Goal: Task Accomplishment & Management: Manage account settings

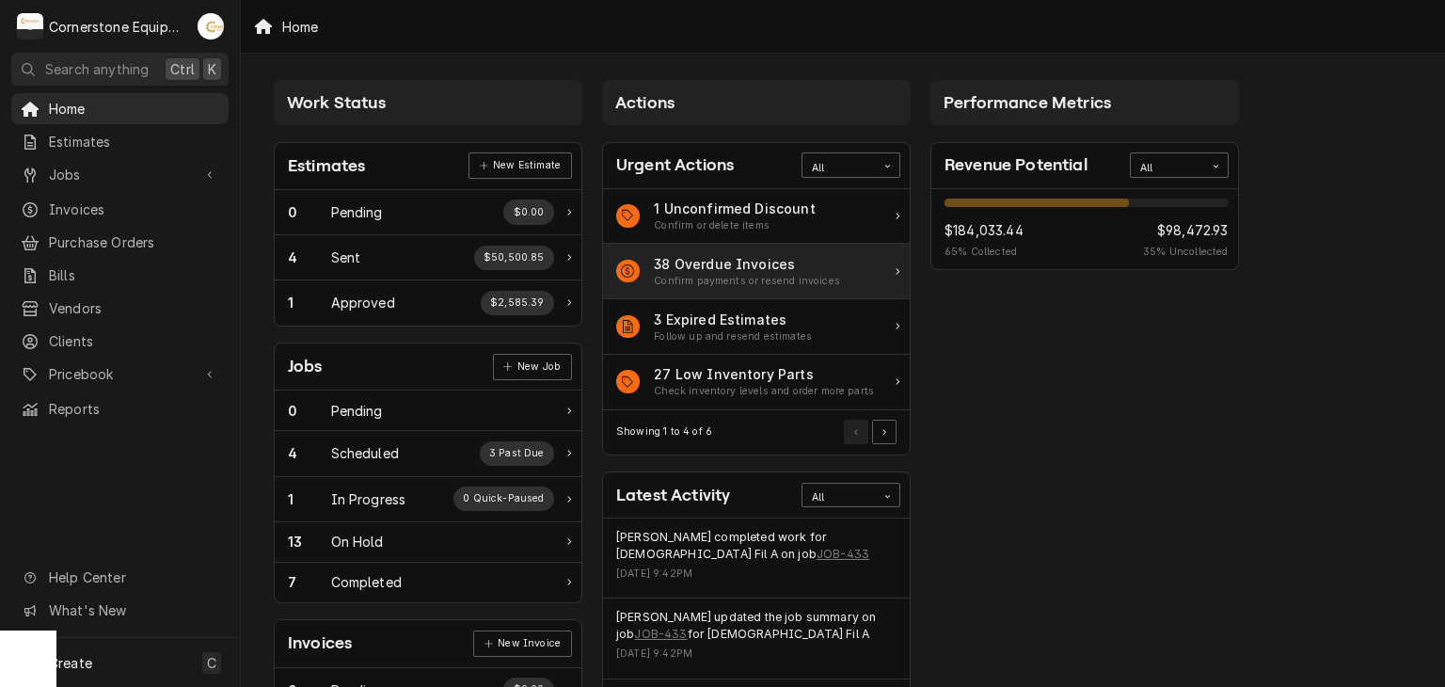
click at [846, 291] on div "38 Overdue Invoices Confirm payments or resend invoices" at bounding box center [756, 272] width 307 height 56
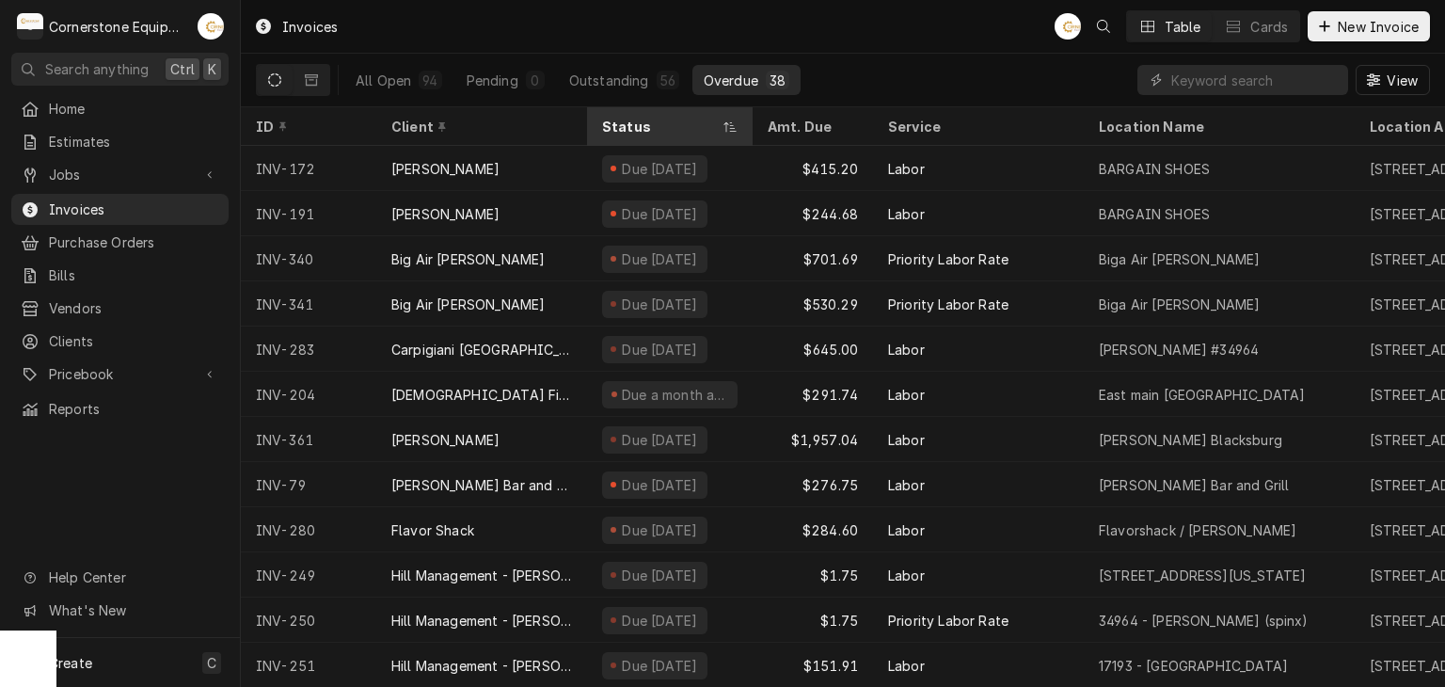
click at [656, 119] on div "Status" at bounding box center [660, 127] width 117 height 20
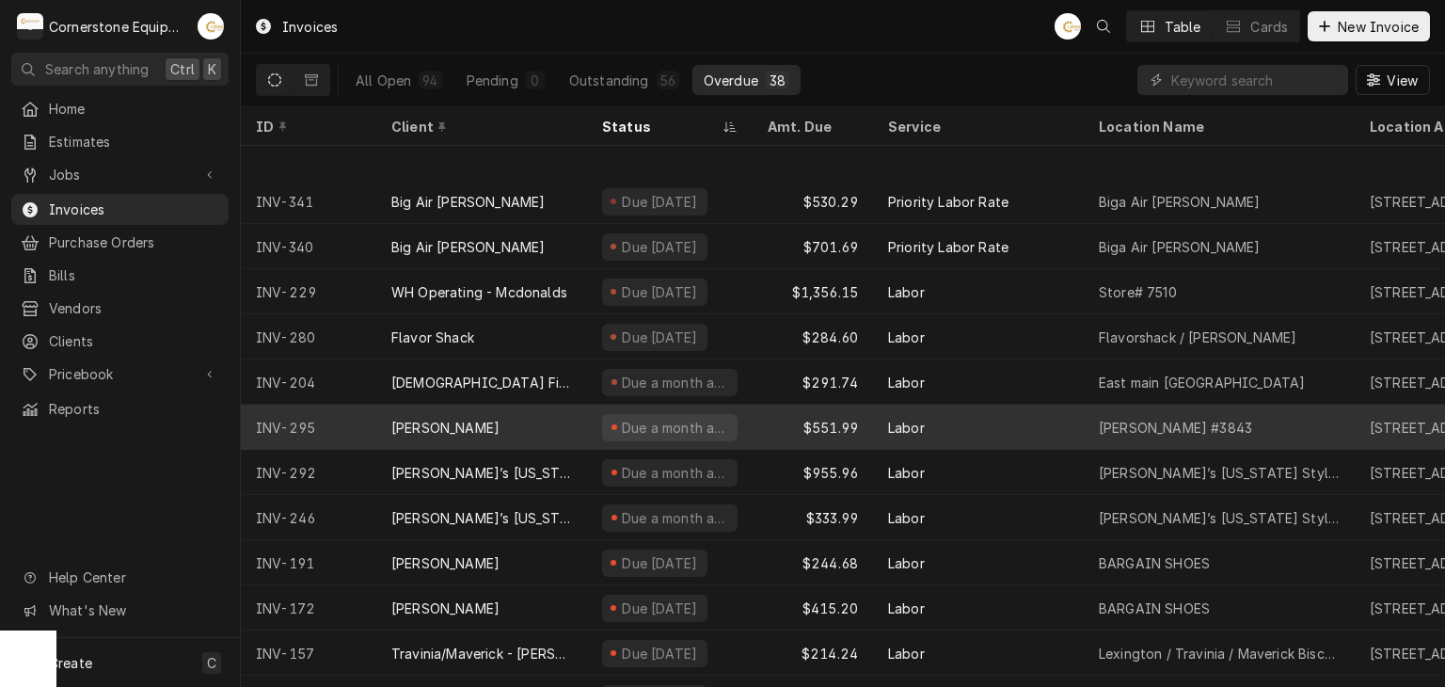
scroll to position [1187, 0]
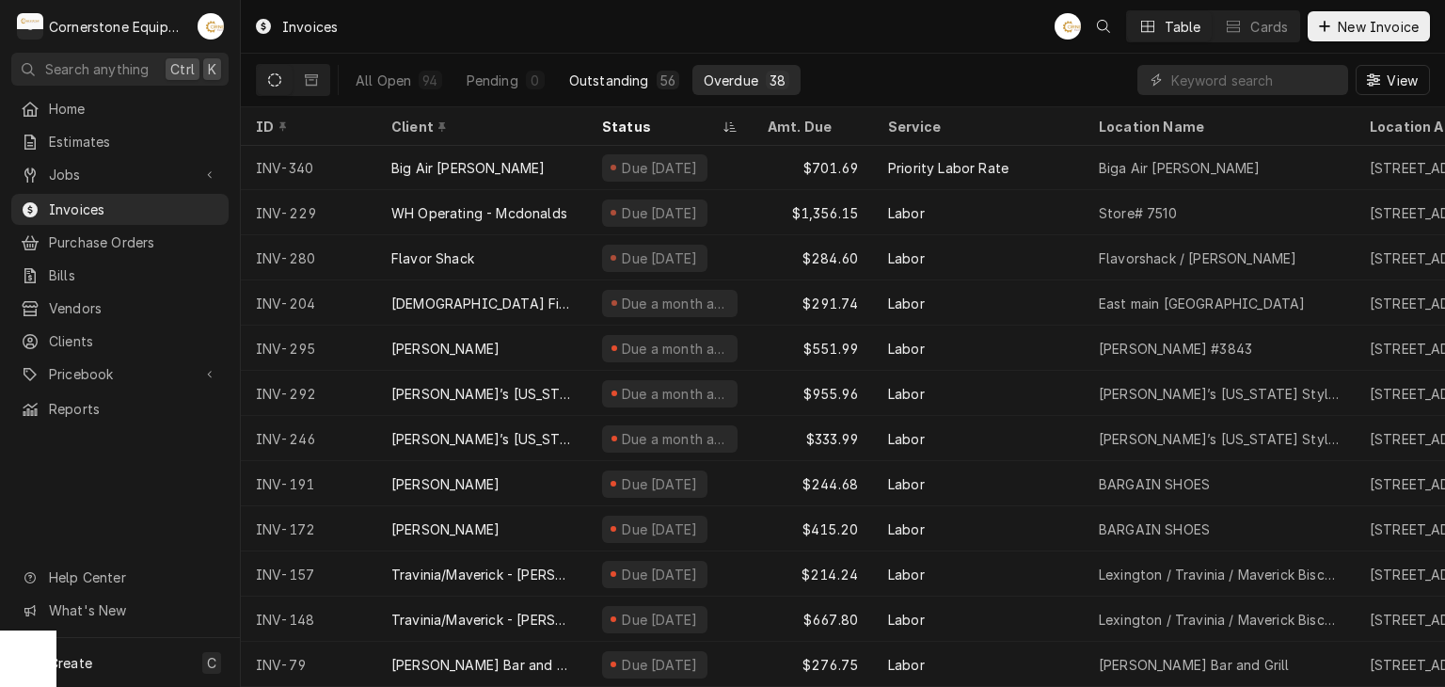
click at [593, 69] on button "Outstanding 56" at bounding box center [624, 80] width 133 height 30
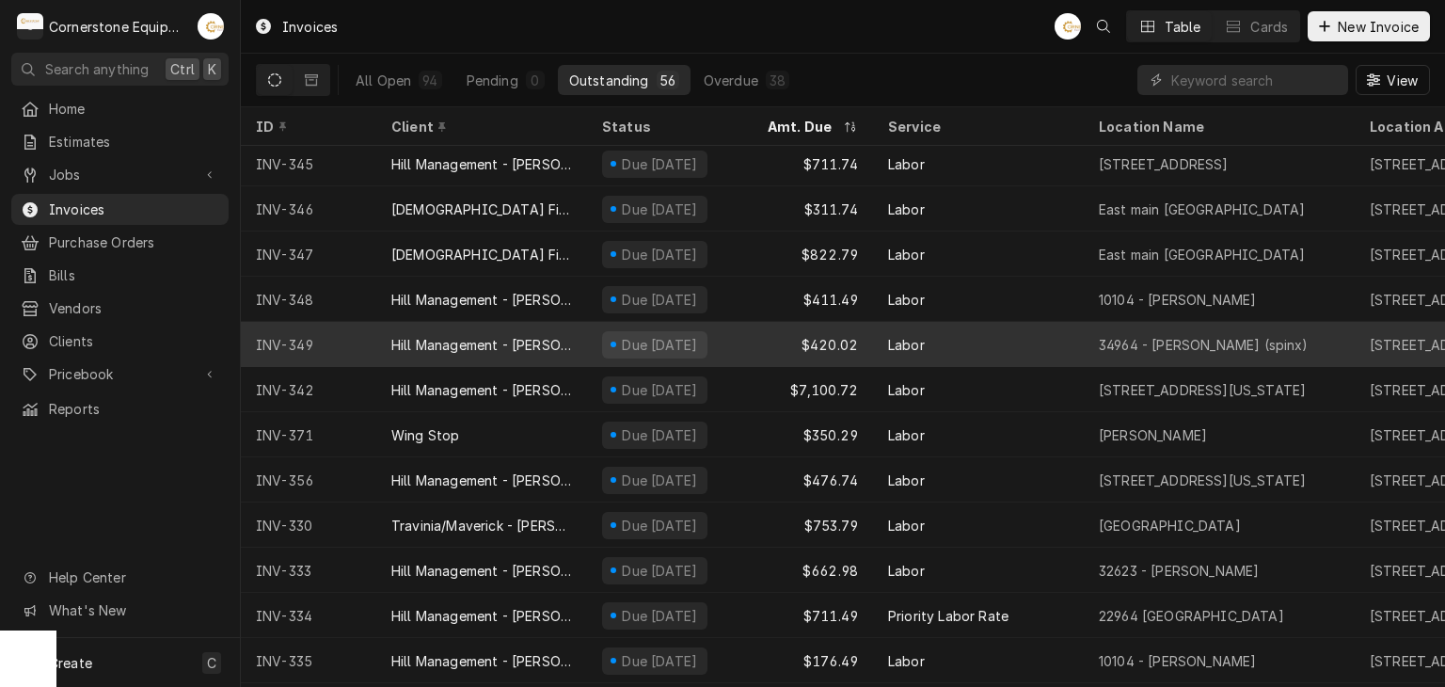
scroll to position [916, 0]
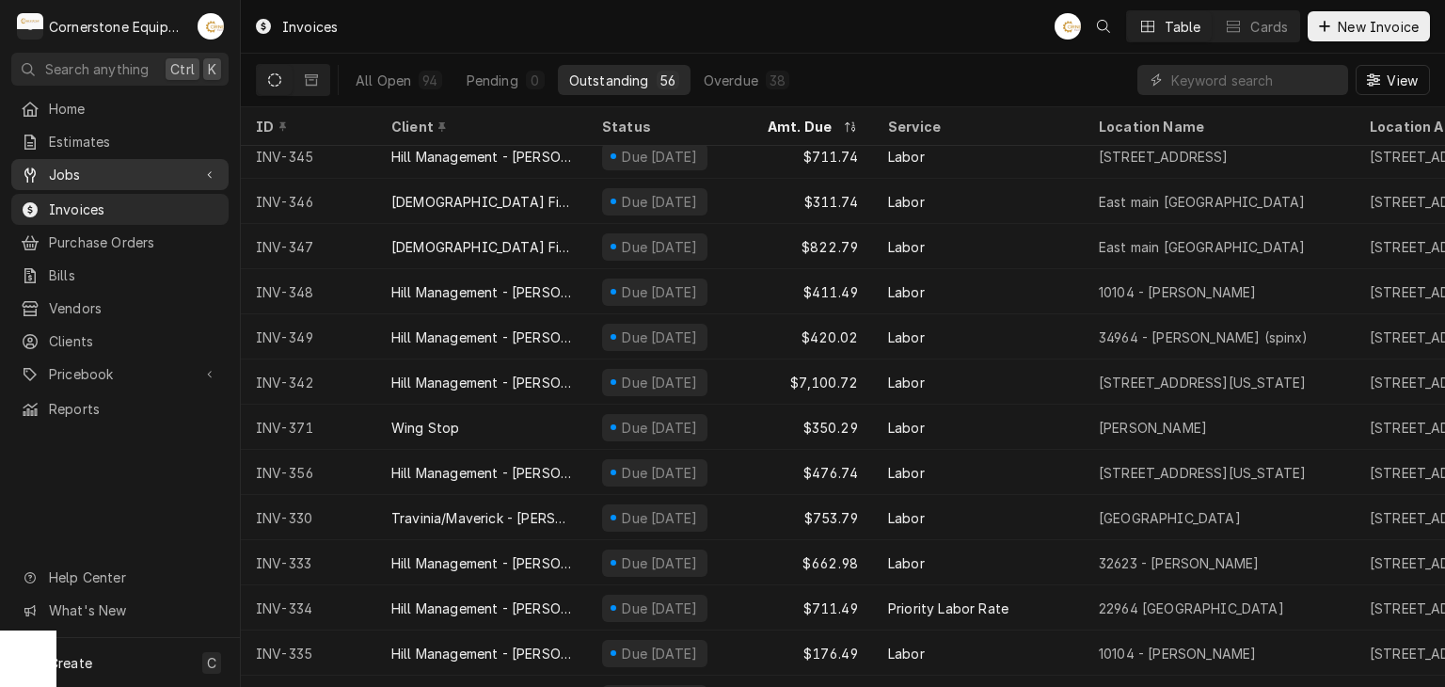
click at [186, 181] on link "Jobs" at bounding box center [119, 174] width 217 height 31
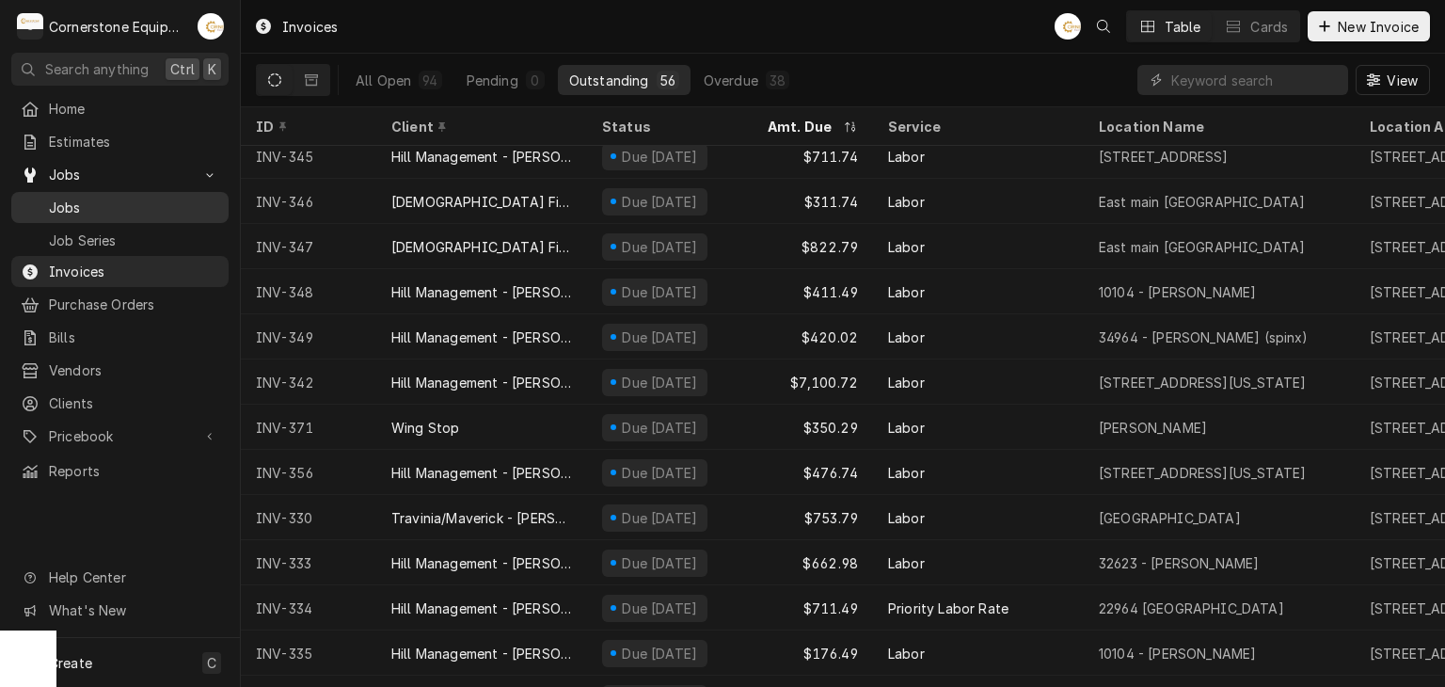
click at [184, 207] on span "Jobs" at bounding box center [134, 208] width 170 height 20
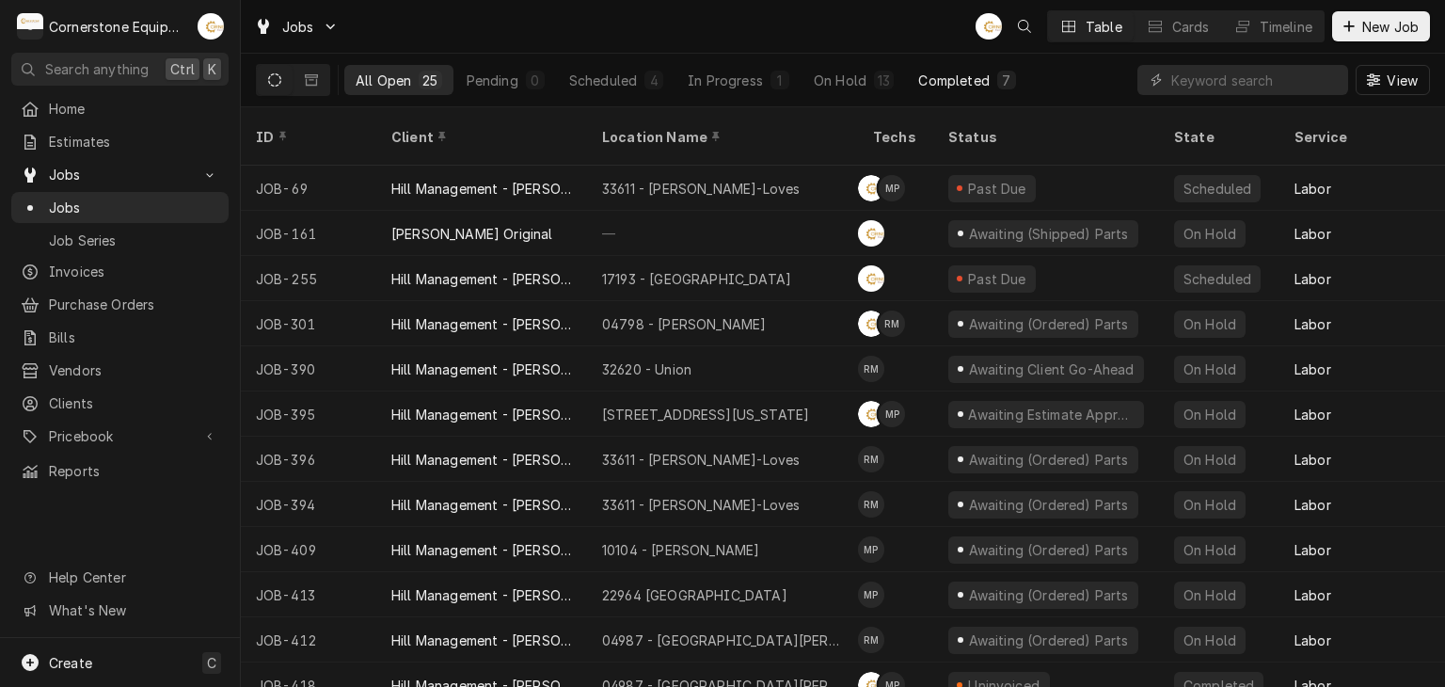
click at [917, 70] on button "Completed 7" at bounding box center [967, 80] width 120 height 30
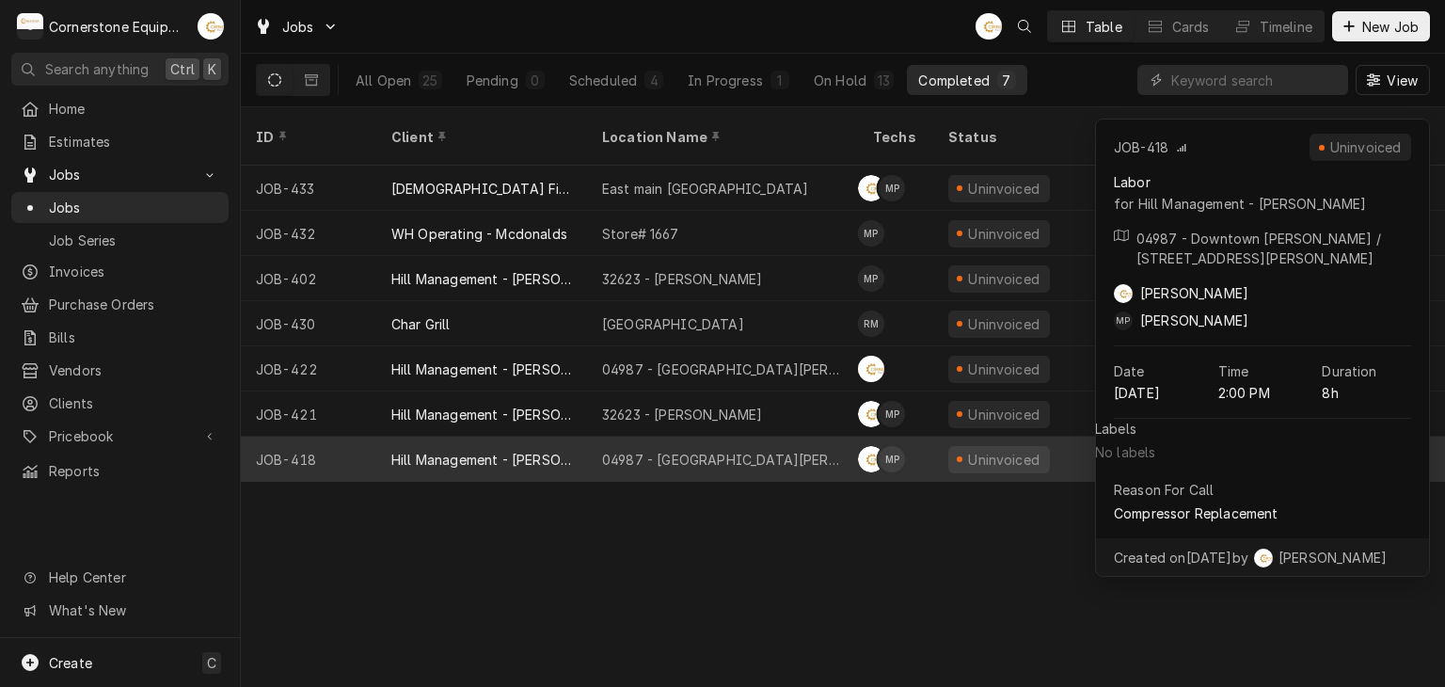
click at [772, 437] on div "04987 - Downtown Newberry" at bounding box center [722, 459] width 271 height 45
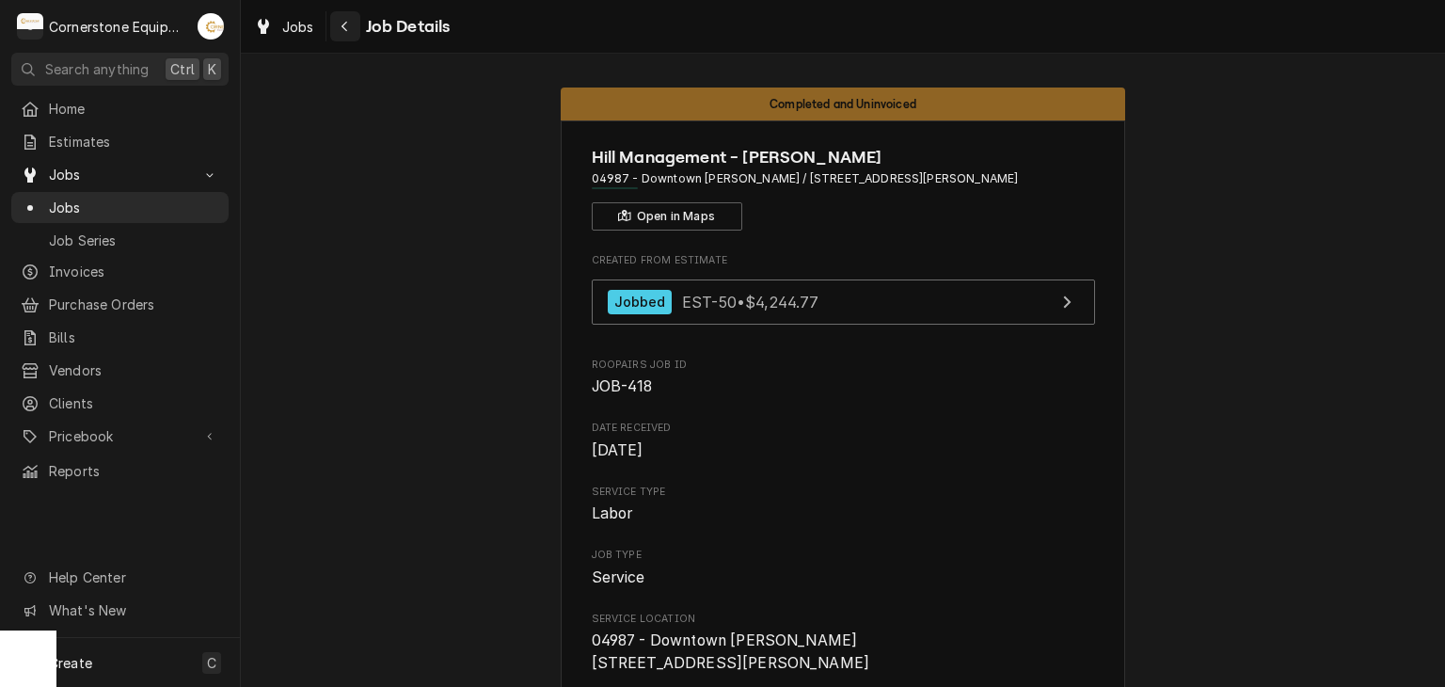
click at [336, 19] on div "Navigate back" at bounding box center [345, 26] width 19 height 19
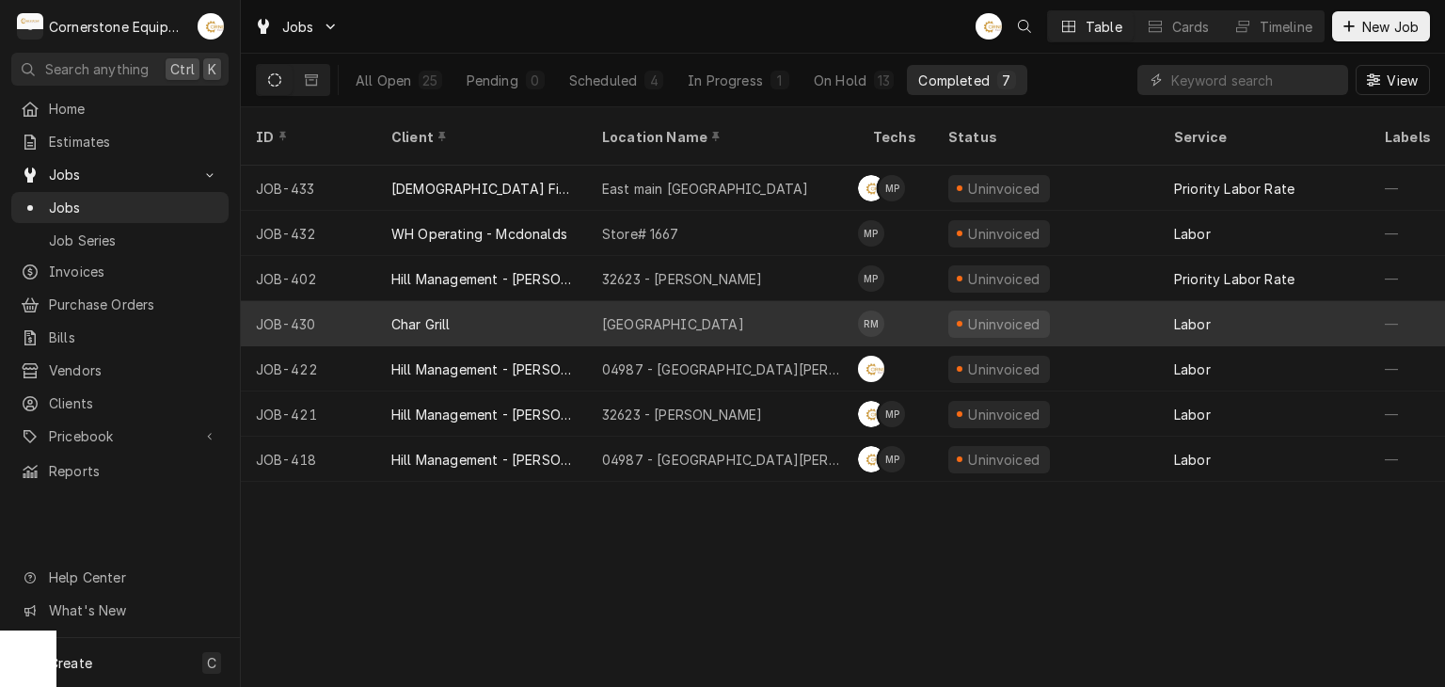
click at [630, 314] on div "[GEOGRAPHIC_DATA]" at bounding box center [673, 324] width 142 height 20
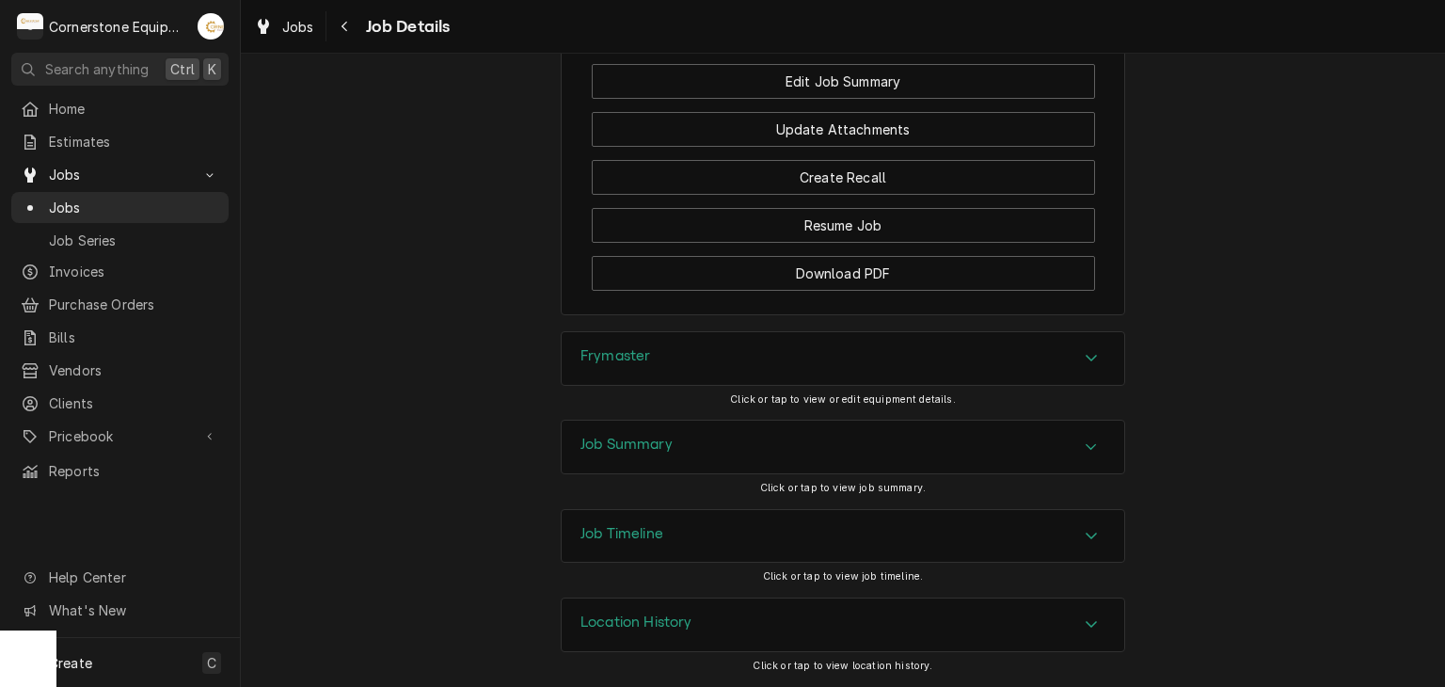
scroll to position [1526, 0]
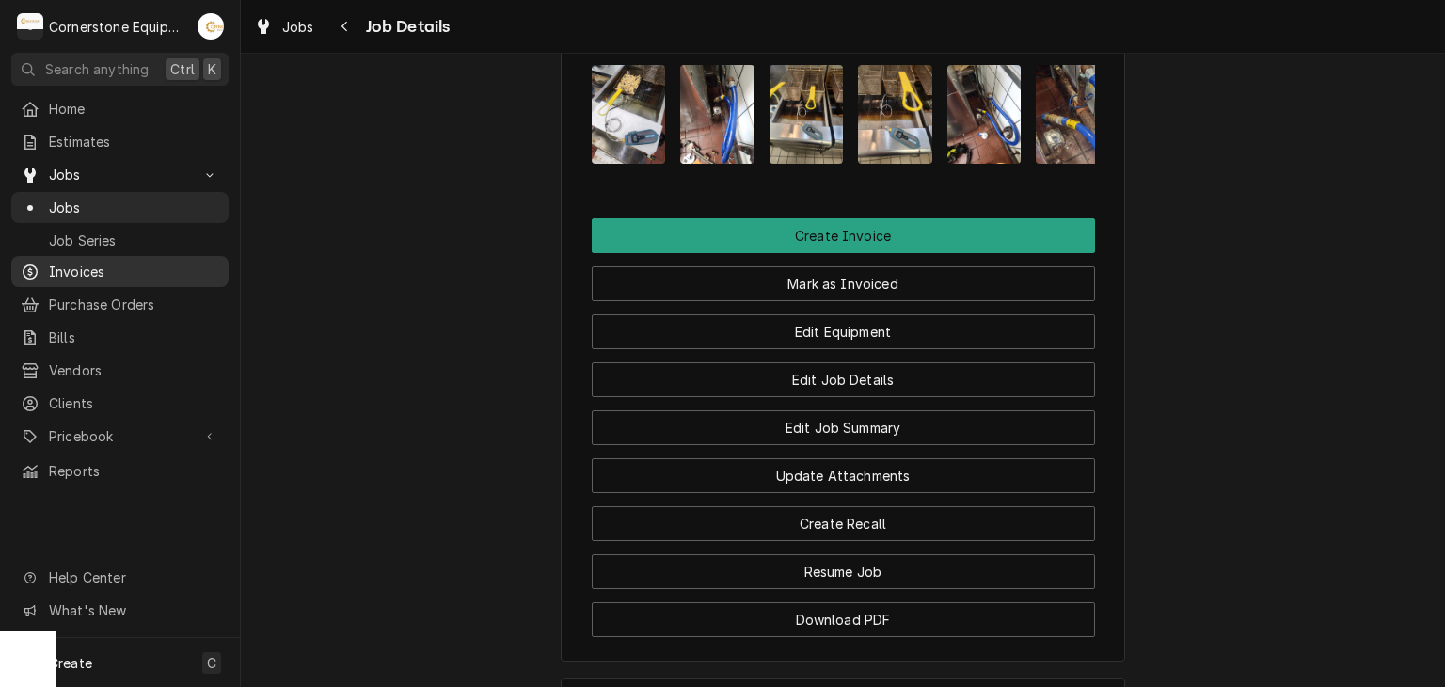
click at [183, 264] on span "Invoices" at bounding box center [134, 272] width 170 height 20
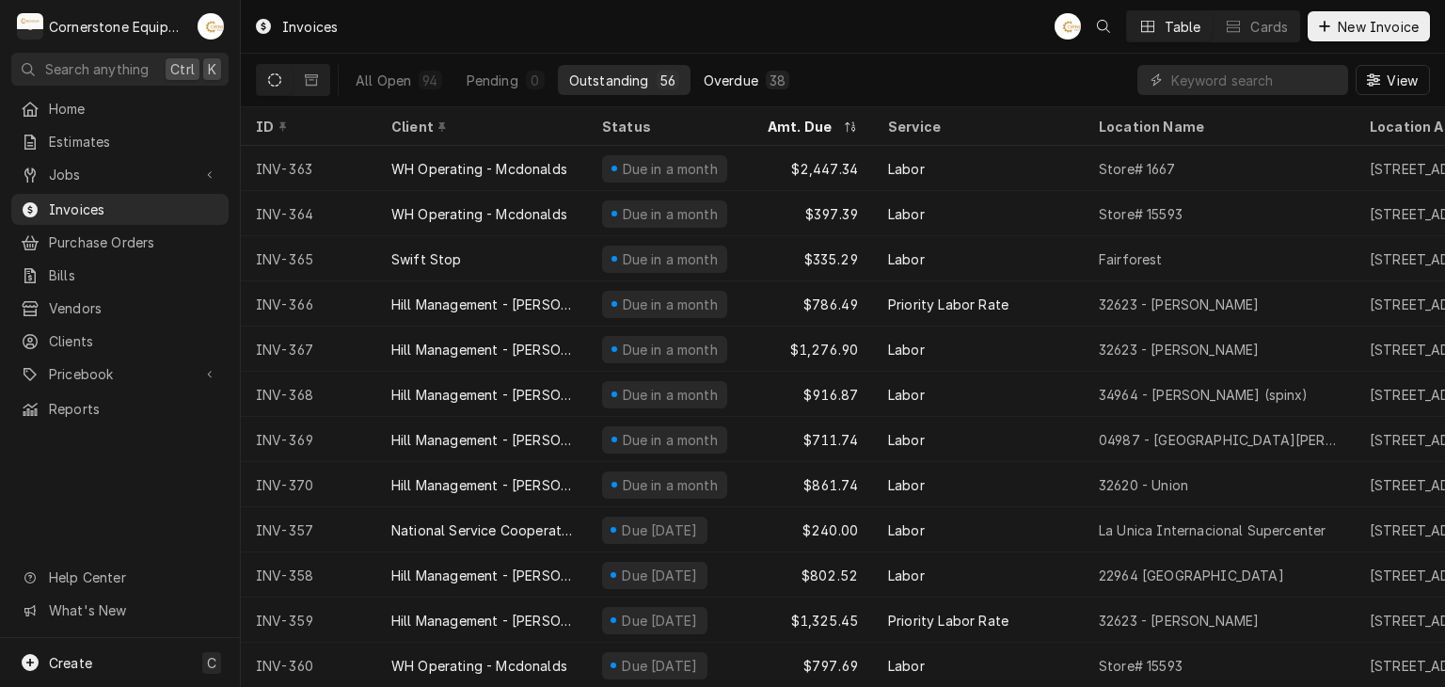
click at [770, 75] on div "38" at bounding box center [778, 81] width 16 height 20
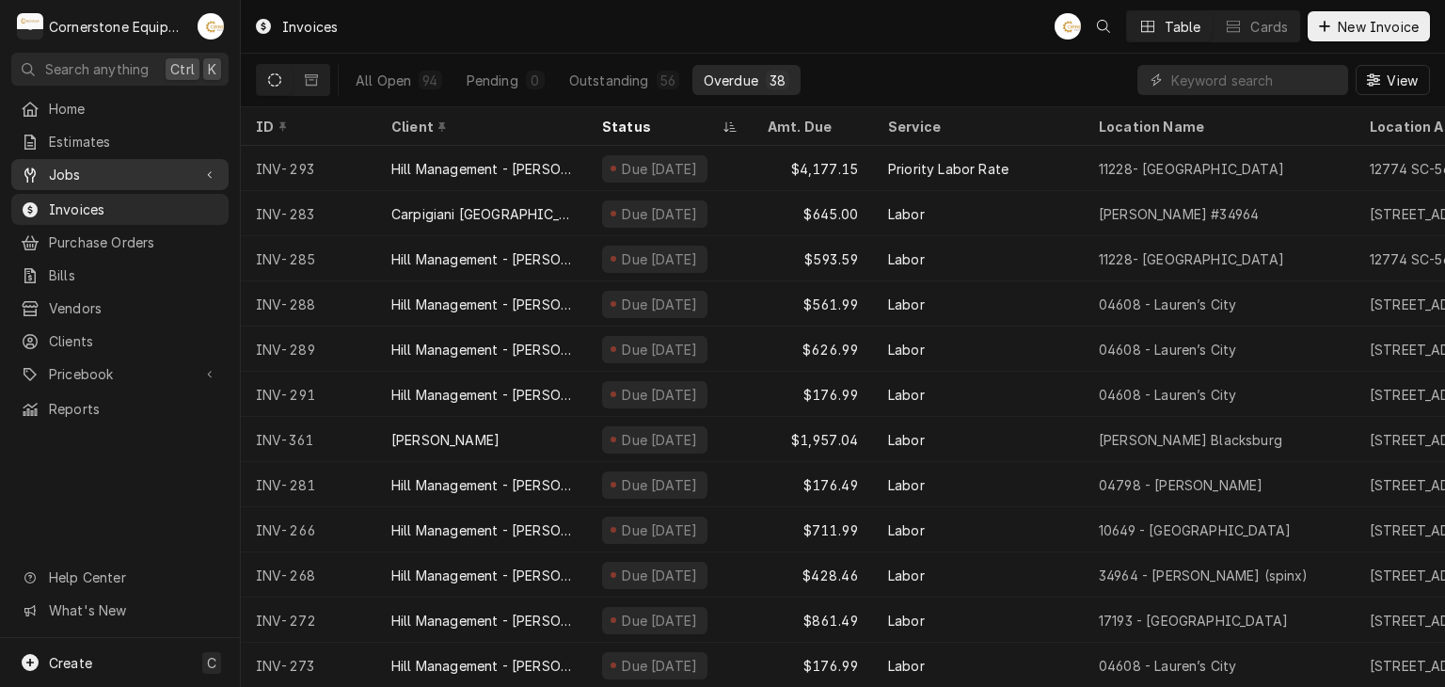
click at [105, 181] on link "Jobs" at bounding box center [119, 174] width 217 height 31
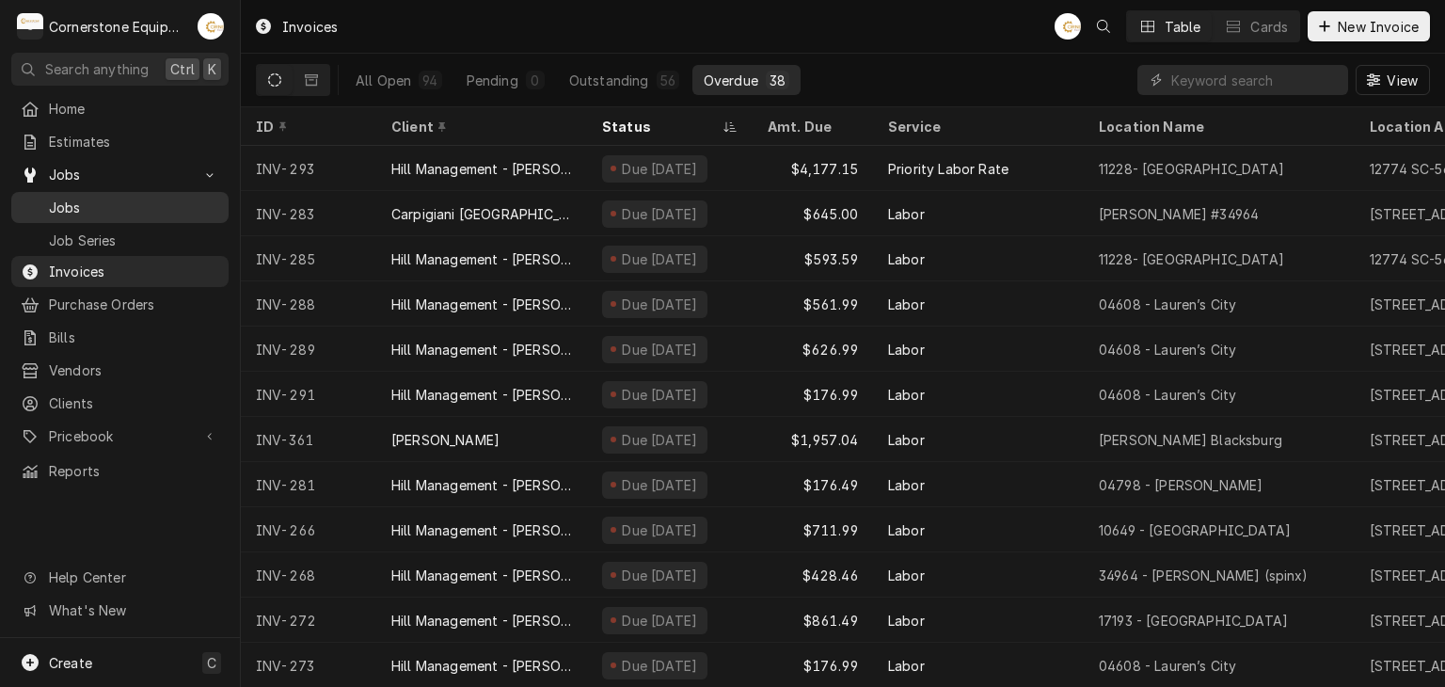
click at [113, 213] on link "Jobs" at bounding box center [119, 207] width 217 height 31
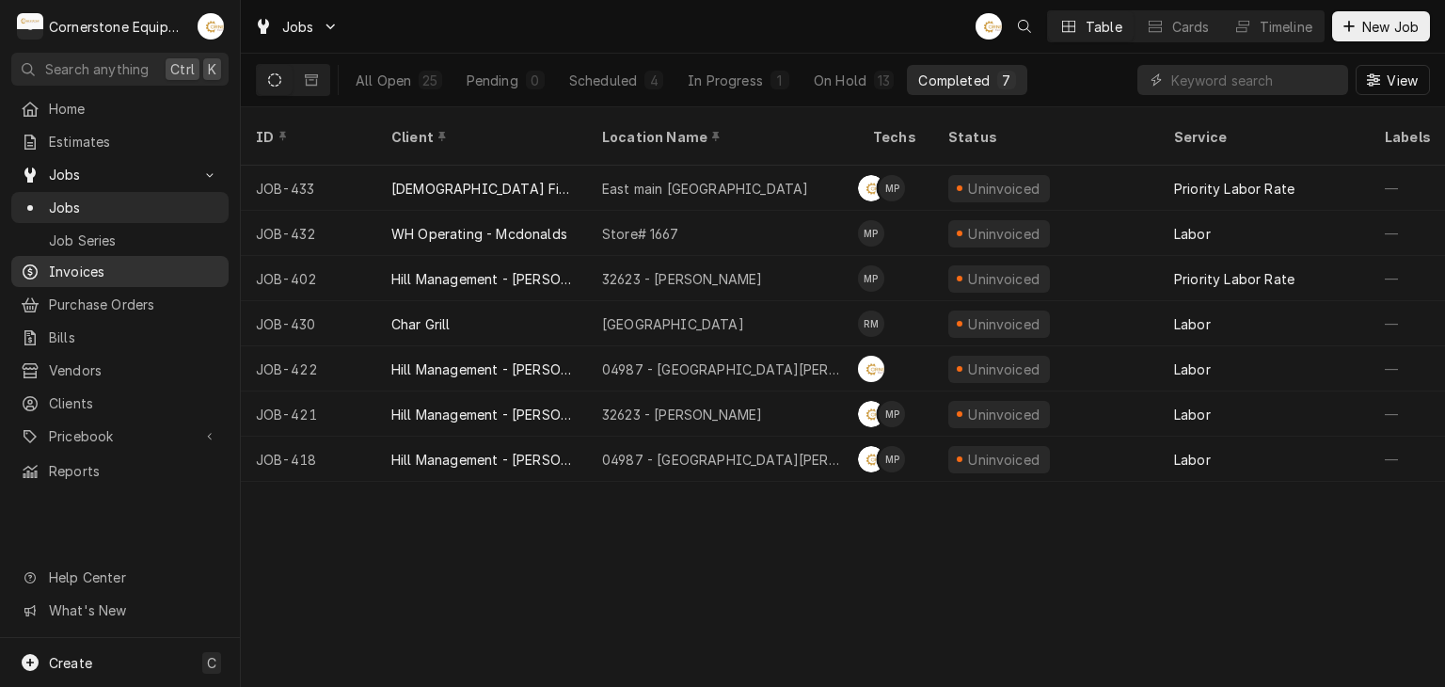
click at [162, 263] on span "Invoices" at bounding box center [134, 272] width 170 height 20
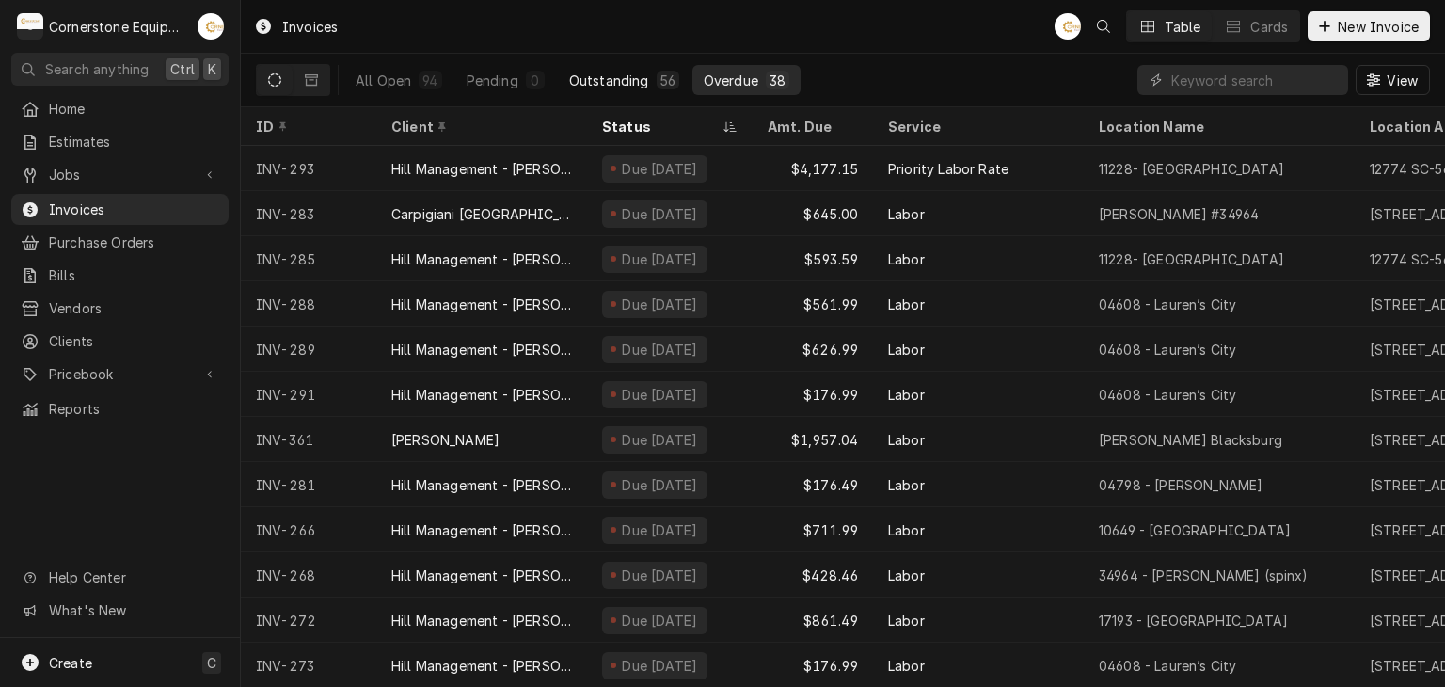
click at [607, 77] on div "Outstanding" at bounding box center [609, 81] width 80 height 20
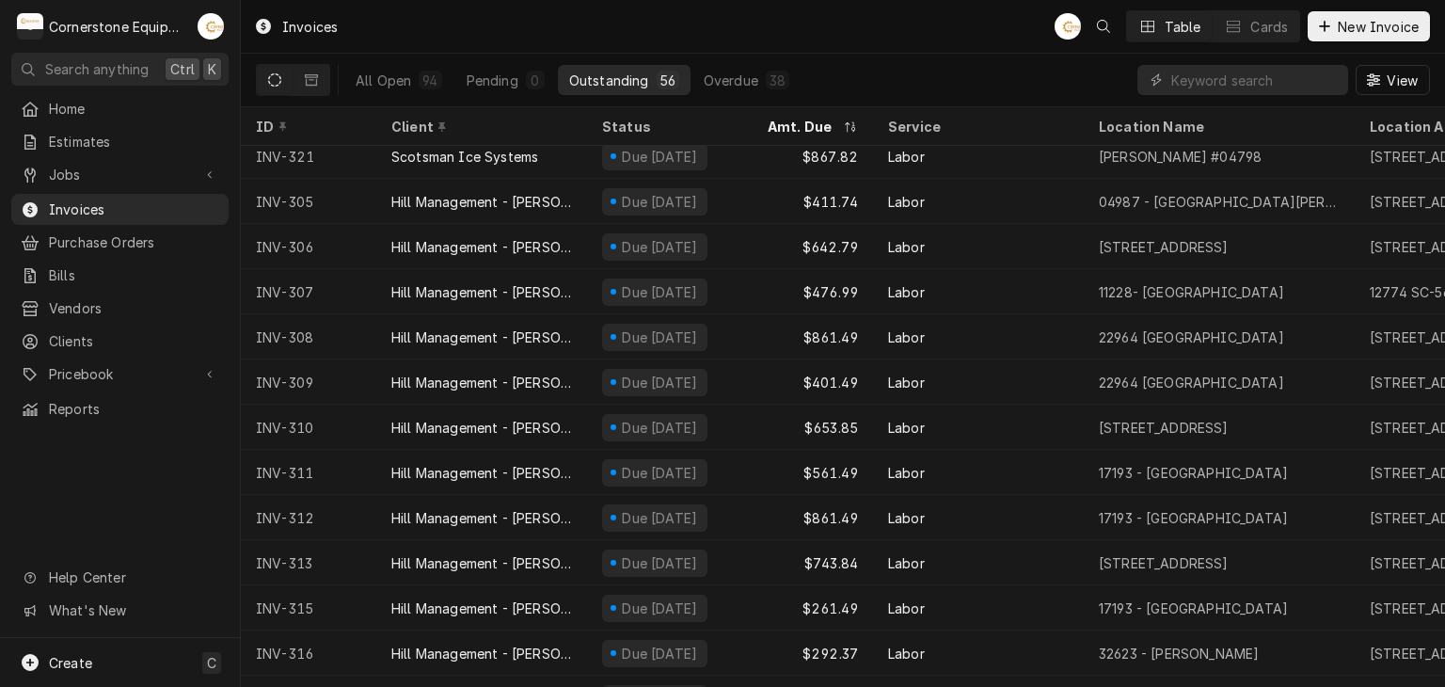
scroll to position [2000, 0]
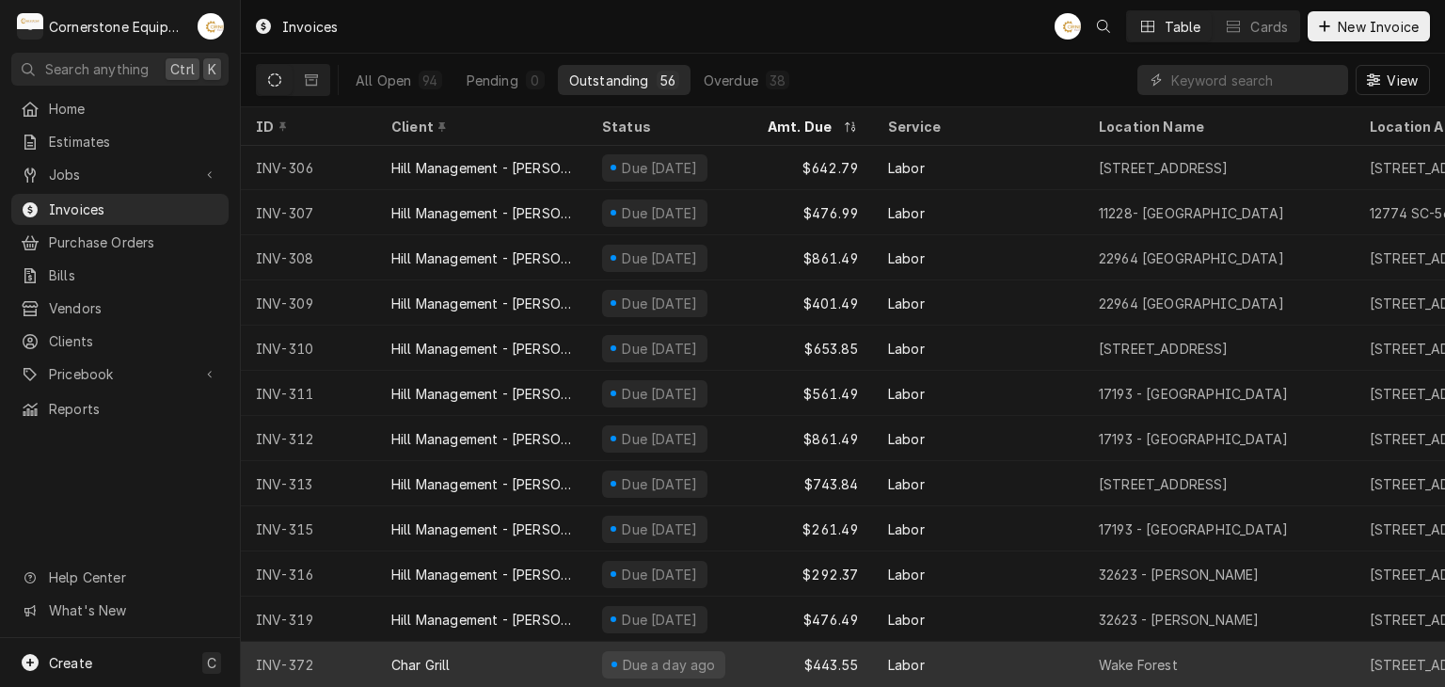
click at [573, 648] on div "Char Grill" at bounding box center [481, 664] width 211 height 45
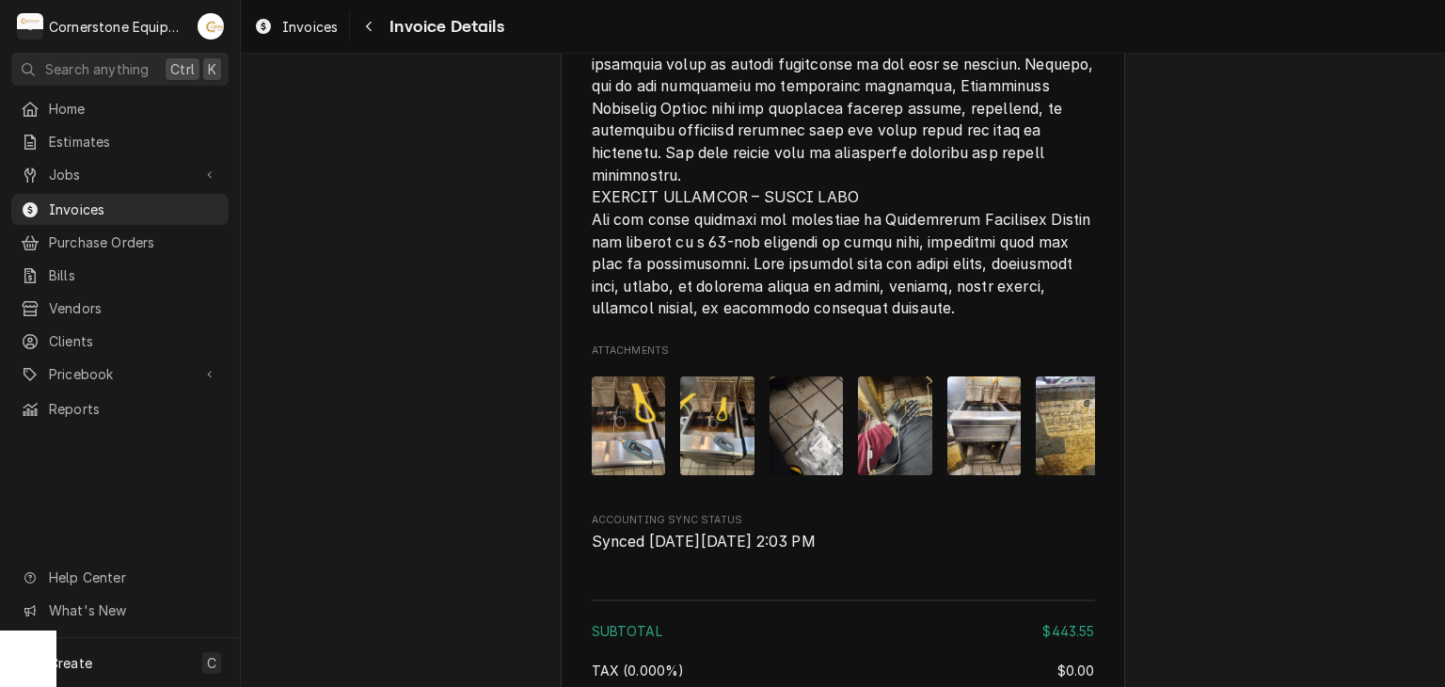
scroll to position [3975, 0]
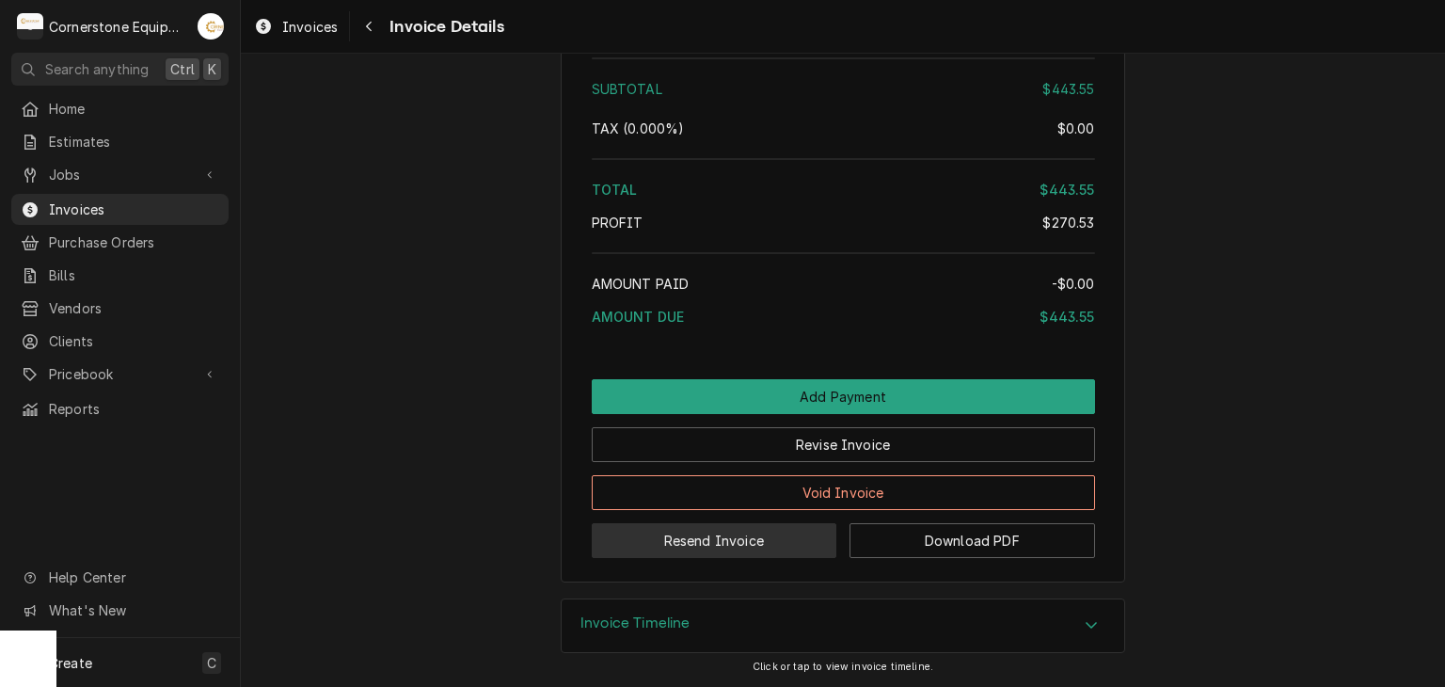
click at [723, 543] on button "Resend Invoice" at bounding box center [715, 540] width 246 height 35
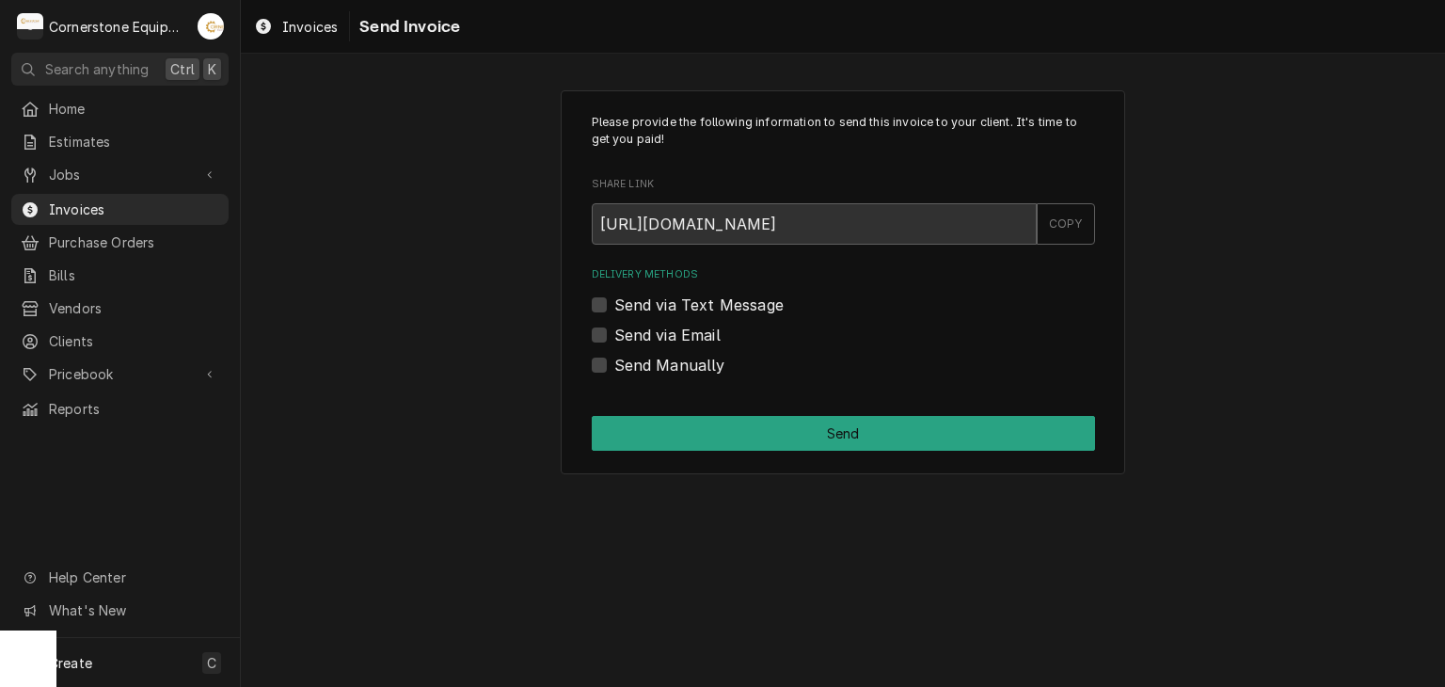
click at [704, 371] on label "Send Manually" at bounding box center [669, 365] width 111 height 23
click at [704, 371] on input "Send Manually" at bounding box center [865, 374] width 503 height 41
checkbox input "true"
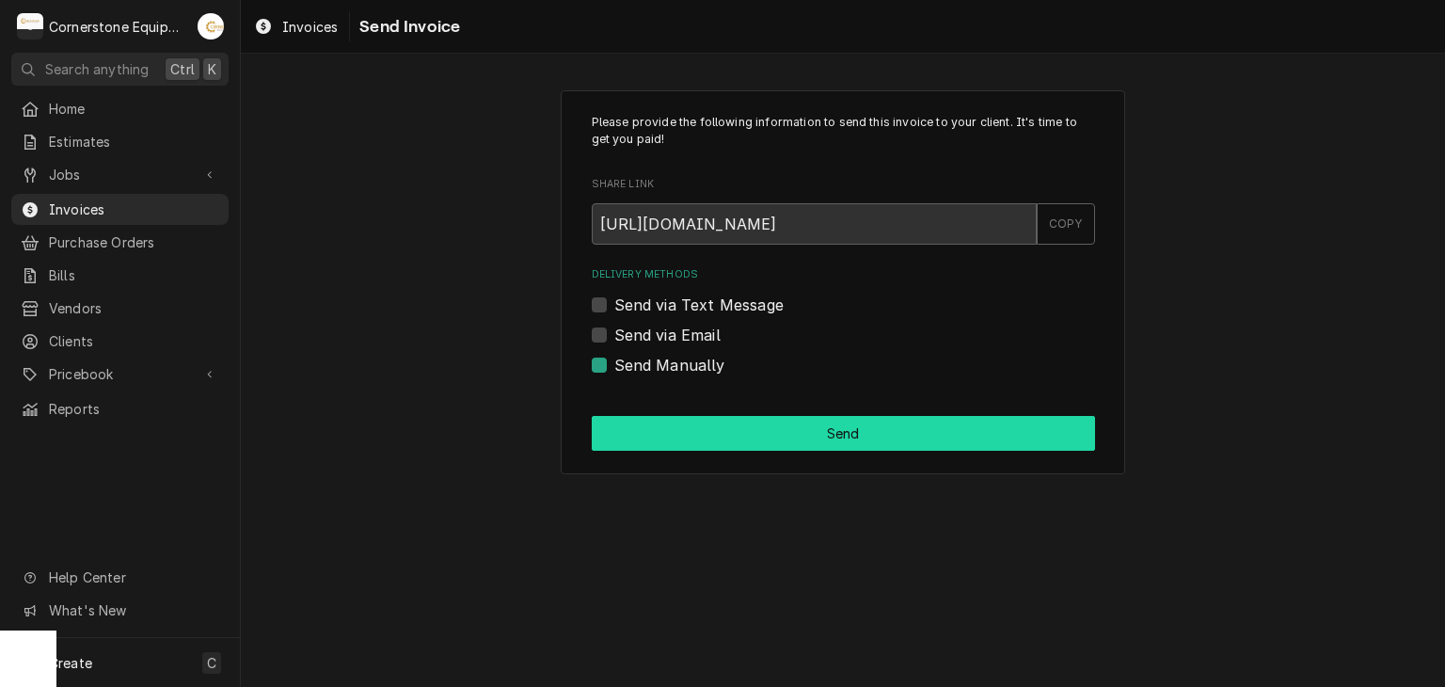
click at [700, 420] on button "Send" at bounding box center [843, 433] width 503 height 35
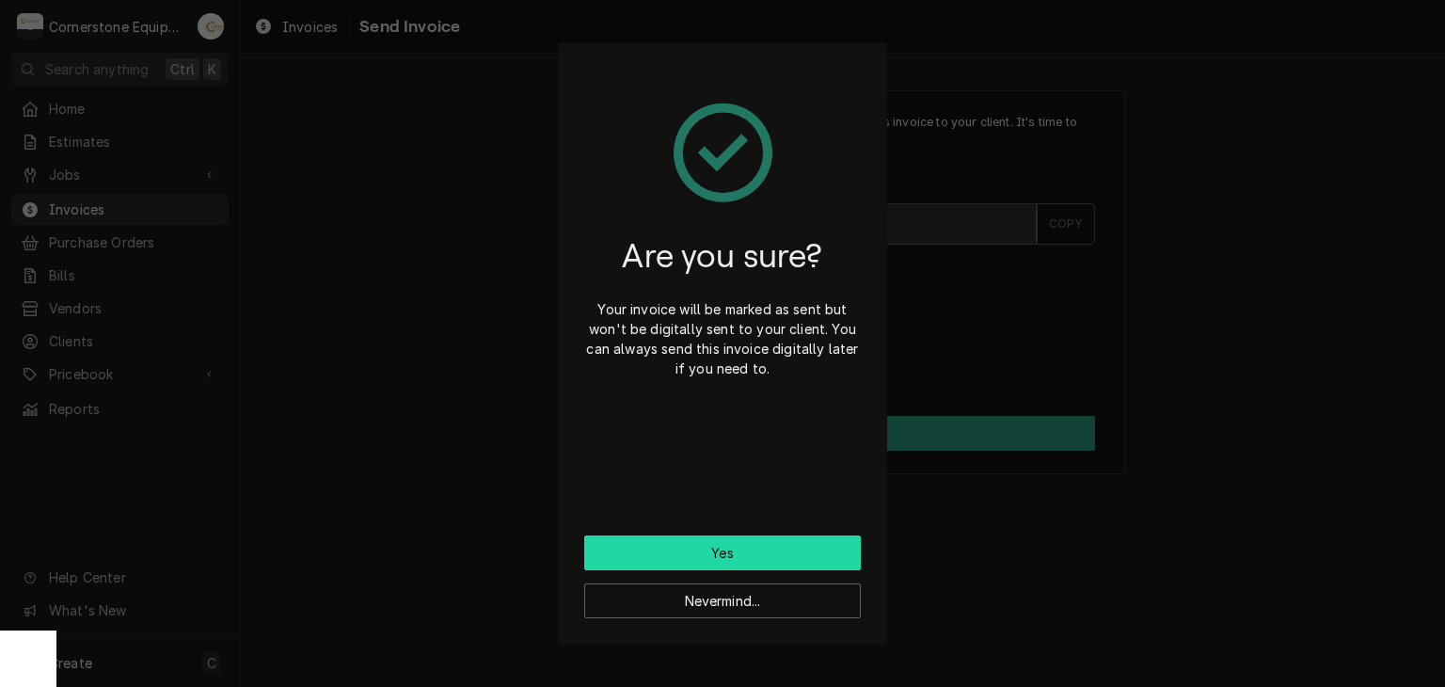
click at [708, 557] on button "Yes" at bounding box center [722, 552] width 277 height 35
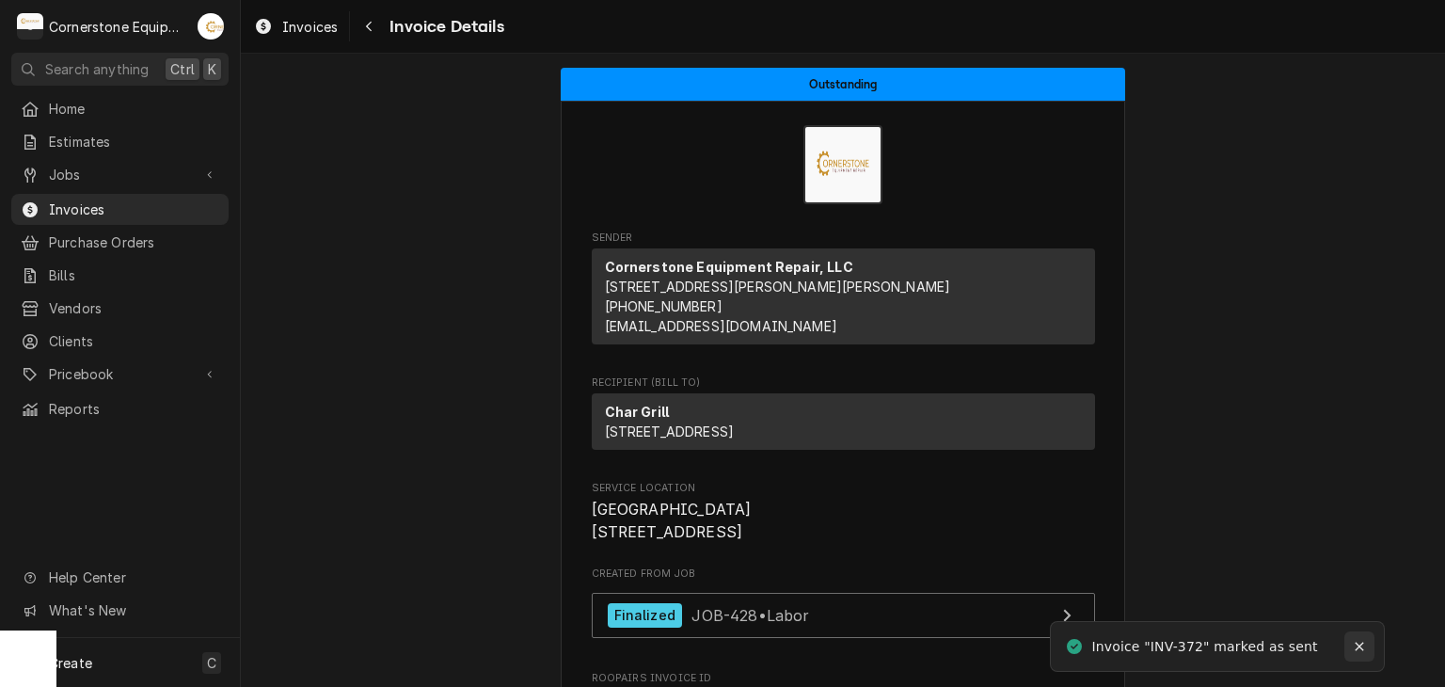
click at [1373, 652] on button "Notifications alt+T" at bounding box center [1360, 646] width 30 height 30
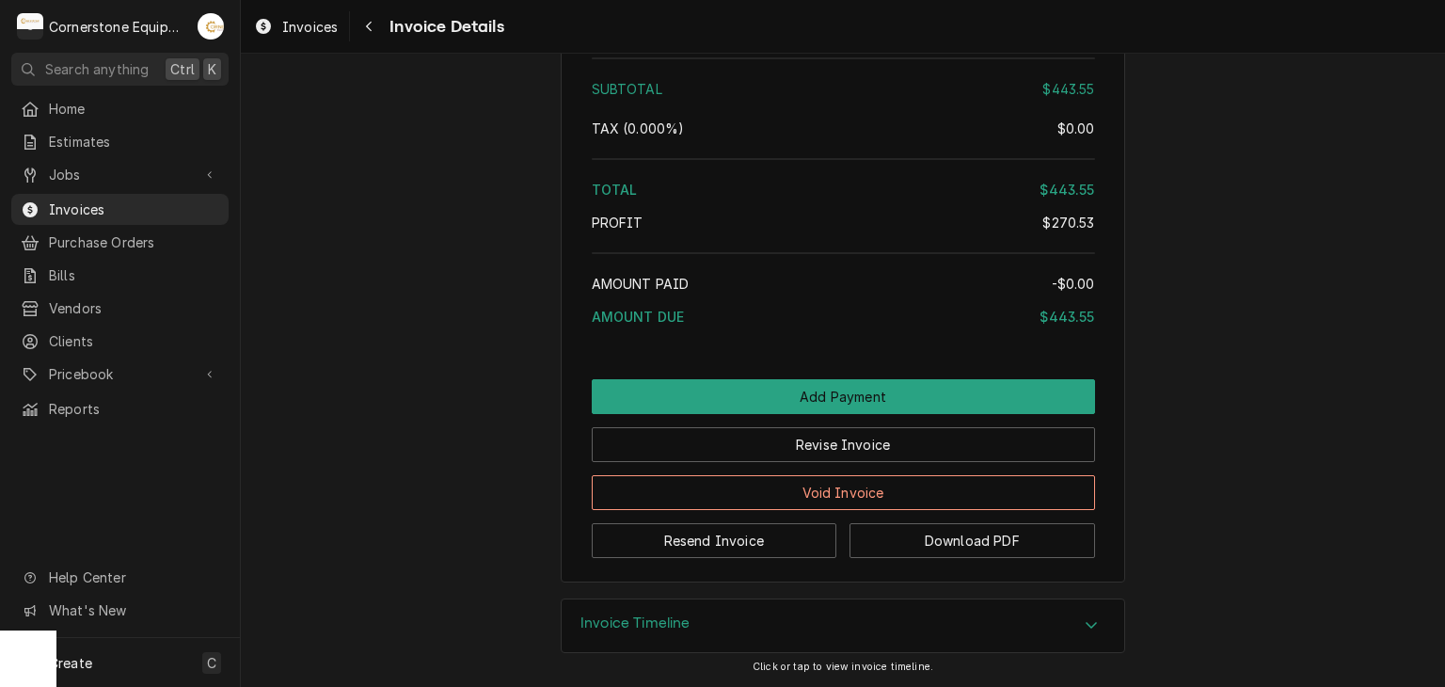
scroll to position [3598, 0]
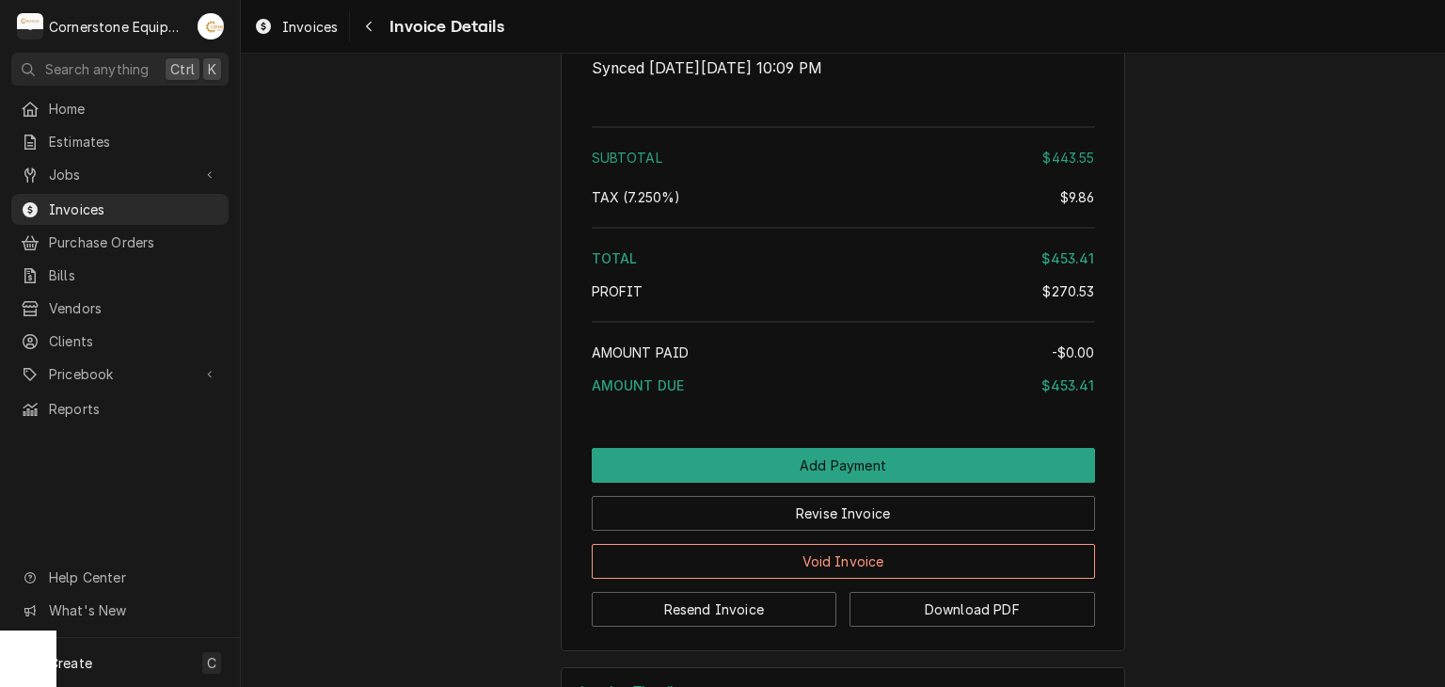
scroll to position [3975, 0]
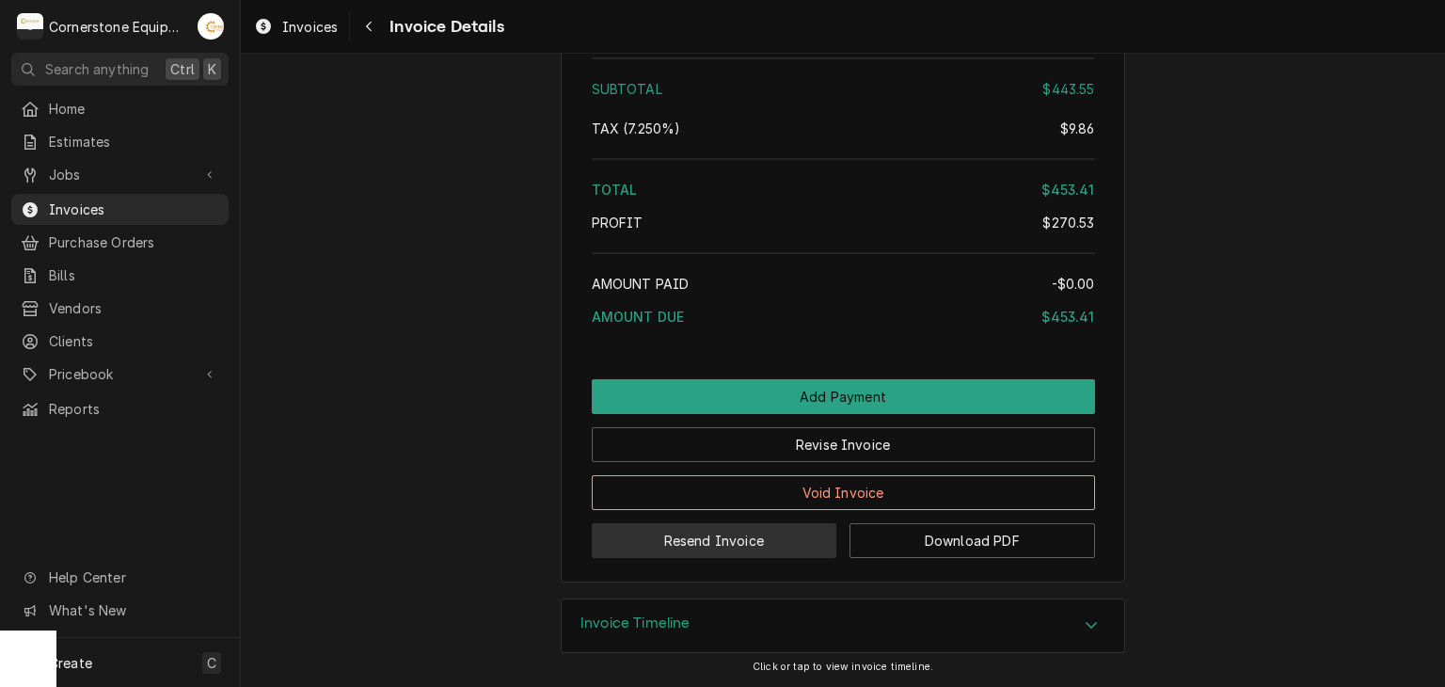
click at [710, 550] on button "Resend Invoice" at bounding box center [715, 540] width 246 height 35
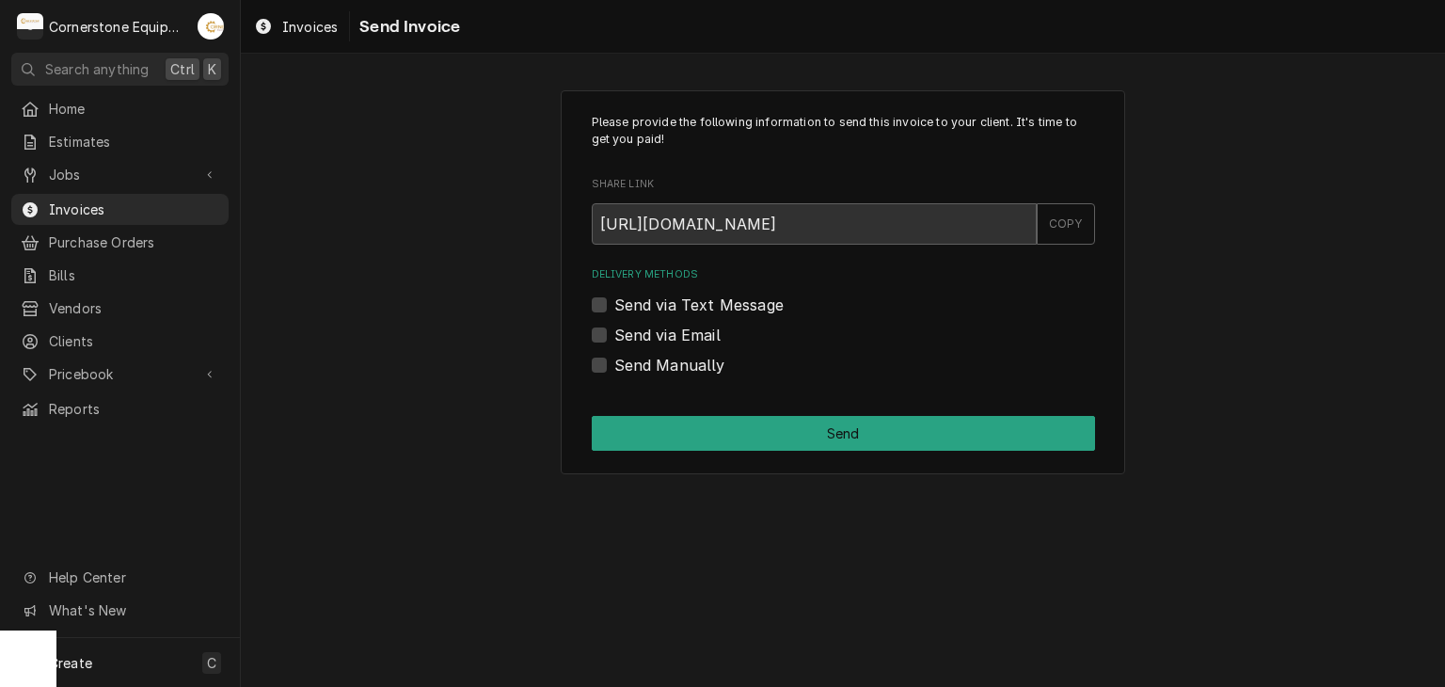
click at [678, 295] on label "Send via Text Message" at bounding box center [698, 305] width 169 height 23
click at [678, 295] on input "Send via Text Message" at bounding box center [865, 314] width 503 height 41
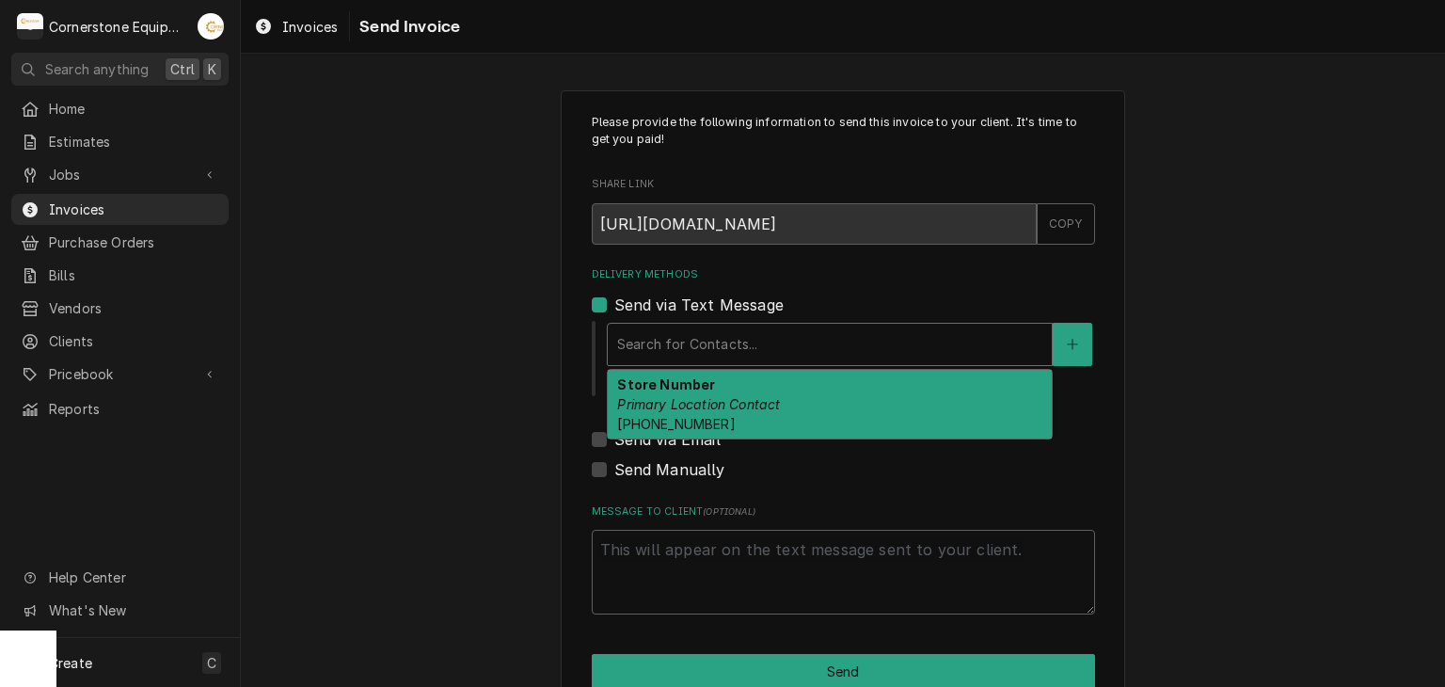
click at [686, 346] on div "Delivery Methods" at bounding box center [829, 344] width 425 height 34
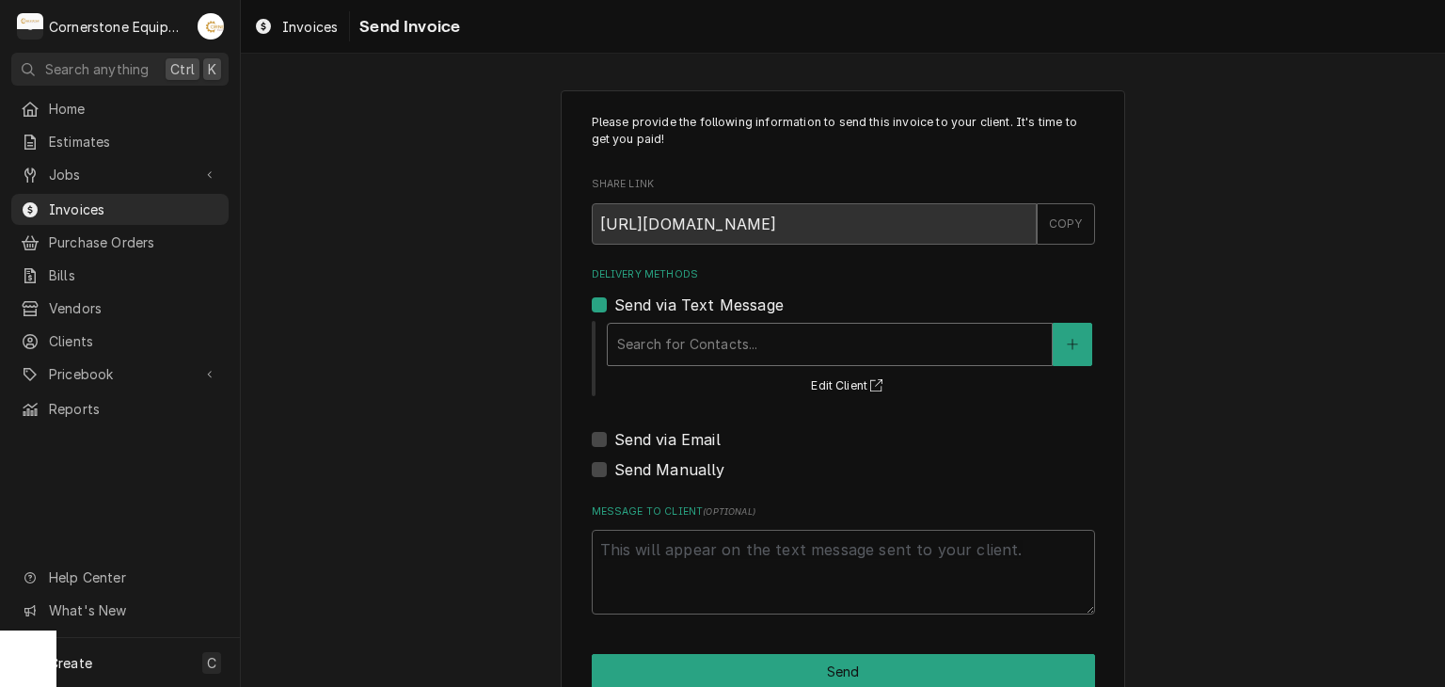
click at [685, 295] on label "Send via Text Message" at bounding box center [698, 305] width 169 height 23
click at [685, 295] on input "Send via Text Message" at bounding box center [865, 314] width 503 height 41
checkbox input "false"
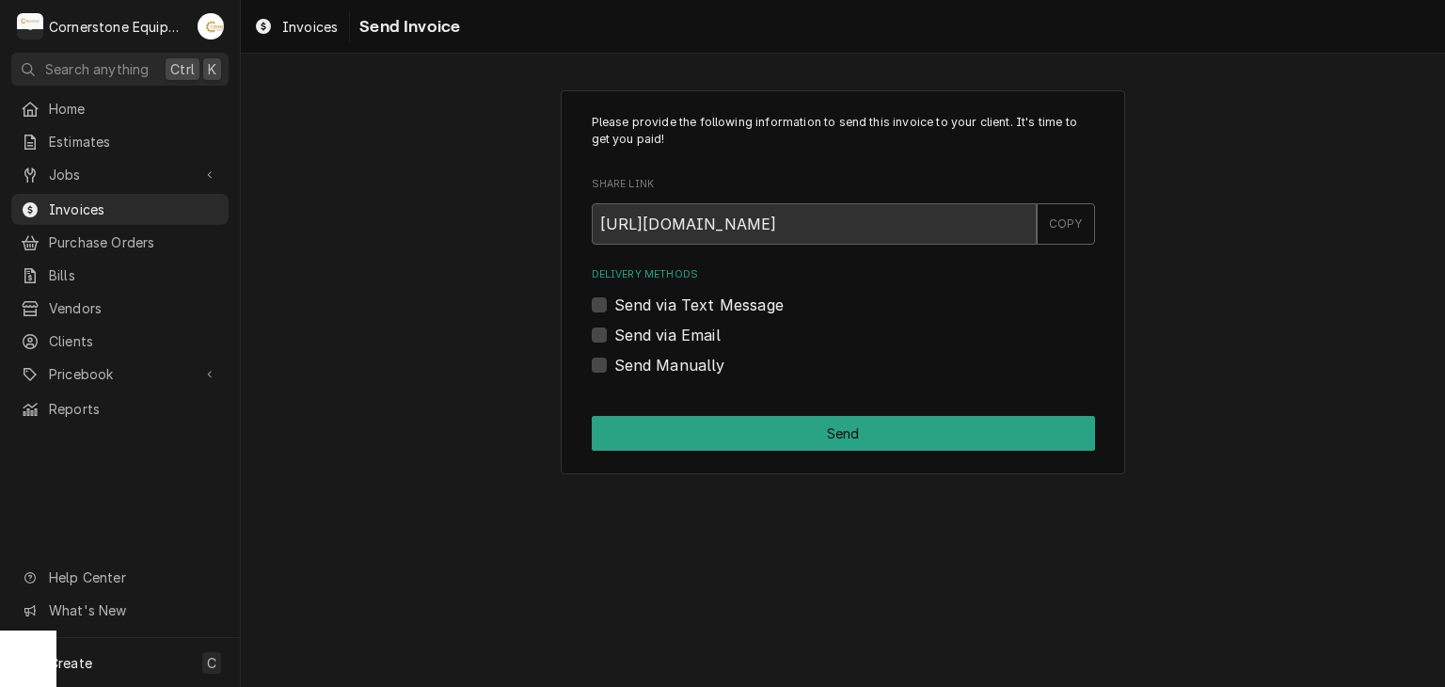
click at [683, 338] on label "Send via Email" at bounding box center [667, 335] width 106 height 23
click at [683, 338] on input "Send via Email" at bounding box center [865, 344] width 503 height 41
checkbox input "true"
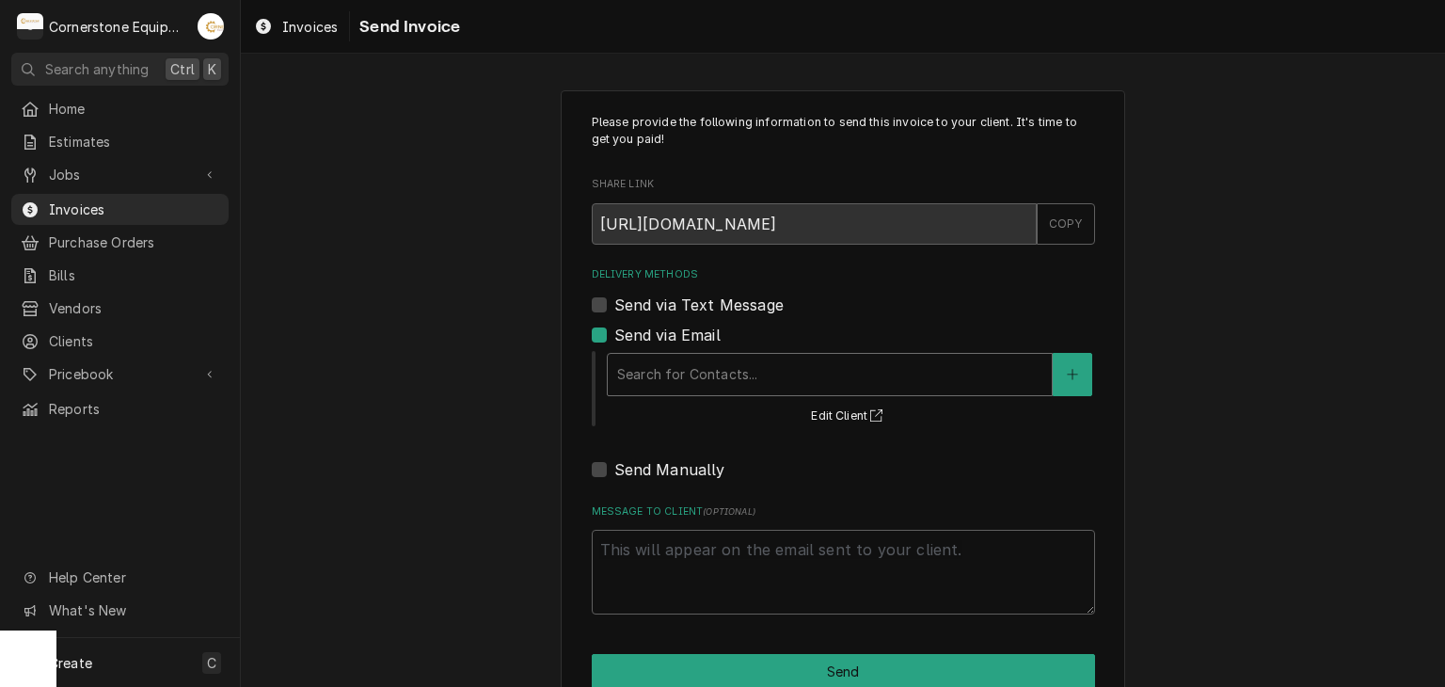
click at [685, 375] on div "Delivery Methods" at bounding box center [829, 375] width 425 height 34
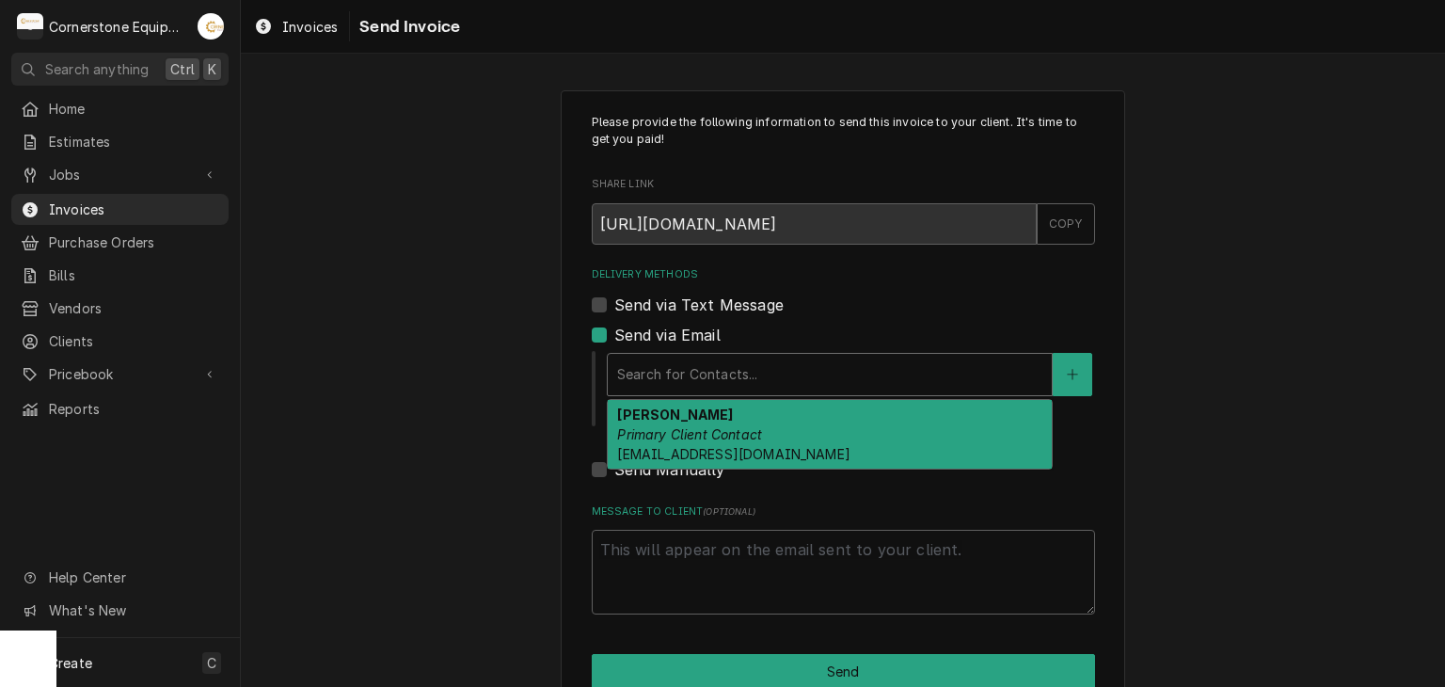
click at [696, 458] on span "gm@chargrillusa.com" at bounding box center [733, 454] width 232 height 16
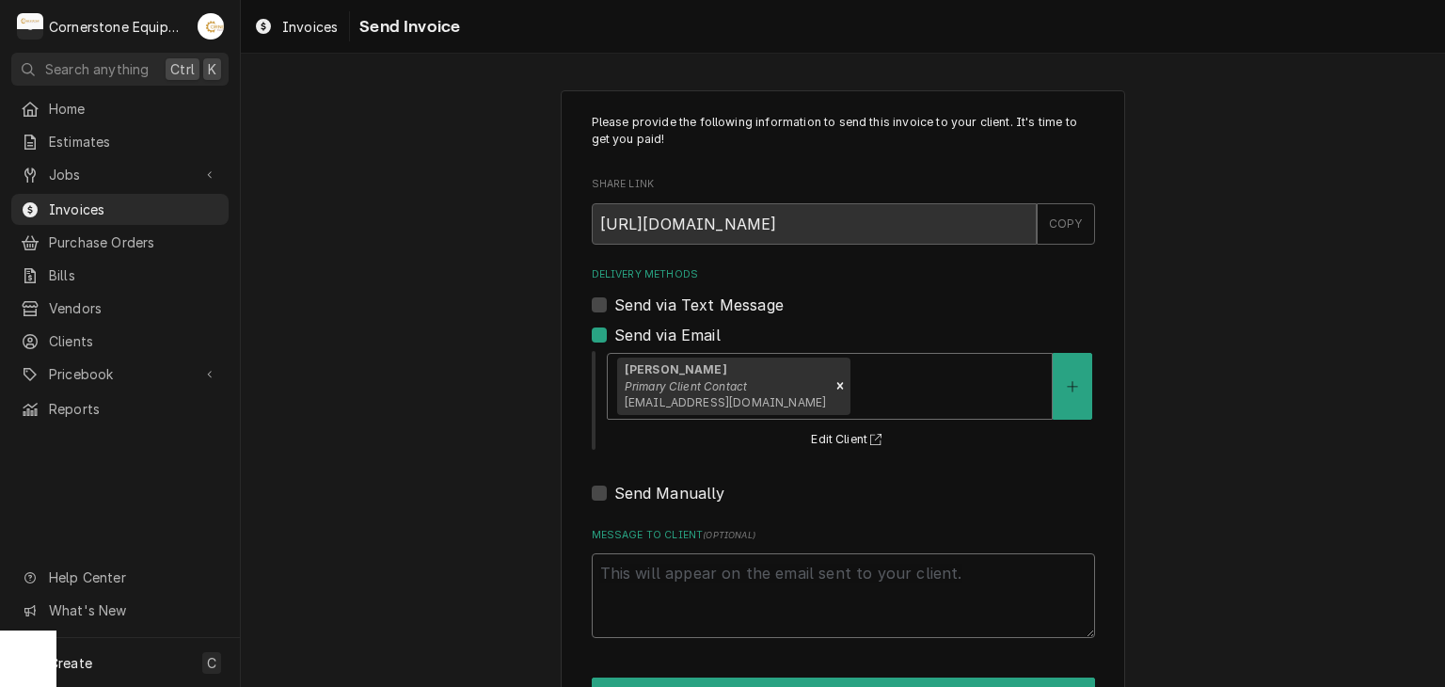
click at [701, 566] on textarea "Message to Client ( optional )" at bounding box center [843, 595] width 503 height 85
type textarea "x"
type textarea "T"
type textarea "x"
type textarea "Tj"
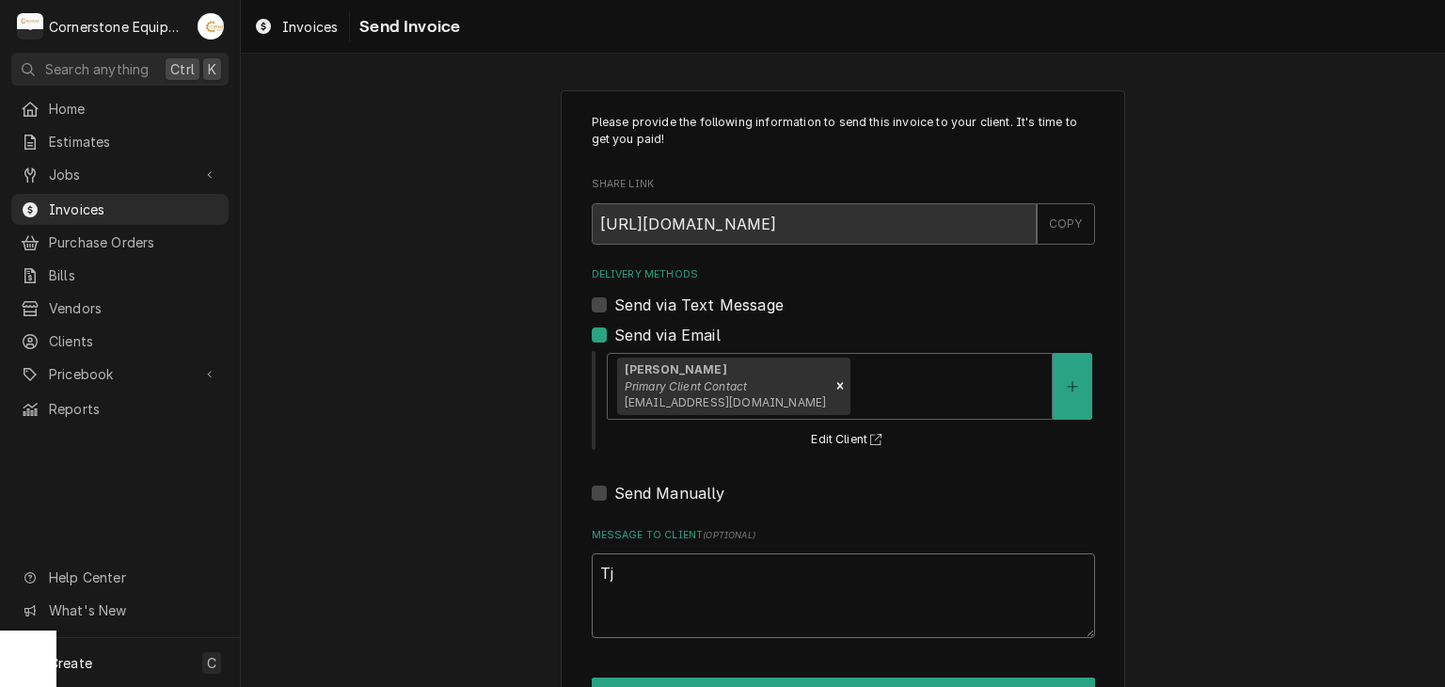
type textarea "x"
type textarea "Tjh"
type textarea "x"
type textarea "Tj"
type textarea "x"
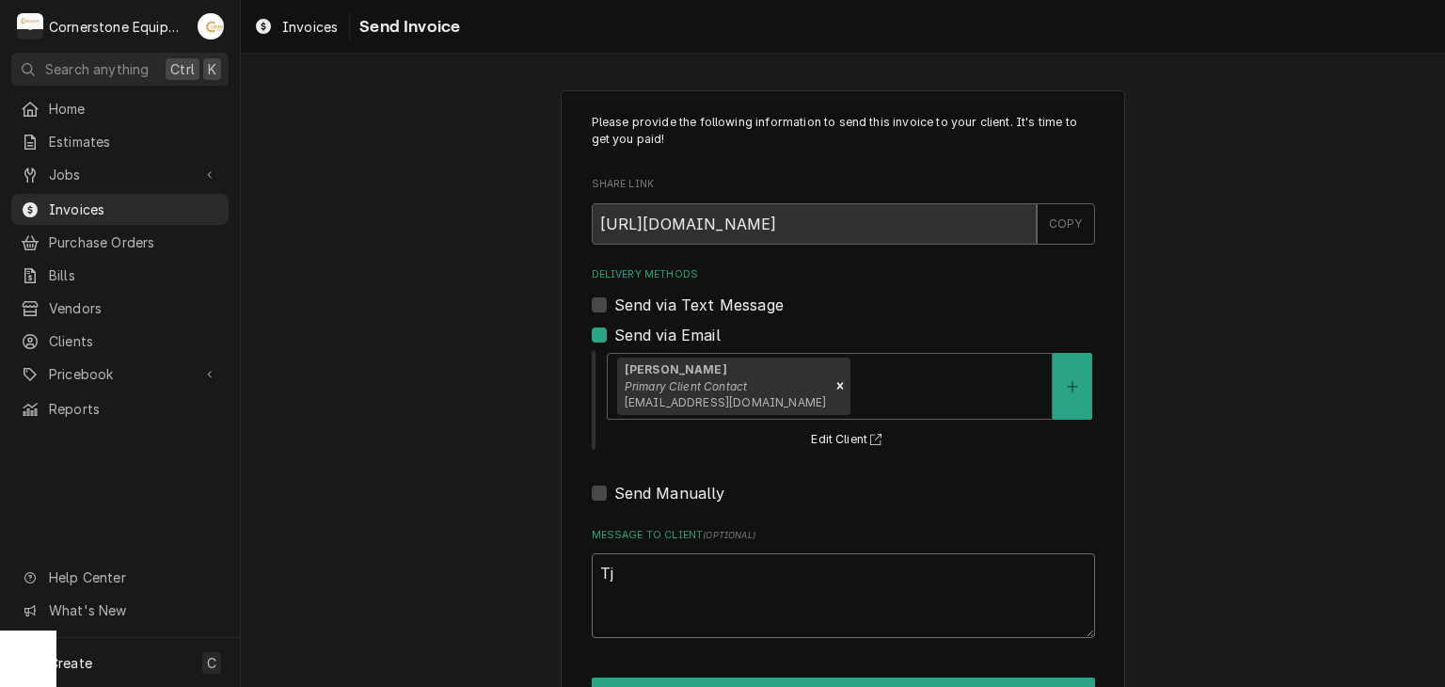
type textarea "T"
type textarea "x"
type textarea "Th"
type textarea "x"
type textarea "Tha"
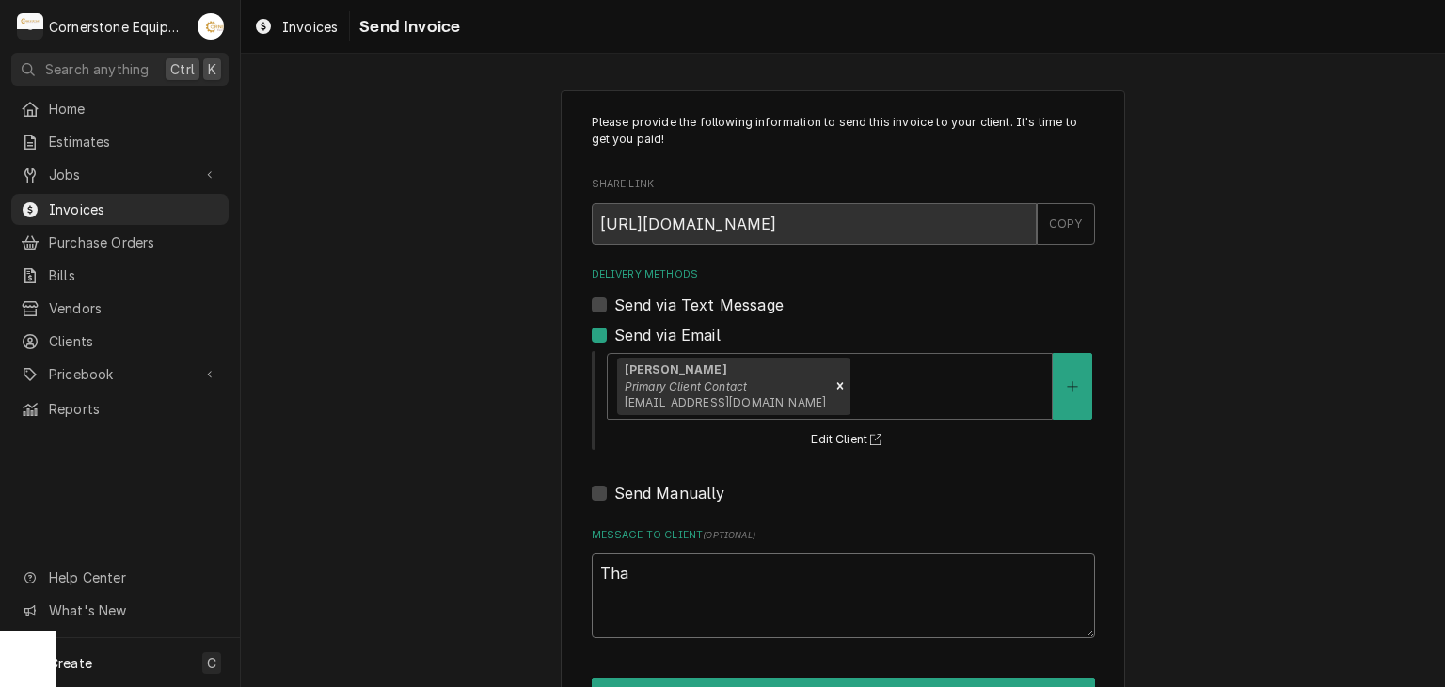
type textarea "x"
type textarea "Than"
type textarea "x"
type textarea "Thank"
type textarea "x"
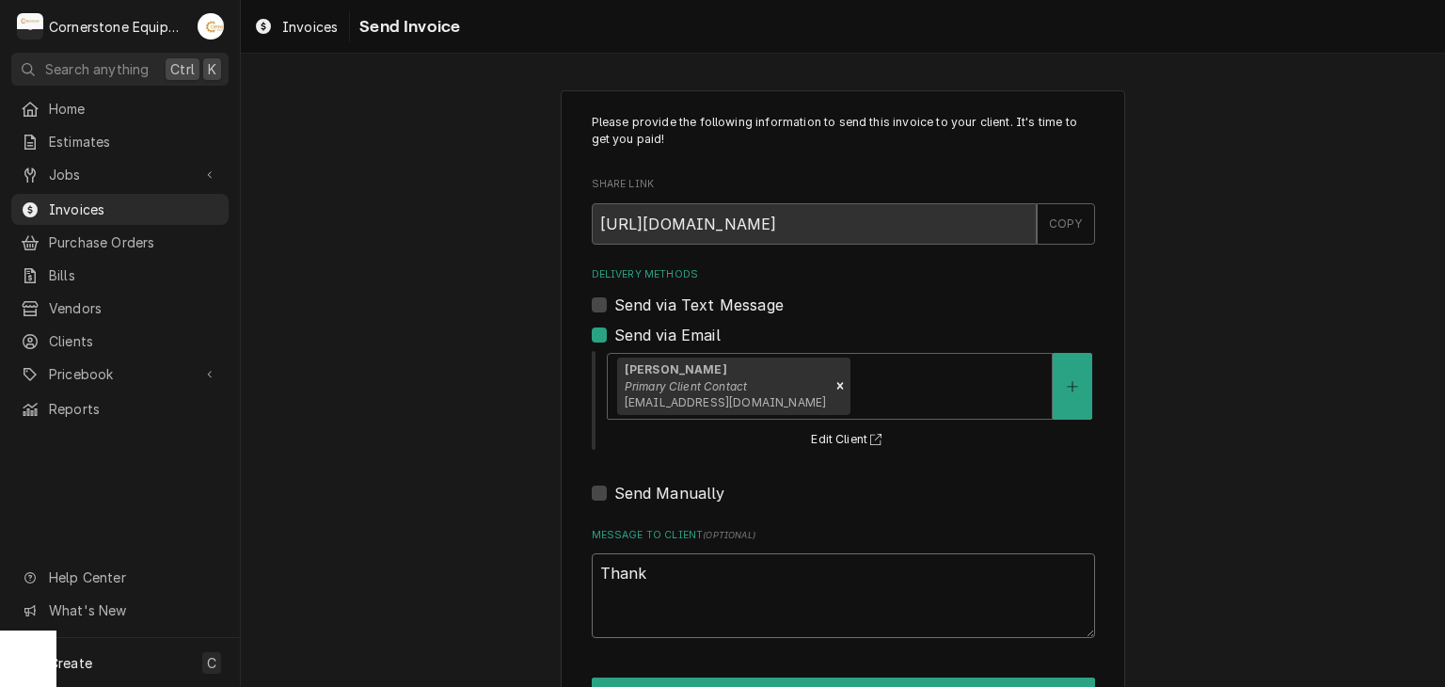
type textarea "Thank"
type textarea "x"
type textarea "Thank y"
type textarea "x"
type textarea "Thank yo"
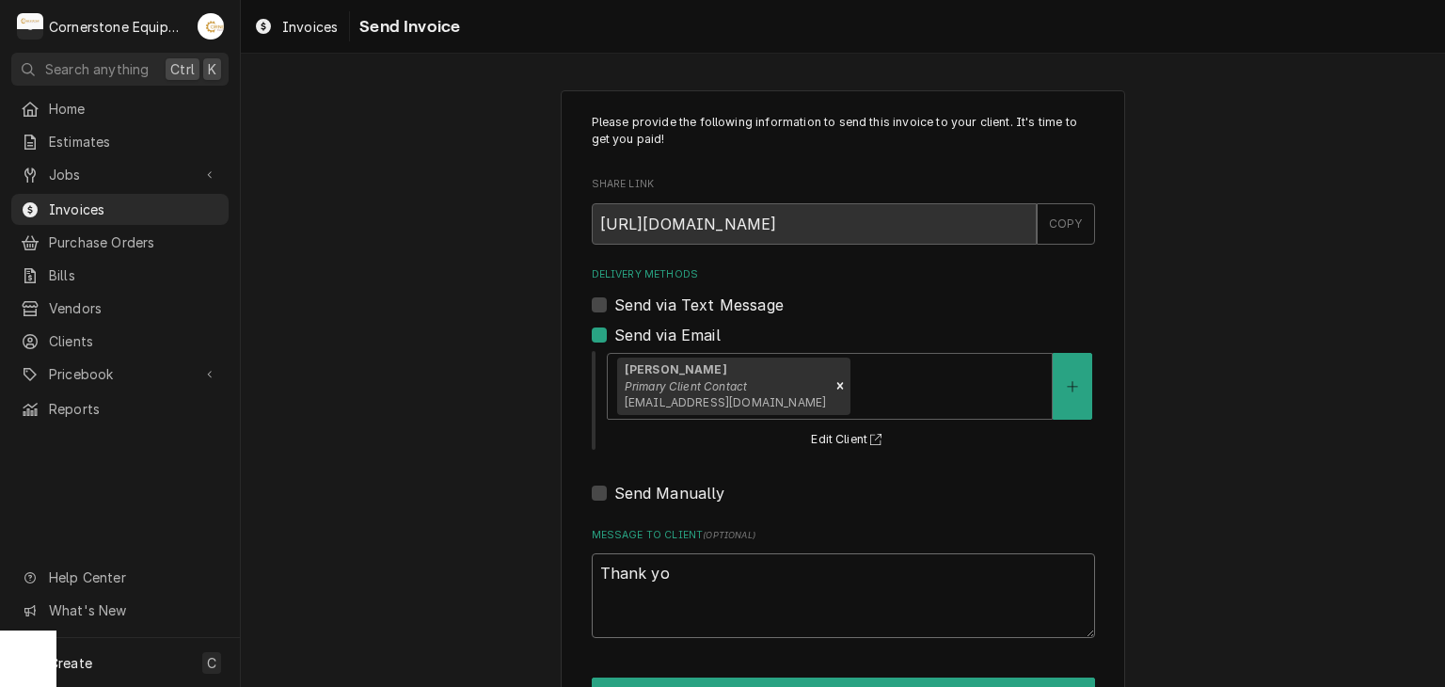
type textarea "x"
type textarea "Thank you"
type textarea "x"
type textarea "Thank you"
type textarea "x"
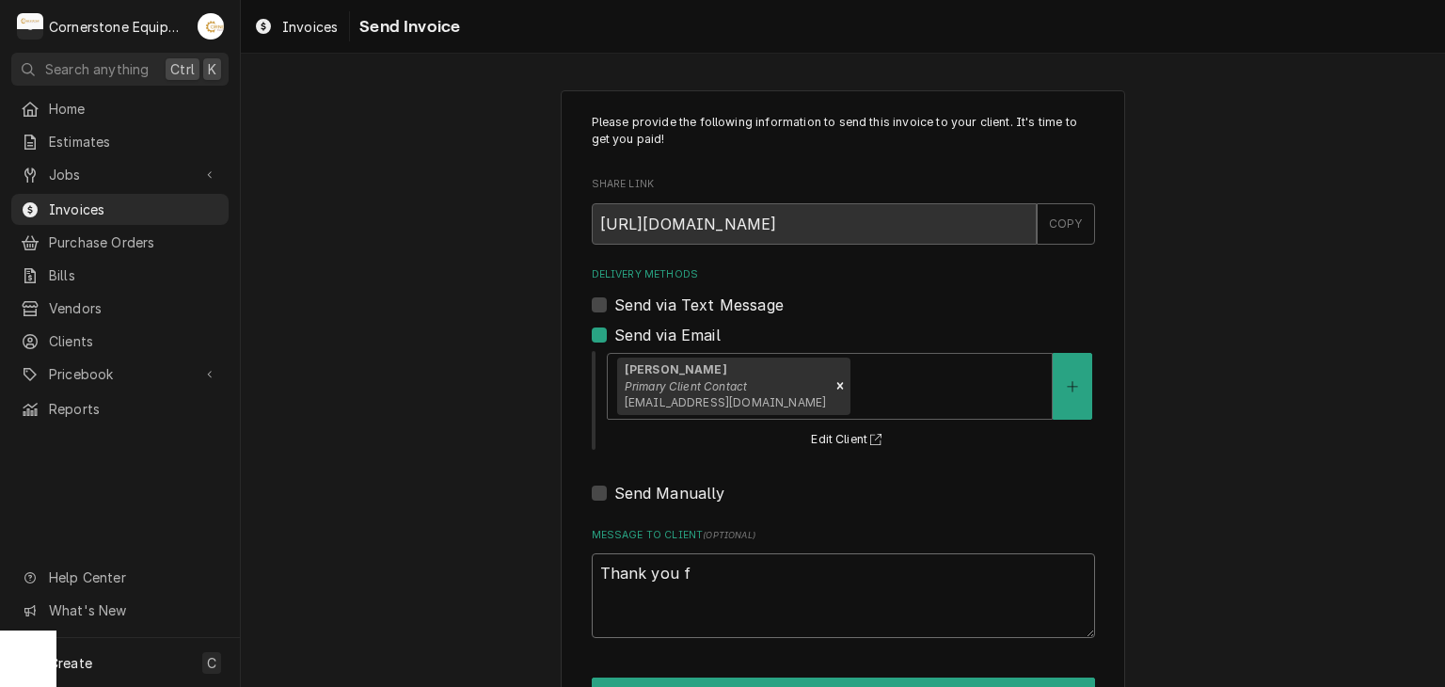
type textarea "Thank you fo"
type textarea "x"
type textarea "Thank you for"
type textarea "x"
type textarea "Thank you for"
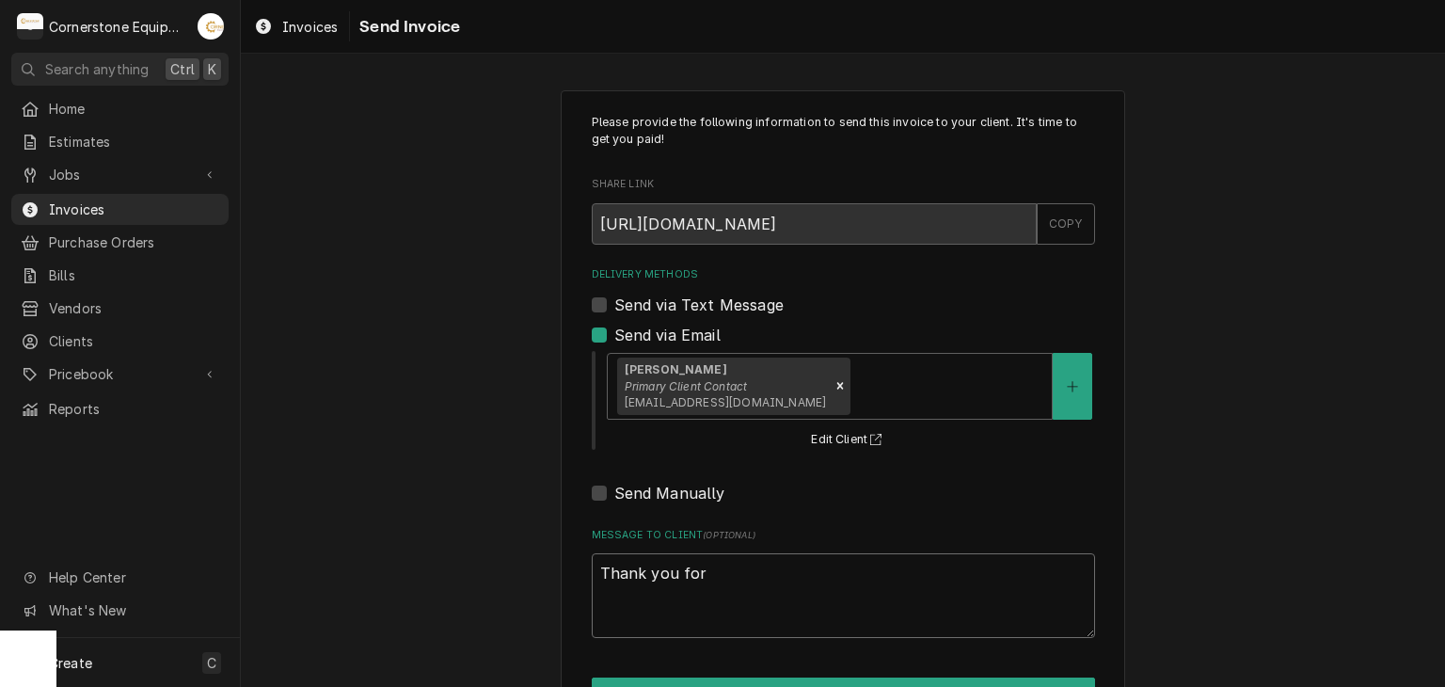
type textarea "x"
type textarea "Thank you for t"
type textarea "x"
type textarea "Thank you for th"
type textarea "x"
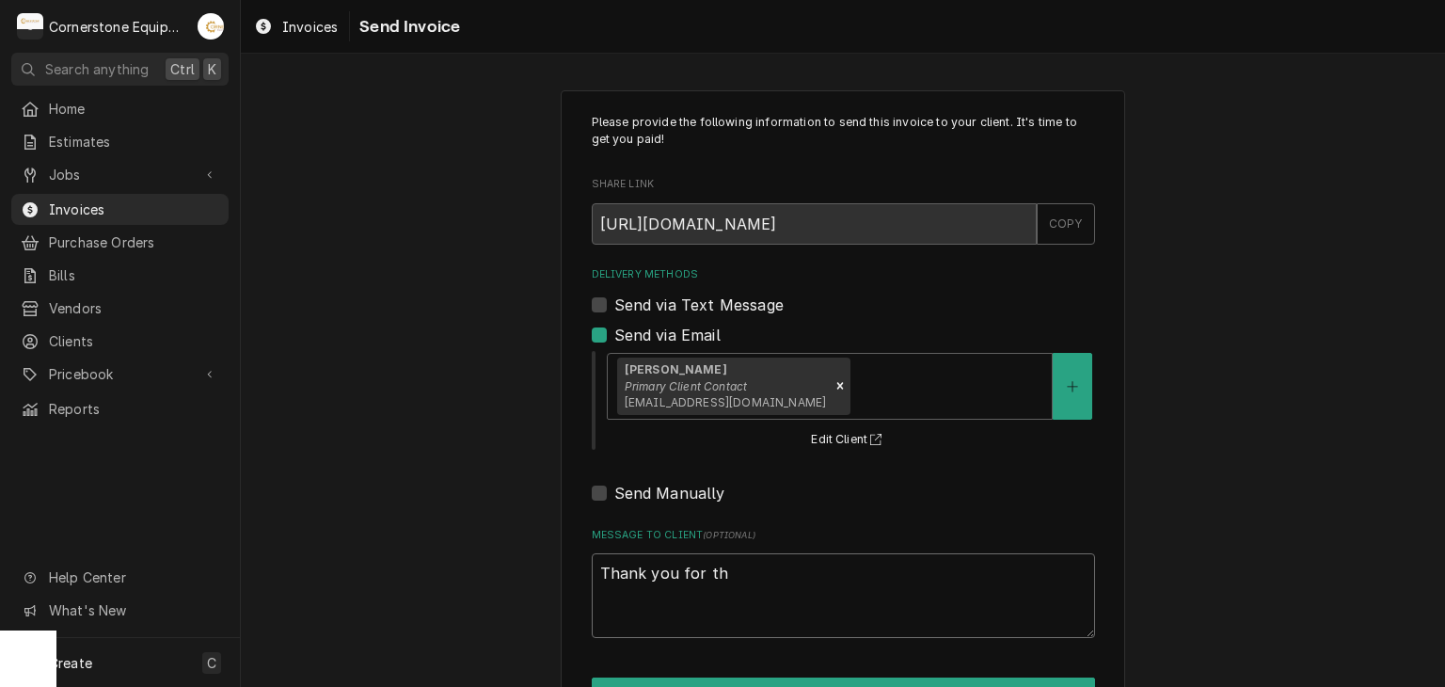
type textarea "Thank you for the"
type textarea "x"
type textarea "Thank you for the"
type textarea "x"
type textarea "Thank you for the p"
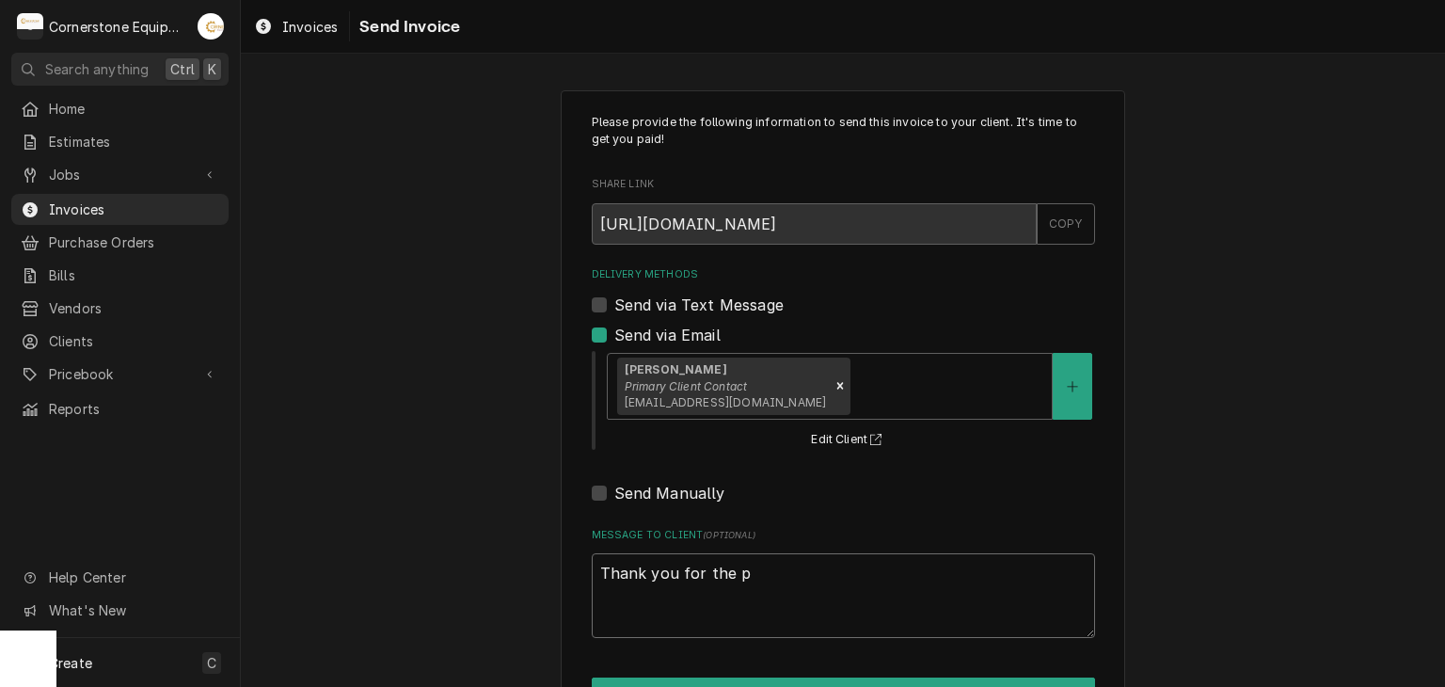
type textarea "x"
type textarea "Thank you for the"
type textarea "x"
type textarea "Thank you for the o"
type textarea "x"
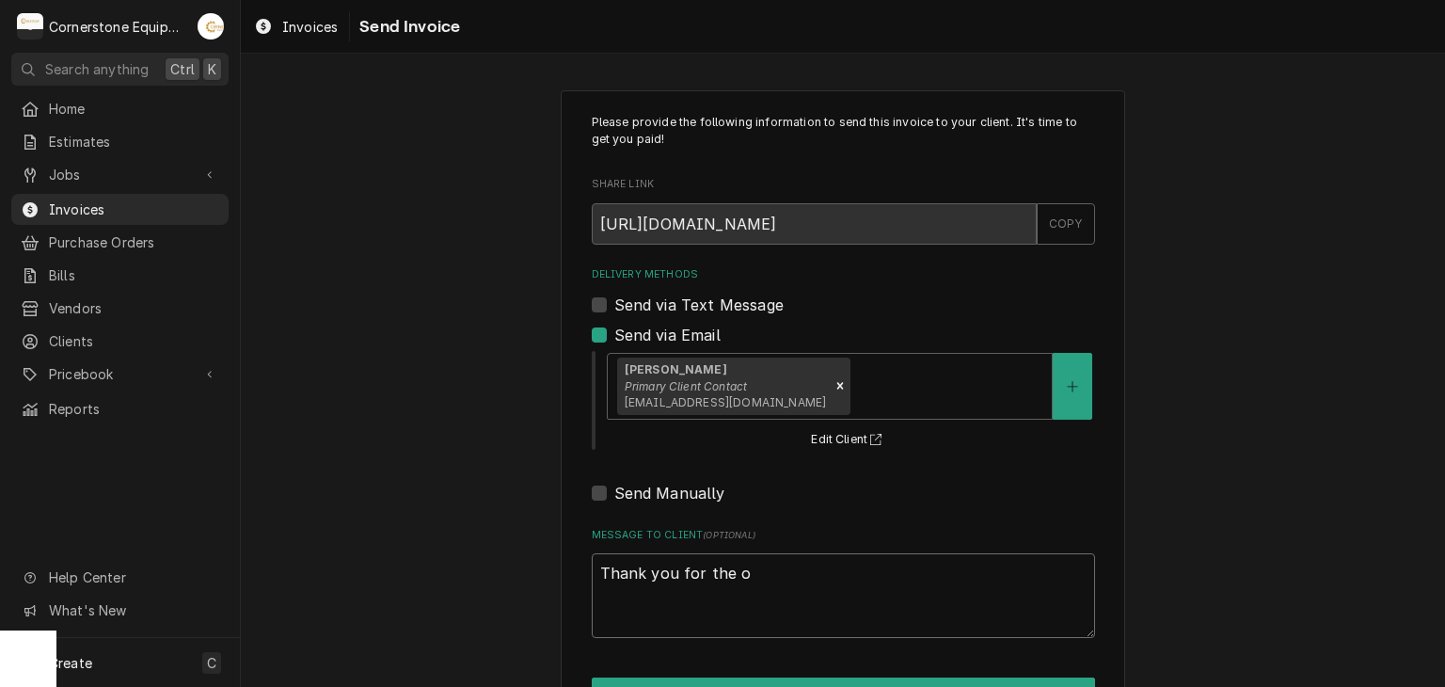
type textarea "Thank you for the op"
type textarea "x"
type textarea "Thank you for the opp"
type textarea "x"
type textarea "Thank you for the oppo"
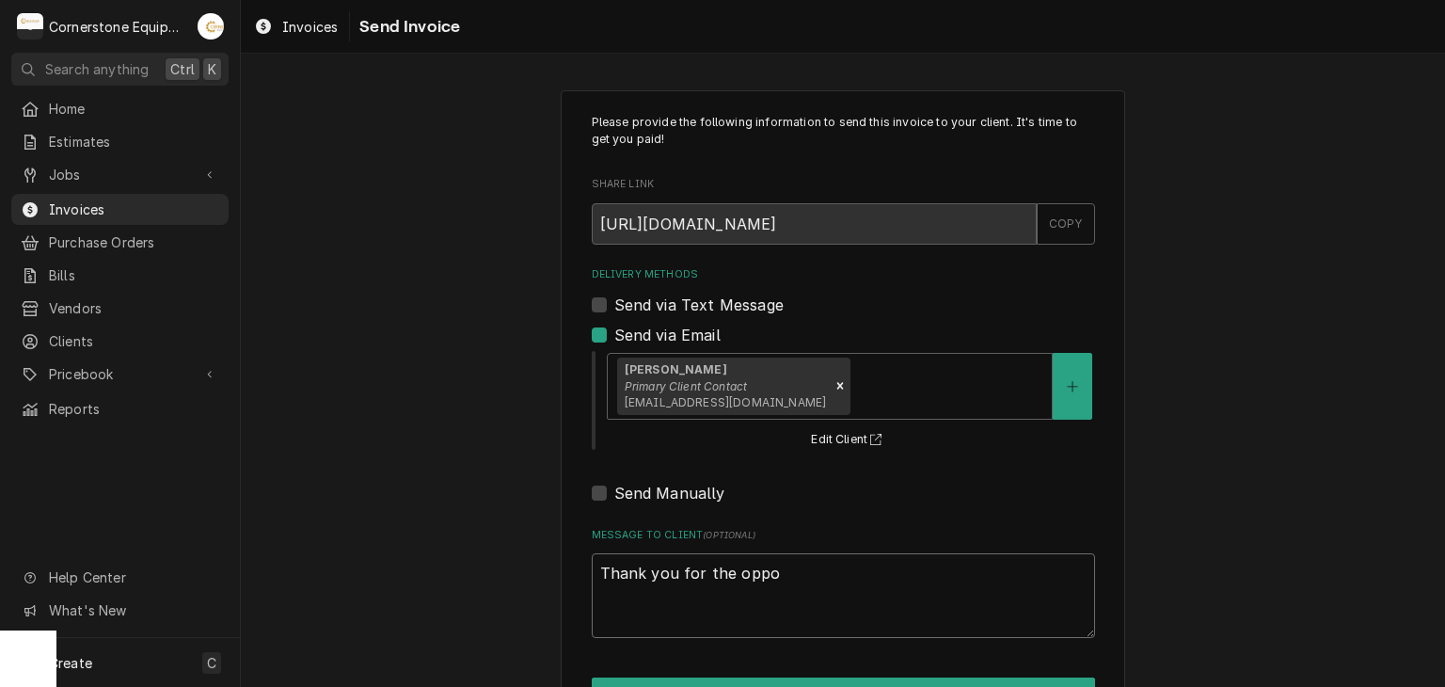
type textarea "x"
type textarea "Thank you for the oppor"
type textarea "x"
type textarea "Thank you for the opport"
type textarea "x"
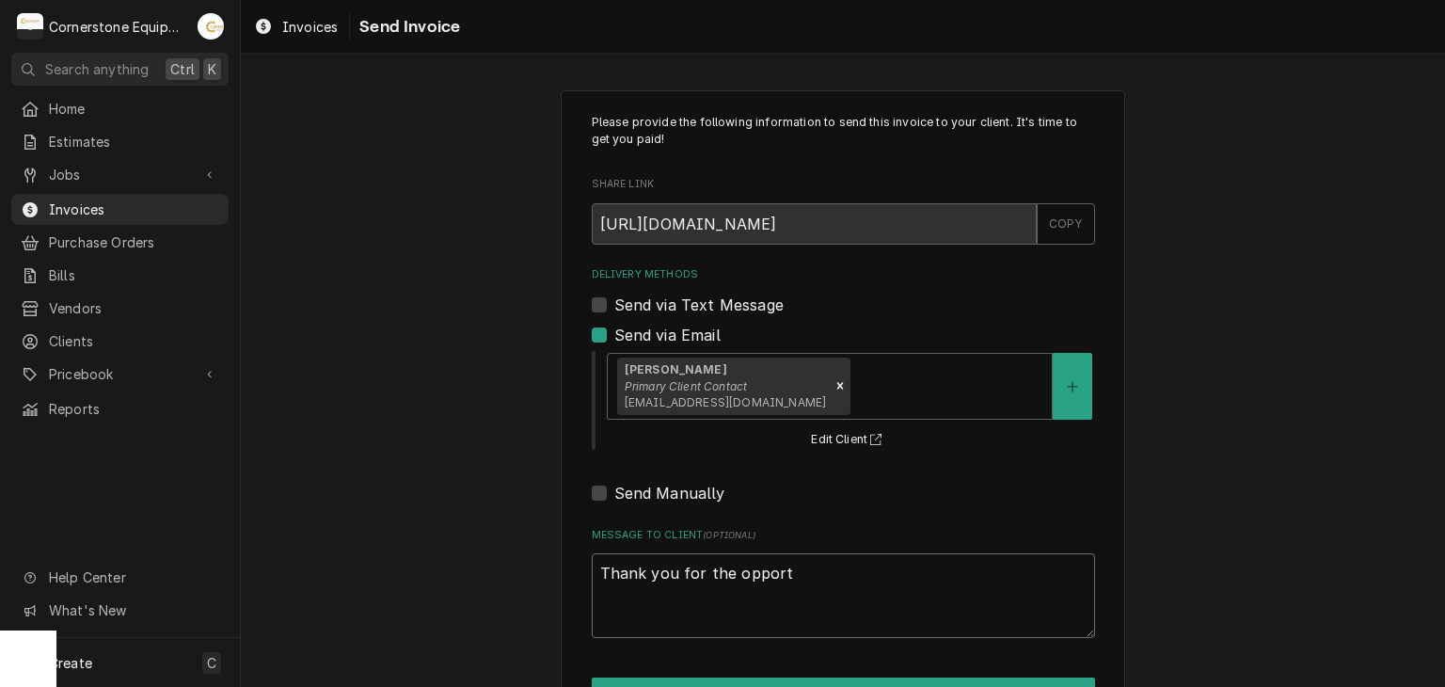
type textarea "Thank you for the opportu"
type textarea "x"
type textarea "Thank you for the opportun"
type textarea "x"
type textarea "Thank you for the opportunt"
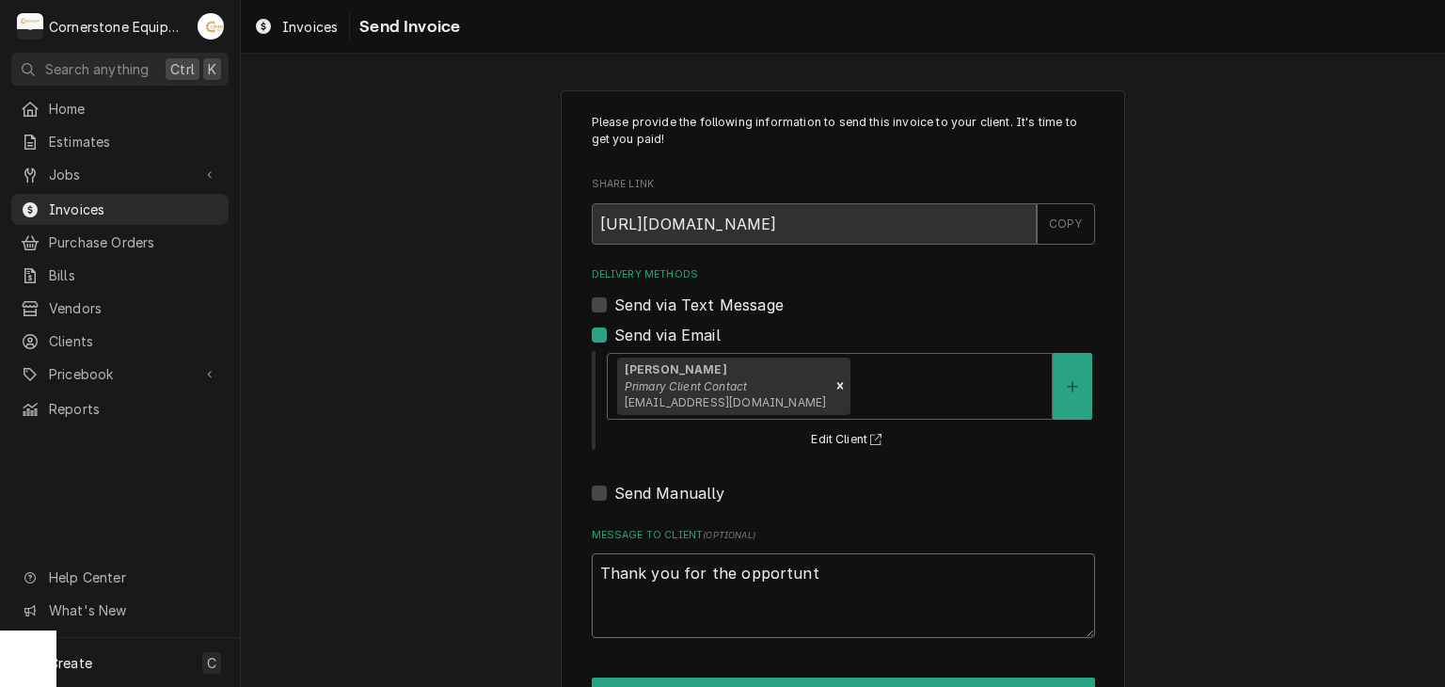
type textarea "x"
type textarea "Thank you for the opportun"
type textarea "x"
type textarea "Thank you for the opportuni"
type textarea "x"
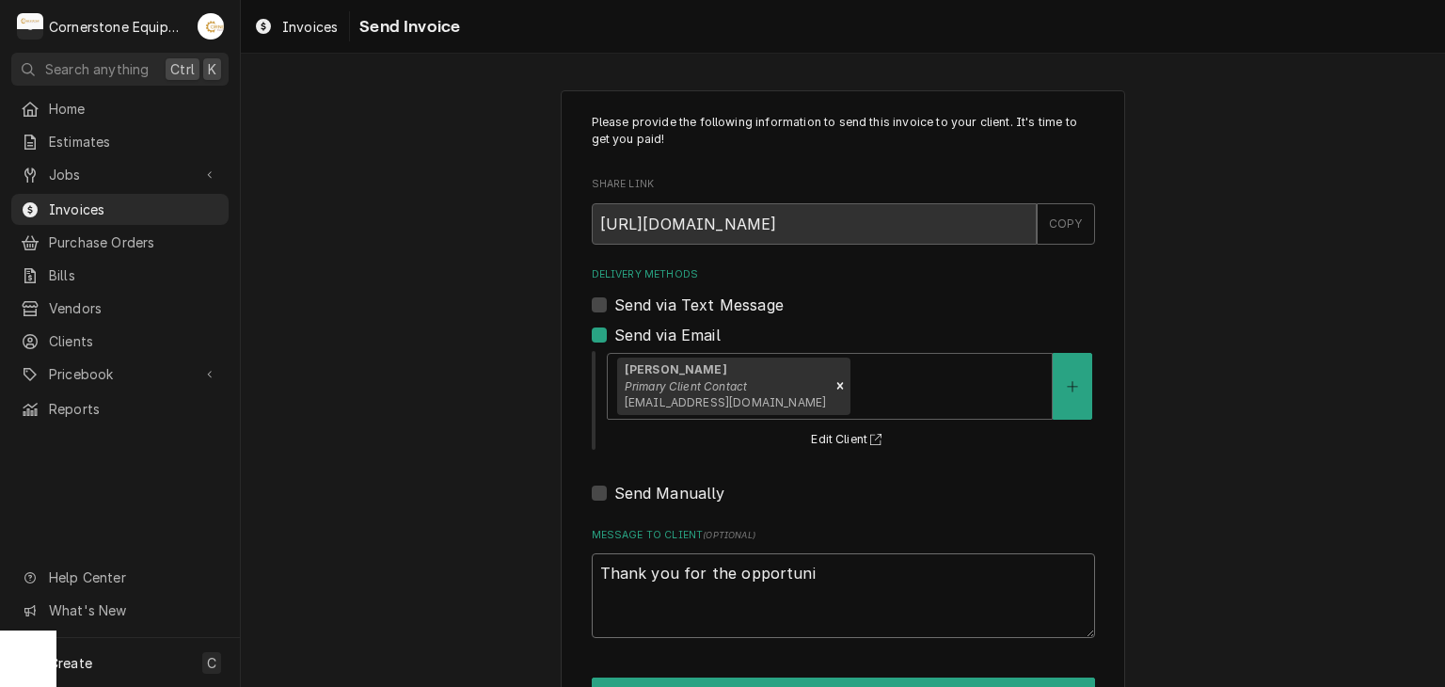
type textarea "Thank you for the opportunit"
type textarea "x"
type textarea "Thank you for the opportunity"
type textarea "x"
type textarea "Thank you for the opportunity"
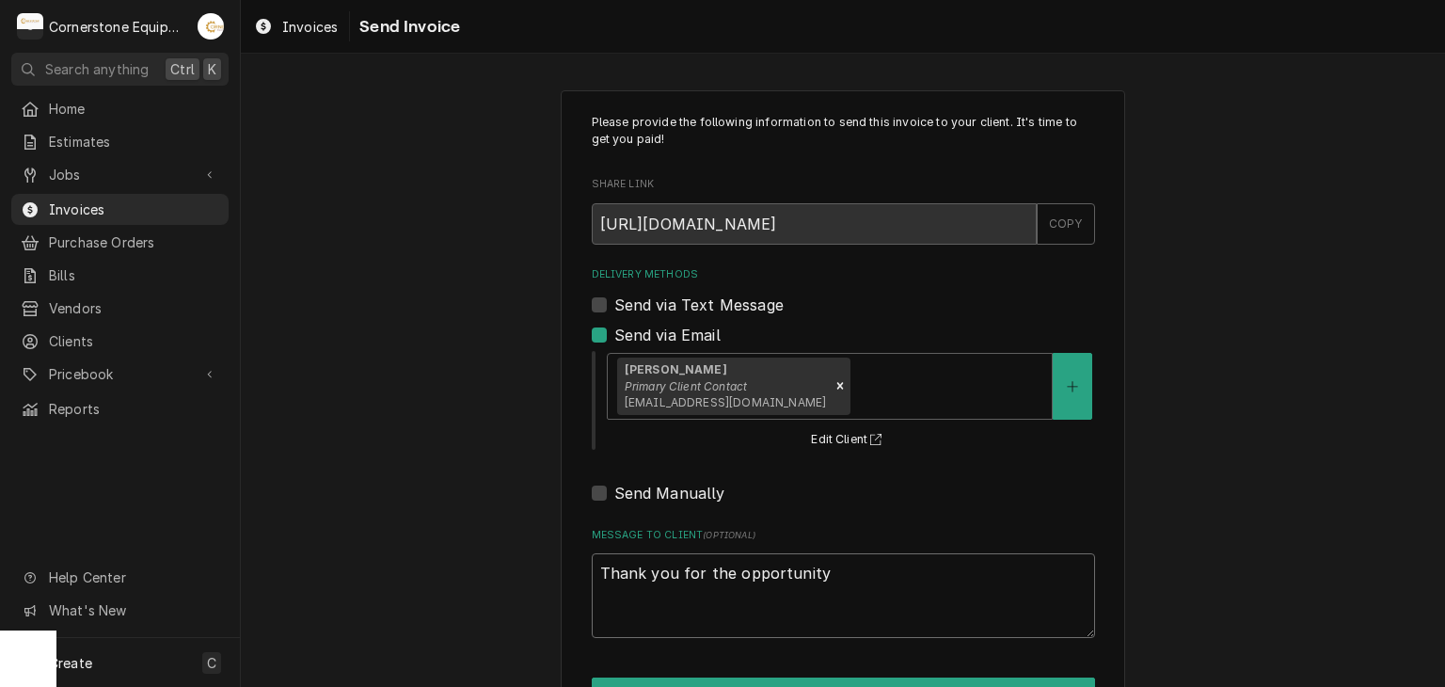
type textarea "x"
type textarea "Thank you for the opportunity"
type textarea "x"
type textarea "Thank you for the opportunit"
type textarea "x"
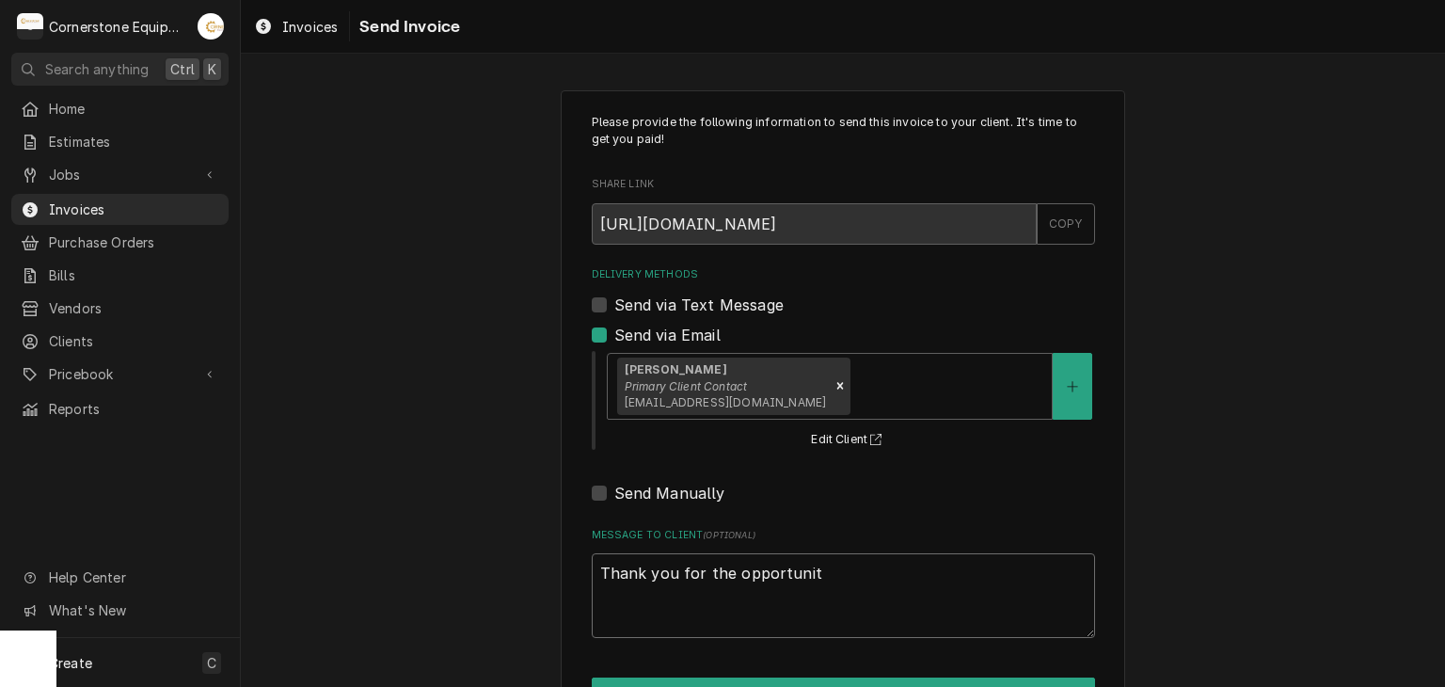
type textarea "Thank you for the opportunitt"
type textarea "x"
type textarea "Thank you for the opportunit"
type textarea "x"
type textarea "Thank you for the opportunity"
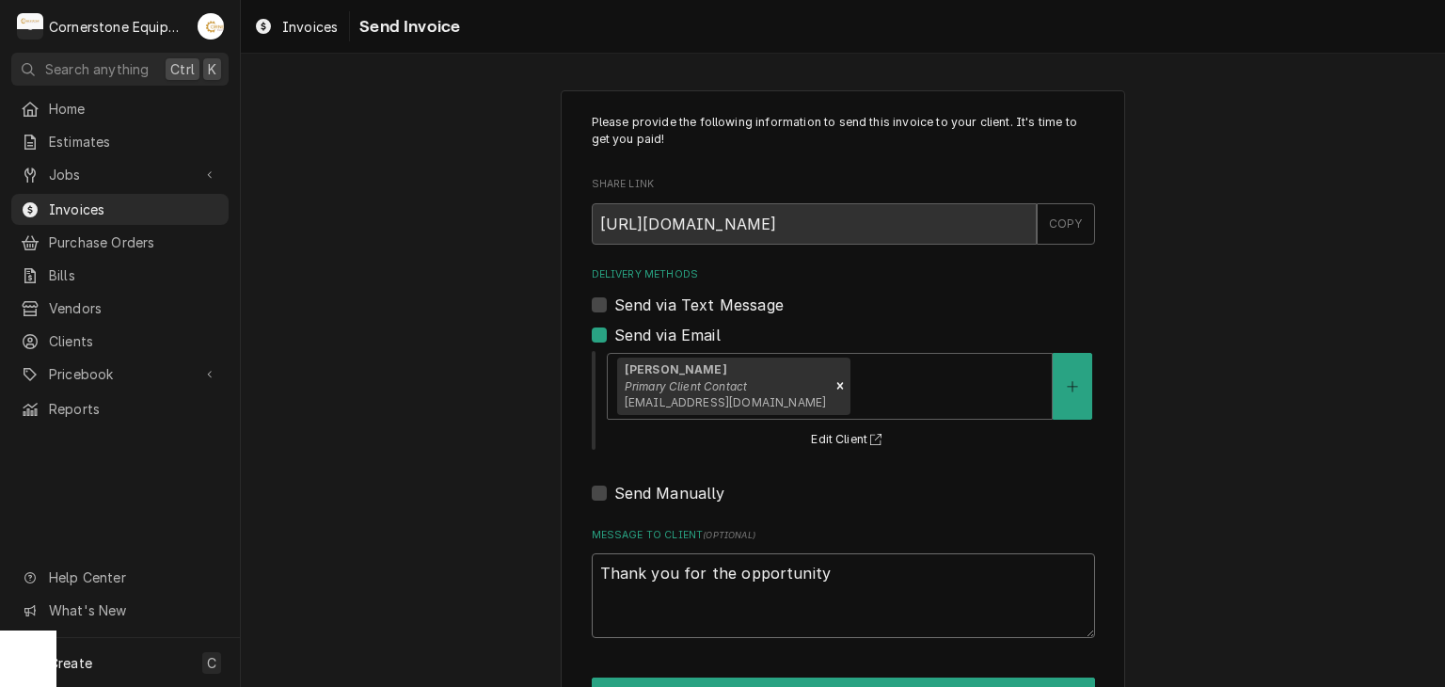
type textarea "x"
type textarea "Thank you for the opportunity"
type textarea "x"
type textarea "Thank you for the opportunity y"
type textarea "x"
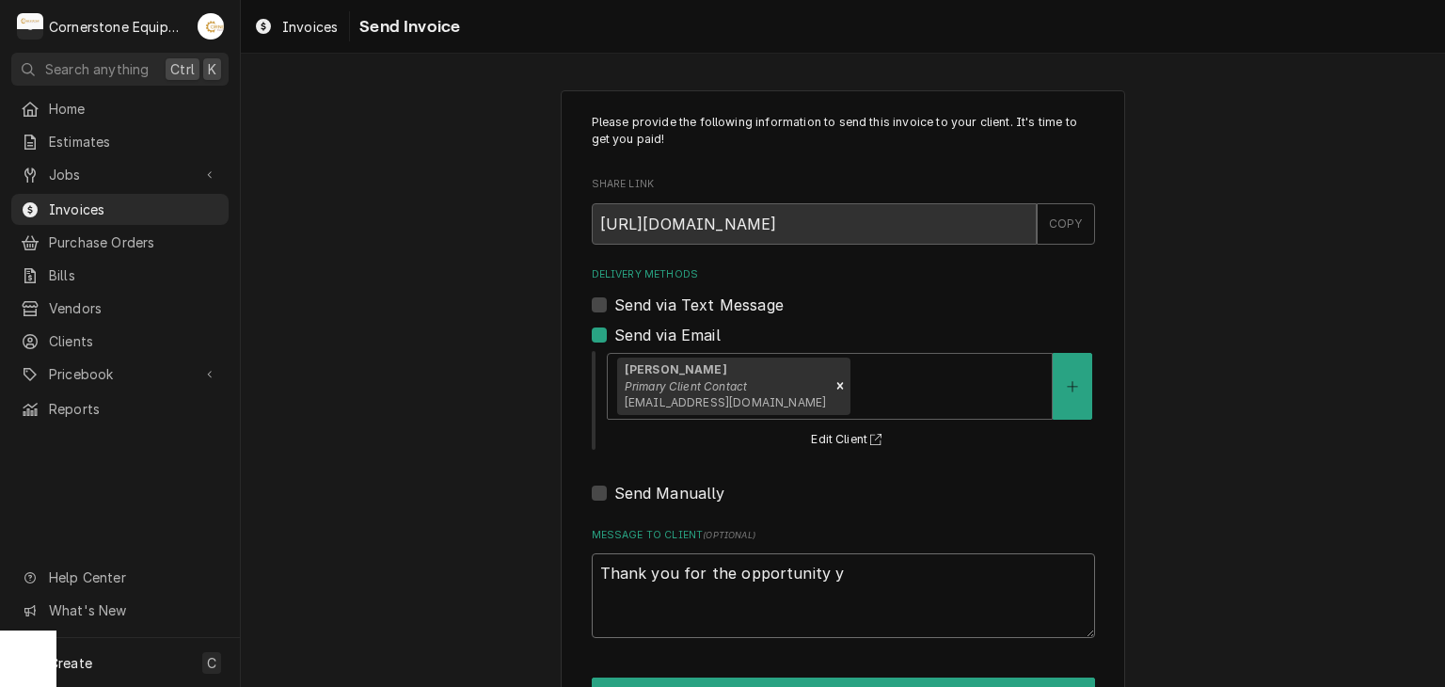
type textarea "Thank you for the opportunity"
type textarea "x"
type textarea "Thank you for the opportunity t"
type textarea "x"
type textarea "Thank you for the opportunity to"
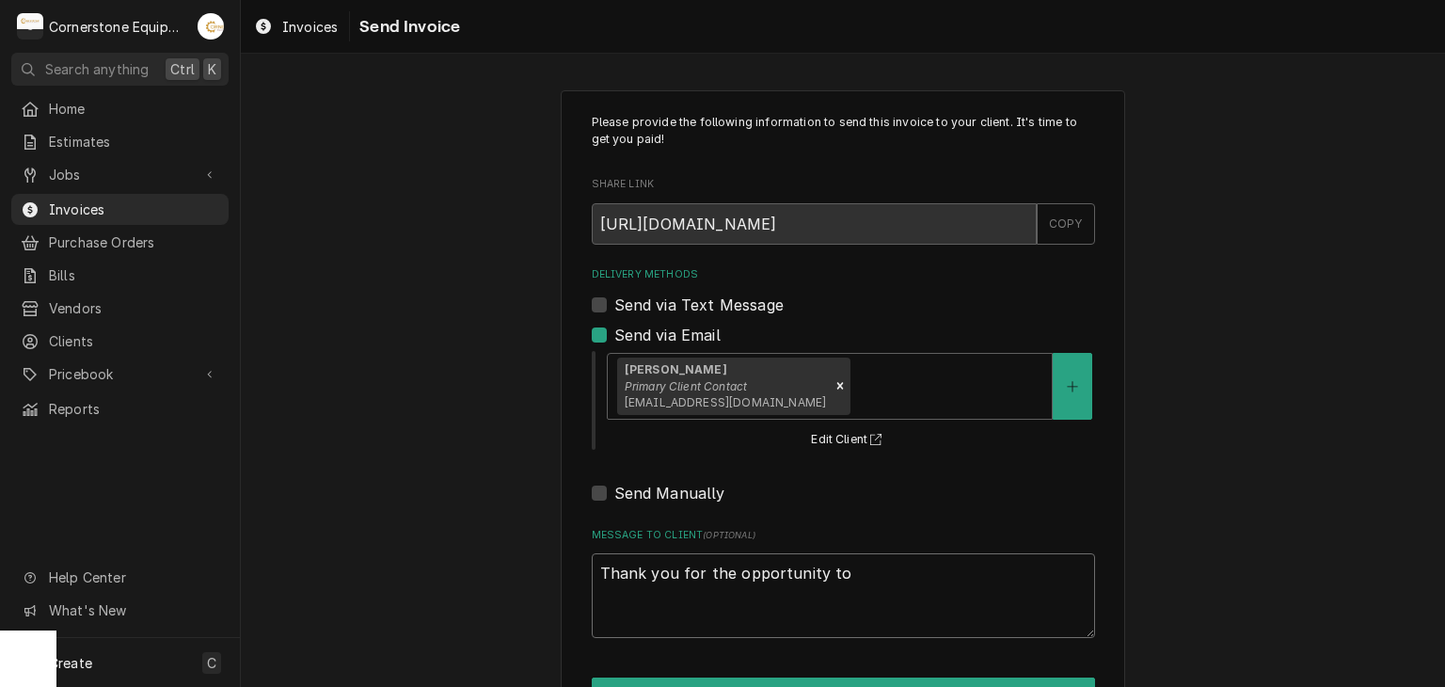
type textarea "x"
type textarea "Thank you for the opportunity to"
type textarea "x"
type textarea "Thank you for the opportunity to b"
type textarea "x"
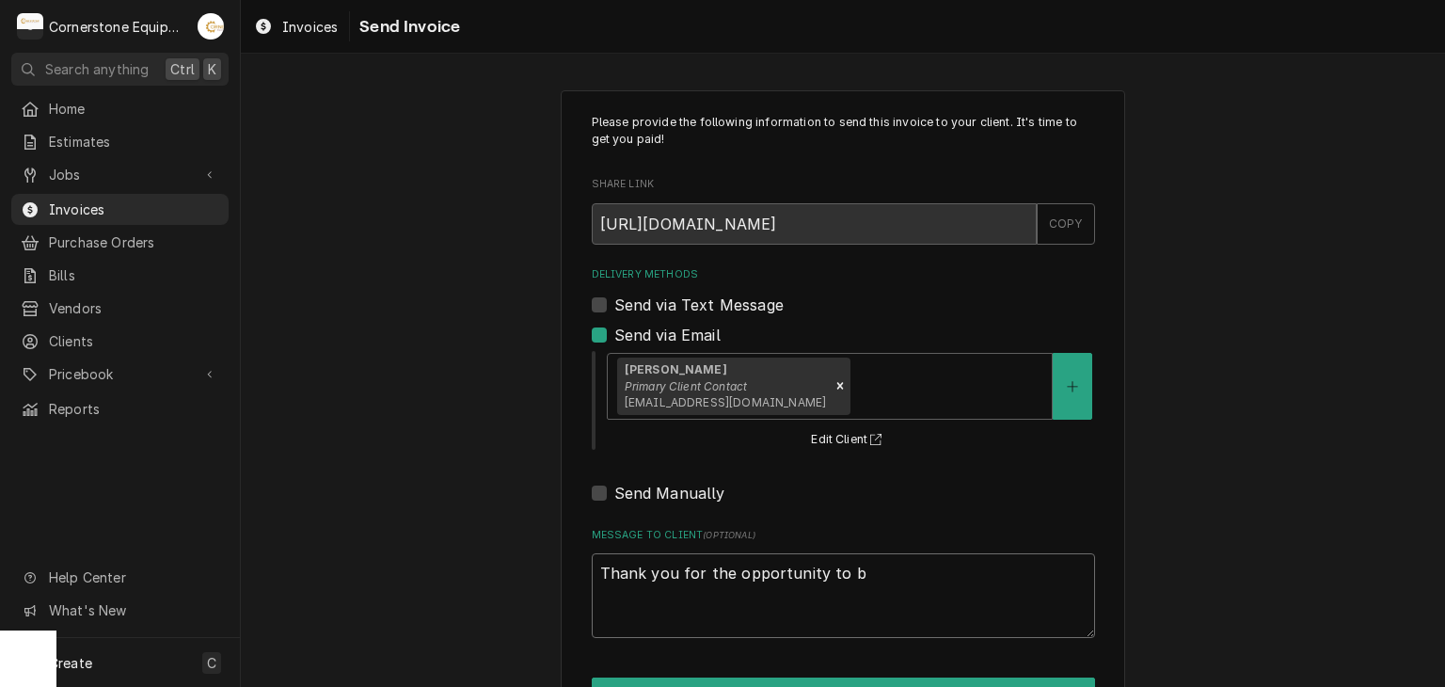
type textarea "Thank you for the opportunity to be"
type textarea "x"
type textarea "Thank you for the opportunity to be"
type textarea "x"
type textarea "Thank you for the opportunity to be o"
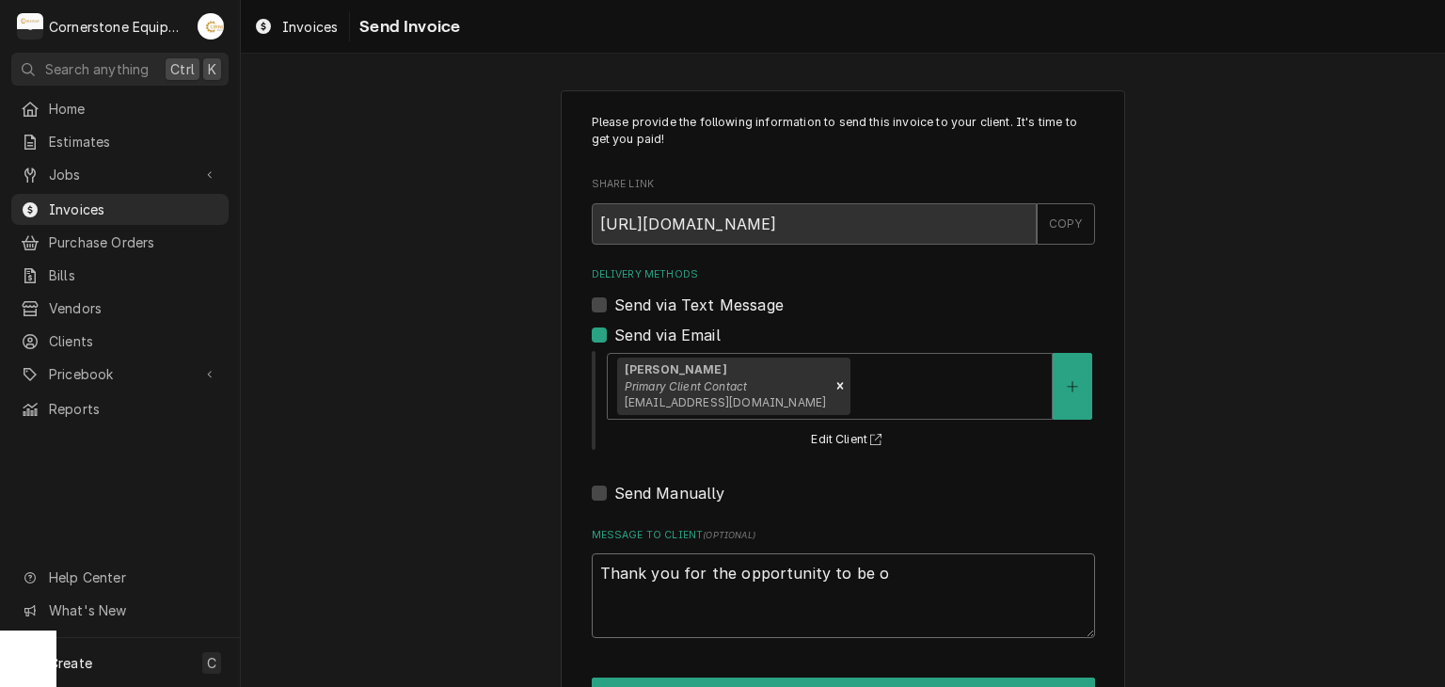
type textarea "x"
type textarea "Thank you for the opportunity to be of"
type textarea "x"
type textarea "Thank you for the opportunity to be of"
type textarea "x"
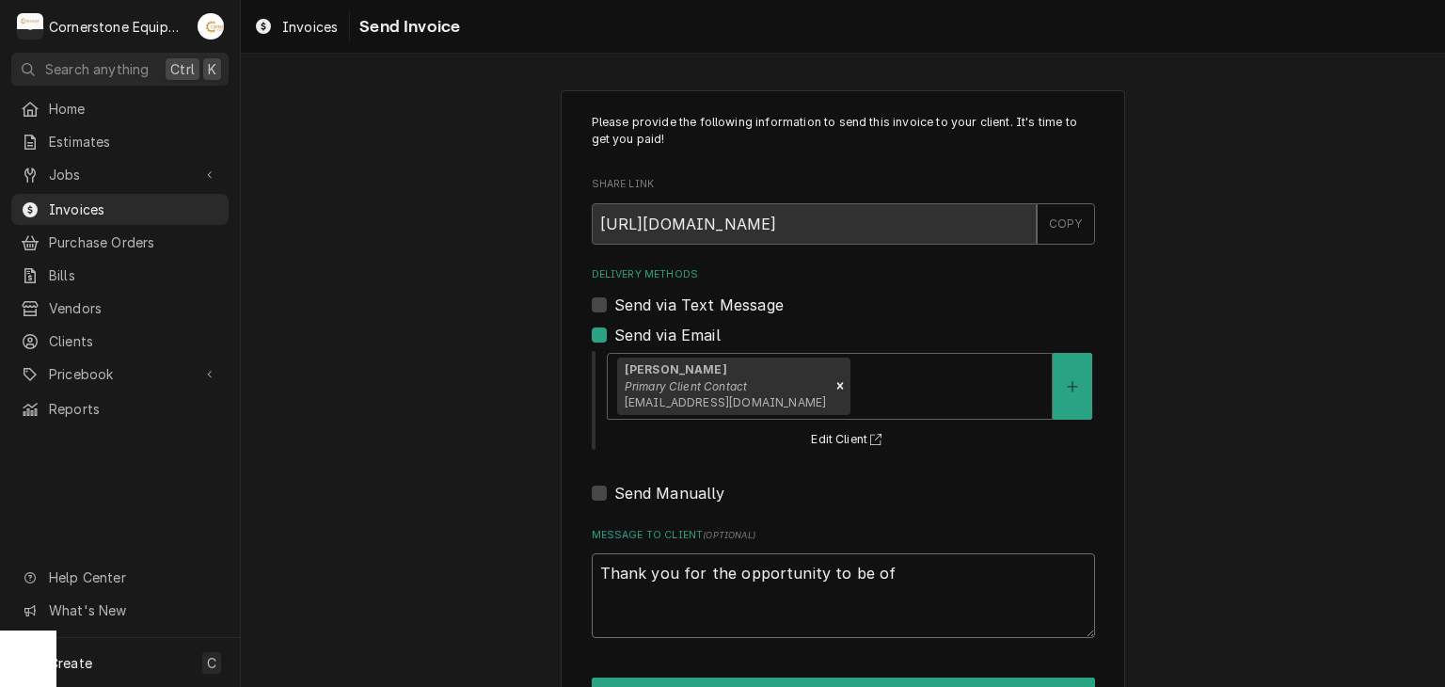
type textarea "Thank you for the opportunity to be of s"
type textarea "x"
type textarea "Thank you for the opportunity to be of se"
type textarea "x"
type textarea "Thank you for the opportunity to be of ser"
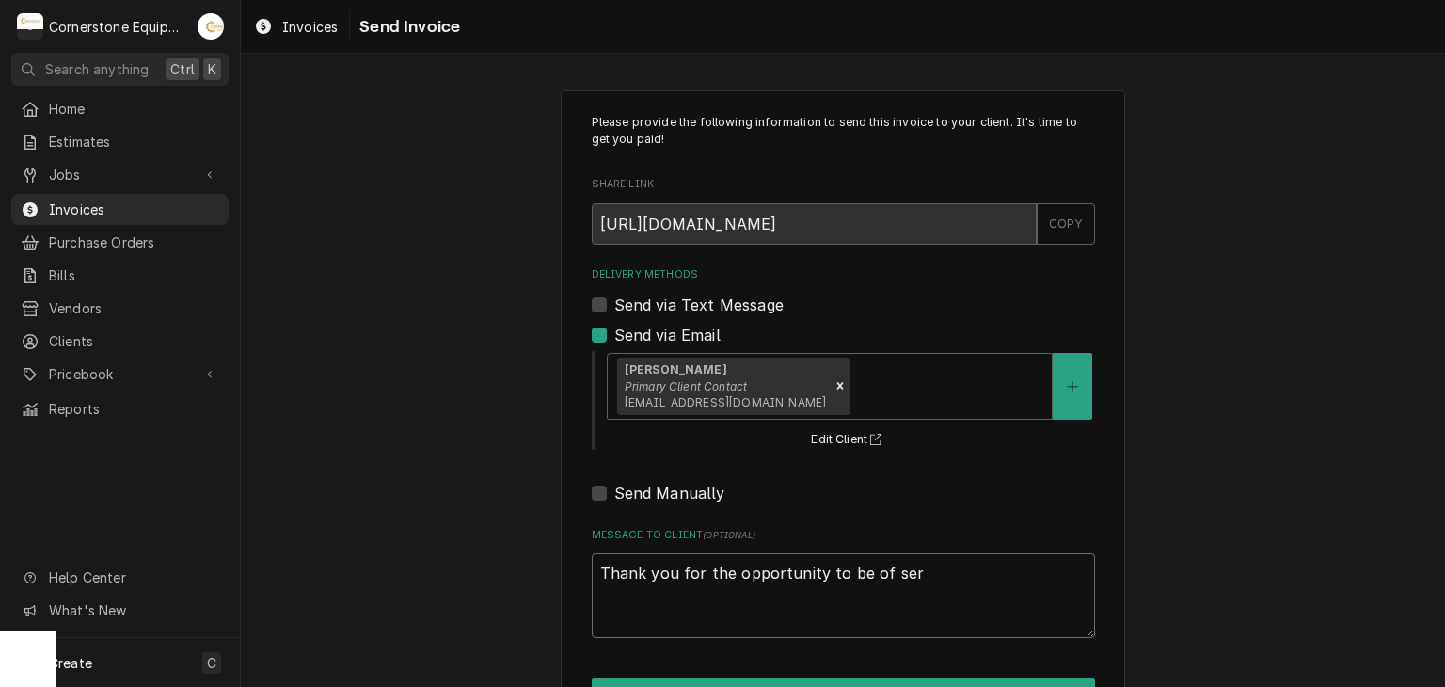
type textarea "x"
type textarea "Thank you for the opportunity to be of serv"
type textarea "x"
type textarea "Thank you for the opportunity to be of servi"
type textarea "x"
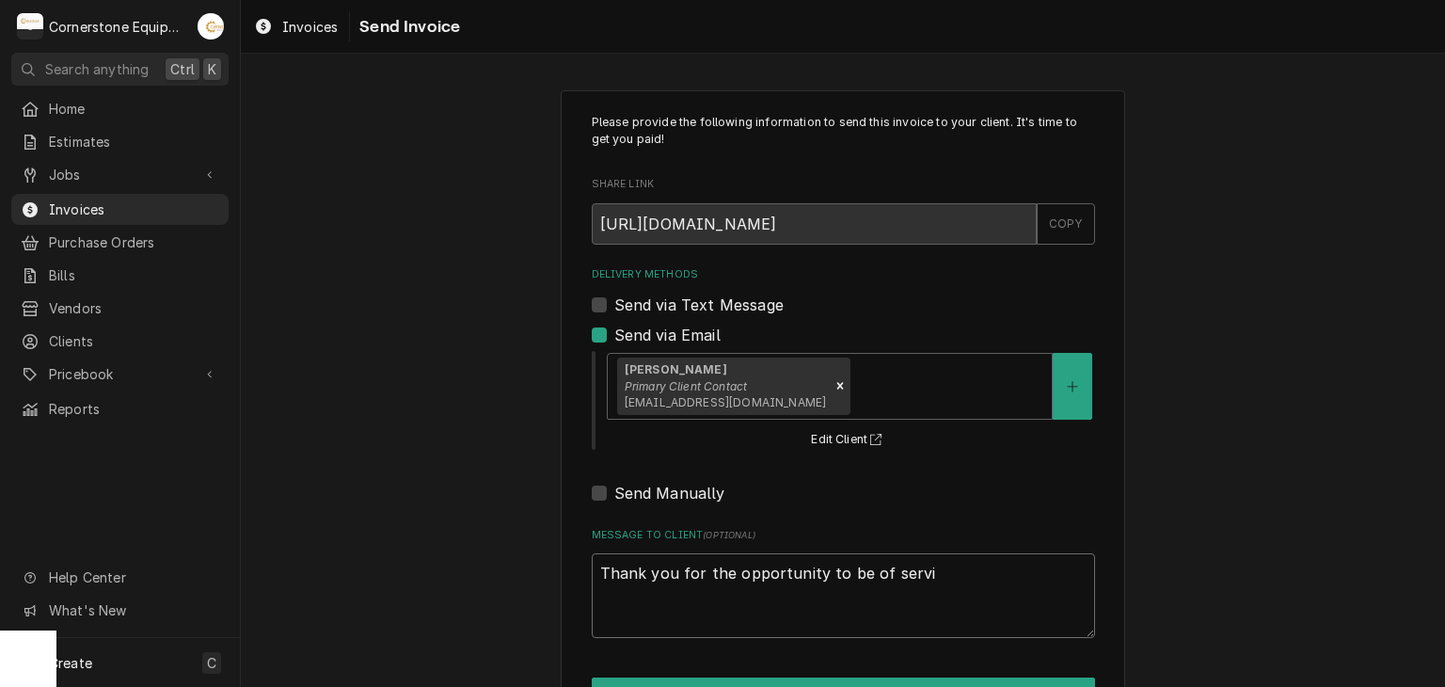
type textarea "Thank you for the opportunity to be of servic"
type textarea "x"
type textarea "Thank you for the opportunity to be of service"
type textarea "x"
type textarea "Thank you for the opportunity to be of service"
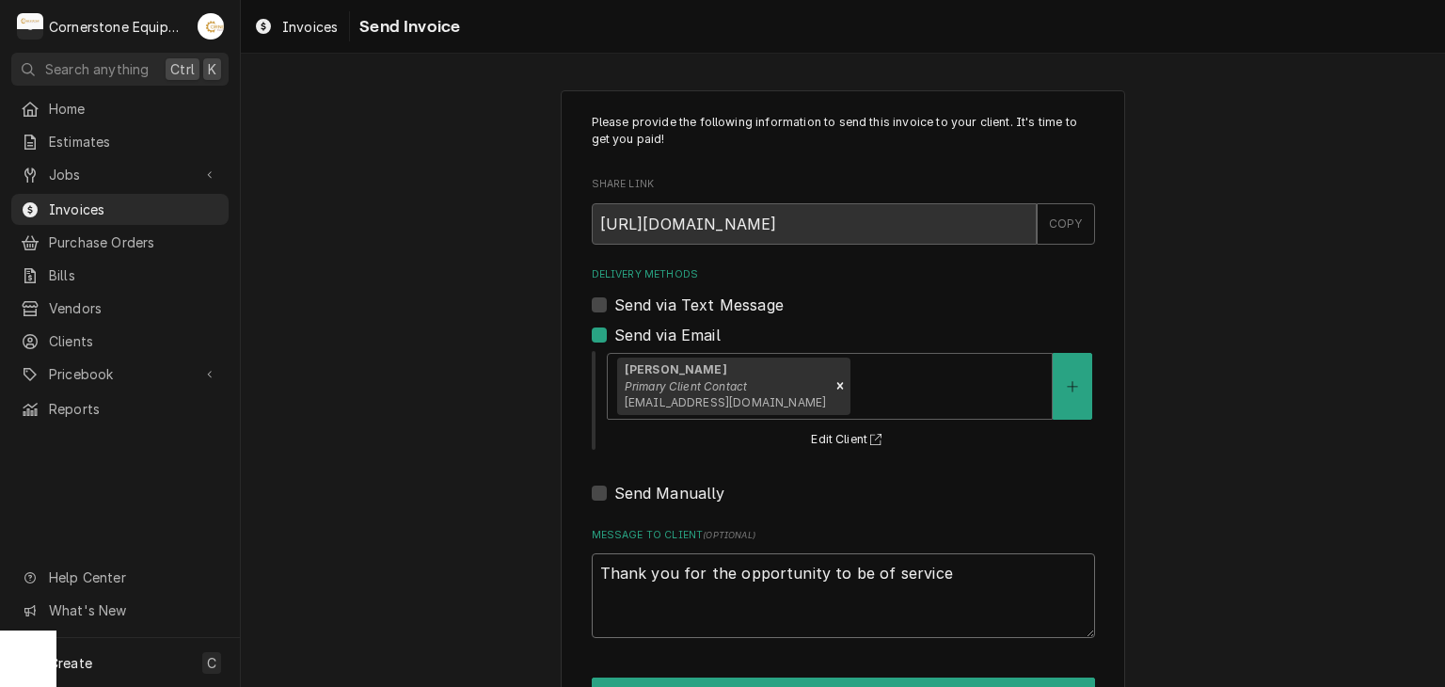
type textarea "x"
type textarea "Thank you for the opportunity to be of service"
type textarea "x"
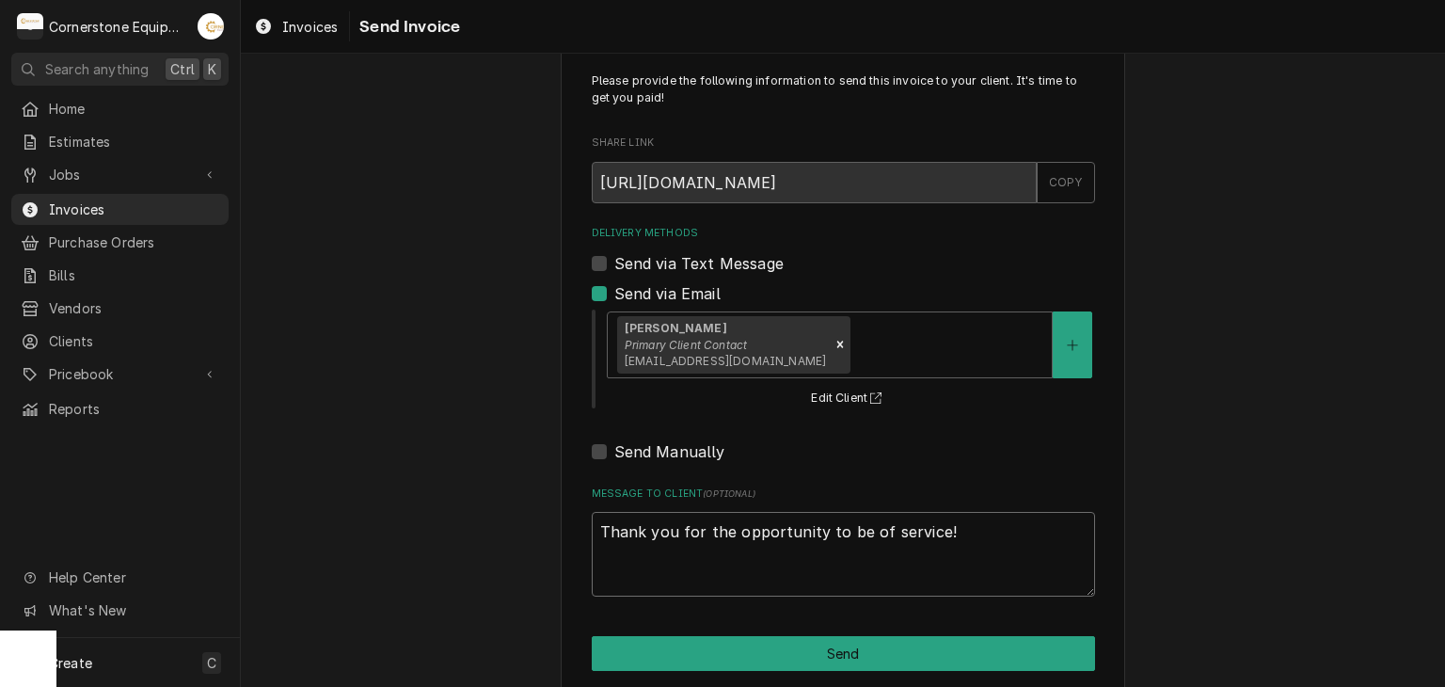
scroll to position [64, 0]
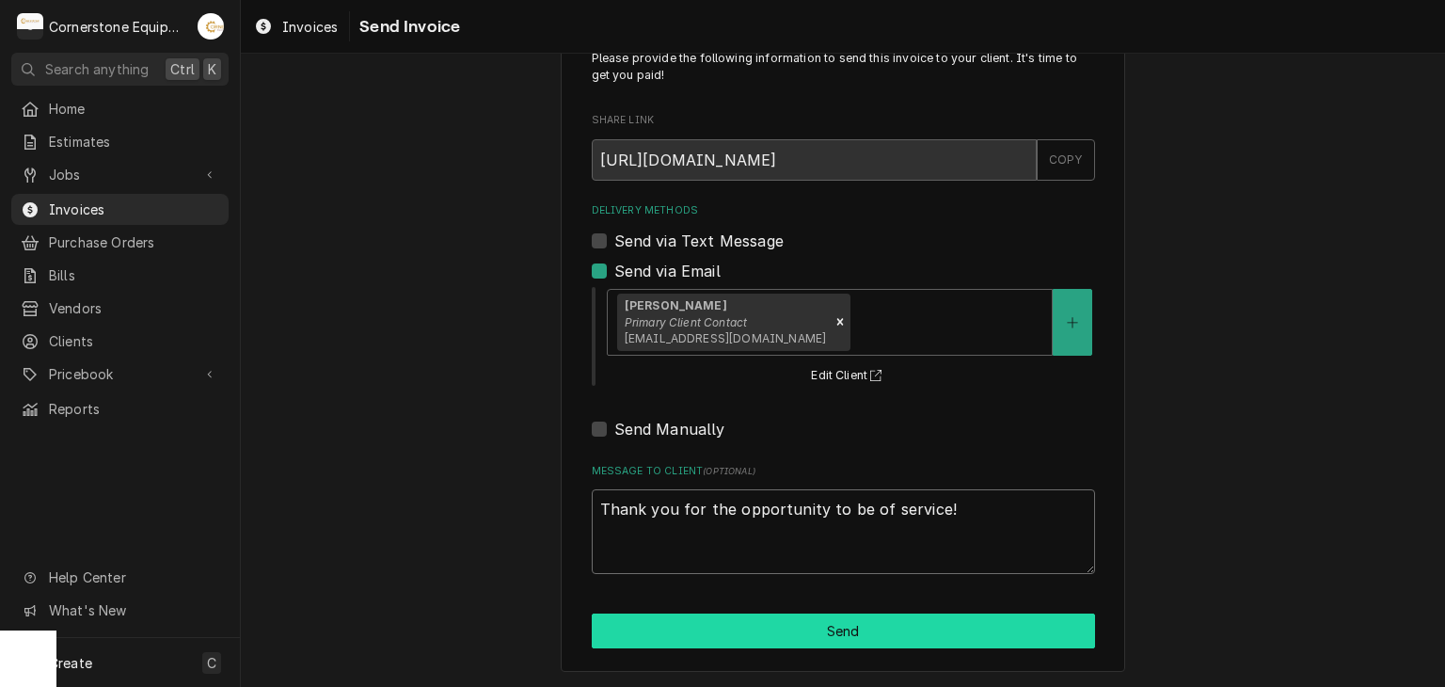
type textarea "Thank you for the opportunity to be of service!"
click at [659, 637] on button "Send" at bounding box center [843, 631] width 503 height 35
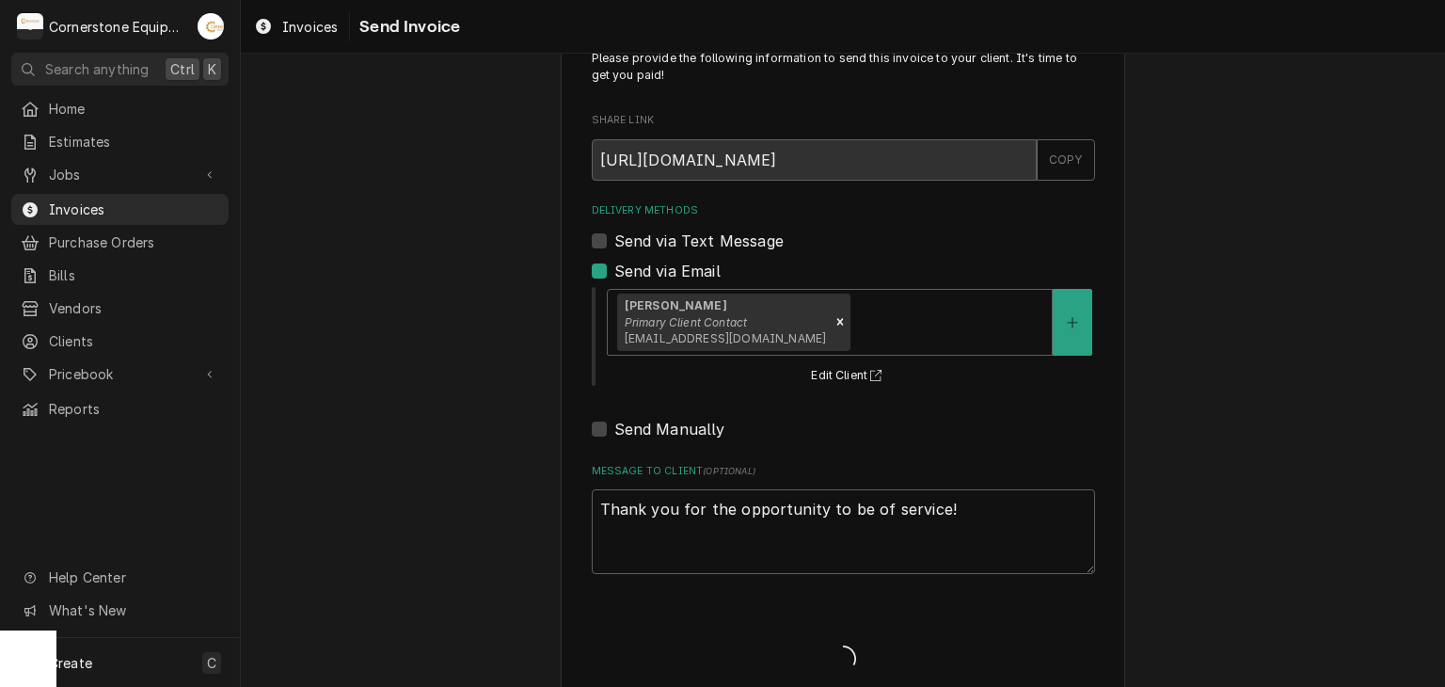
type textarea "x"
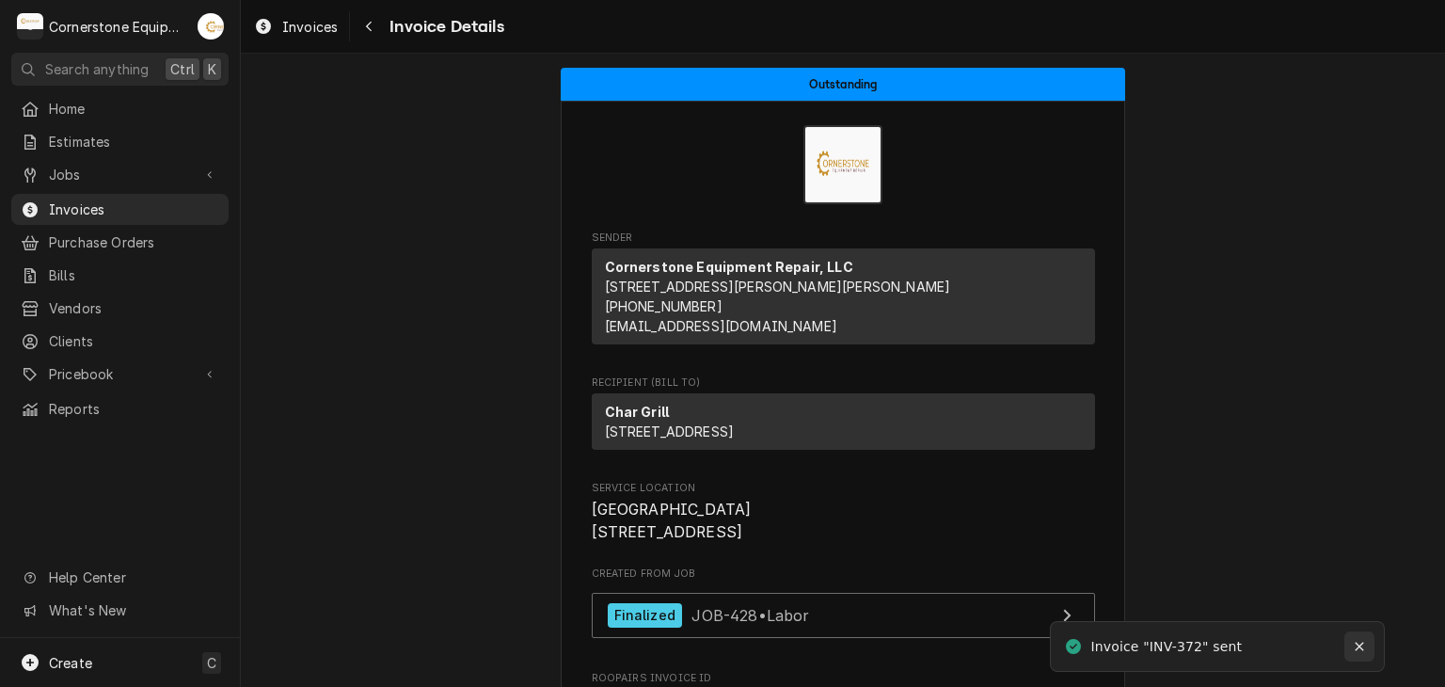
click at [1361, 644] on icon "Notifications alt+T" at bounding box center [1359, 646] width 13 height 13
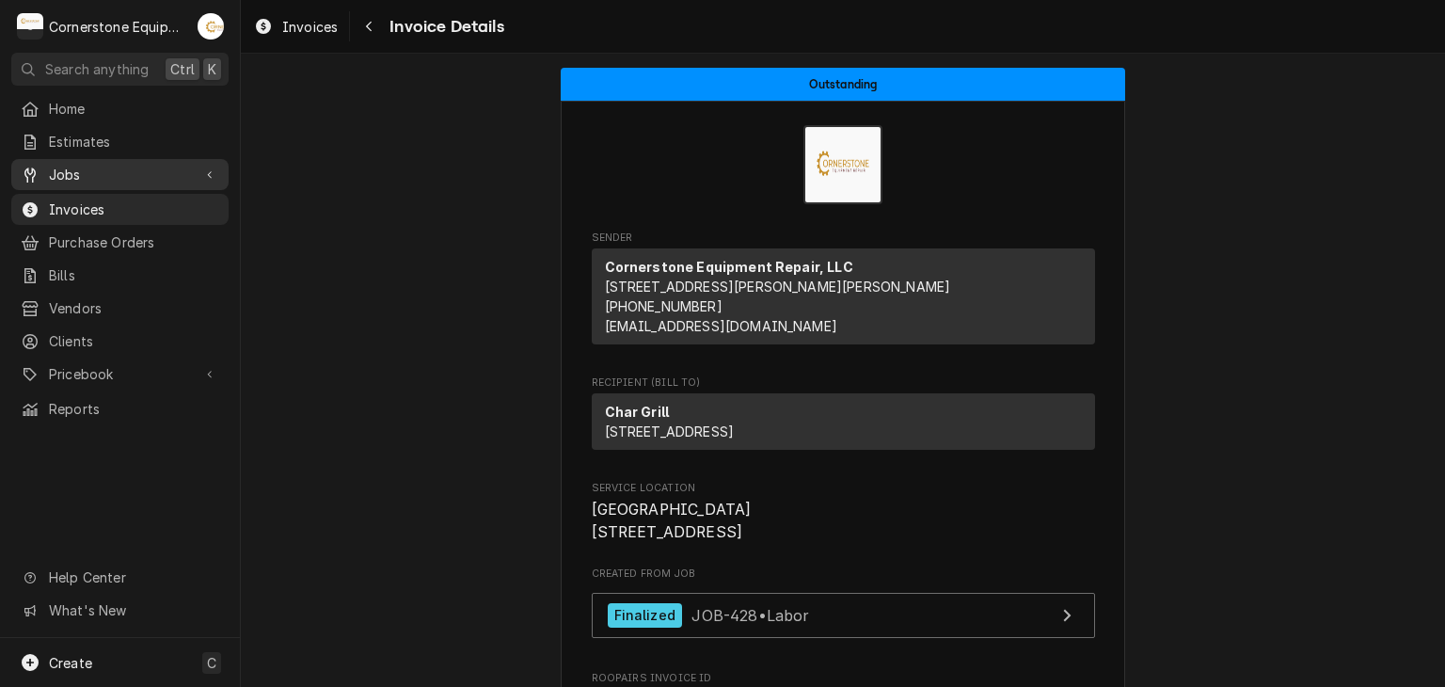
click at [173, 165] on span "Jobs" at bounding box center [120, 175] width 142 height 20
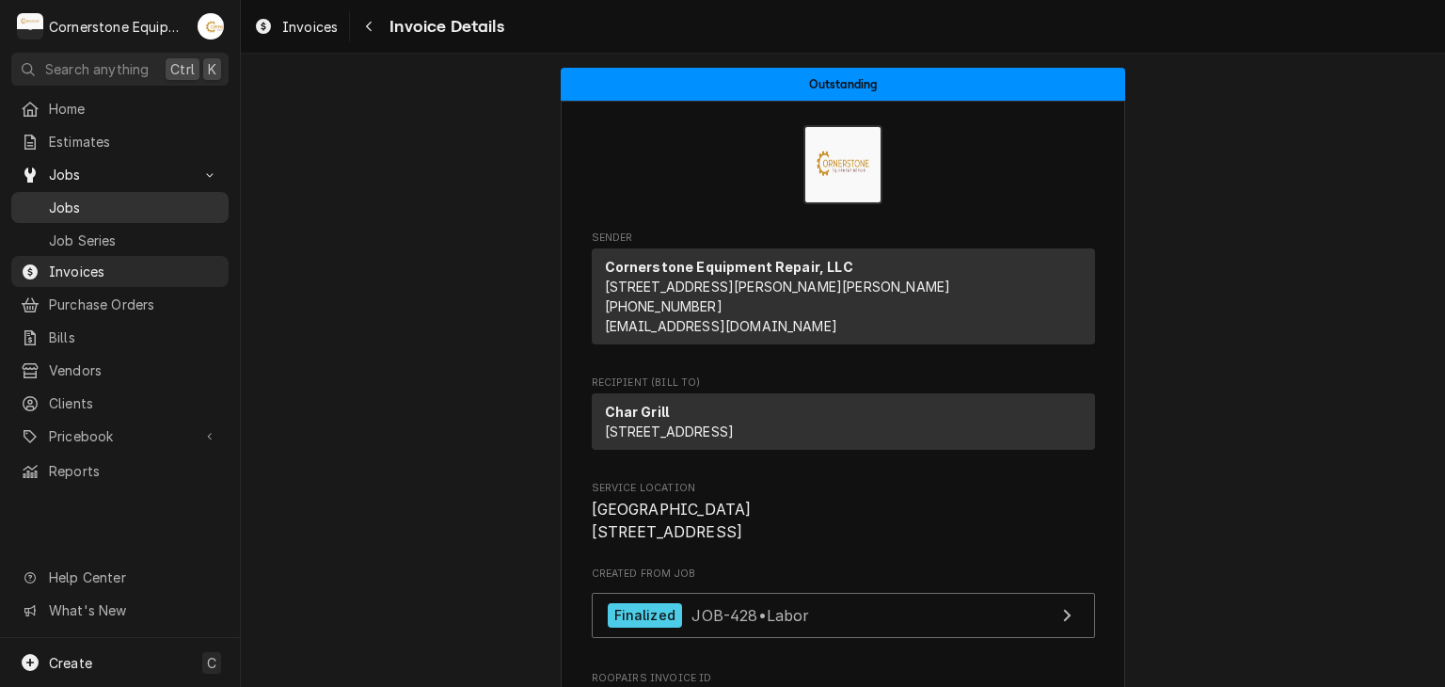
click at [175, 192] on link "Jobs" at bounding box center [119, 207] width 217 height 31
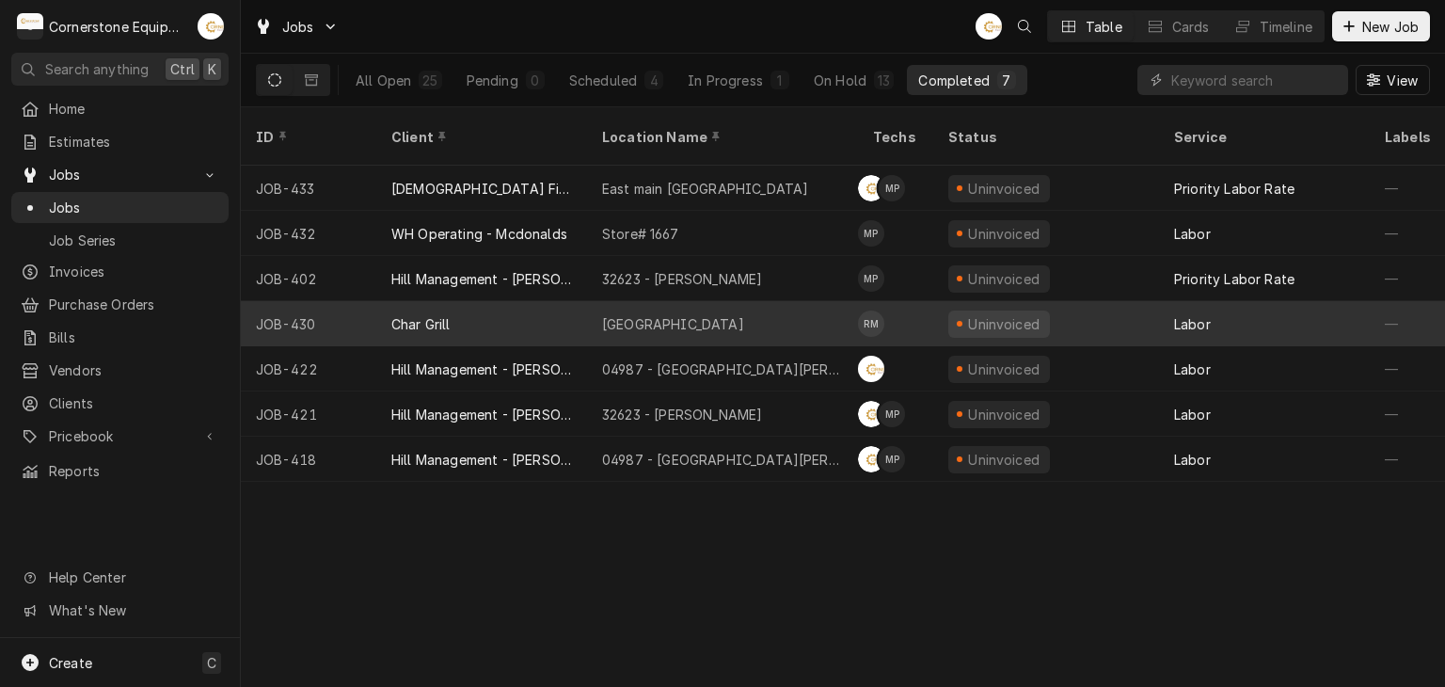
click at [659, 301] on div "Raleigh" at bounding box center [722, 323] width 271 height 45
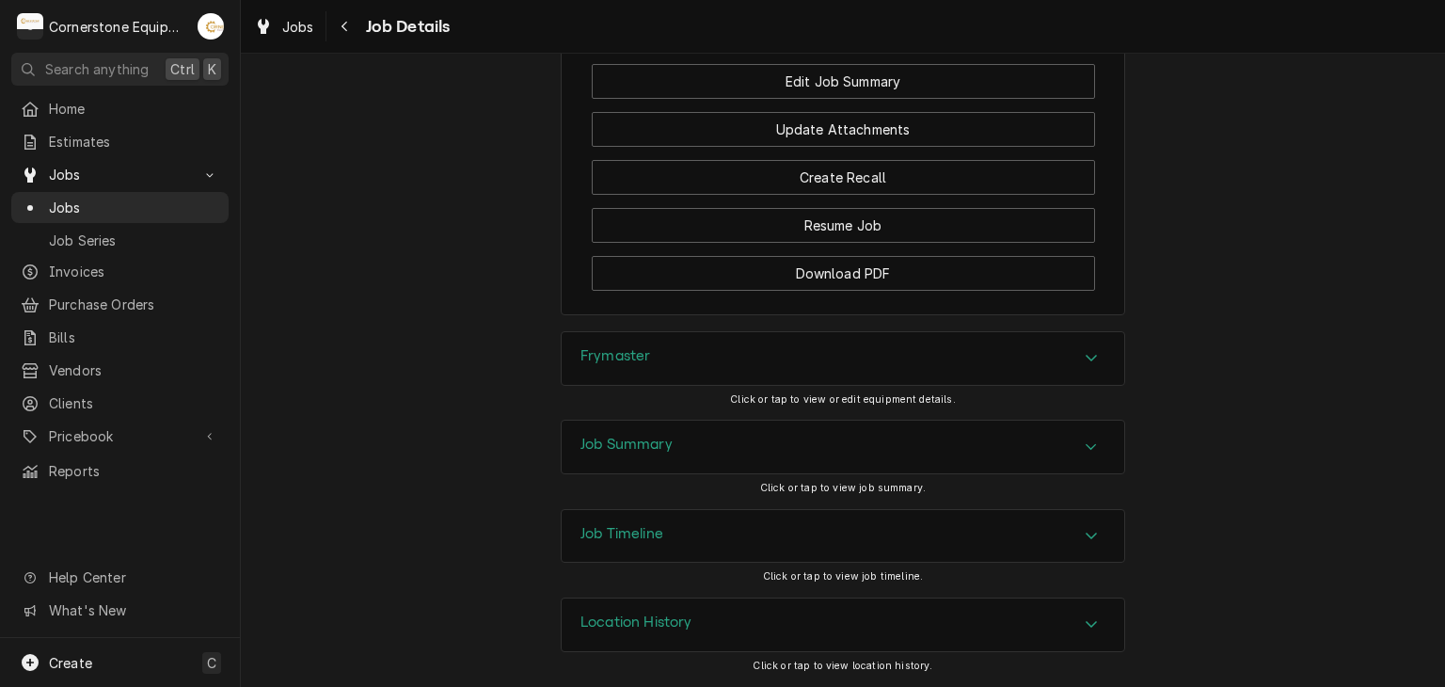
scroll to position [1903, 0]
click at [664, 458] on div "Job Summary" at bounding box center [627, 447] width 92 height 23
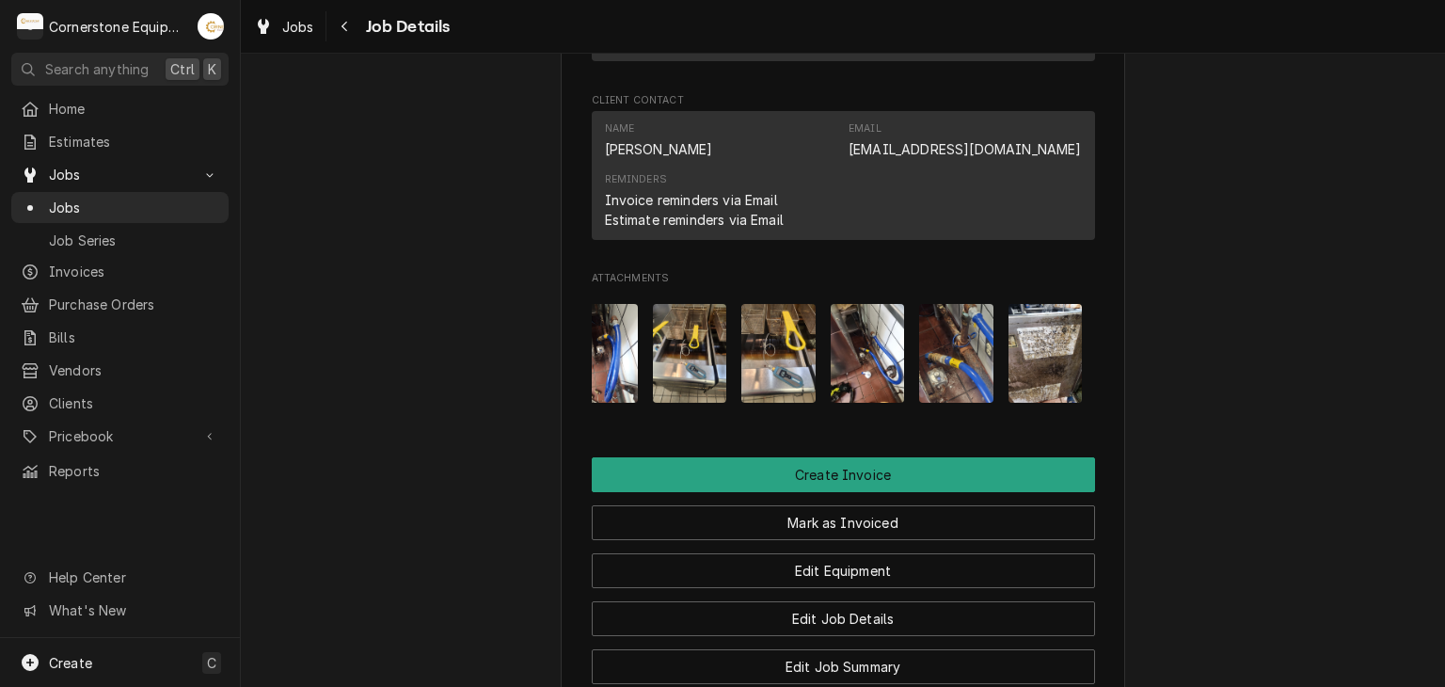
scroll to position [0, 119]
click at [983, 368] on div "Attachments" at bounding box center [843, 354] width 503 height 129
click at [967, 362] on img "Attachments" at bounding box center [954, 353] width 74 height 99
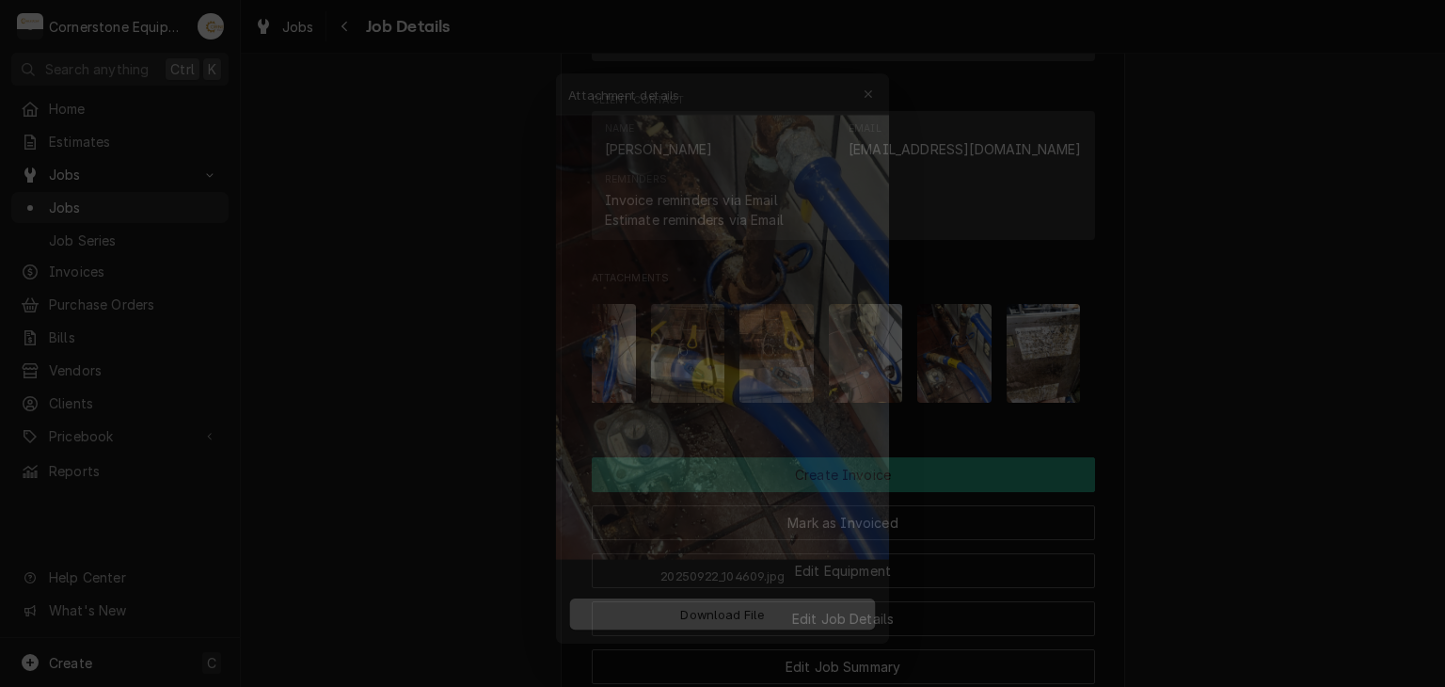
click at [968, 362] on div at bounding box center [722, 343] width 1445 height 687
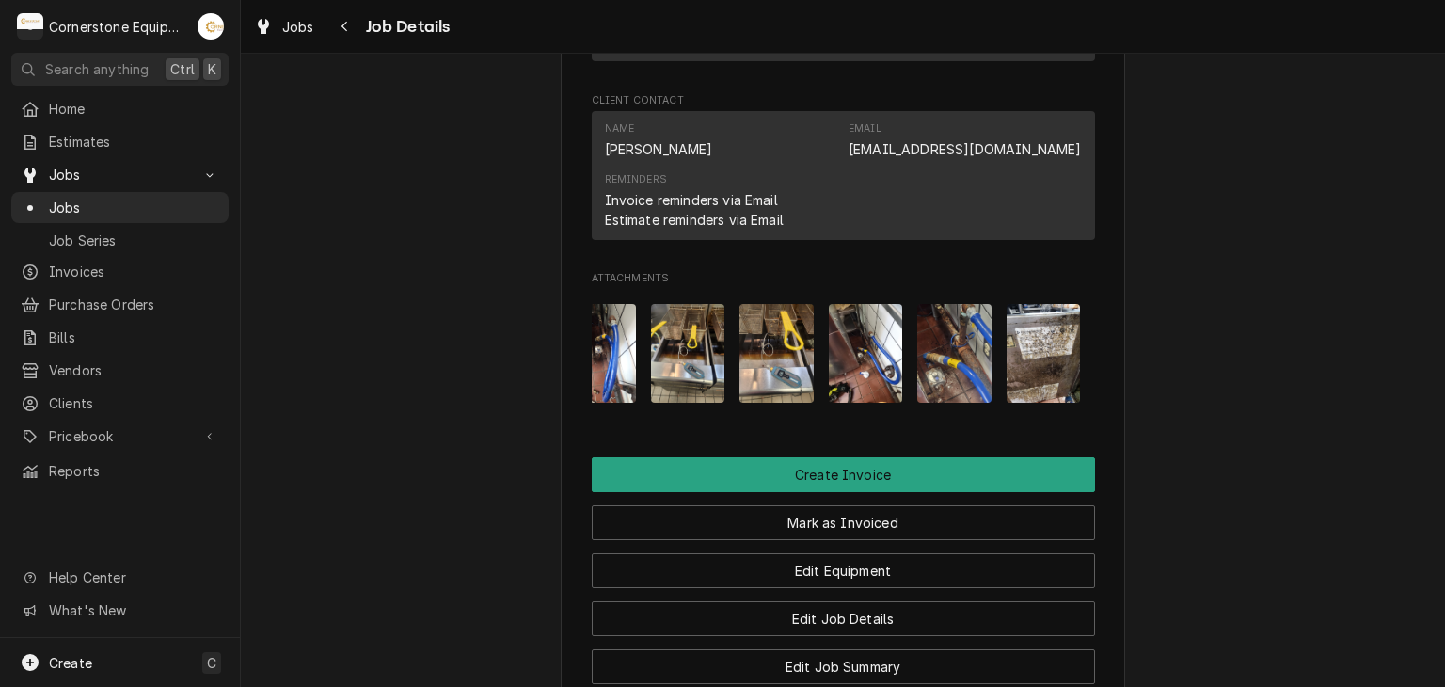
click at [1010, 371] on img "Attachments" at bounding box center [1044, 353] width 74 height 99
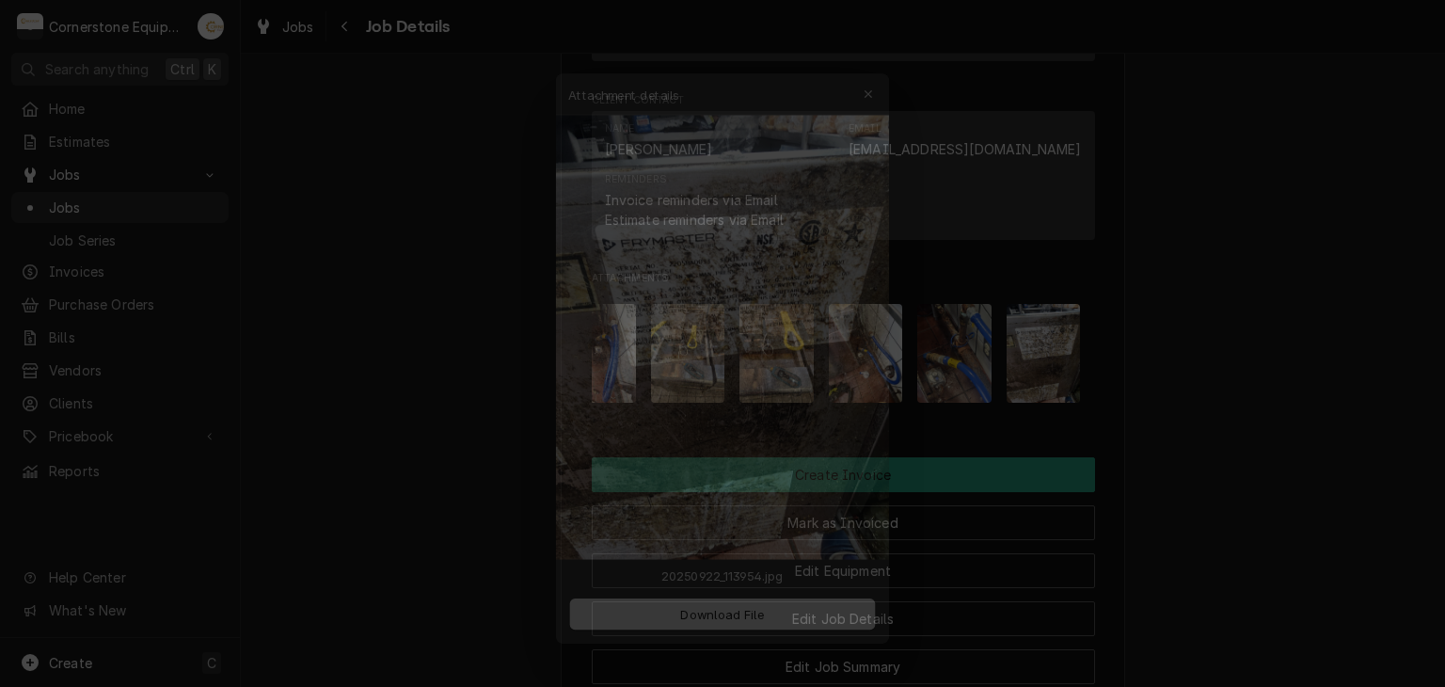
click at [1009, 371] on div at bounding box center [722, 343] width 1445 height 687
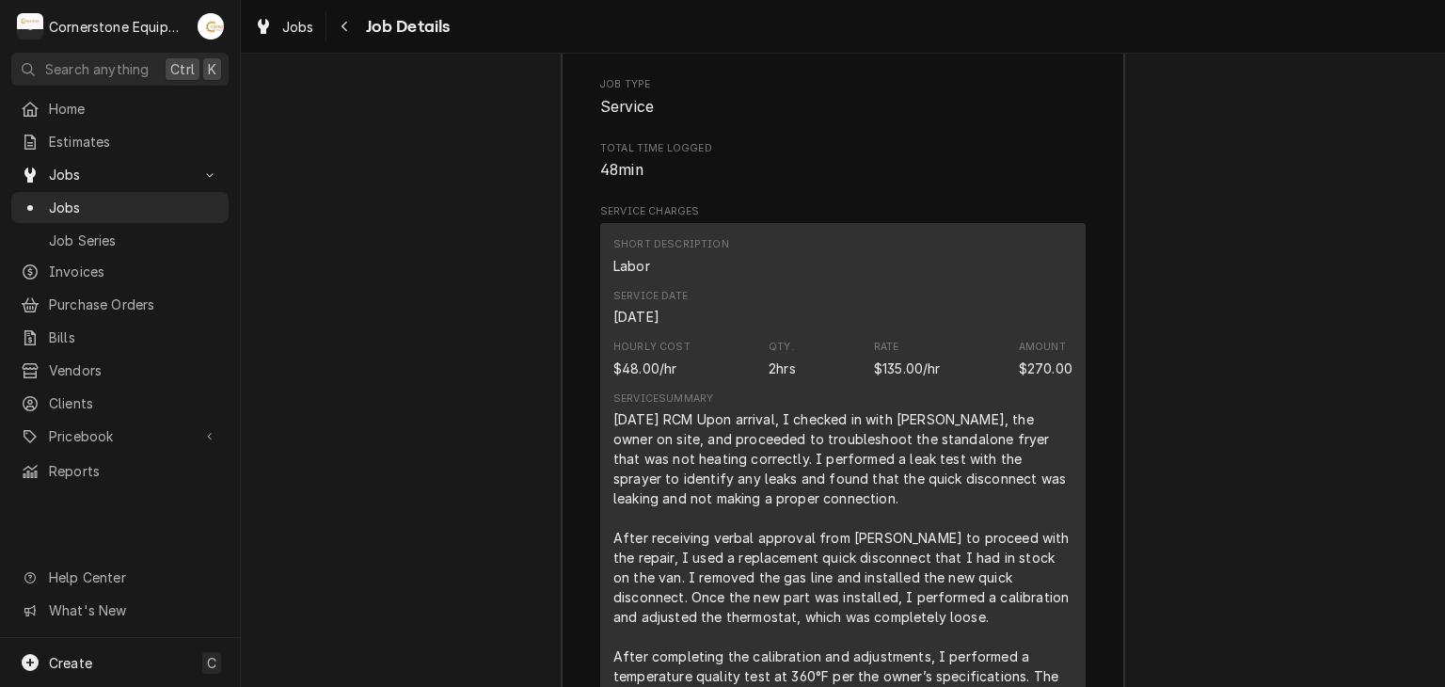
scroll to position [2040, 0]
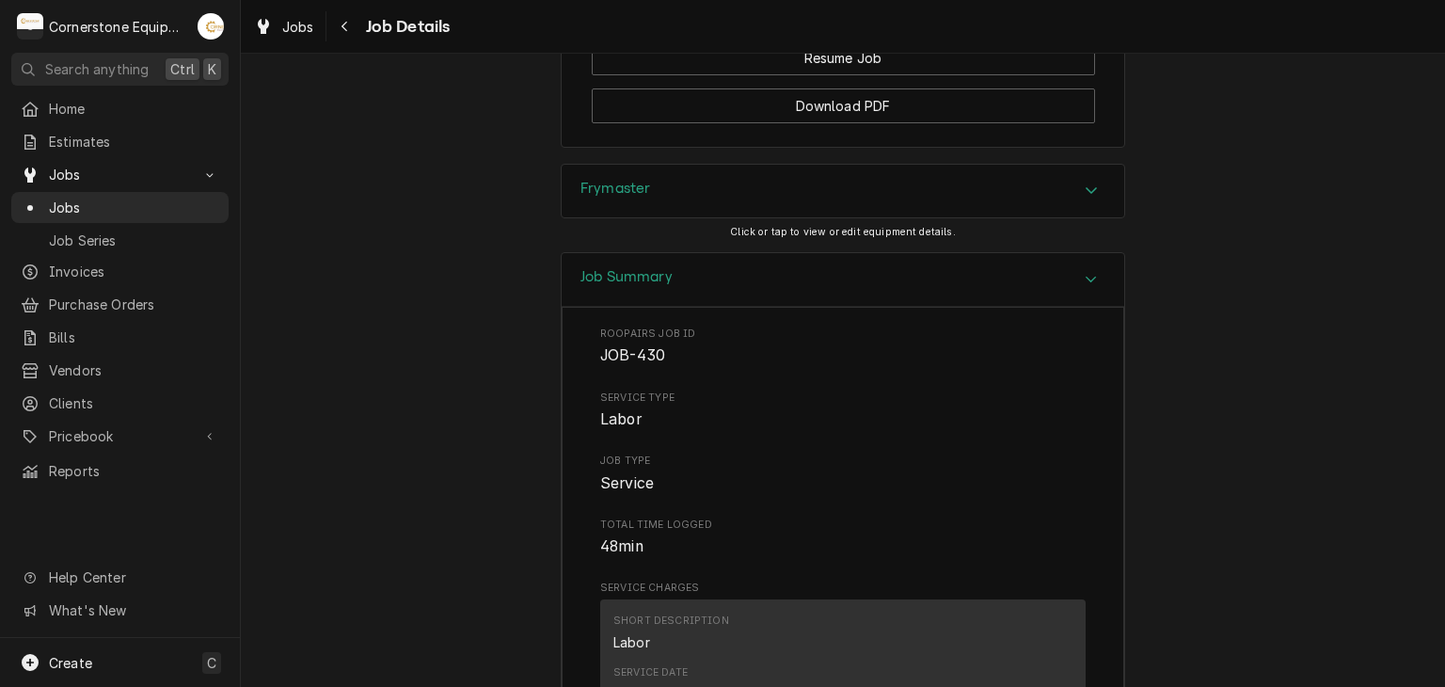
click at [1028, 217] on div "Frymaster" at bounding box center [843, 191] width 563 height 53
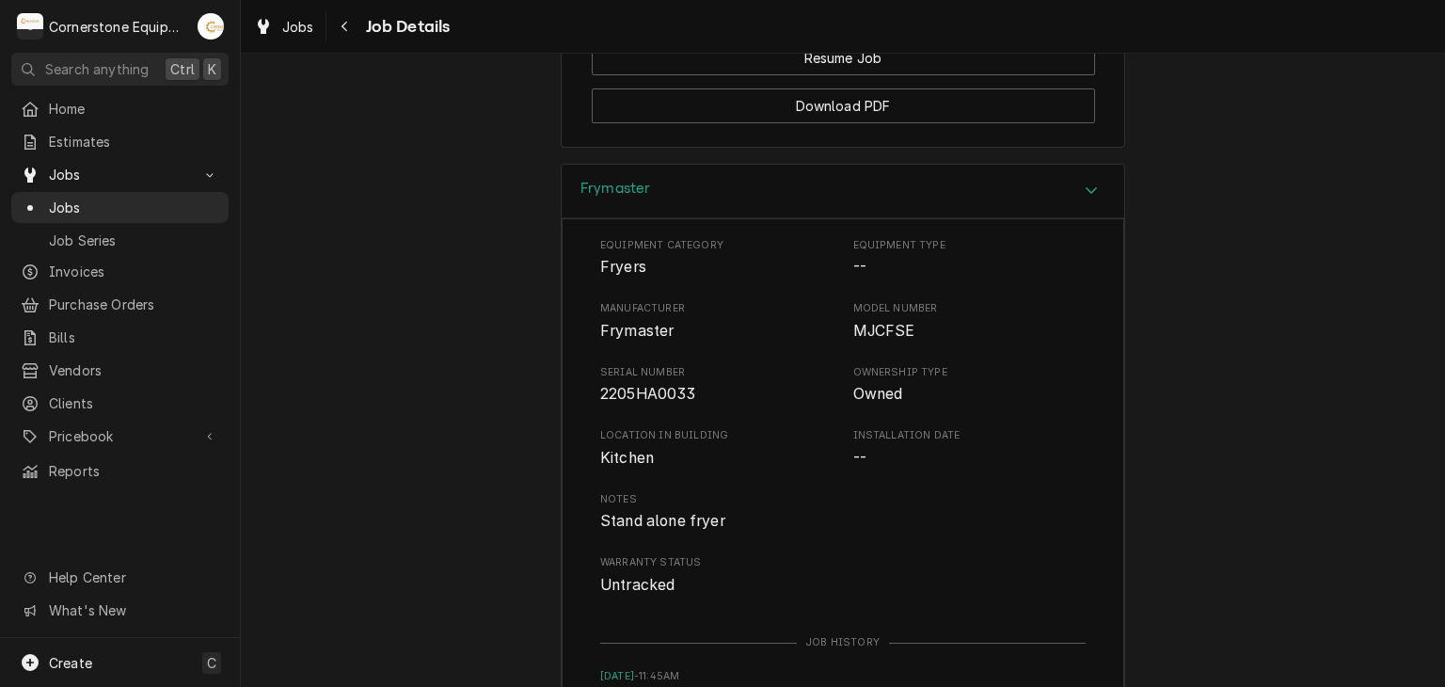
scroll to position [2417, 0]
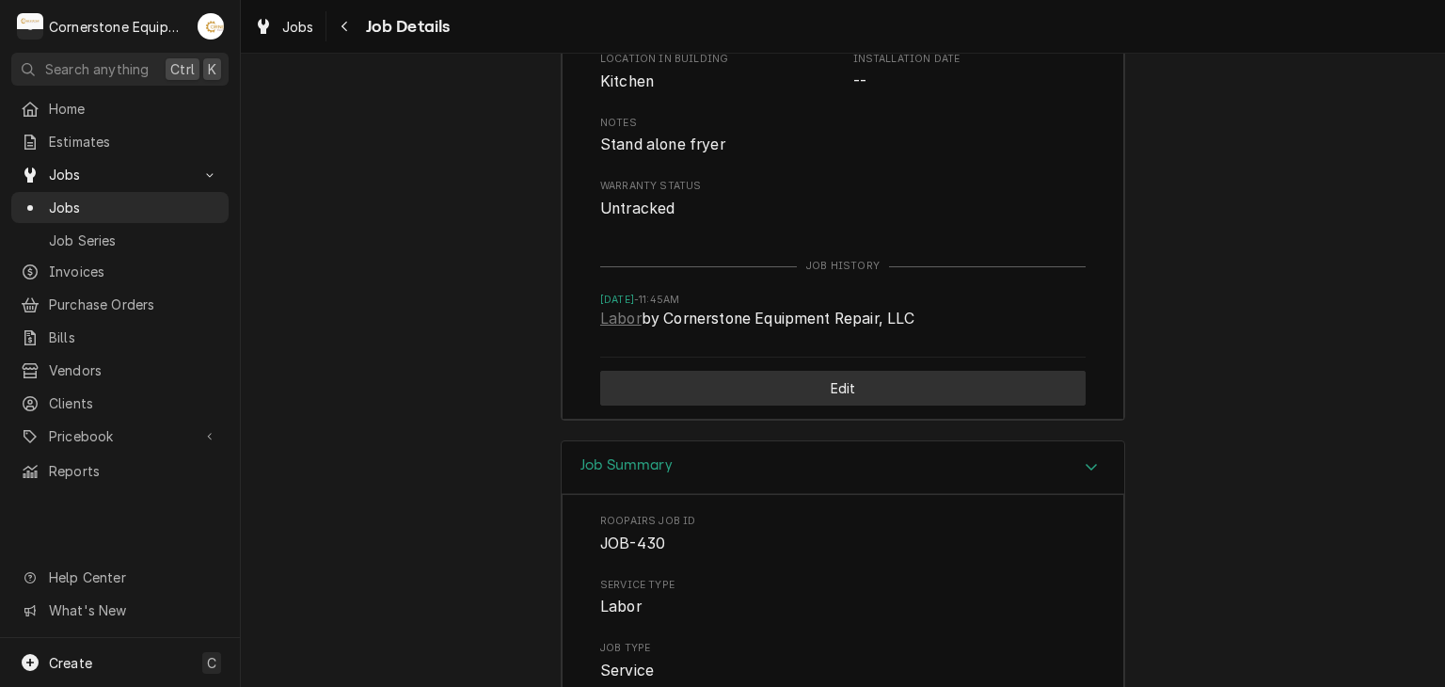
click at [927, 406] on button "Edit" at bounding box center [843, 388] width 486 height 35
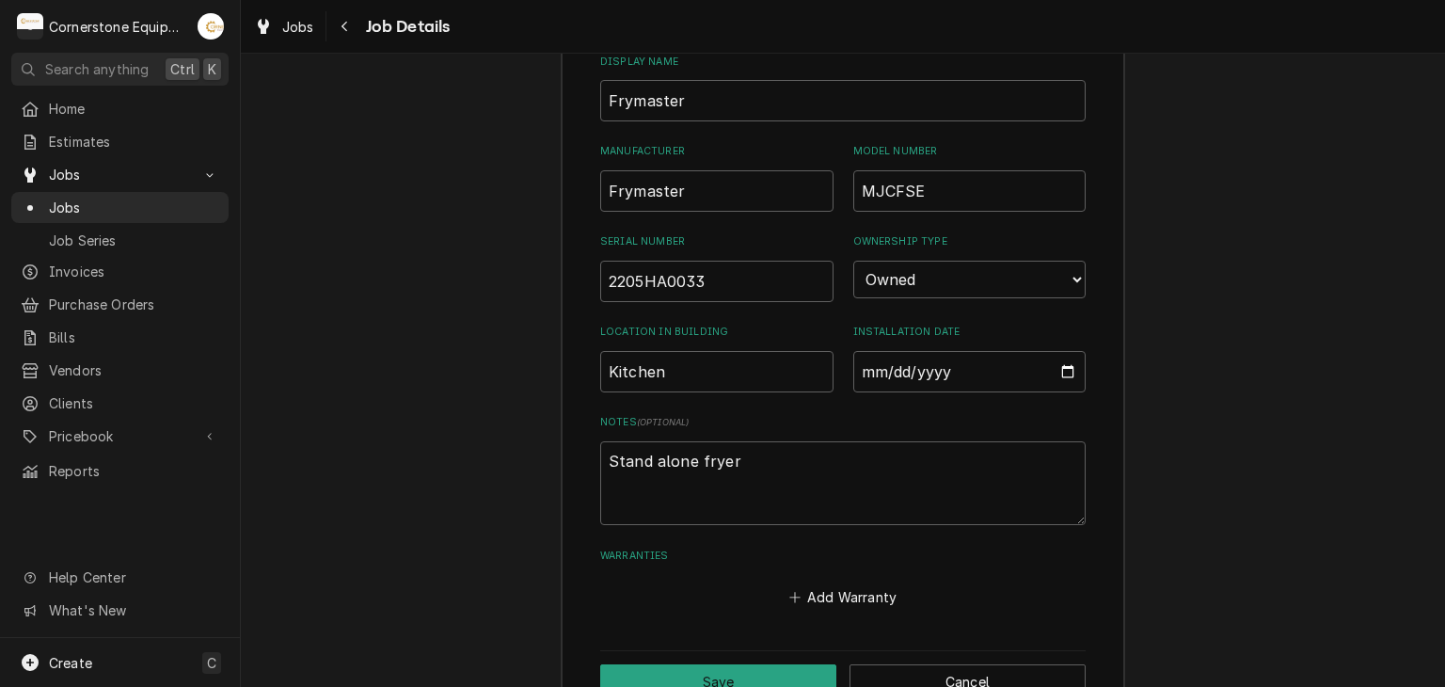
type textarea "x"
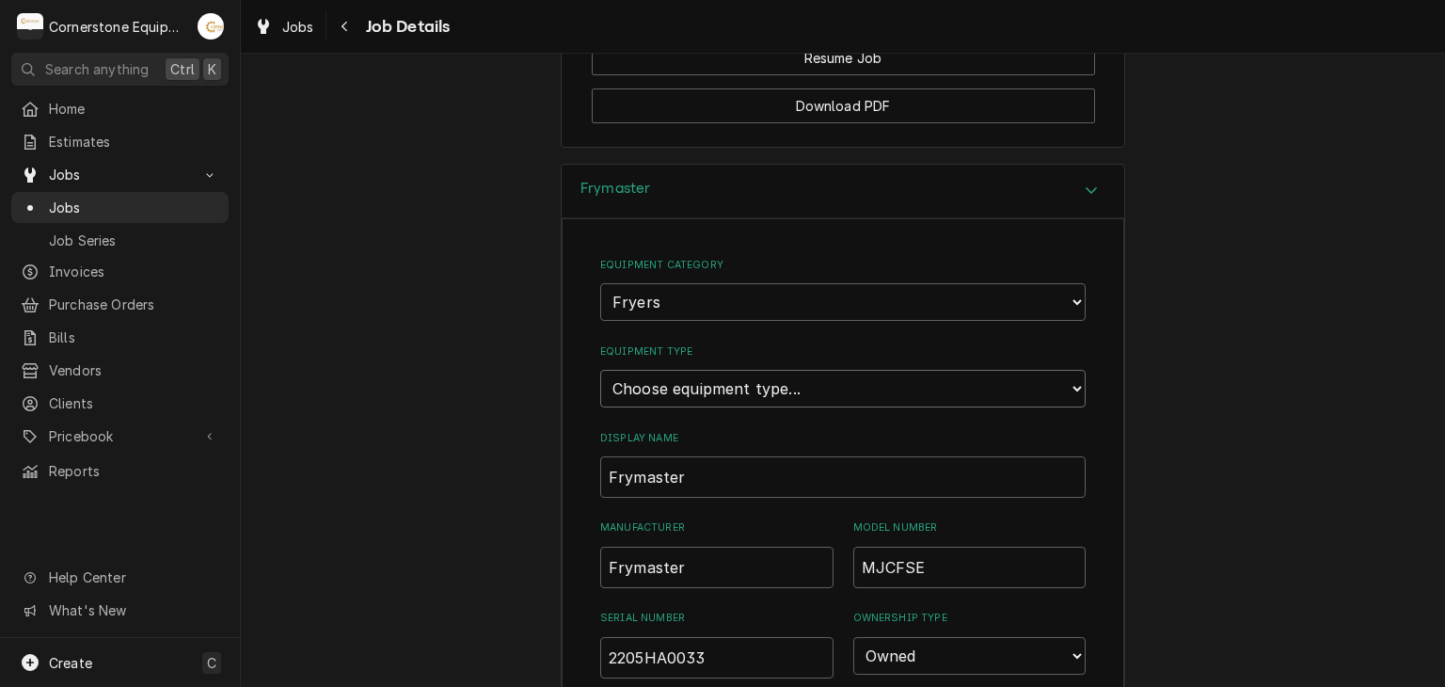
click at [866, 407] on select "Choose equipment type... Electric Fryer Fryer Filtration Equipment Gas Fryer" at bounding box center [843, 389] width 486 height 38
select select "13"
click at [600, 399] on select "Choose equipment type... Electric Fryer Fryer Filtration Equipment Gas Fryer" at bounding box center [843, 389] width 486 height 38
type textarea "x"
click at [827, 407] on select "Choose equipment type... Electric Fryer Fryer Filtration Equipment Gas Fryer" at bounding box center [843, 389] width 486 height 38
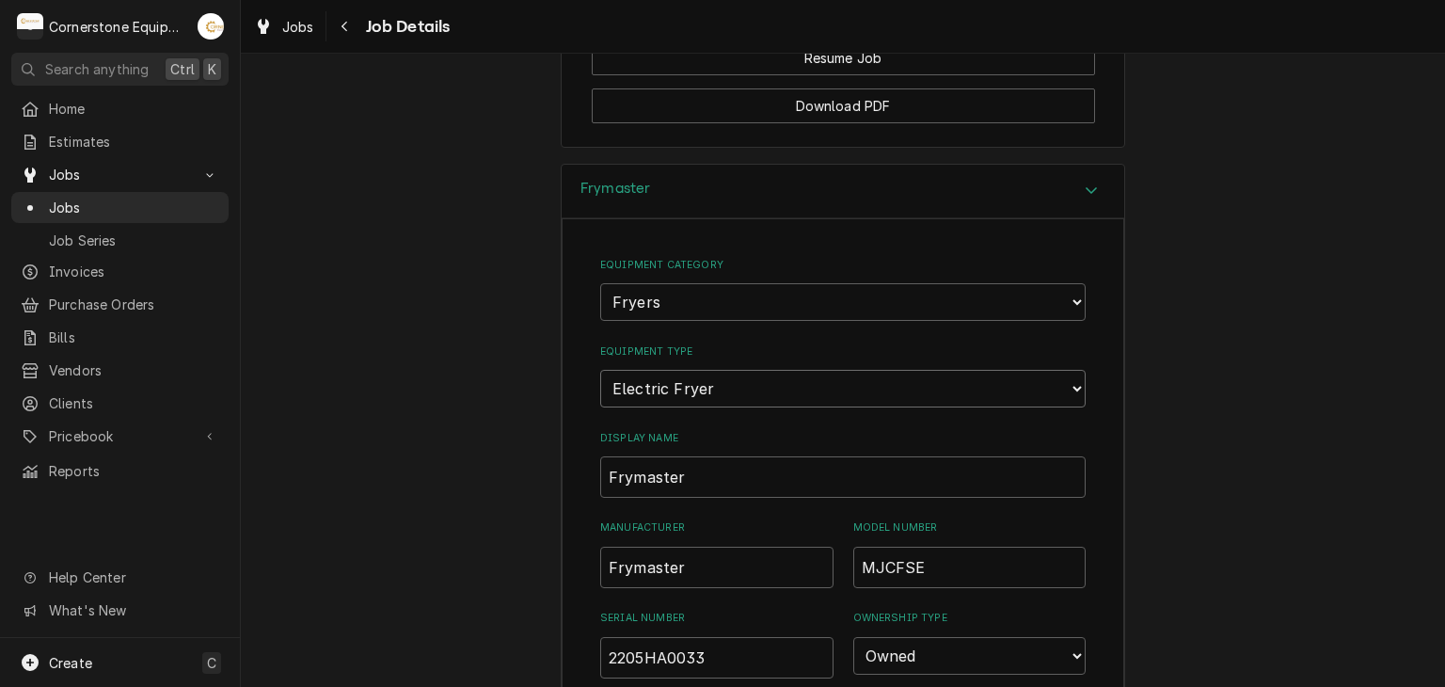
select select "15"
click at [600, 399] on select "Choose equipment type... Electric Fryer Fryer Filtration Equipment Gas Fryer" at bounding box center [843, 389] width 486 height 38
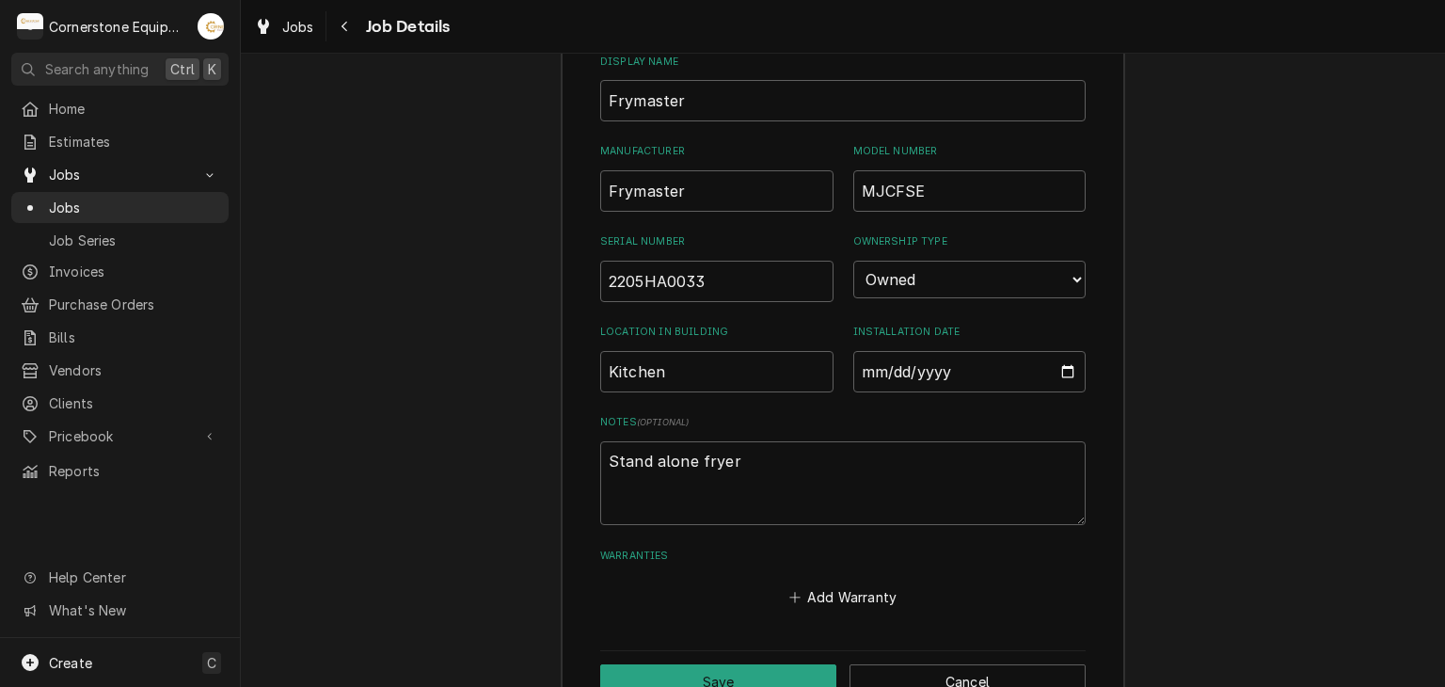
scroll to position [2793, 0]
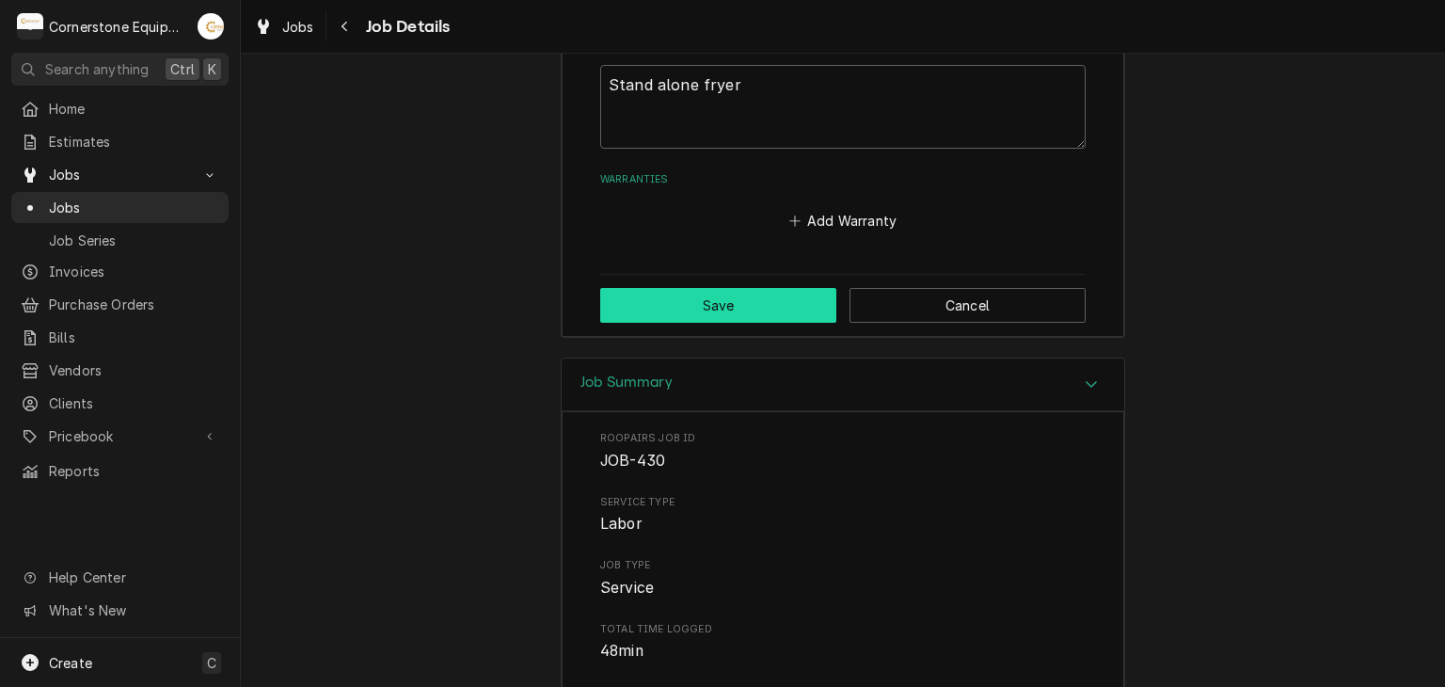
click at [740, 323] on button "Save" at bounding box center [718, 305] width 236 height 35
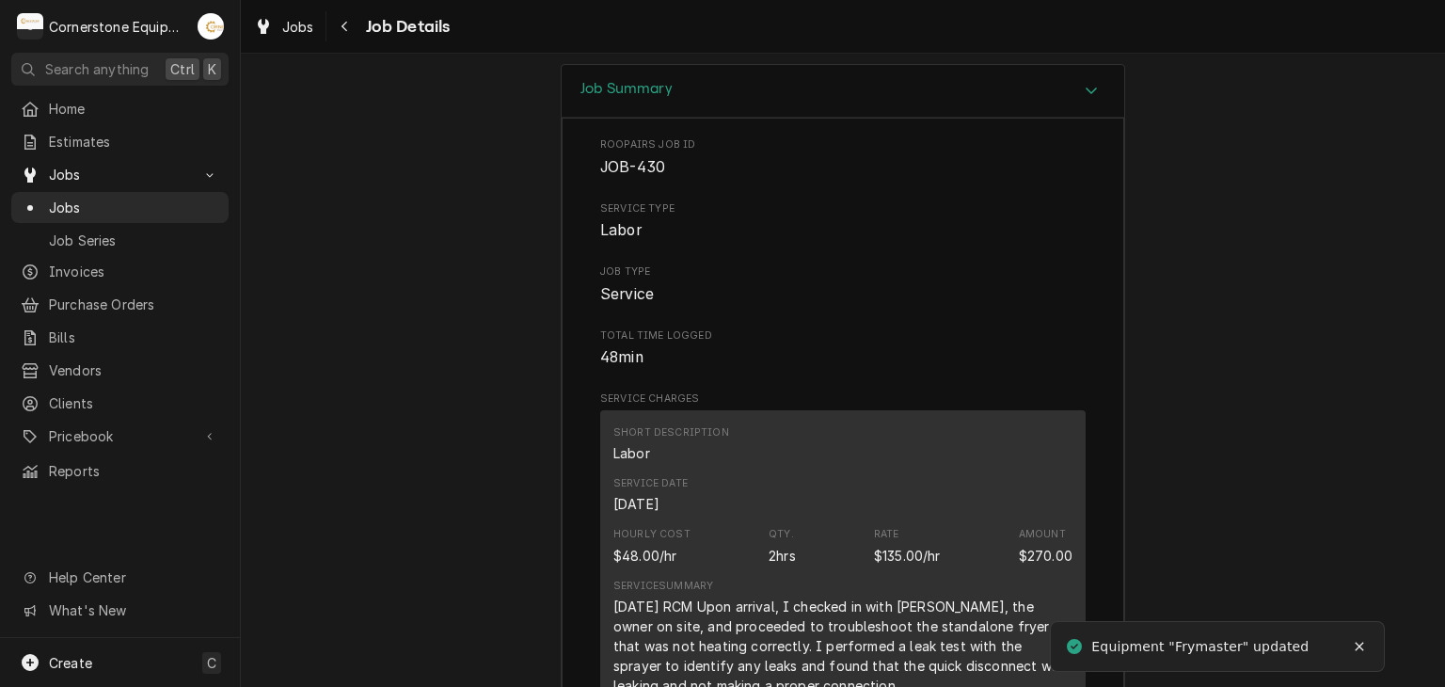
scroll to position [2417, 0]
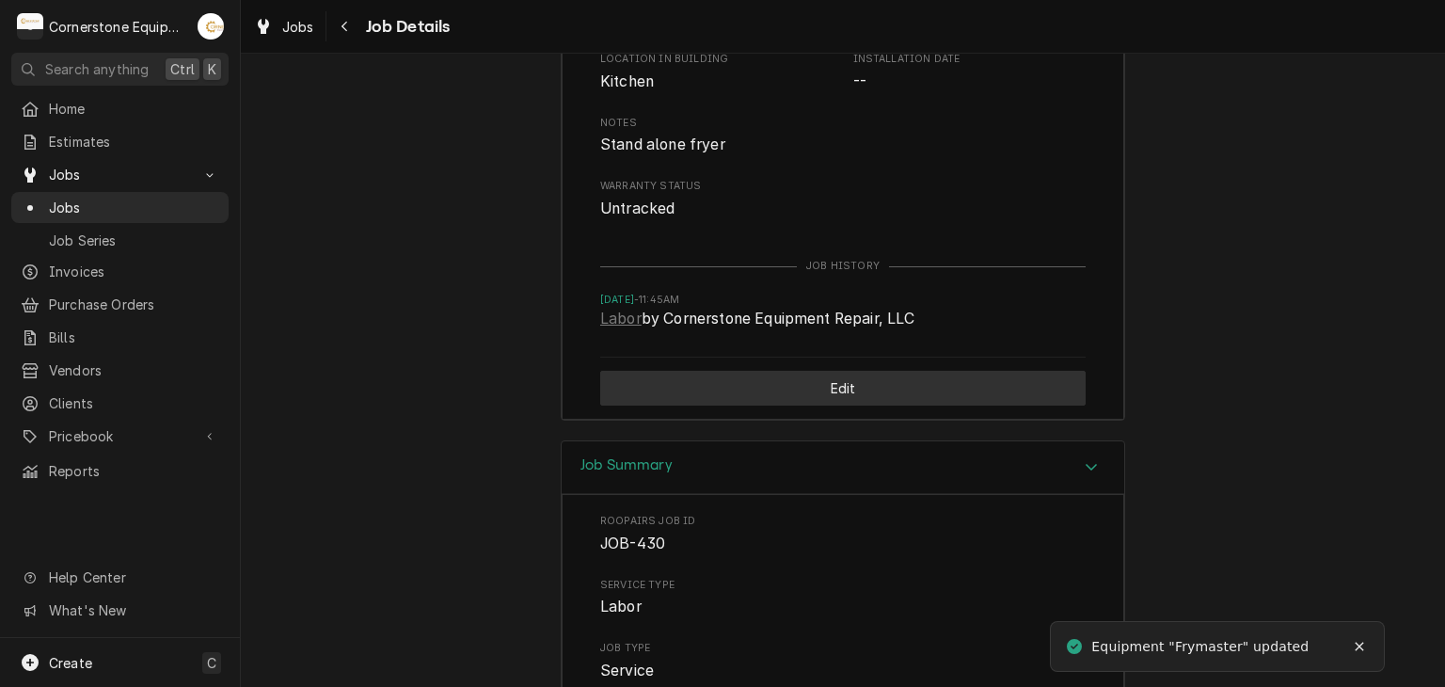
click at [866, 406] on button "Edit" at bounding box center [843, 388] width 486 height 35
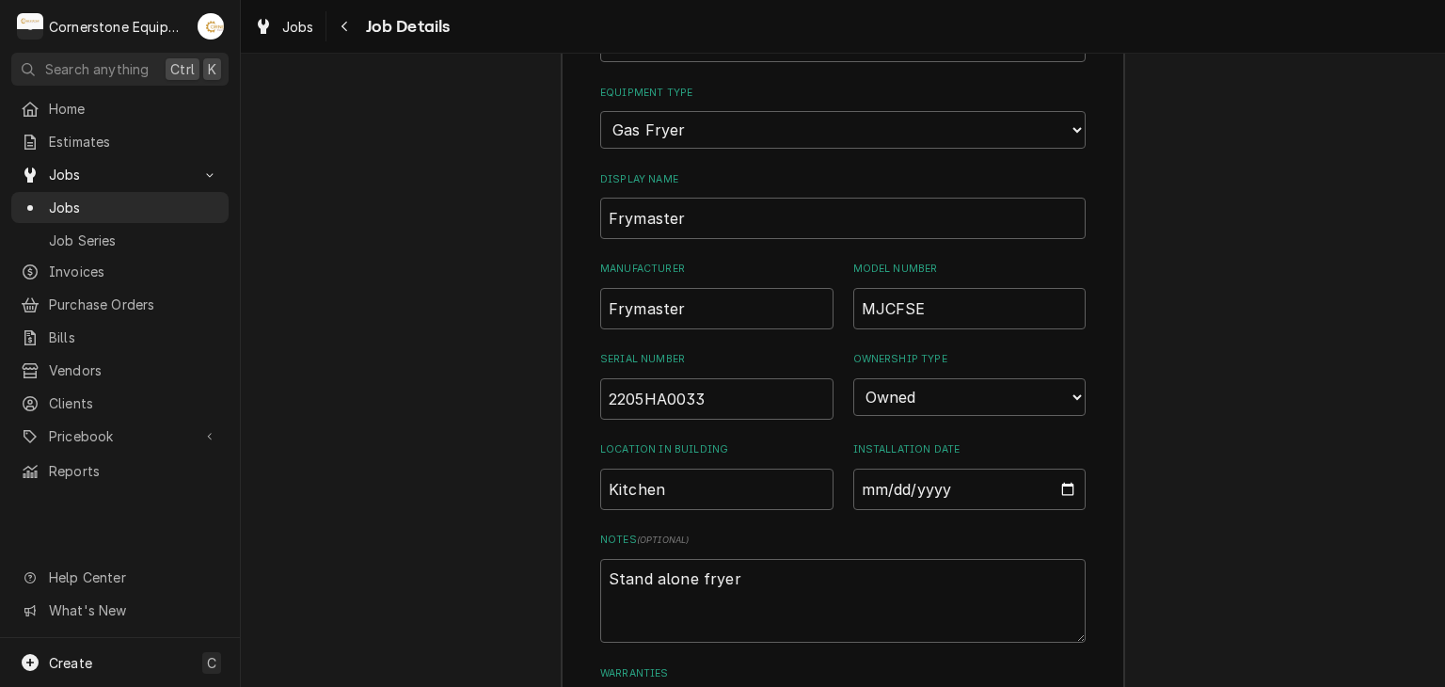
scroll to position [2675, 0]
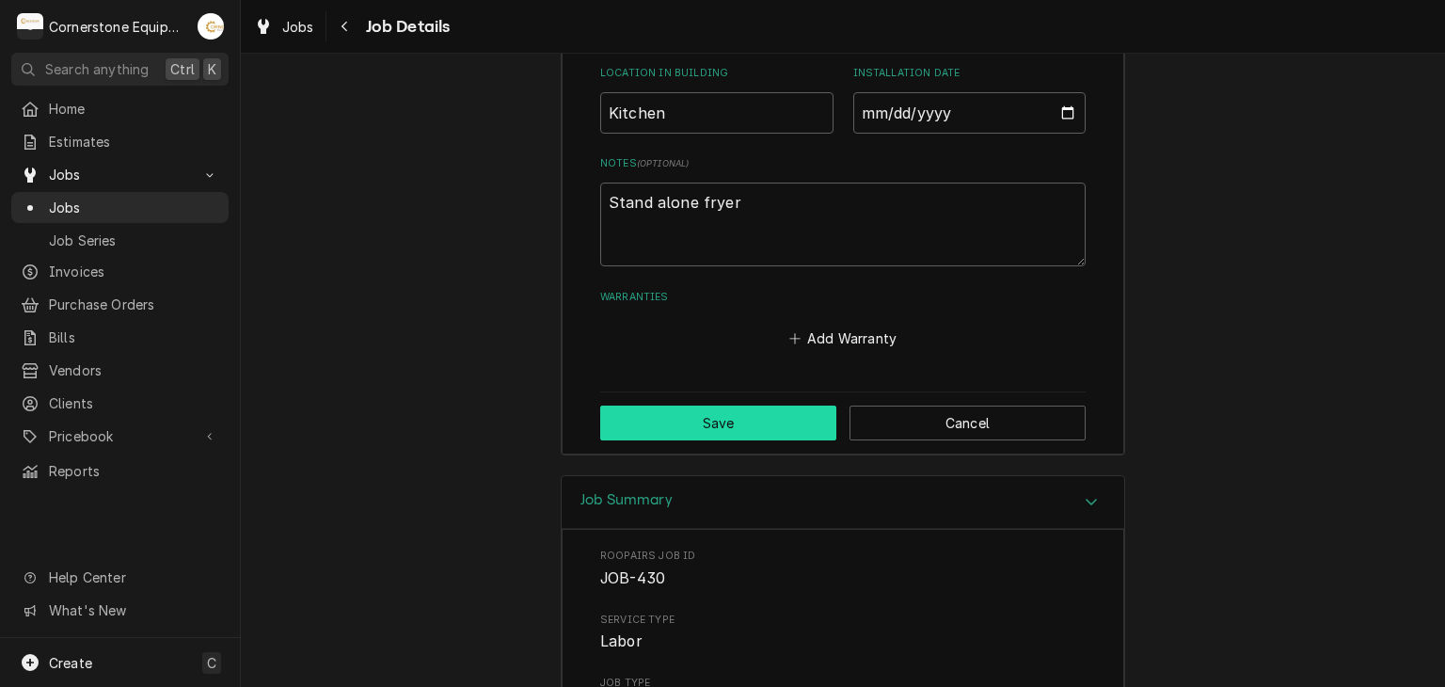
click at [791, 440] on button "Save" at bounding box center [718, 423] width 236 height 35
type textarea "x"
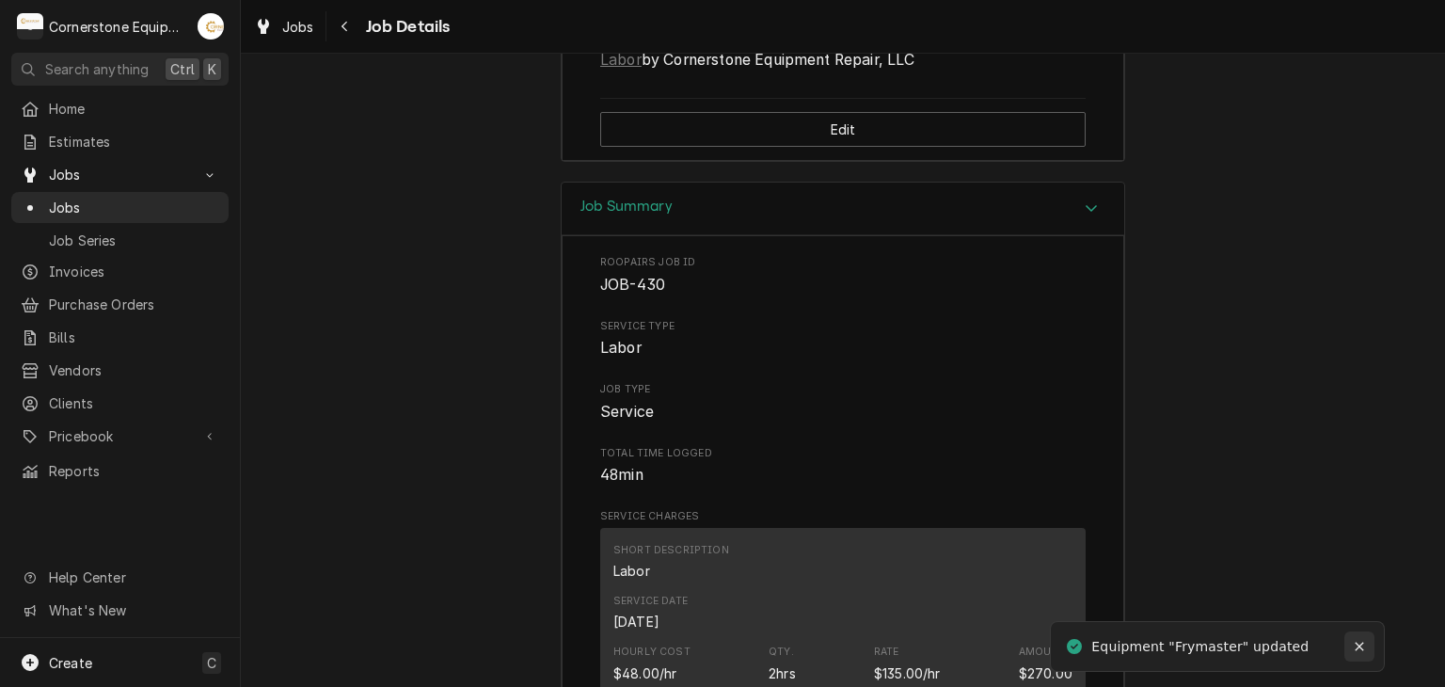
click at [1355, 642] on icon "Notifications alt+T" at bounding box center [1359, 646] width 13 height 13
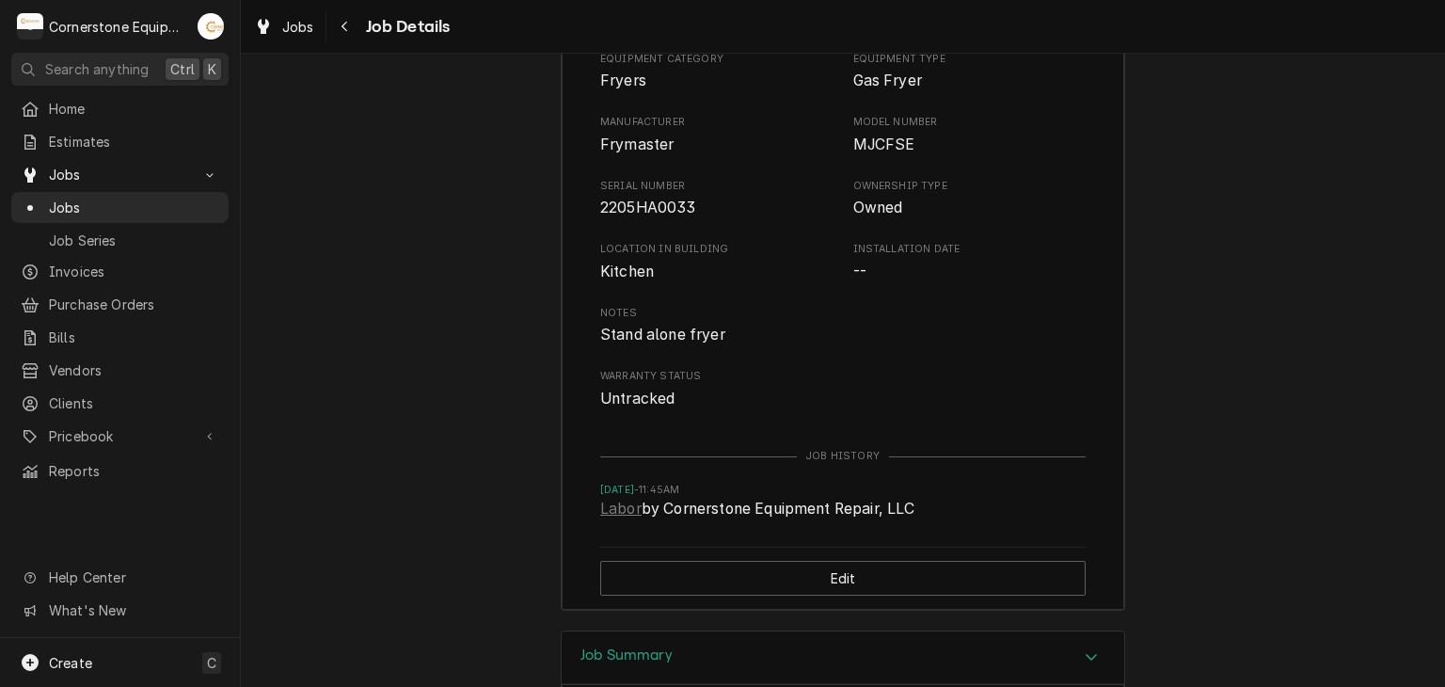
scroll to position [1474, 0]
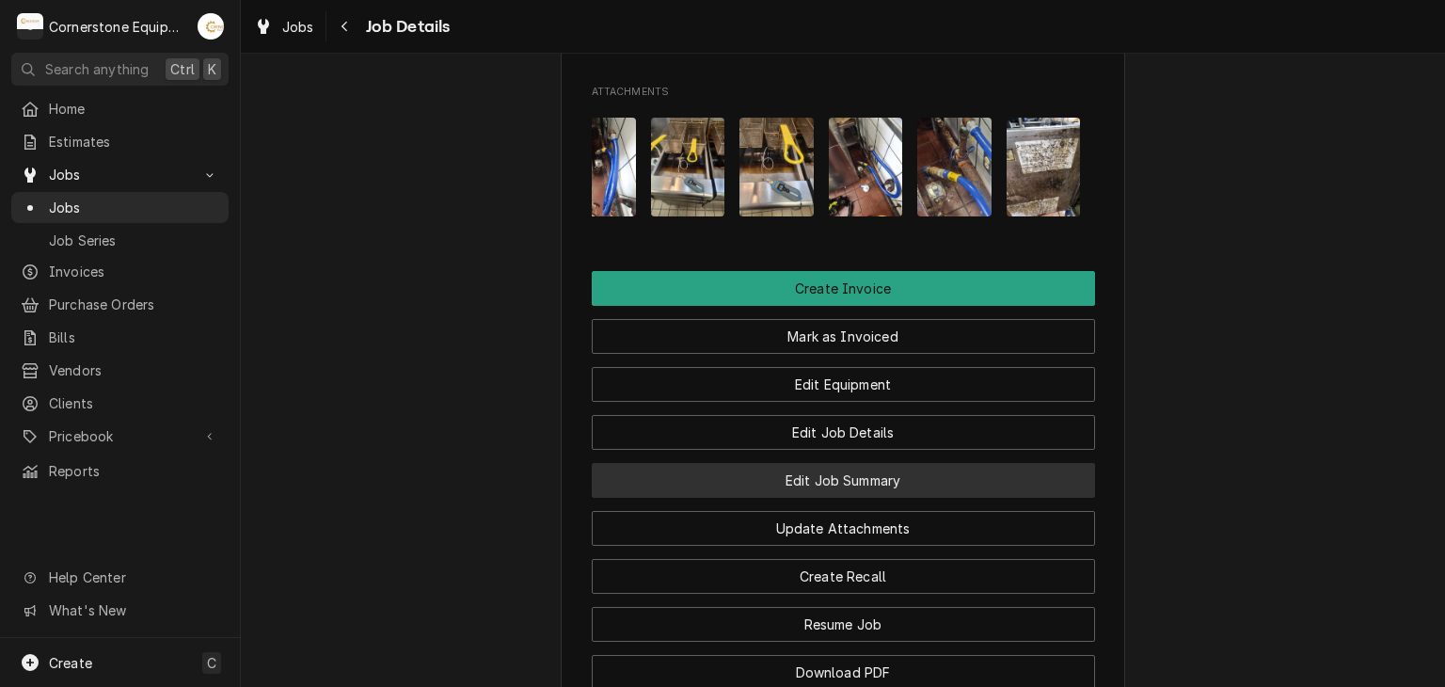
click at [825, 498] on button "Edit Job Summary" at bounding box center [843, 480] width 503 height 35
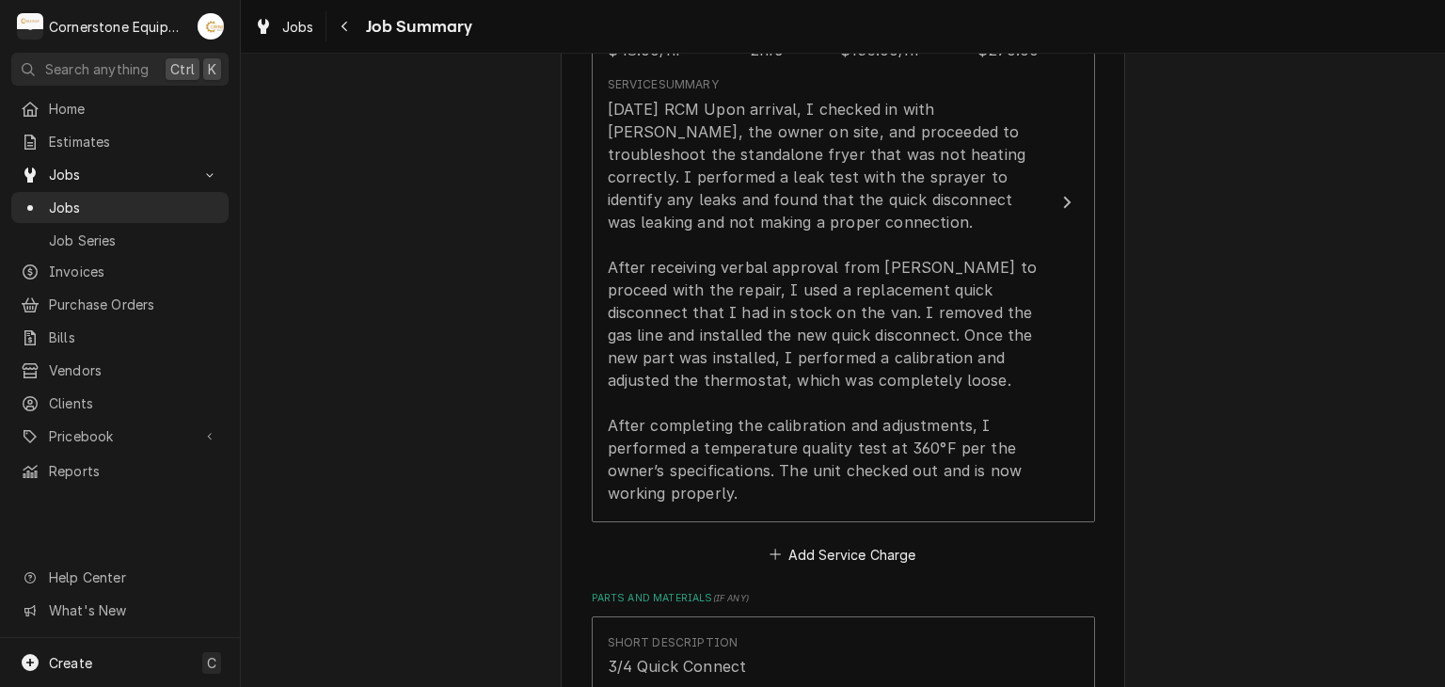
scroll to position [1129, 0]
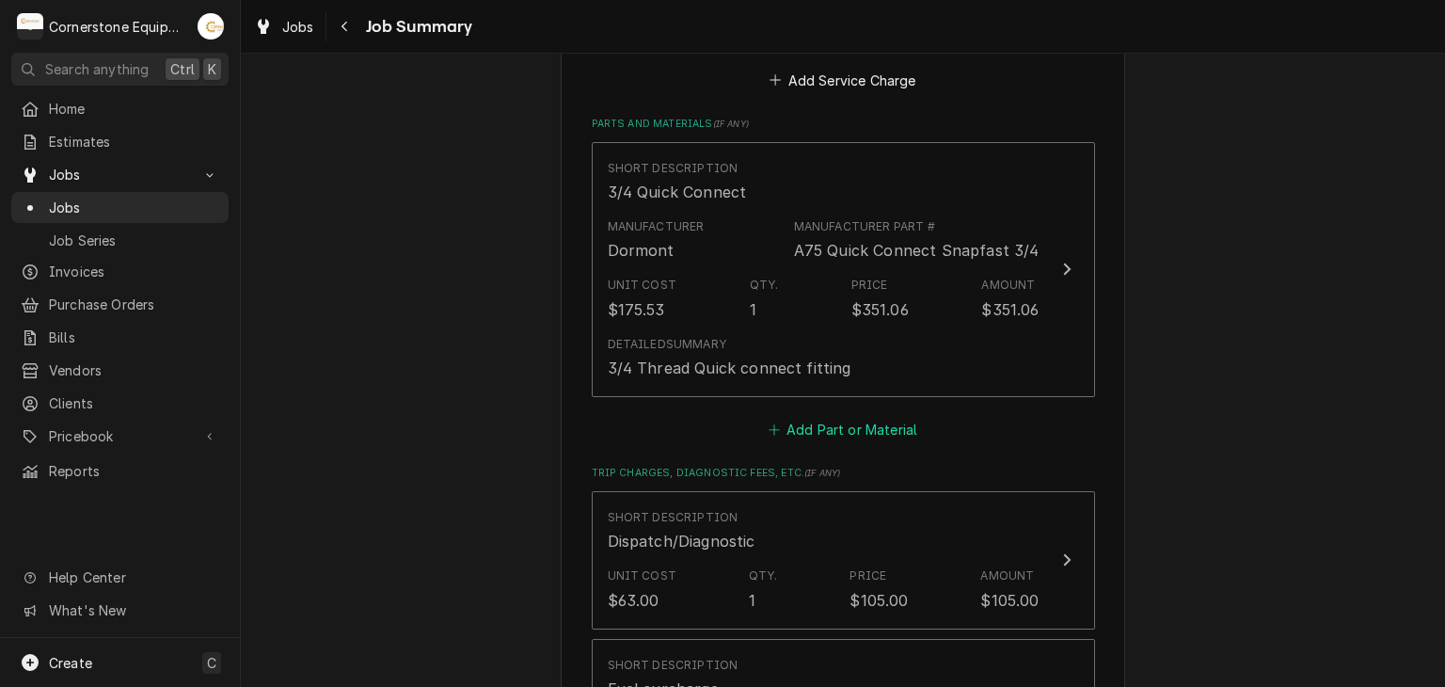
click at [779, 427] on button "Add Part or Material" at bounding box center [842, 429] width 155 height 26
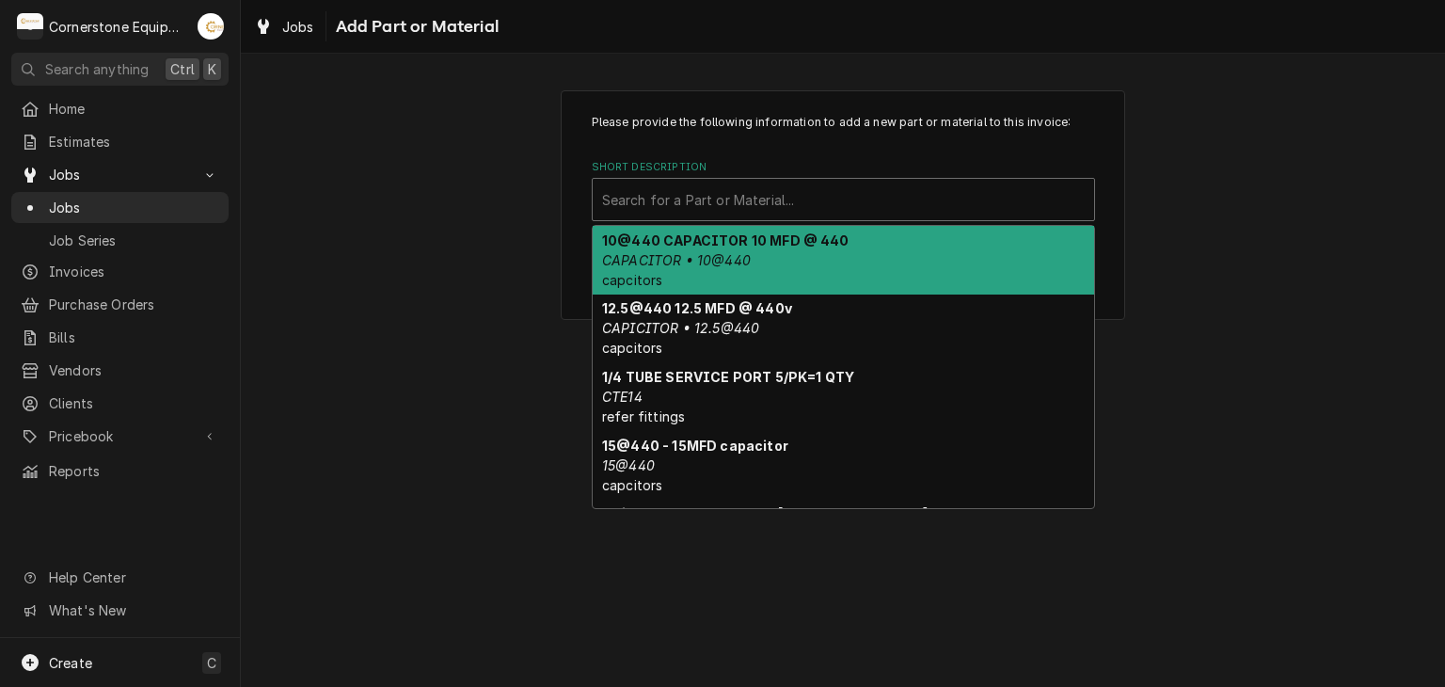
click at [709, 204] on div "Short Description" at bounding box center [843, 200] width 483 height 34
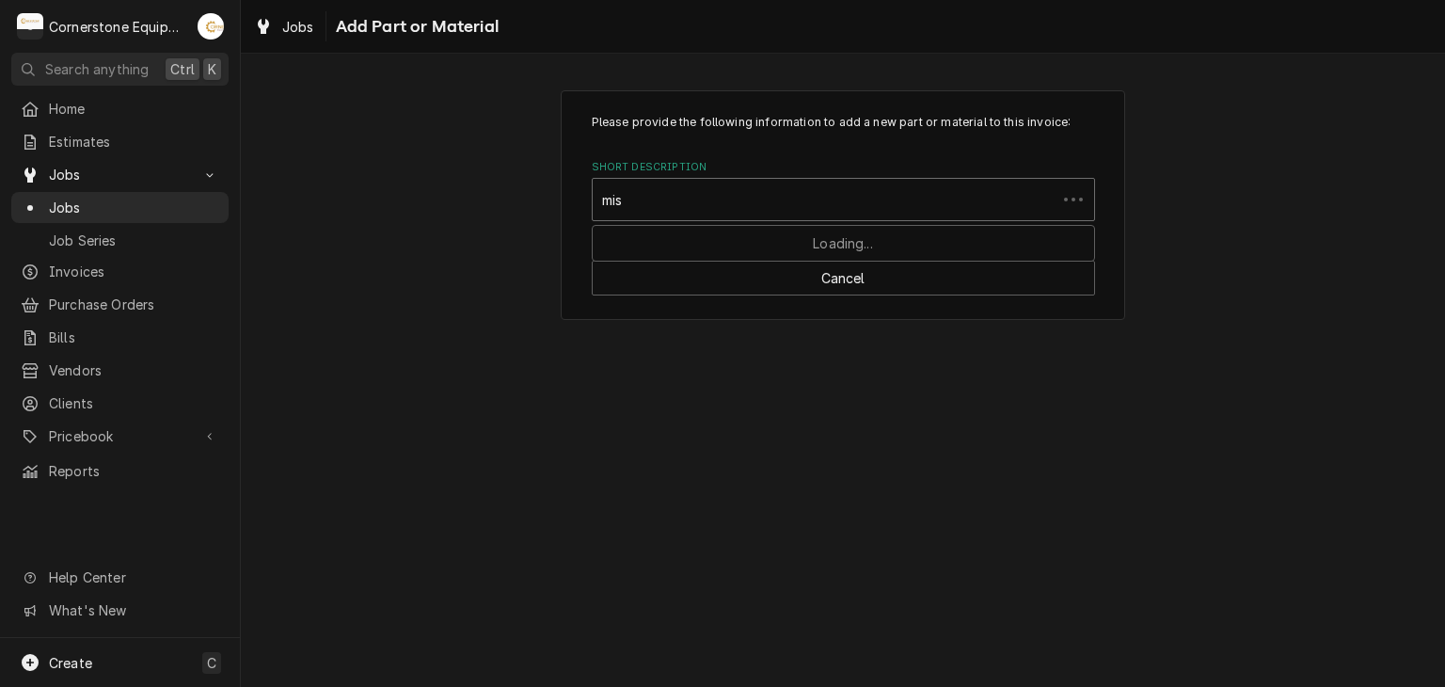
type input "misc"
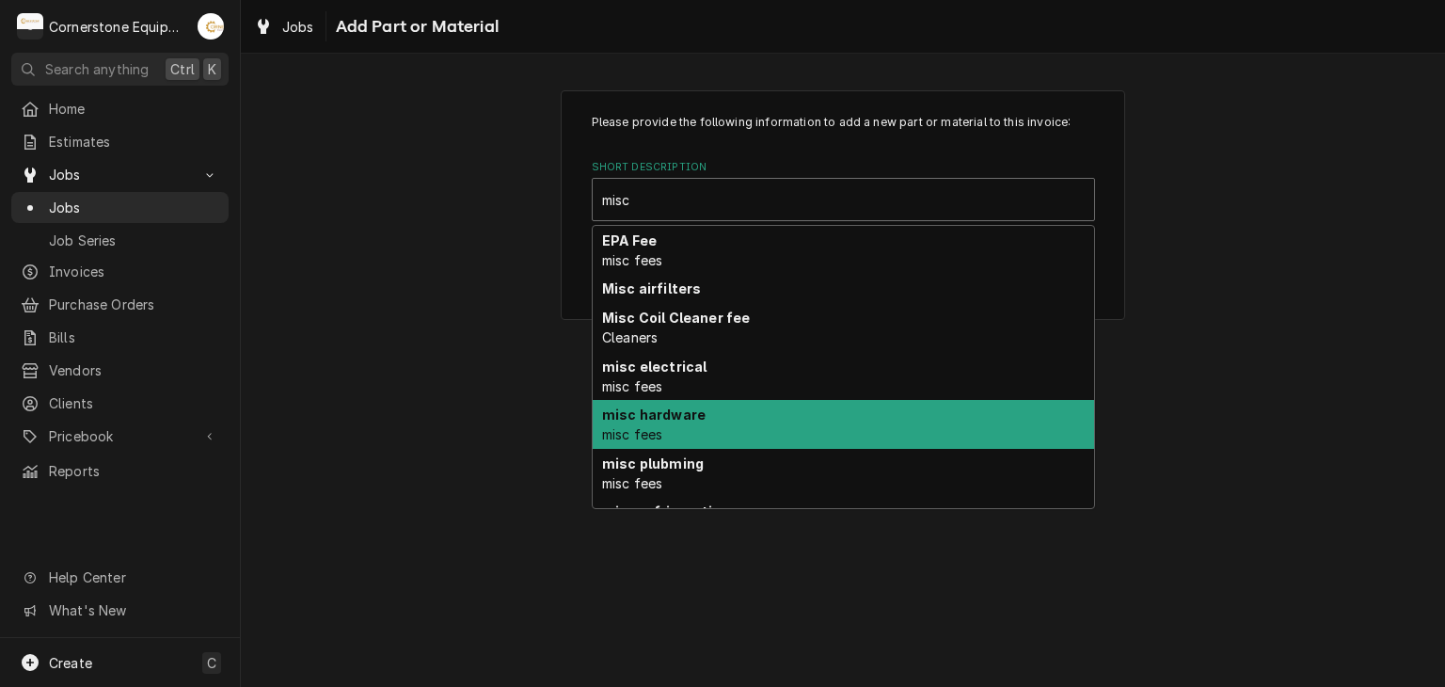
click at [707, 435] on div "misc hardware misc fees" at bounding box center [844, 424] width 502 height 49
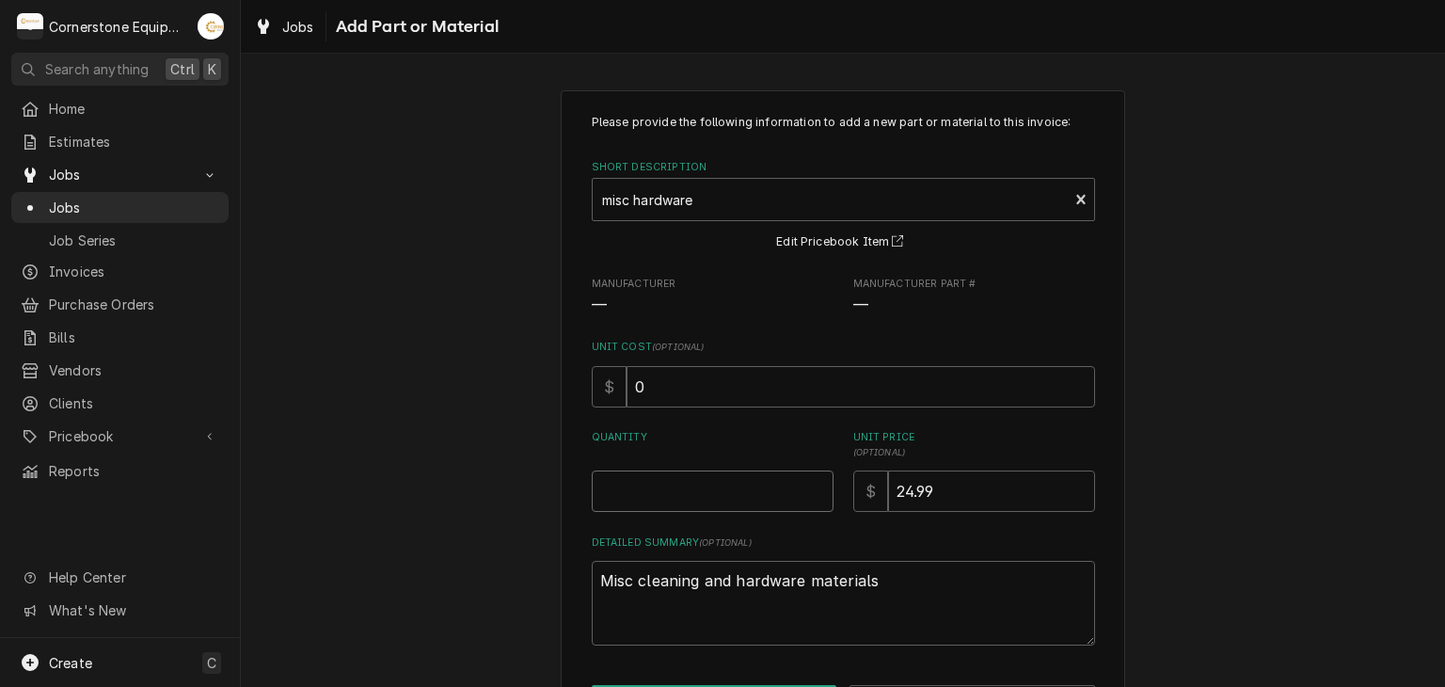
click at [745, 507] on input "Quantity" at bounding box center [713, 491] width 242 height 41
type textarea "x"
type input "1"
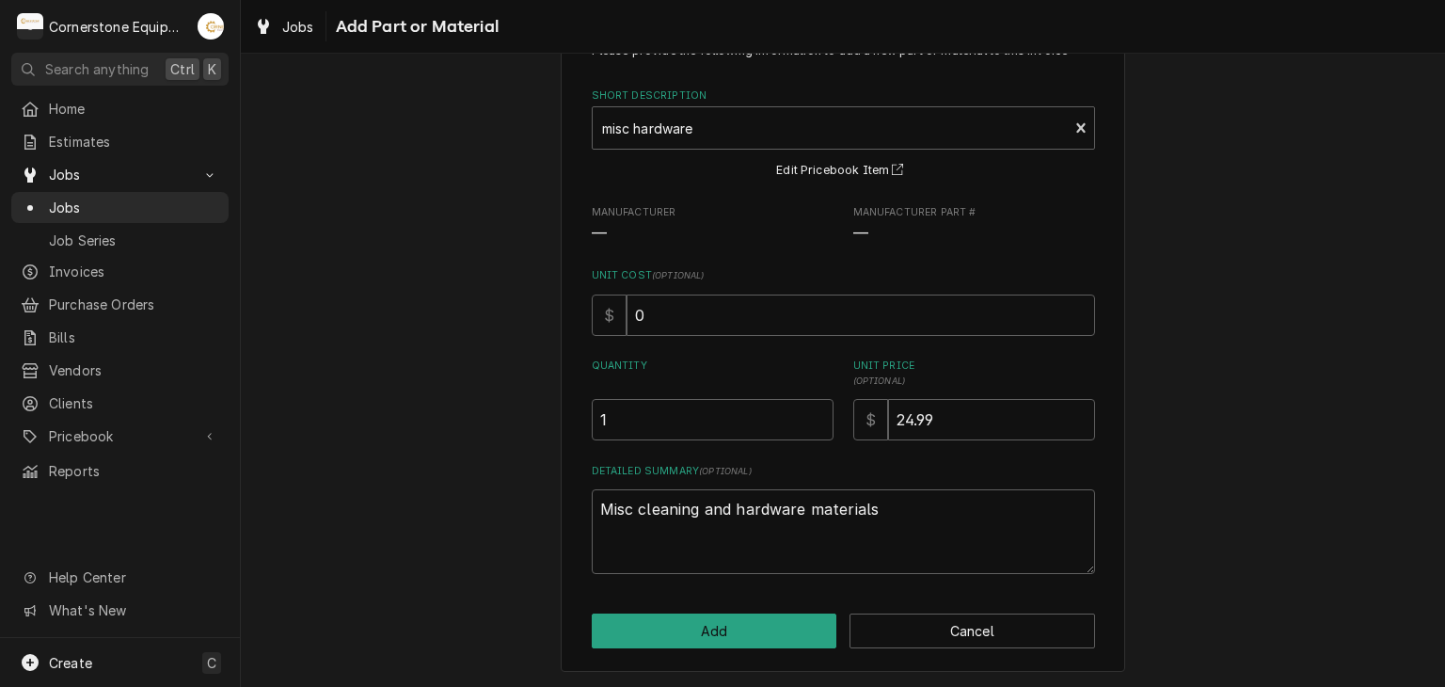
click at [730, 603] on div "Please provide the following information to add a new part or material to this …" at bounding box center [843, 346] width 565 height 654
click at [734, 618] on button "Add" at bounding box center [715, 631] width 246 height 35
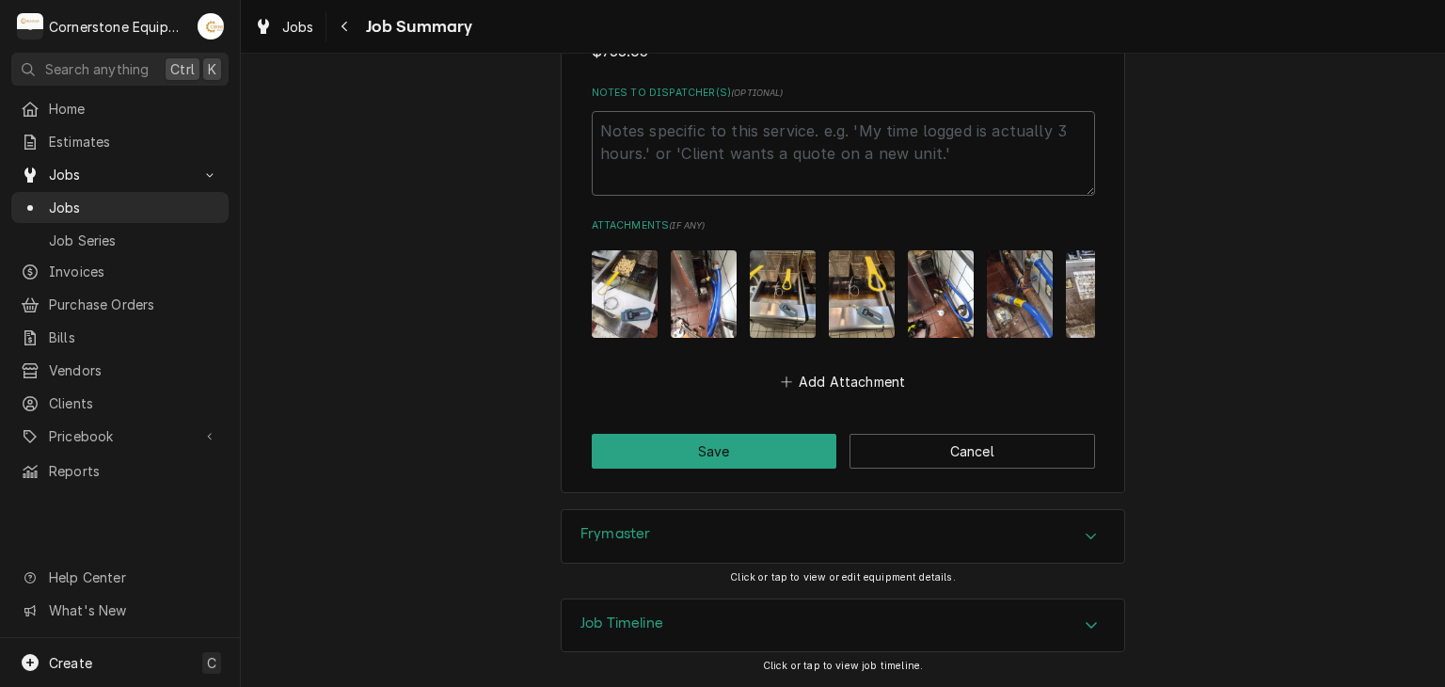
scroll to position [2313, 0]
click at [764, 461] on button "Save" at bounding box center [715, 451] width 246 height 35
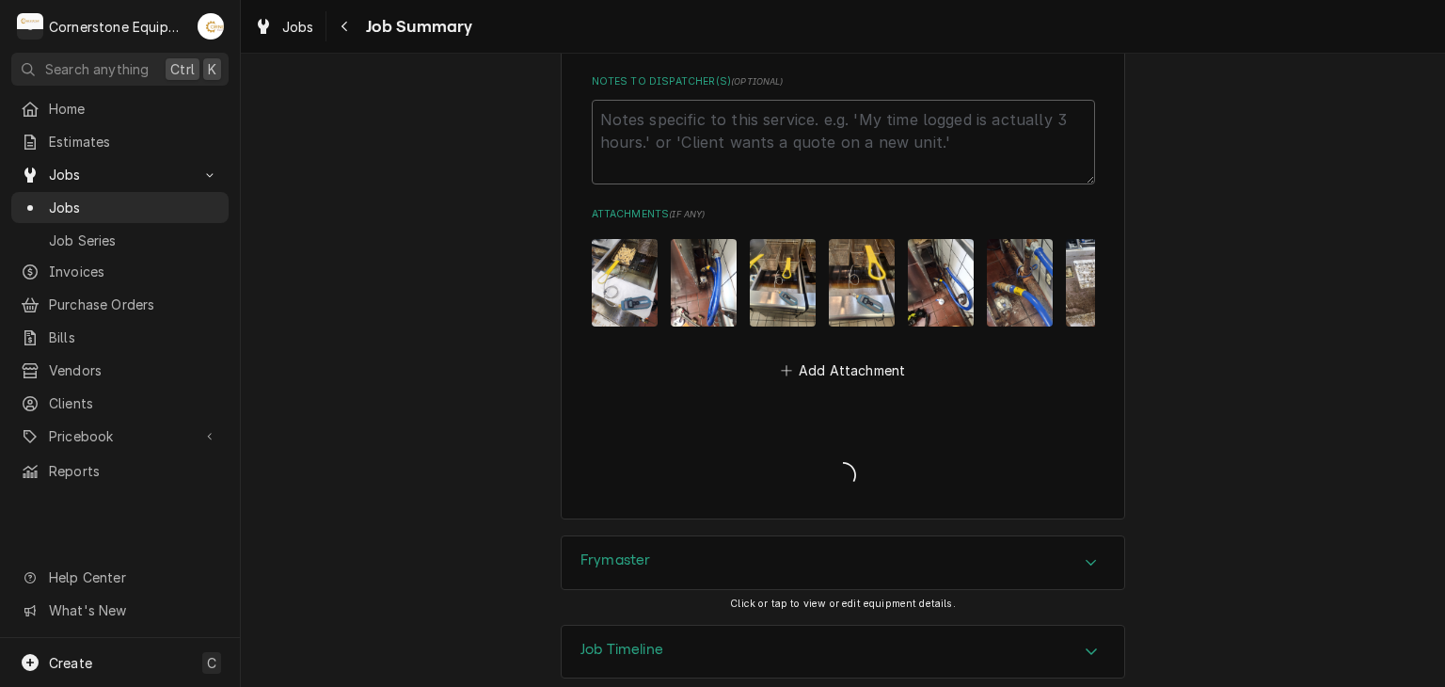
type textarea "x"
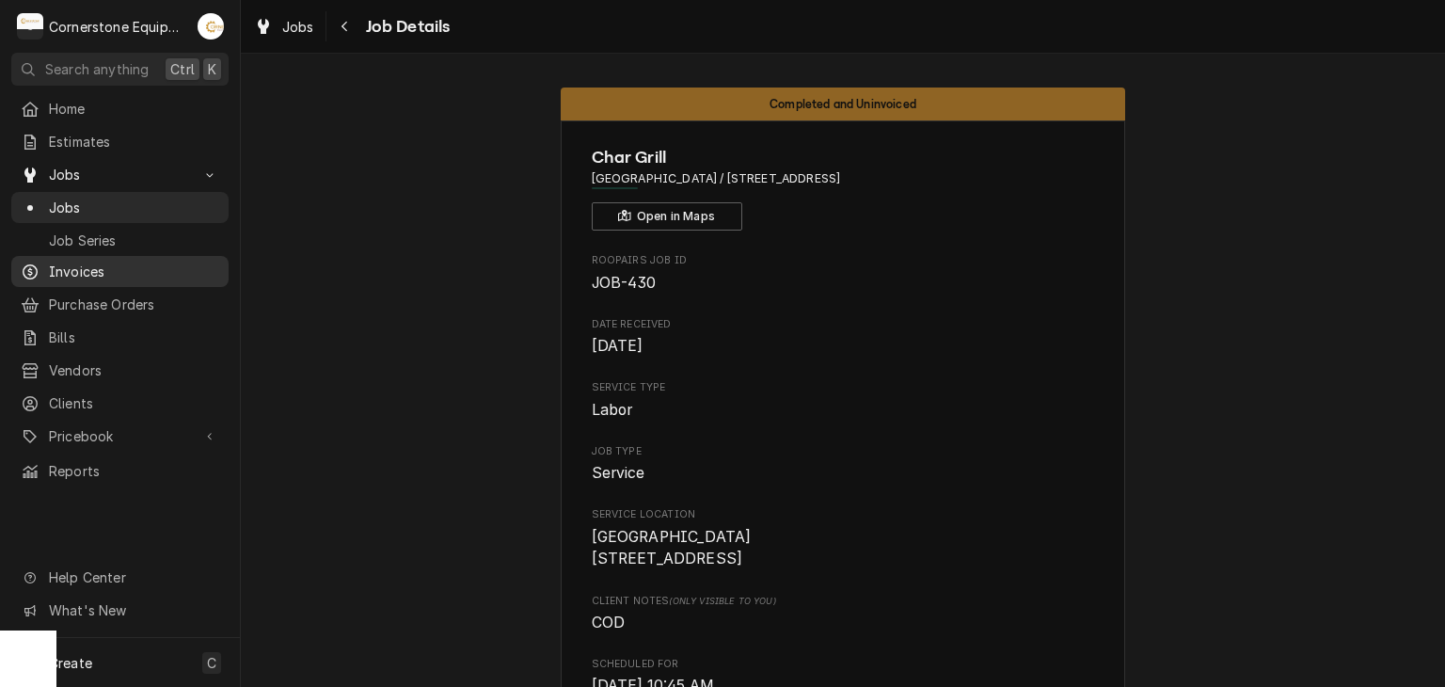
click at [139, 262] on span "Invoices" at bounding box center [134, 272] width 170 height 20
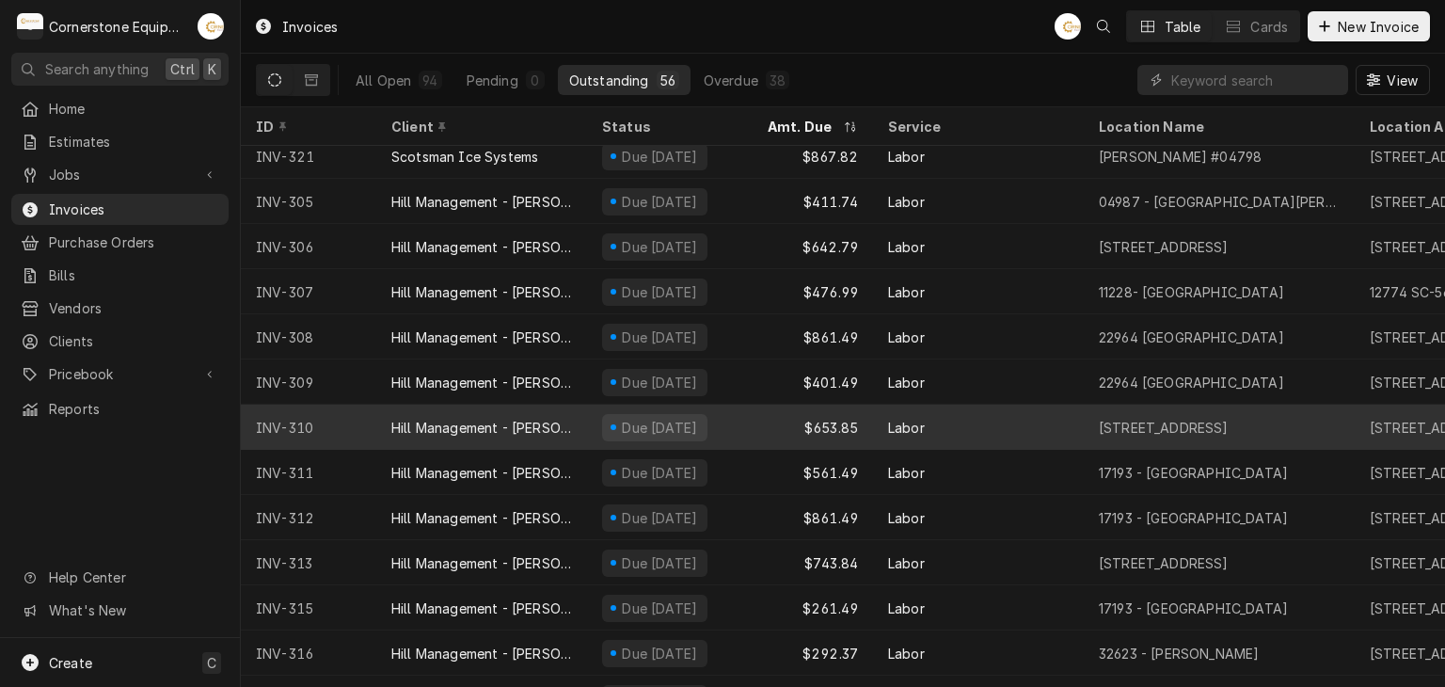
scroll to position [2000, 0]
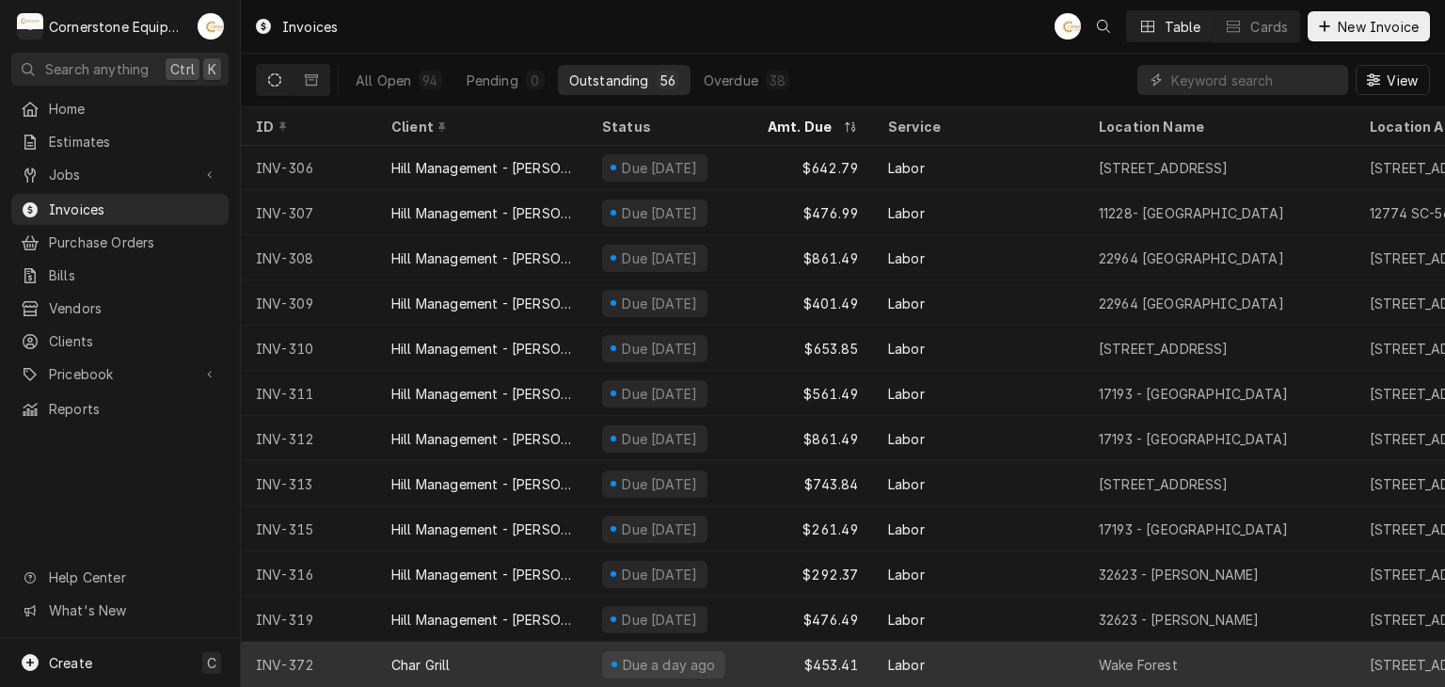
click at [504, 649] on div "Char Grill" at bounding box center [481, 664] width 211 height 45
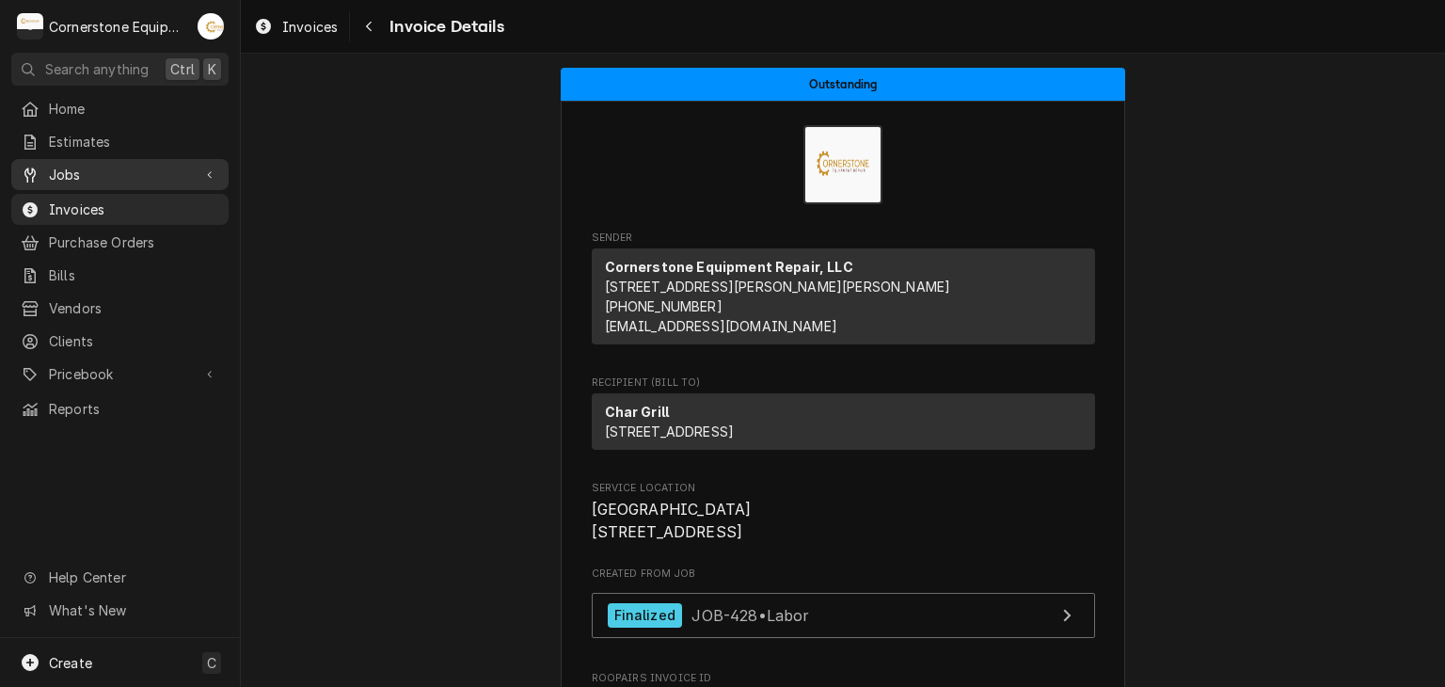
click at [132, 171] on span "Jobs" at bounding box center [120, 175] width 142 height 20
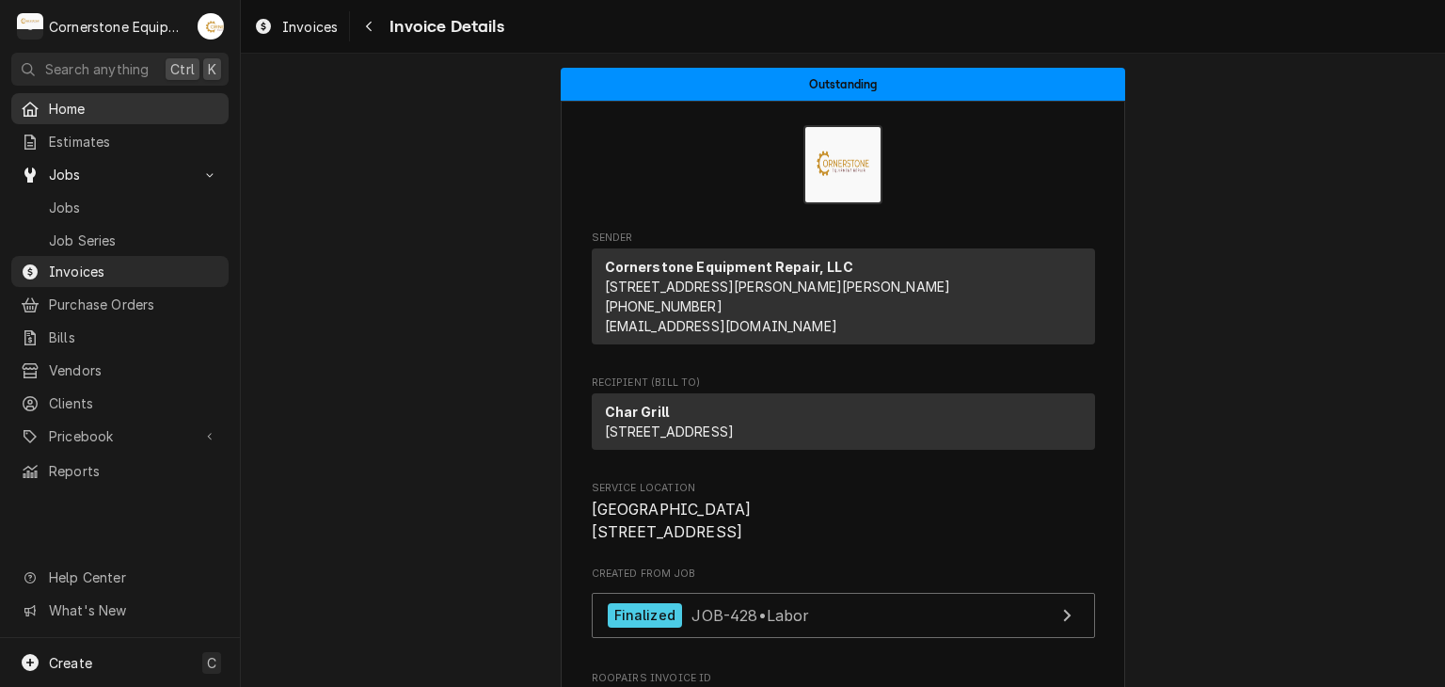
click at [173, 104] on span "Home" at bounding box center [134, 109] width 170 height 20
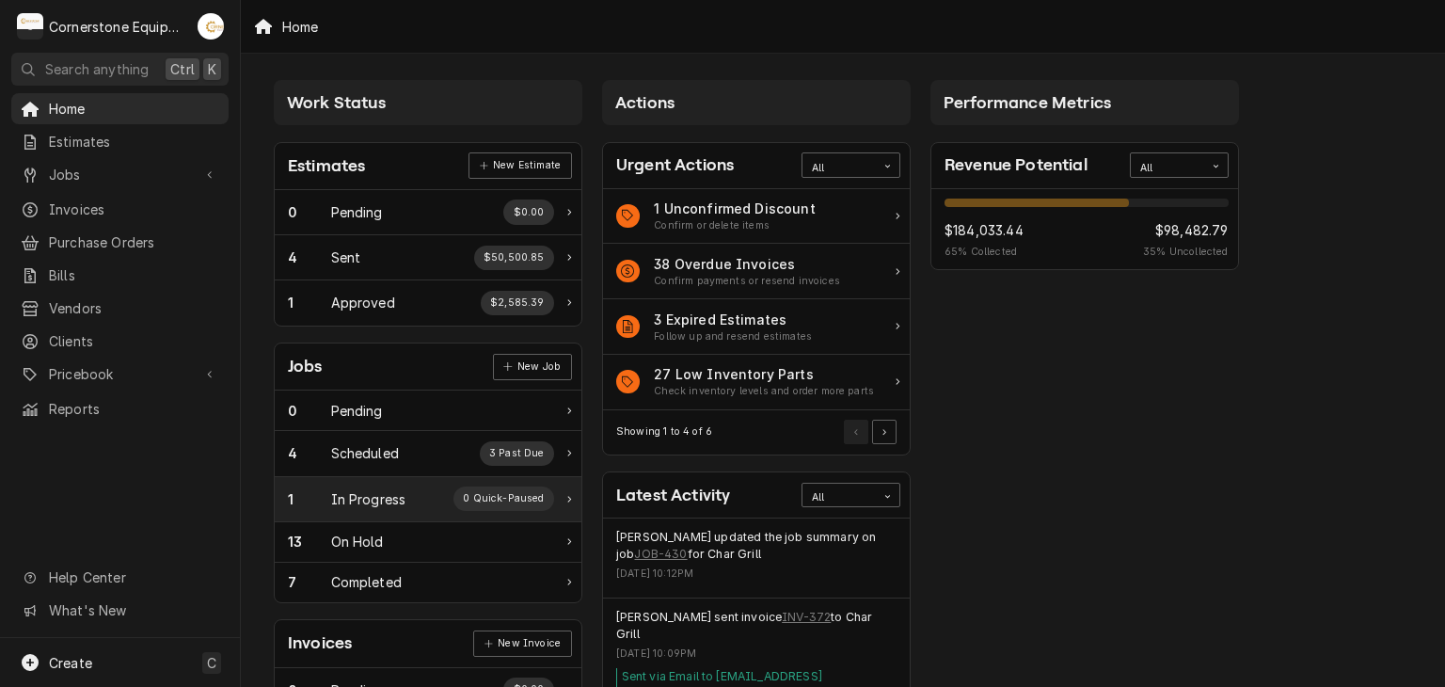
click at [391, 498] on div "In Progress" at bounding box center [368, 499] width 75 height 20
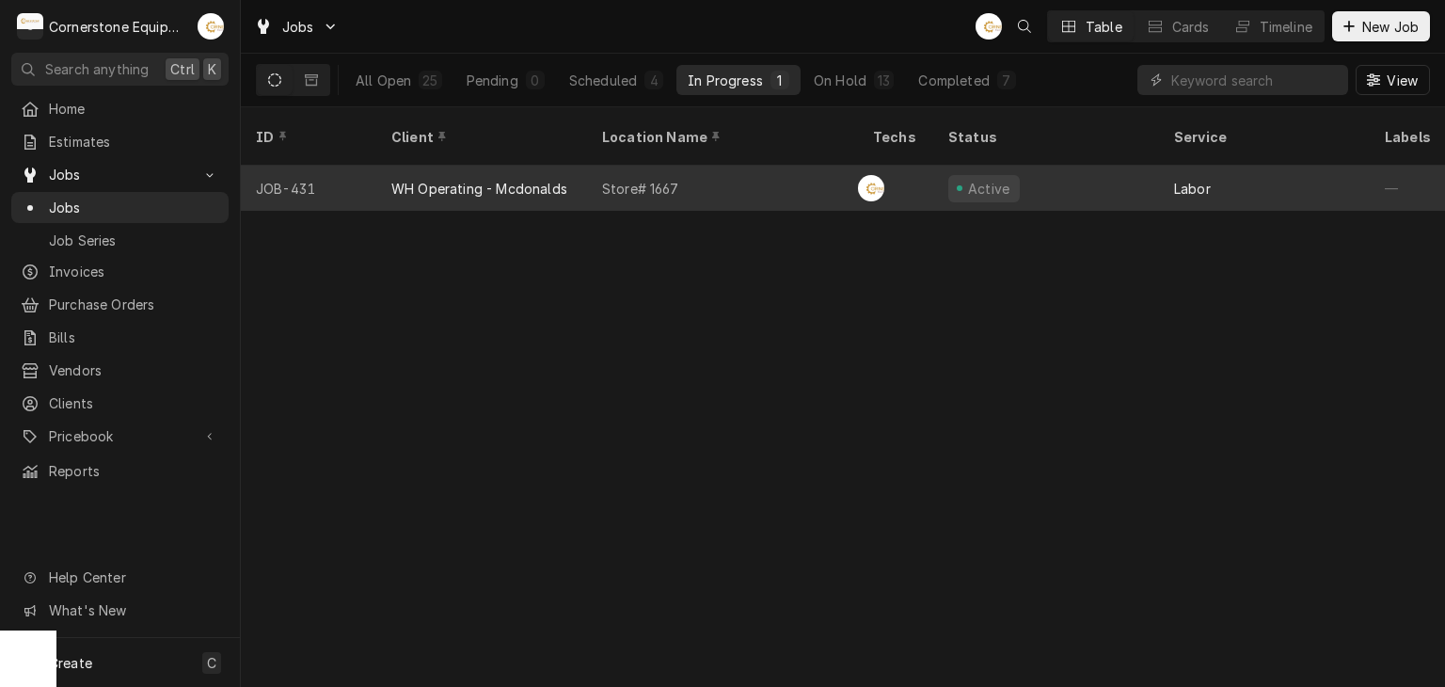
click at [760, 167] on div "Store# 1667" at bounding box center [722, 188] width 271 height 45
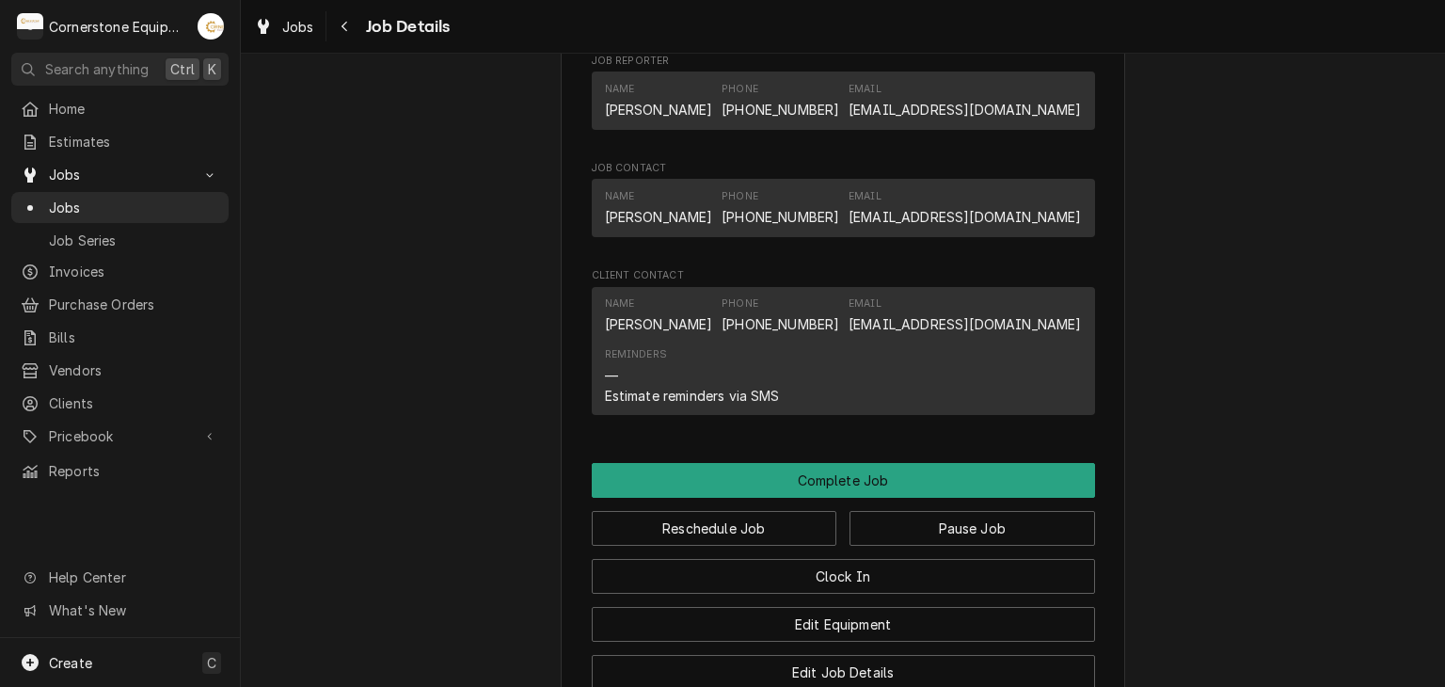
scroll to position [1506, 0]
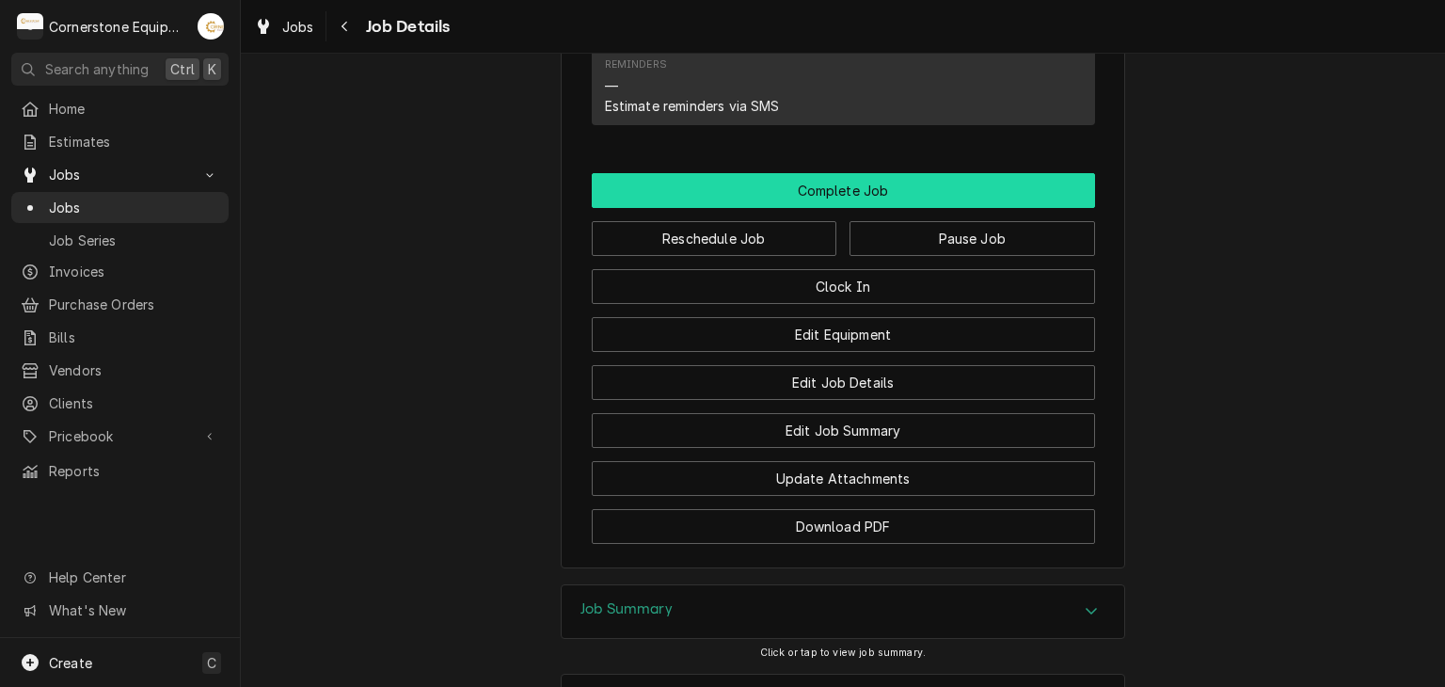
click at [742, 208] on button "Complete Job" at bounding box center [843, 190] width 503 height 35
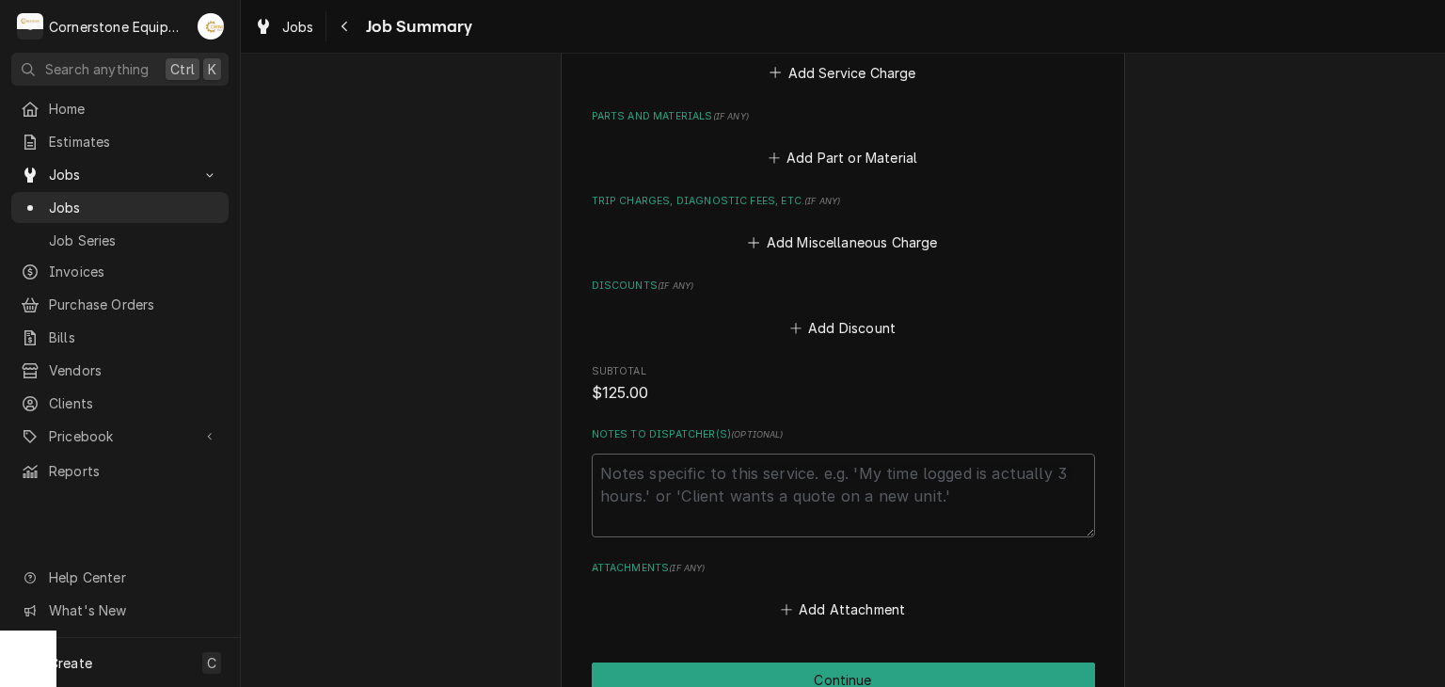
scroll to position [376, 0]
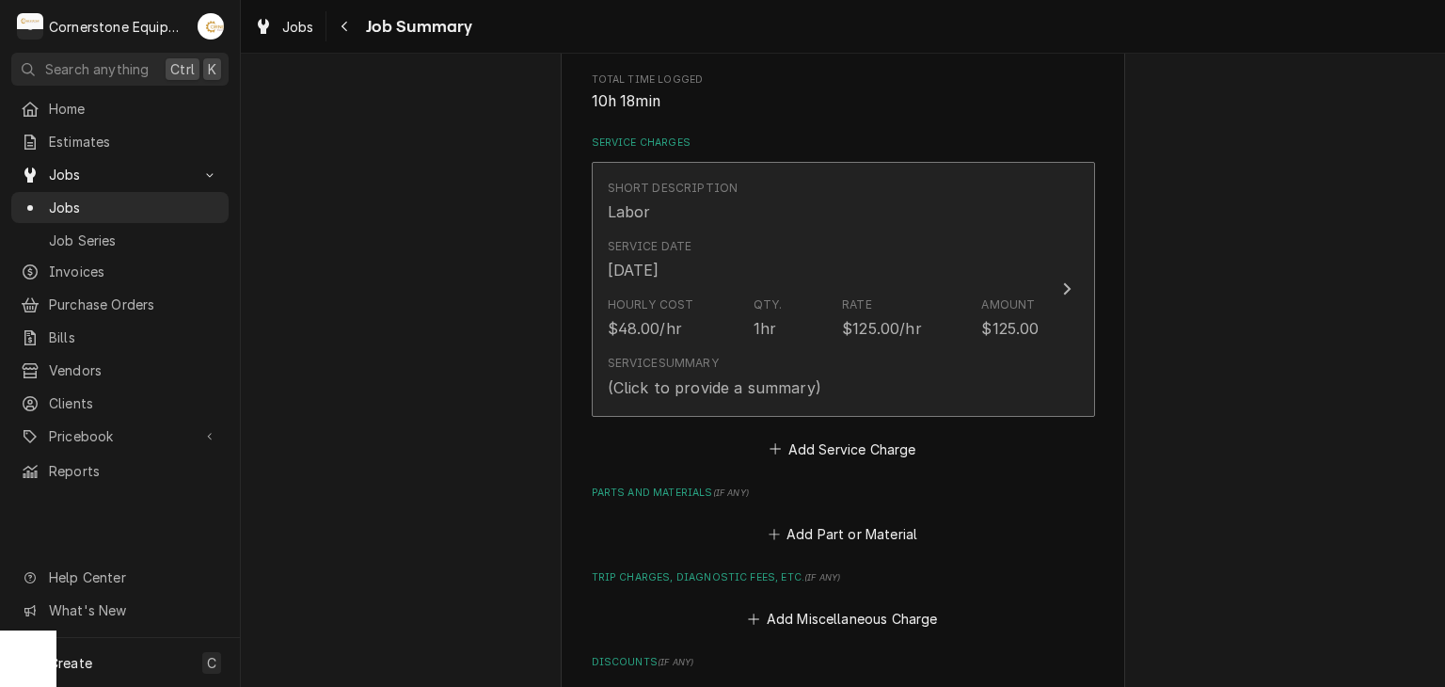
click at [742, 242] on div "Service Date Sep 22, 2025" at bounding box center [824, 260] width 432 height 58
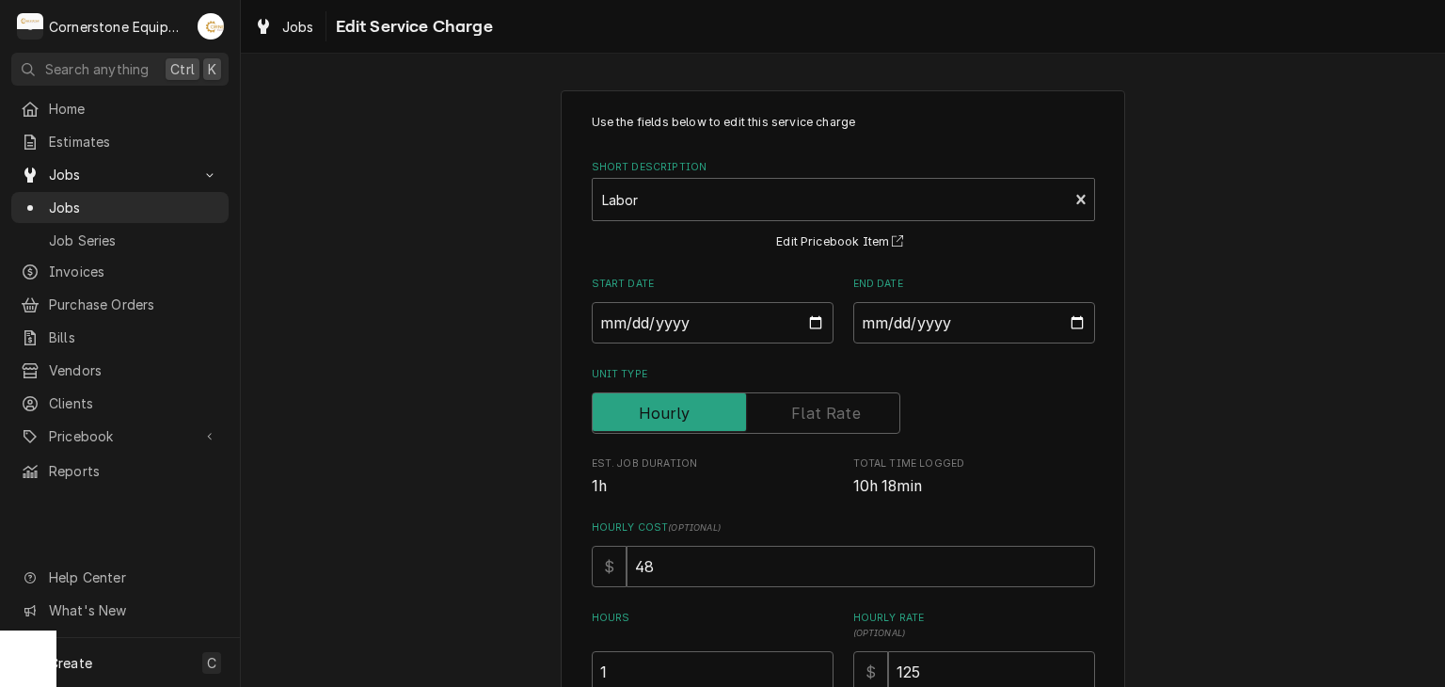
scroll to position [374, 0]
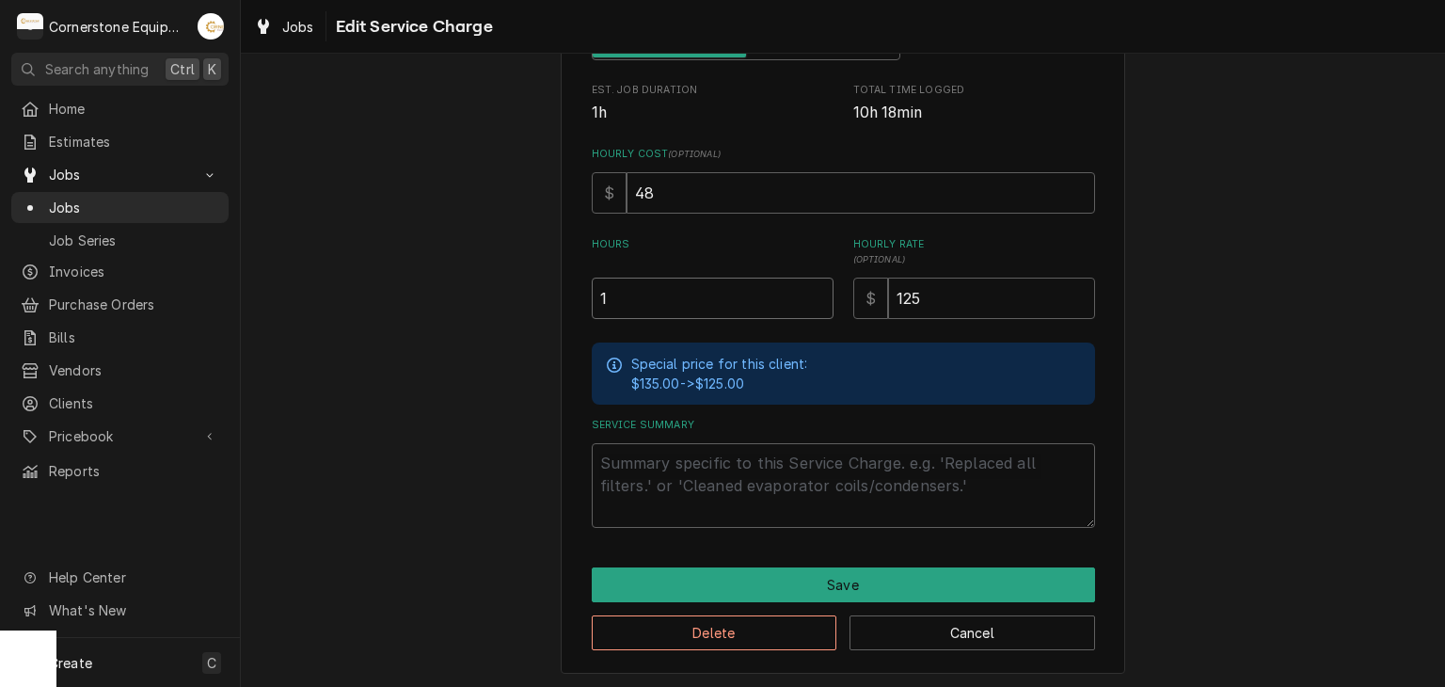
click at [738, 298] on input "1" at bounding box center [713, 298] width 242 height 41
click at [746, 455] on textarea "Service Summary" at bounding box center [843, 485] width 503 height 85
type textarea "x"
type textarea "9"
type textarea "x"
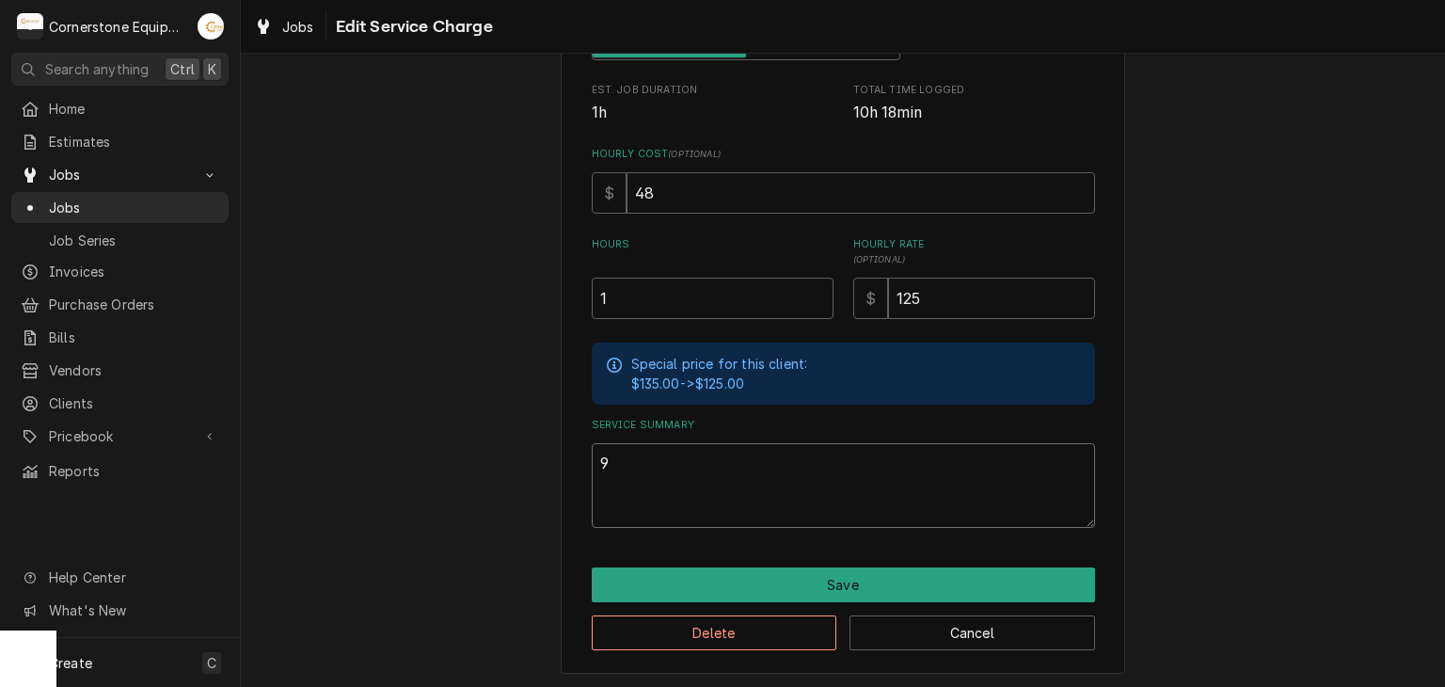
type textarea "9/"
type textarea "x"
type textarea "9/2"
type textarea "x"
type textarea "9/22"
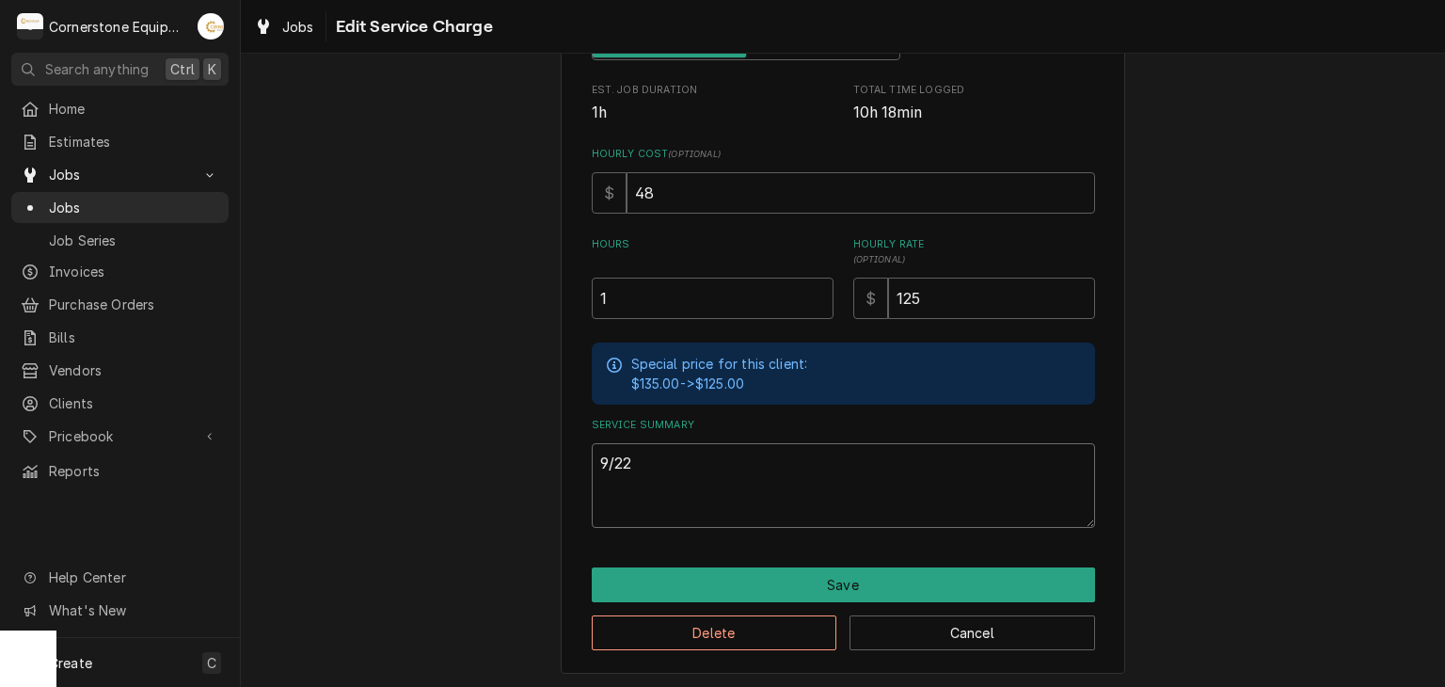
type textarea "x"
type textarea "9/22/"
type textarea "x"
type textarea "9/22/1"
type textarea "x"
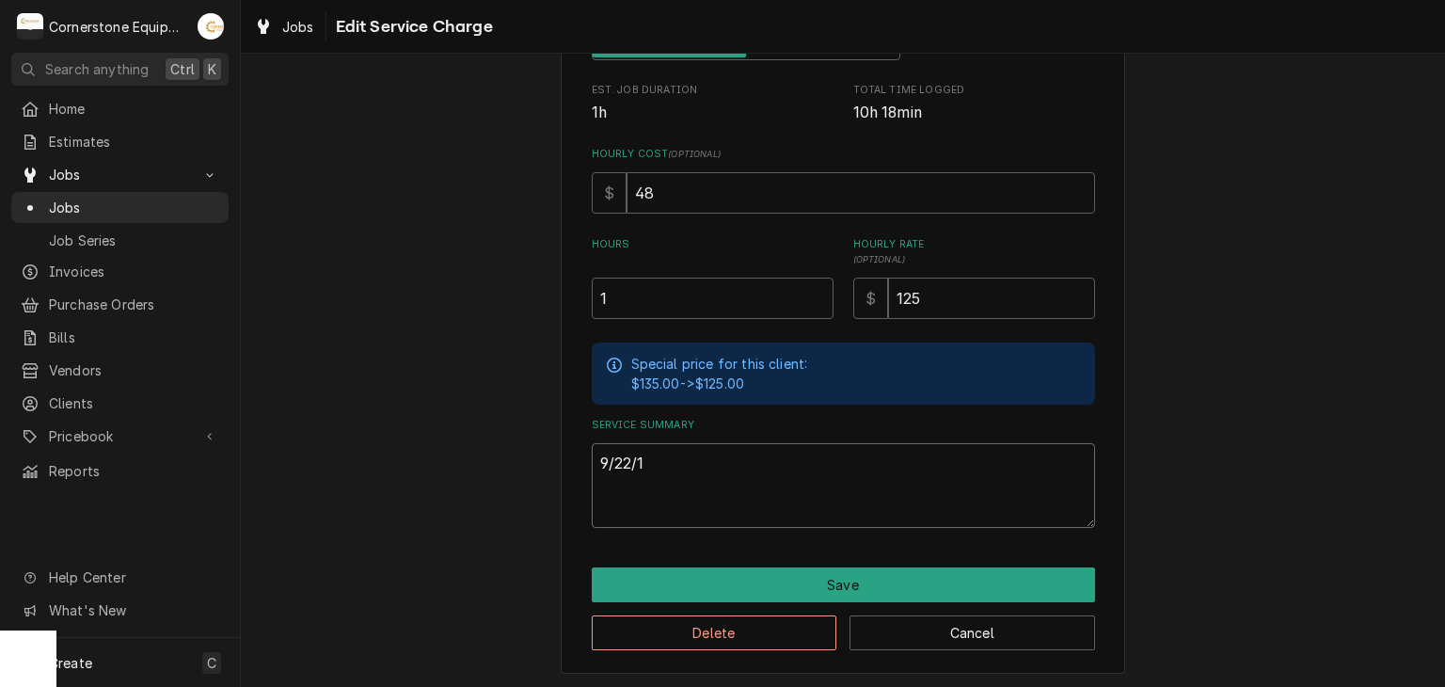
type textarea "9/22/"
type textarea "x"
type textarea "9/22/2"
type textarea "x"
type textarea "9/22/25"
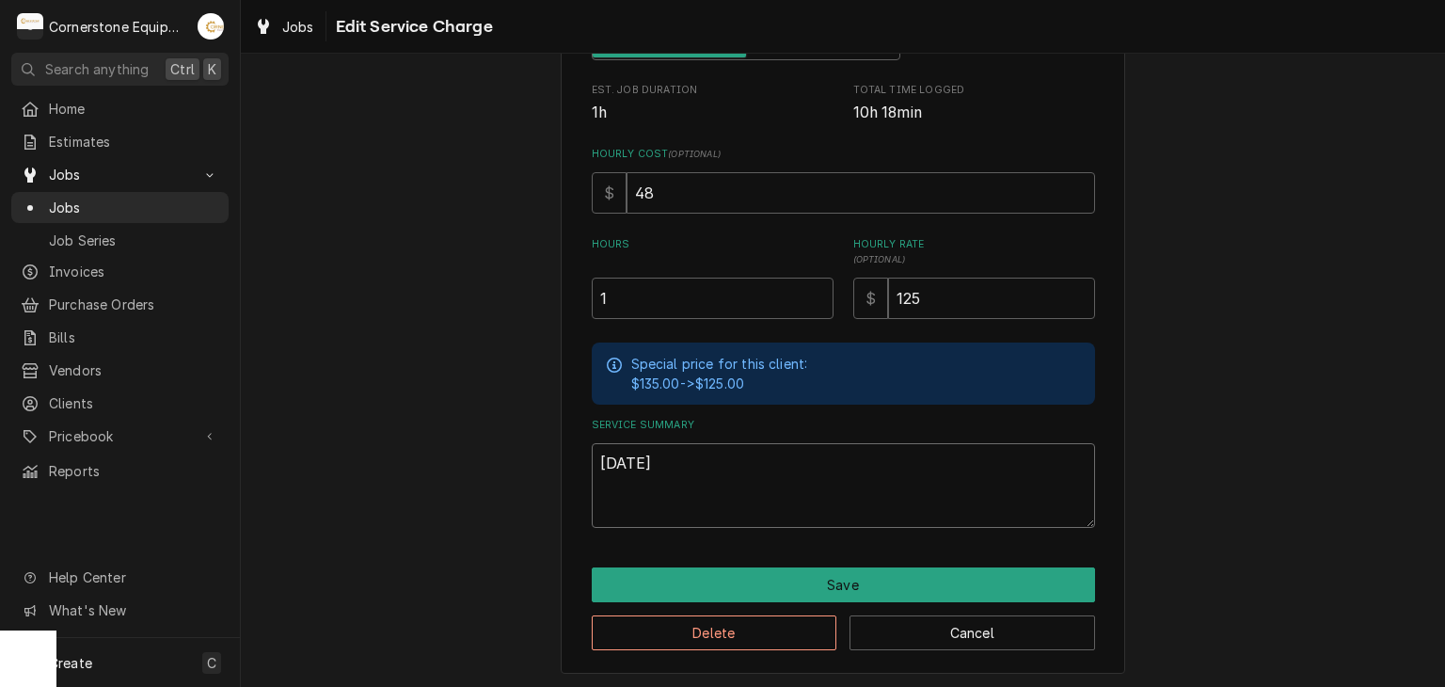
type textarea "x"
type textarea "9/22/25"
type textarea "x"
type textarea "9/22/25 A"
type textarea "x"
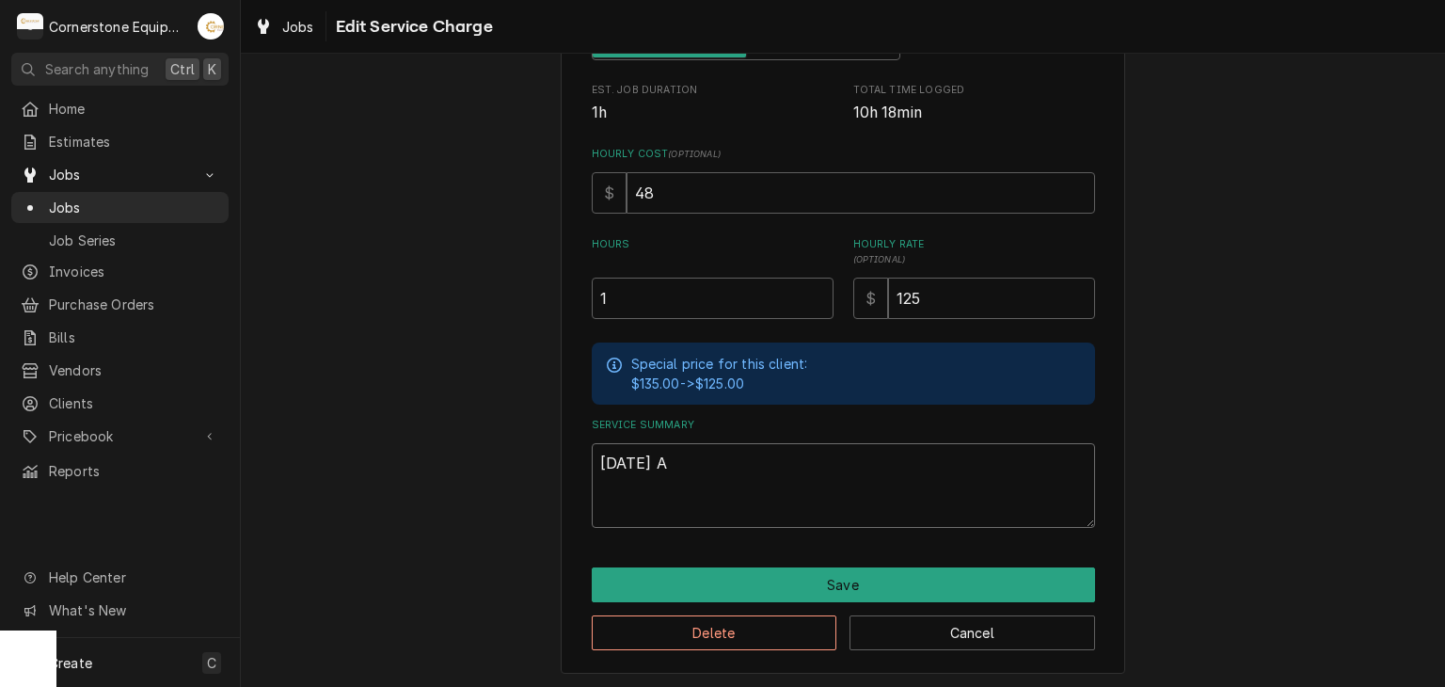
type textarea "9/22/25 AS"
type textarea "x"
type textarea "9/22/25 ASB"
type textarea "x"
type textarea "9/22/25 ASB"
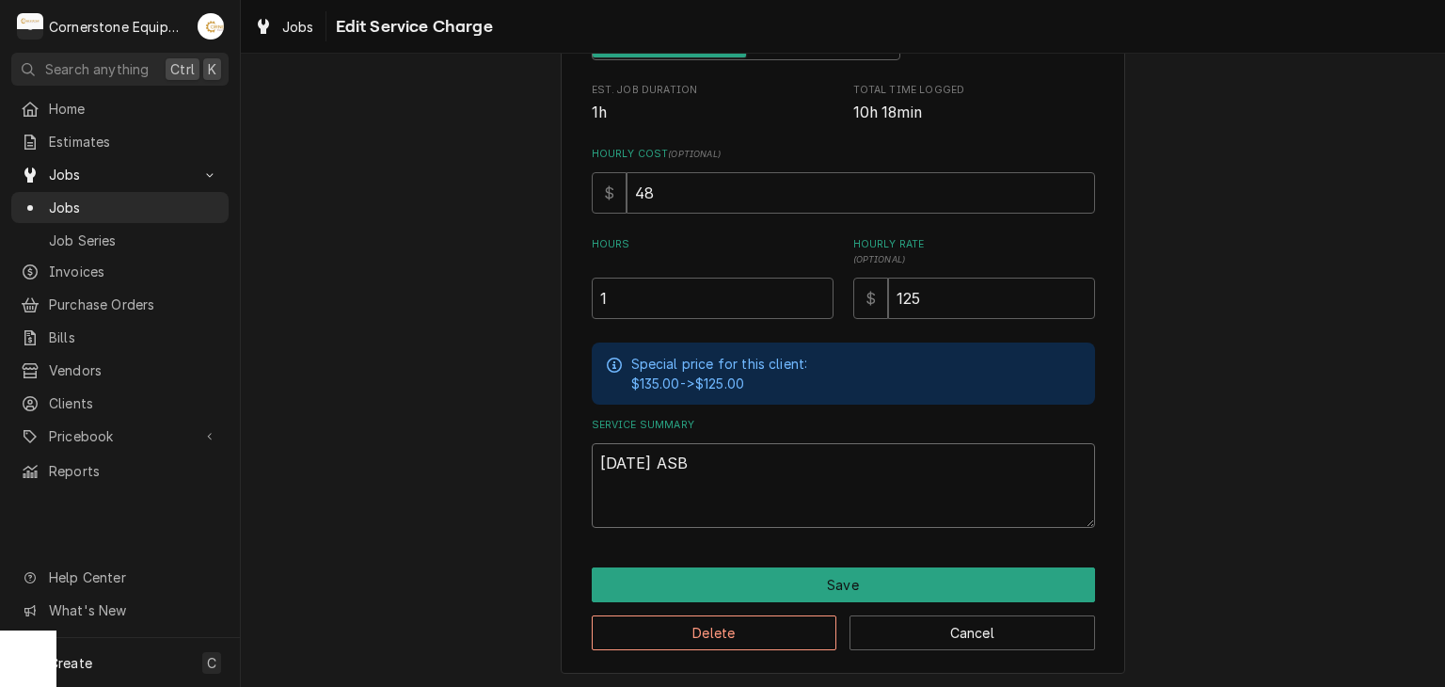
type textarea "x"
type textarea "9/22/25 ASB I"
type textarea "x"
type textarea "9/22/25 ASB I"
type textarea "x"
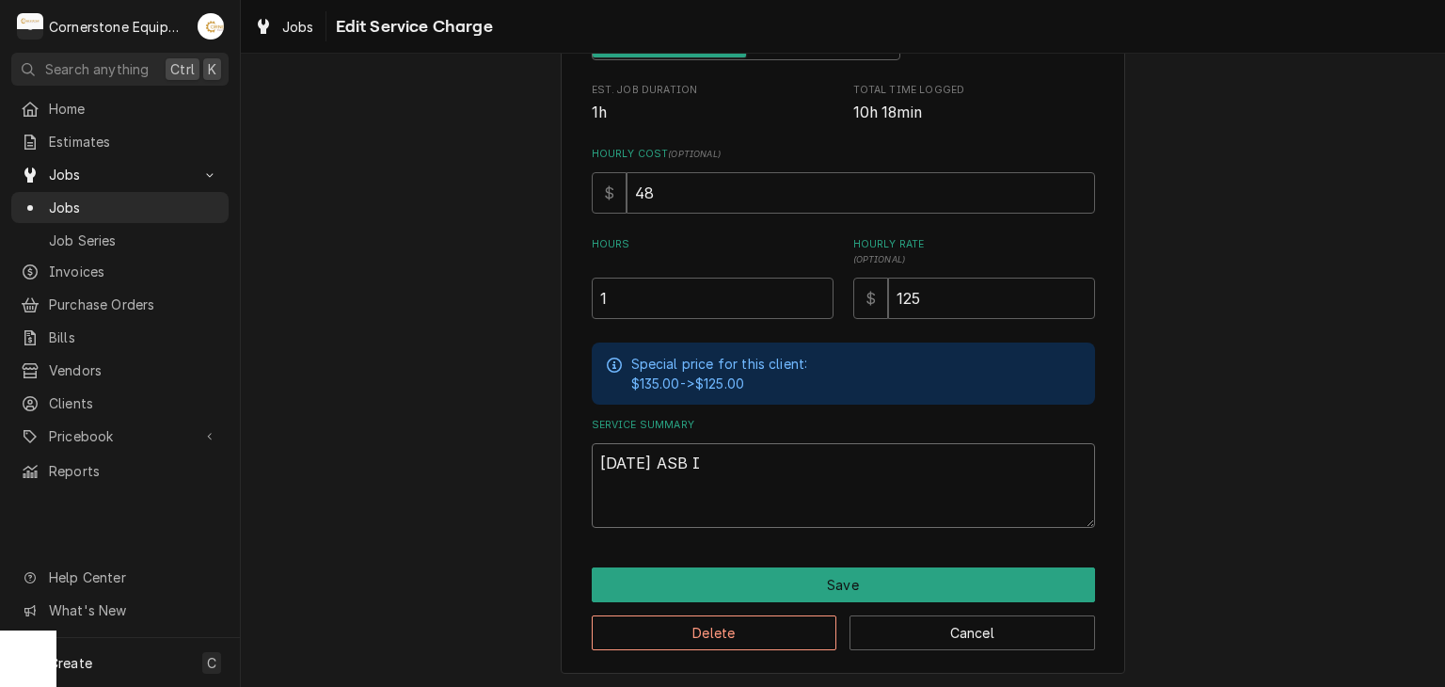
type textarea "9/22/25 ASB I"
type textarea "x"
type textarea "9/22/25 ASB"
type textarea "x"
type textarea "9/22/25 ASB -"
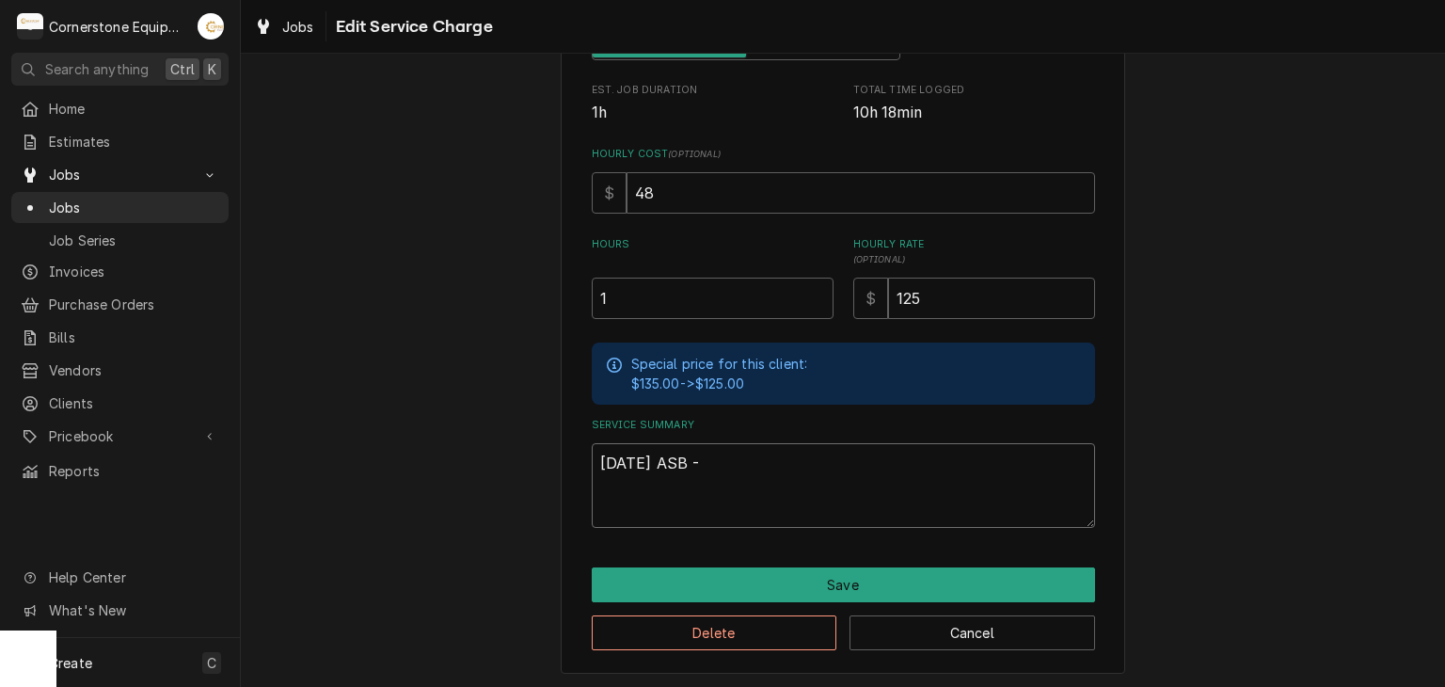
type textarea "x"
type textarea "9/22/25 ASB -"
type textarea "x"
type textarea "9/22/25 ASB - r"
type textarea "x"
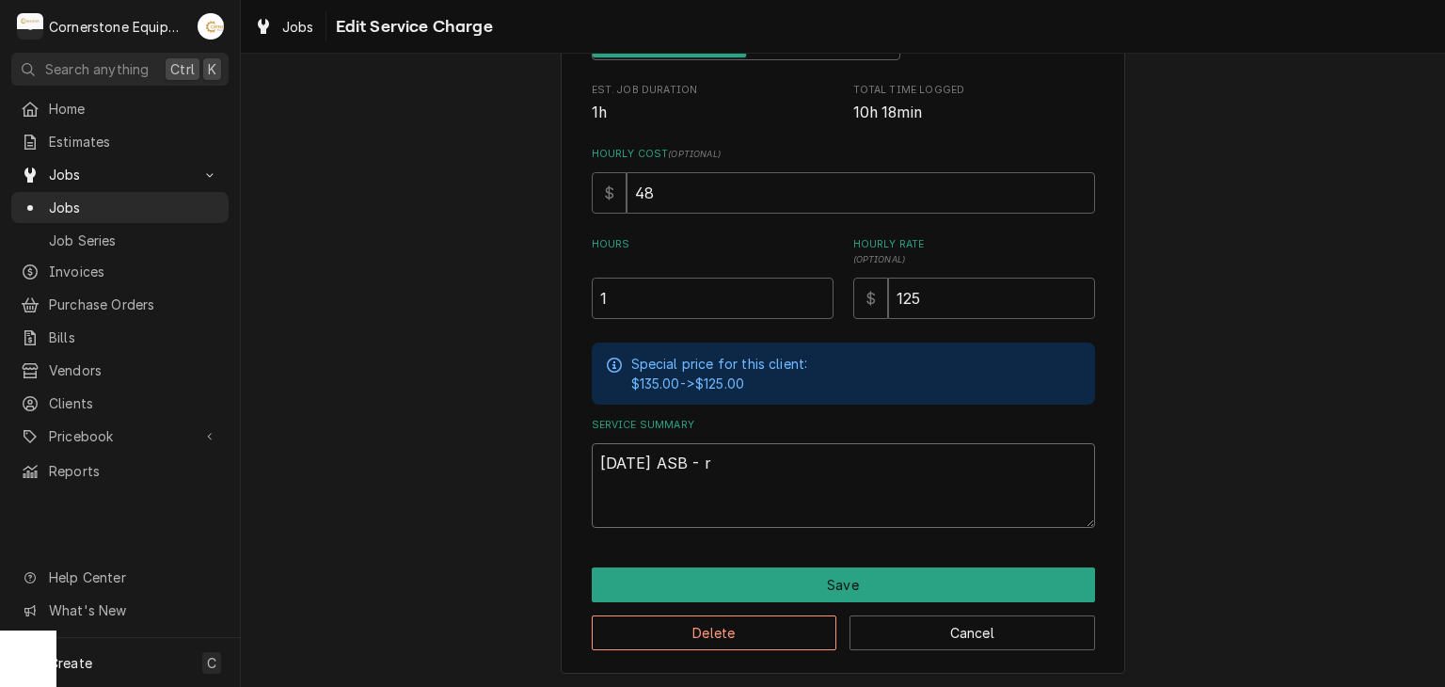
type textarea "9/22/25 ASB - rE"
type textarea "x"
type textarea "9/22/25 ASB - rET"
type textarea "x"
type textarea "9/22/25 ASB - rETU"
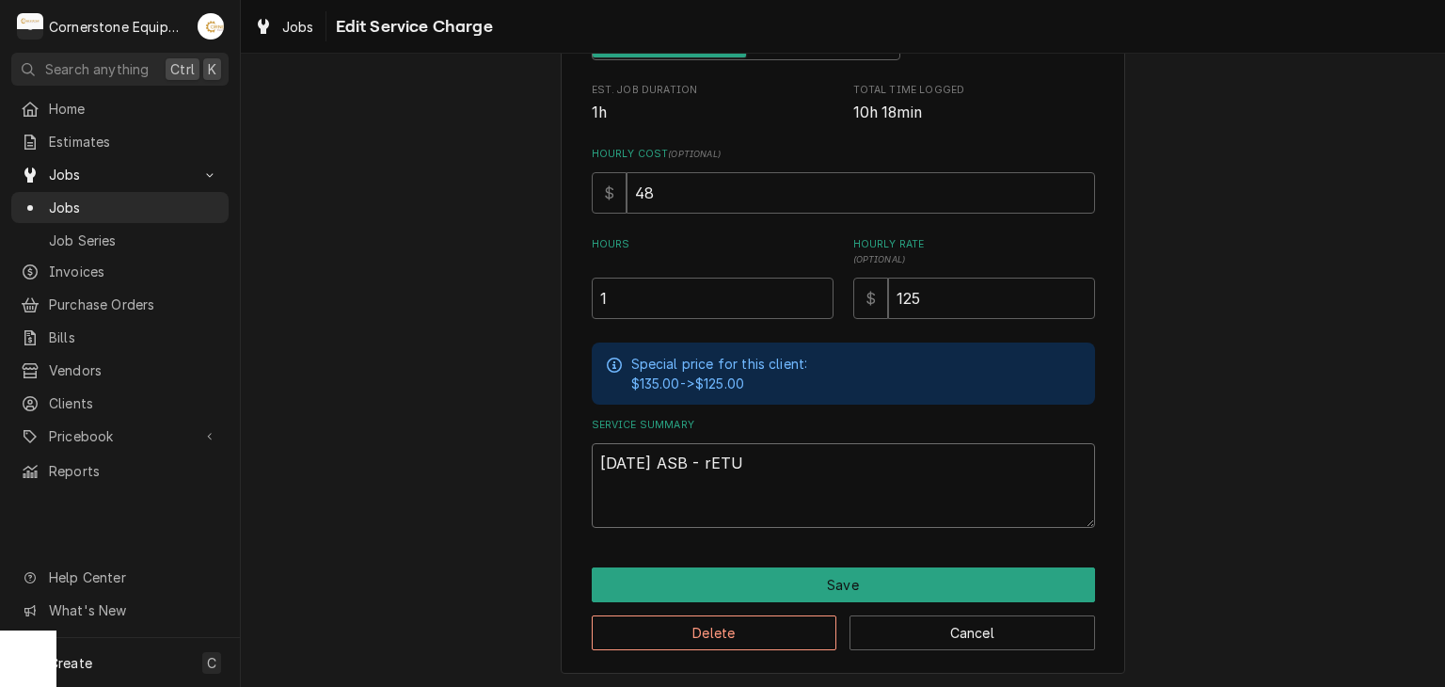
type textarea "x"
type textarea "9/22/25 ASB - rETUR"
type textarea "x"
type textarea "9/22/25 ASB - rETURN"
type textarea "x"
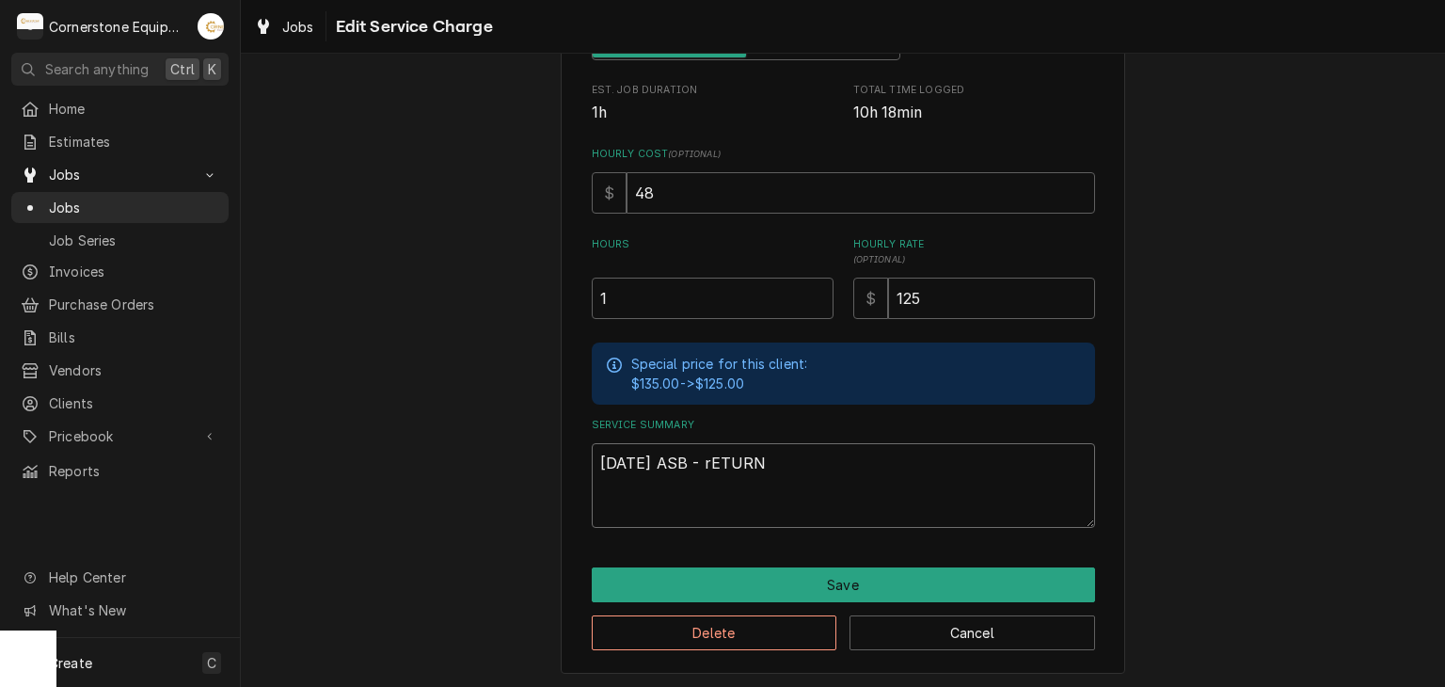
type textarea "9/22/25 ASB - rETURNE"
type textarea "x"
type textarea "9/22/25 ASB - rETURNED"
type textarea "x"
type textarea "9/22/25 ASB - rETURNED"
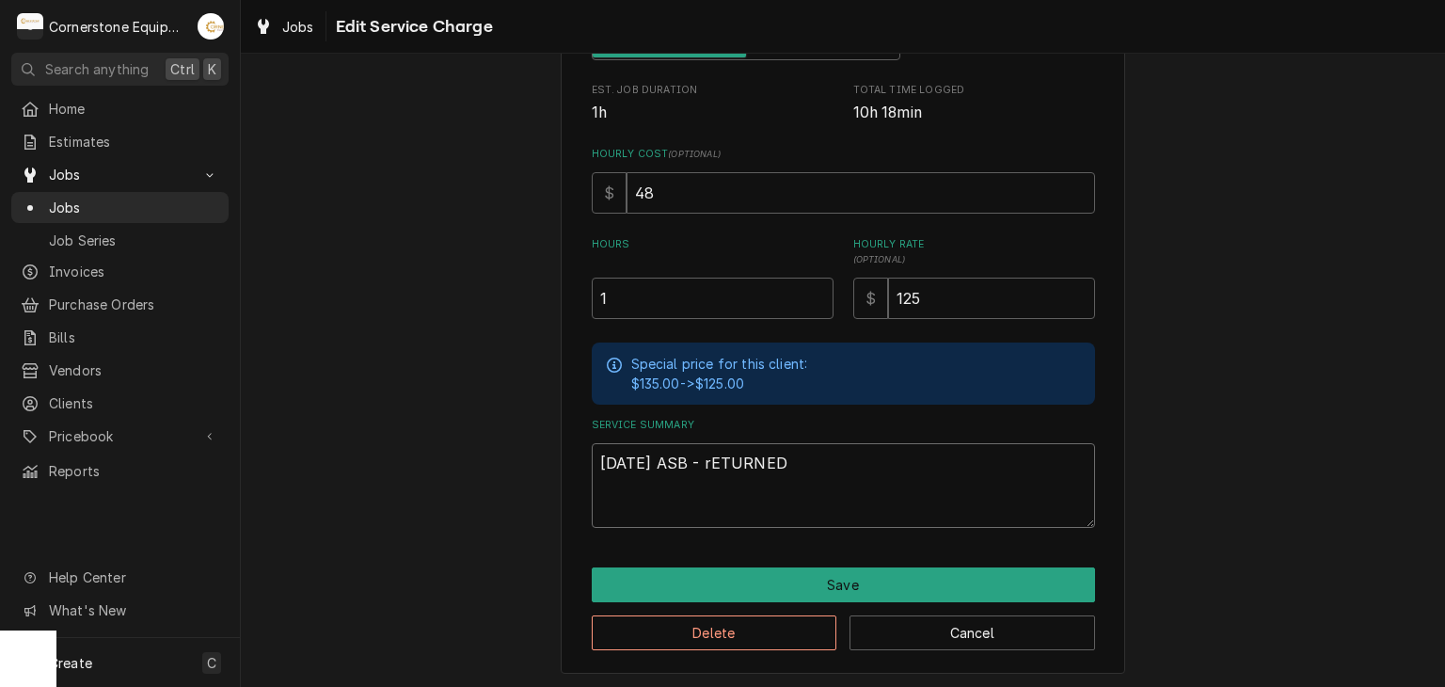
type textarea "x"
type textarea "9/22/25 ASB - rETURNED"
type textarea "x"
type textarea "9/22/25 ASB - rETURNE"
type textarea "x"
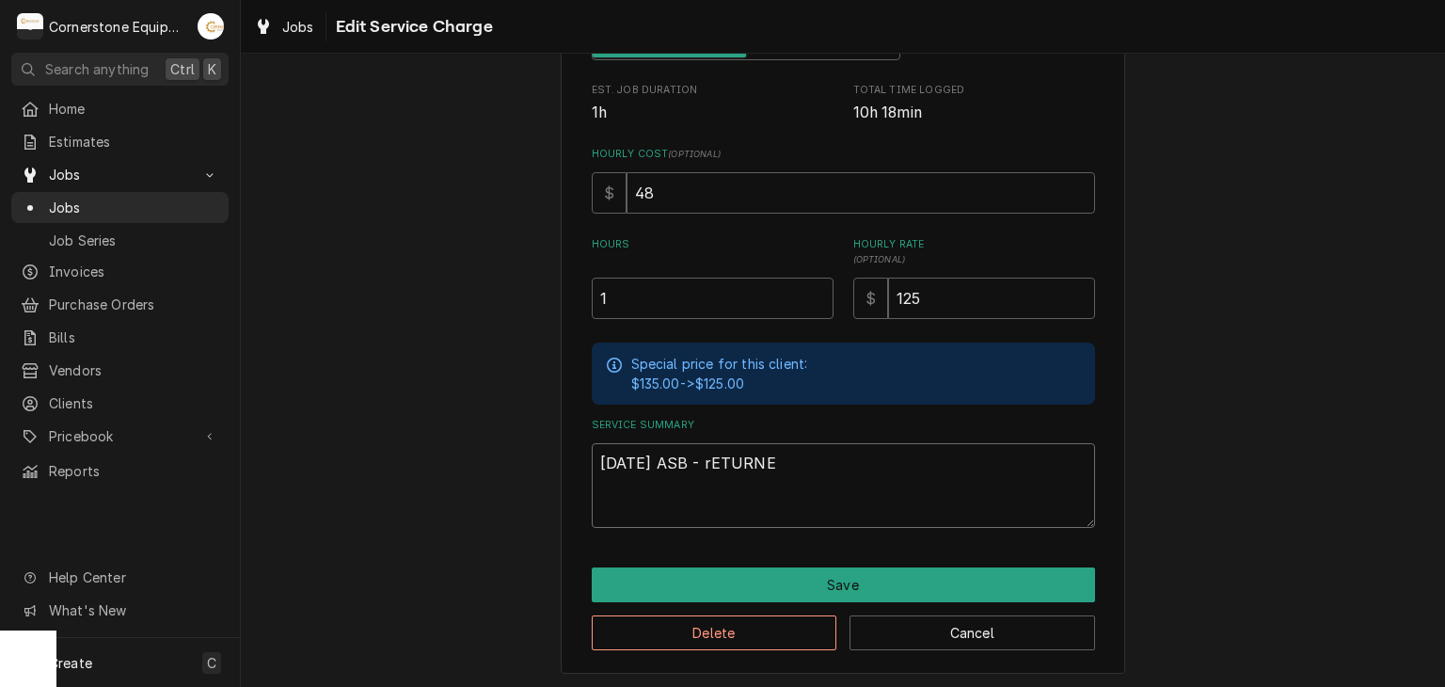
type textarea "9/22/25 ASB - rETURN"
type textarea "x"
type textarea "9/22/25 ASB - rETUR"
type textarea "x"
type textarea "9/22/25 ASB - rETU"
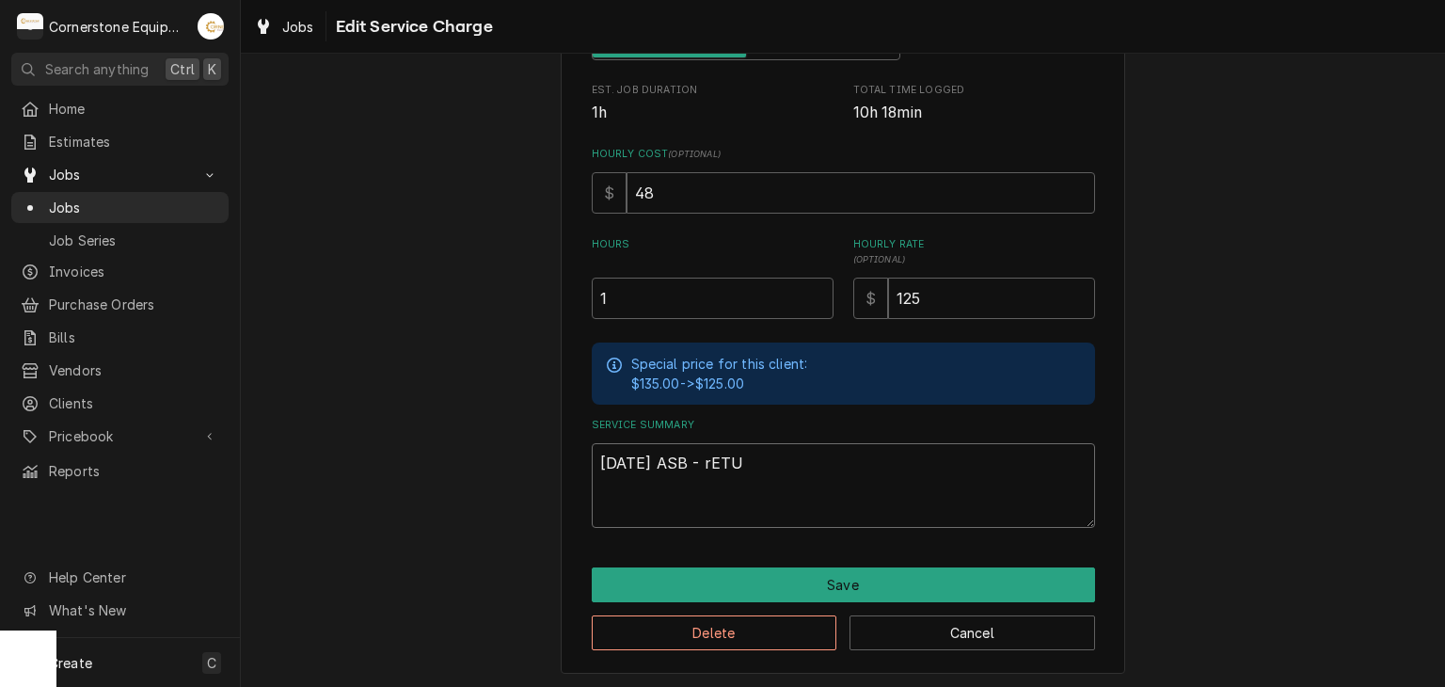
type textarea "x"
type textarea "9/22/25 ASB - rET"
type textarea "x"
type textarea "9/22/25 ASB - rE"
type textarea "x"
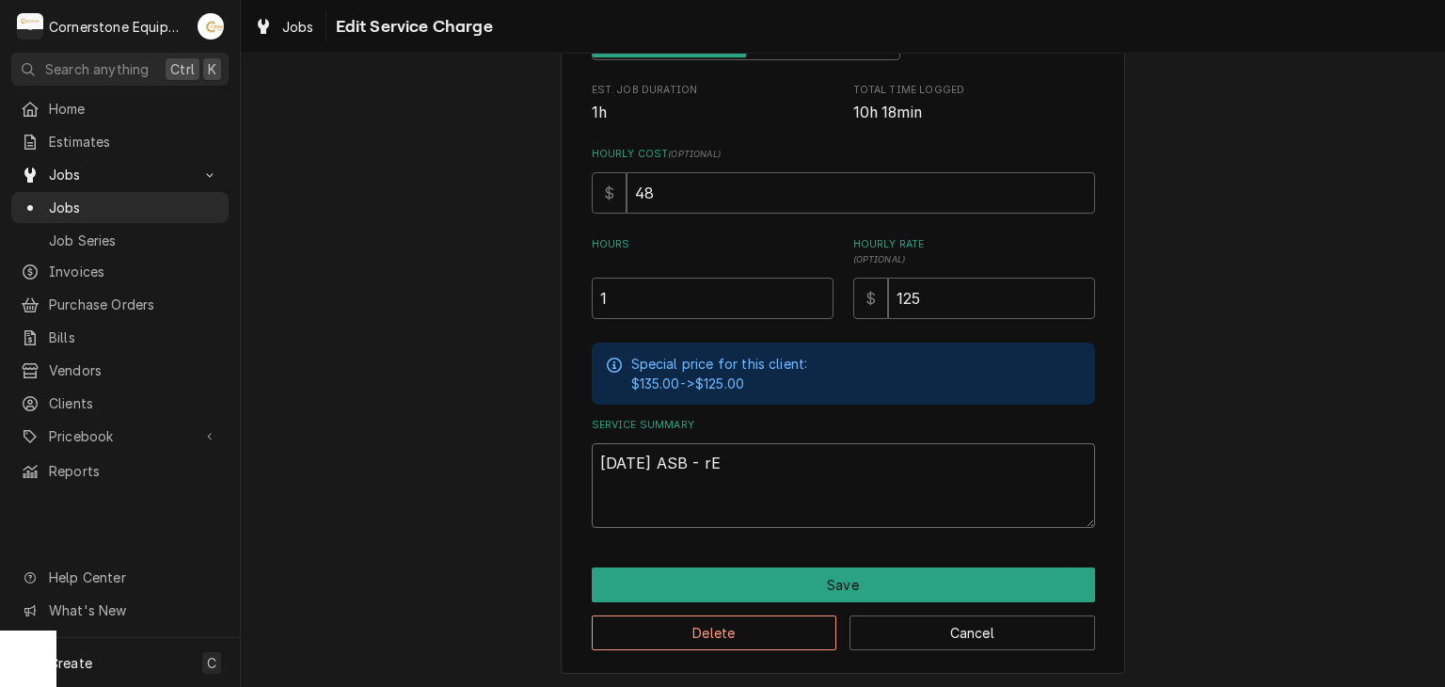
type textarea "9/22/25 ASB - r"
type textarea "x"
type textarea "9/22/25 ASB -"
type textarea "x"
type textarea "9/22/25 ASB - r"
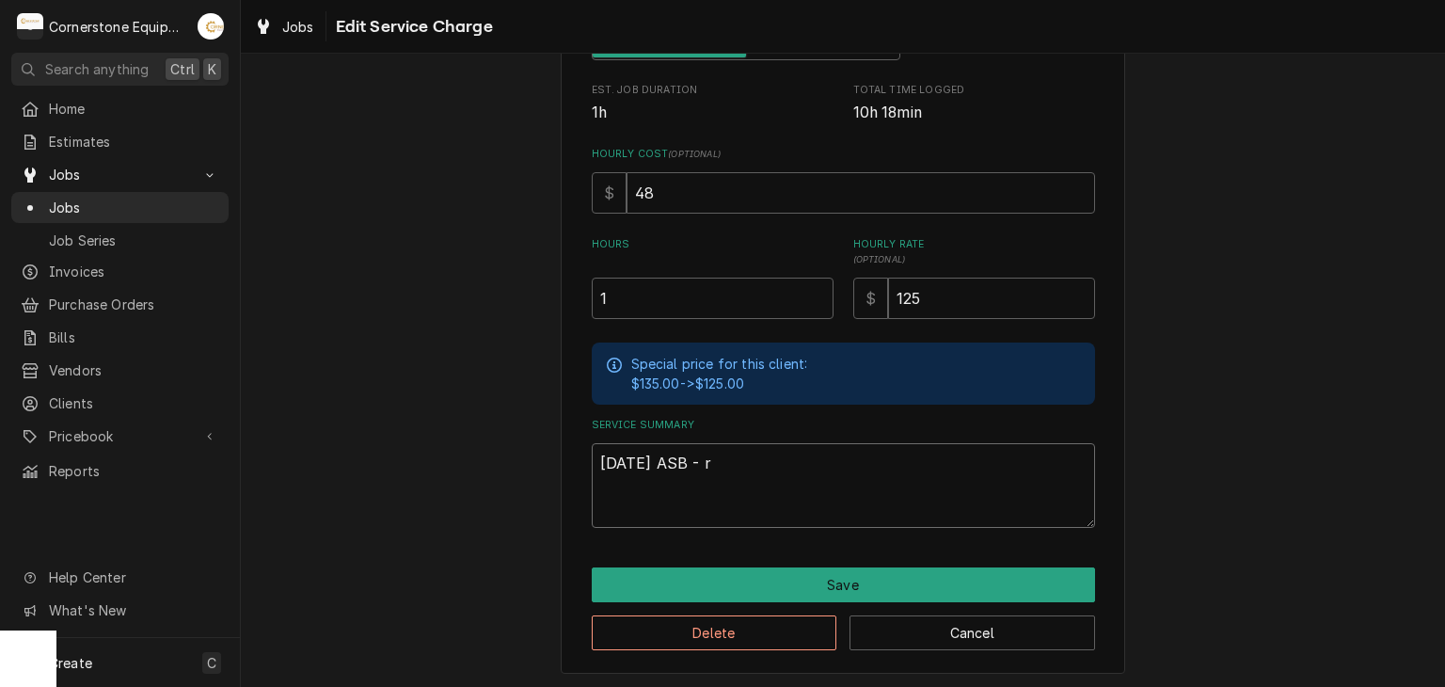
type textarea "x"
type textarea "9/22/25 ASB -"
type textarea "x"
type textarea "9/22/25 ASB - R"
type textarea "x"
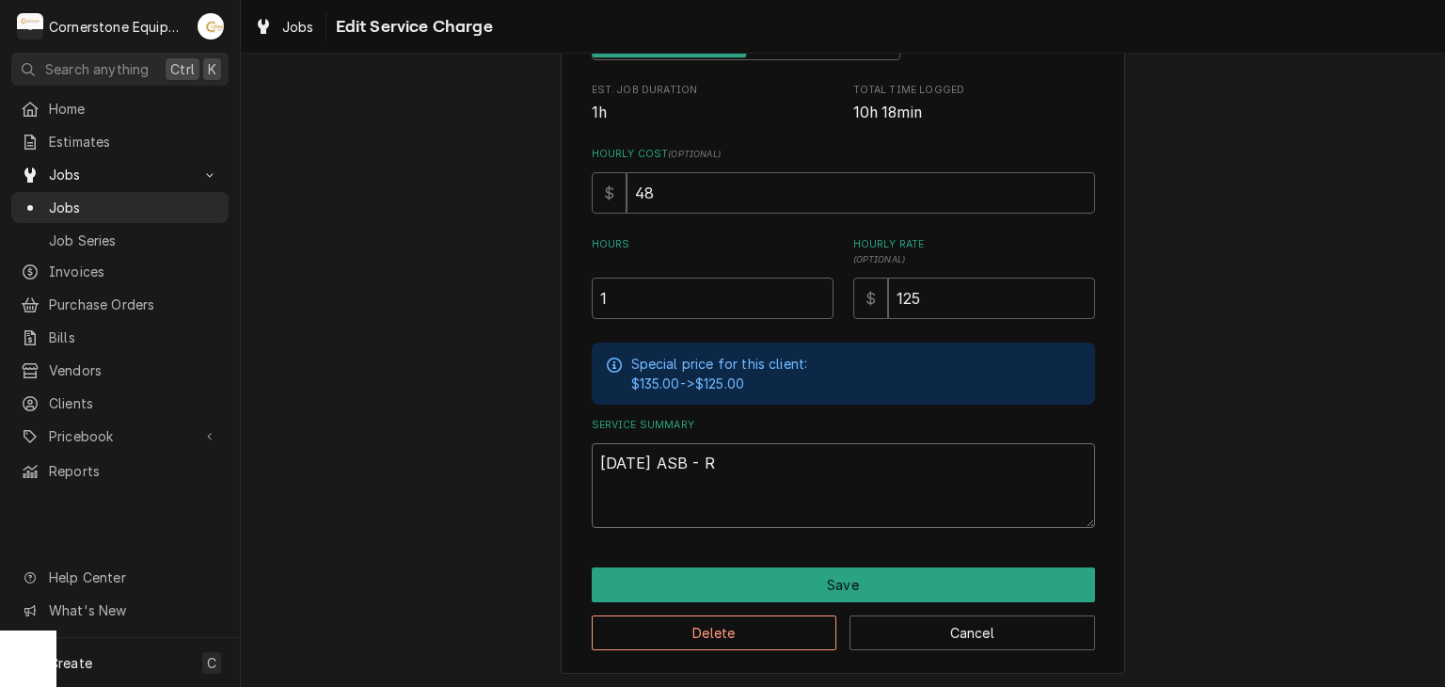
type textarea "9/22/25 ASB - Re"
type textarea "x"
type textarea "9/22/25 ASB - Ret"
type textarea "x"
type textarea "9/22/25 ASB - Retu"
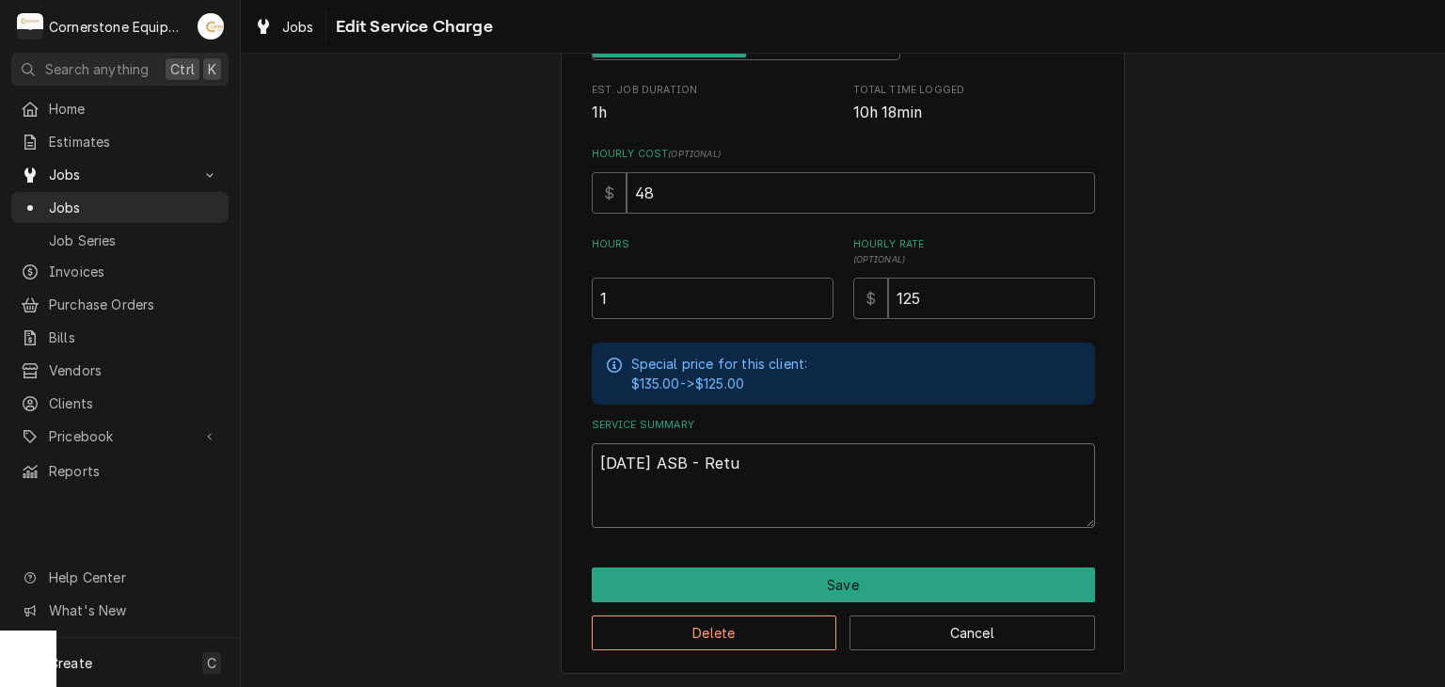
type textarea "x"
type textarea "9/22/25 ASB - Retur"
type textarea "x"
type textarea "9/22/25 ASB - Return"
type textarea "x"
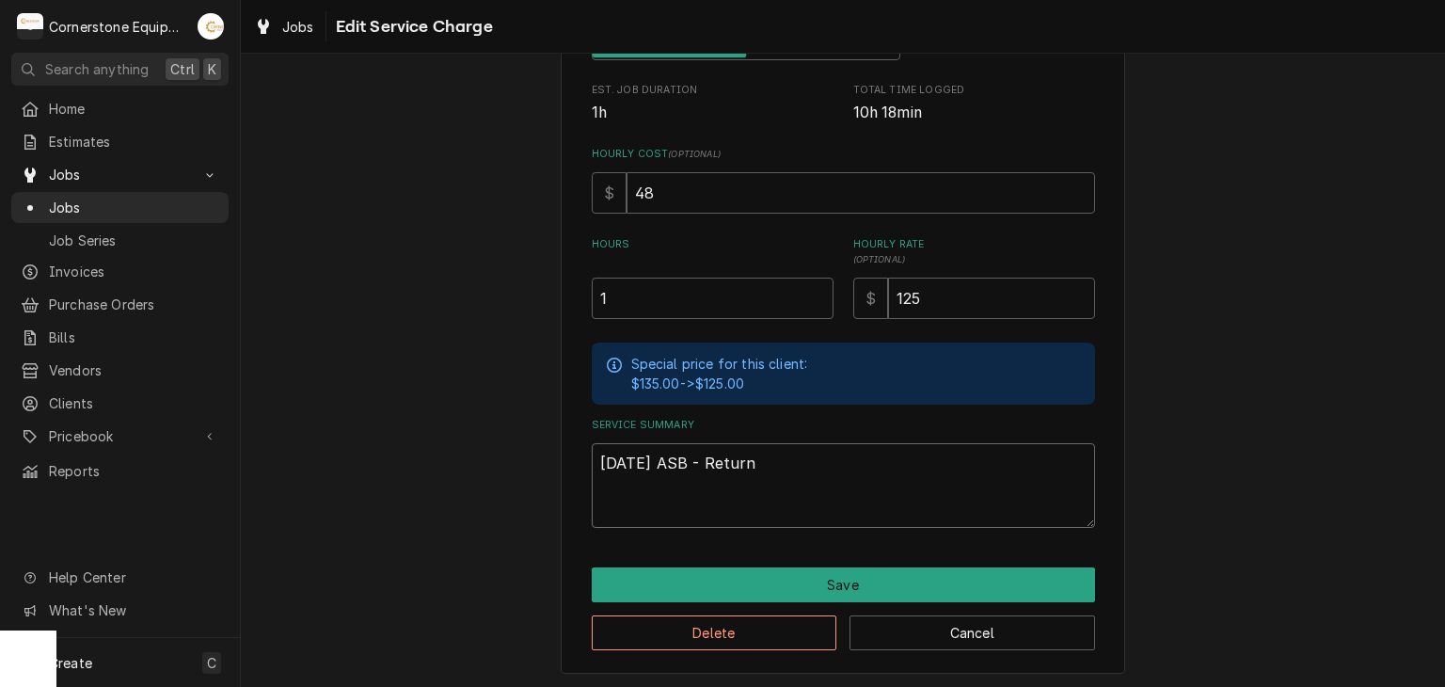
type textarea "9/22/25 ASB - Returne"
type textarea "x"
type textarea "9/22/25 ASB - Returned"
type textarea "x"
type textarea "9/22/25 ASB - Returned"
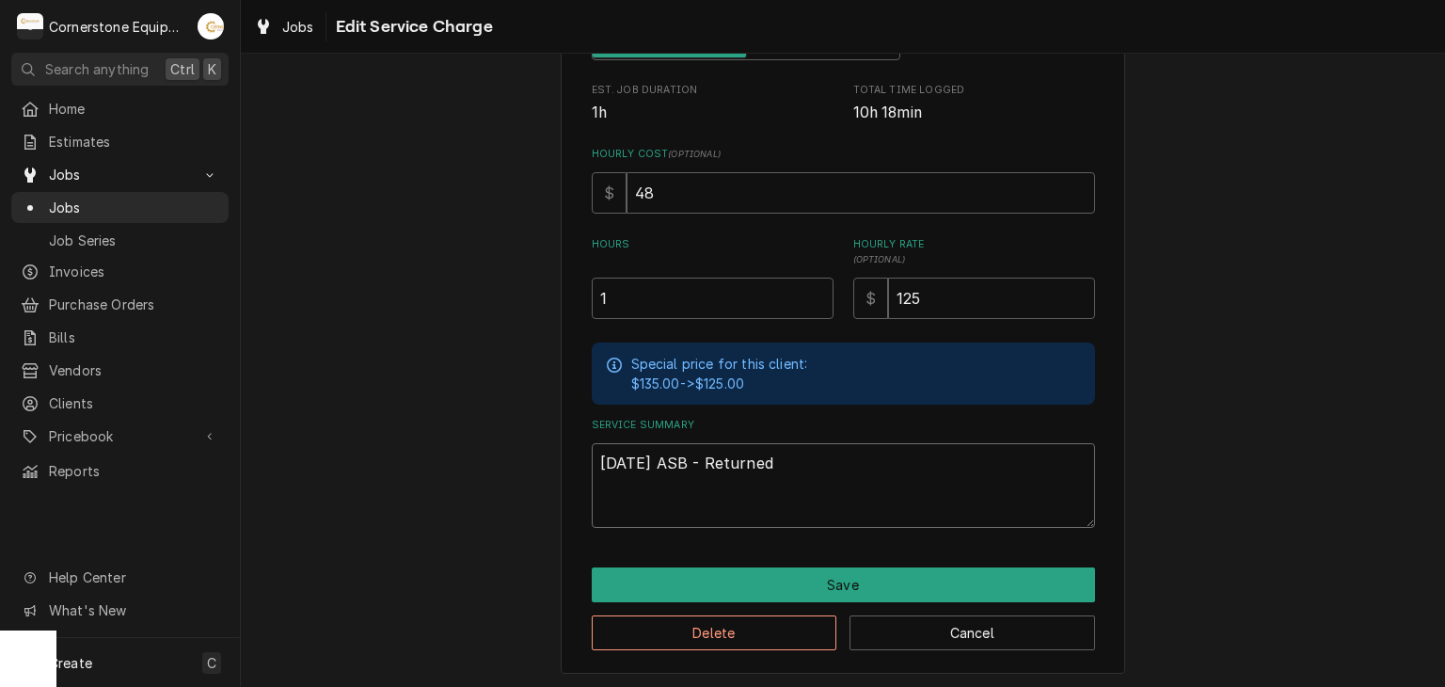
type textarea "x"
type textarea "9/22/25 ASB - Returned t"
type textarea "x"
type textarea "9/22/25 ASB - Returned to"
type textarea "x"
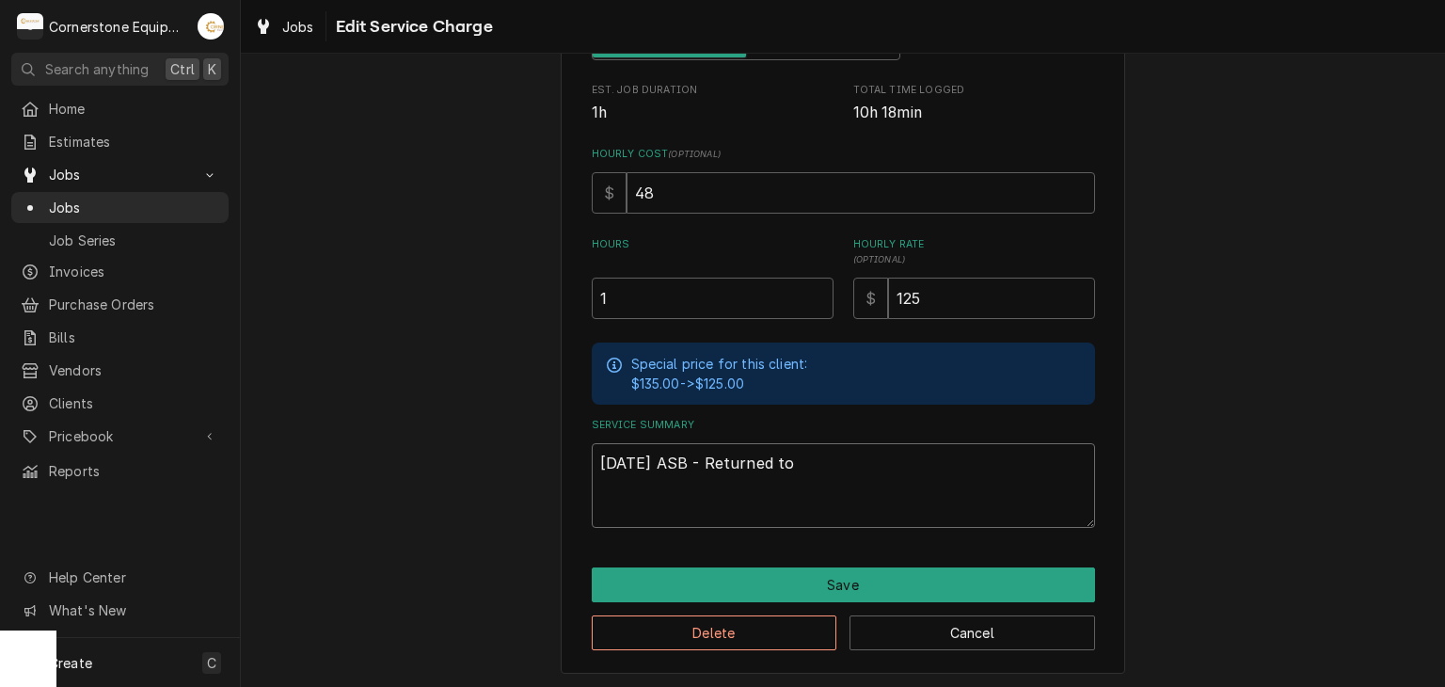
type textarea "9/22/25 ASB - Returned to"
type textarea "x"
type textarea "9/22/25 ASB - Returned to c"
type textarea "x"
type textarea "9/22/25 ASB - Returned to ca"
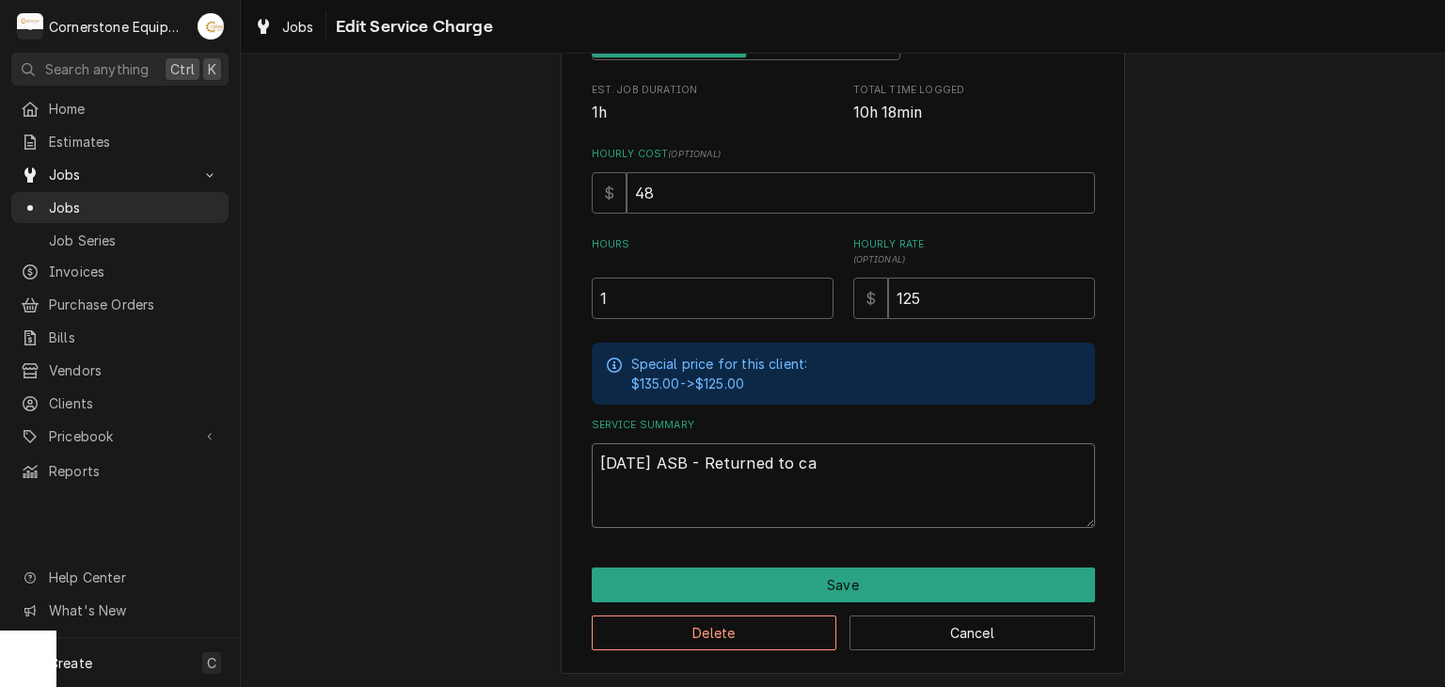
type textarea "x"
type textarea "9/22/25 ASB - Returned to cal"
type textarea "x"
type textarea "9/22/25 ASB - Returned to call"
type textarea "x"
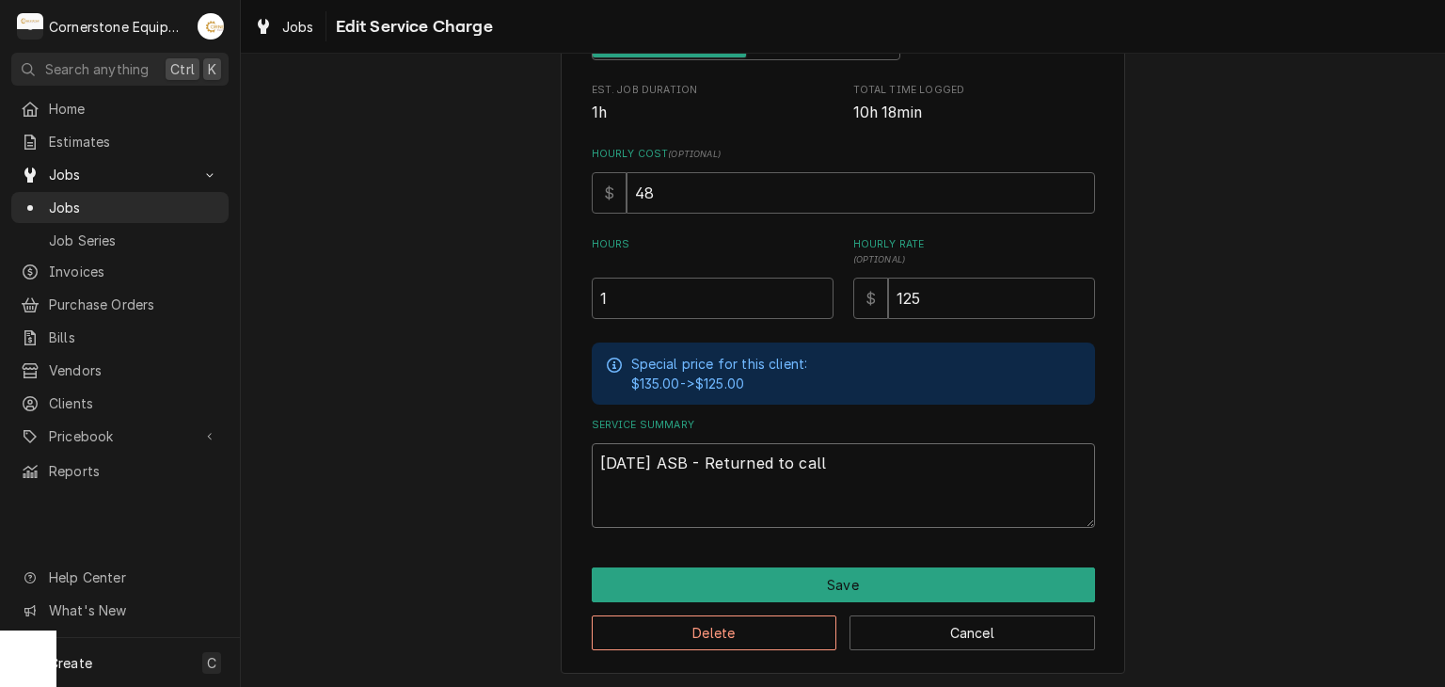
type textarea "9/22/25 ASB - Returned to call"
type textarea "x"
type textarea "9/22/25 ASB - Returned to call"
type textarea "x"
type textarea "9/22/25 ASB - Returned to call"
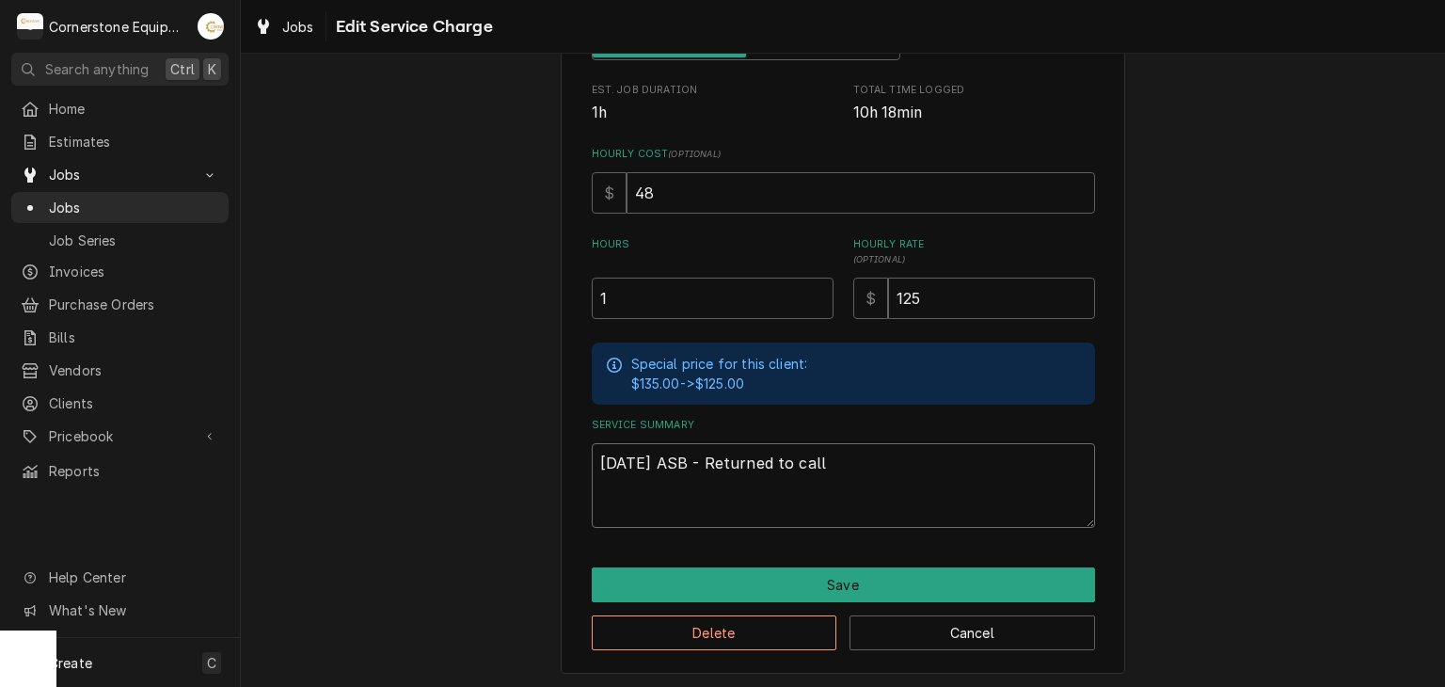
type textarea "x"
type textarea "9/22/25 ASB - Returned to call b"
type textarea "x"
type textarea "9/22/25 ASB - Returned to call ba"
type textarea "x"
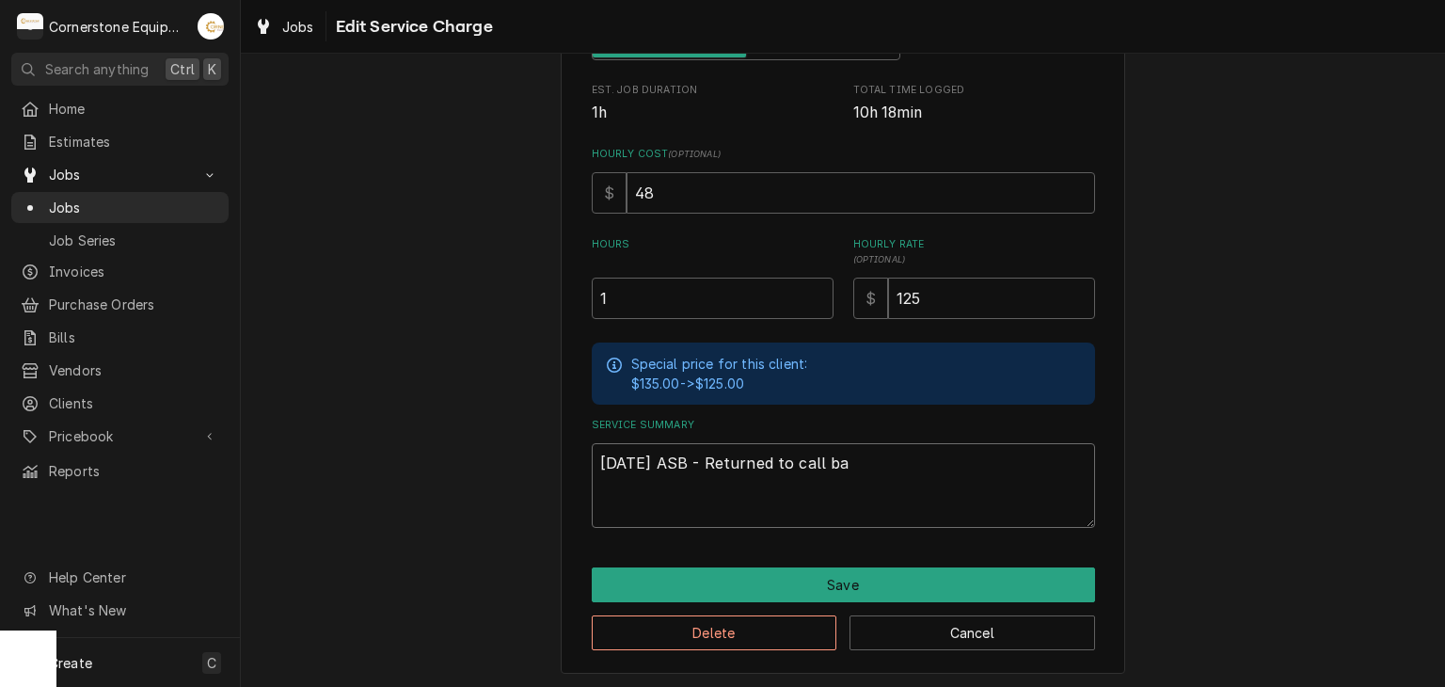
type textarea "9/22/25 ASB - Returned to call bal"
type textarea "x"
type textarea "9/22/25 ASB - Returned to call ba"
type textarea "x"
type textarea "9/22/25 ASB - Returned to call bac"
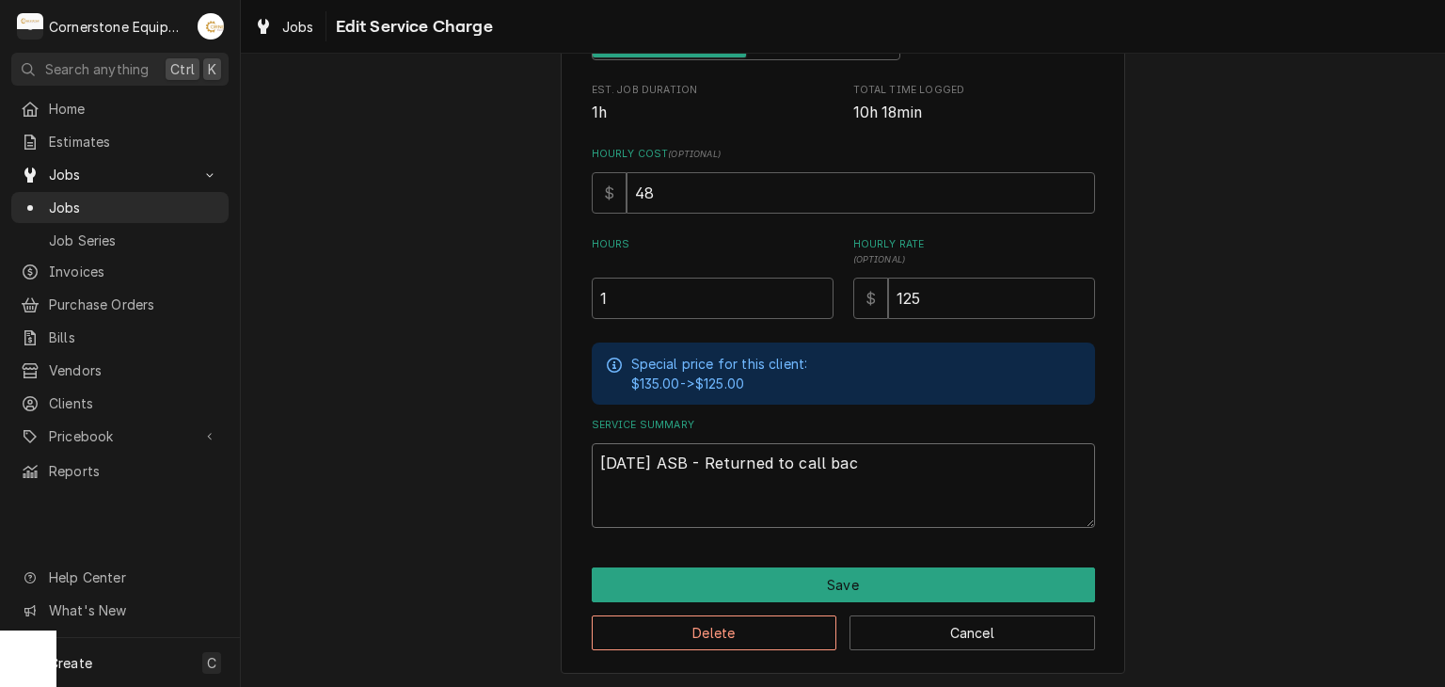
type textarea "x"
type textarea "9/22/25 ASB - Returned to call back"
type textarea "x"
type textarea "9/22/25 ASB - Returned to call back"
type textarea "x"
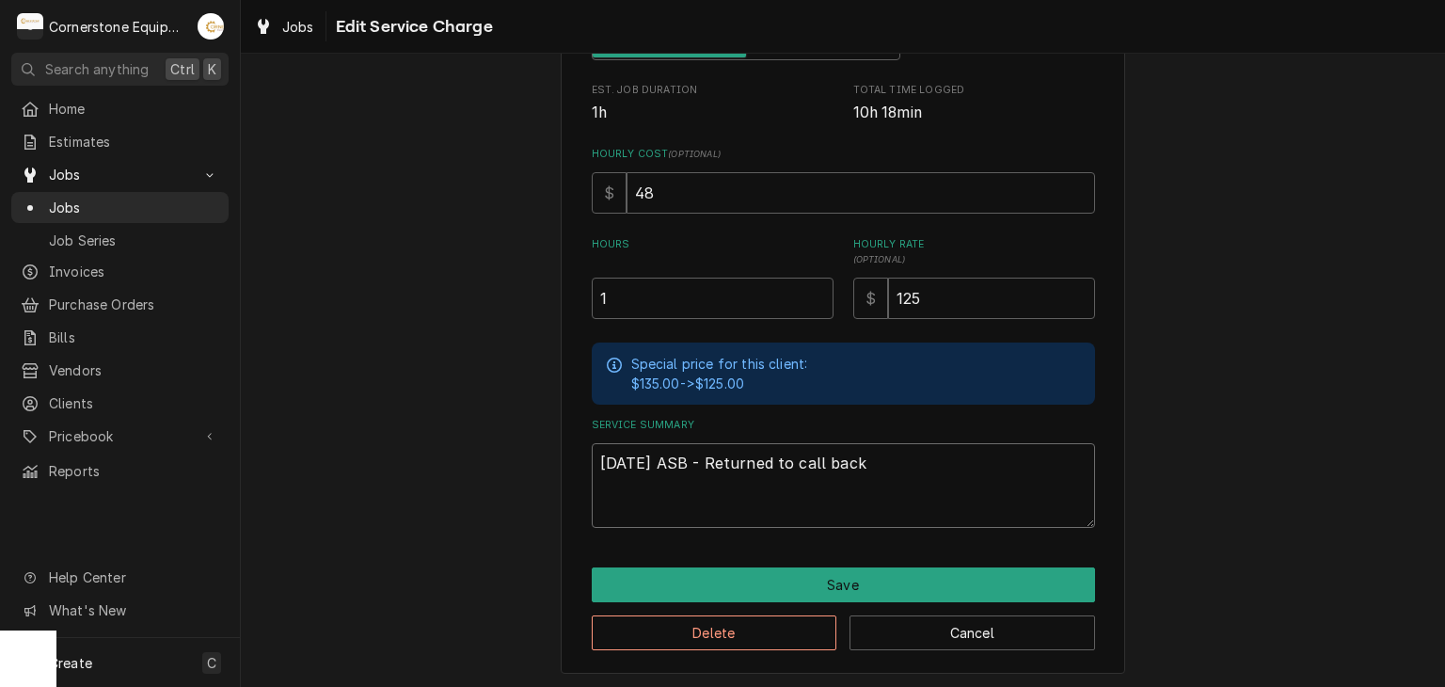
type textarea "9/22/25 ASB - Returned to call back a"
type textarea "x"
type textarea "9/22/25 ASB - Returned to call back an"
type textarea "x"
type textarea "9/22/25 ASB - Returned to call back and"
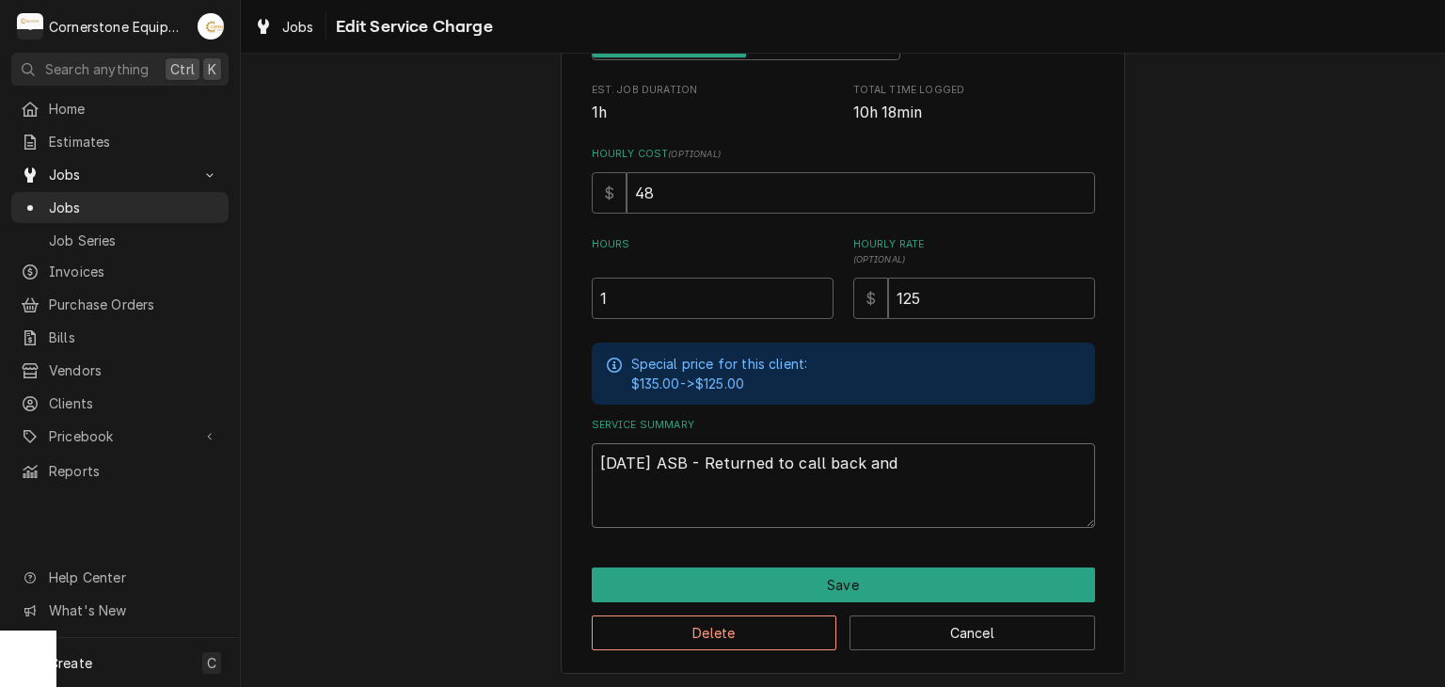
type textarea "x"
type textarea "9/22/25 ASB - Returned to call back and"
type textarea "x"
type textarea "9/22/25 ASB - Returned to call back and f"
type textarea "x"
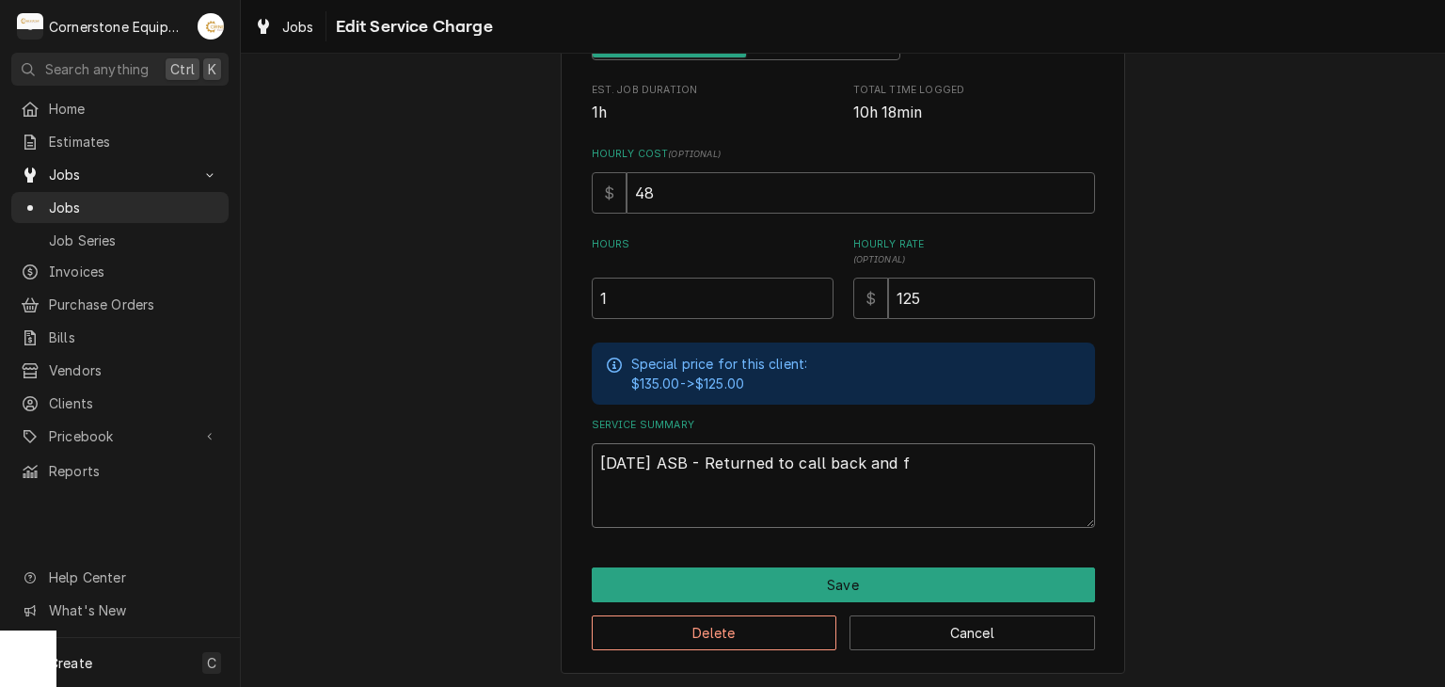
type textarea "9/22/25 ASB - Returned to call back and fo"
type textarea "x"
type textarea "9/22/25 ASB - Returned to call back and fou"
type textarea "x"
type textarea "9/22/25 ASB - Returned to call back and foun"
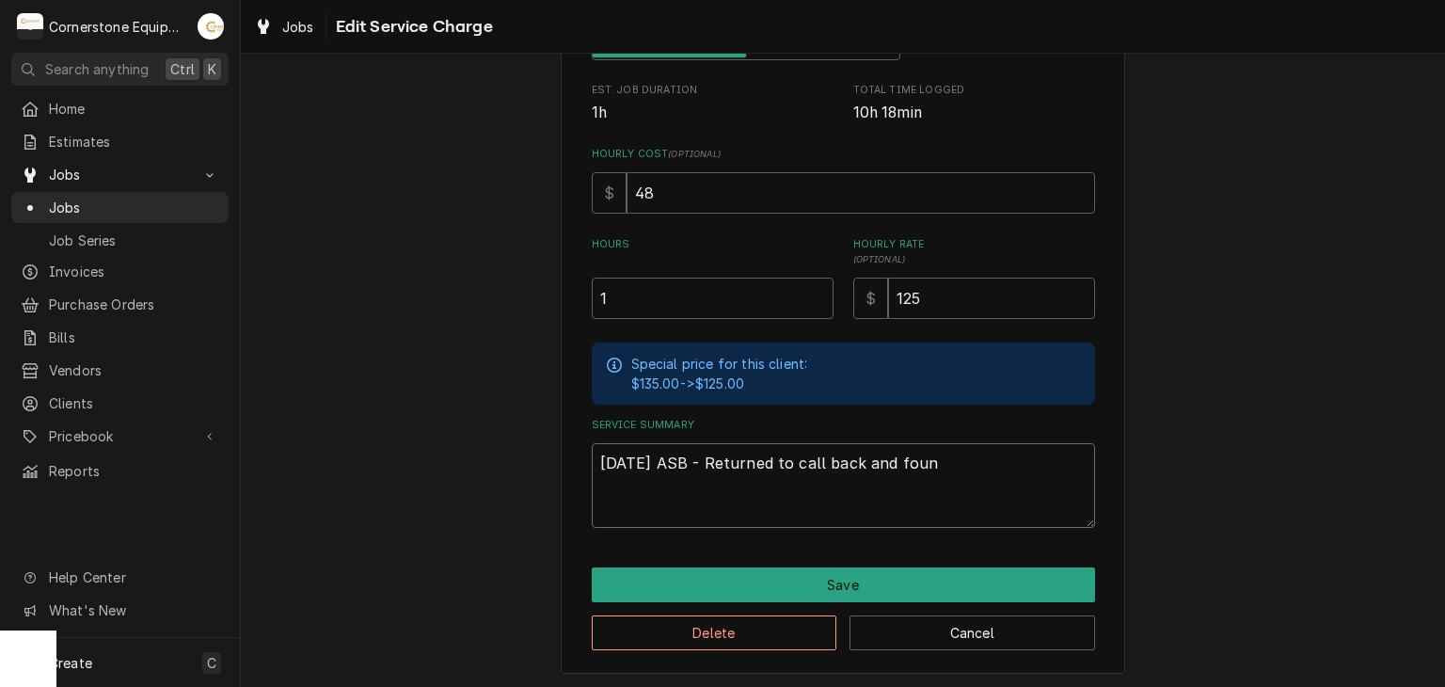
type textarea "x"
type textarea "9/22/25 ASB - Returned to call back and found"
type textarea "x"
type textarea "9/22/25 ASB - Returned to call back and found"
type textarea "x"
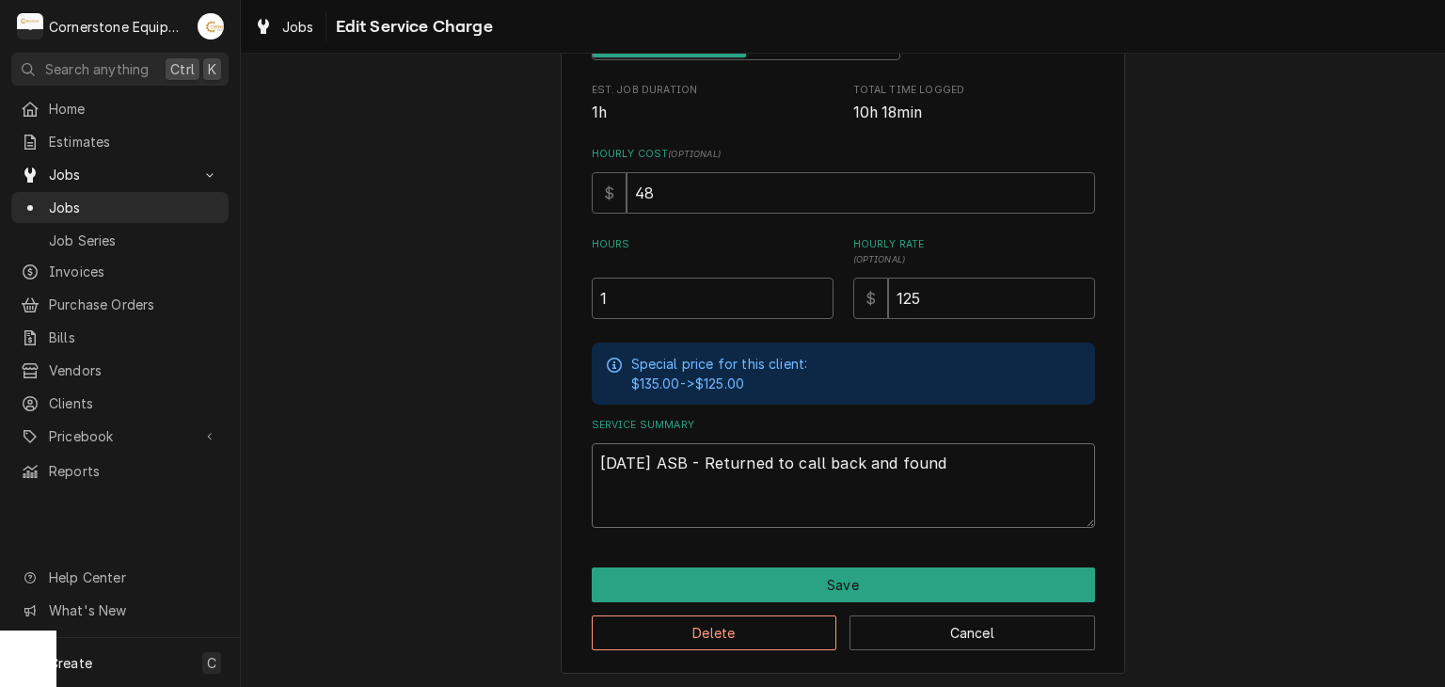
type textarea "9/22/25 ASB - Returned to call back and found t"
type textarea "x"
type textarea "9/22/25 ASB - Returned to call back and found th"
type textarea "x"
type textarea "9/22/25 ASB - Returned to call back and found tha"
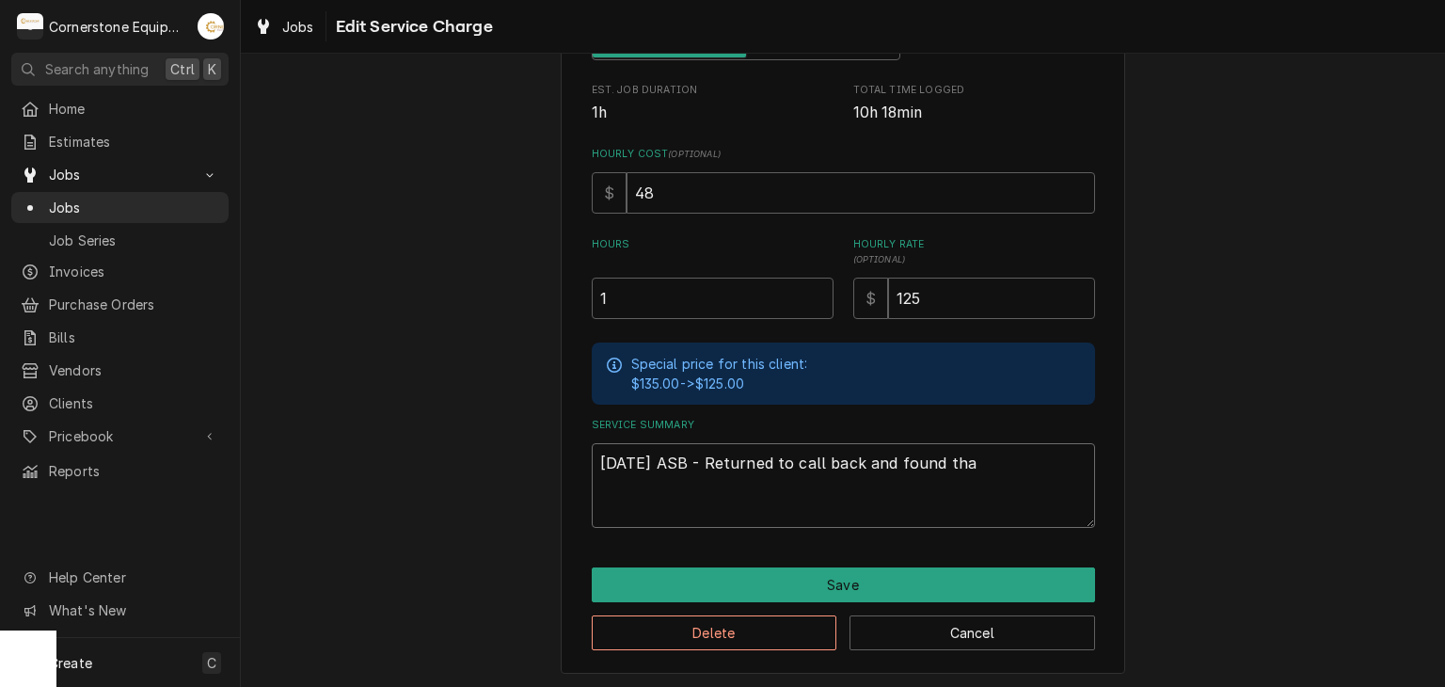
type textarea "x"
type textarea "9/22/25 ASB - Returned to call back and found that"
type textarea "x"
type textarea "9/22/25 ASB - Returned to call back and found that"
type textarea "x"
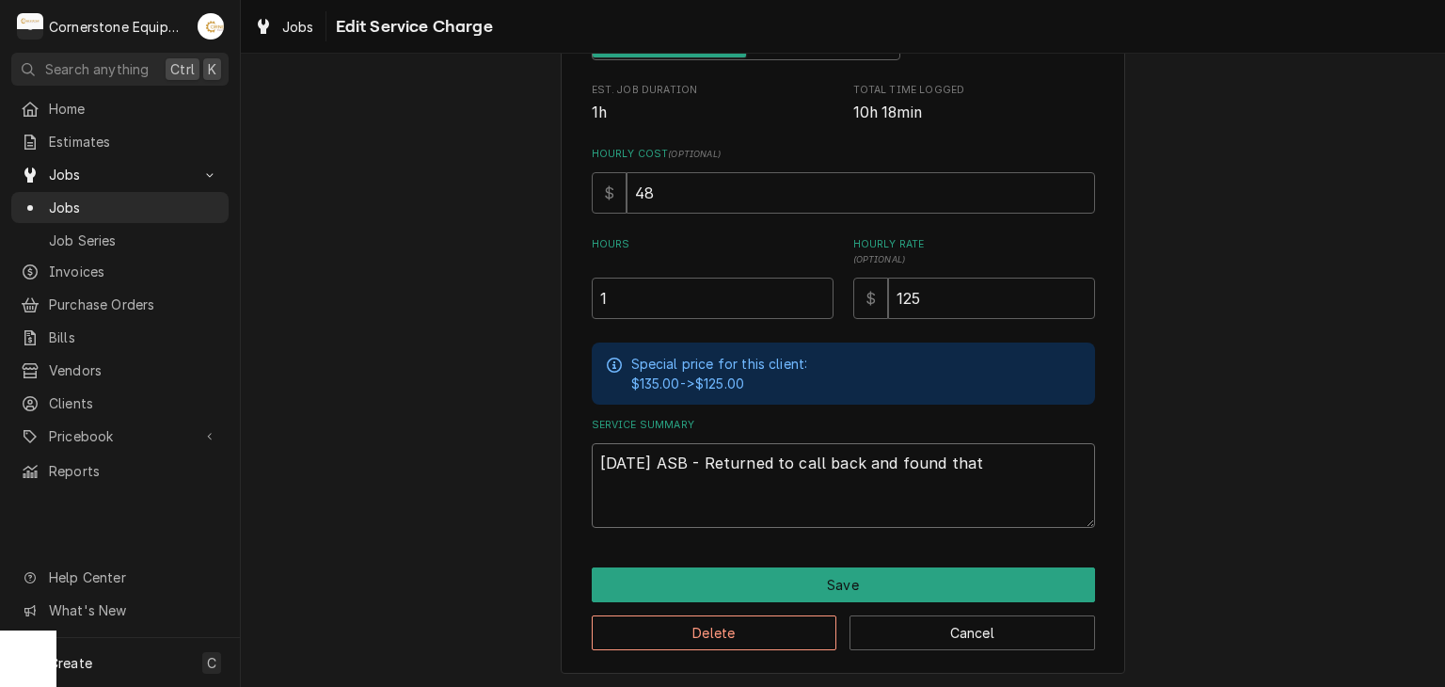
type textarea "9/22/25 ASB - Returned to call back and found that t"
type textarea "x"
type textarea "9/22/25 ASB - Returned to call back and found that th"
type textarea "x"
type textarea "9/22/25 ASB - Returned to call back and found that the"
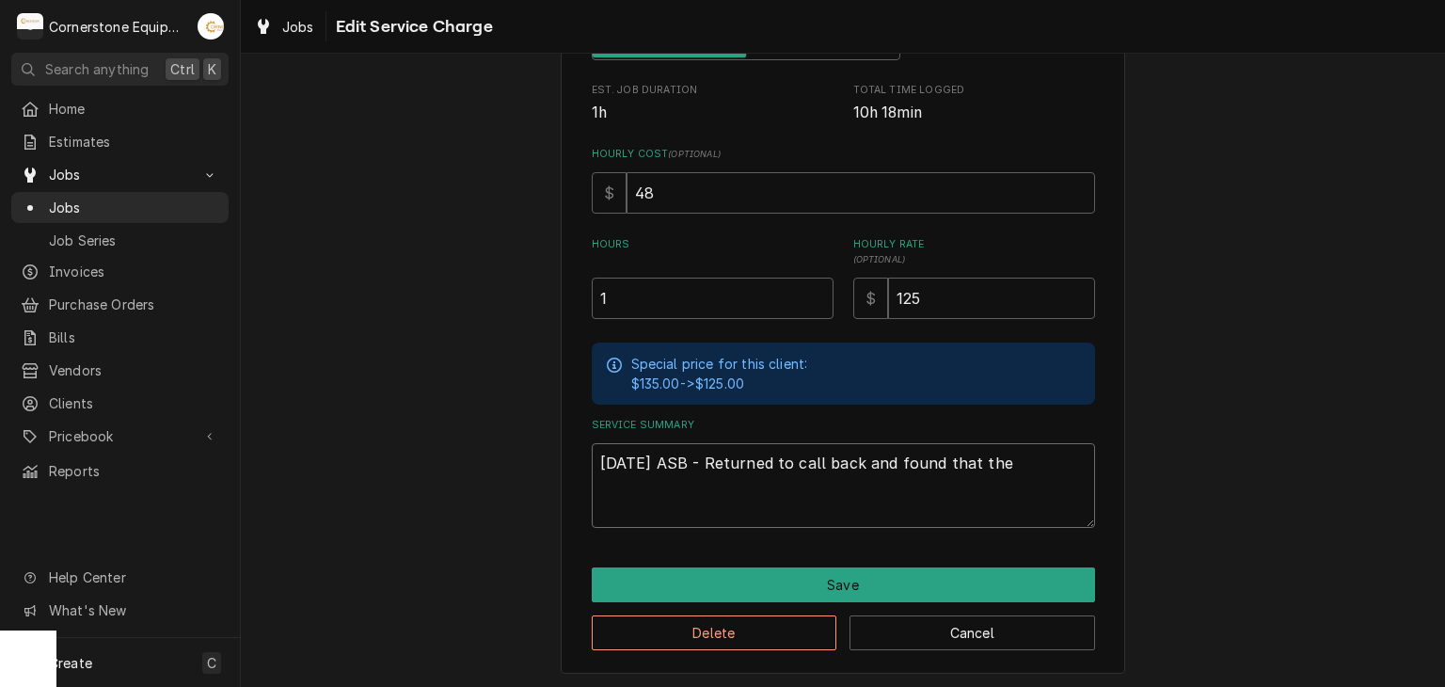
type textarea "x"
type textarea "9/22/25 ASB - Returned to call back and found that the"
type textarea "x"
type textarea "9/22/25 ASB - Returned to call back and found that the r"
type textarea "x"
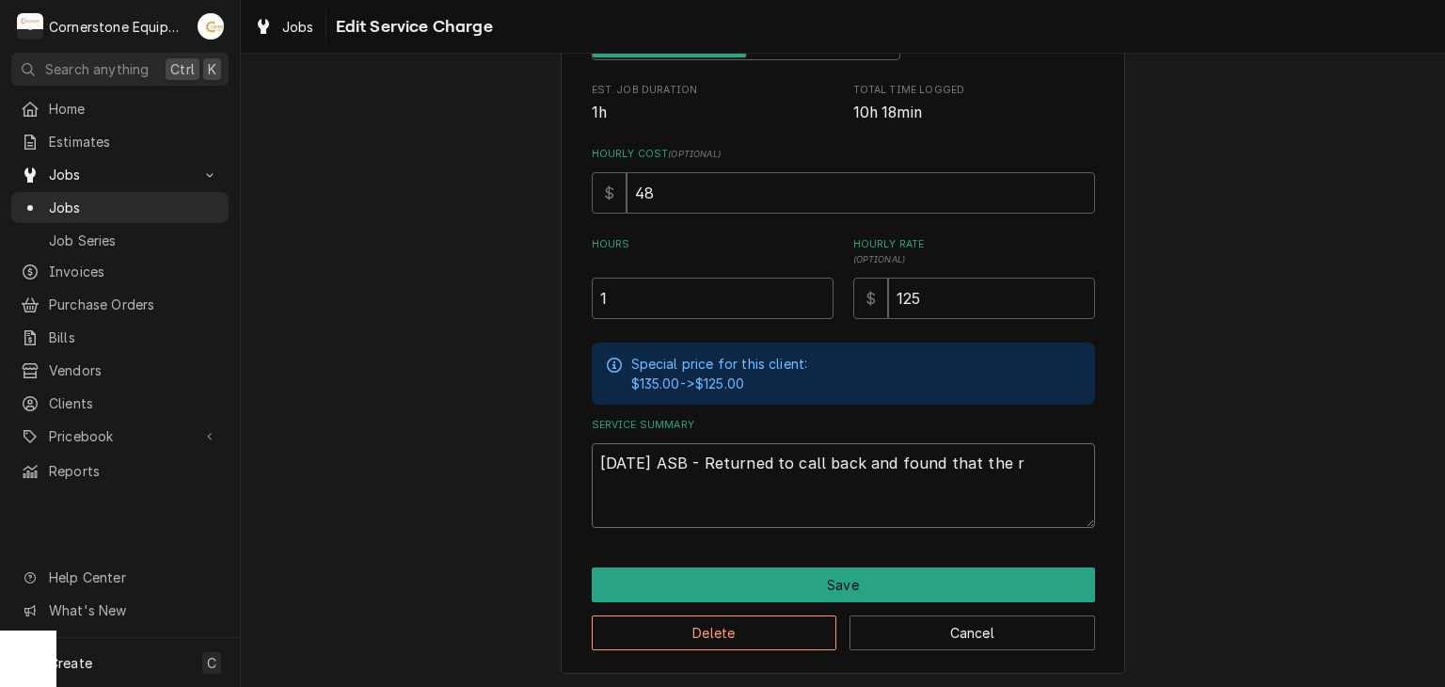
type textarea "9/22/25 ASB - Returned to call back and found that the ri"
type textarea "x"
type textarea "9/22/25 ASB - Returned to call back and found that the rig"
type textarea "x"
type textarea "9/22/25 ASB - Returned to call back and found that the righ"
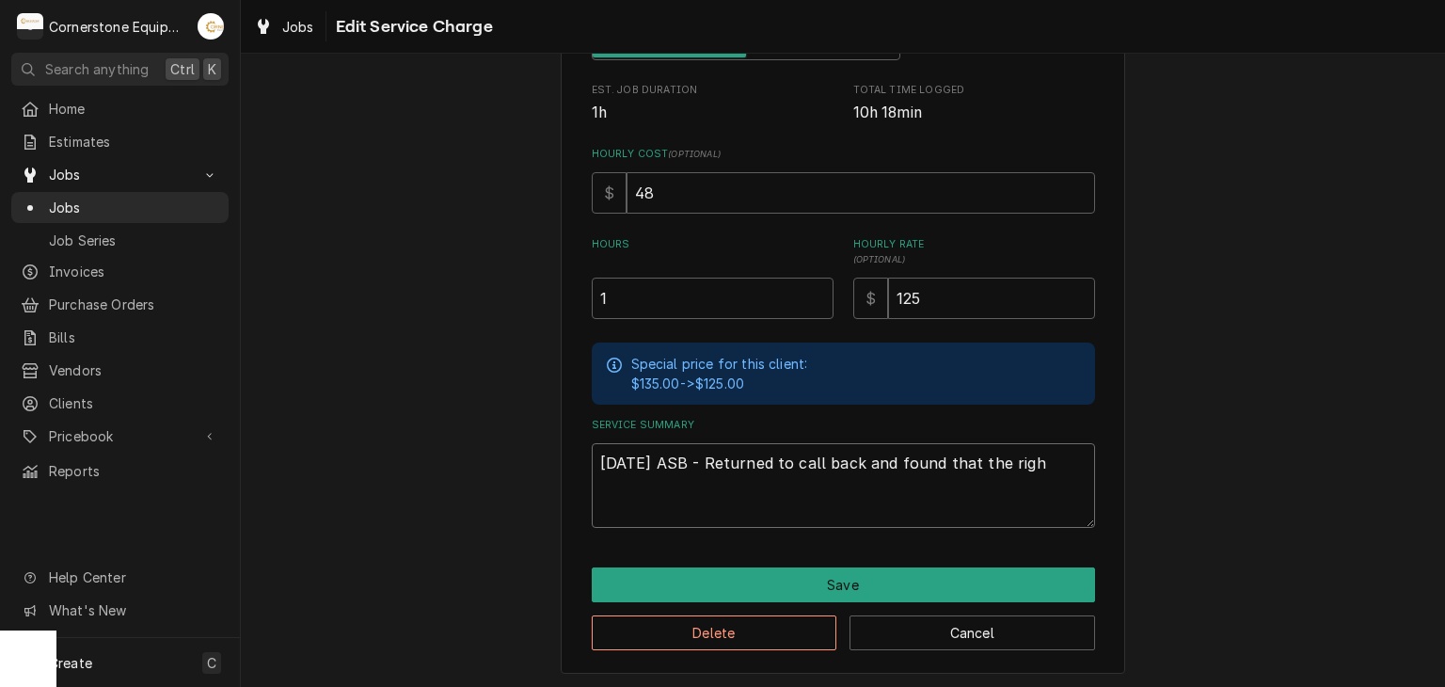
type textarea "x"
type textarea "9/22/25 ASB - Returned to call back and found that the right"
type textarea "x"
type textarea "9/22/25 ASB - Returned to call back and found that the right"
type textarea "x"
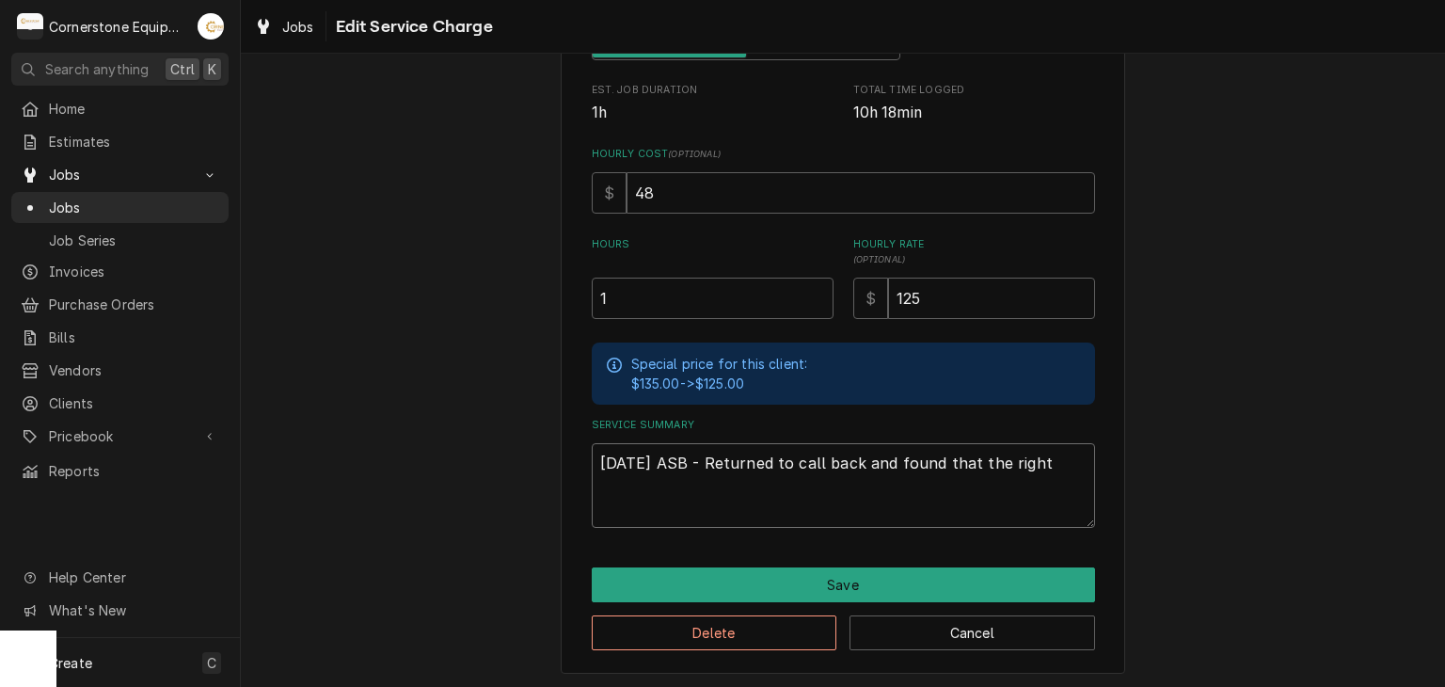
type textarea "9/22/25 ASB - Returned to call back and found that the right f"
type textarea "x"
type textarea "9/22/25 ASB - Returned to call back and found that the right fg"
type textarea "x"
type textarea "9/22/25 ASB - Returned to call back and found that the right f"
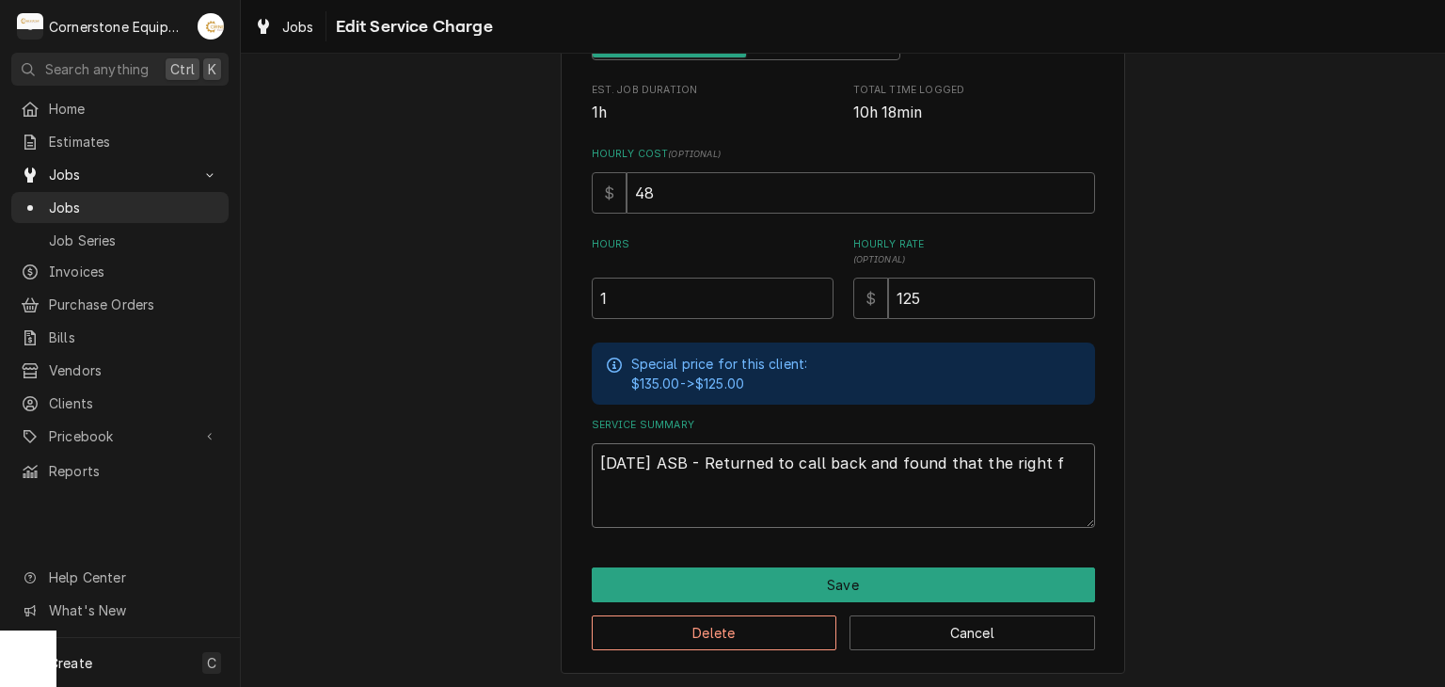
type textarea "x"
type textarea "9/22/25 ASB - Returned to call back and found that the right"
type textarea "x"
type textarea "9/22/25 ASB - Returned to call back and found that the right g"
type textarea "x"
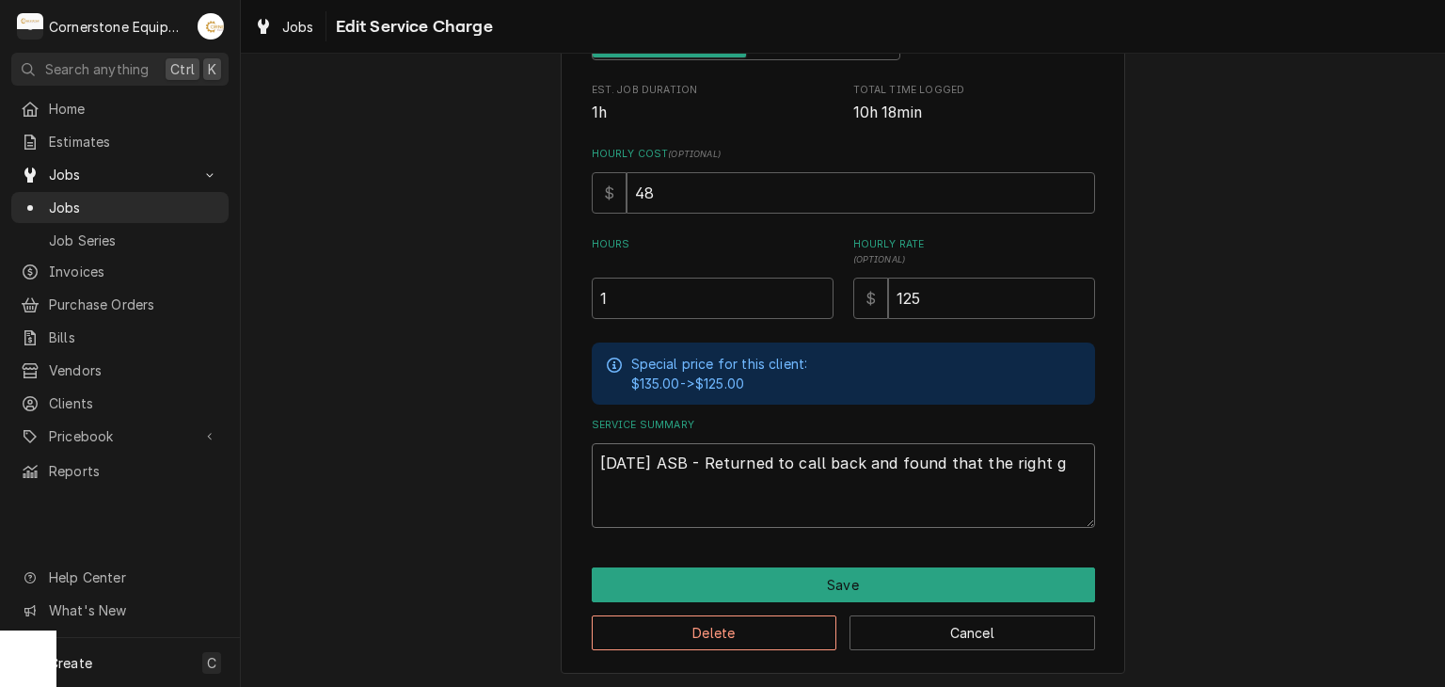
type textarea "9/22/25 ASB - Returned to call back and found that the right gr"
type textarea "x"
type textarea "9/22/25 ASB - Returned to call back and found that the right gri"
type textarea "x"
type textarea "9/22/25 ASB - Returned to call back and found that the right gril"
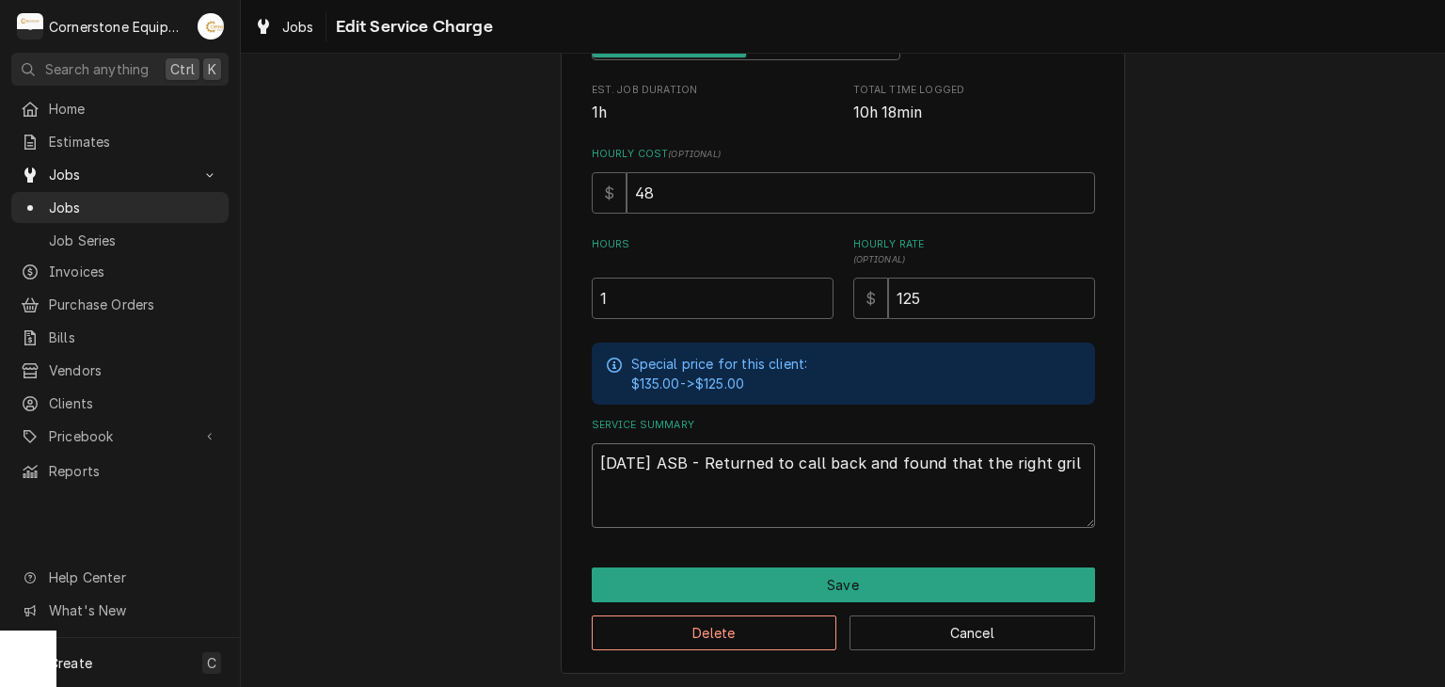
type textarea "x"
type textarea "9/22/25 ASB - Returned to call back and found that the right grill"
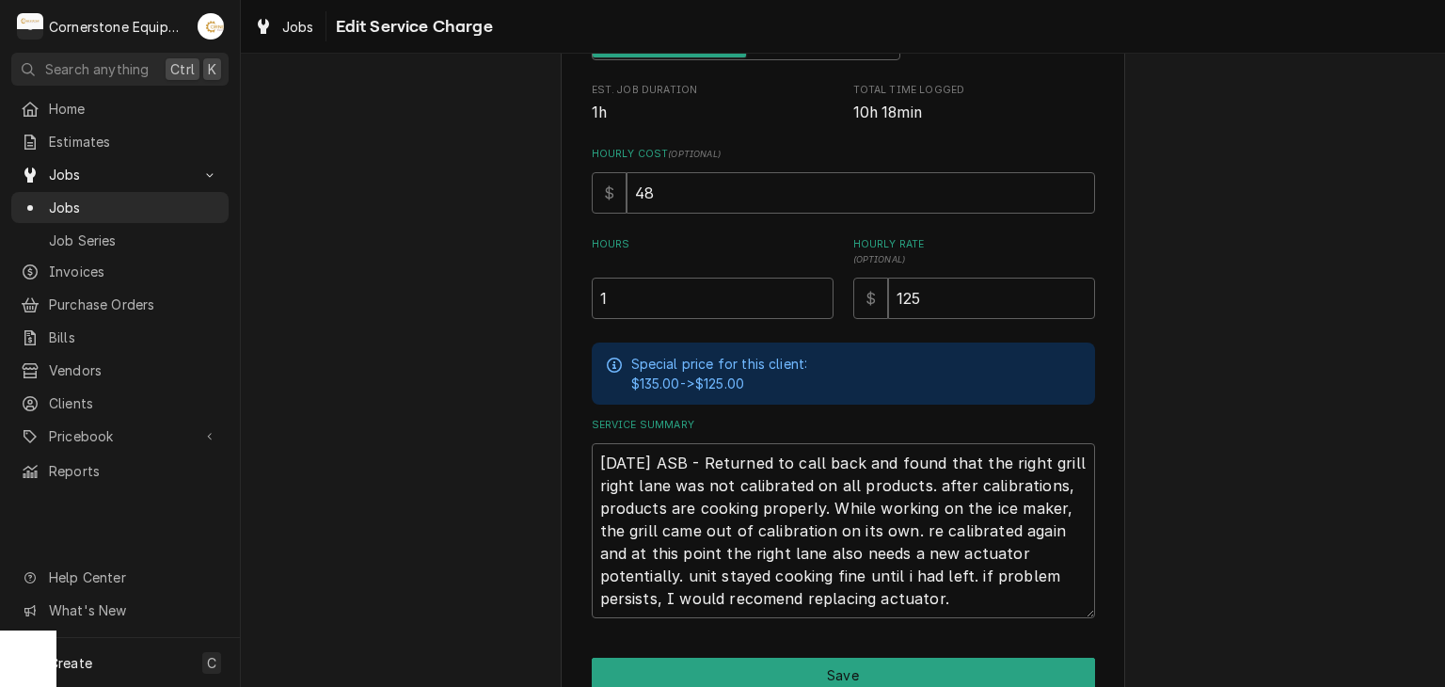
drag, startPoint x: 595, startPoint y: 622, endPoint x: 444, endPoint y: 562, distance: 162.2
click at [429, 566] on div "Use the fields below to edit this service charge Short Description Labor Edit P…" at bounding box center [843, 240] width 1205 height 1081
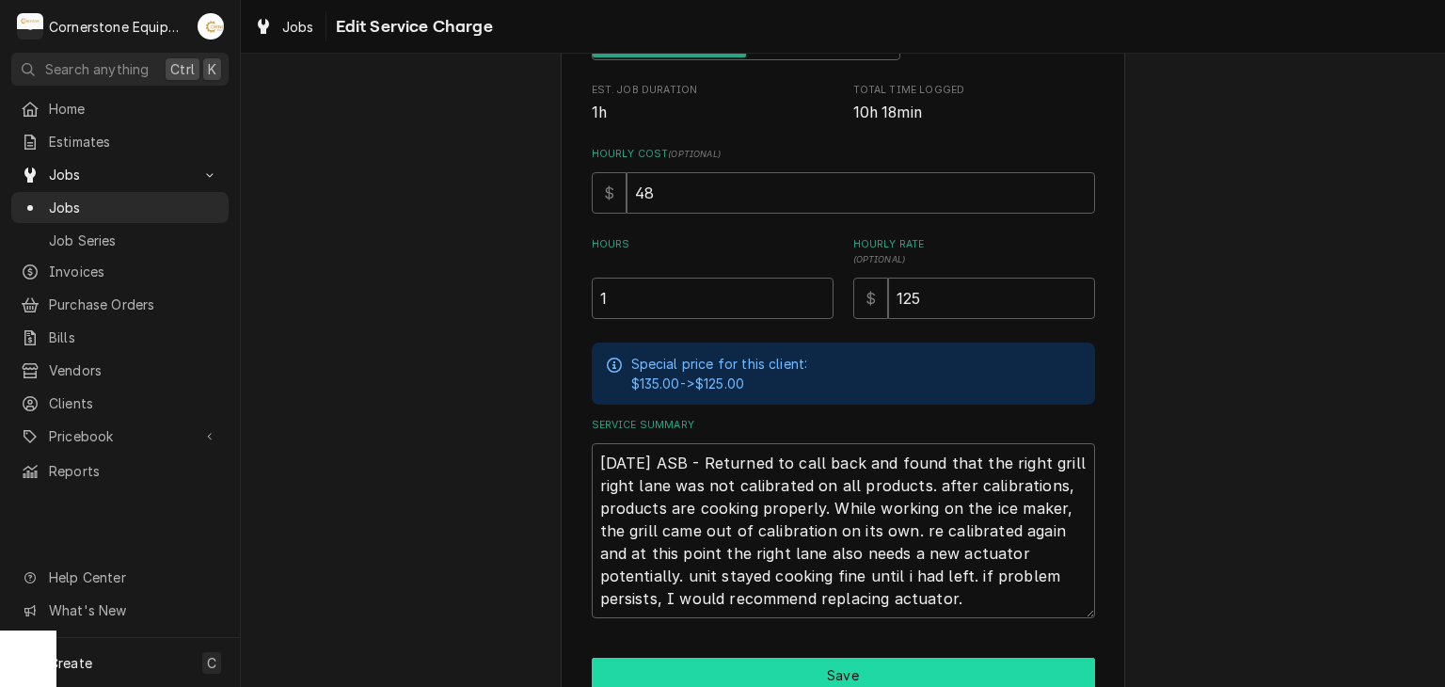
click at [655, 671] on button "Save" at bounding box center [843, 675] width 503 height 35
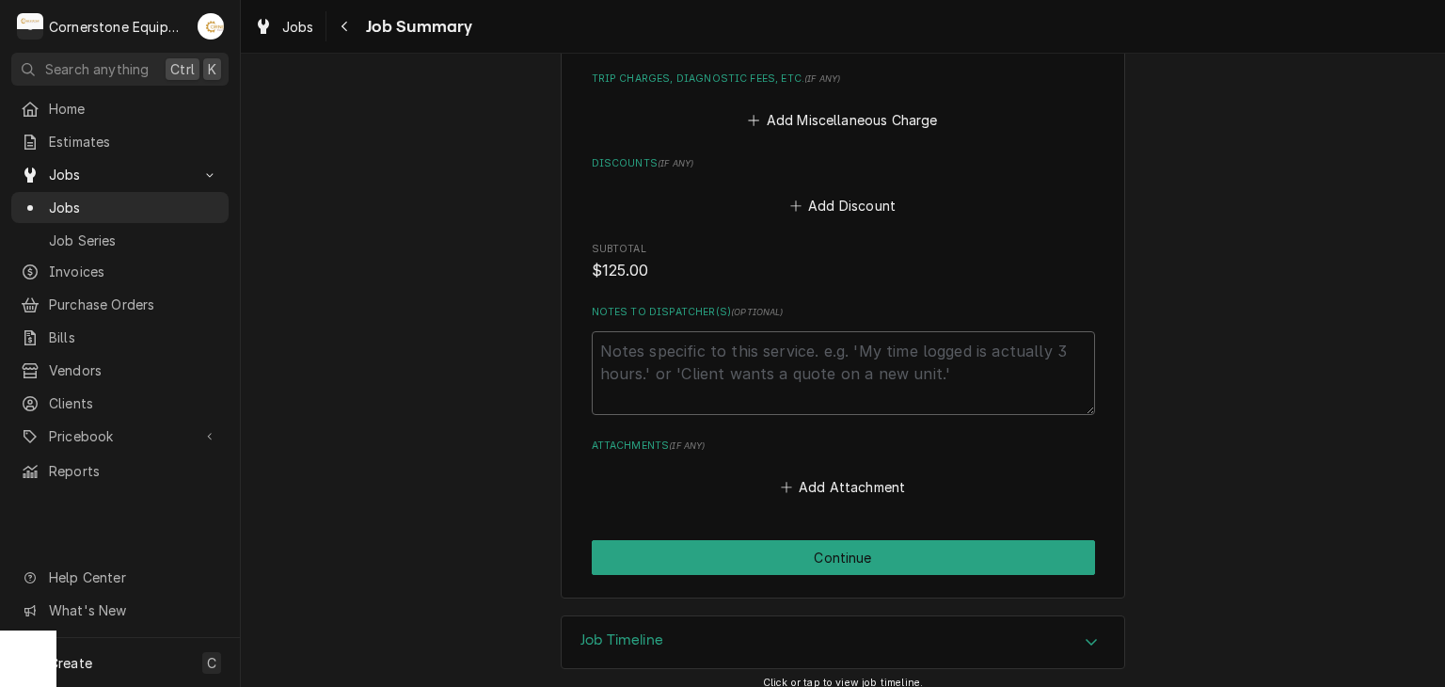
scroll to position [1049, 0]
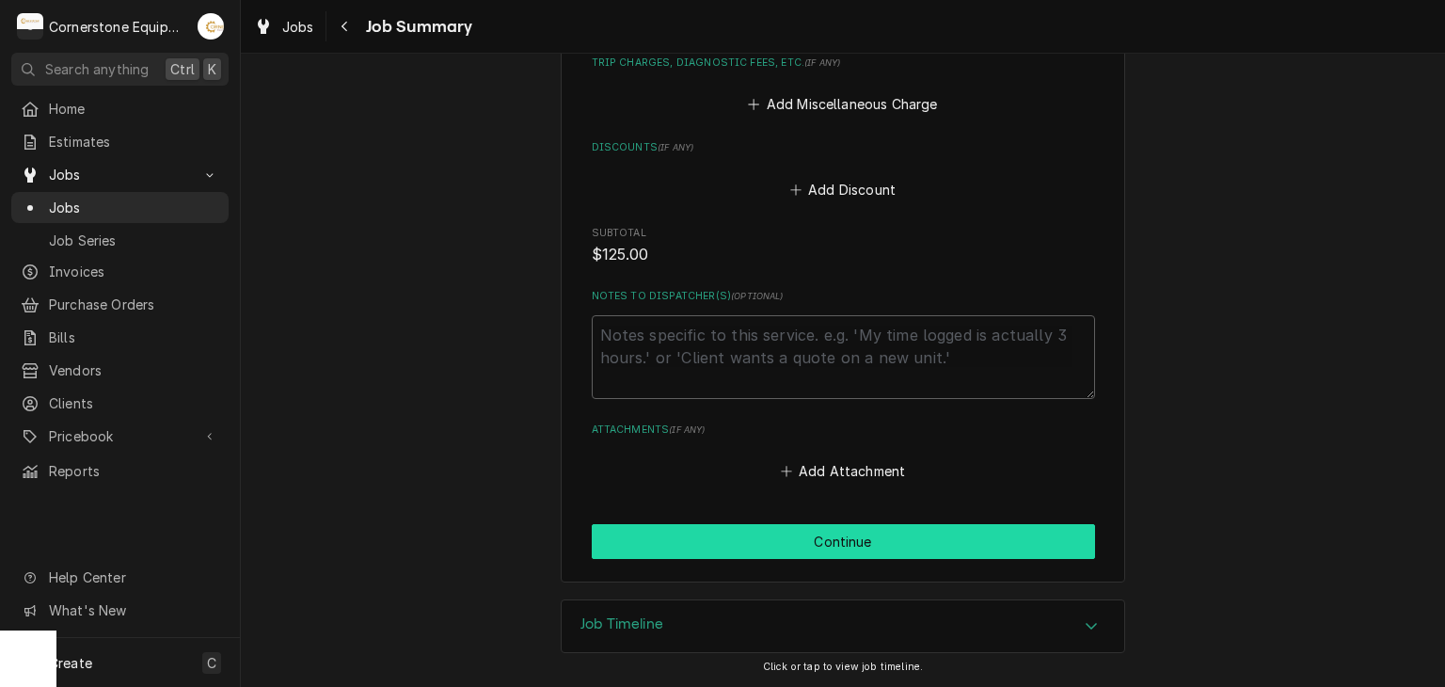
click at [783, 537] on button "Continue" at bounding box center [843, 541] width 503 height 35
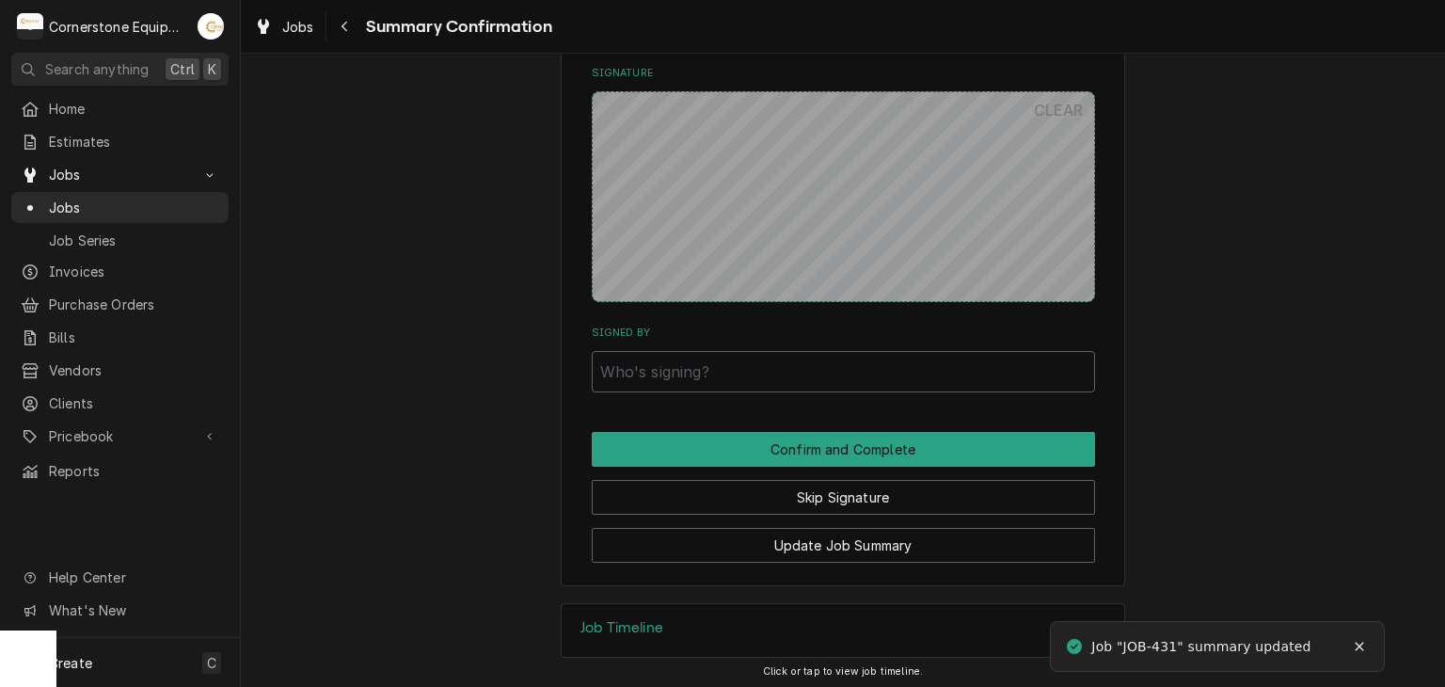
scroll to position [1066, 0]
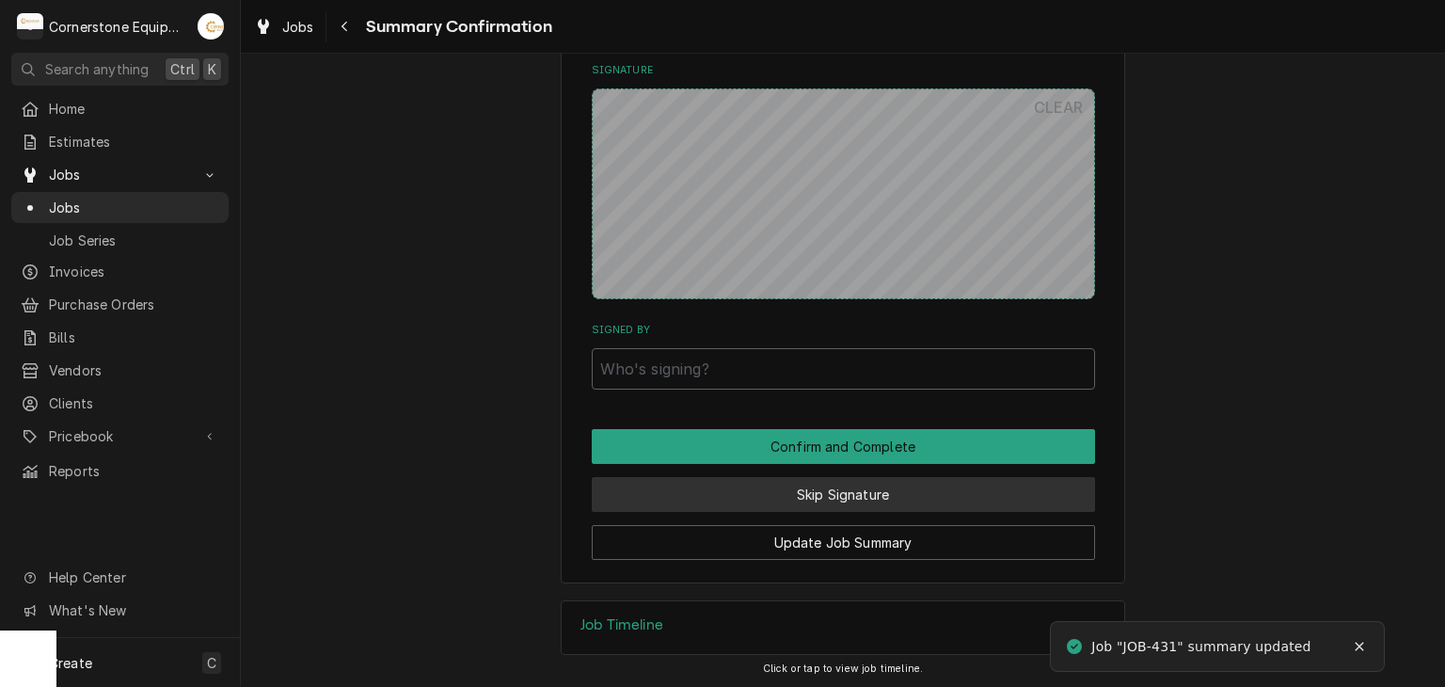
click at [862, 499] on button "Skip Signature" at bounding box center [843, 494] width 503 height 35
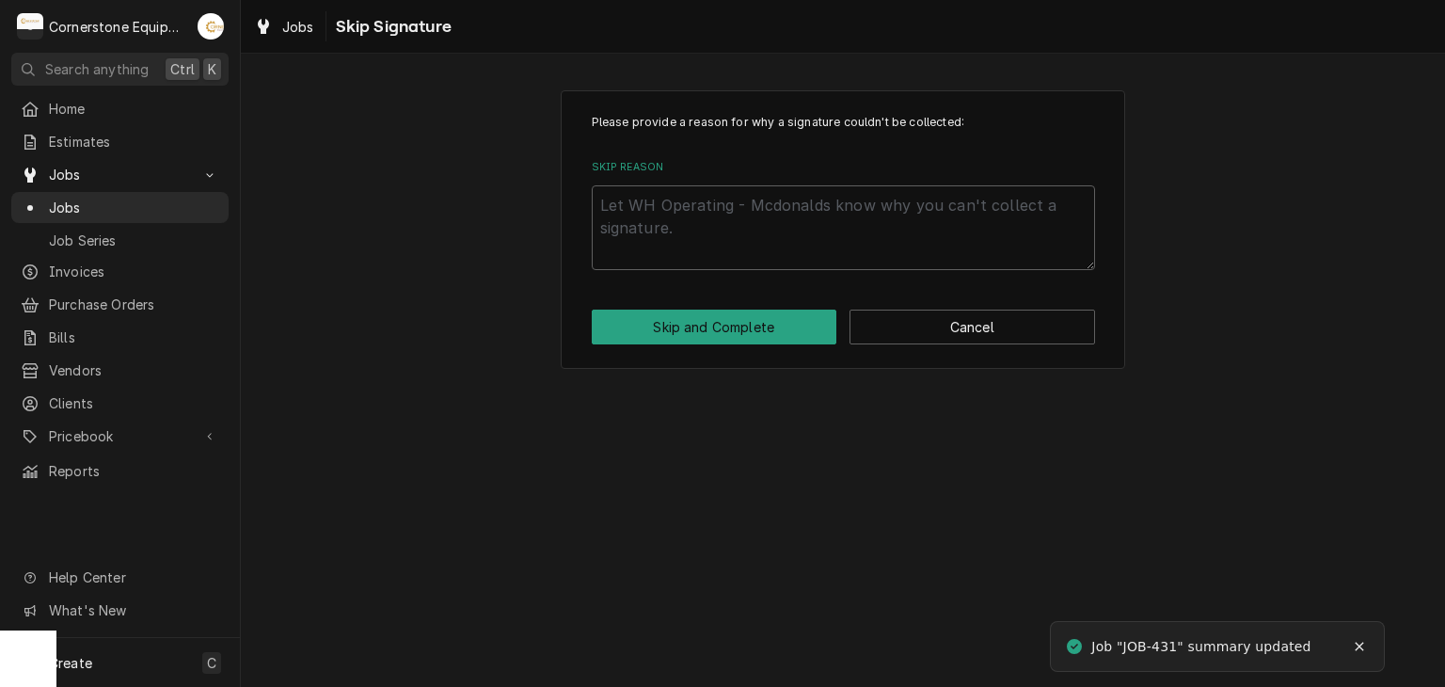
click at [768, 279] on div "Please provide a reason for why a signature couldn't be collected: Skip Reason …" at bounding box center [843, 229] width 565 height 279
click at [722, 218] on textarea "Skip Reason" at bounding box center [843, 227] width 503 height 85
type textarea "x"
type textarea "A"
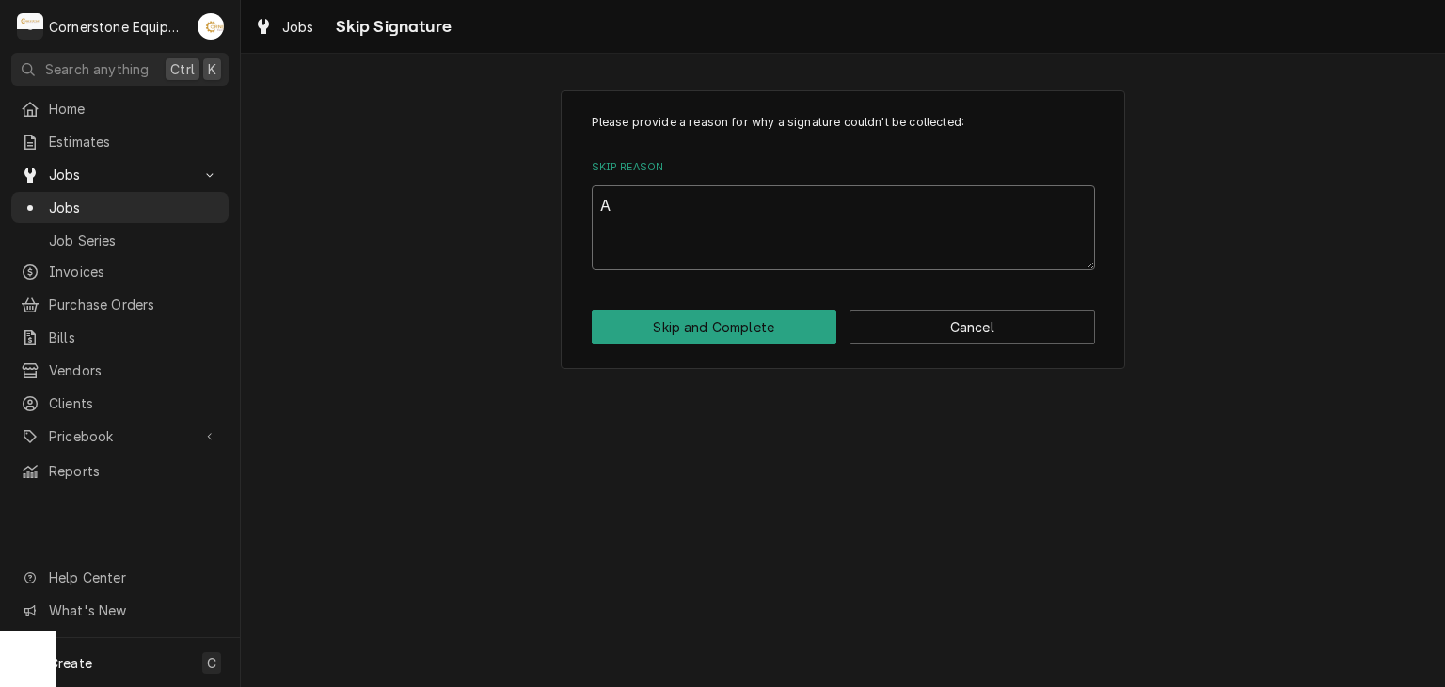
type textarea "x"
type textarea "An"
type textarea "x"
type textarea "And"
type textarea "x"
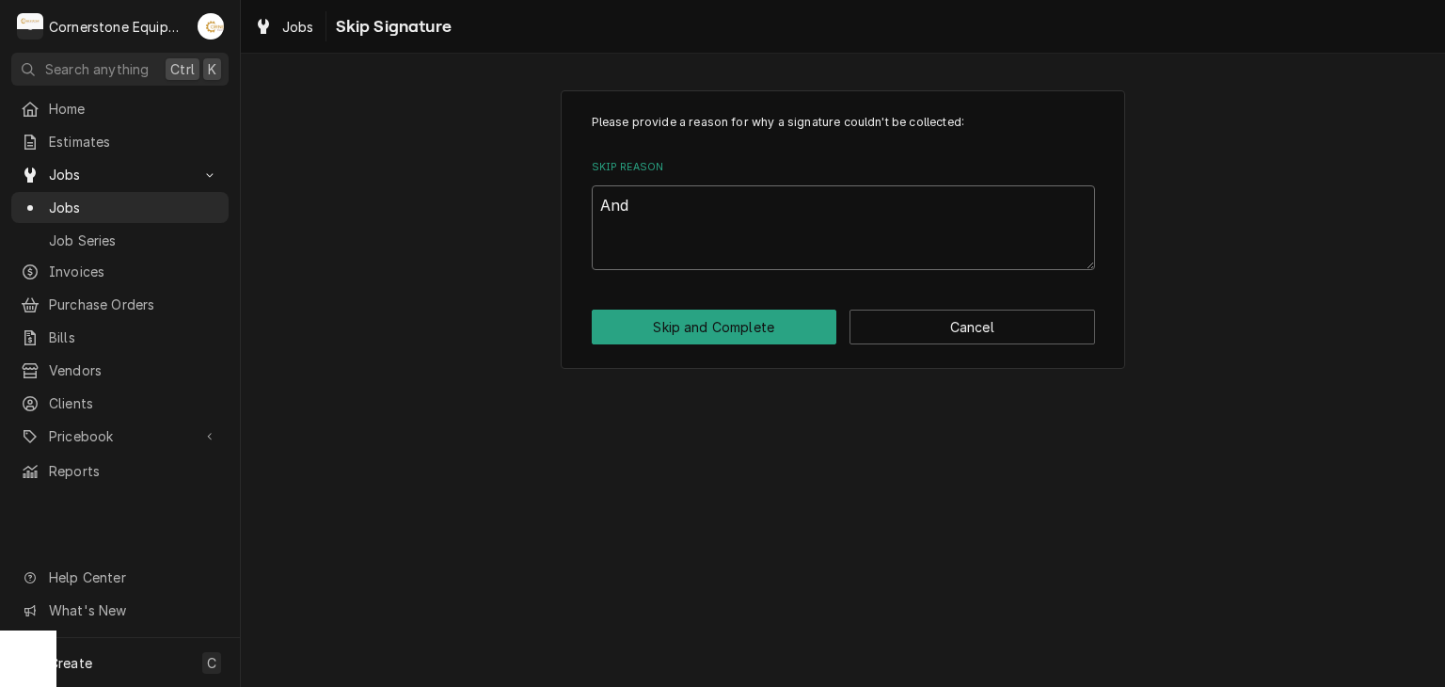
type textarea "Andr"
type textarea "x"
type textarea "[PERSON_NAME]"
type textarea "x"
type textarea "[PERSON_NAME]"
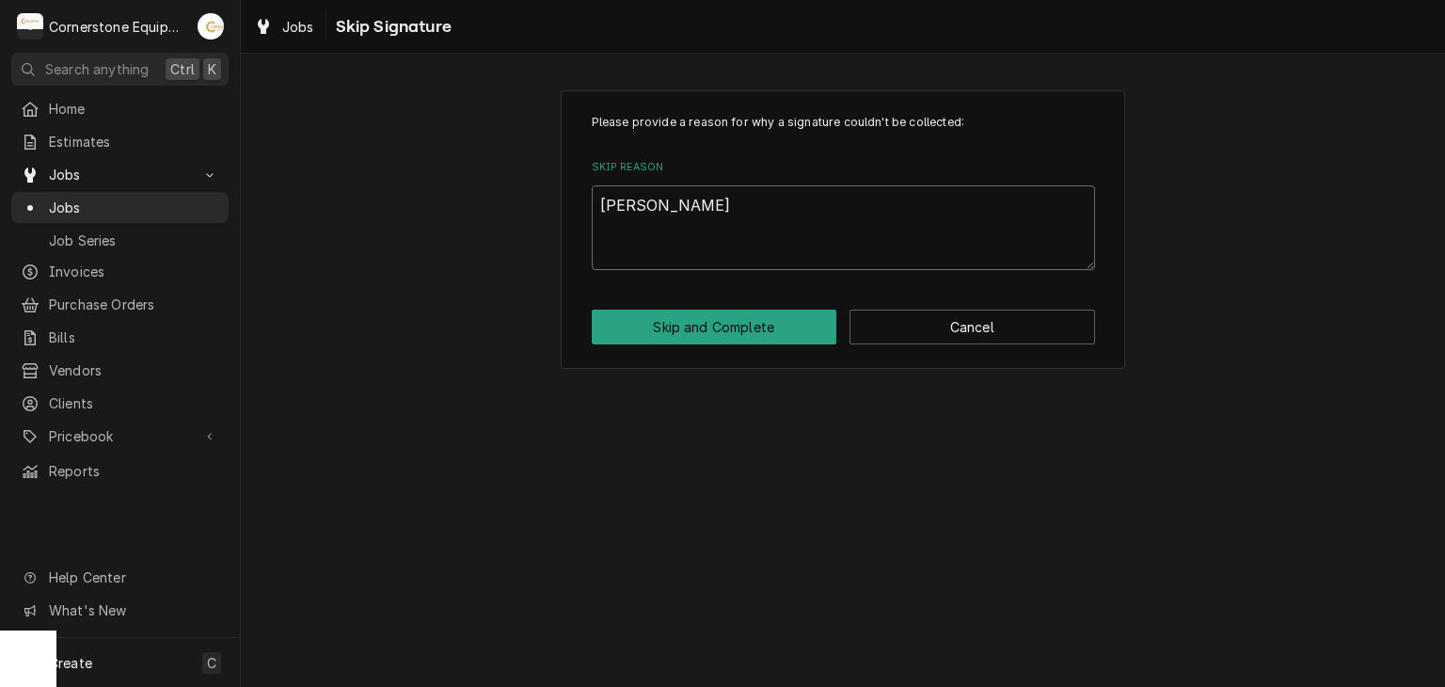
type textarea "x"
type textarea "[PERSON_NAME]"
type textarea "x"
type textarea "[PERSON_NAME]"
type textarea "x"
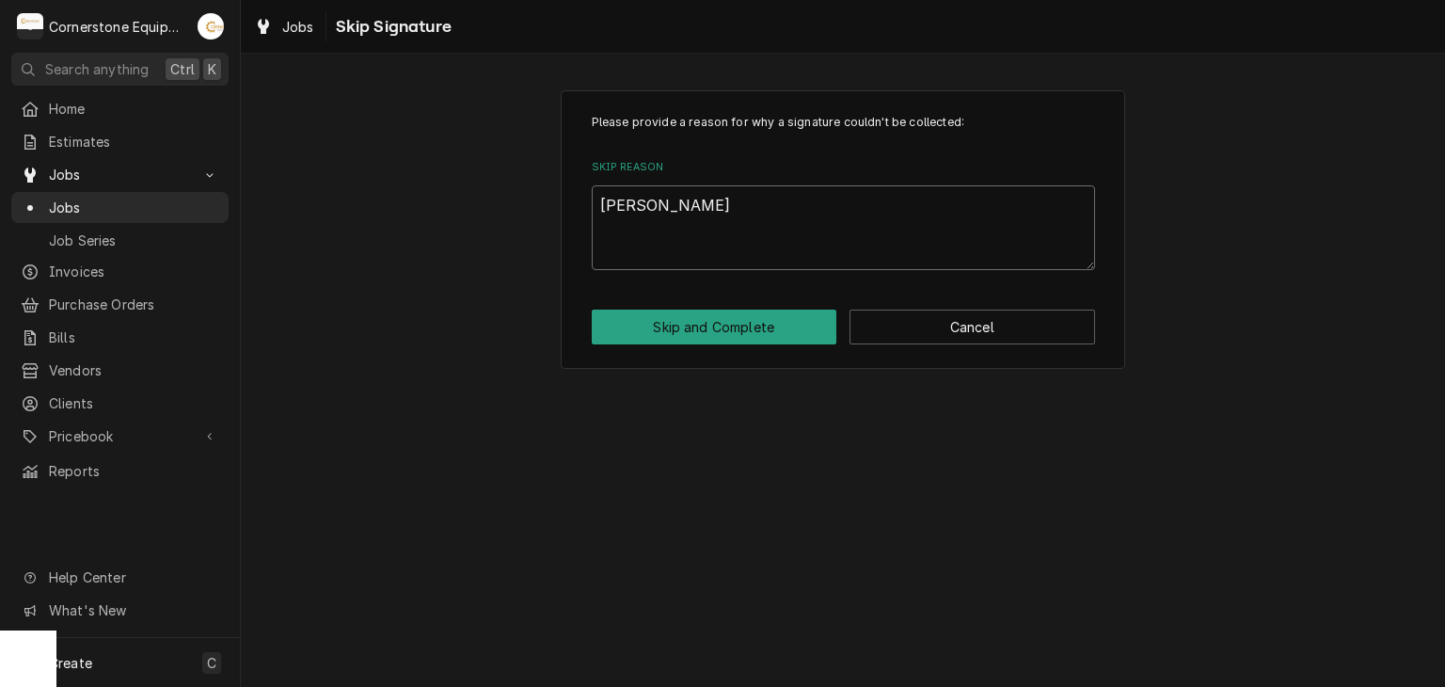
type textarea "[PERSON_NAME]"
type textarea "x"
type textarea "[PERSON_NAME] App"
type textarea "x"
type textarea "[PERSON_NAME]"
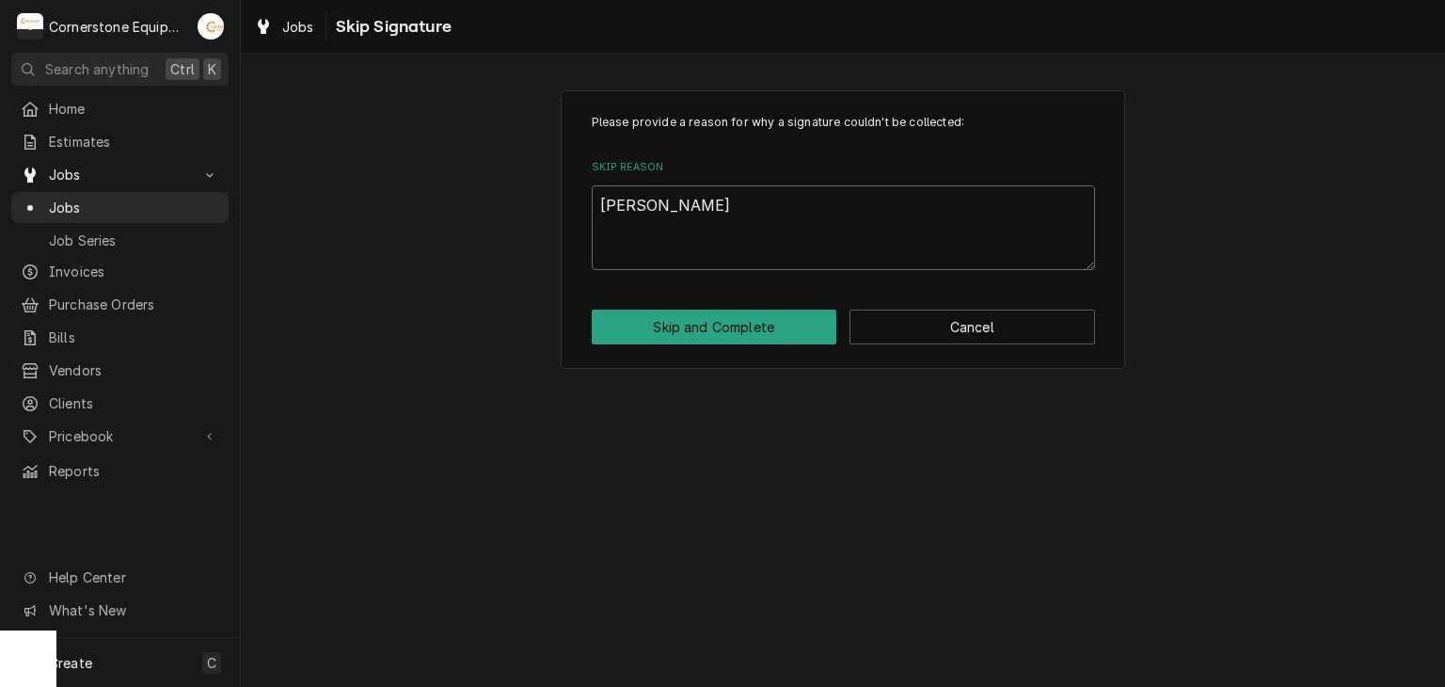
type textarea "x"
type textarea "[PERSON_NAME]"
type textarea "x"
type textarea "[PERSON_NAME]"
type textarea "x"
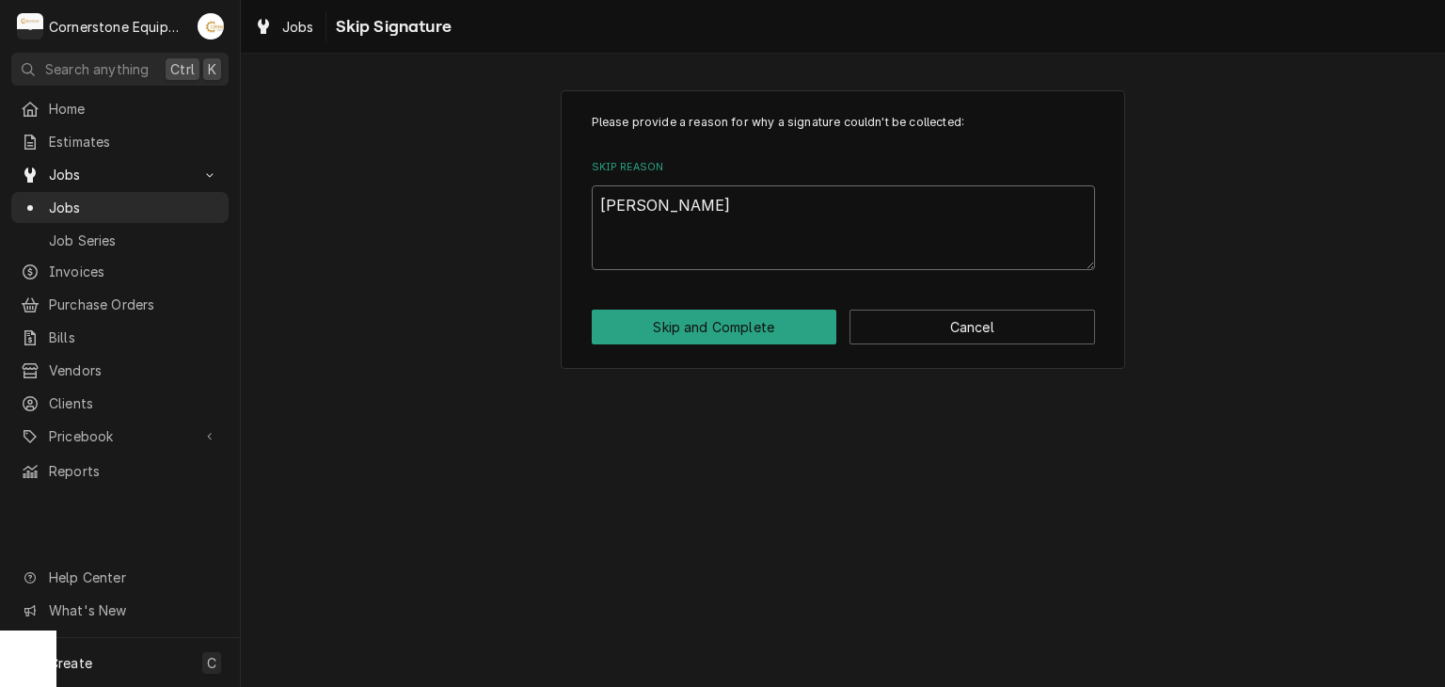
type textarea "[PERSON_NAME]"
type textarea "x"
type textarea "[PERSON_NAME] Approved"
drag, startPoint x: 728, startPoint y: 345, endPoint x: 735, endPoint y: 332, distance: 14.7
click at [729, 343] on div "Please provide a reason for why a signature couldn't be collected: Skip Reason …" at bounding box center [843, 229] width 565 height 279
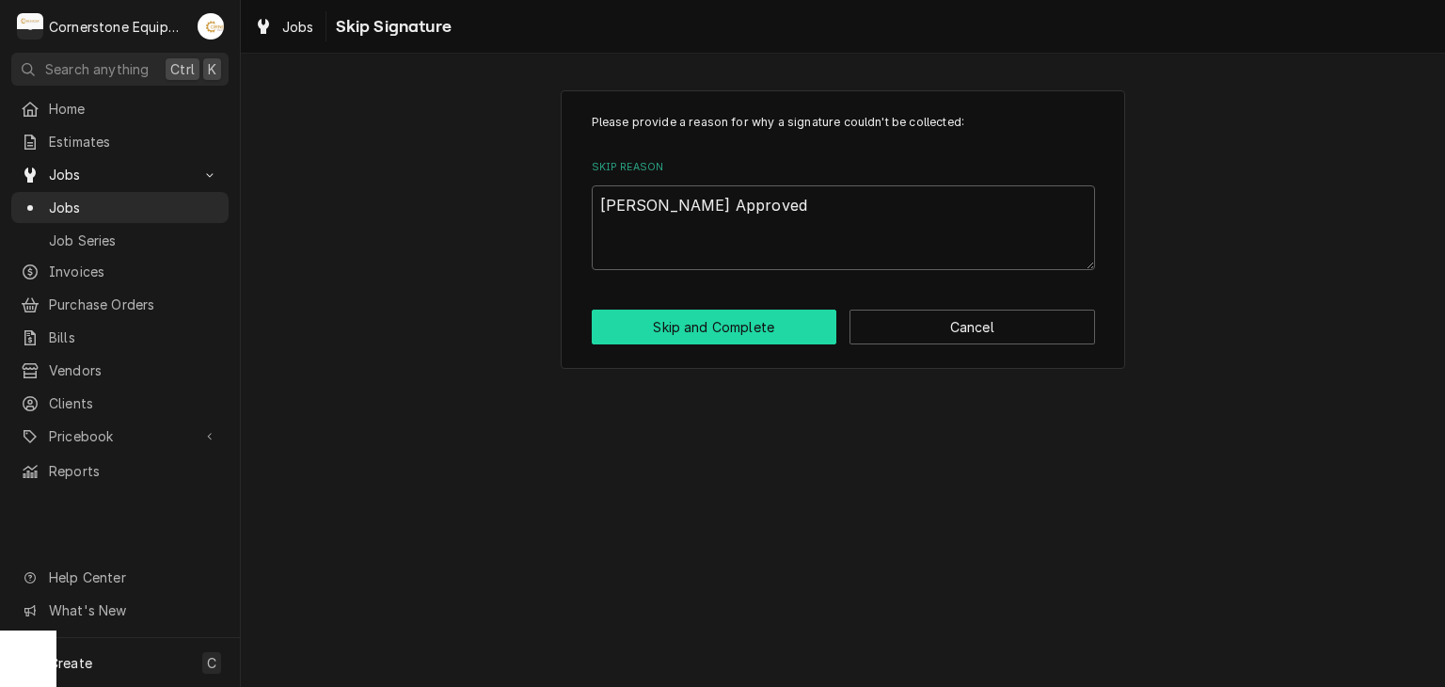
click at [738, 332] on button "Skip and Complete" at bounding box center [715, 327] width 246 height 35
type textarea "x"
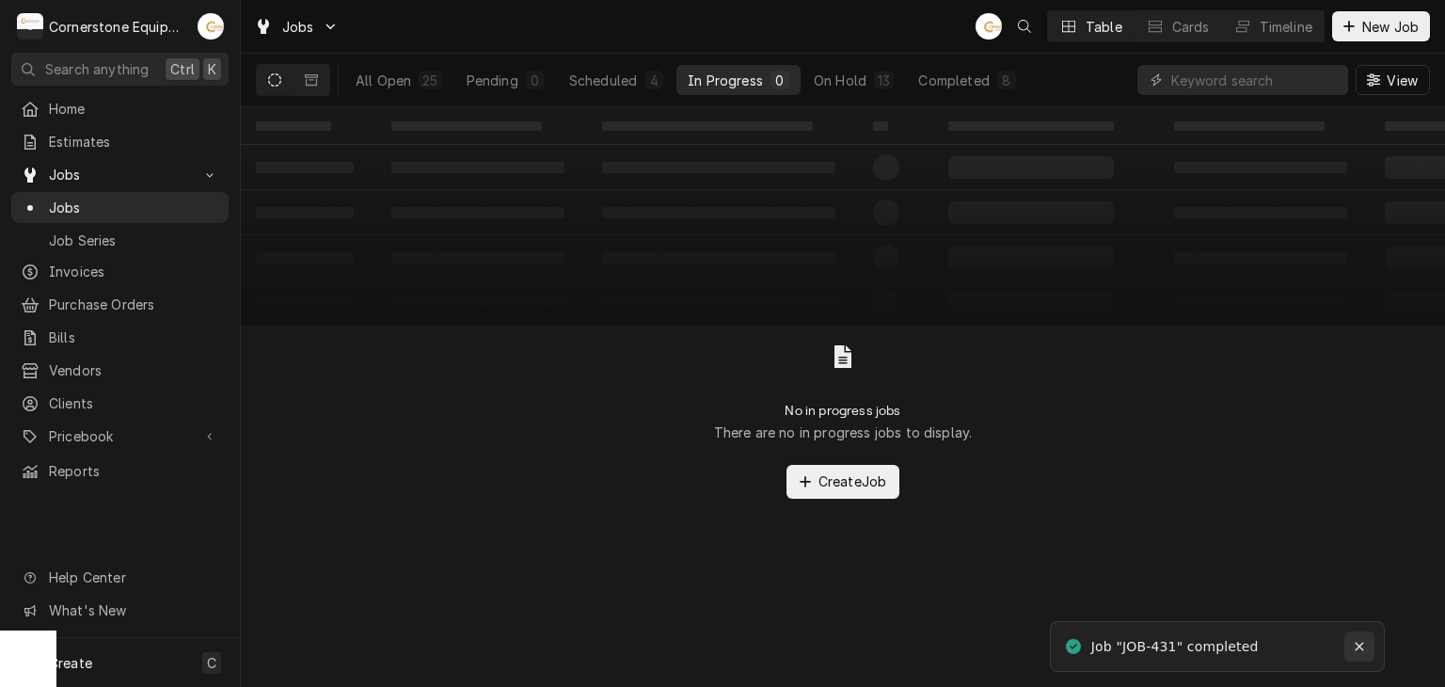
click at [1360, 642] on icon "Notifications alt+T" at bounding box center [1359, 646] width 13 height 13
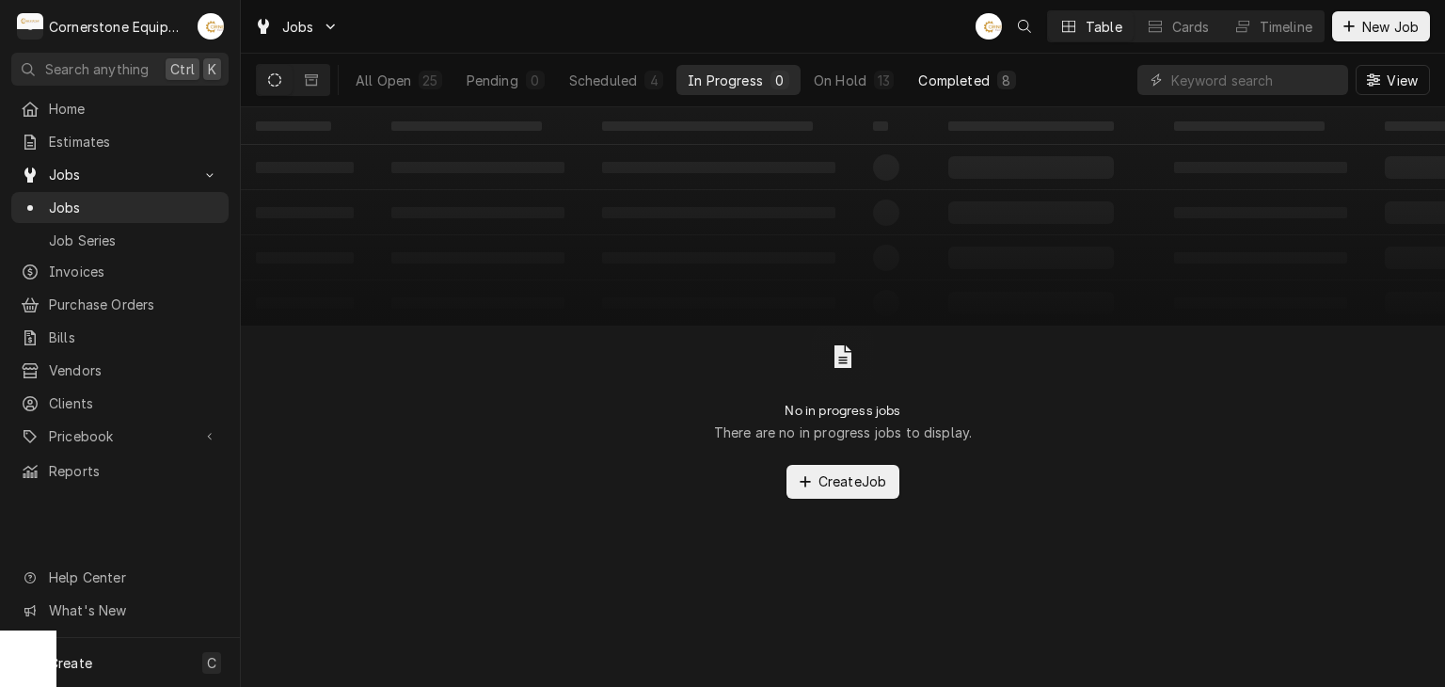
click at [981, 94] on button "Completed 8" at bounding box center [967, 80] width 120 height 30
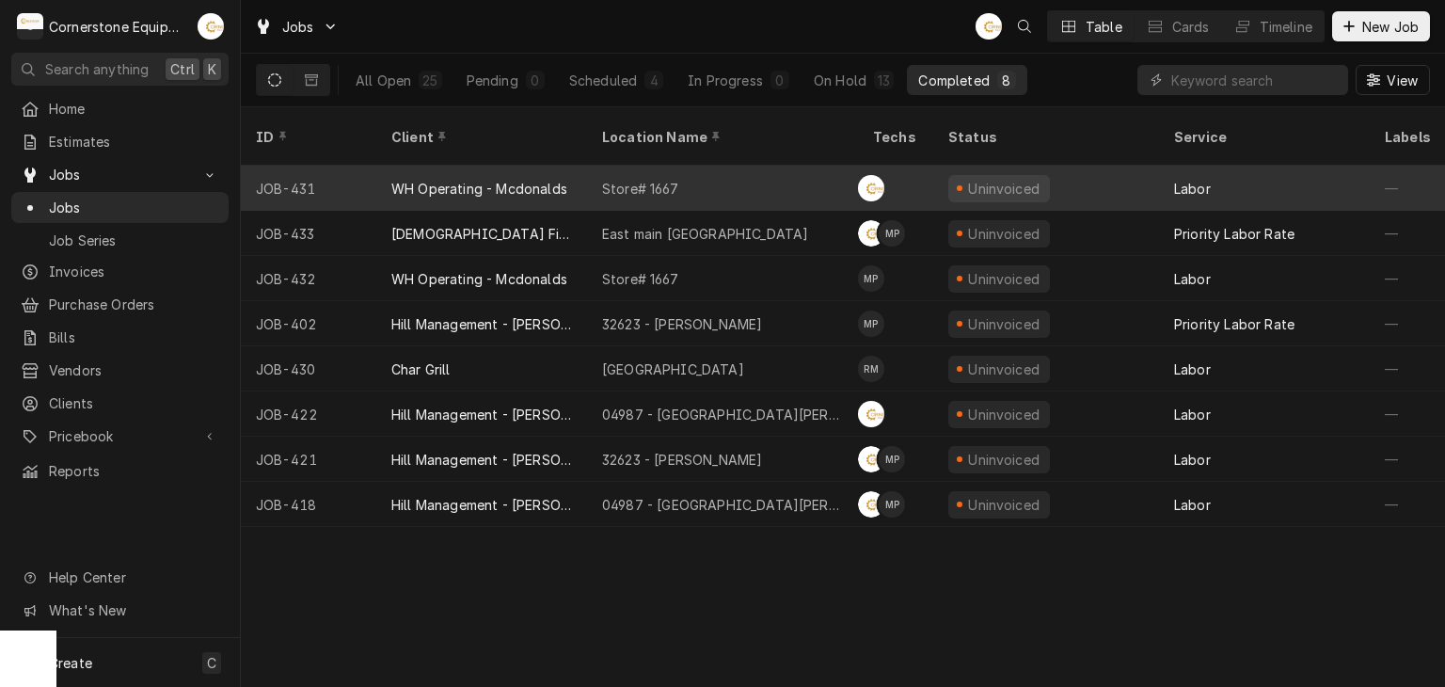
click at [744, 166] on div "Store# 1667" at bounding box center [722, 188] width 271 height 45
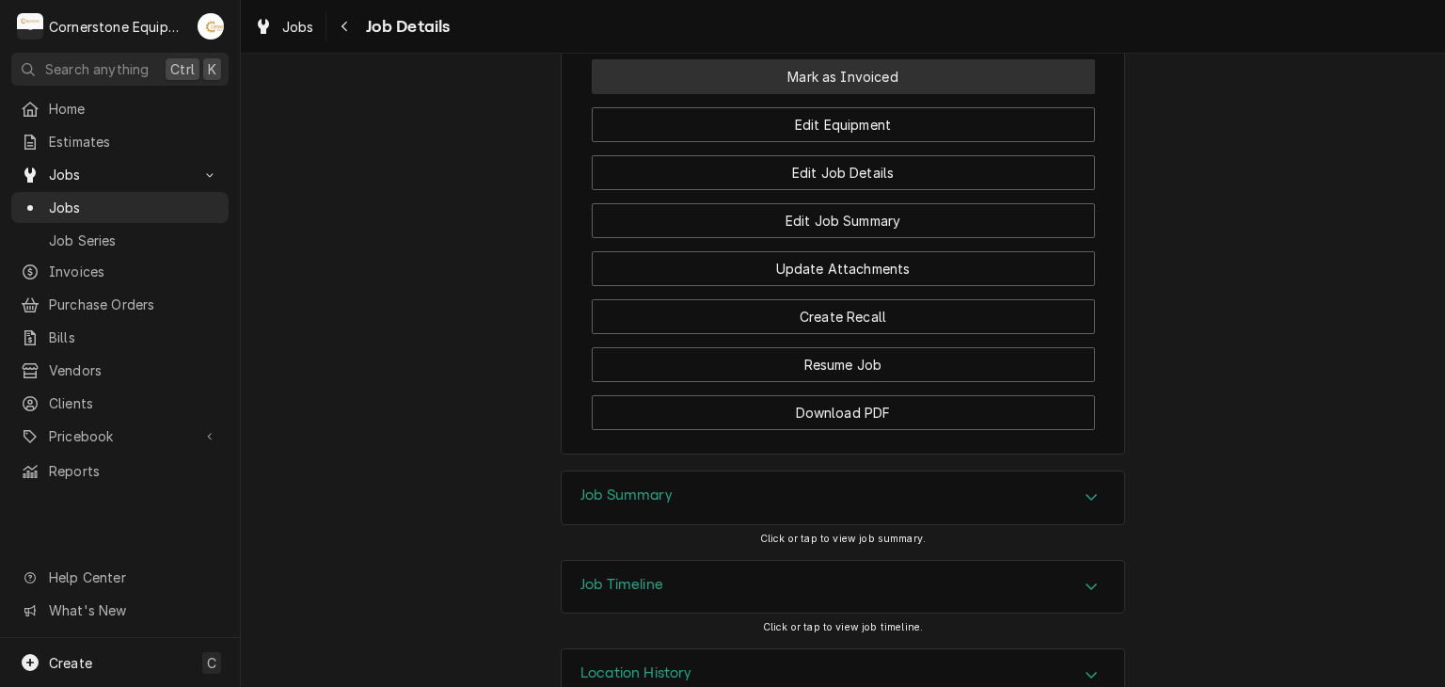
scroll to position [1756, 0]
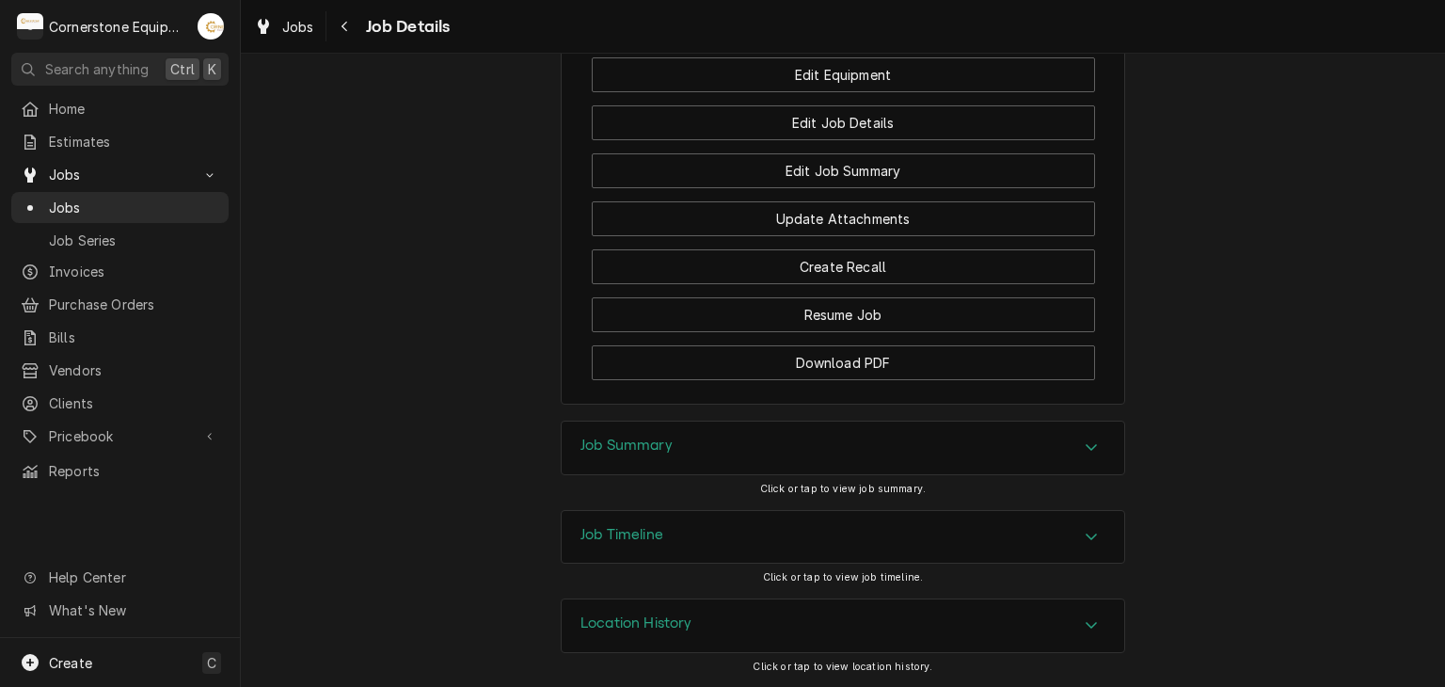
click at [734, 438] on div "Job Summary" at bounding box center [843, 448] width 563 height 53
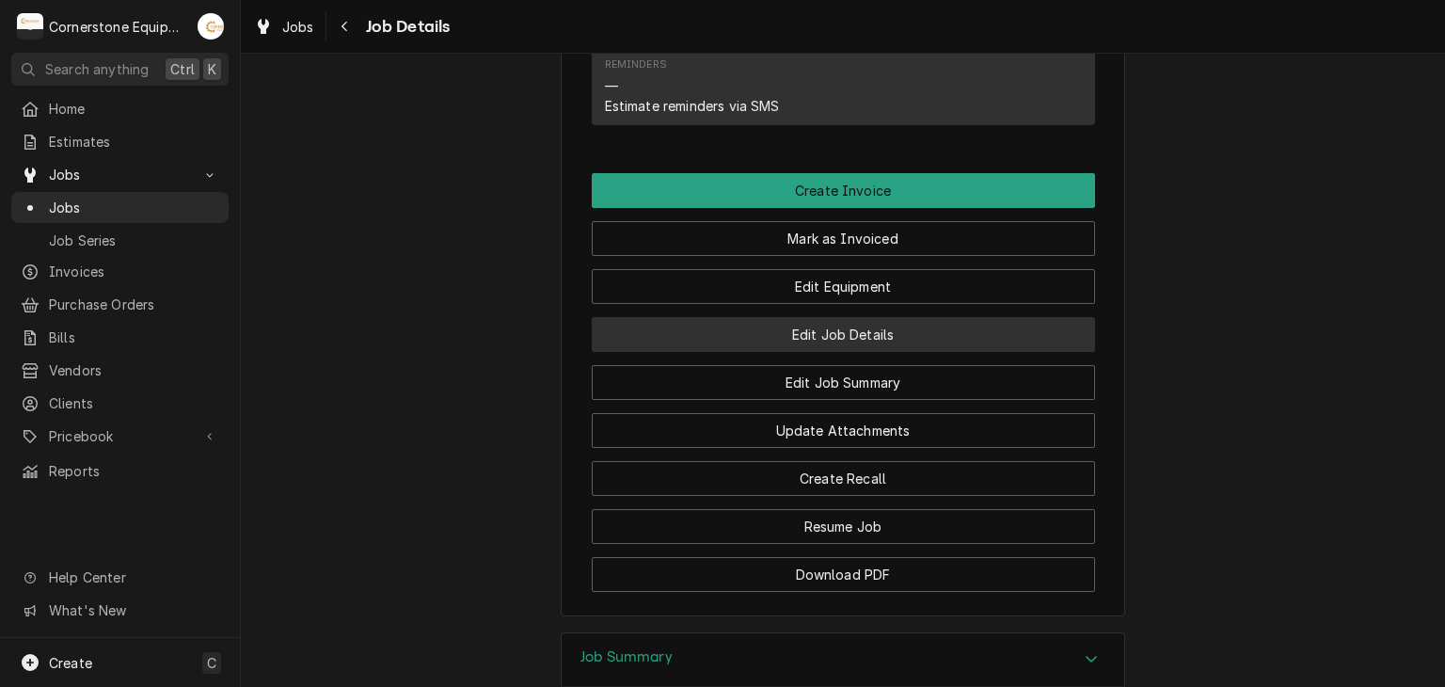
scroll to position [1129, 0]
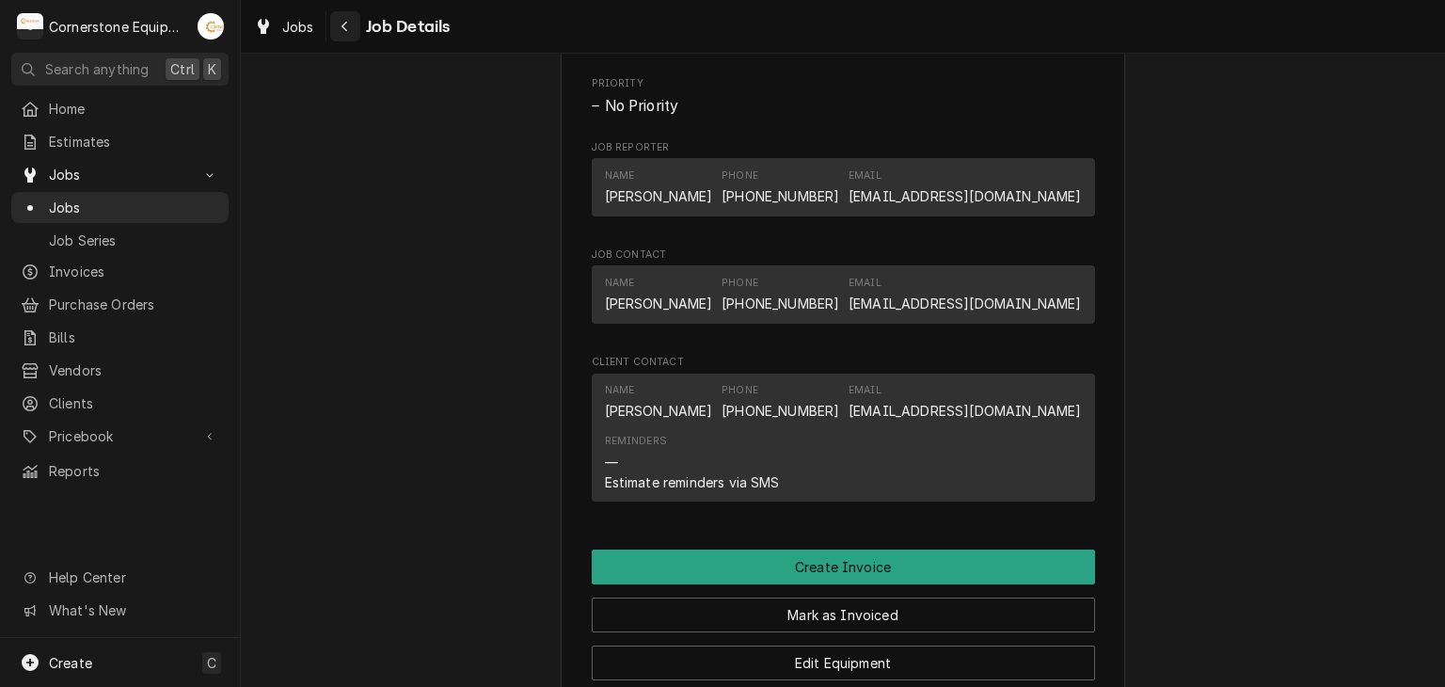
click at [348, 31] on icon "Navigate back" at bounding box center [345, 26] width 8 height 13
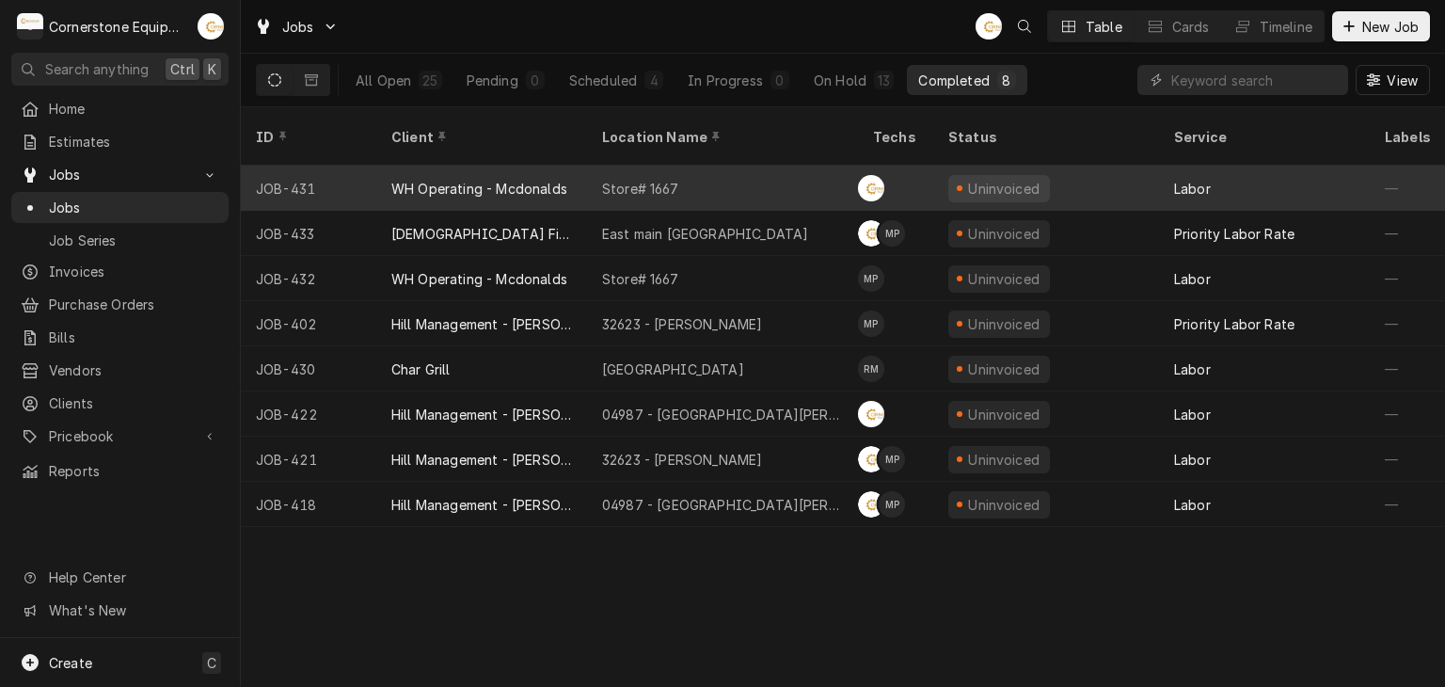
click at [731, 166] on div "Store# 1667" at bounding box center [722, 188] width 271 height 45
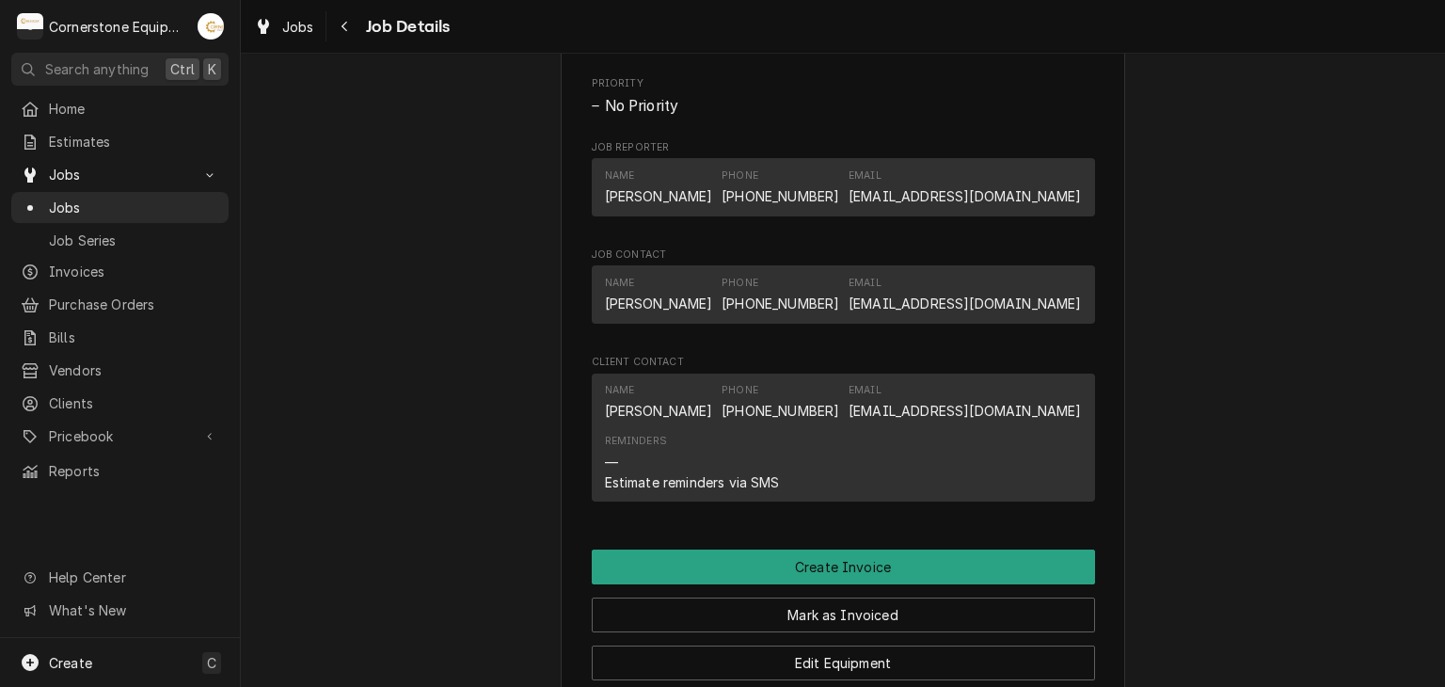
scroll to position [1756, 0]
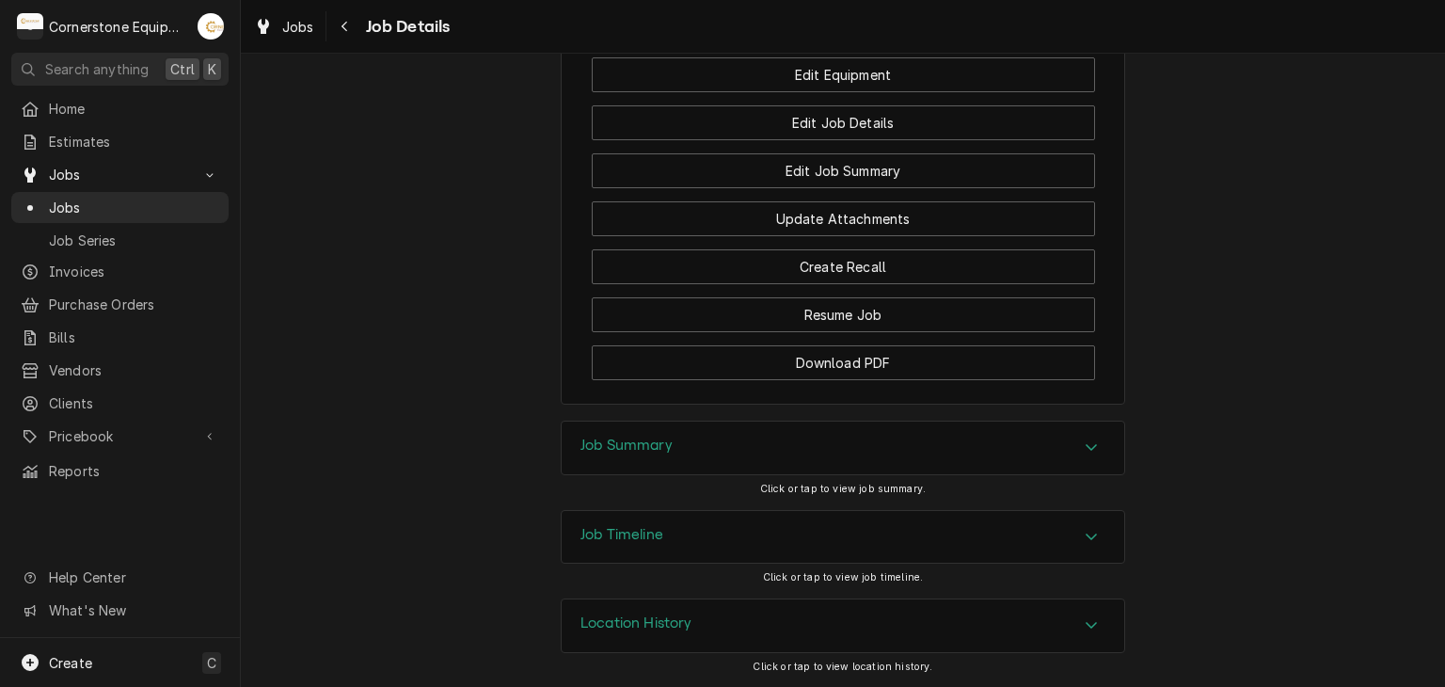
click at [804, 447] on div "Job Summary" at bounding box center [843, 448] width 563 height 53
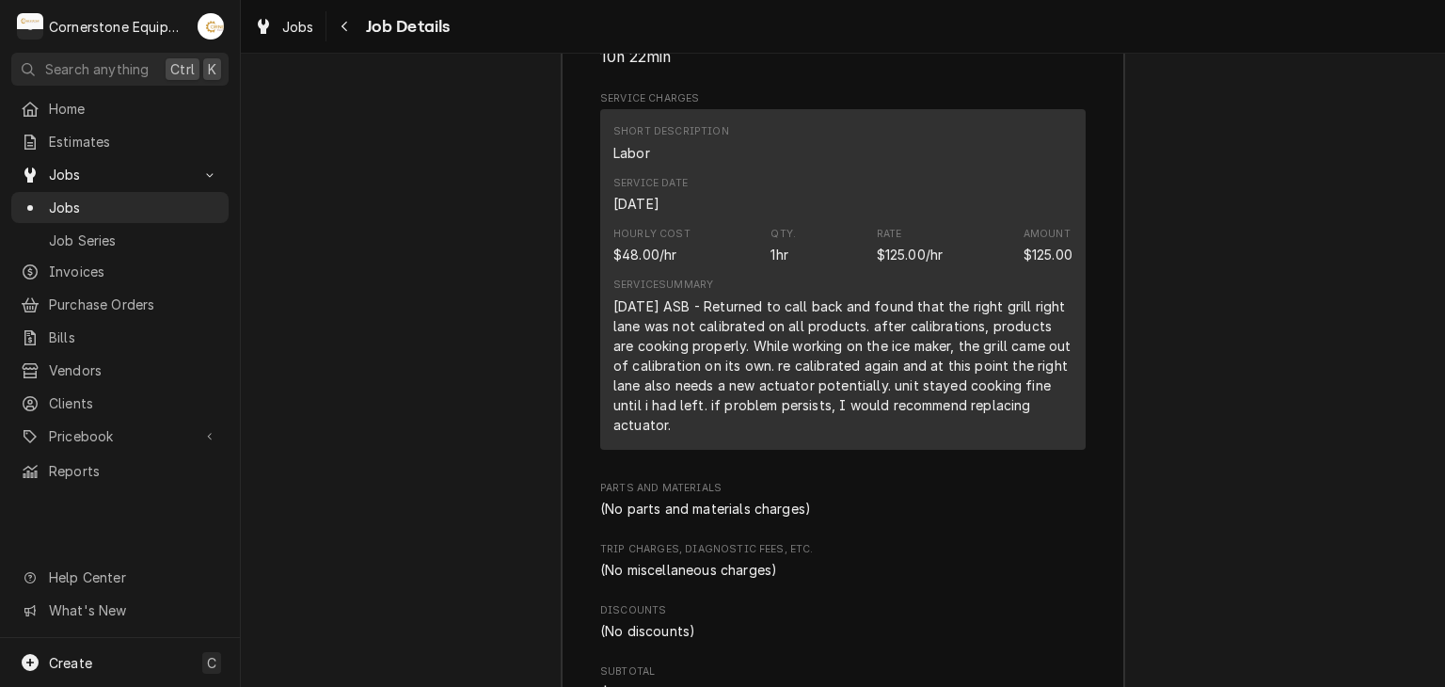
scroll to position [2509, 0]
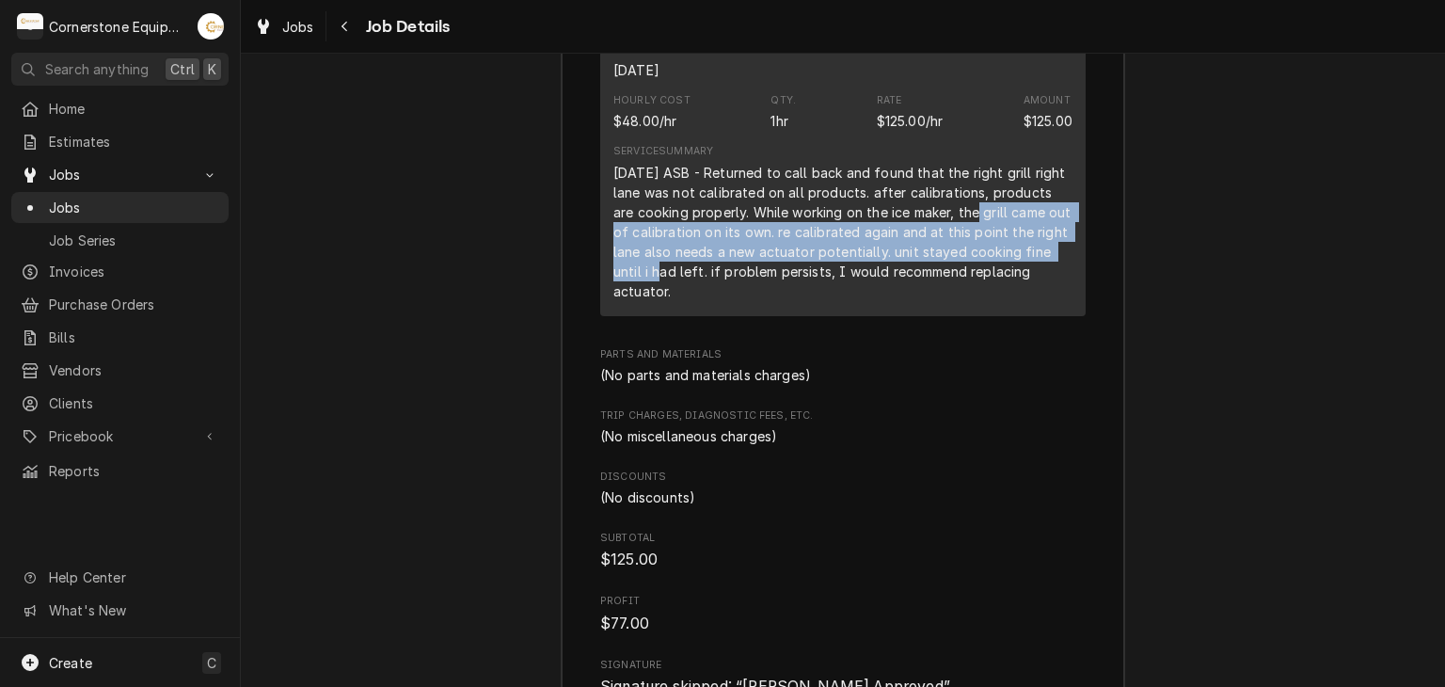
drag, startPoint x: 1050, startPoint y: 298, endPoint x: 943, endPoint y: 248, distance: 118.3
click at [943, 248] on div "[DATE] ASB - Returned to call back and found that the right grill right lane wa…" at bounding box center [843, 232] width 459 height 138
drag, startPoint x: 1047, startPoint y: 310, endPoint x: 606, endPoint y: 200, distance: 454.6
click at [614, 200] on div "[DATE] ASB - Returned to call back and found that the right grill right lane wa…" at bounding box center [843, 232] width 459 height 138
copy div "[DATE] ASB - Returned to call back and found that the right grill right lane wa…"
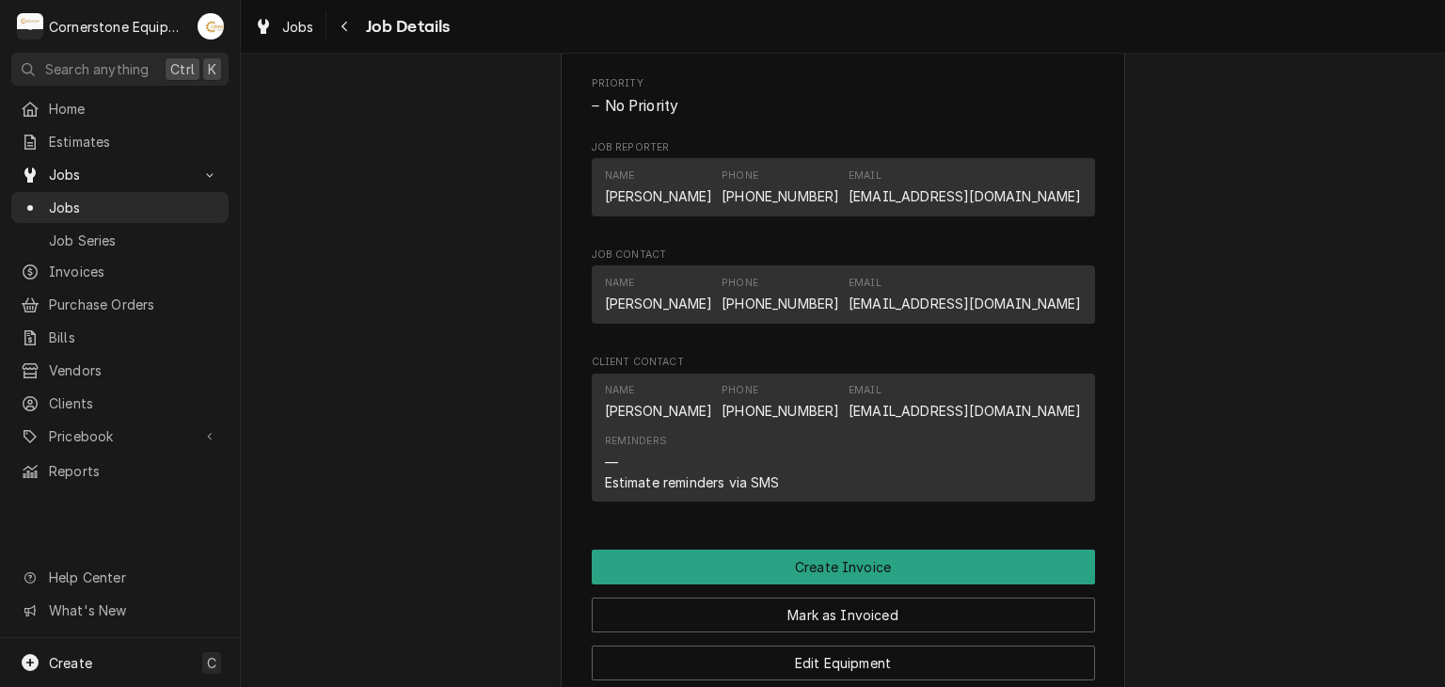
scroll to position [1506, 0]
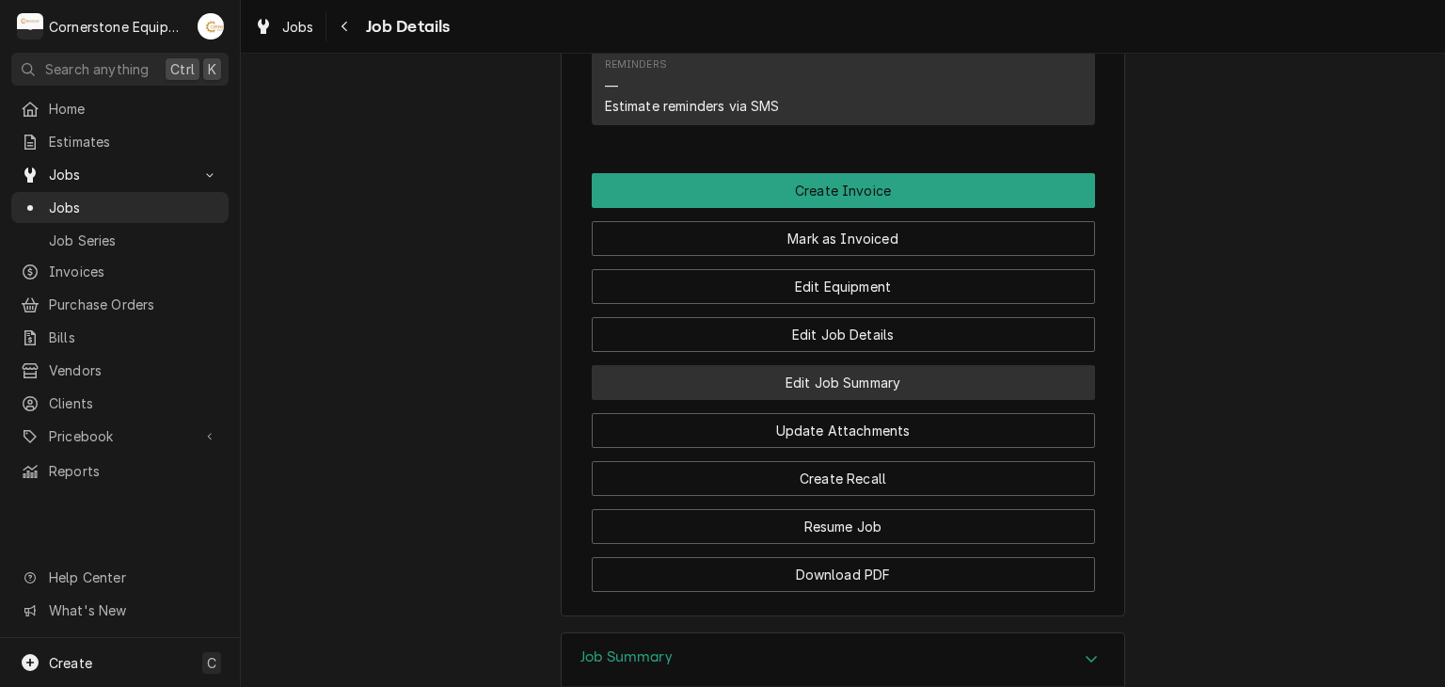
click at [745, 400] on button "Edit Job Summary" at bounding box center [843, 382] width 503 height 35
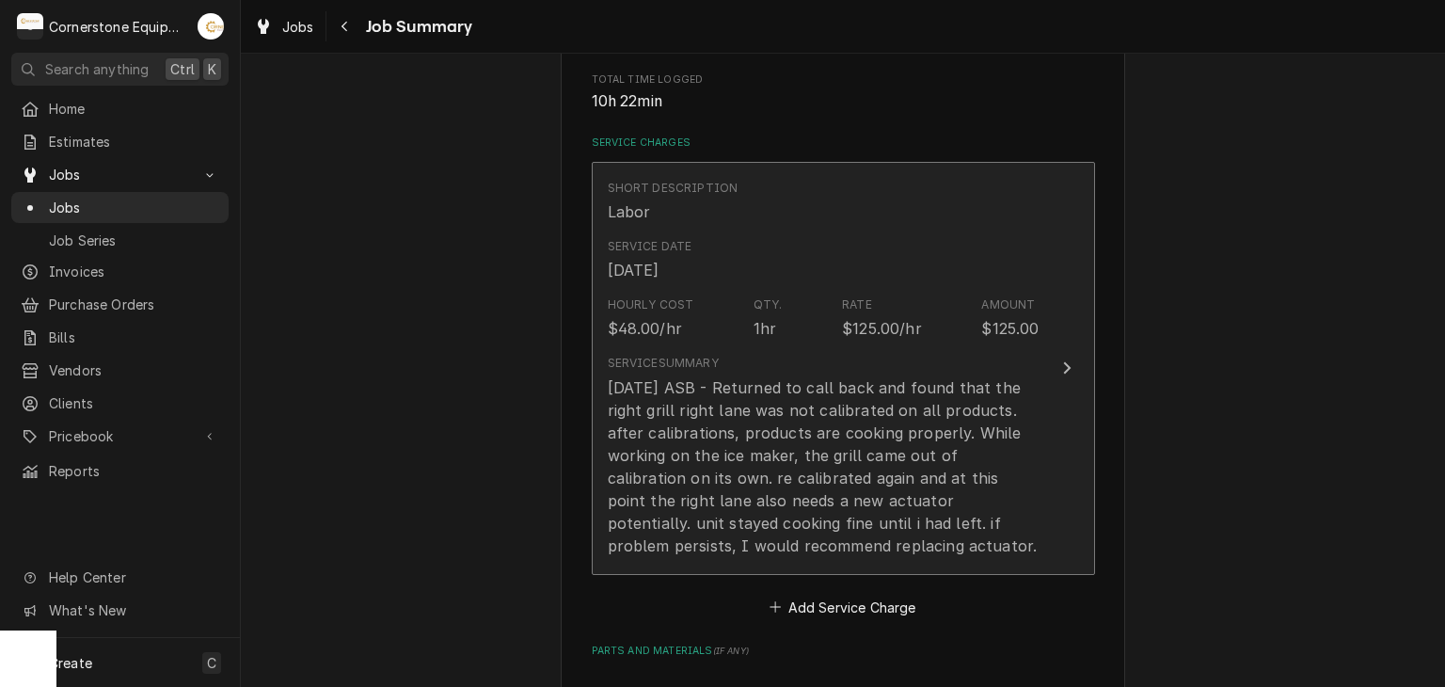
click at [721, 387] on div "9/22/25 ASB - Returned to call back and found that the right grill right lane w…" at bounding box center [824, 466] width 432 height 181
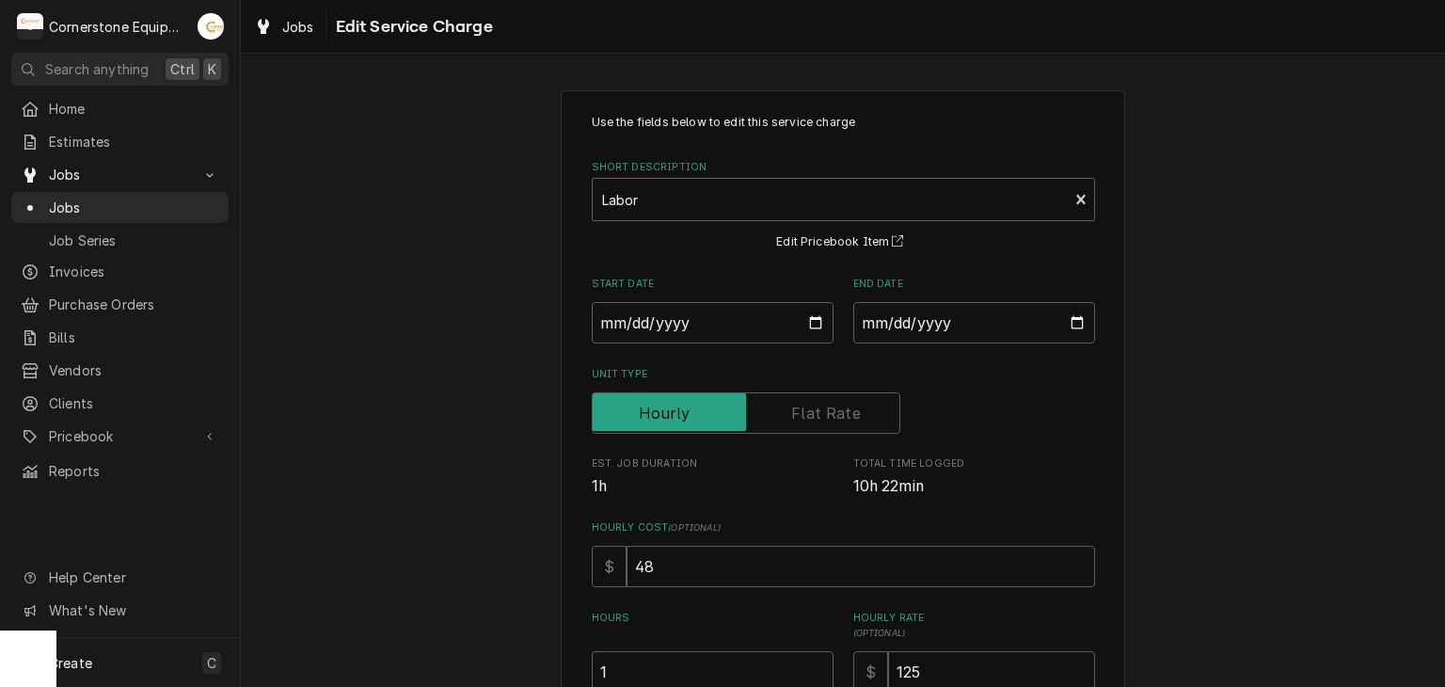
scroll to position [464, 0]
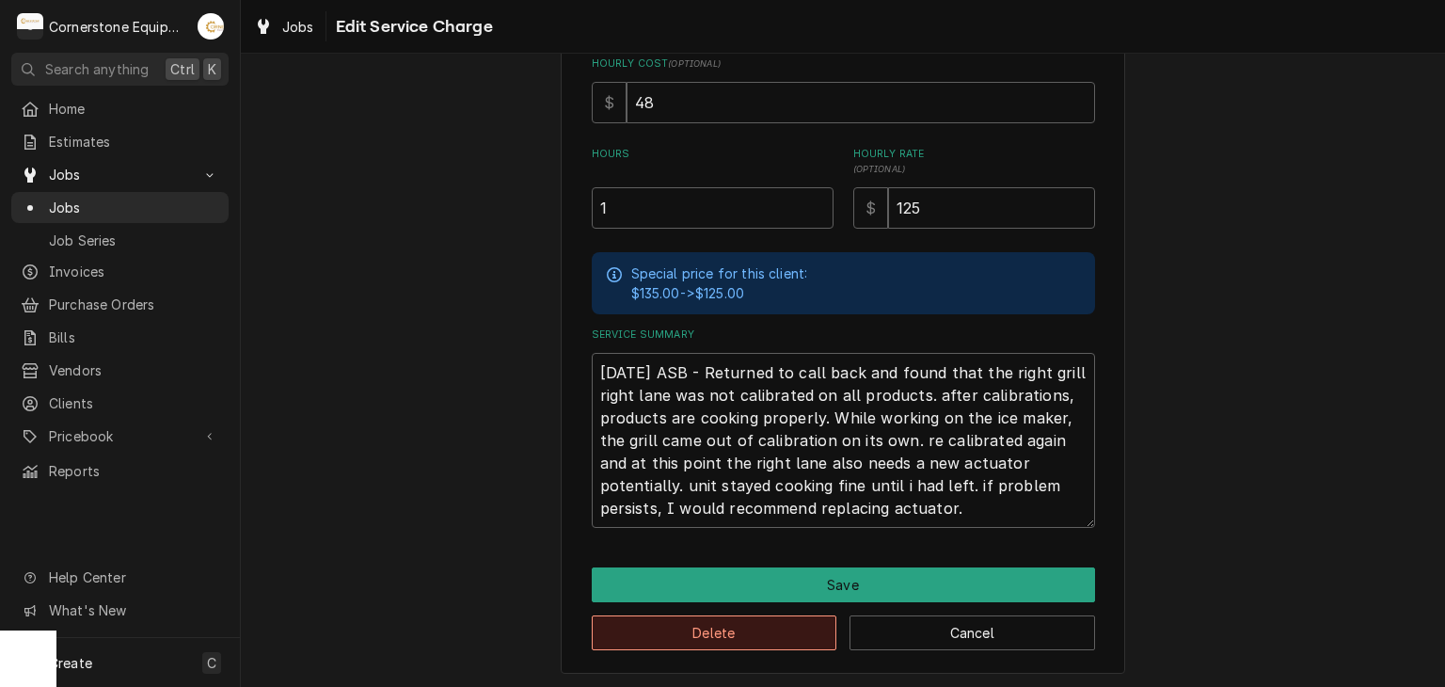
click at [745, 615] on button "Delete" at bounding box center [715, 632] width 246 height 35
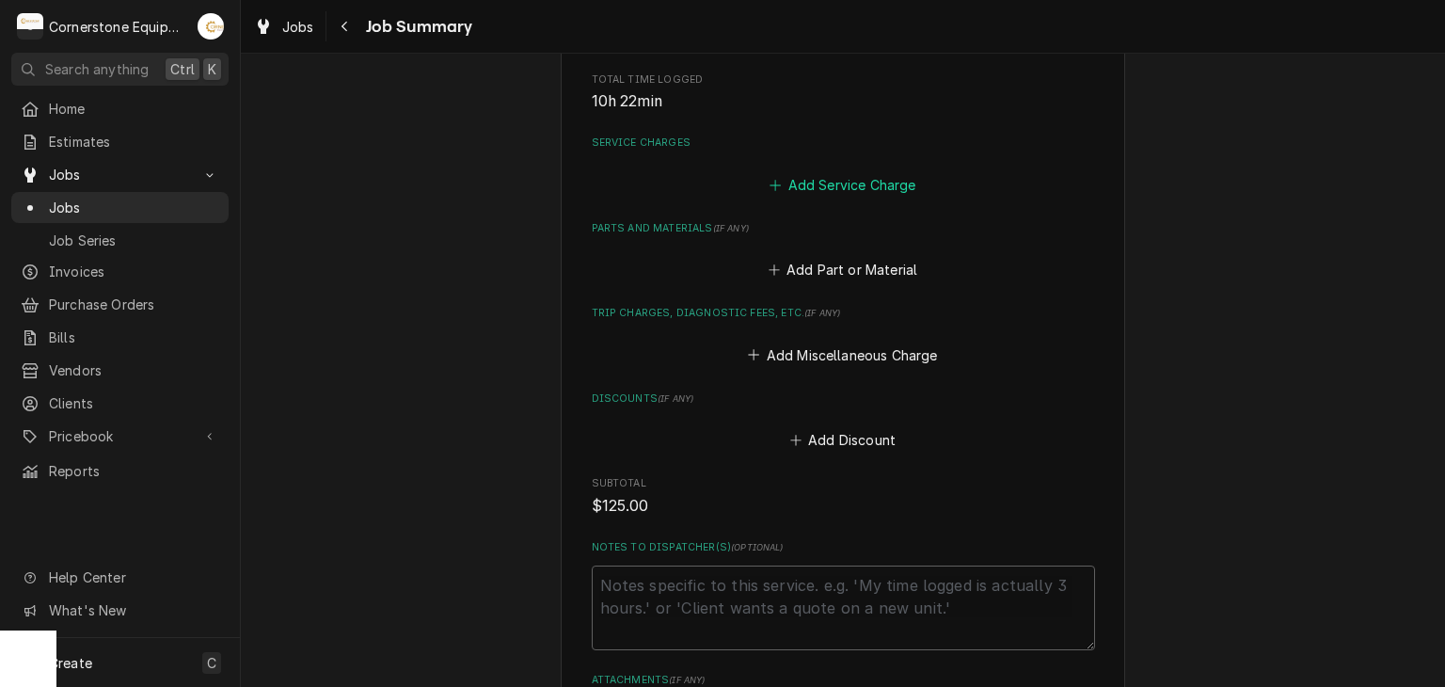
click at [897, 187] on button "Add Service Charge" at bounding box center [843, 184] width 152 height 26
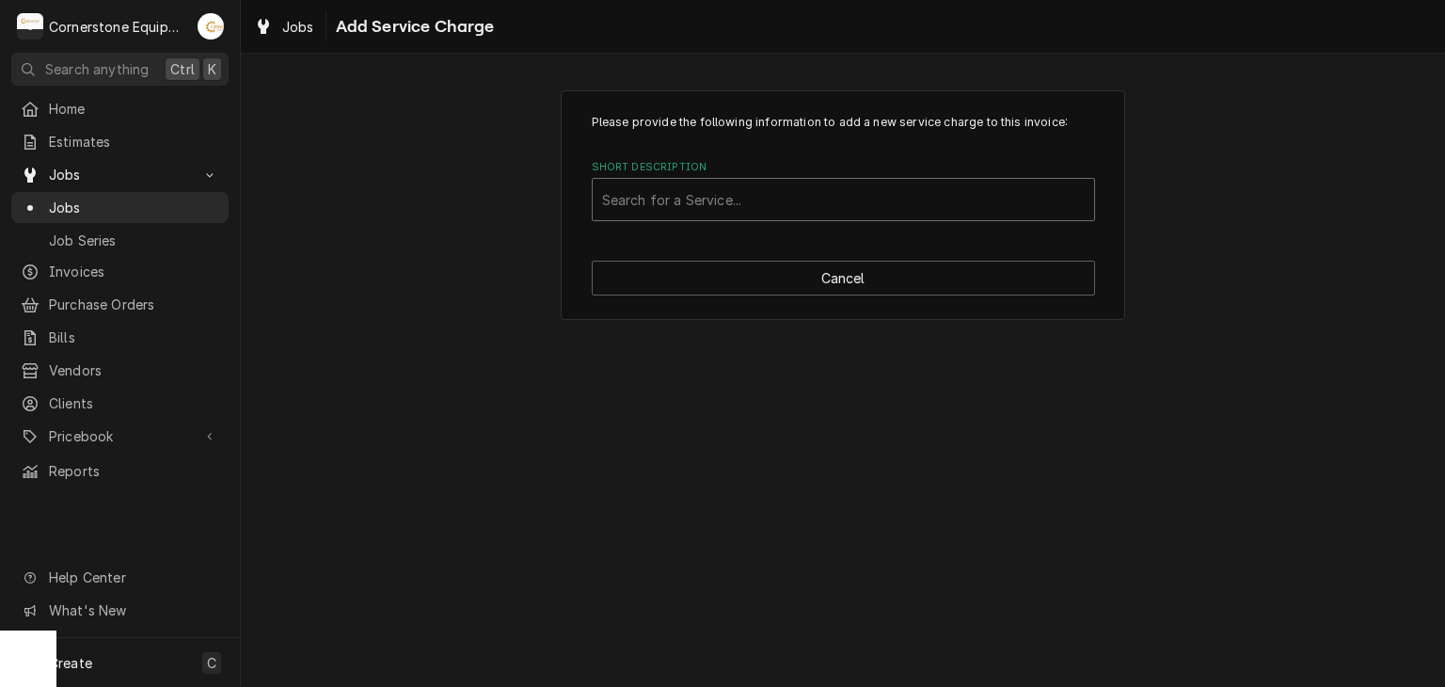
click at [883, 208] on div "Short Description" at bounding box center [843, 200] width 483 height 34
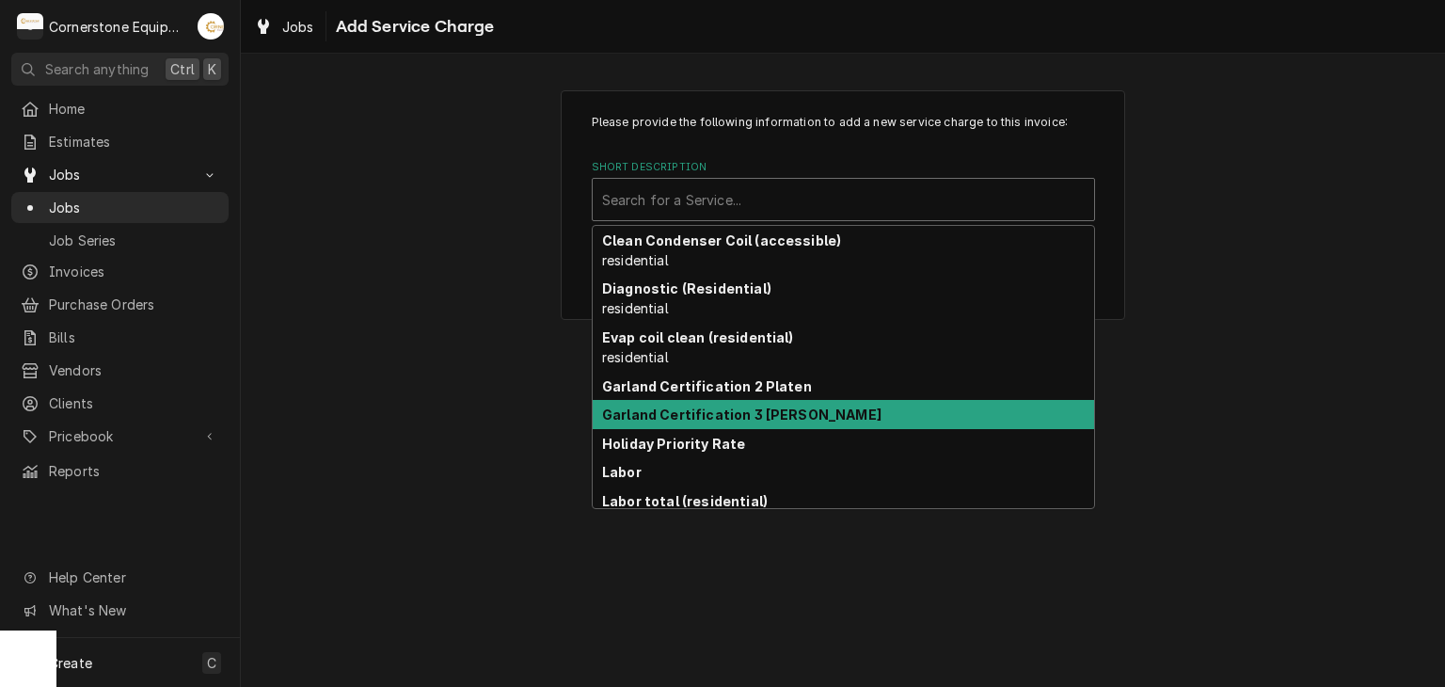
scroll to position [104, 0]
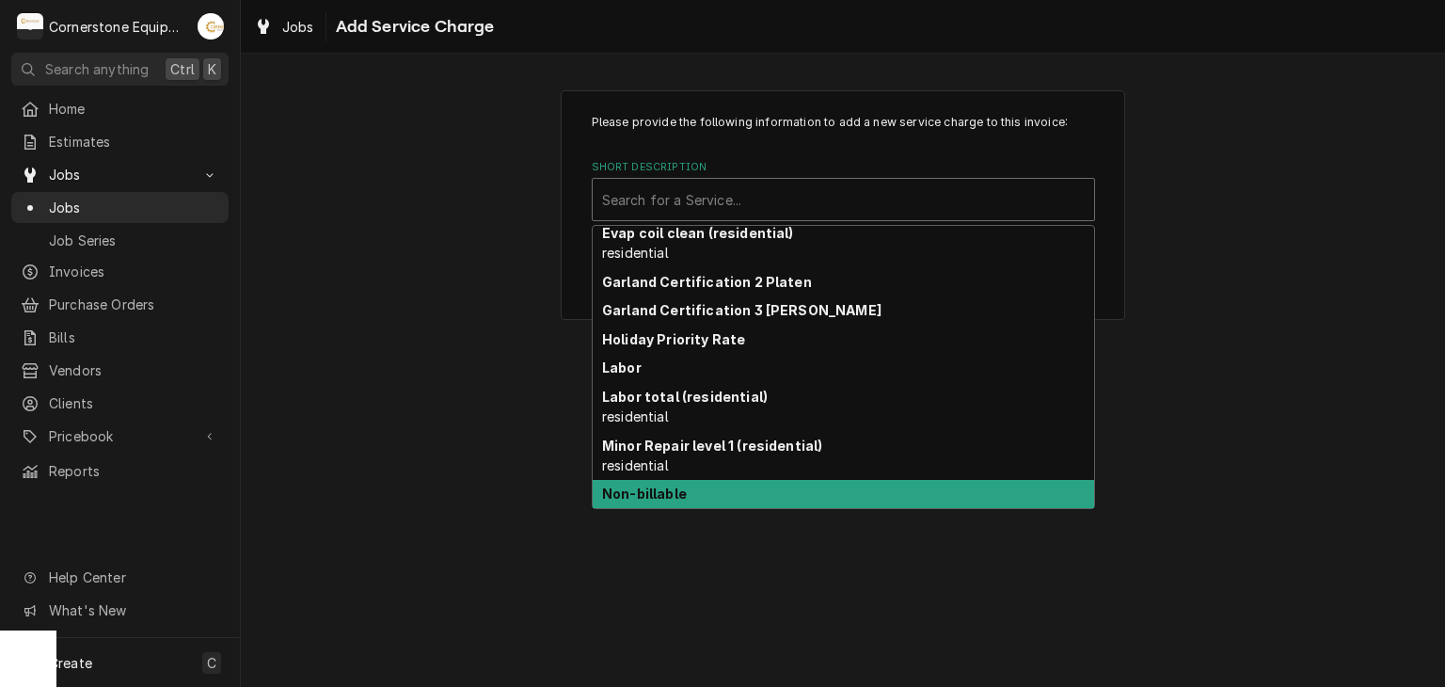
click at [723, 501] on div "Non-billable" at bounding box center [844, 494] width 502 height 29
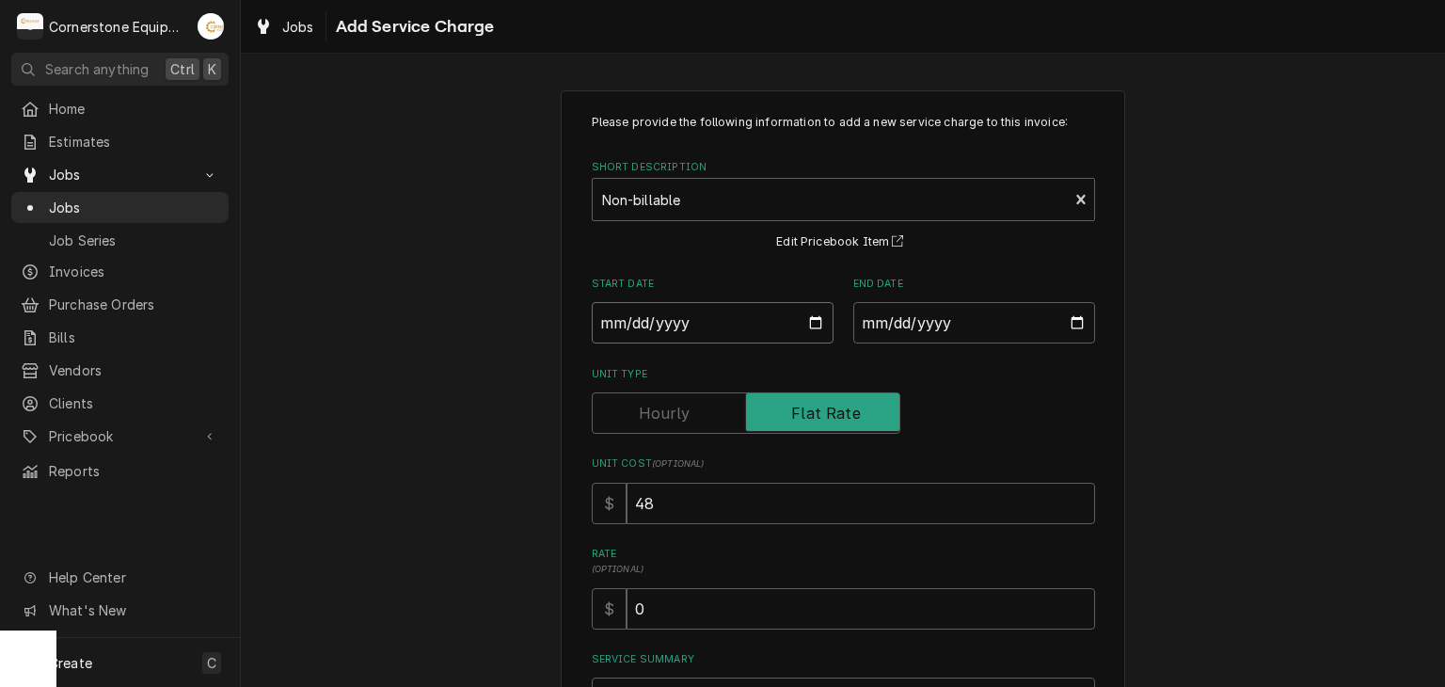
click at [805, 321] on input "Start Date" at bounding box center [713, 322] width 242 height 41
type textarea "x"
type input "2025-09-22"
click at [985, 362] on div "Please provide the following information to add a new service charge to this in…" at bounding box center [843, 438] width 503 height 648
click at [1003, 336] on input "End Date" at bounding box center [975, 322] width 242 height 41
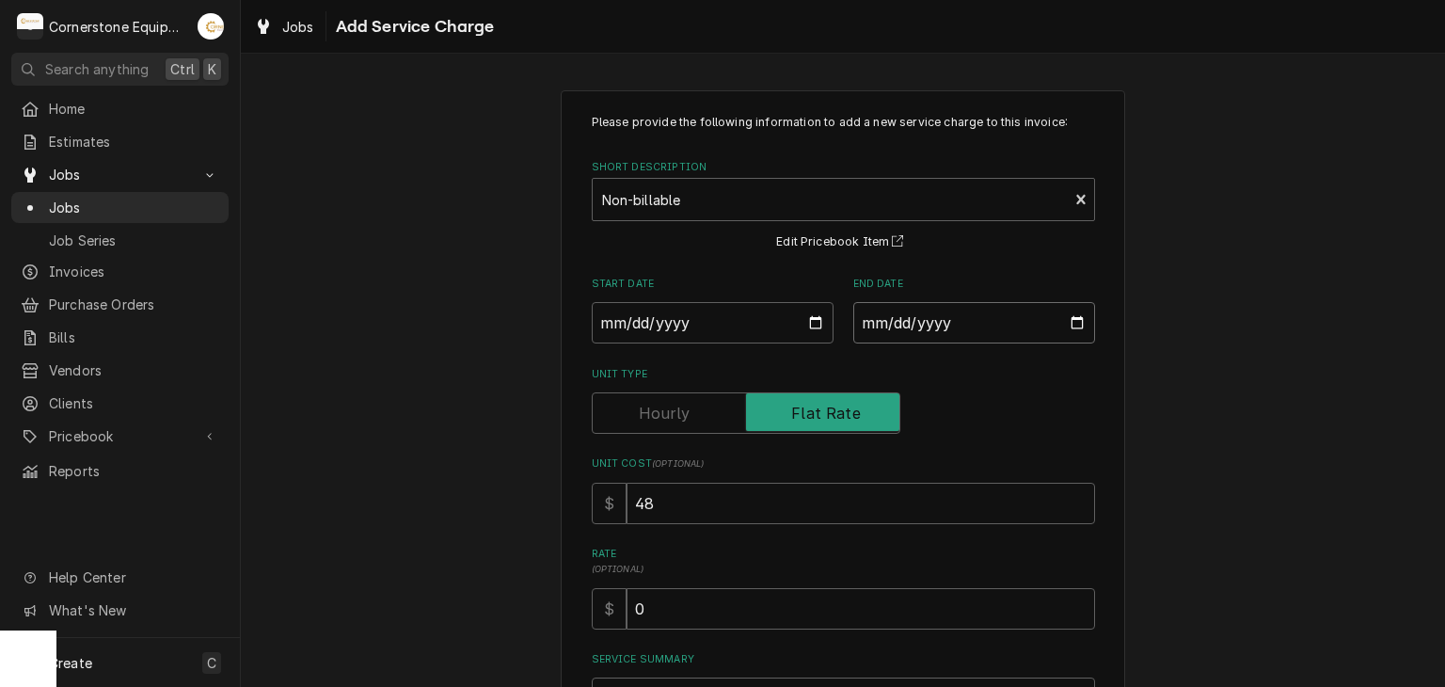
click at [1071, 314] on input "End Date" at bounding box center [975, 322] width 242 height 41
type textarea "x"
type input "2025-09-22"
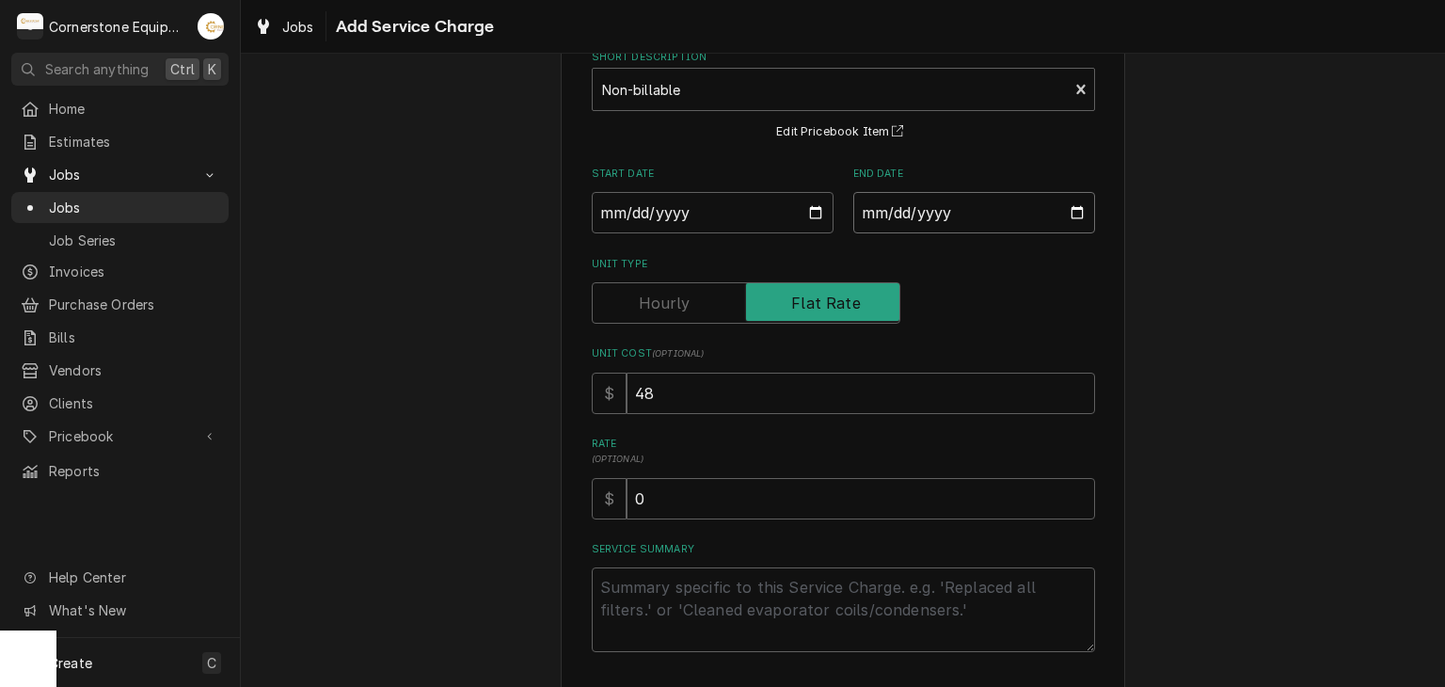
scroll to position [188, 0]
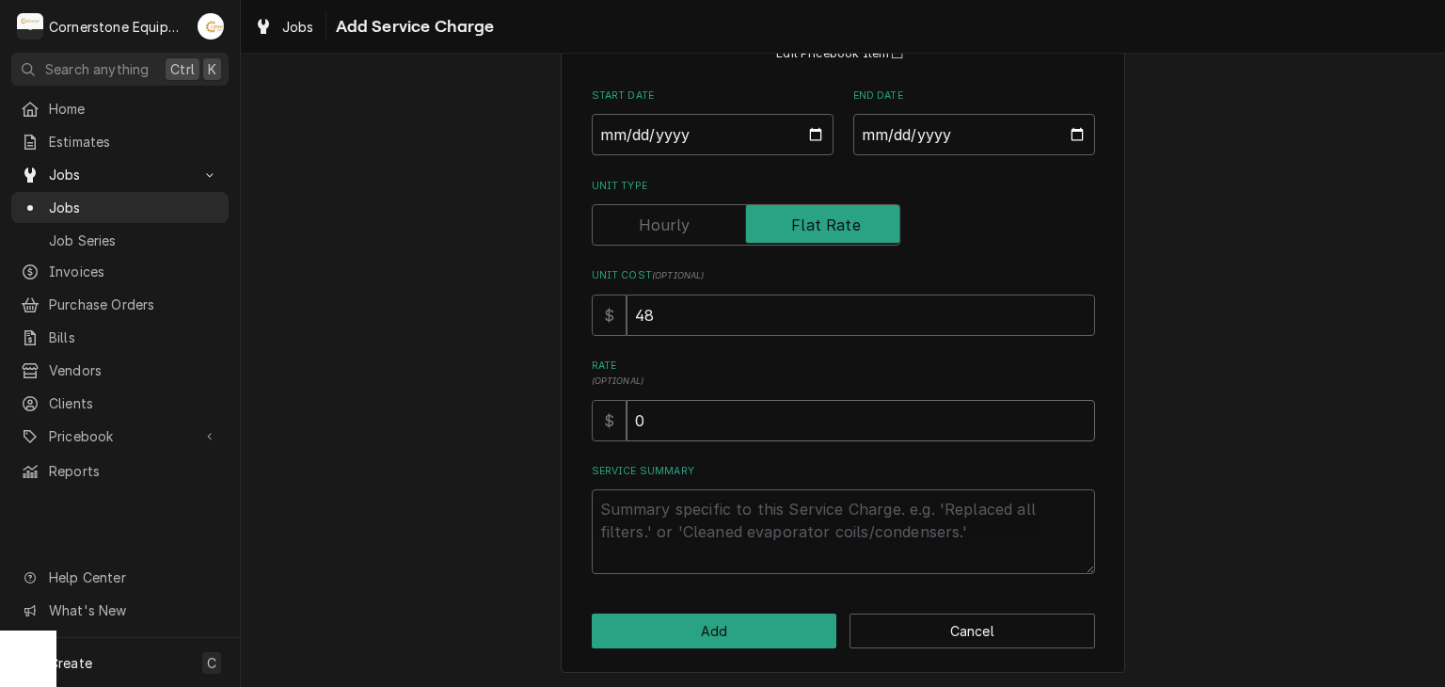
click at [703, 426] on input "0" at bounding box center [861, 420] width 469 height 41
click at [732, 621] on button "Add" at bounding box center [715, 631] width 246 height 35
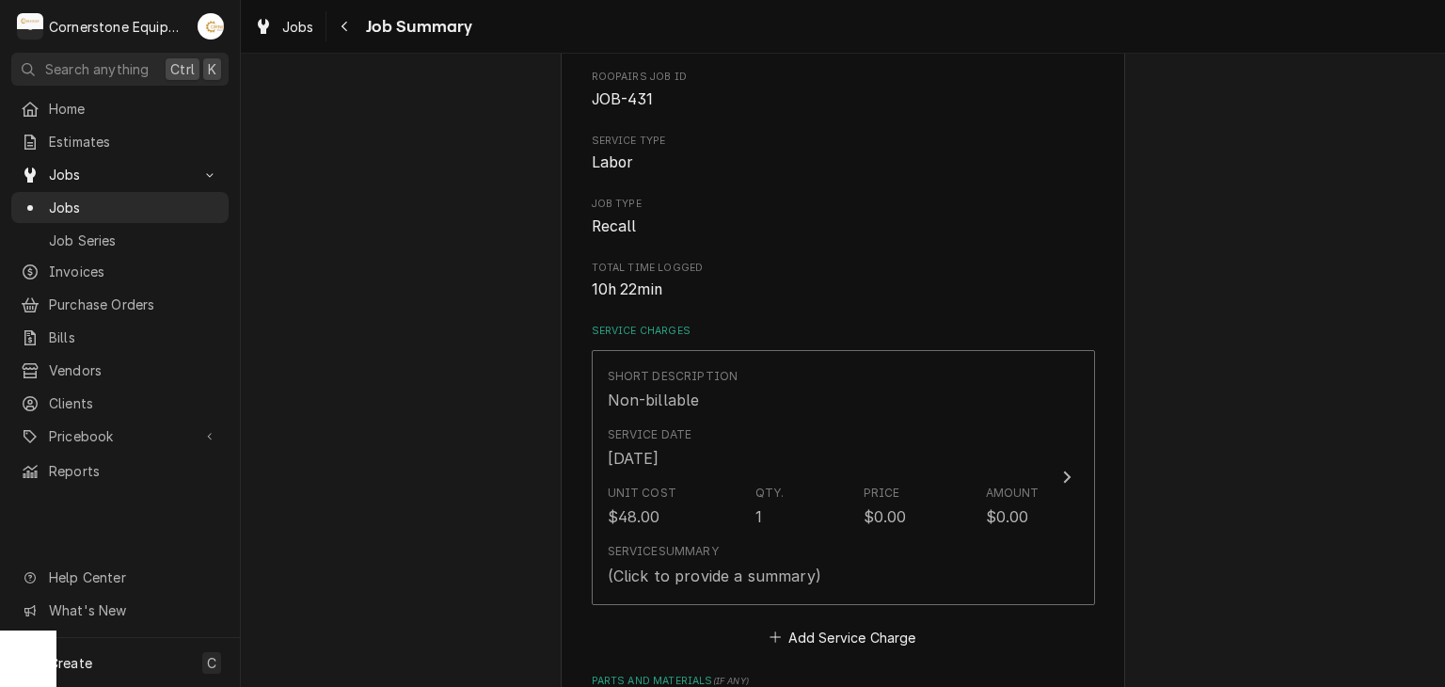
scroll to position [376, 0]
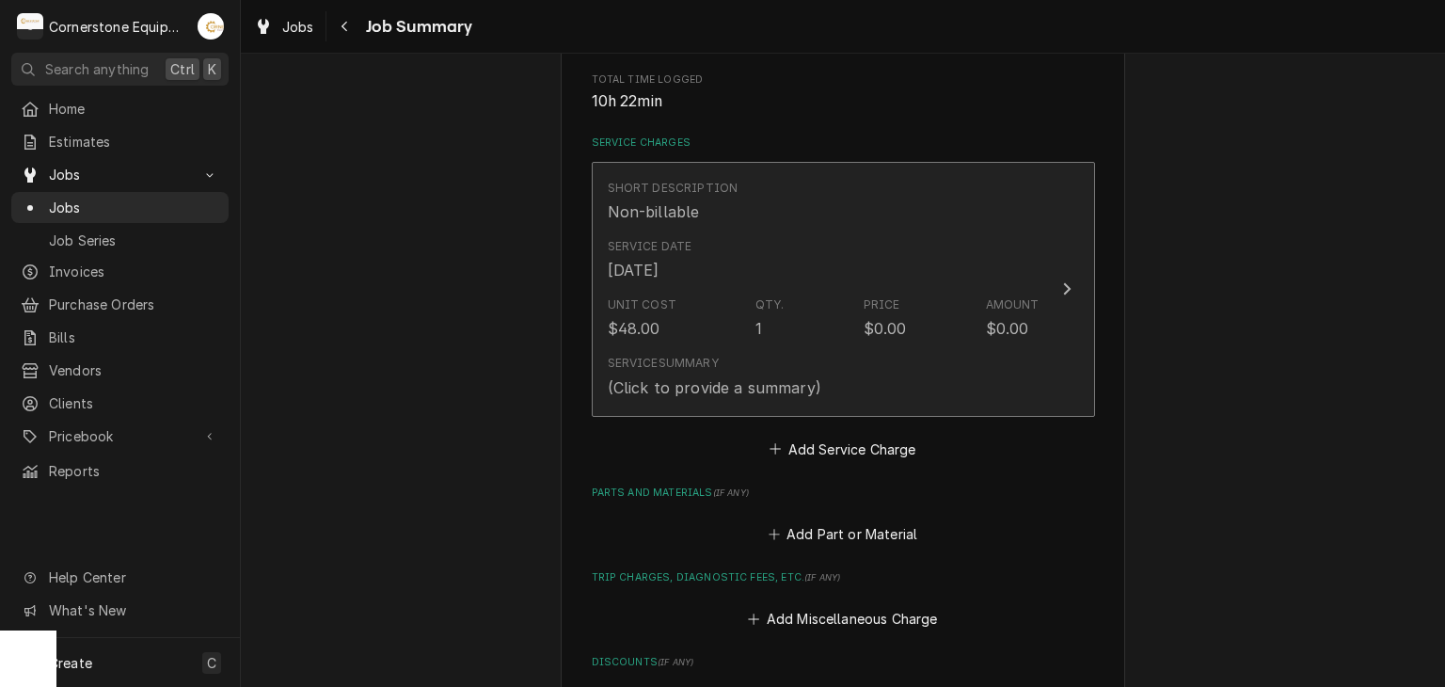
click at [699, 359] on div "Service Summary" at bounding box center [663, 363] width 111 height 17
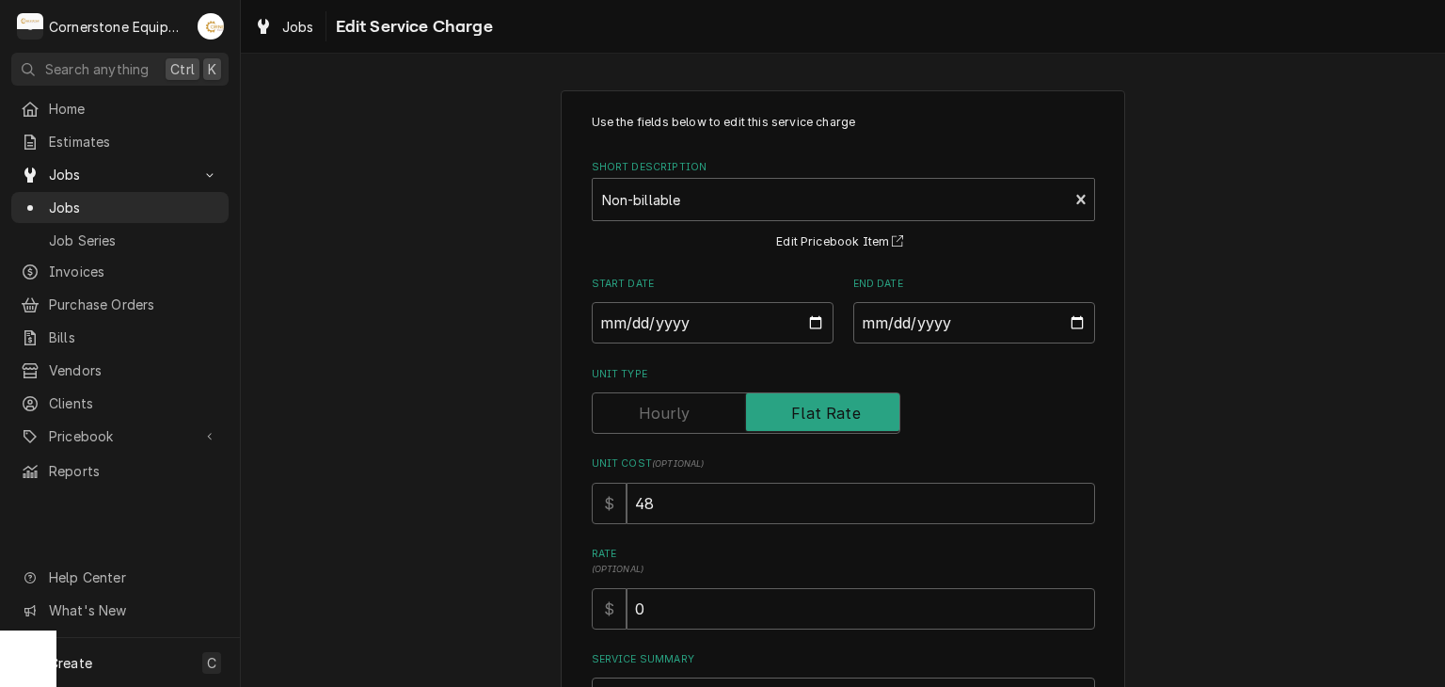
scroll to position [237, 0]
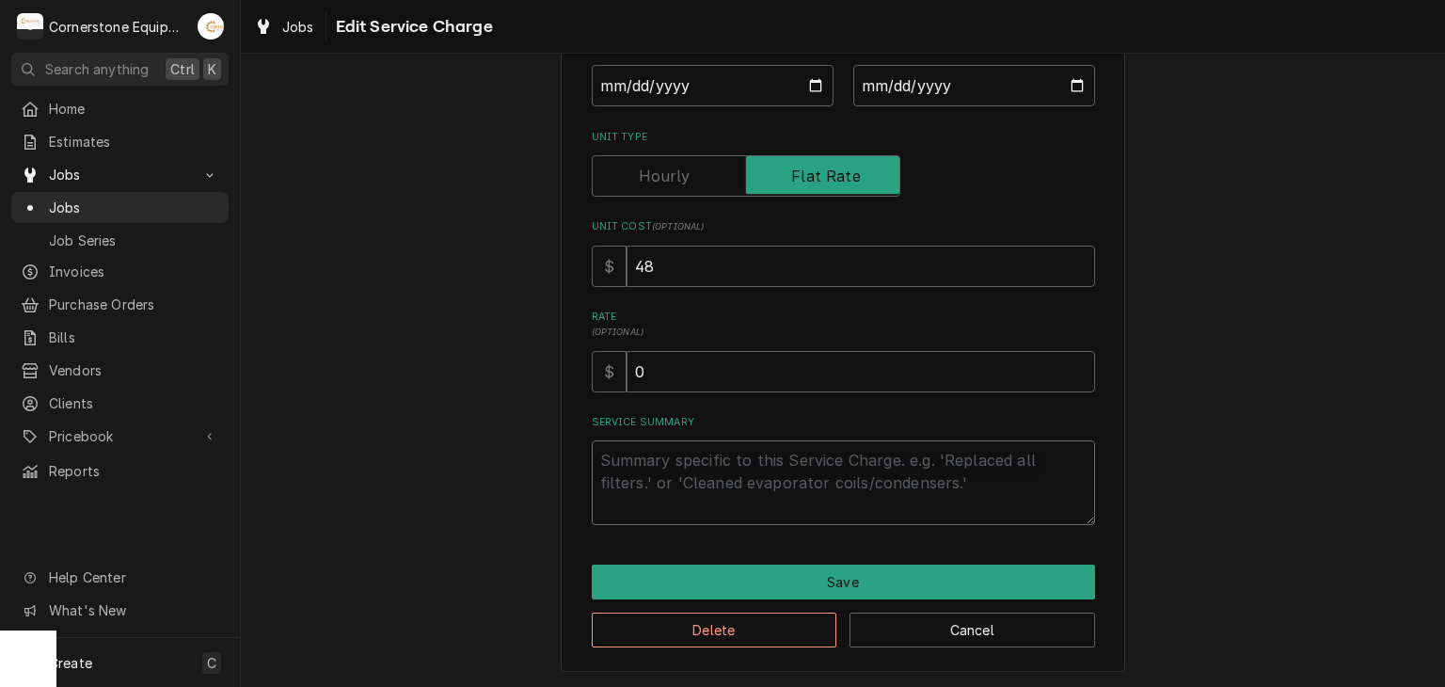
click at [678, 486] on textarea "Service Summary" at bounding box center [843, 482] width 503 height 85
paste textarea "9/22/25 ASB - Returned to call back and found that the right grill right lane w…"
type textarea "x"
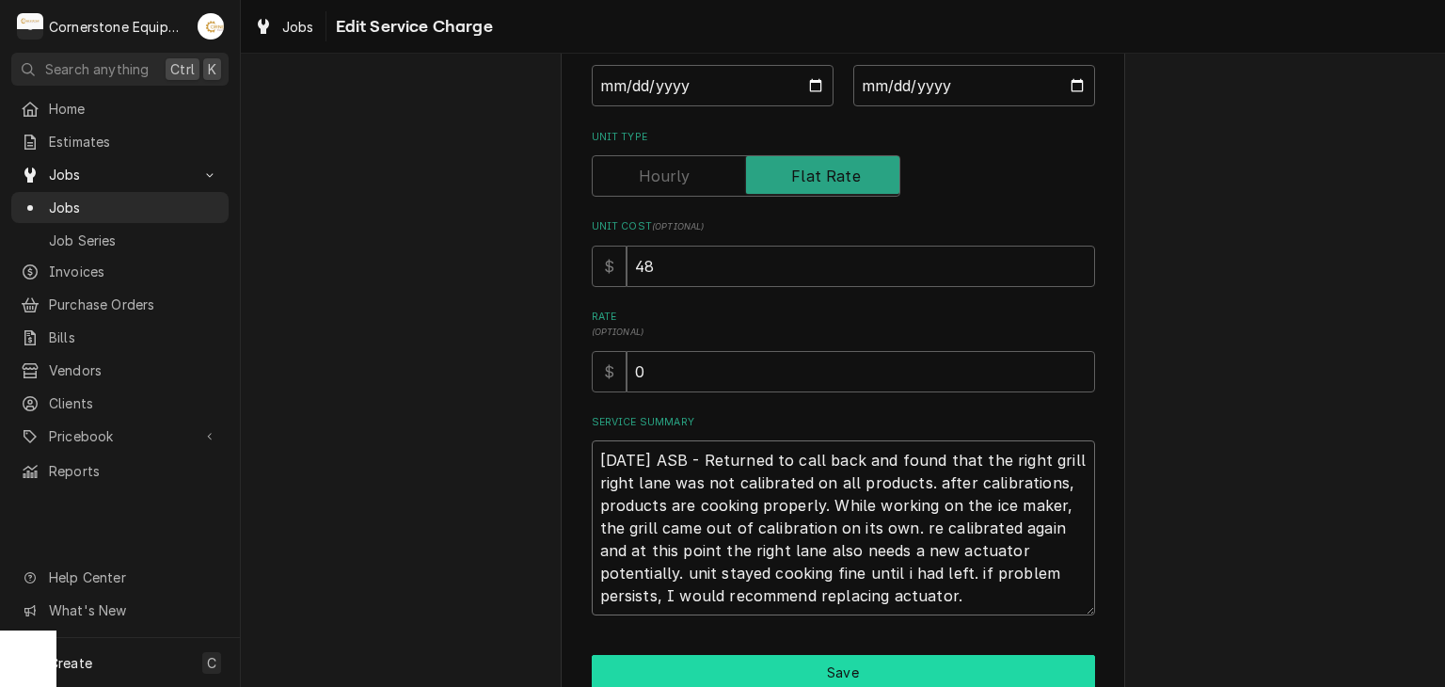
type textarea "9/22/25 ASB - Returned to call back and found that the right grill right lane w…"
click at [750, 663] on button "Save" at bounding box center [843, 672] width 503 height 35
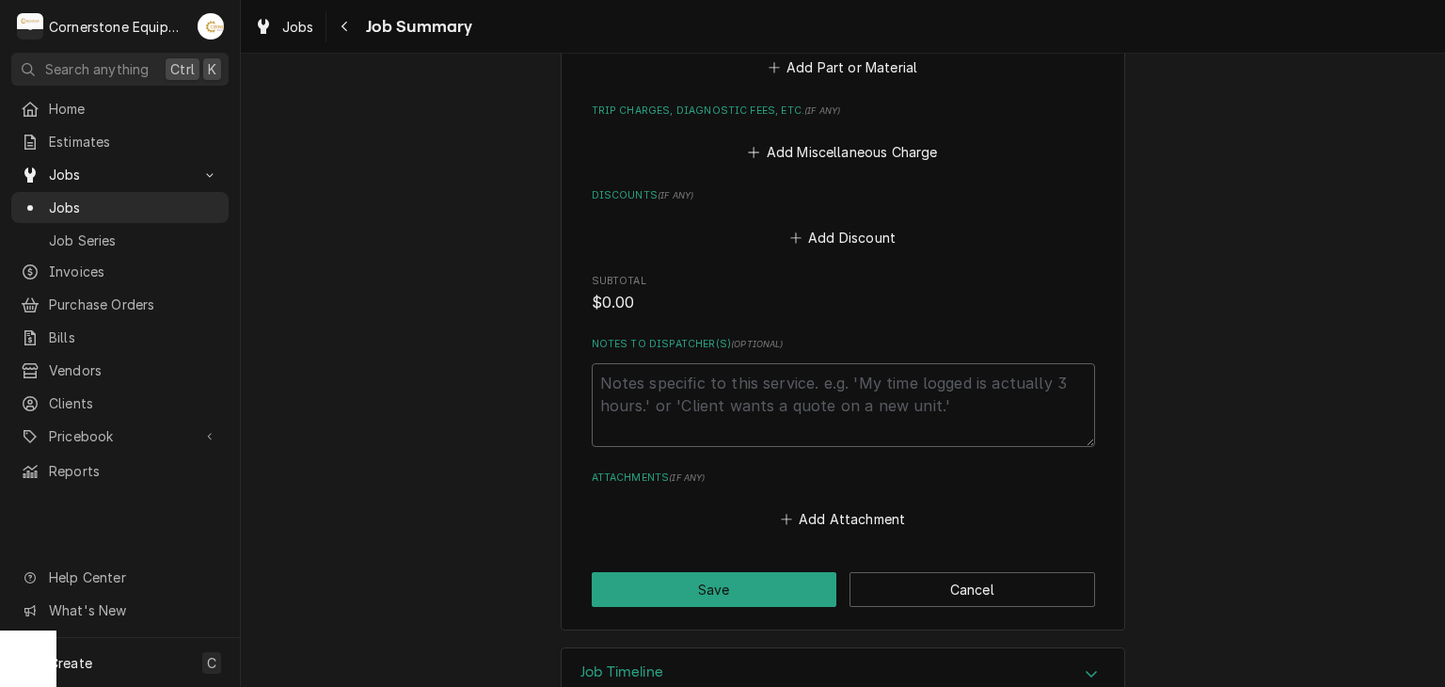
scroll to position [1049, 0]
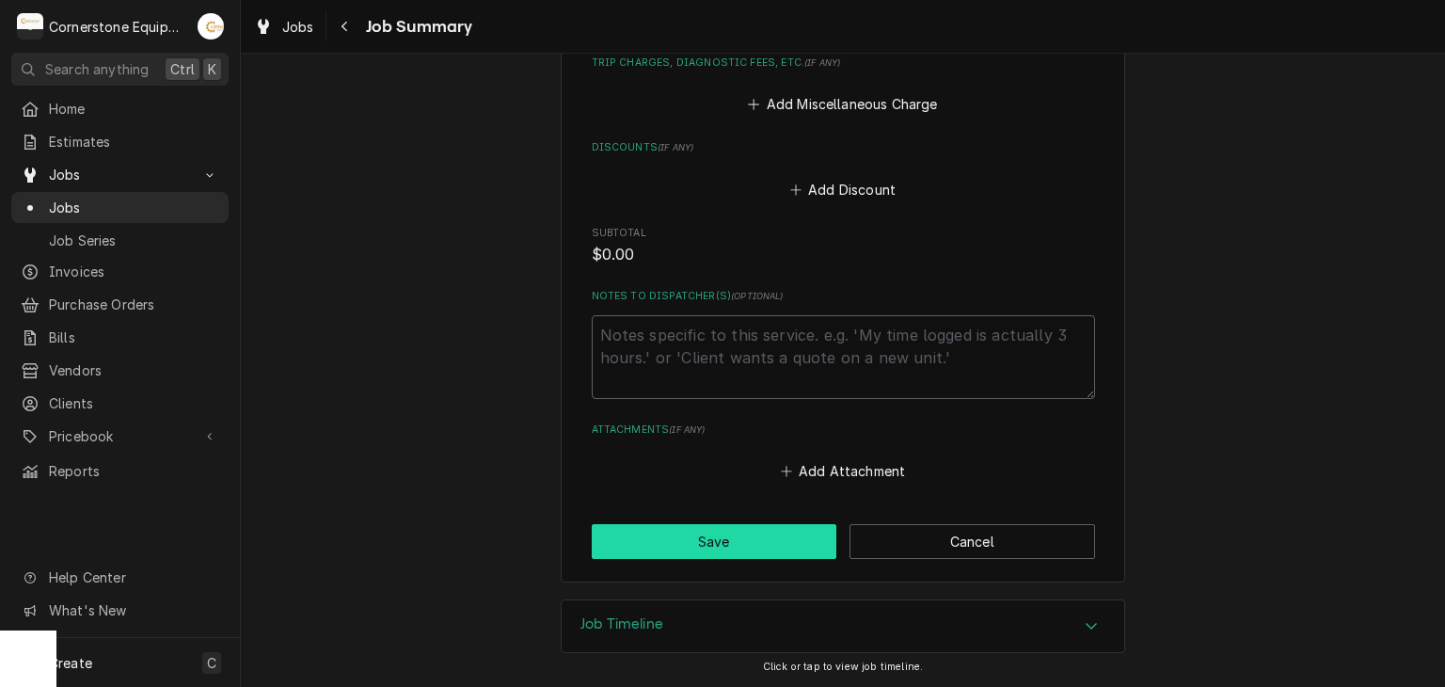
click at [690, 531] on button "Save" at bounding box center [715, 541] width 246 height 35
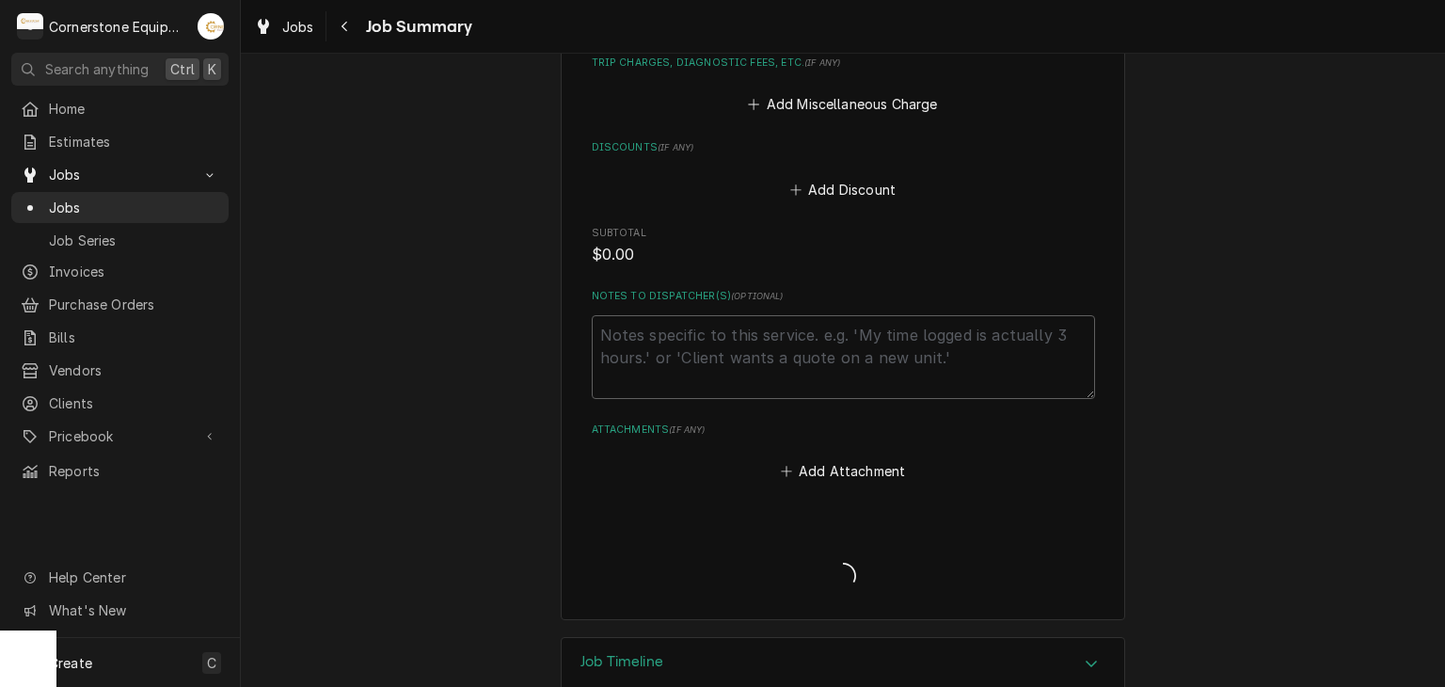
type textarea "x"
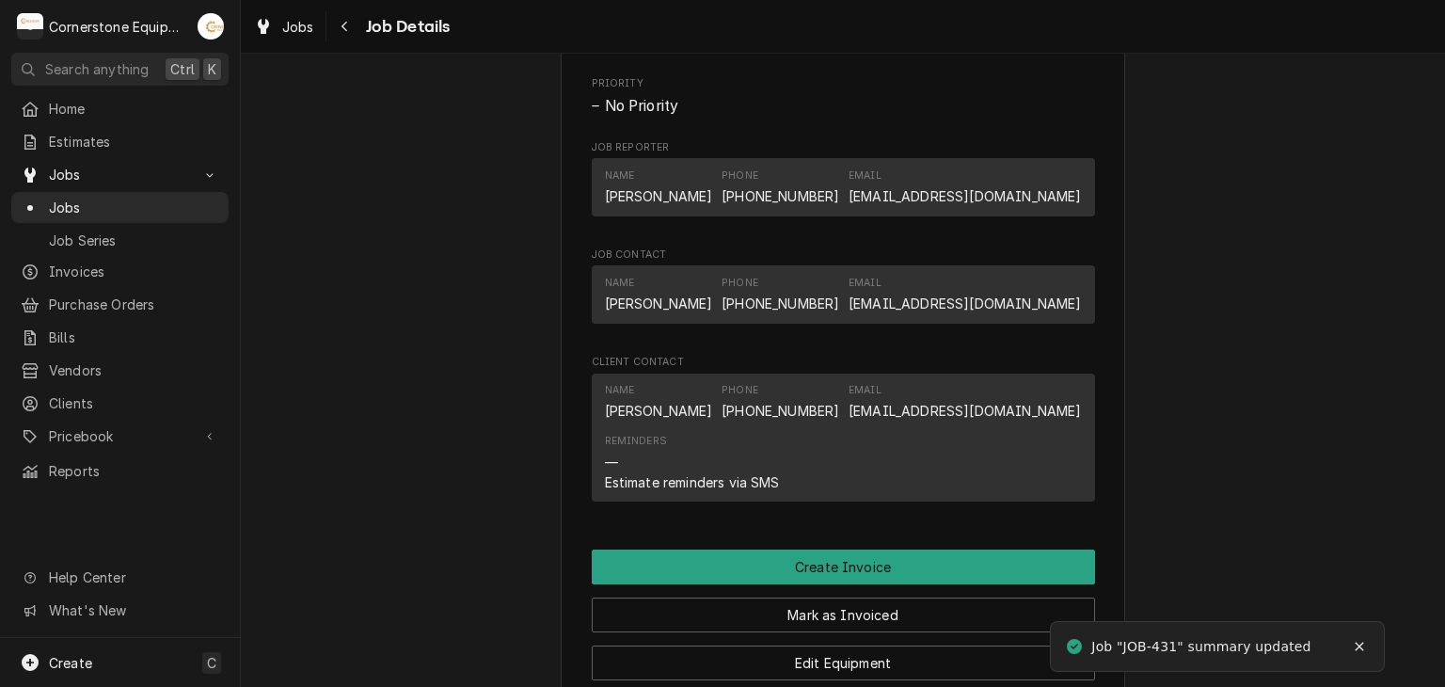
scroll to position [1506, 0]
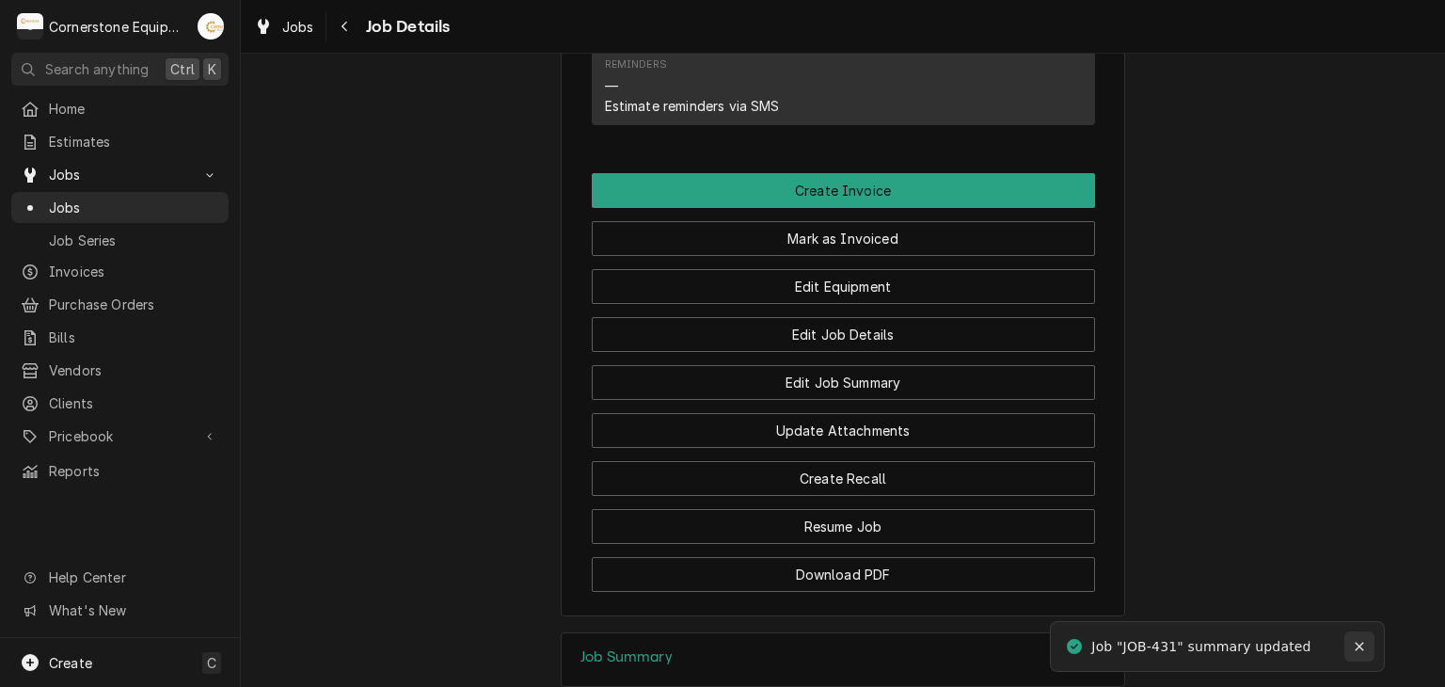
click at [1369, 641] on button "Notifications alt+T" at bounding box center [1360, 646] width 30 height 30
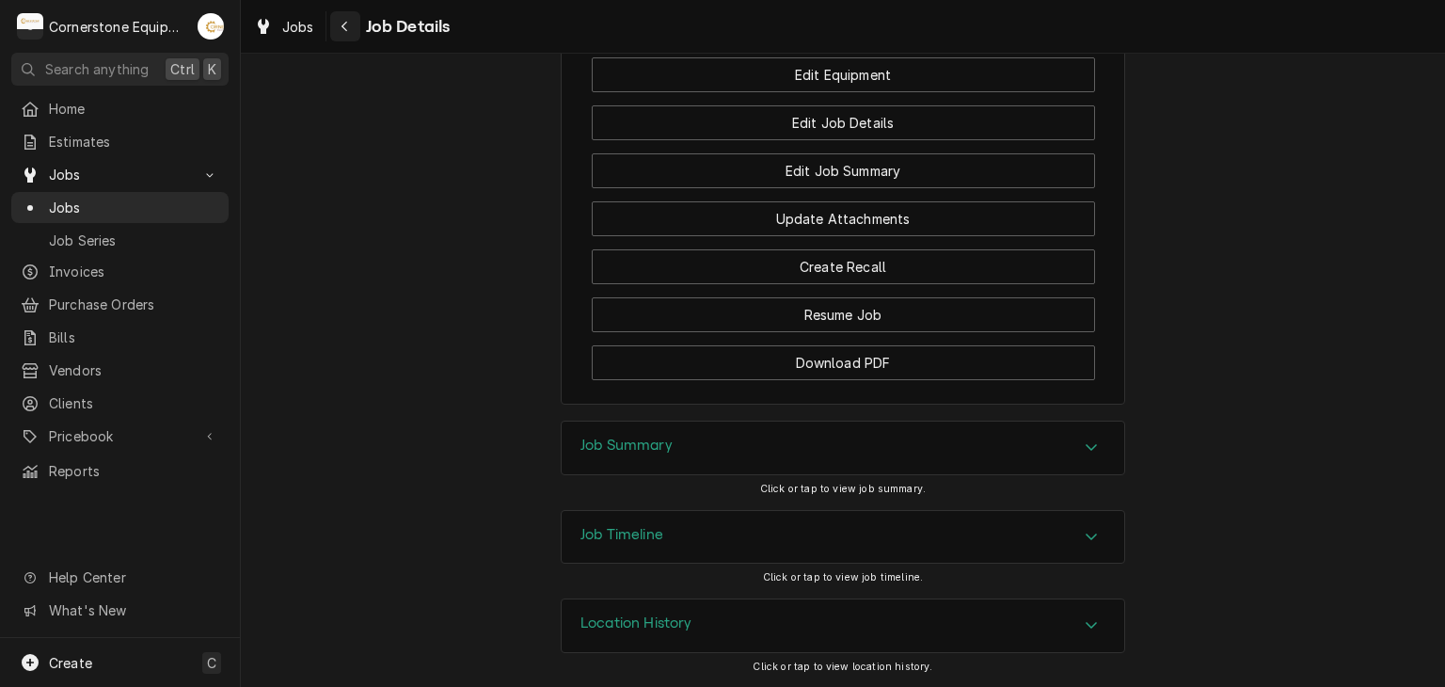
click at [345, 27] on icon "Navigate back" at bounding box center [345, 26] width 8 height 13
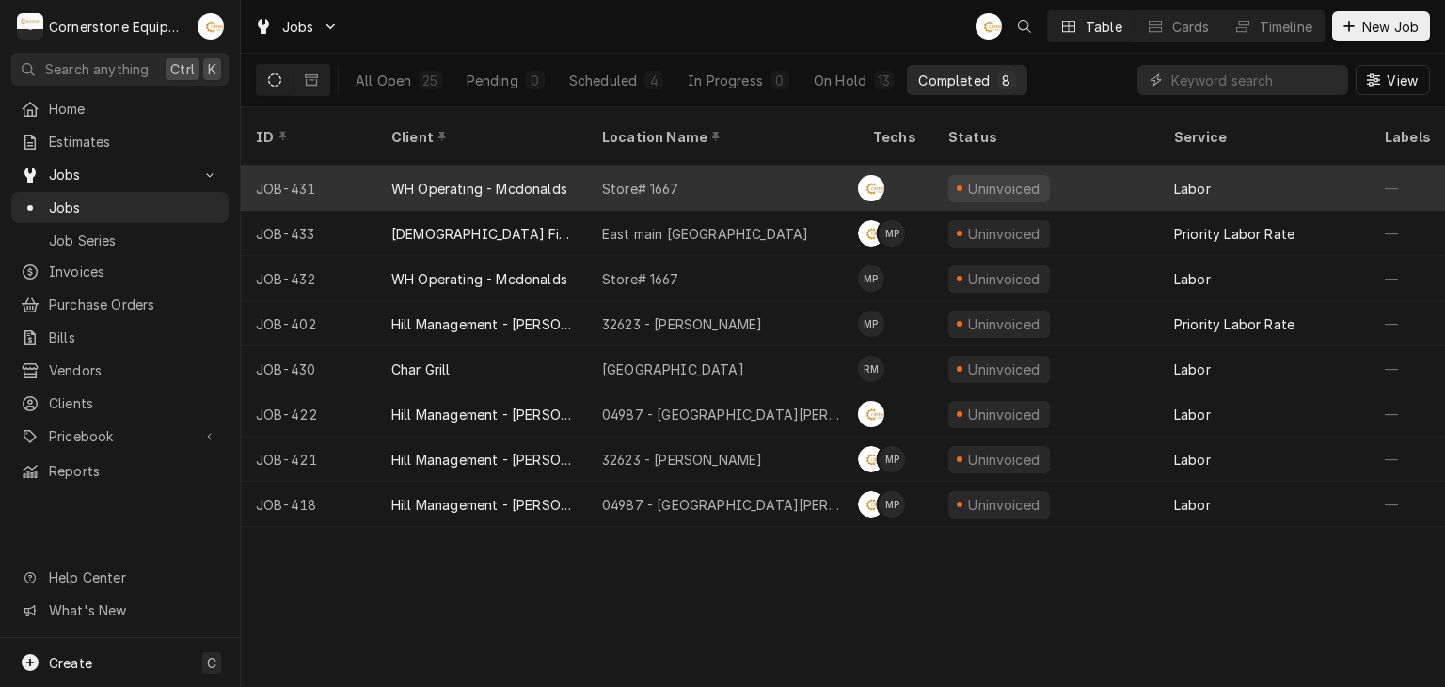
click at [742, 166] on div "Store# 1667" at bounding box center [722, 188] width 271 height 45
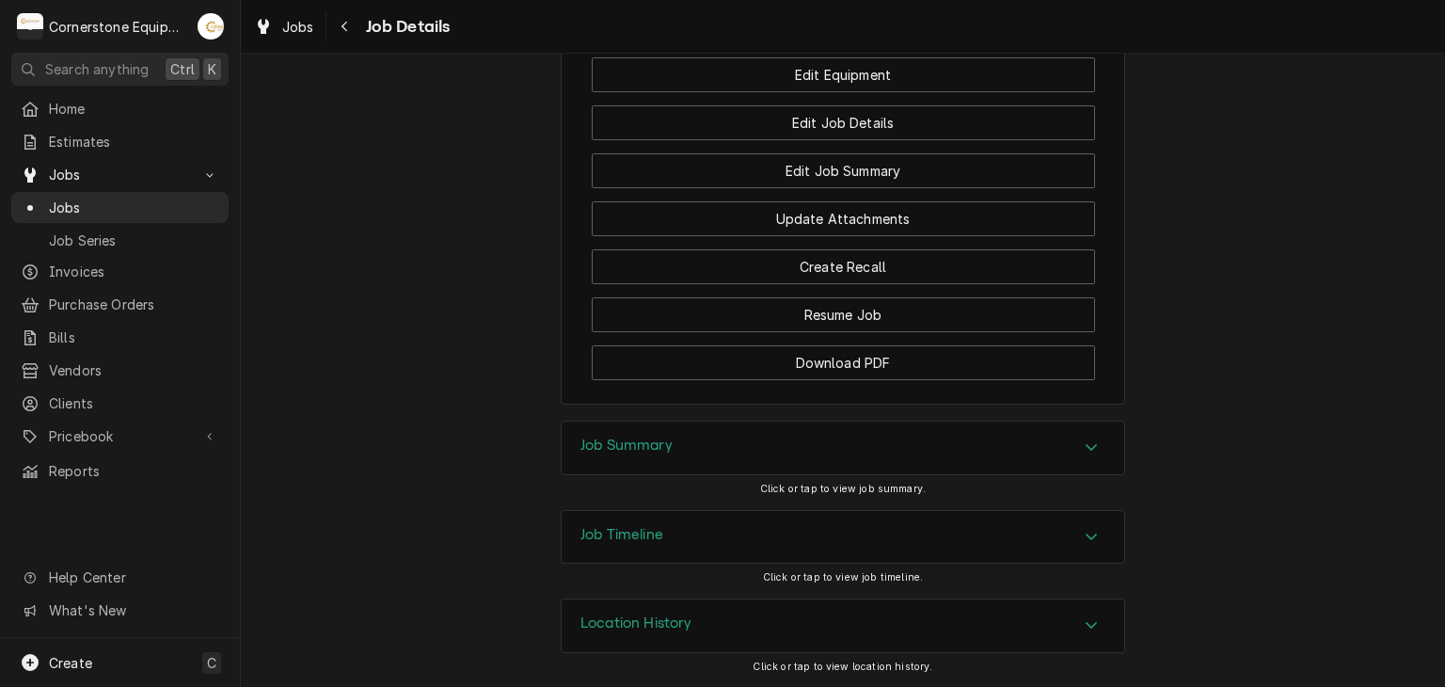
scroll to position [1756, 0]
click at [606, 440] on h3 "Job Summary" at bounding box center [627, 446] width 92 height 18
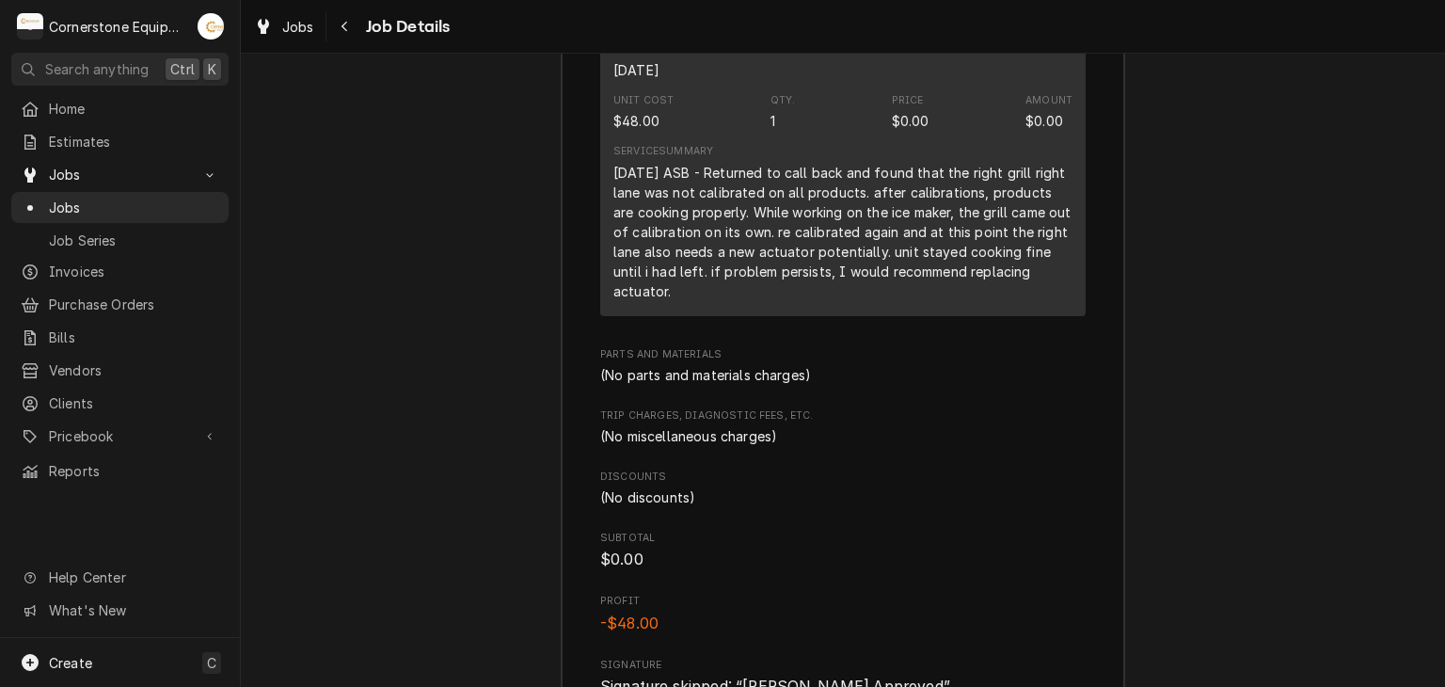
scroll to position [2777, 0]
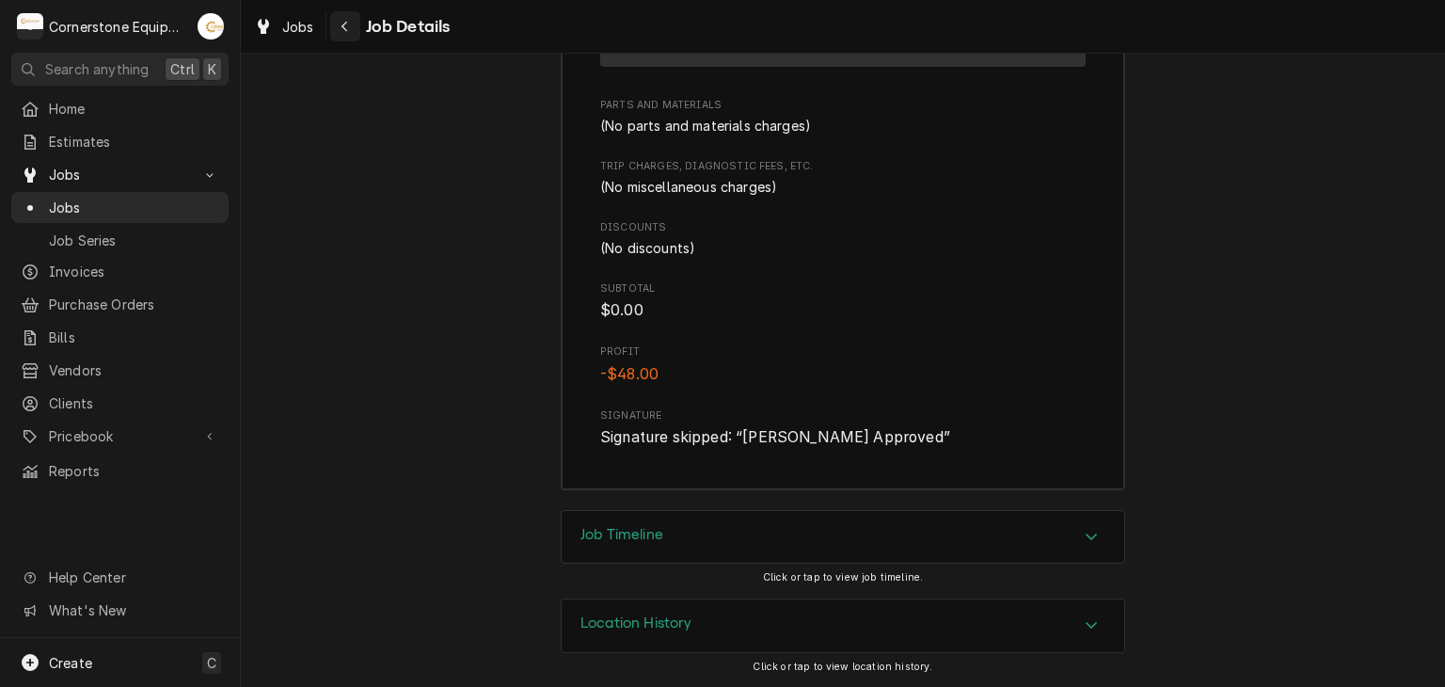
click at [336, 35] on div "Navigate back" at bounding box center [345, 26] width 19 height 19
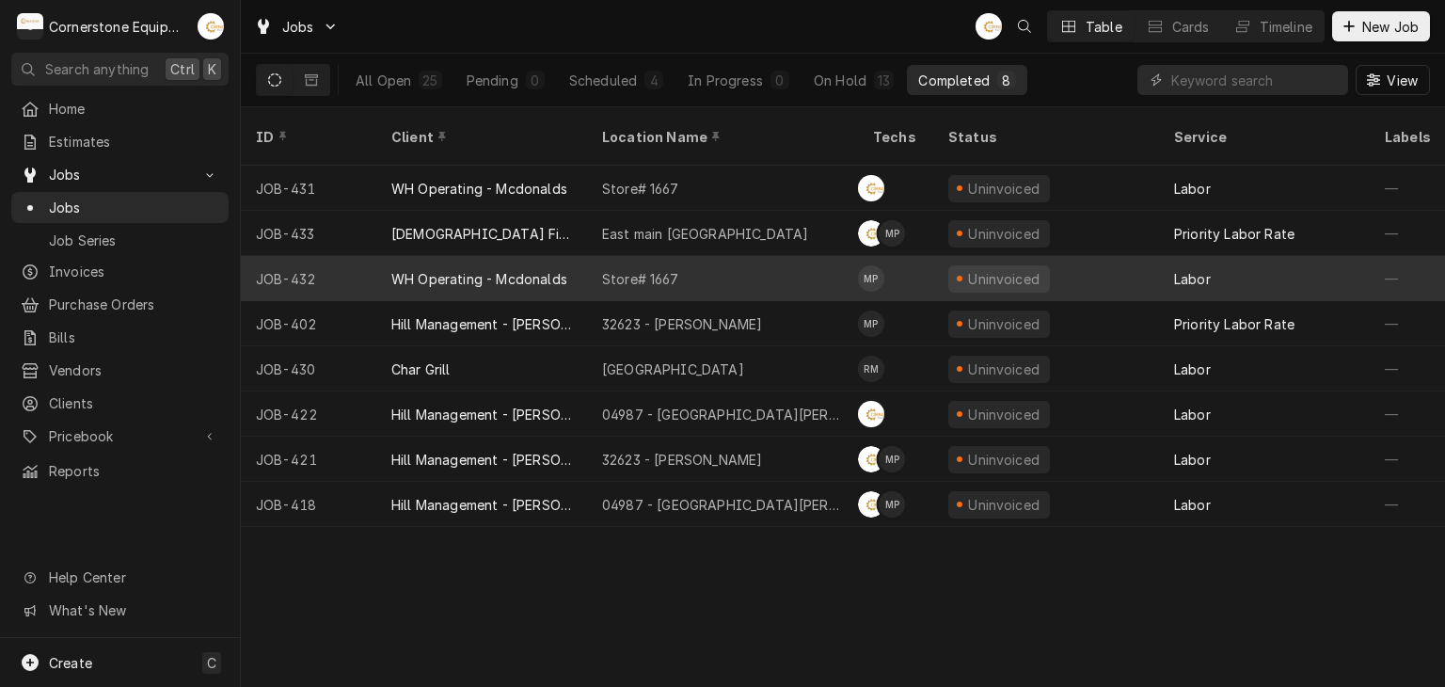
click at [717, 256] on div "Store# 1667" at bounding box center [722, 278] width 271 height 45
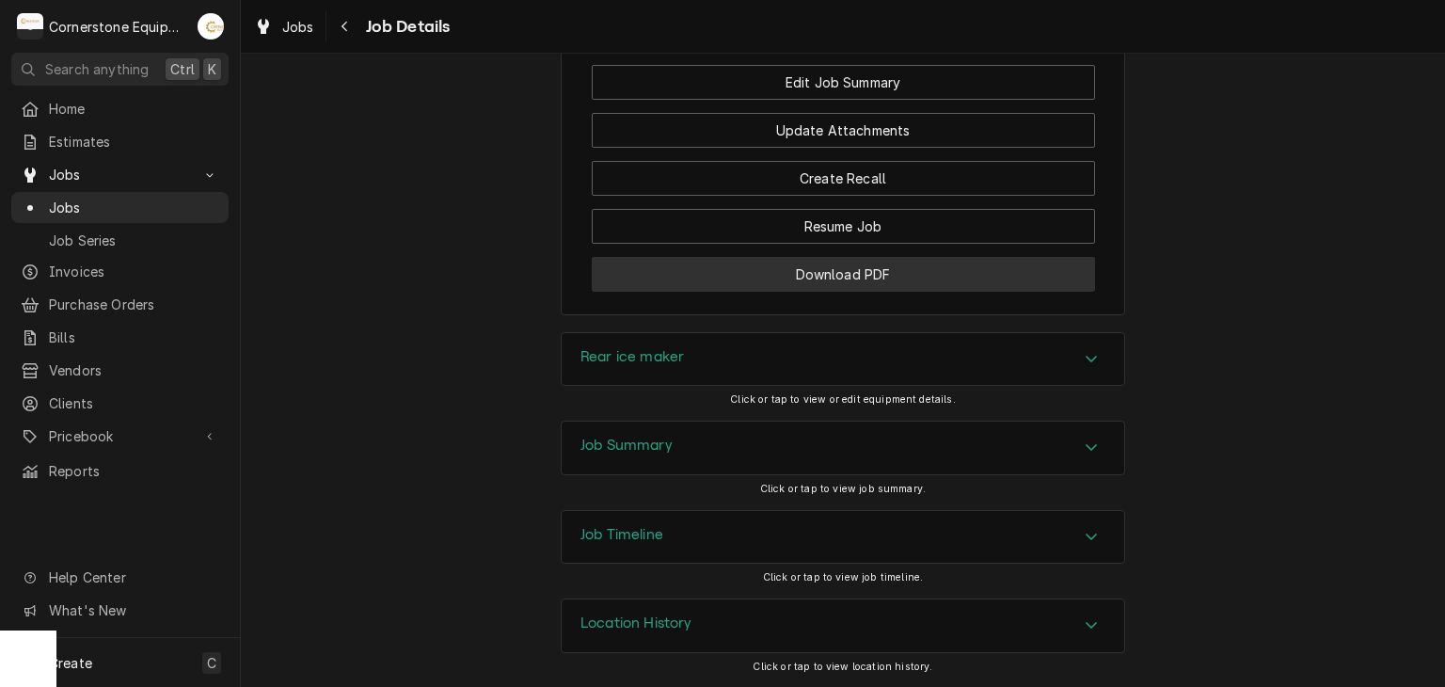
scroll to position [1731, 0]
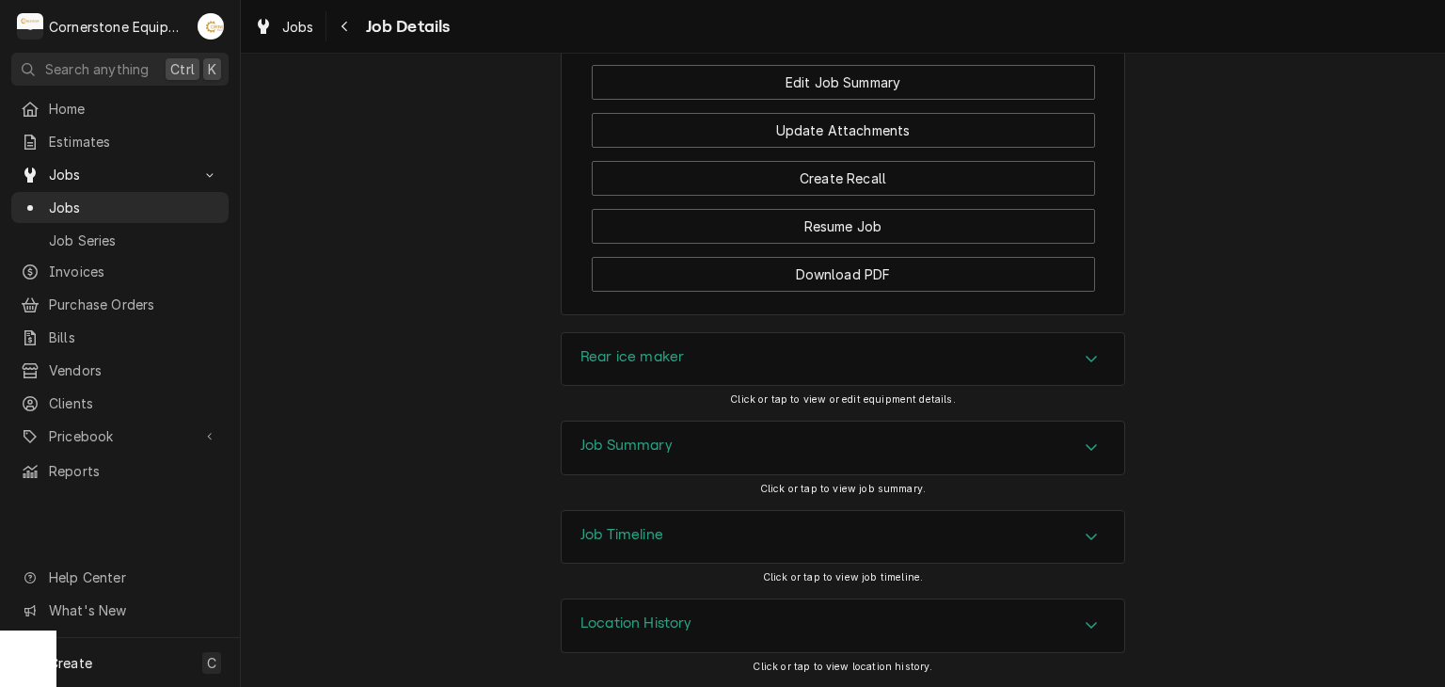
click at [716, 448] on div "Job Summary" at bounding box center [843, 448] width 563 height 53
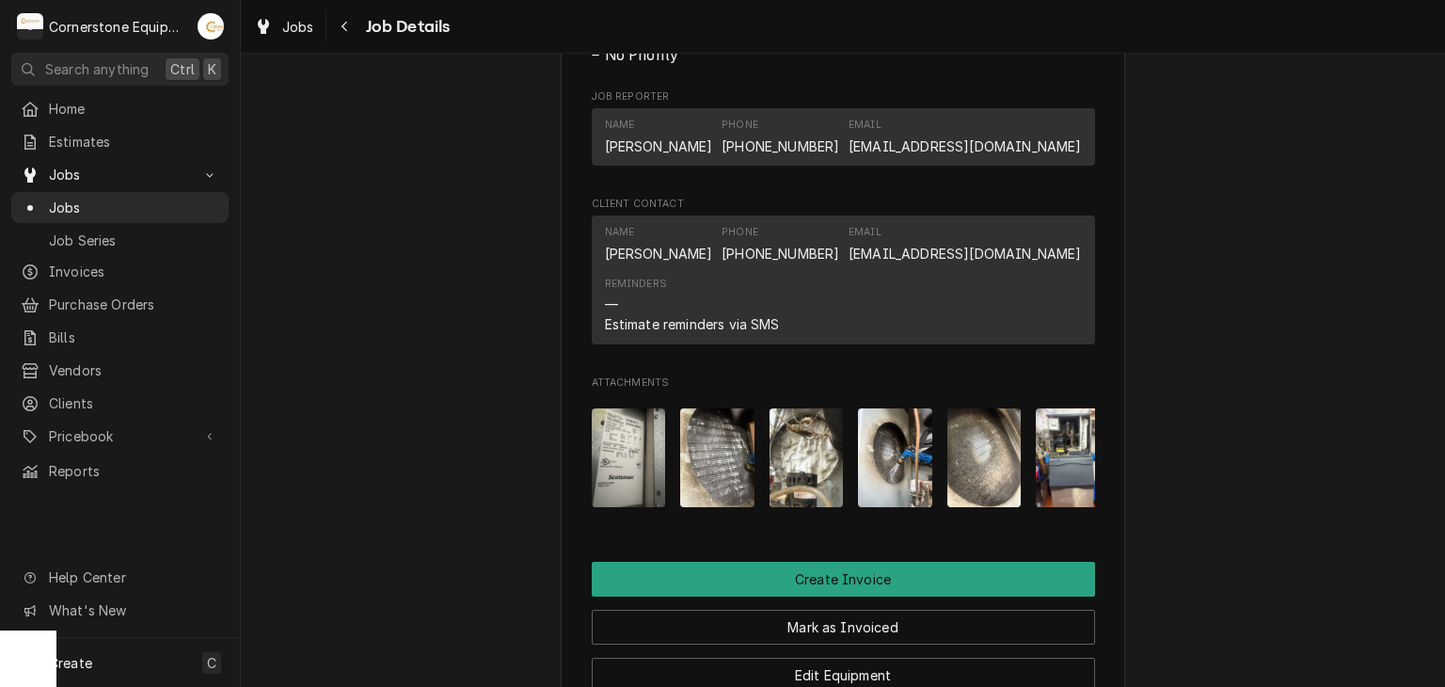
scroll to position [1366, 0]
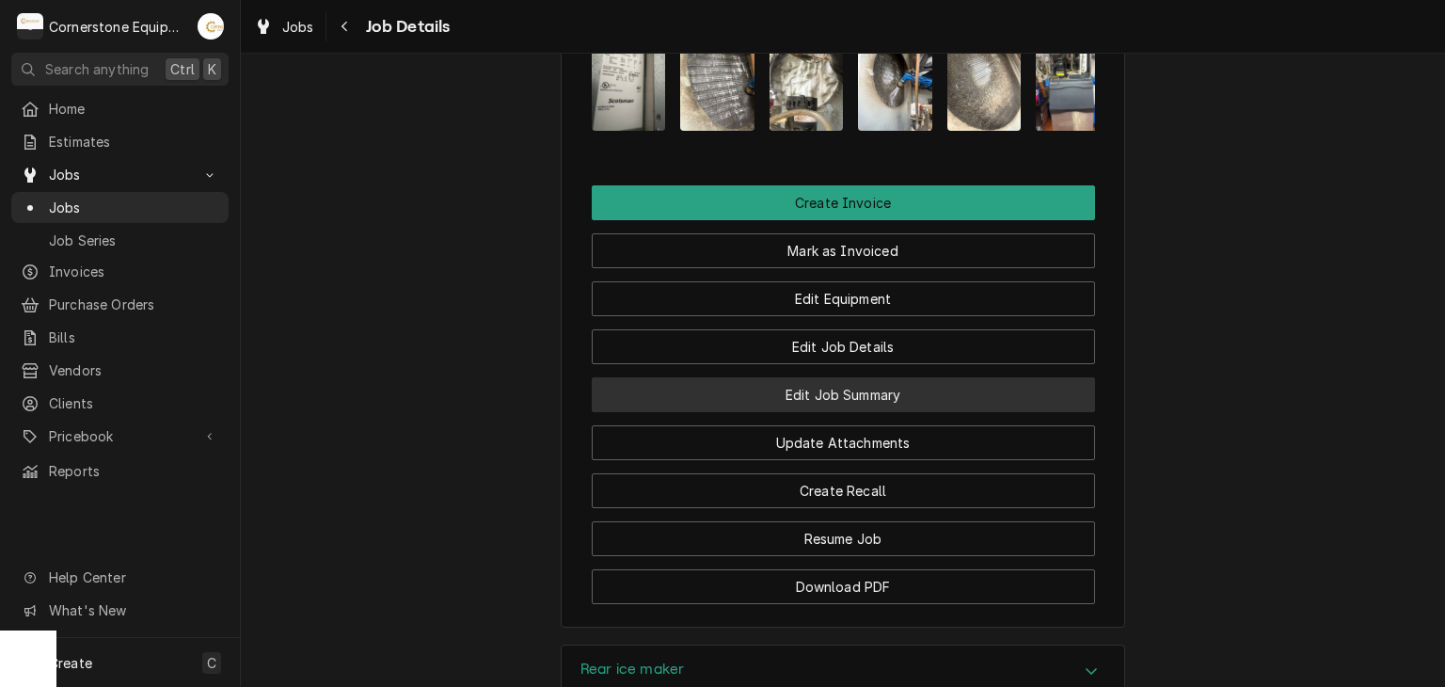
click at [879, 412] on button "Edit Job Summary" at bounding box center [843, 394] width 503 height 35
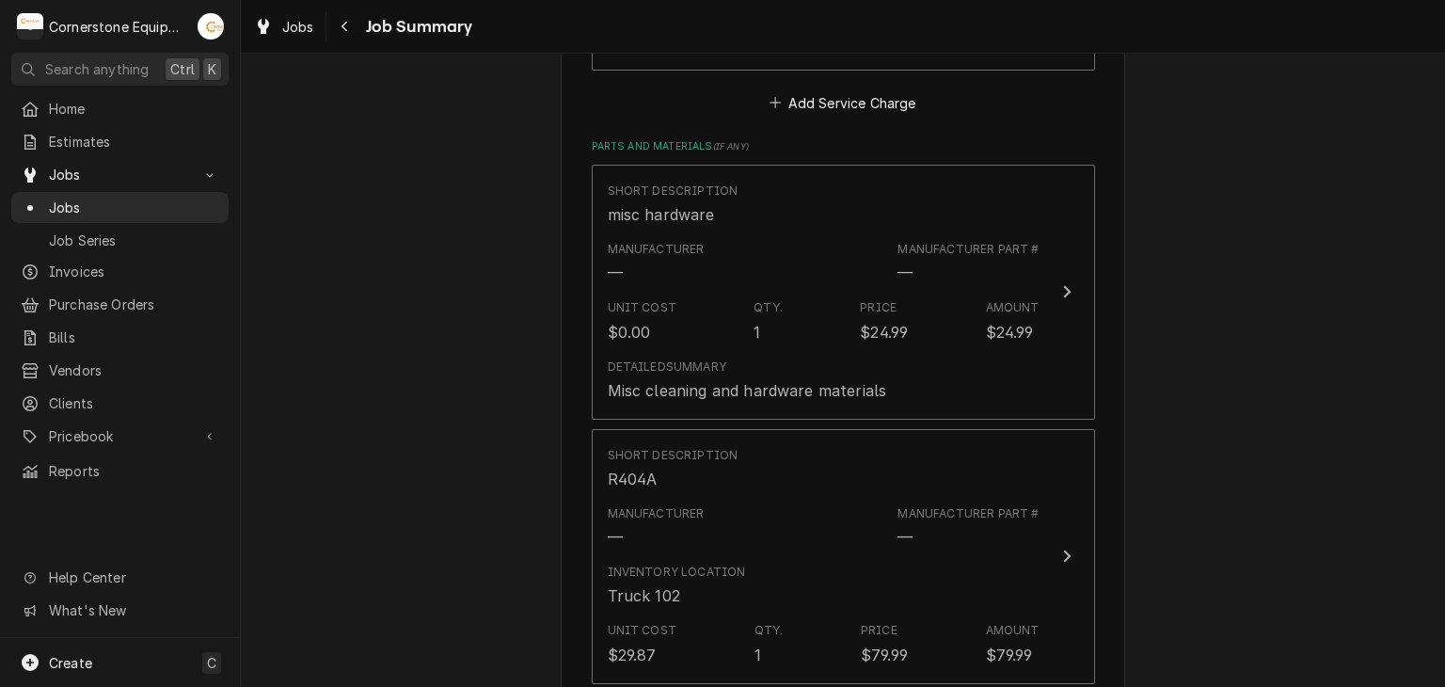
scroll to position [1506, 0]
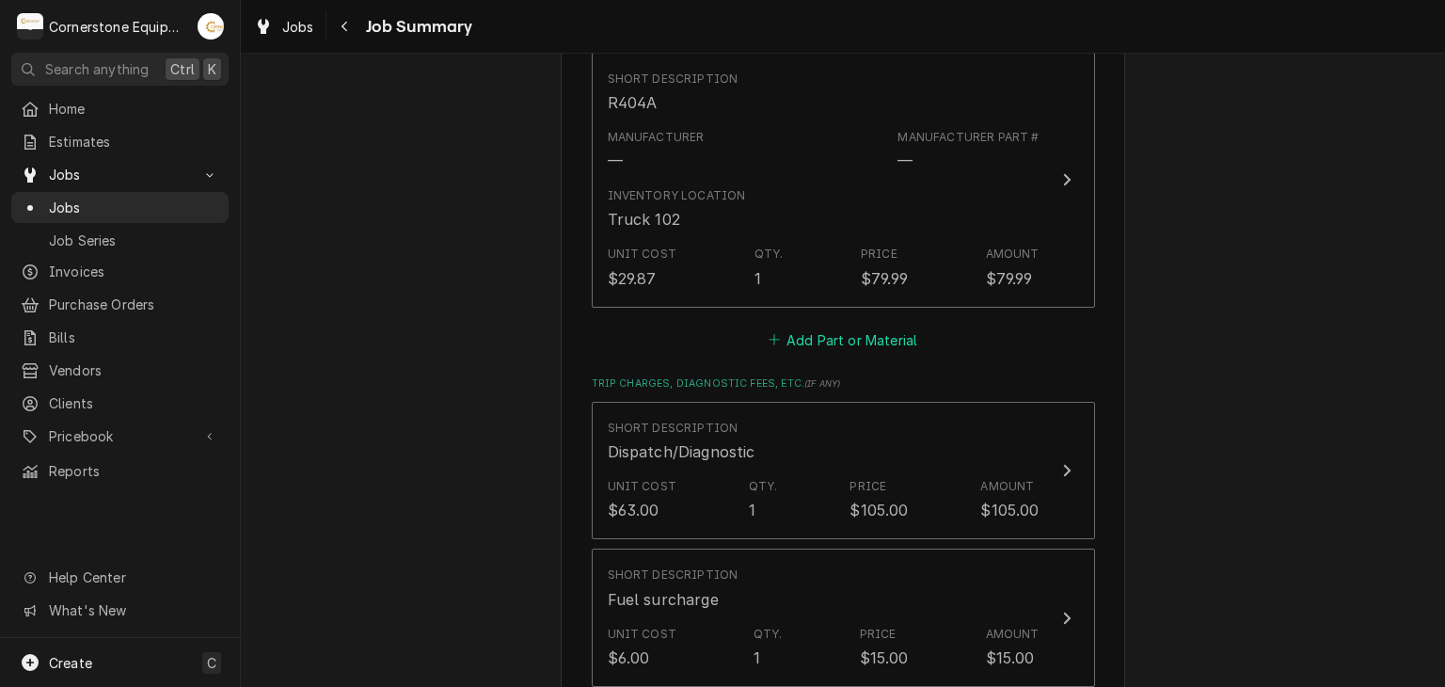
click at [832, 330] on button "Add Part or Material" at bounding box center [842, 340] width 155 height 26
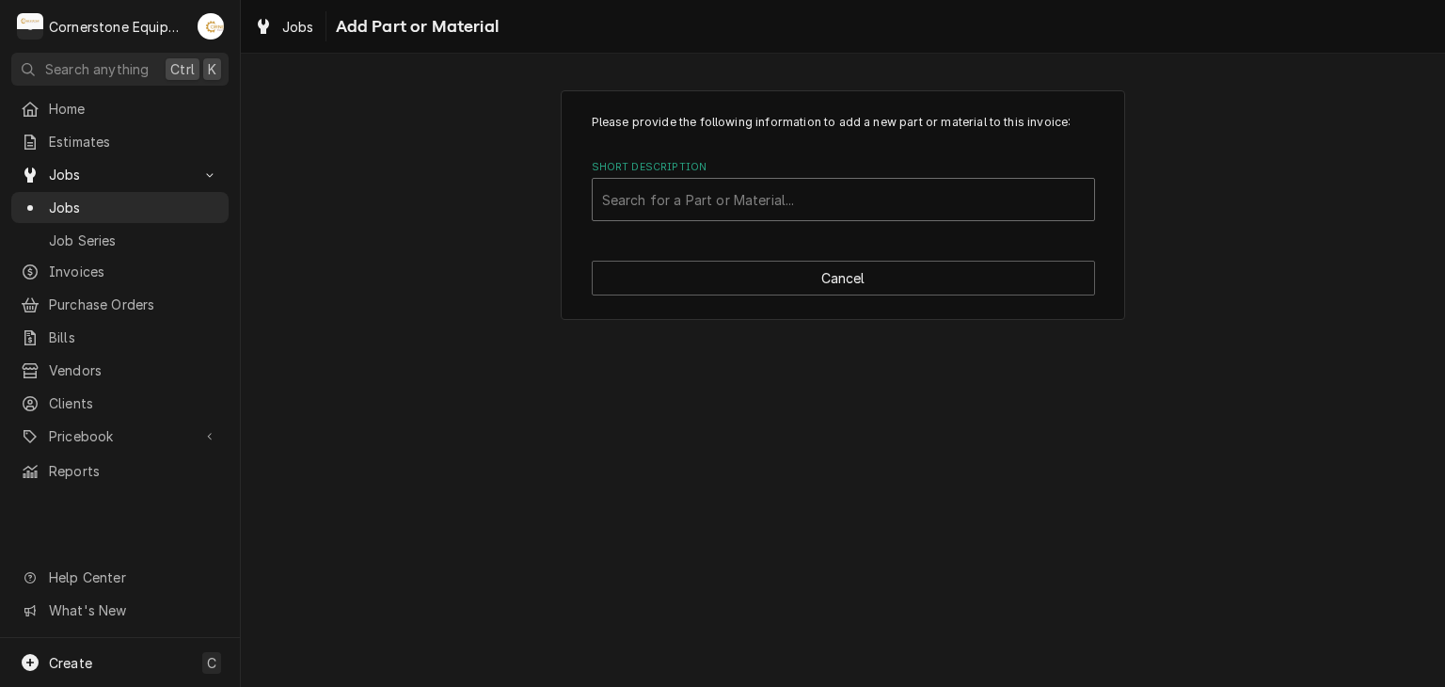
click at [770, 194] on div "Short Description" at bounding box center [843, 200] width 483 height 34
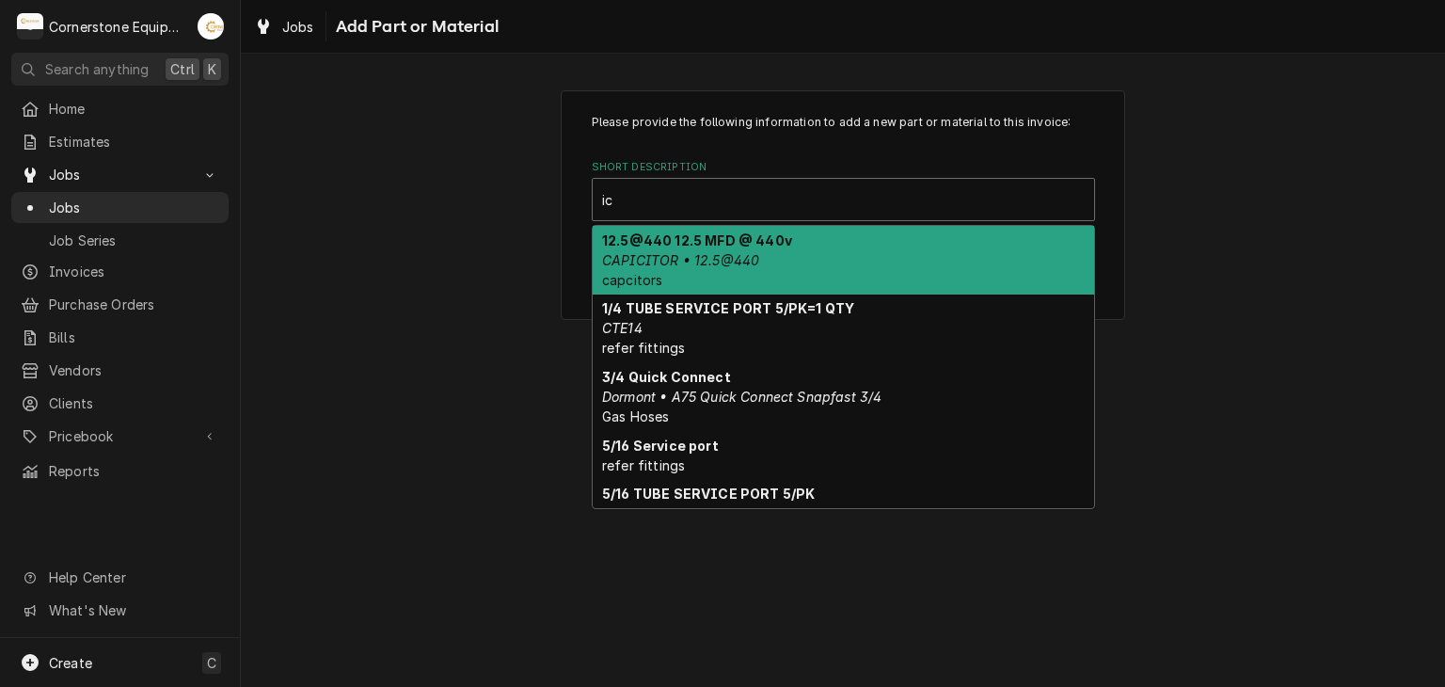
type input "ice"
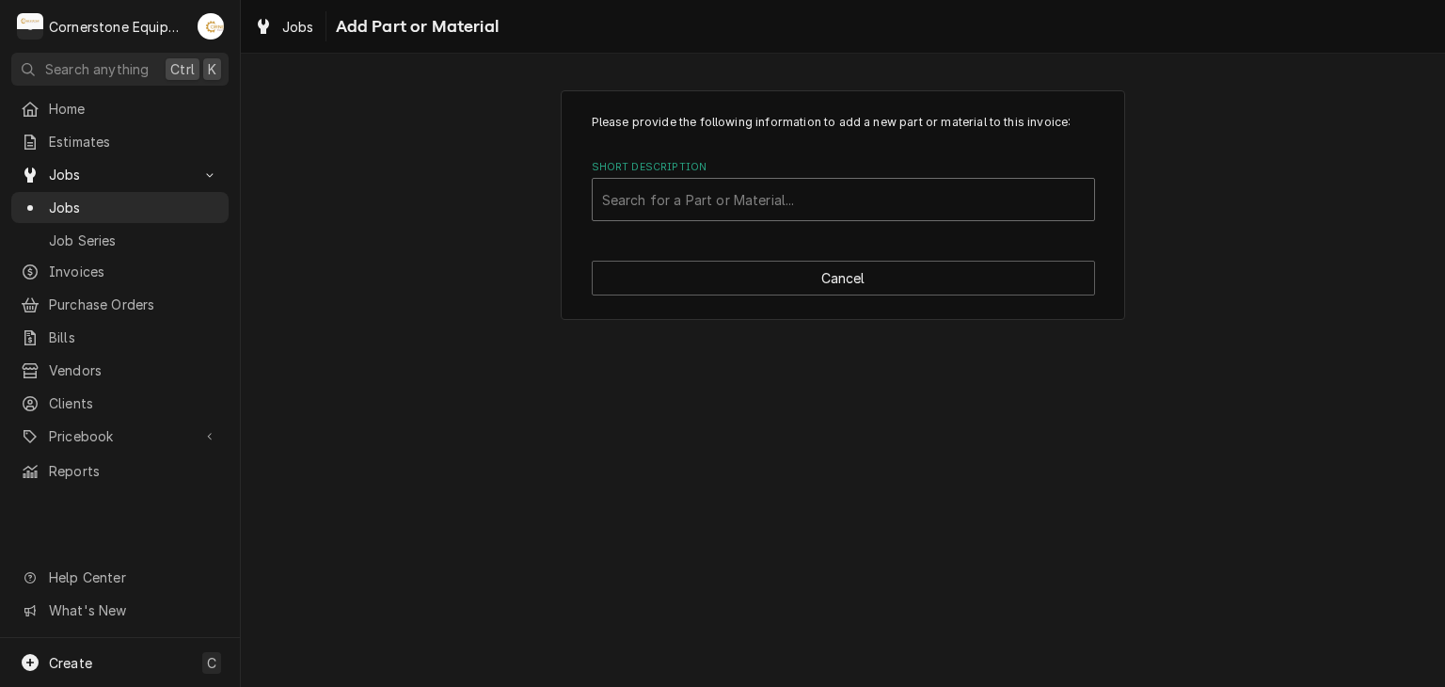
click at [651, 190] on div "Short Description" at bounding box center [843, 200] width 483 height 34
type input "coi"
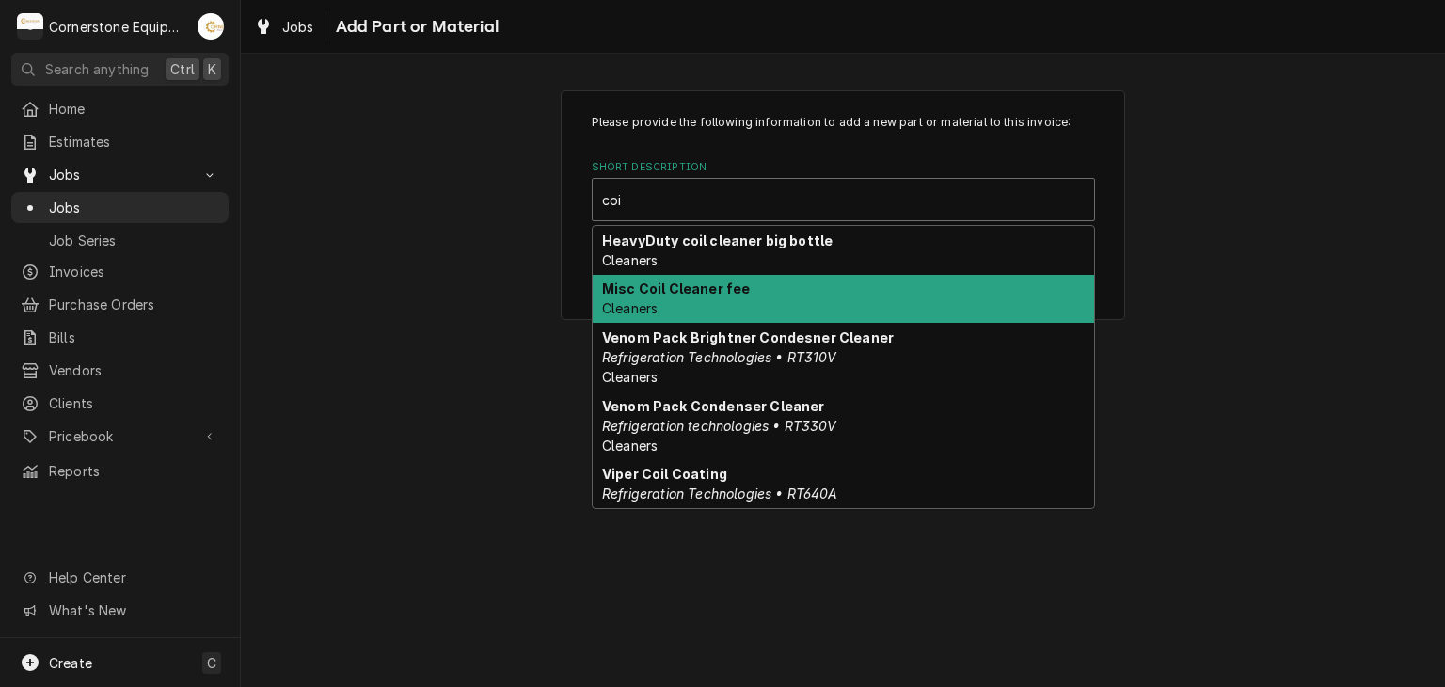
click at [694, 289] on strong "Misc Coil Cleaner fee" at bounding box center [676, 288] width 148 height 16
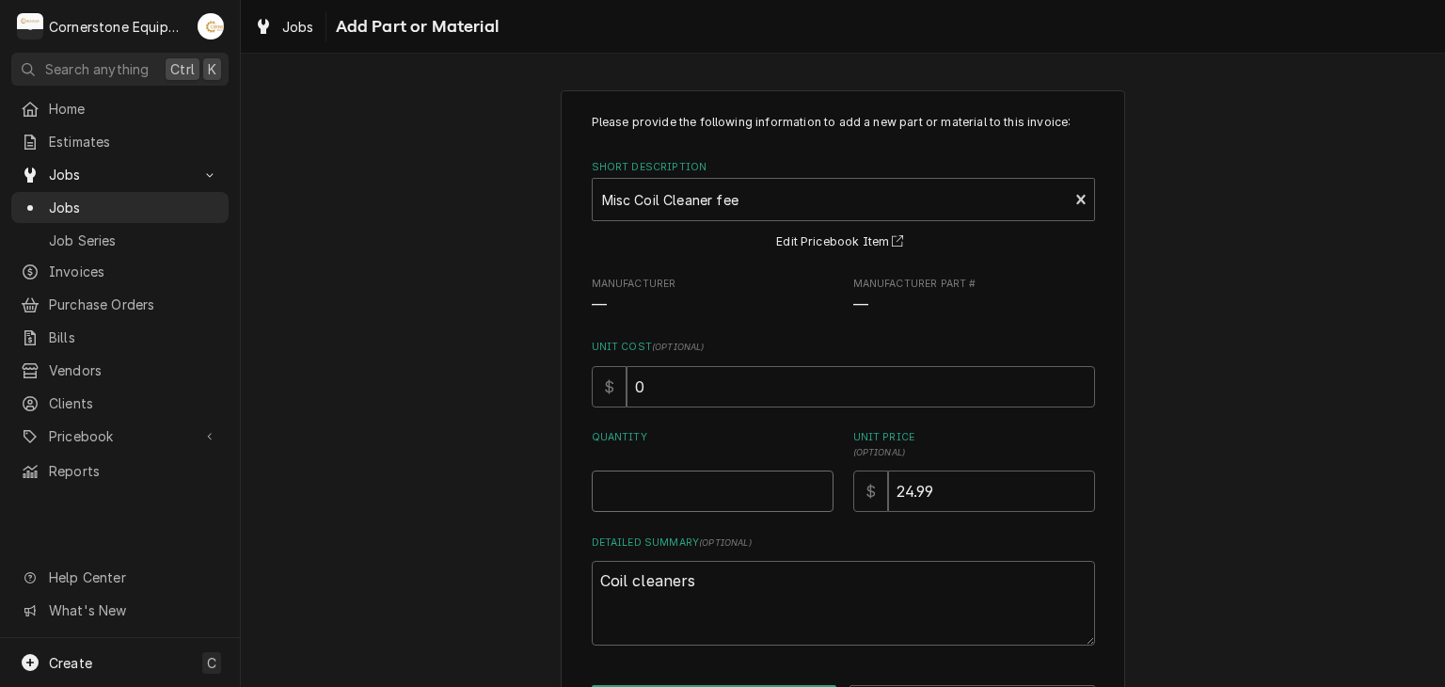
click at [748, 489] on input "Quantity" at bounding box center [713, 491] width 242 height 41
type textarea "x"
type input "1"
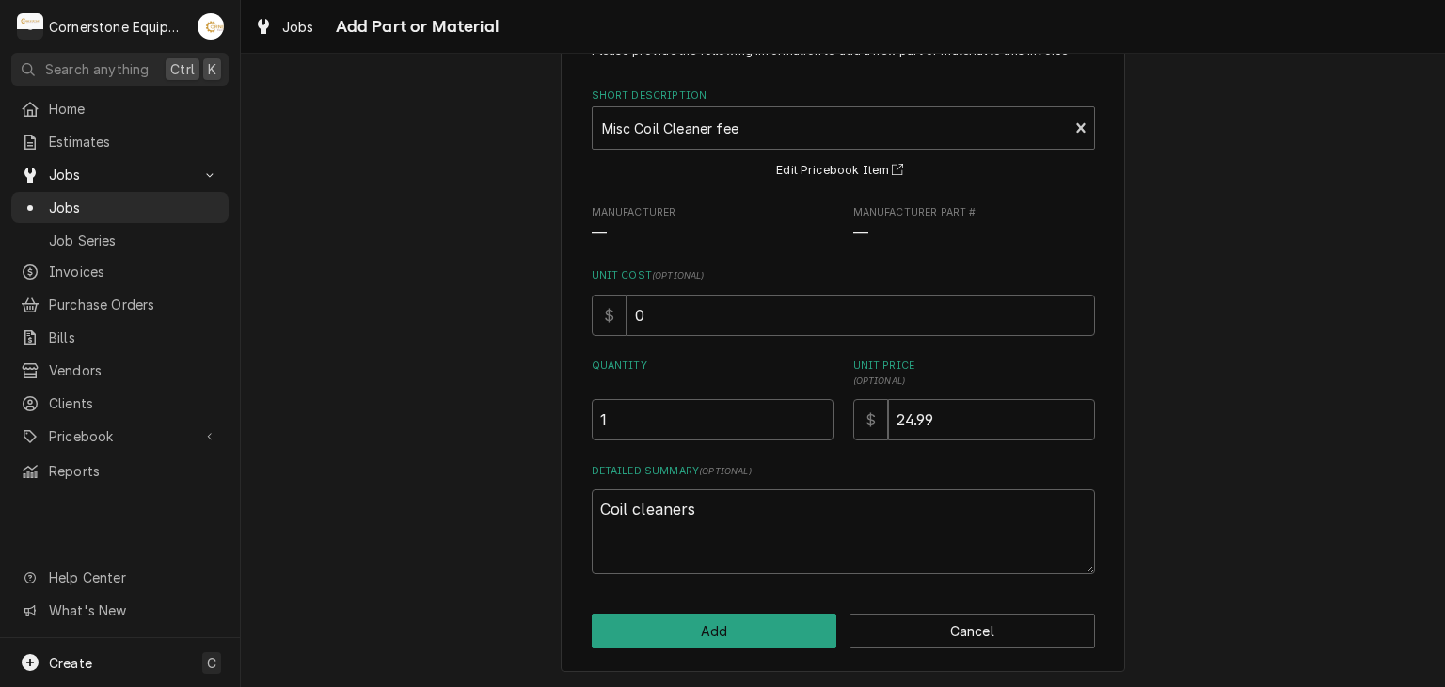
click at [755, 608] on div "Please provide the following information to add a new part or material to this …" at bounding box center [843, 346] width 565 height 654
click at [767, 628] on button "Add" at bounding box center [715, 631] width 246 height 35
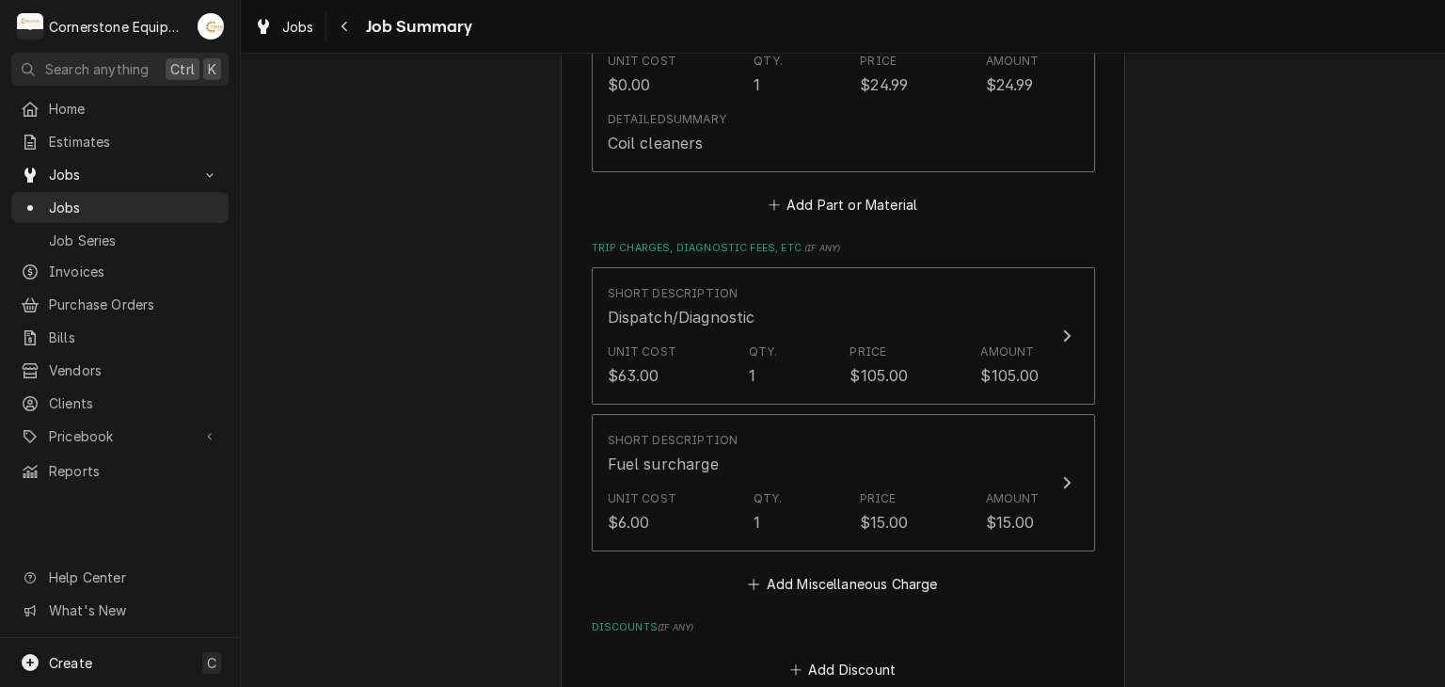
scroll to position [2599, 0]
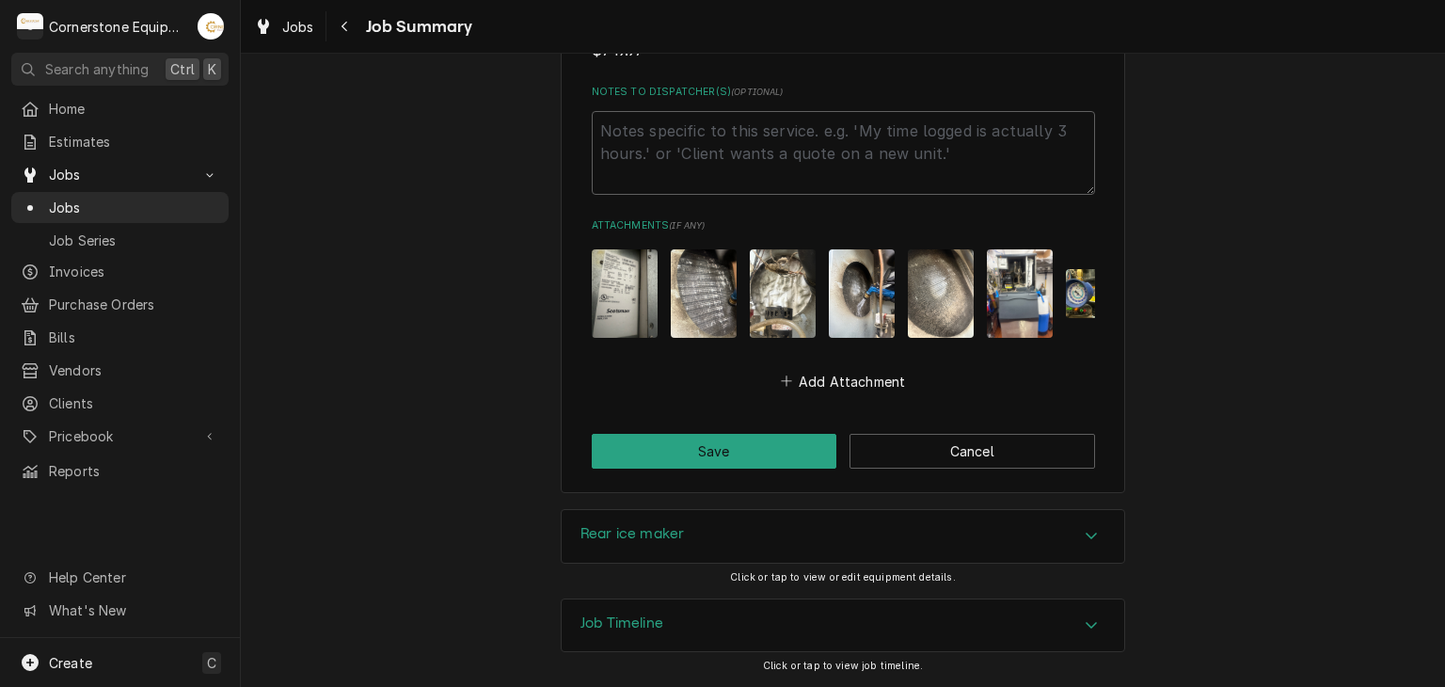
click at [687, 452] on button "Save" at bounding box center [715, 451] width 246 height 35
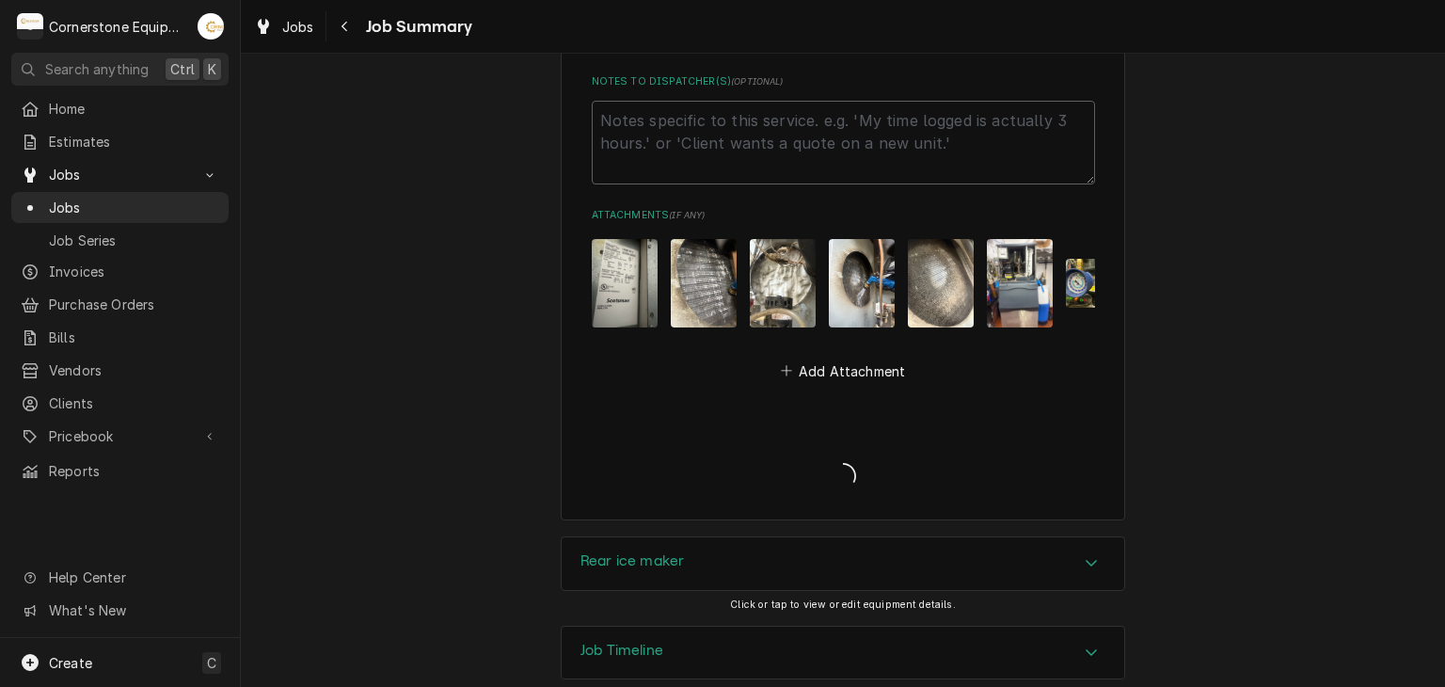
type textarea "x"
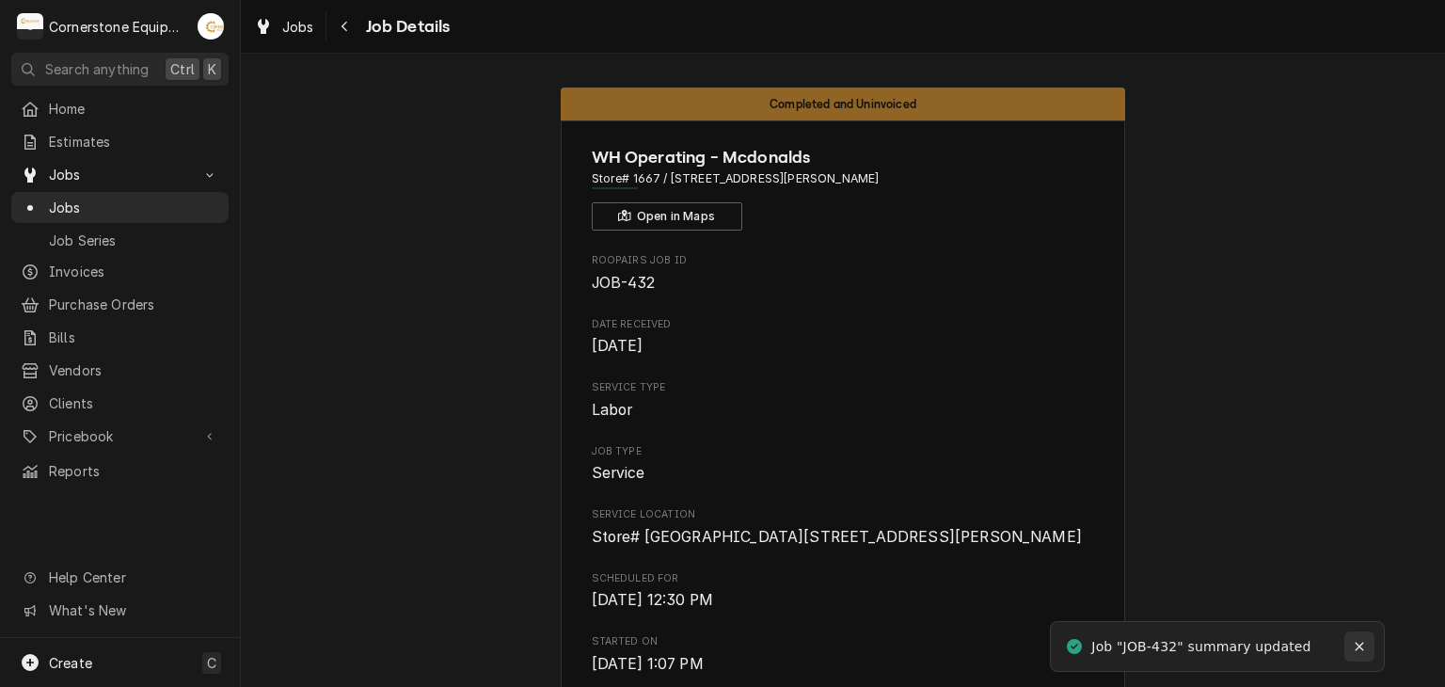
click at [1355, 640] on icon "Notifications alt+T" at bounding box center [1359, 646] width 13 height 13
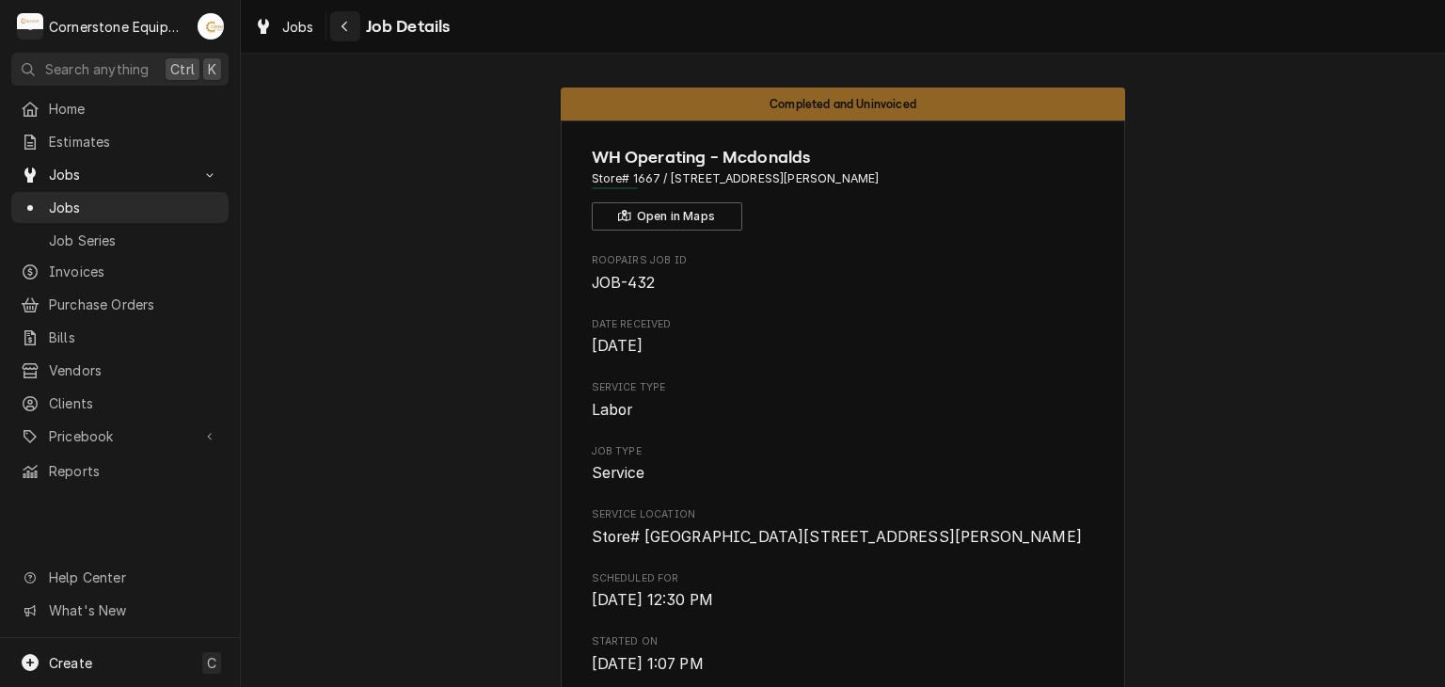
click at [350, 18] on div "Navigate back" at bounding box center [345, 26] width 19 height 19
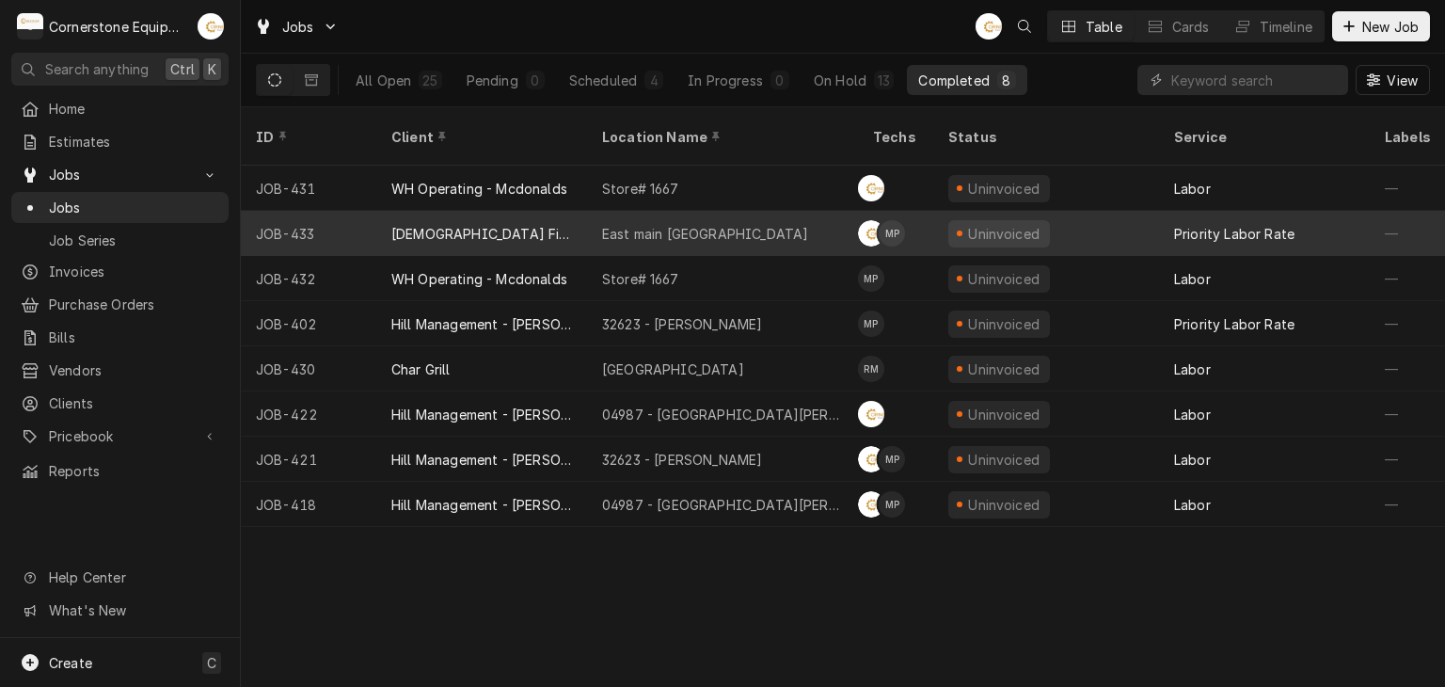
click at [501, 211] on div "[DEMOGRAPHIC_DATA] Fil A" at bounding box center [481, 233] width 211 height 45
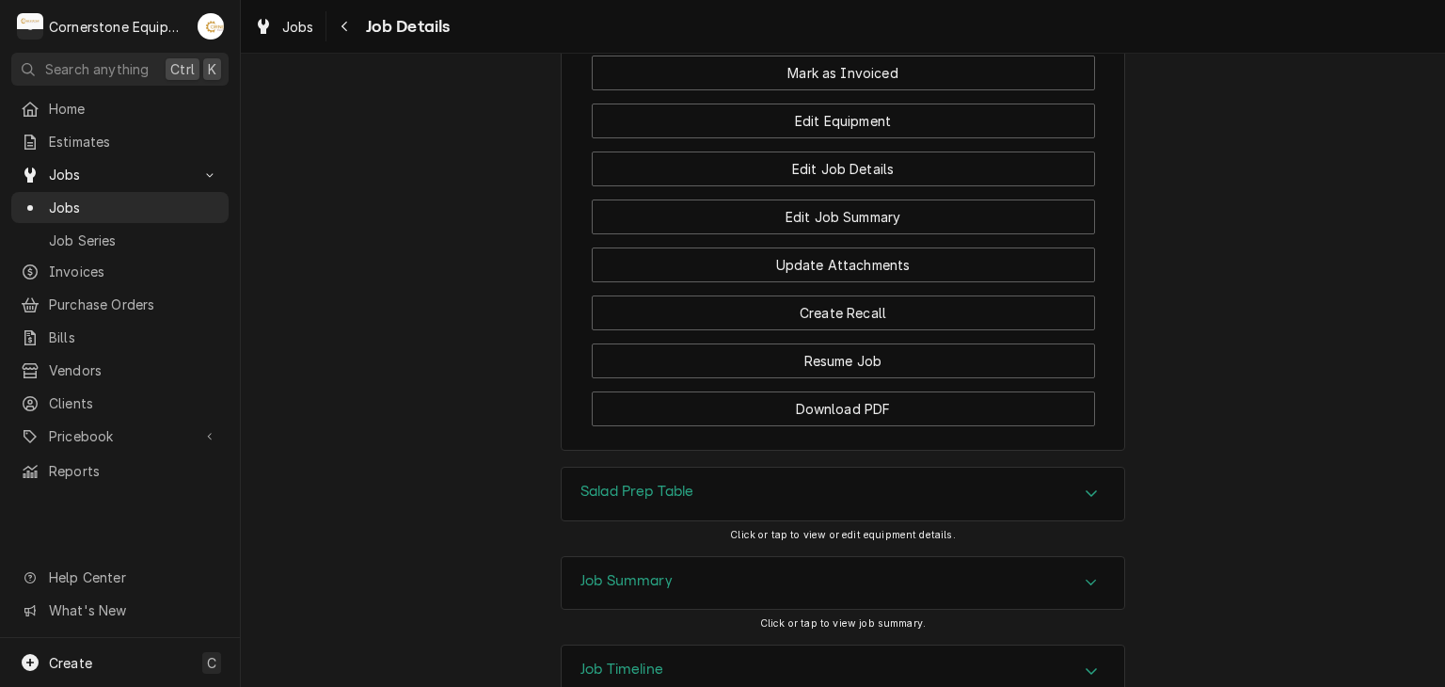
scroll to position [1983, 0]
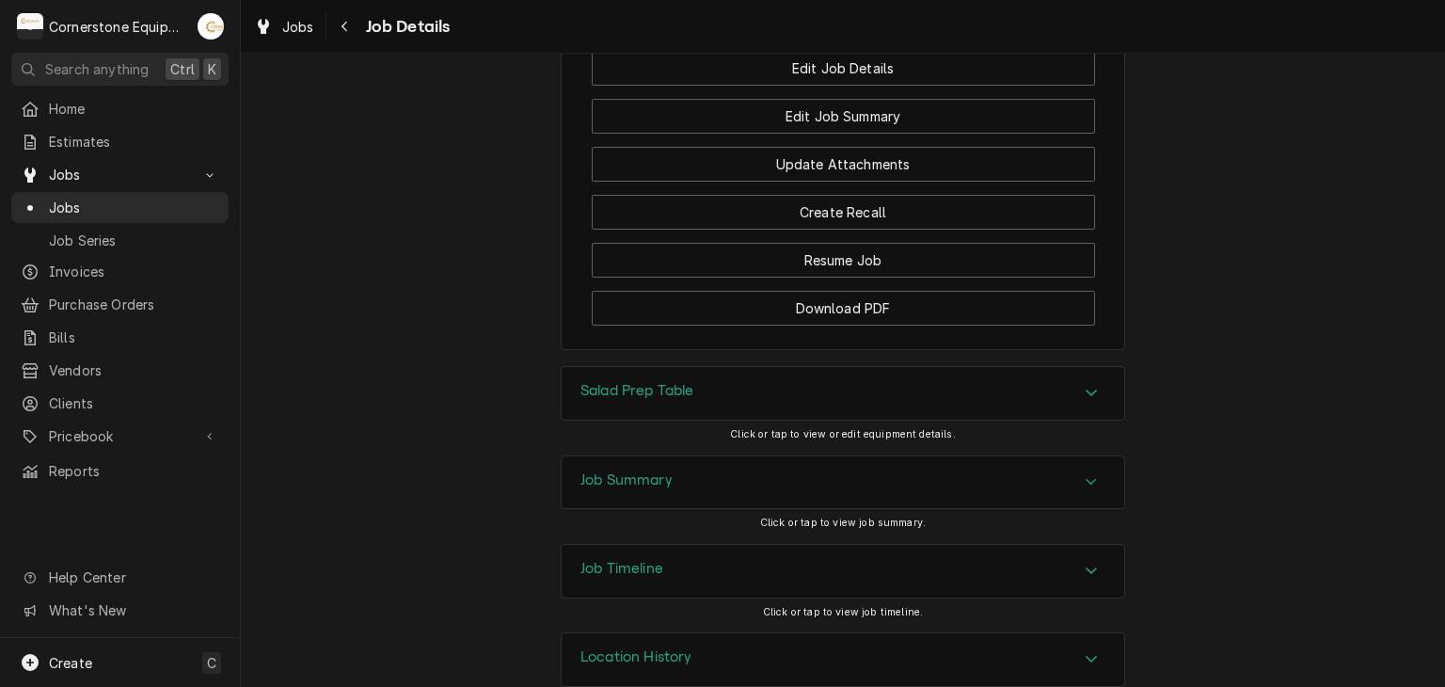
click at [694, 456] on div "Job Summary" at bounding box center [843, 482] width 563 height 53
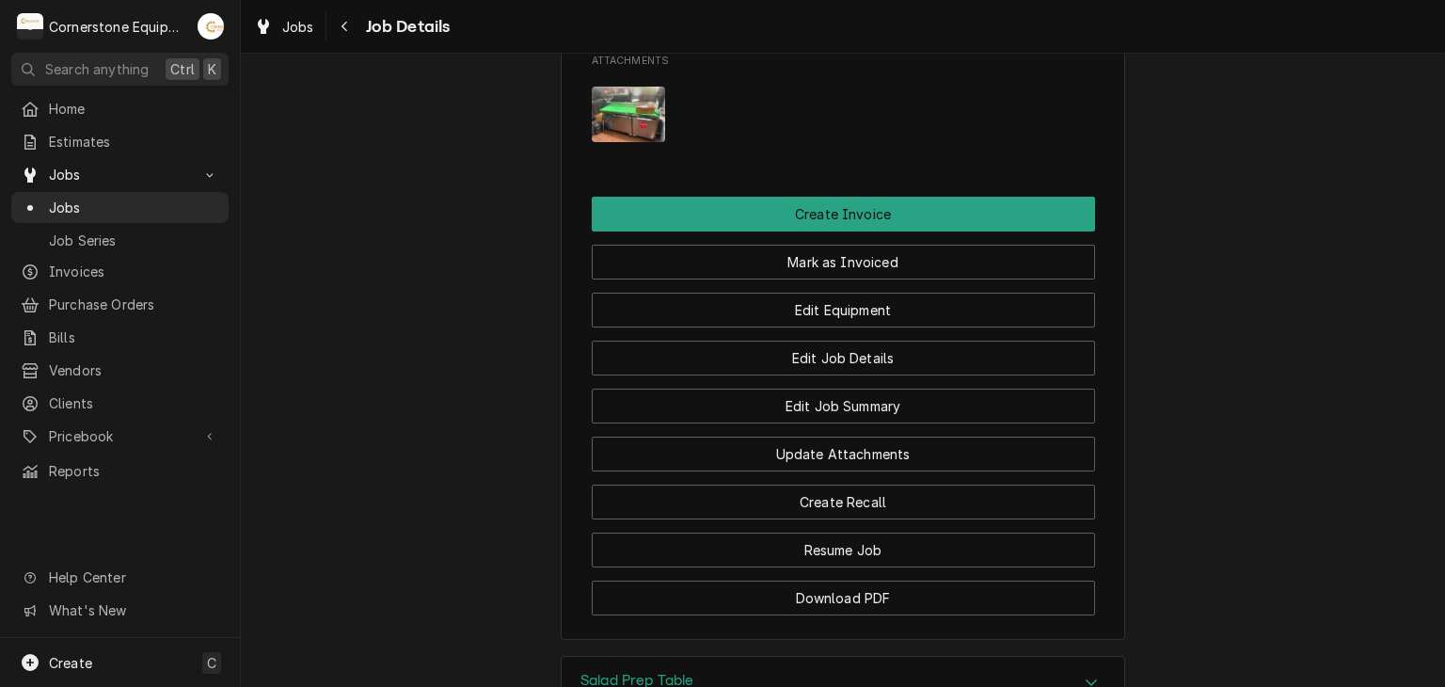
scroll to position [1606, 0]
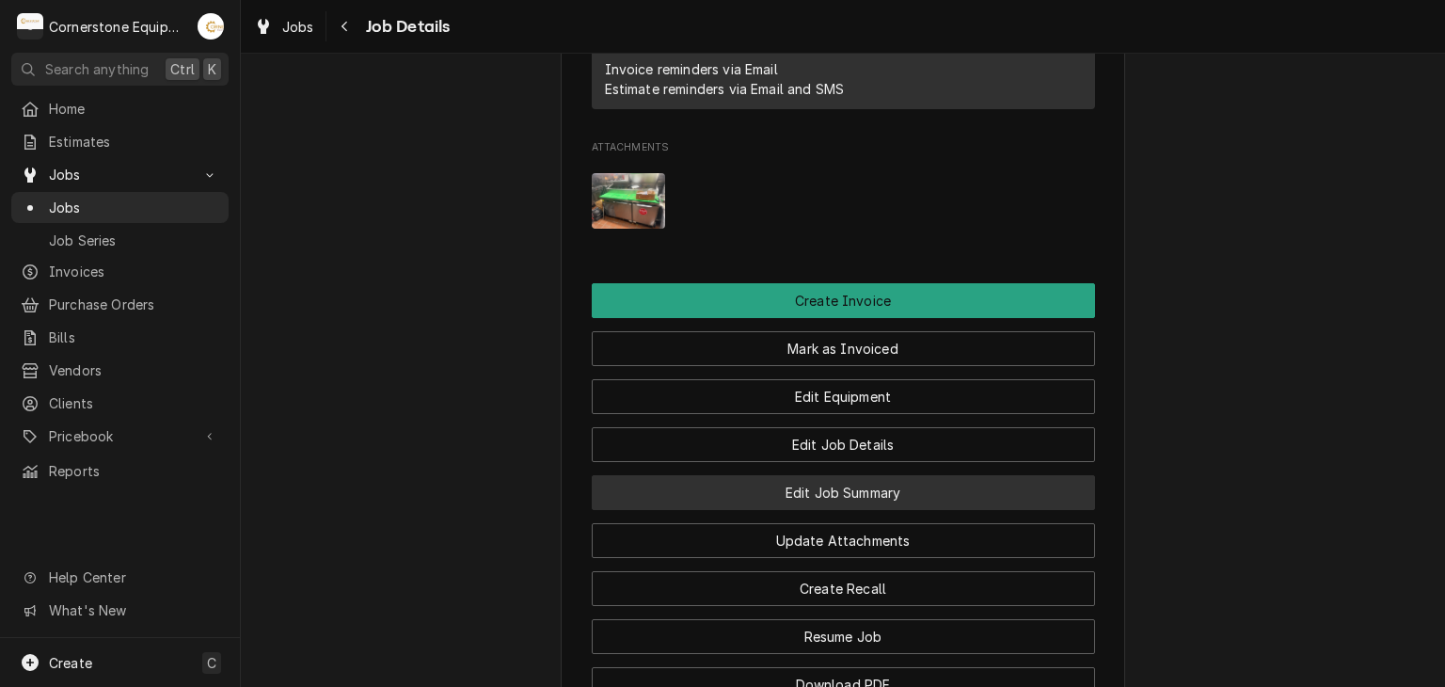
click at [786, 475] on button "Edit Job Summary" at bounding box center [843, 492] width 503 height 35
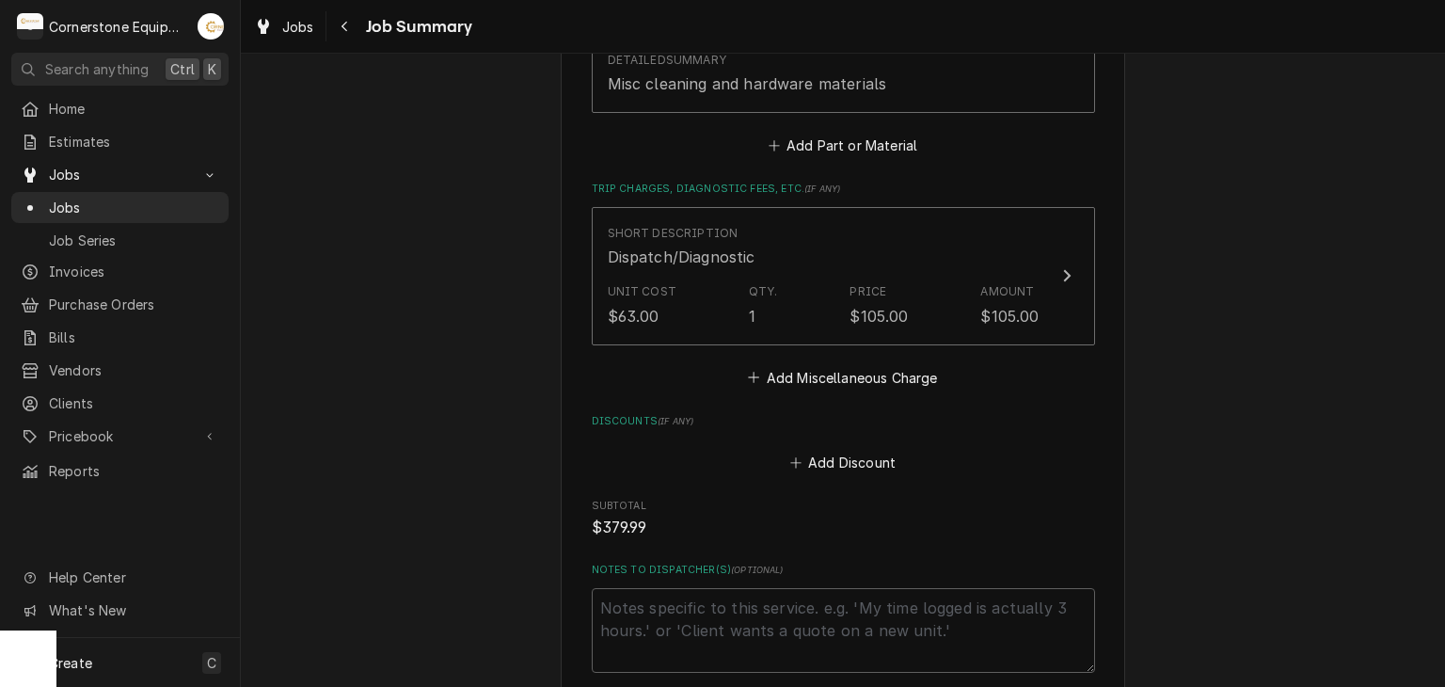
scroll to position [1506, 0]
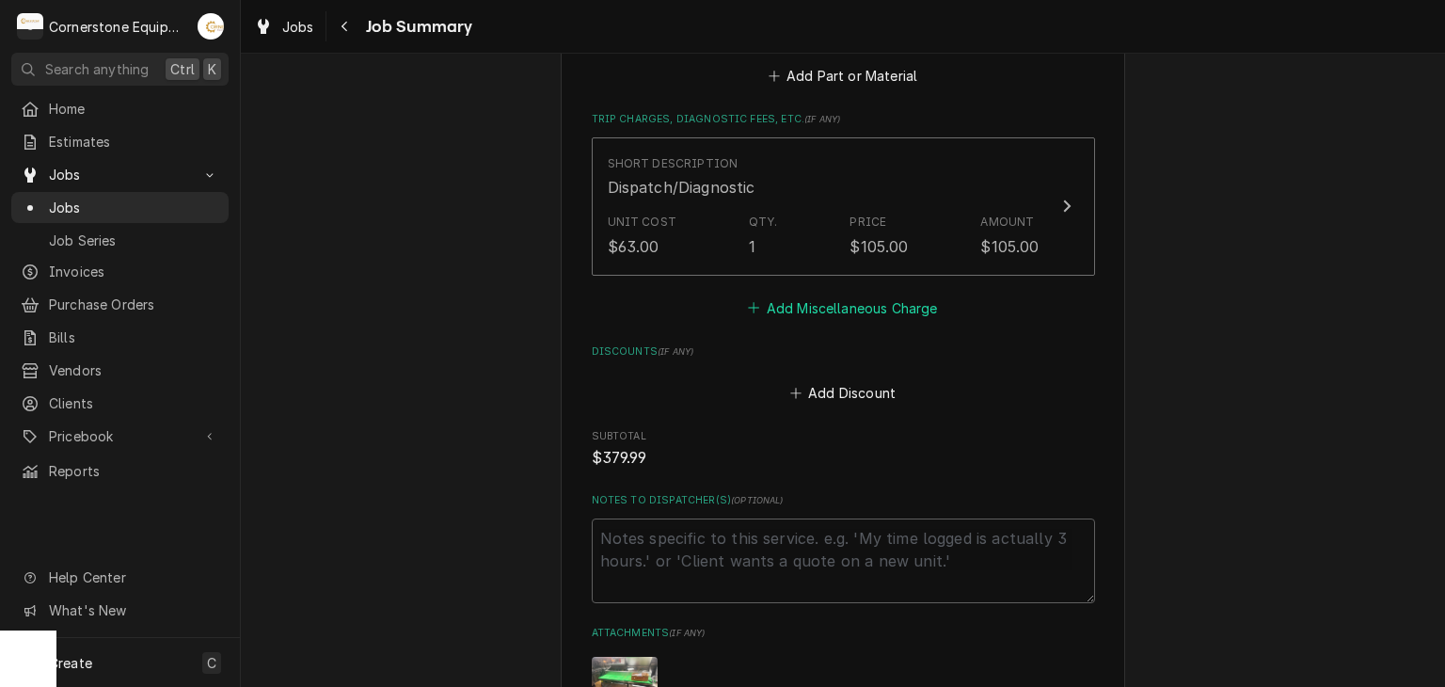
click at [848, 306] on button "Add Miscellaneous Charge" at bounding box center [843, 308] width 196 height 26
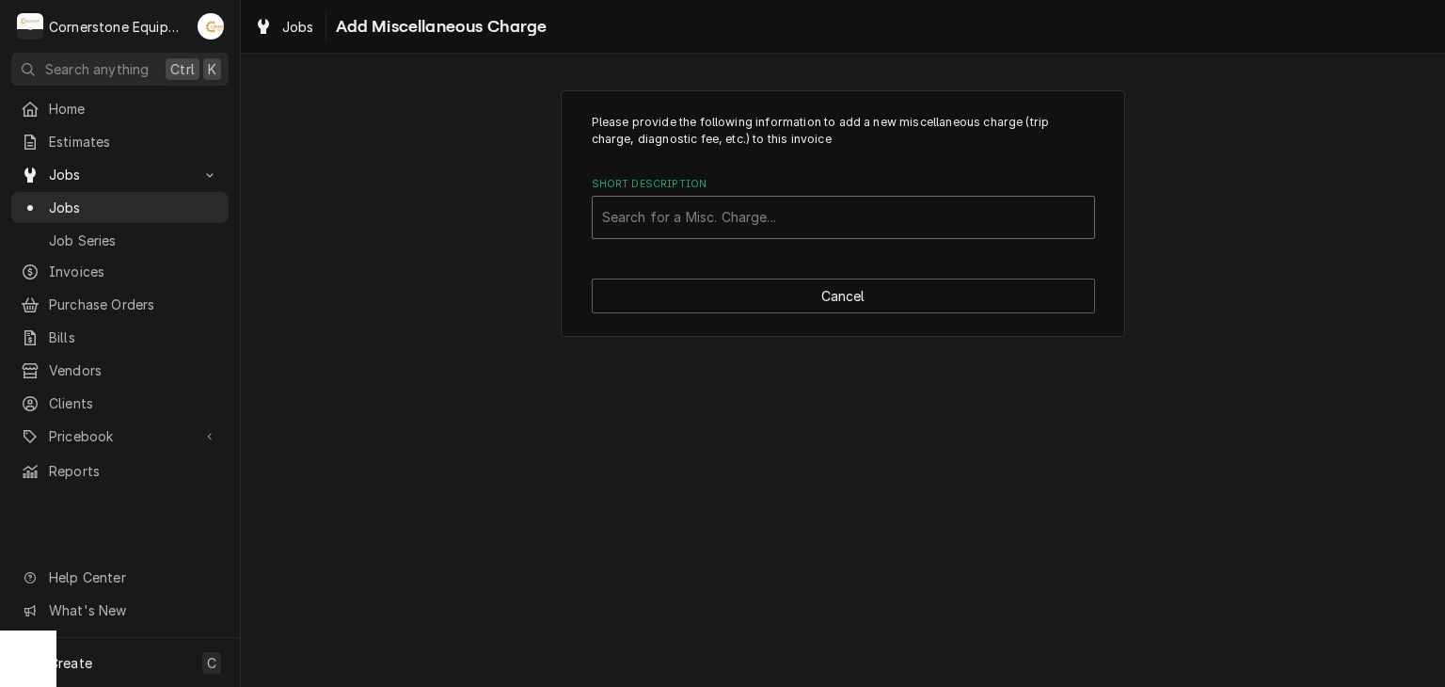
click at [746, 213] on div "Short Description" at bounding box center [843, 217] width 483 height 34
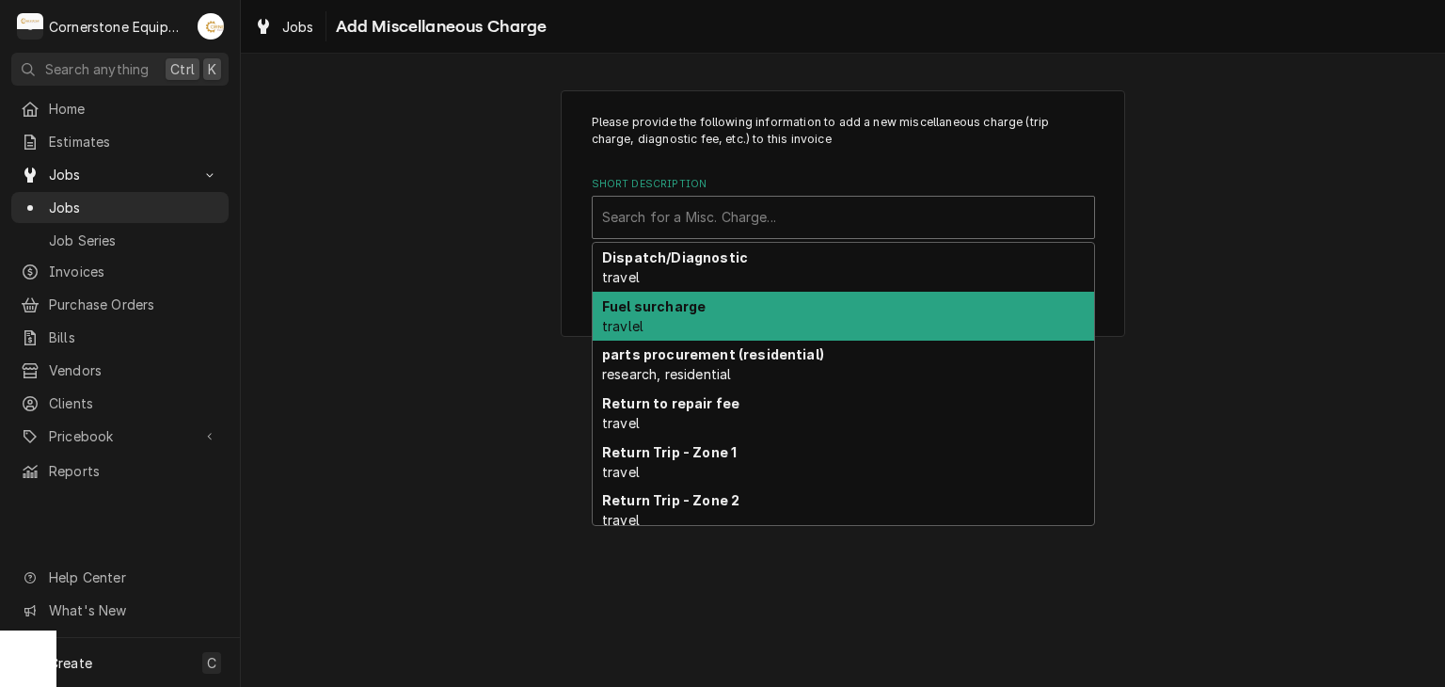
click at [704, 314] on div "Fuel surcharge travlel" at bounding box center [844, 316] width 502 height 49
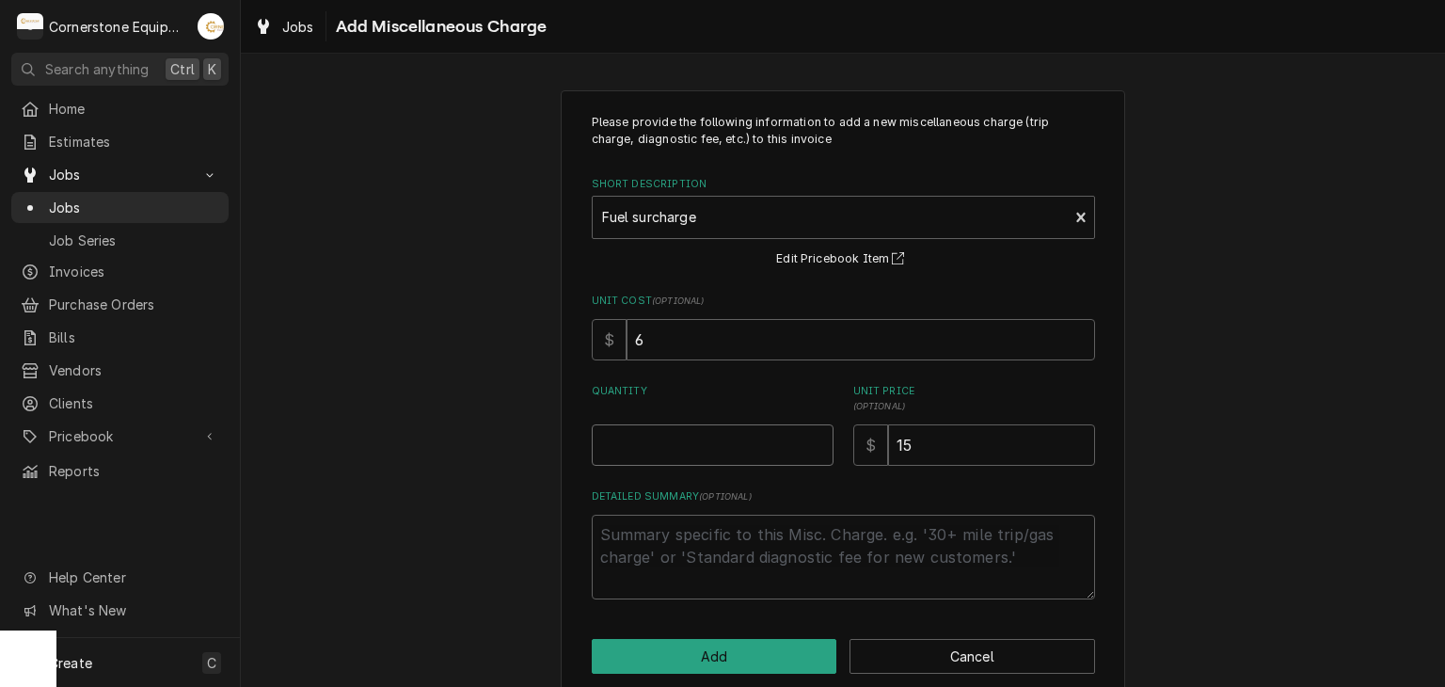
click at [733, 446] on input "Quantity" at bounding box center [713, 444] width 242 height 41
type textarea "x"
type input "1"
click at [715, 657] on button "Add" at bounding box center [715, 656] width 246 height 35
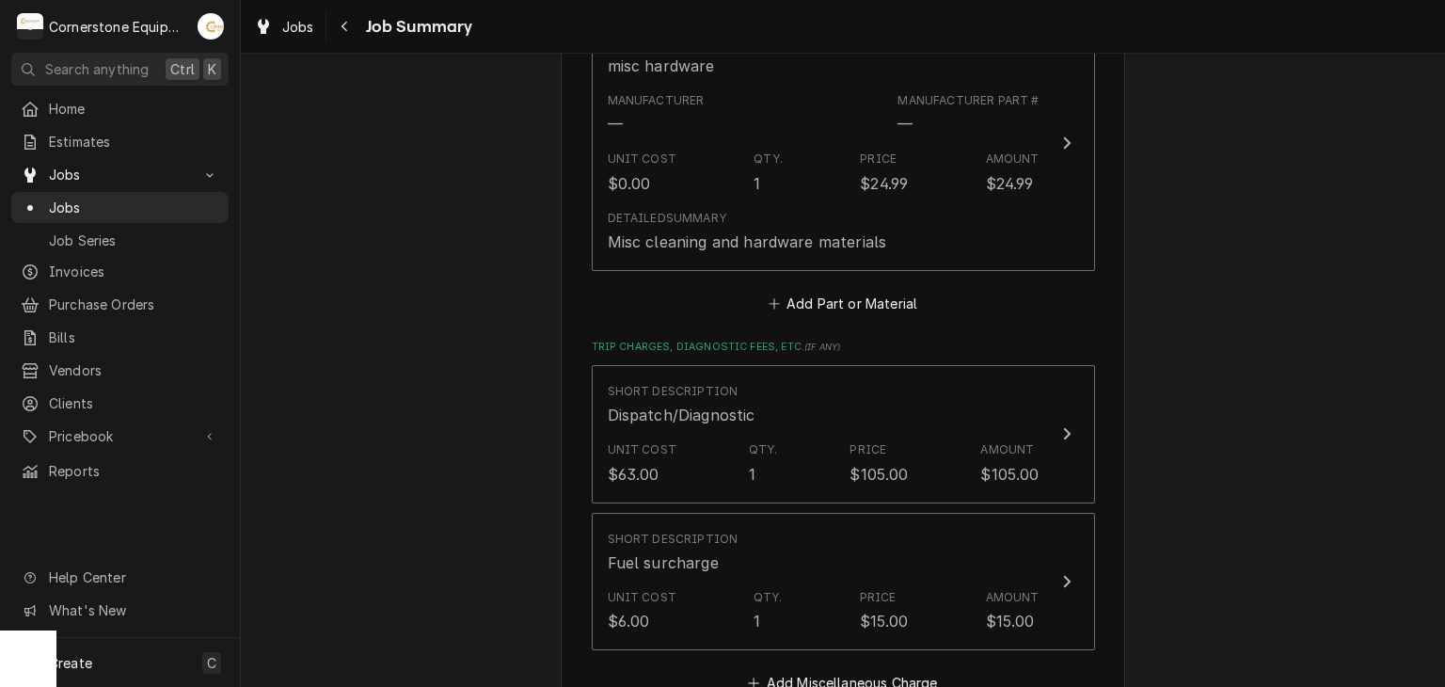
scroll to position [2018, 0]
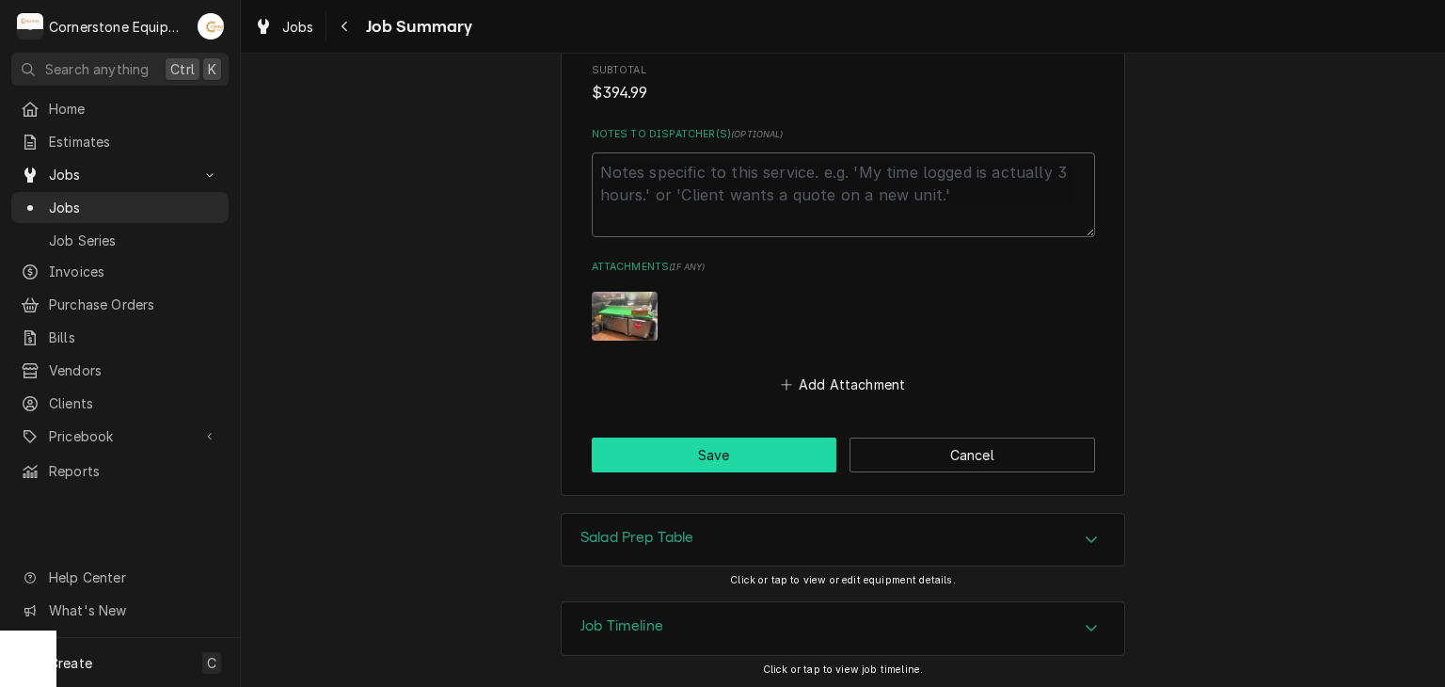
click at [693, 443] on button "Save" at bounding box center [715, 455] width 246 height 35
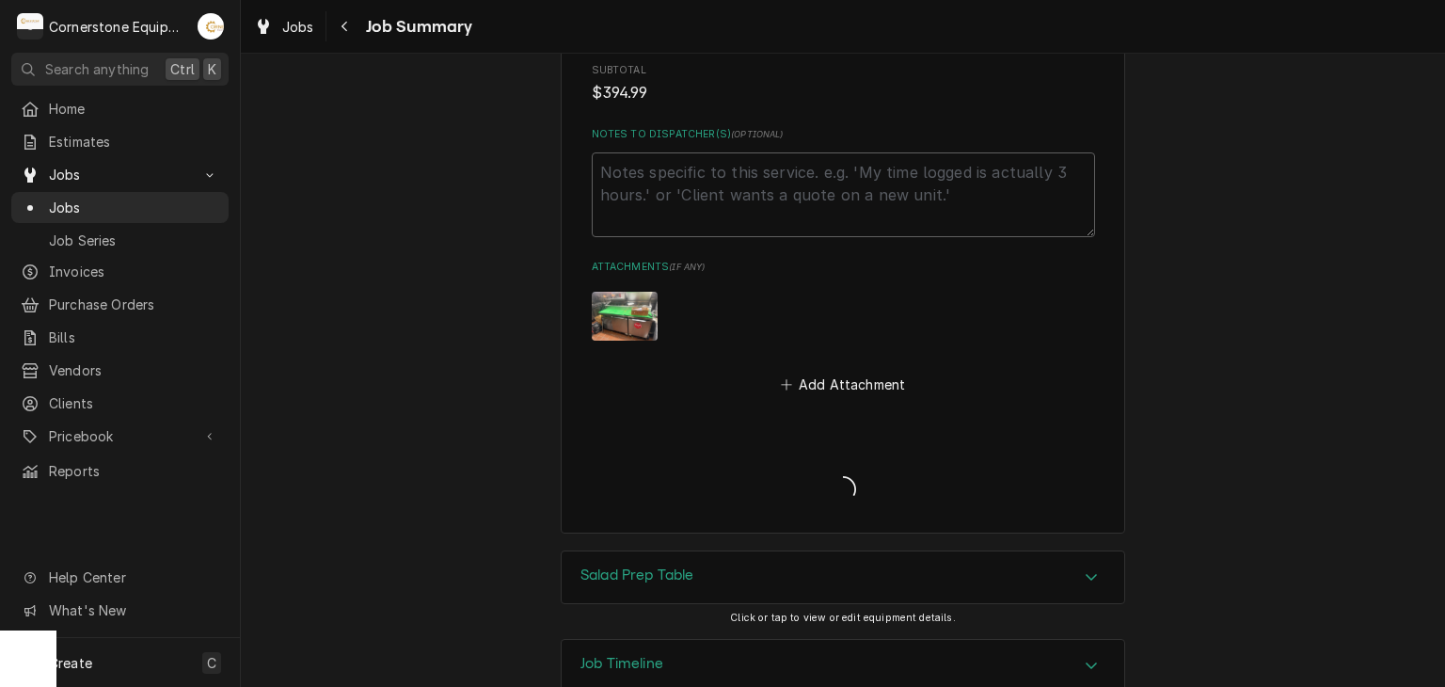
type textarea "x"
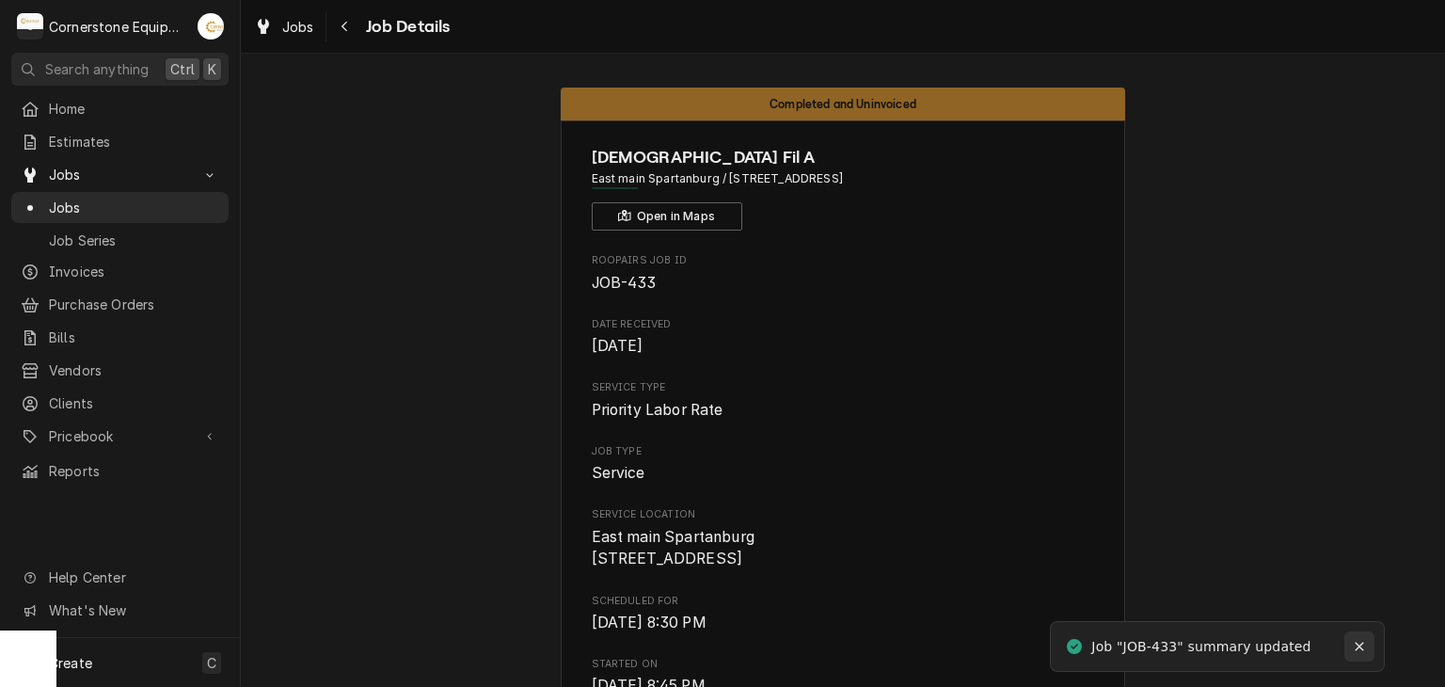
click at [1359, 641] on icon "Notifications alt+T" at bounding box center [1359, 646] width 13 height 13
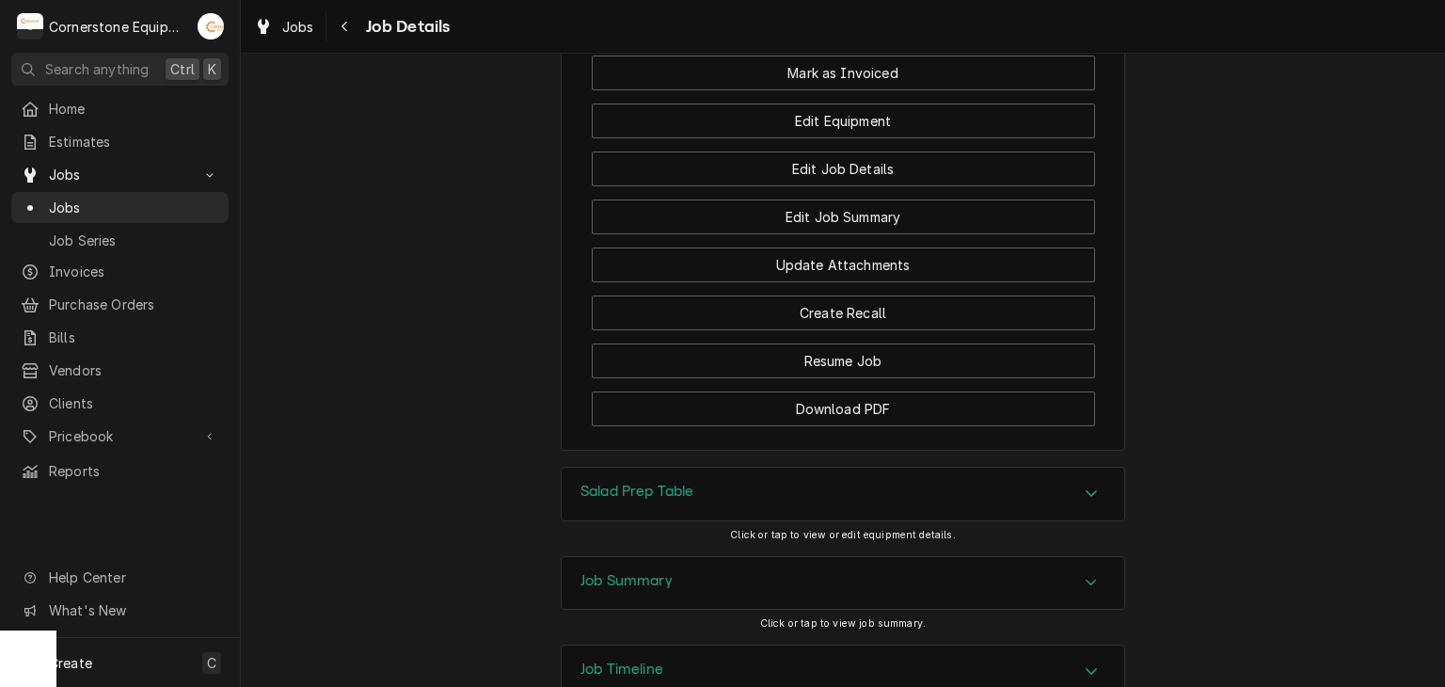
scroll to position [1983, 0]
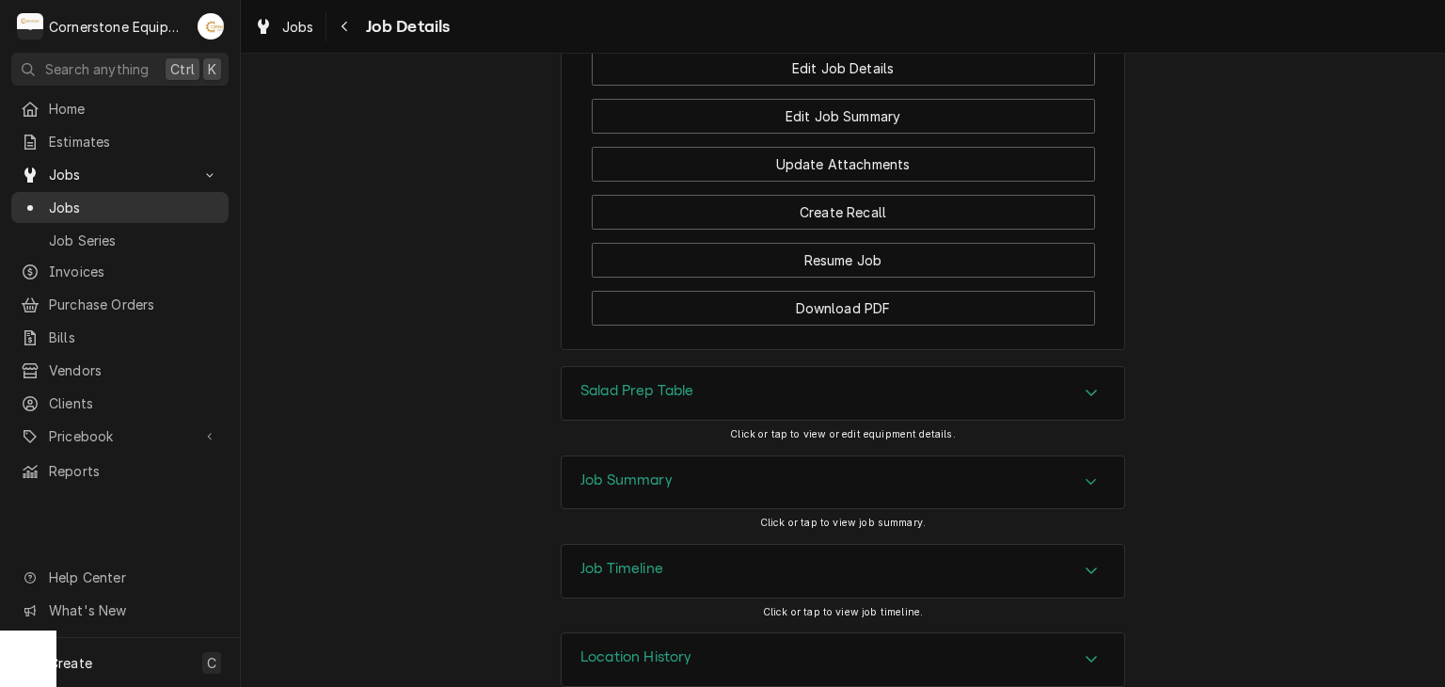
click at [144, 198] on span "Jobs" at bounding box center [134, 208] width 170 height 20
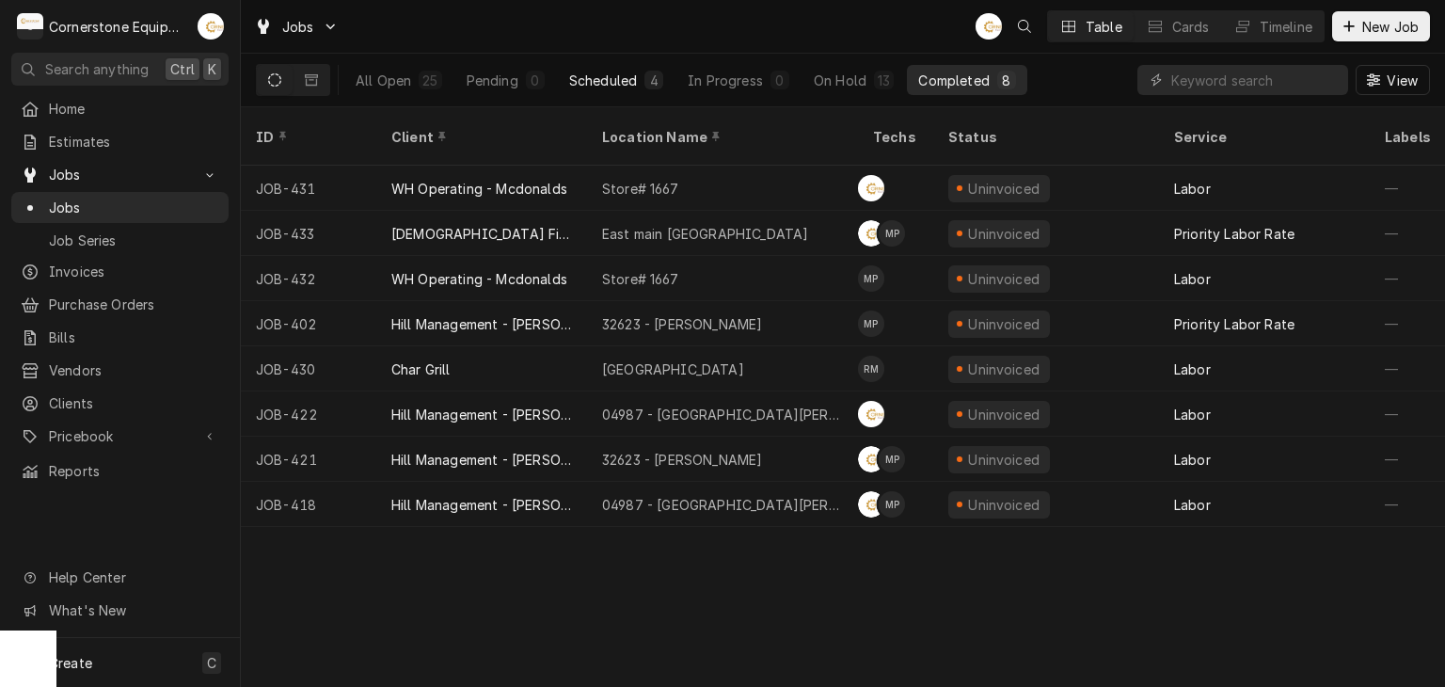
click at [606, 74] on div "Scheduled" at bounding box center [603, 81] width 68 height 20
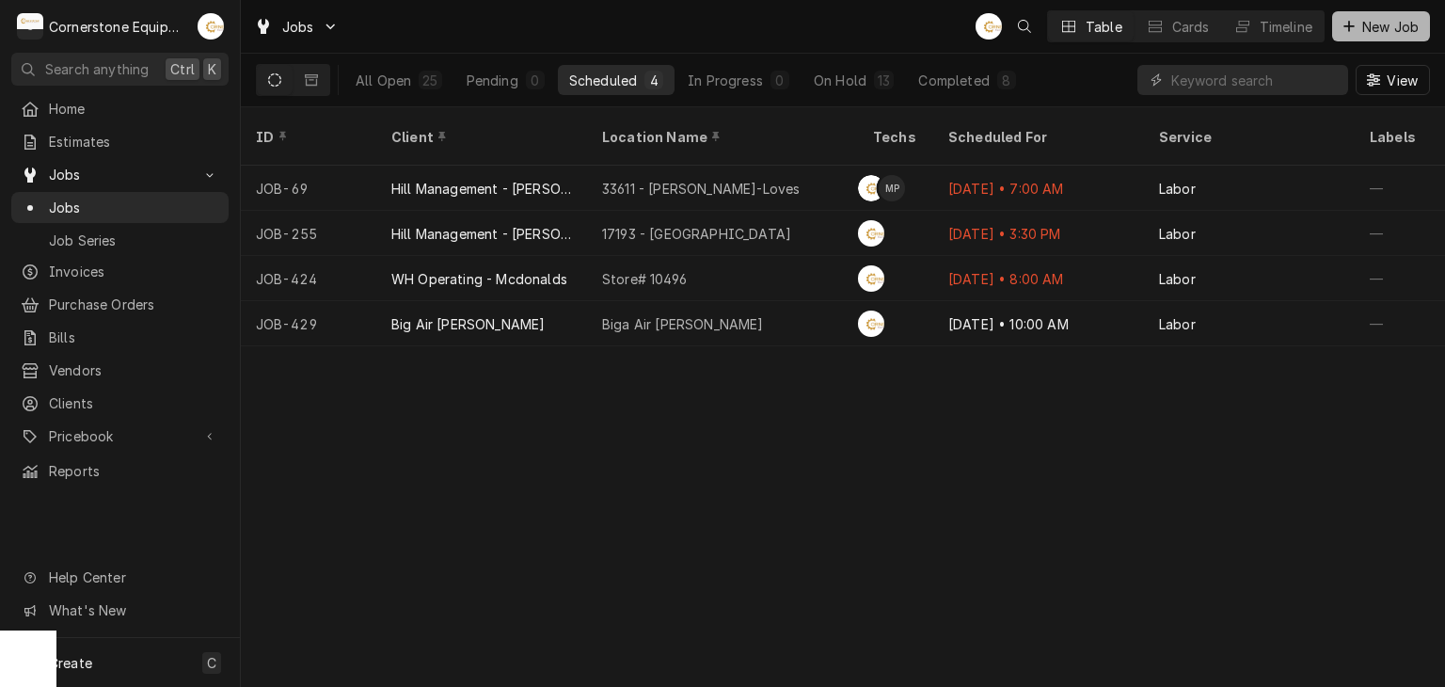
click at [1393, 18] on span "New Job" at bounding box center [1391, 27] width 64 height 20
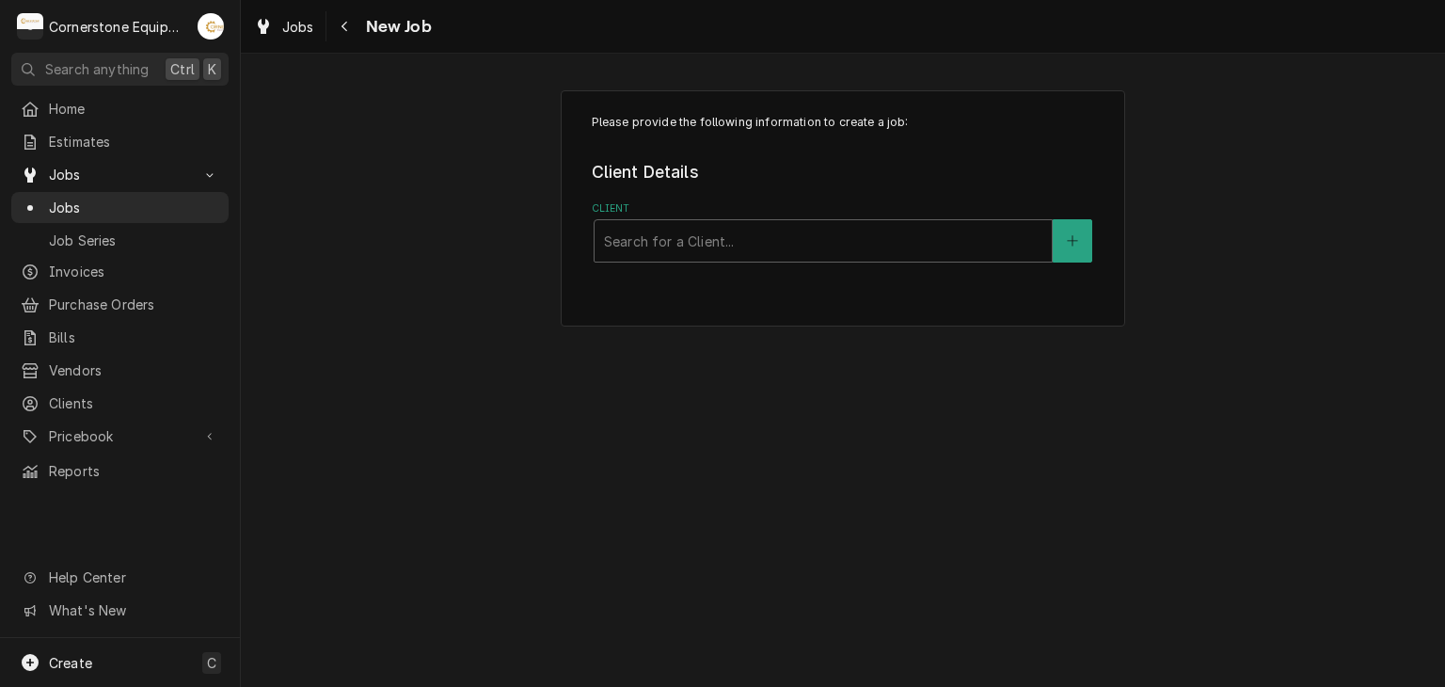
click at [744, 210] on label "Client" at bounding box center [843, 208] width 503 height 15
click at [745, 239] on div "Client" at bounding box center [823, 241] width 439 height 34
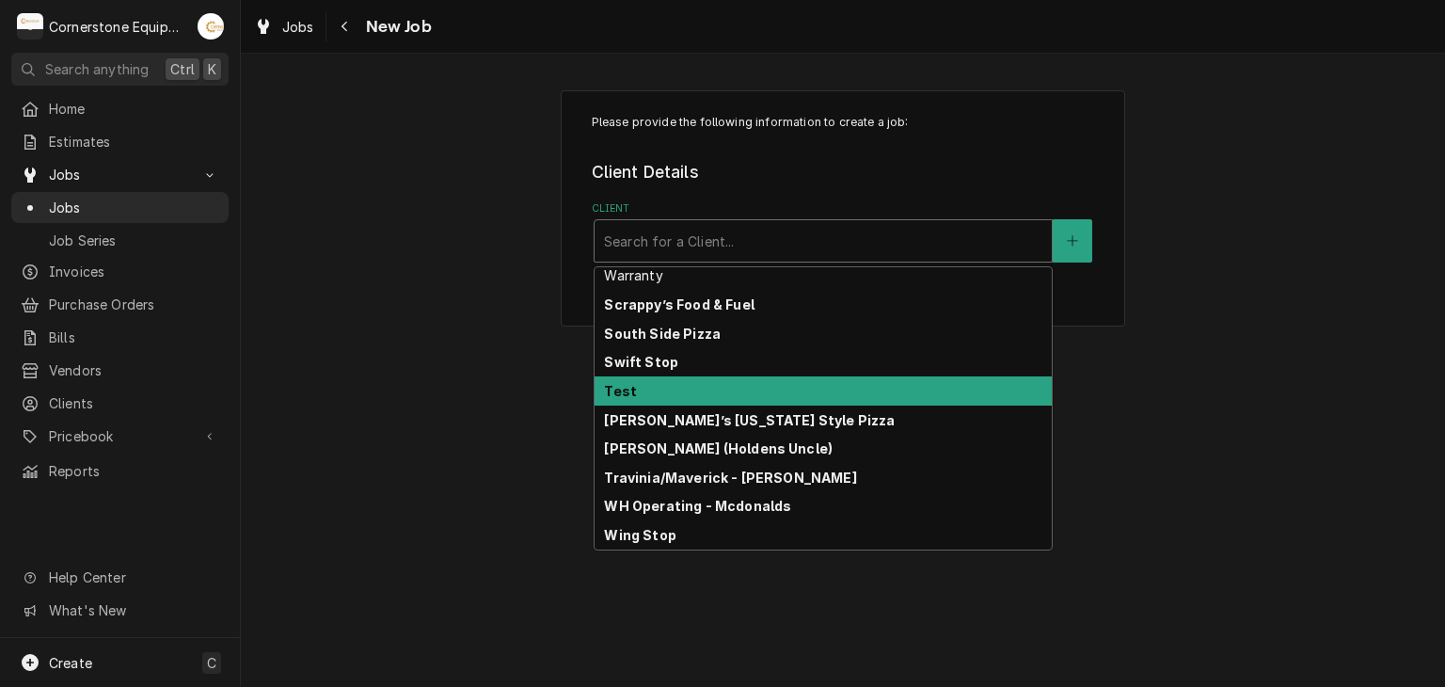
scroll to position [380, 0]
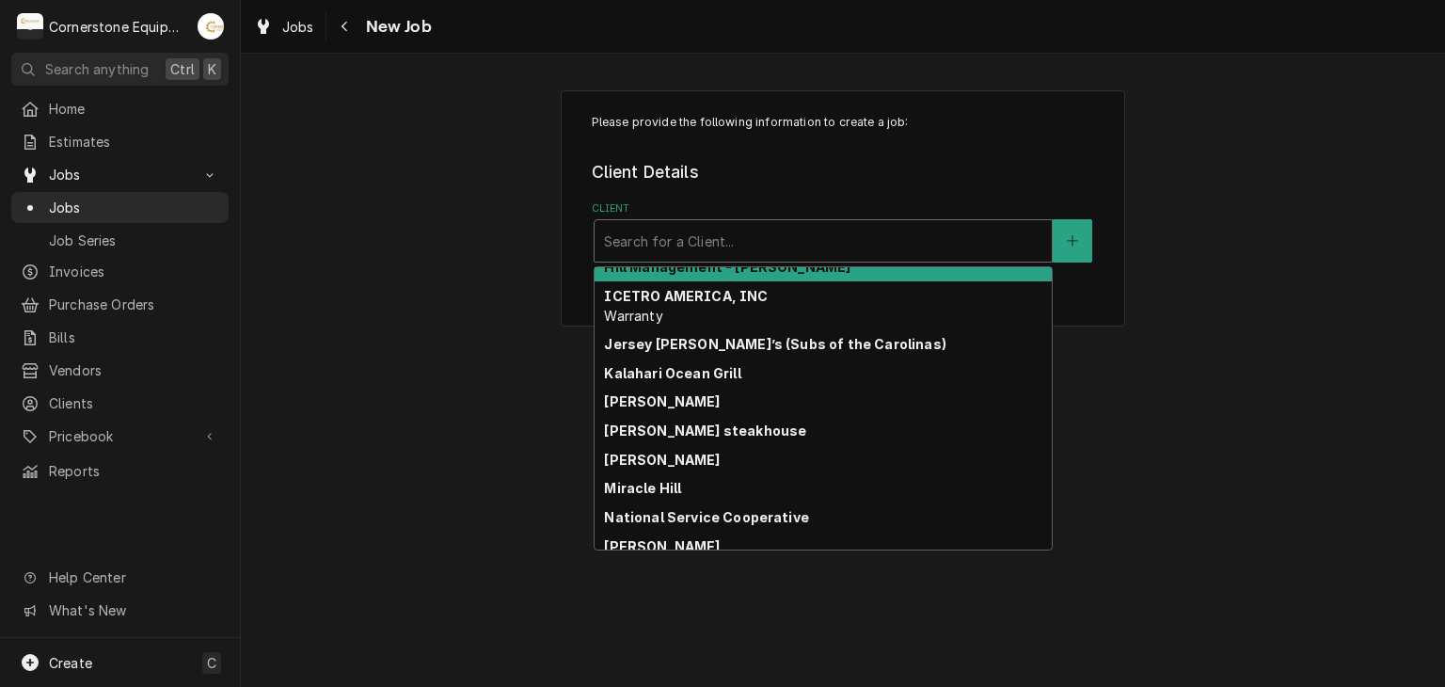
click at [742, 271] on strong "Hill Management - [PERSON_NAME]" at bounding box center [727, 267] width 247 height 16
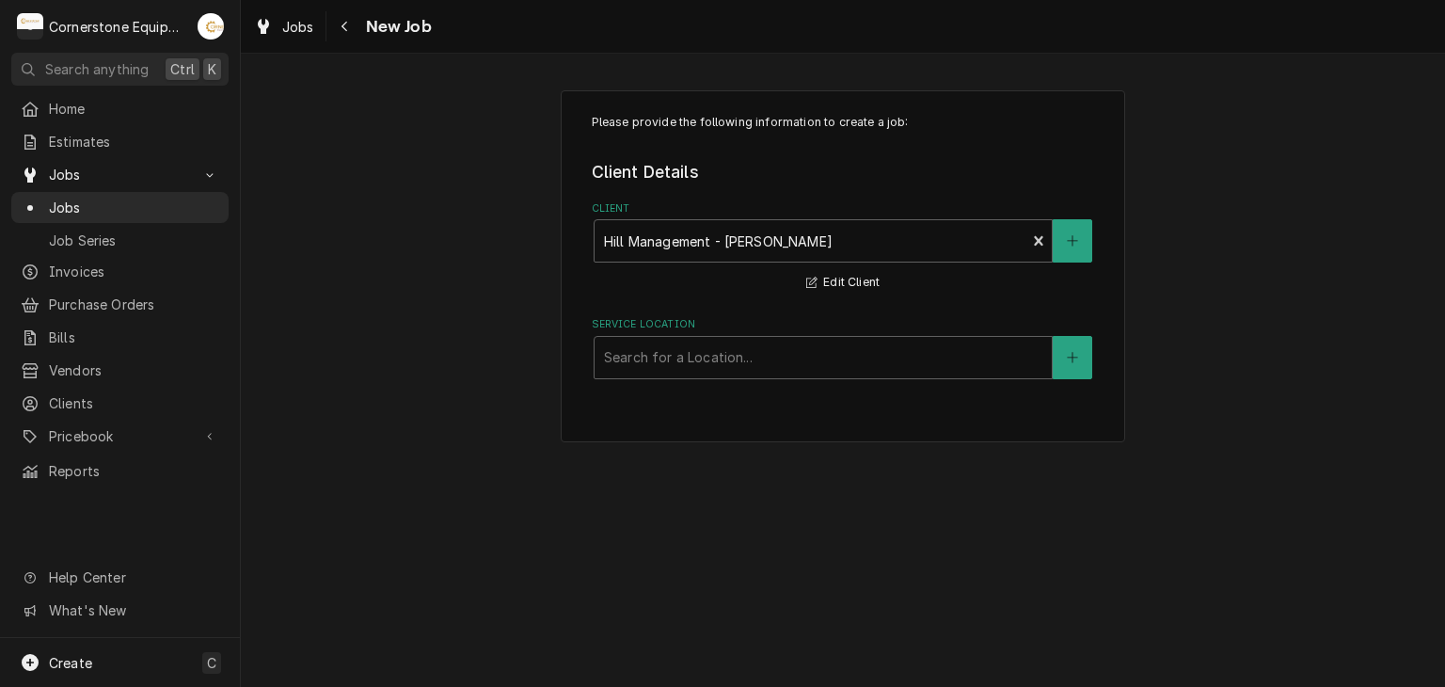
click at [769, 385] on div "Please provide the following information to create a job: Client Details Client…" at bounding box center [843, 266] width 565 height 353
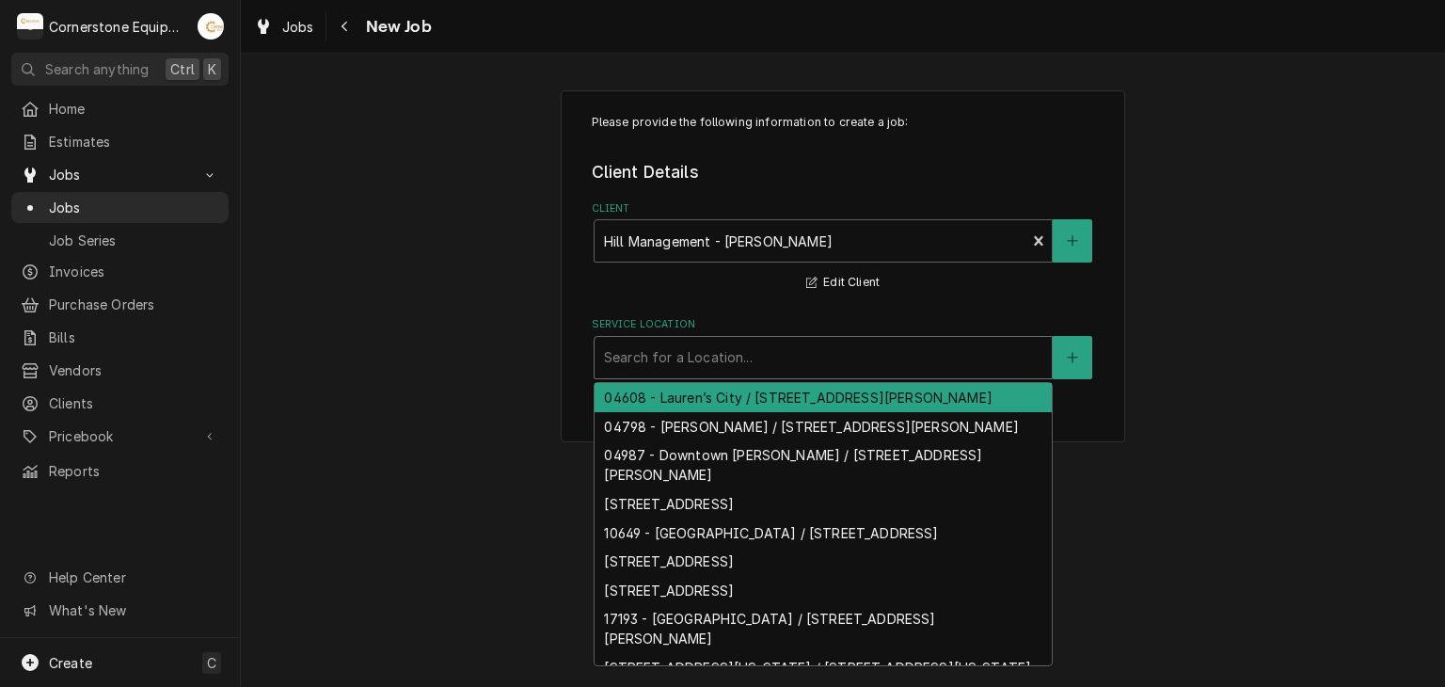
click at [764, 337] on div "Search for a Location..." at bounding box center [823, 357] width 457 height 41
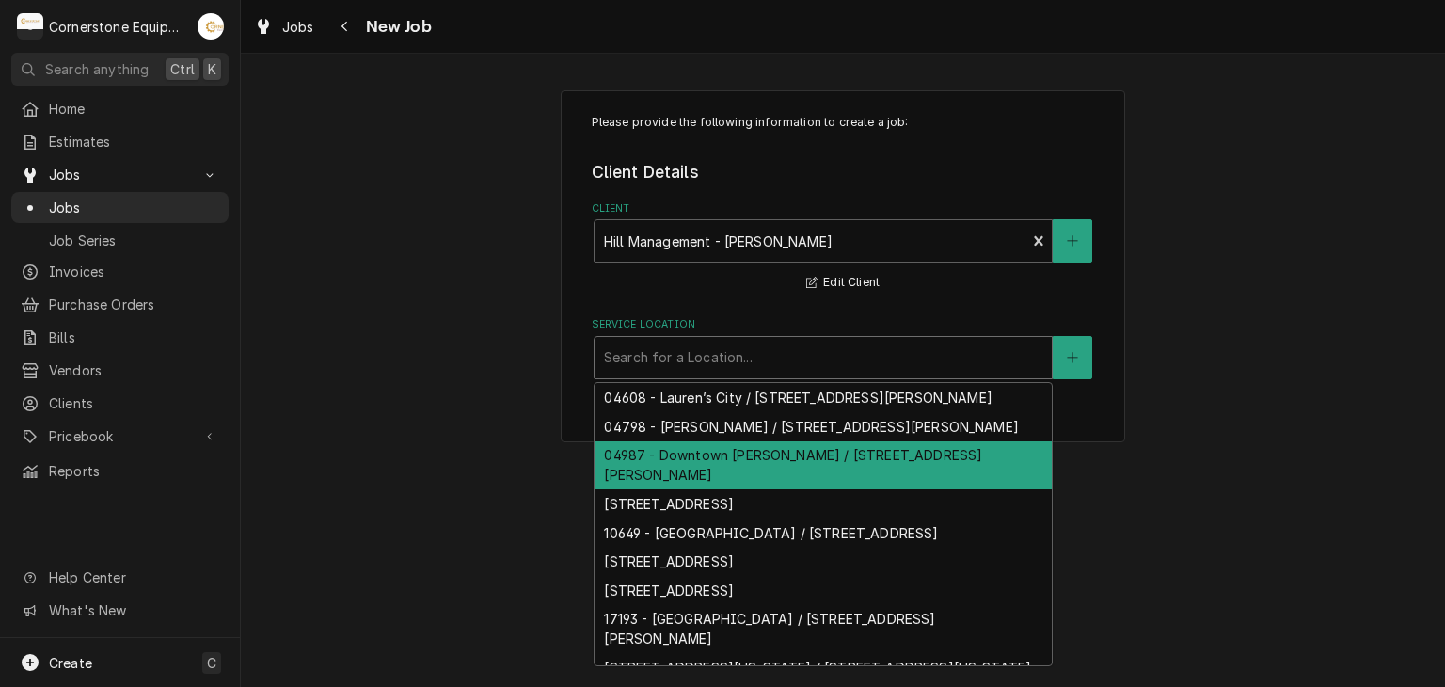
click at [769, 456] on div "04987 - Downtown Newberry / 1241 Wilson Rd, Newberry, SC 29108" at bounding box center [823, 465] width 457 height 49
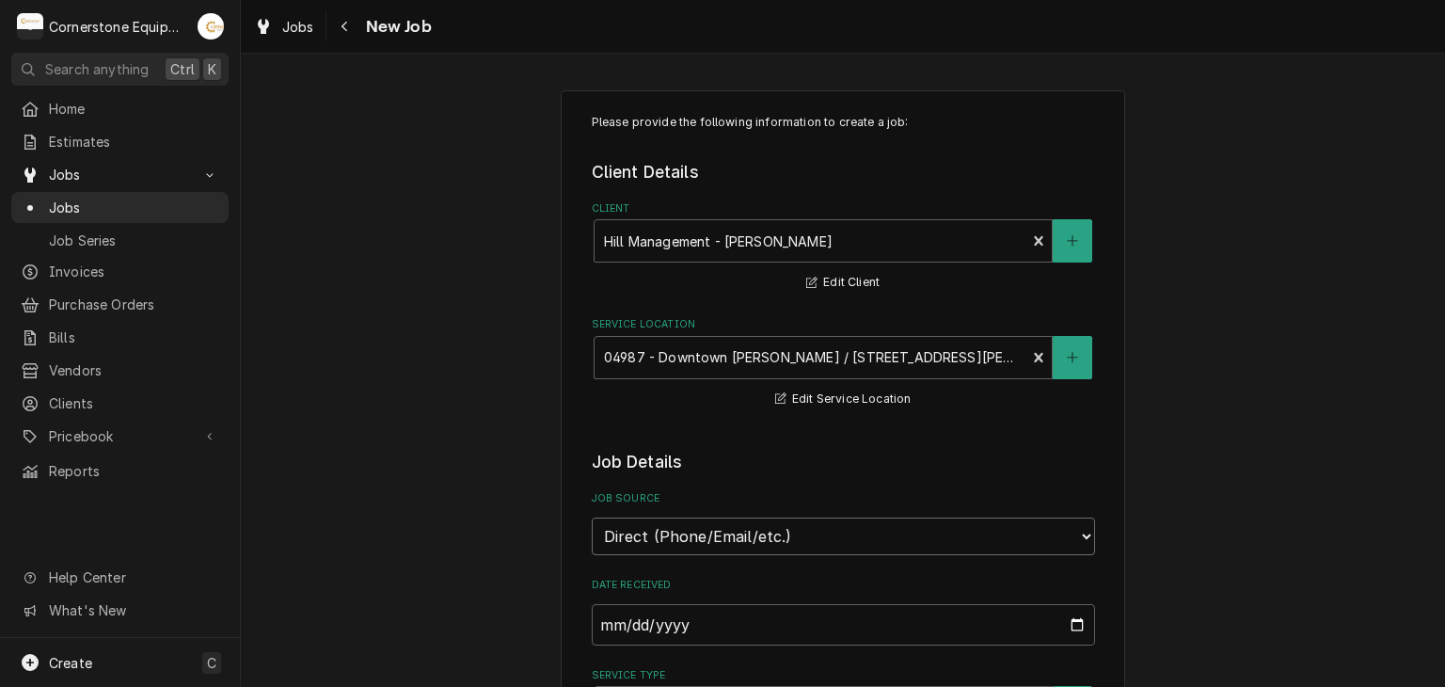
click at [779, 542] on select "Direct (Phone/Email/etc.) Other" at bounding box center [843, 537] width 503 height 38
select select "100"
type textarea "x"
click at [768, 637] on input "Job Source Name" at bounding box center [843, 624] width 503 height 41
click at [714, 528] on select "Direct (Phone/Email/etc.) Other" at bounding box center [843, 537] width 503 height 38
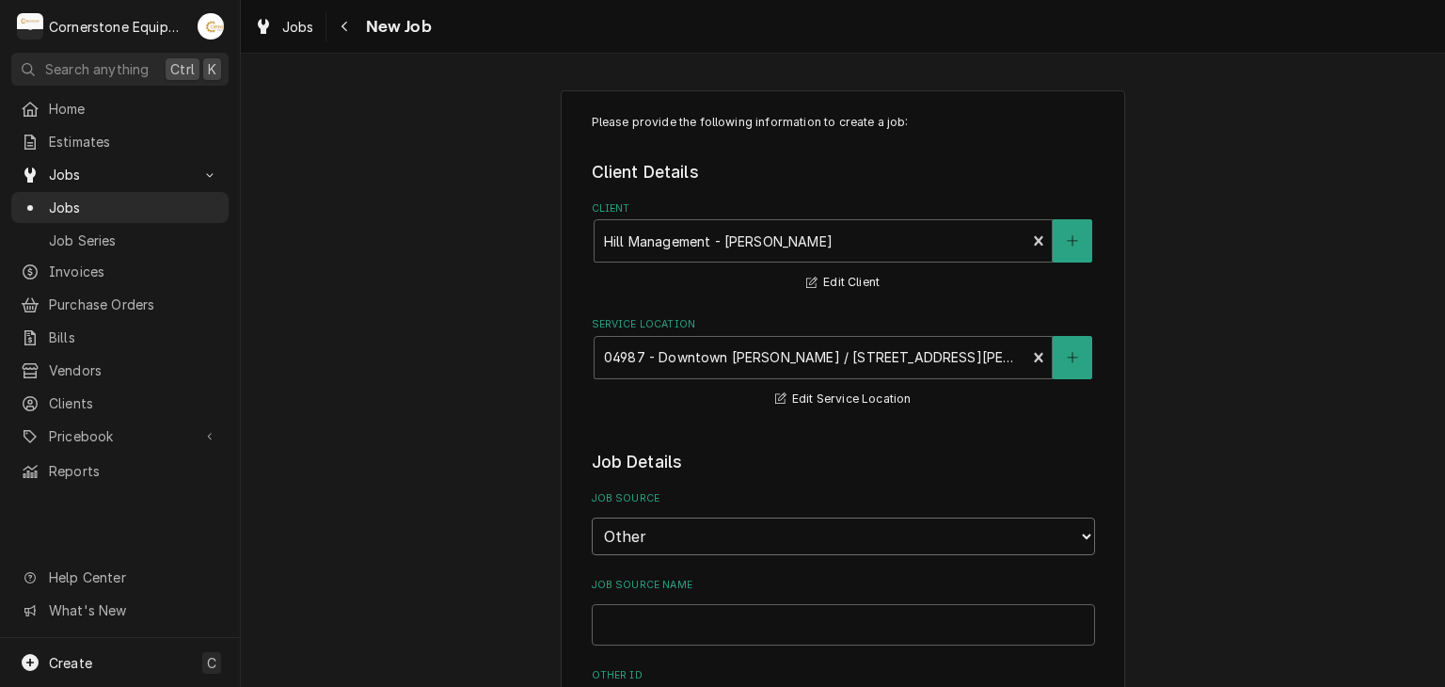
select select "0"
click at [592, 518] on select "Direct (Phone/Email/etc.) Other" at bounding box center [843, 537] width 503 height 38
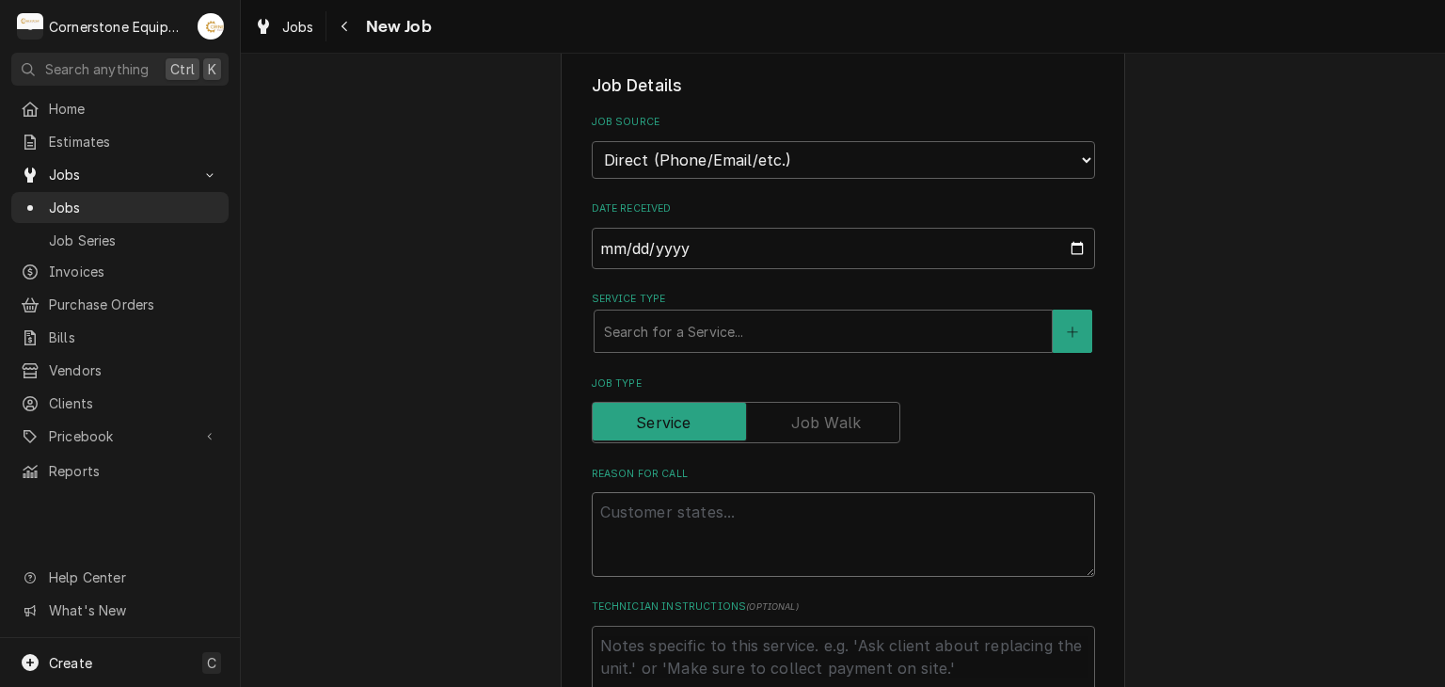
click at [614, 525] on textarea "Reason For Call" at bounding box center [843, 534] width 503 height 85
type textarea "x"
type textarea "E"
type textarea "x"
type textarea "El"
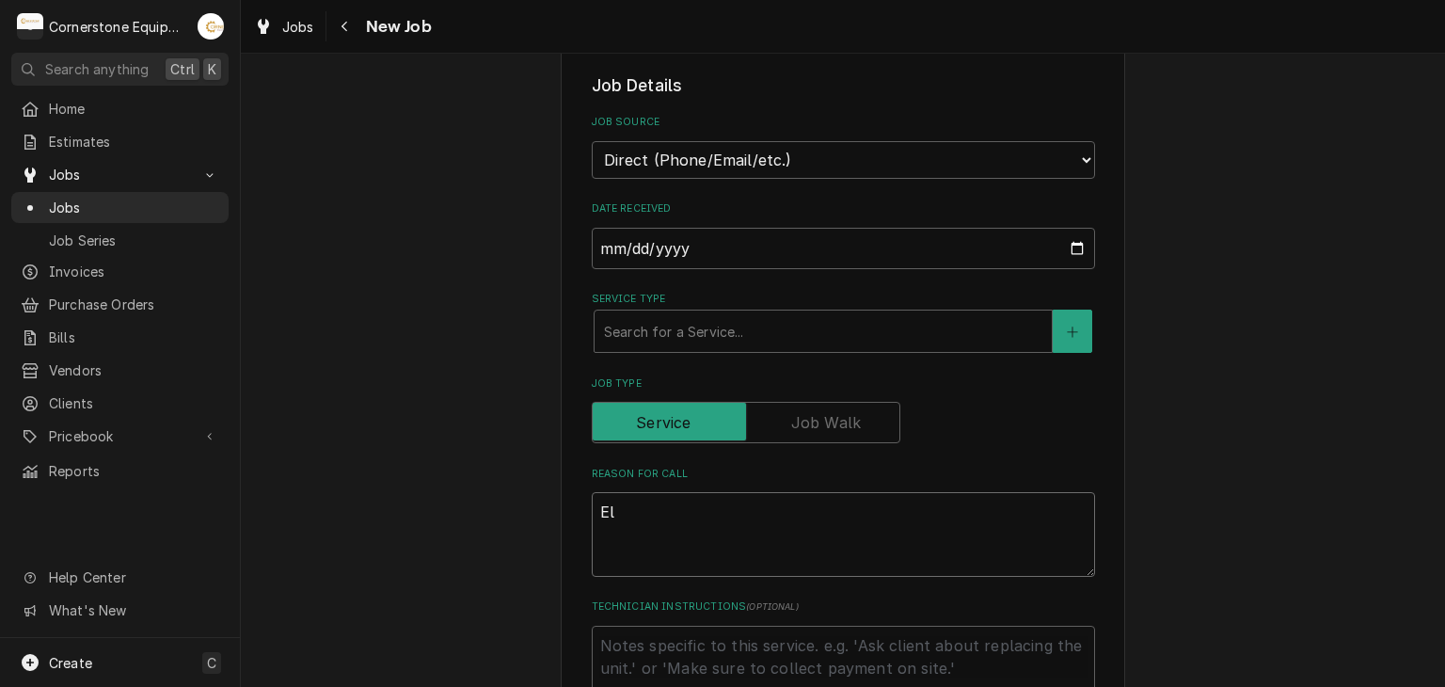
type textarea "x"
type textarea "Ele"
type textarea "x"
type textarea "Elec"
type textarea "x"
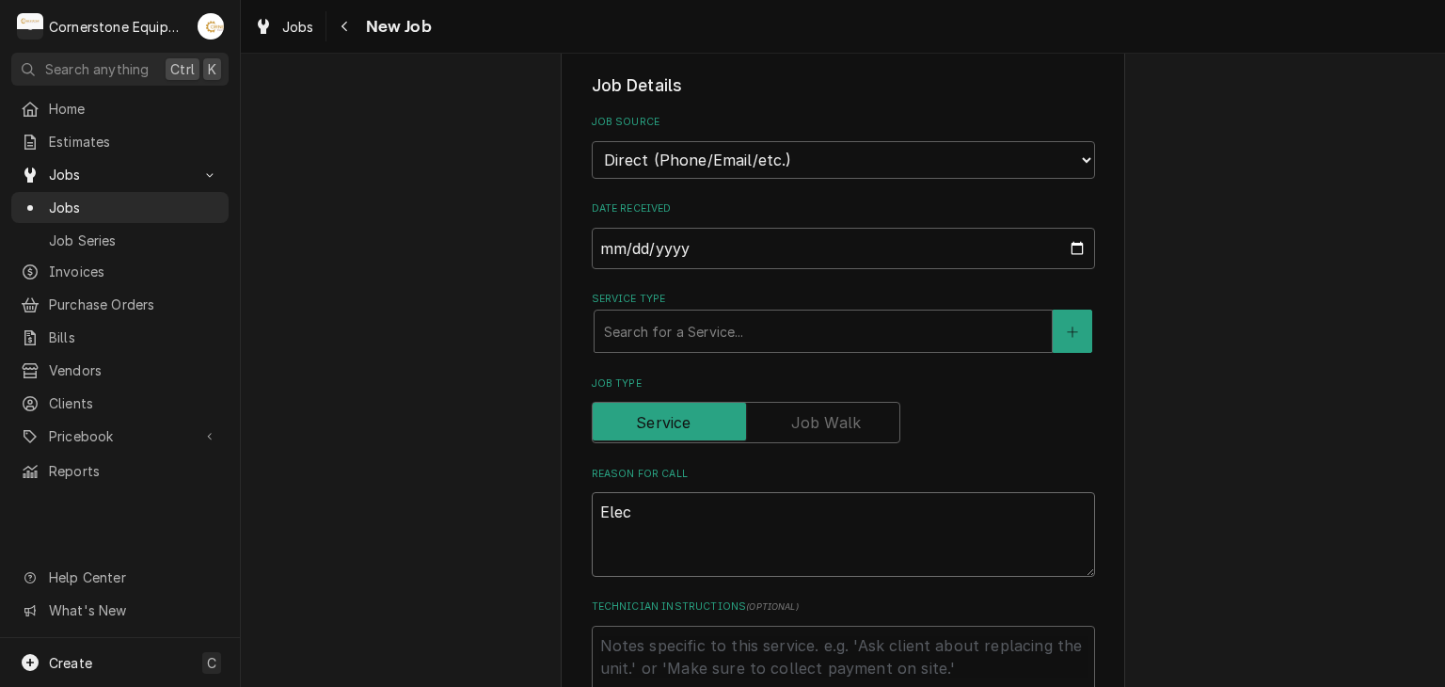
type textarea "Elect"
type textarea "x"
type textarea "Electr"
type textarea "x"
type textarea "Electri"
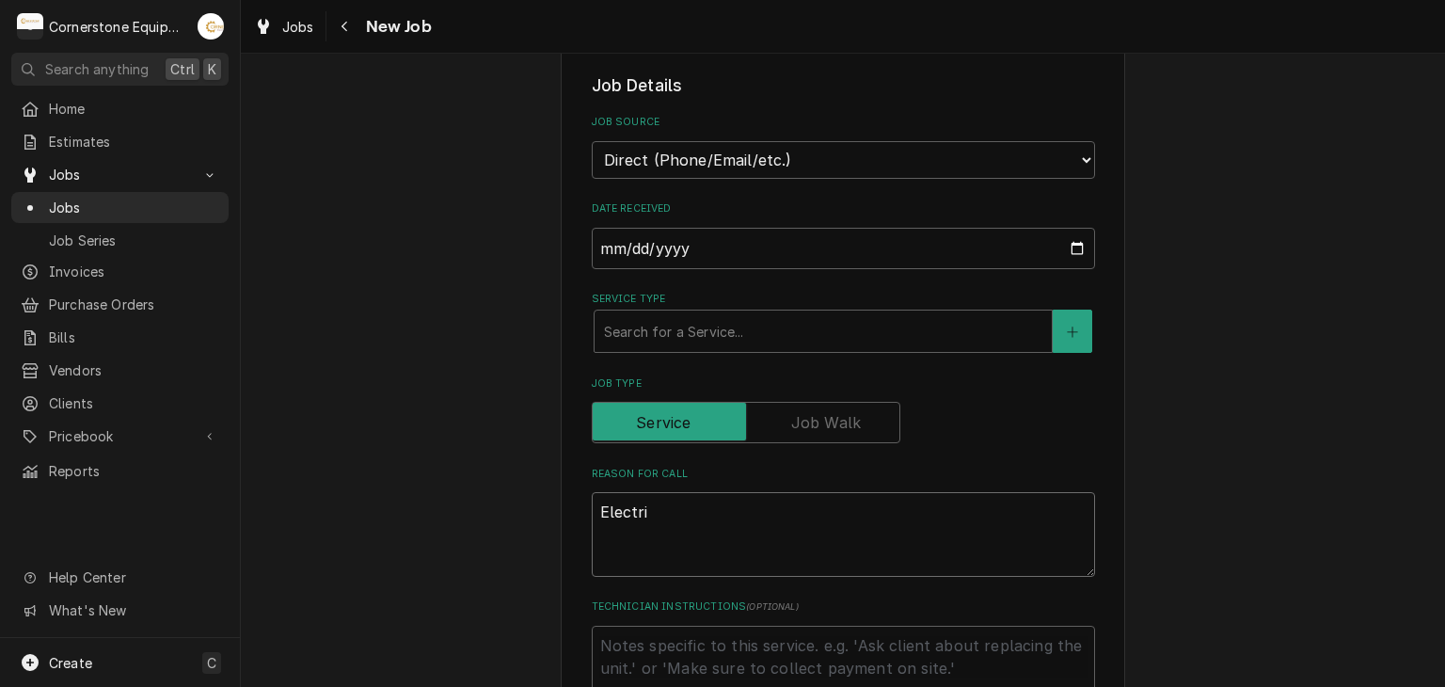
type textarea "x"
type textarea "Electric"
type textarea "x"
type textarea "Electricl"
type textarea "x"
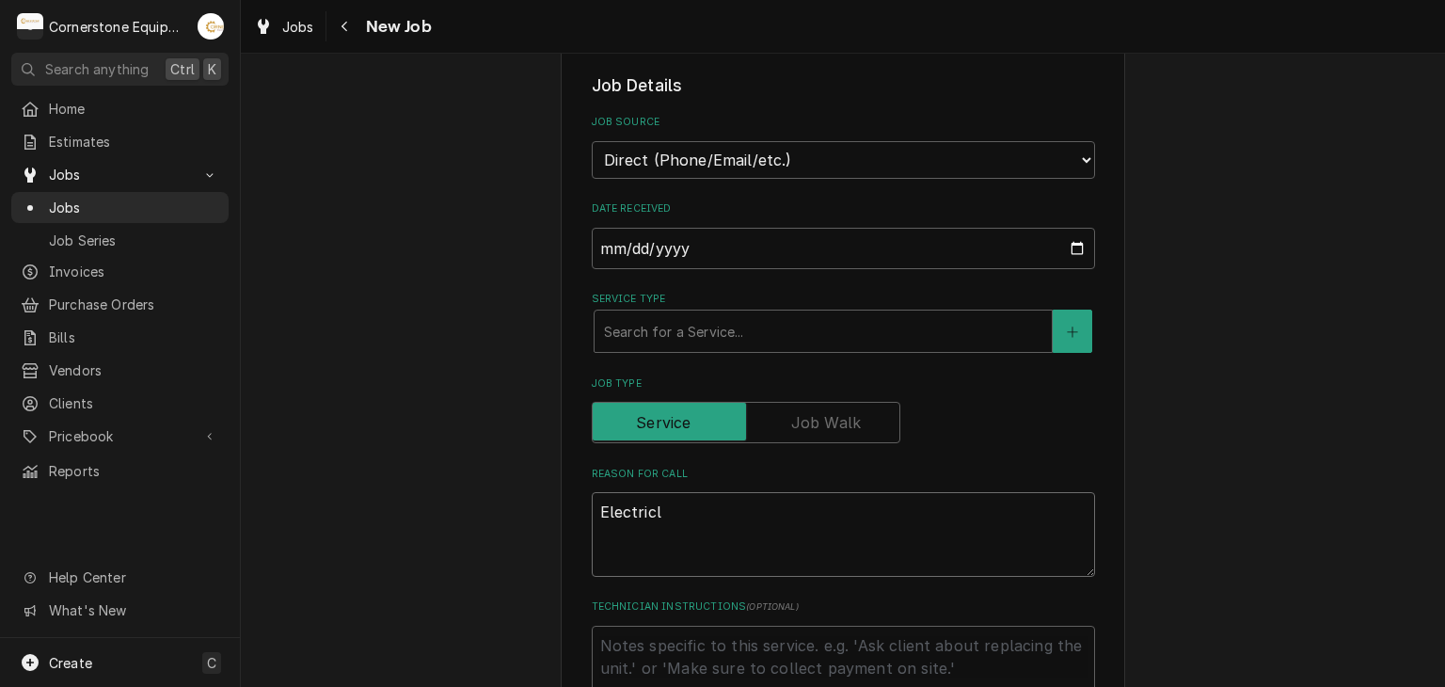
type textarea "Electric"
type textarea "x"
type textarea "Electrica"
type textarea "x"
type textarea "Electrical"
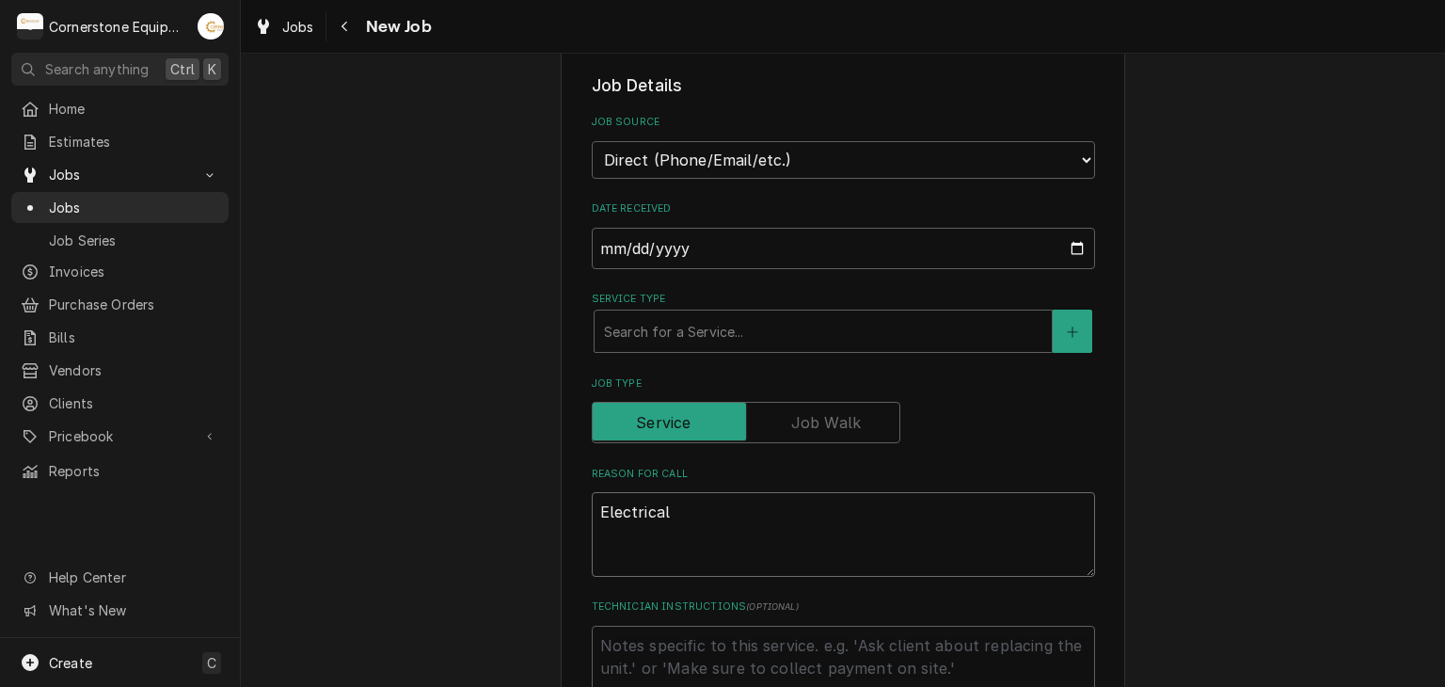
type textarea "x"
type textarea "Electrical"
type textarea "x"
type textarea "Electrical i"
type textarea "x"
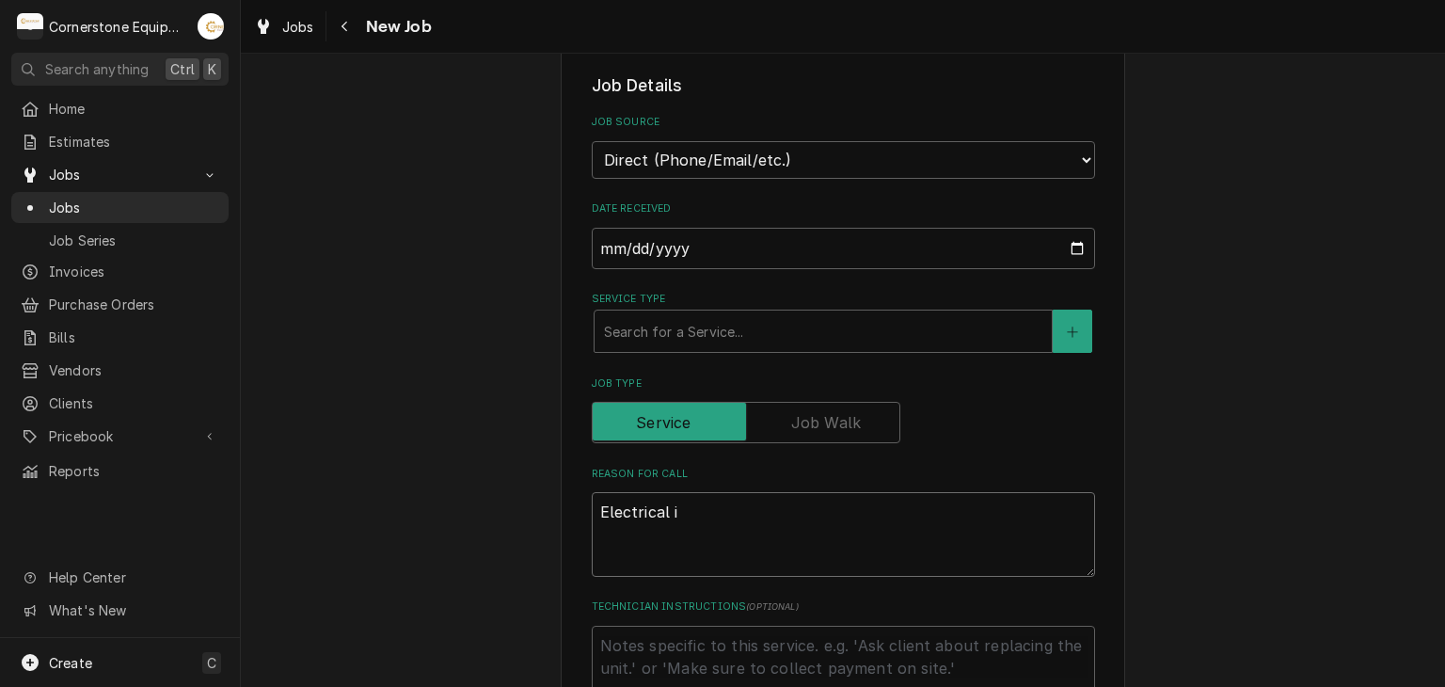
type textarea "Electrical is"
type textarea "x"
type textarea "Electrical iss"
type textarea "x"
type textarea "Electrical issu"
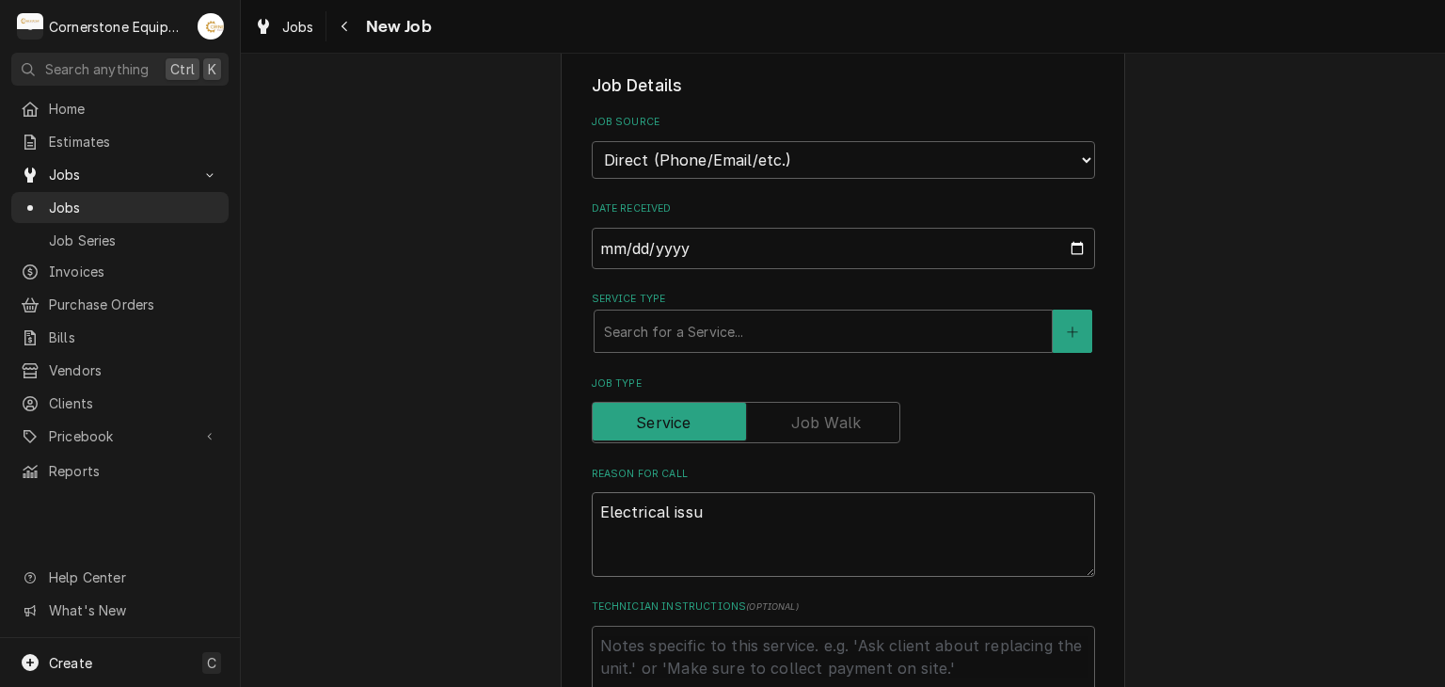
type textarea "x"
type textarea "Electrical issue"
type textarea "x"
type textarea "Electrical issues"
type textarea "x"
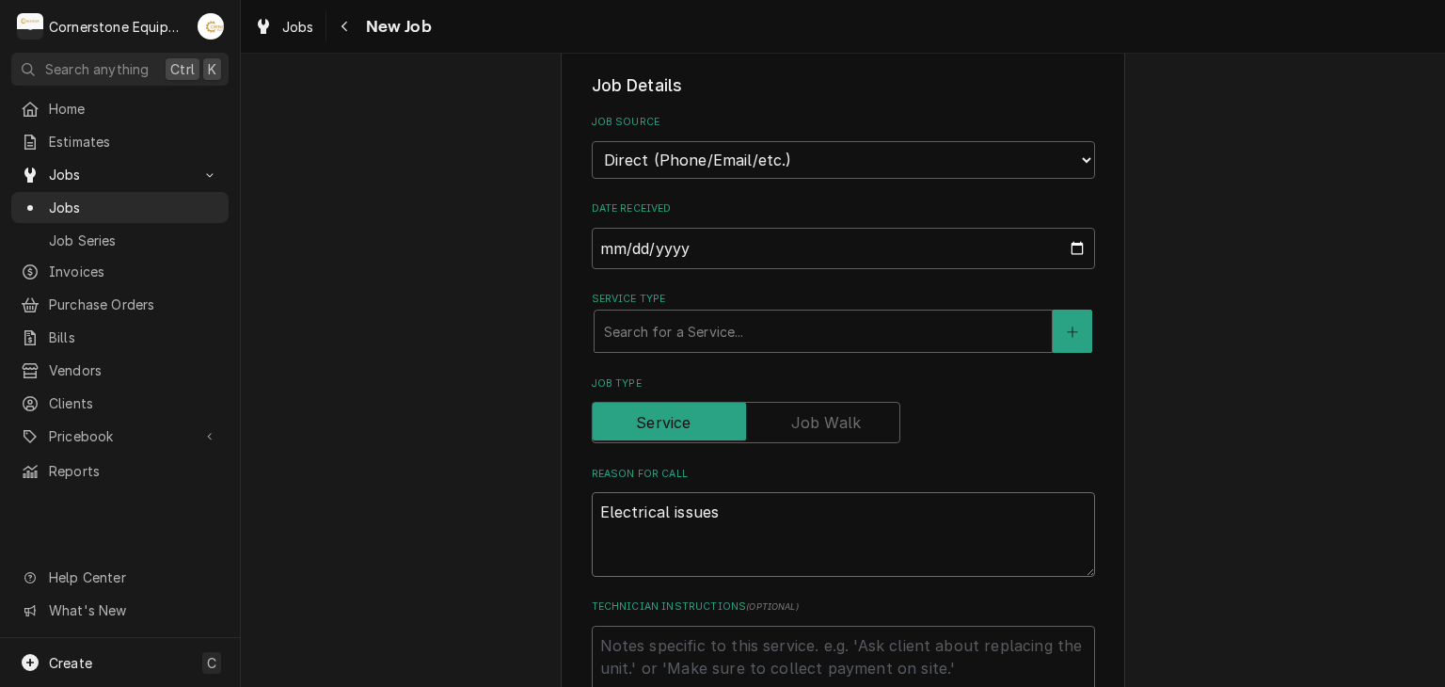
scroll to position [753, 0]
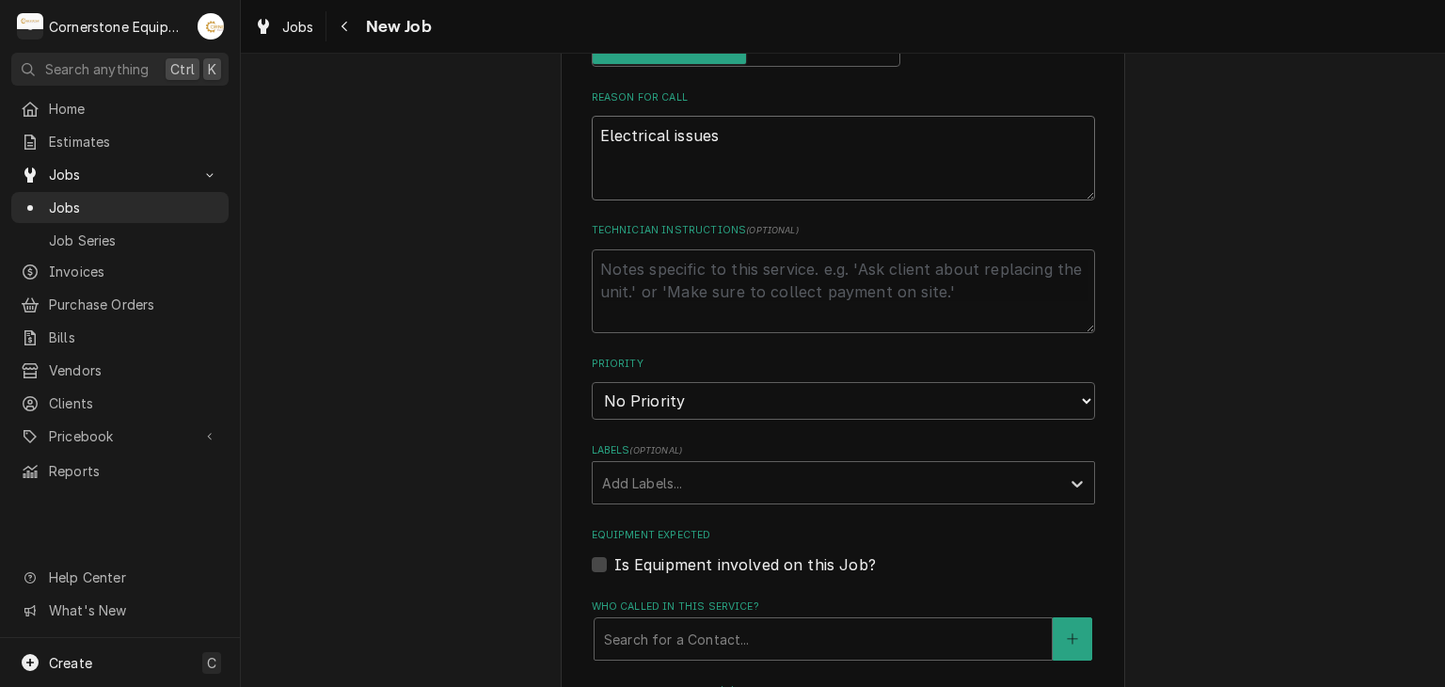
type textarea "Electrical issues"
drag, startPoint x: 587, startPoint y: 396, endPoint x: 602, endPoint y: 403, distance: 16.4
click at [592, 396] on select "No Priority Urgent High Medium Low" at bounding box center [843, 401] width 503 height 38
select select "2"
click at [592, 382] on select "No Priority Urgent High Medium Low" at bounding box center [843, 401] width 503 height 38
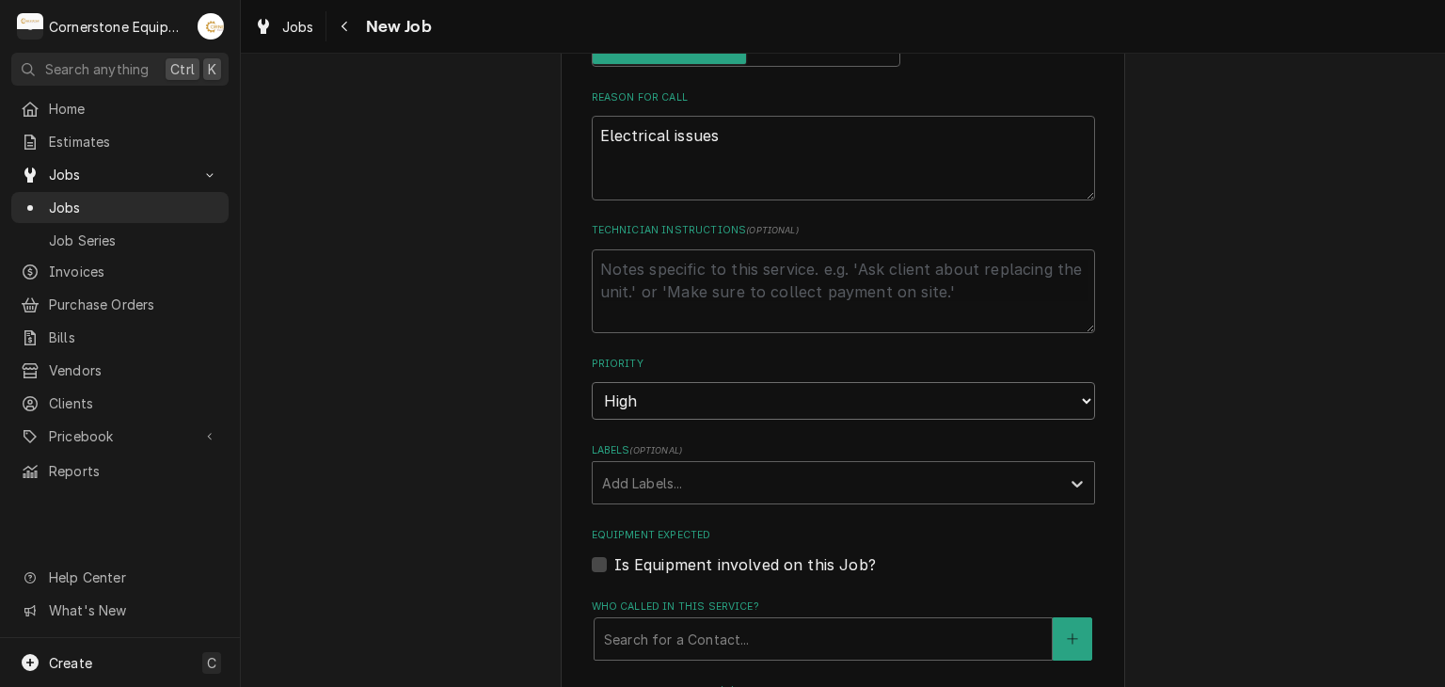
type textarea "x"
click at [662, 382] on select "No Priority Urgent High Medium Low" at bounding box center [843, 401] width 503 height 38
select select "1"
click at [592, 382] on select "No Priority Urgent High Medium Low" at bounding box center [843, 401] width 503 height 38
type textarea "x"
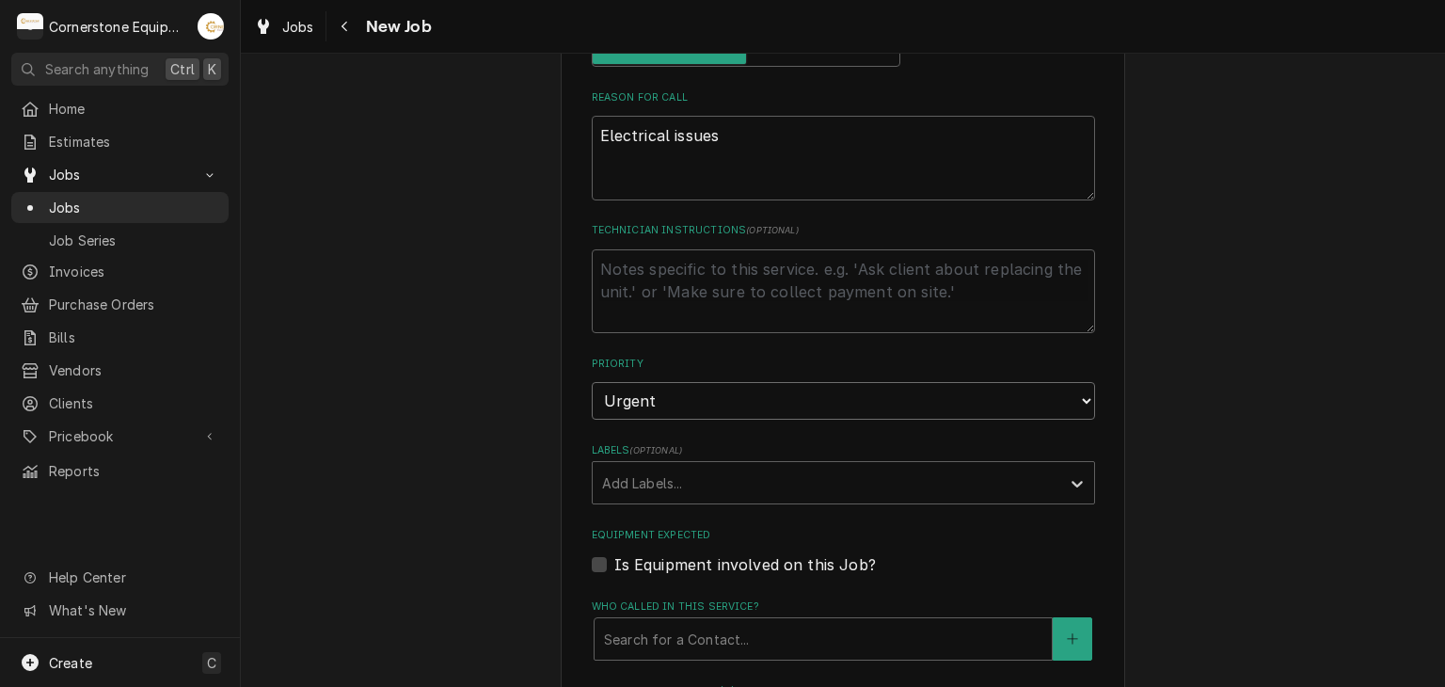
click at [644, 389] on select "No Priority Urgent High Medium Low" at bounding box center [843, 401] width 503 height 38
click at [592, 382] on select "No Priority Urgent High Medium Low" at bounding box center [843, 401] width 503 height 38
click at [643, 414] on select "No Priority Urgent High Medium Low" at bounding box center [843, 401] width 503 height 38
select select "2"
click at [592, 382] on select "No Priority Urgent High Medium Low" at bounding box center [843, 401] width 503 height 38
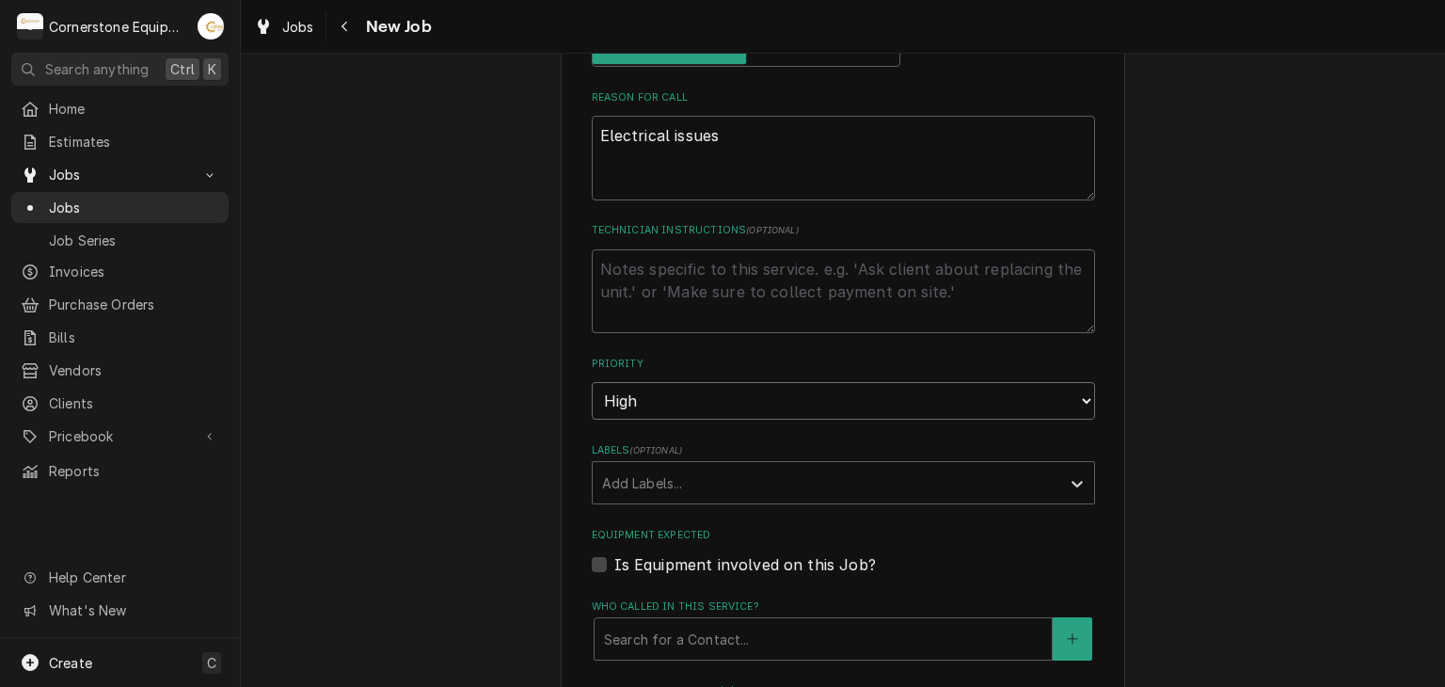
scroll to position [1129, 0]
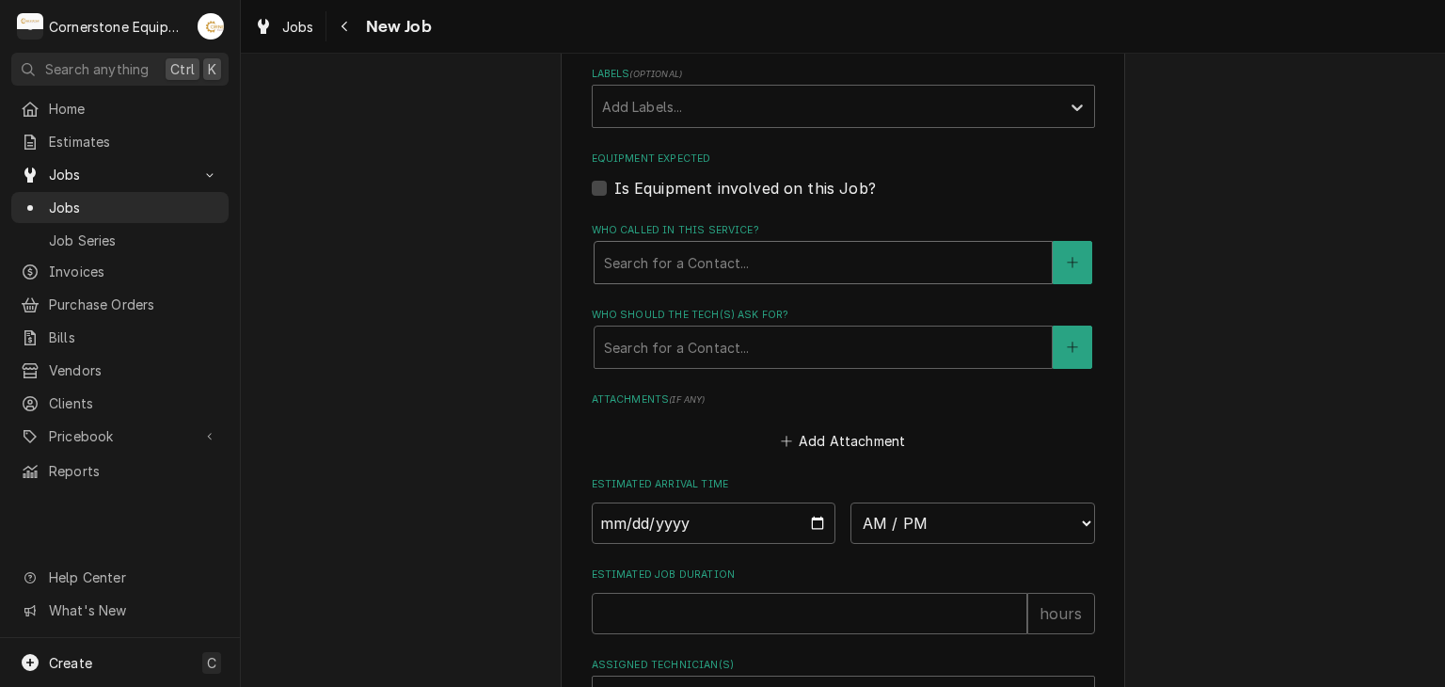
click at [629, 263] on div "Who called in this service?" at bounding box center [823, 263] width 439 height 34
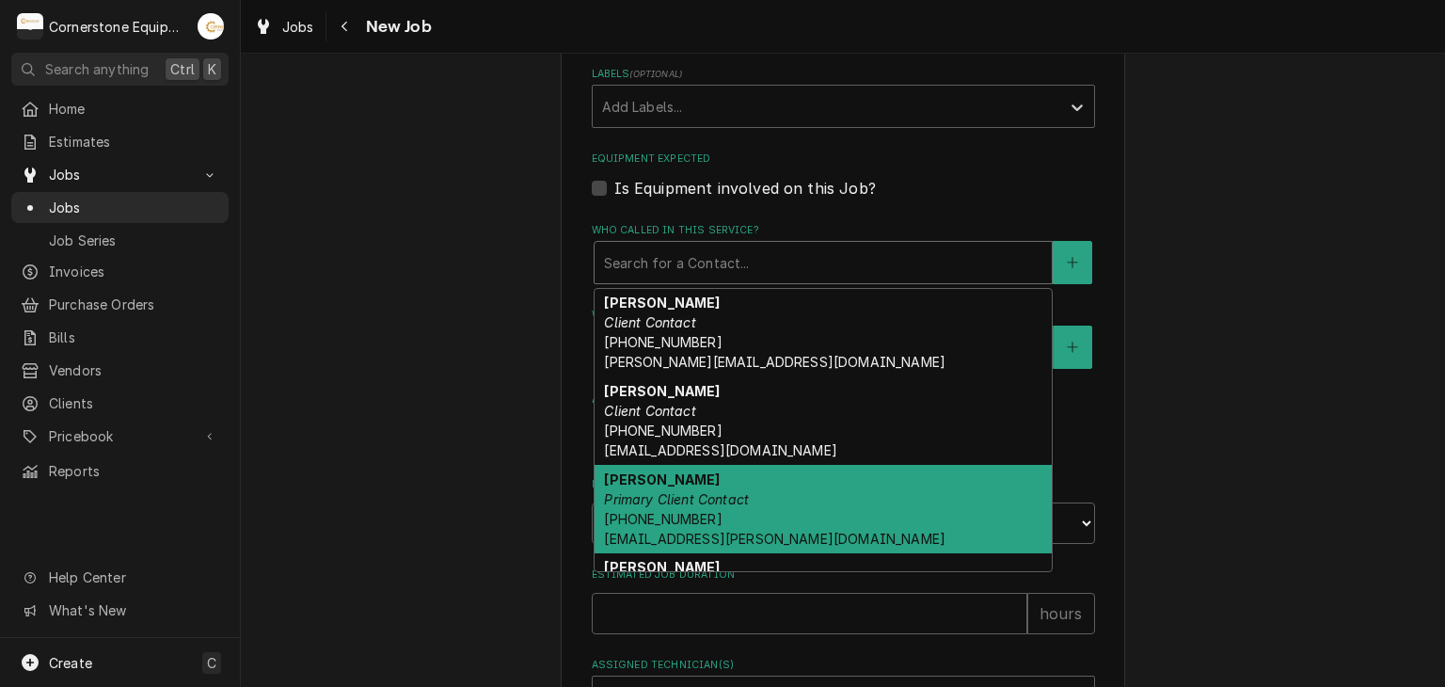
click at [661, 479] on strong "Ashton Vazquez" at bounding box center [662, 479] width 116 height 16
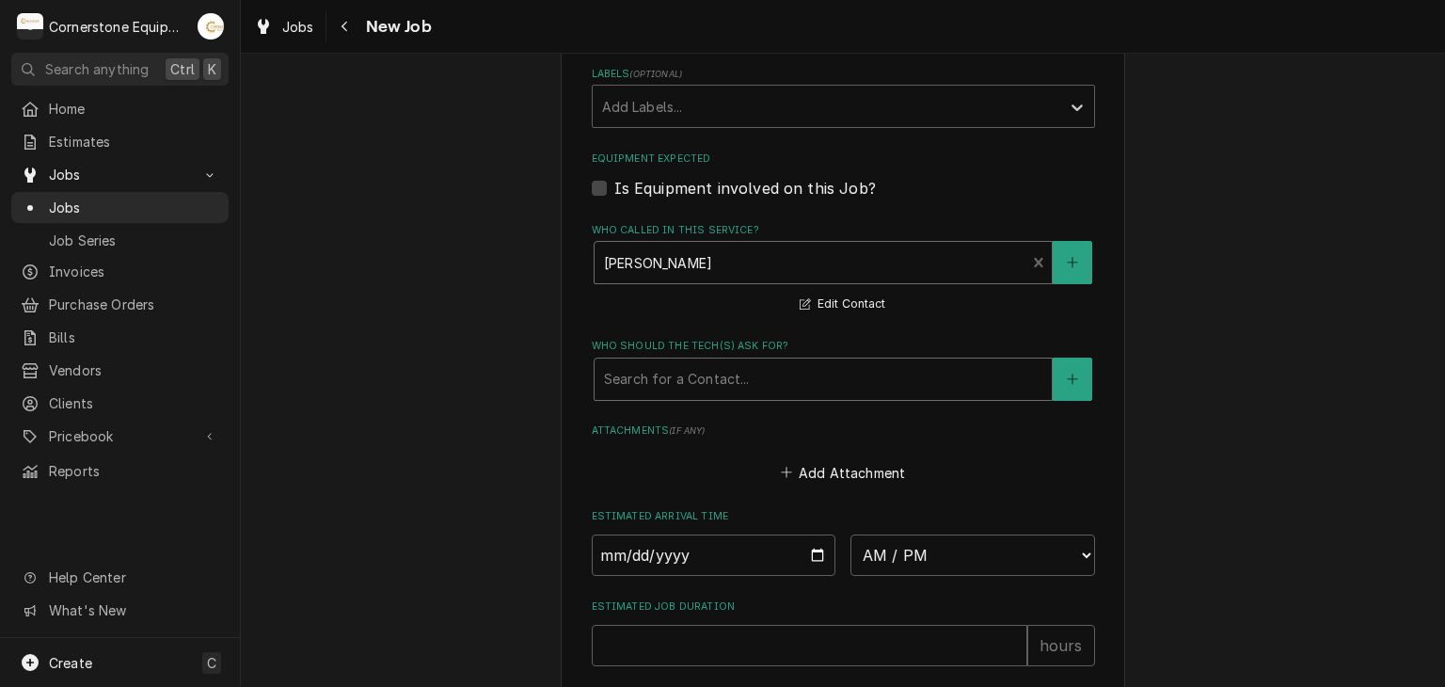
click at [643, 358] on div "Search for a Contact..." at bounding box center [823, 379] width 459 height 43
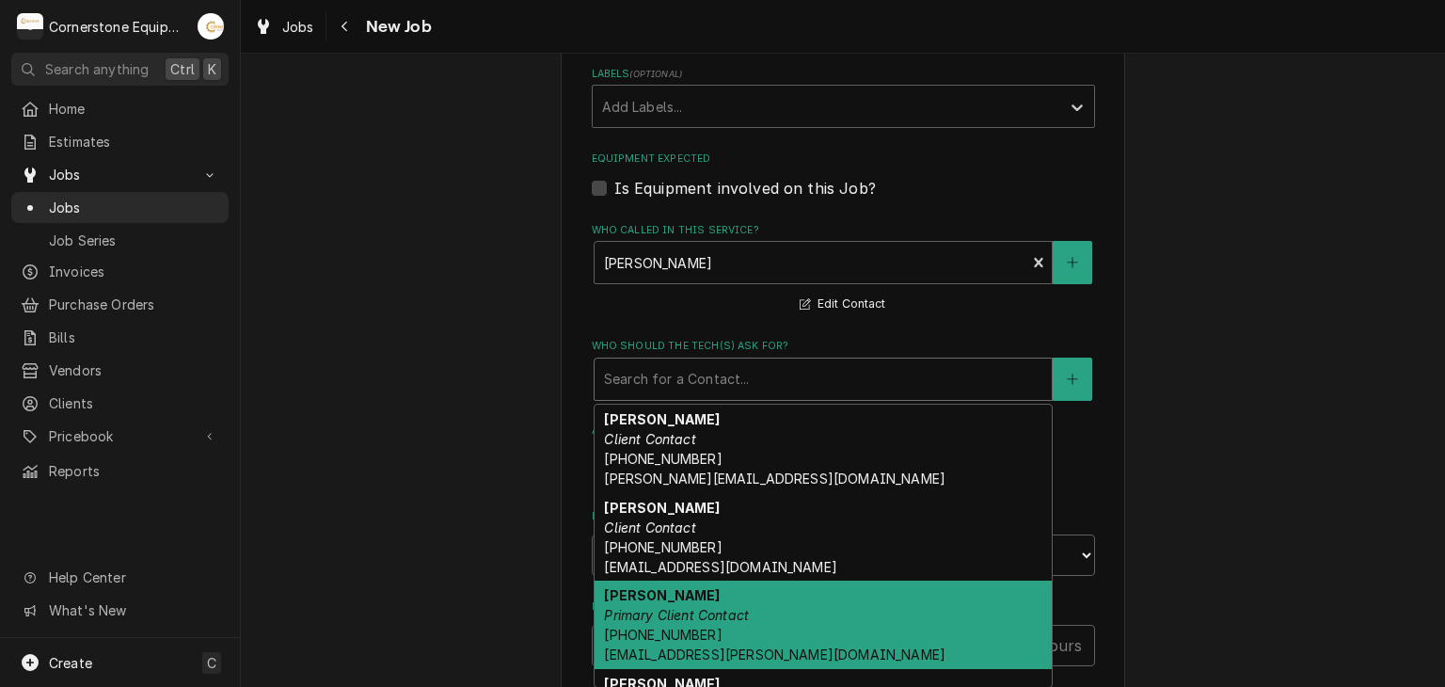
click at [683, 607] on em "Primary Client Contact" at bounding box center [676, 615] width 145 height 16
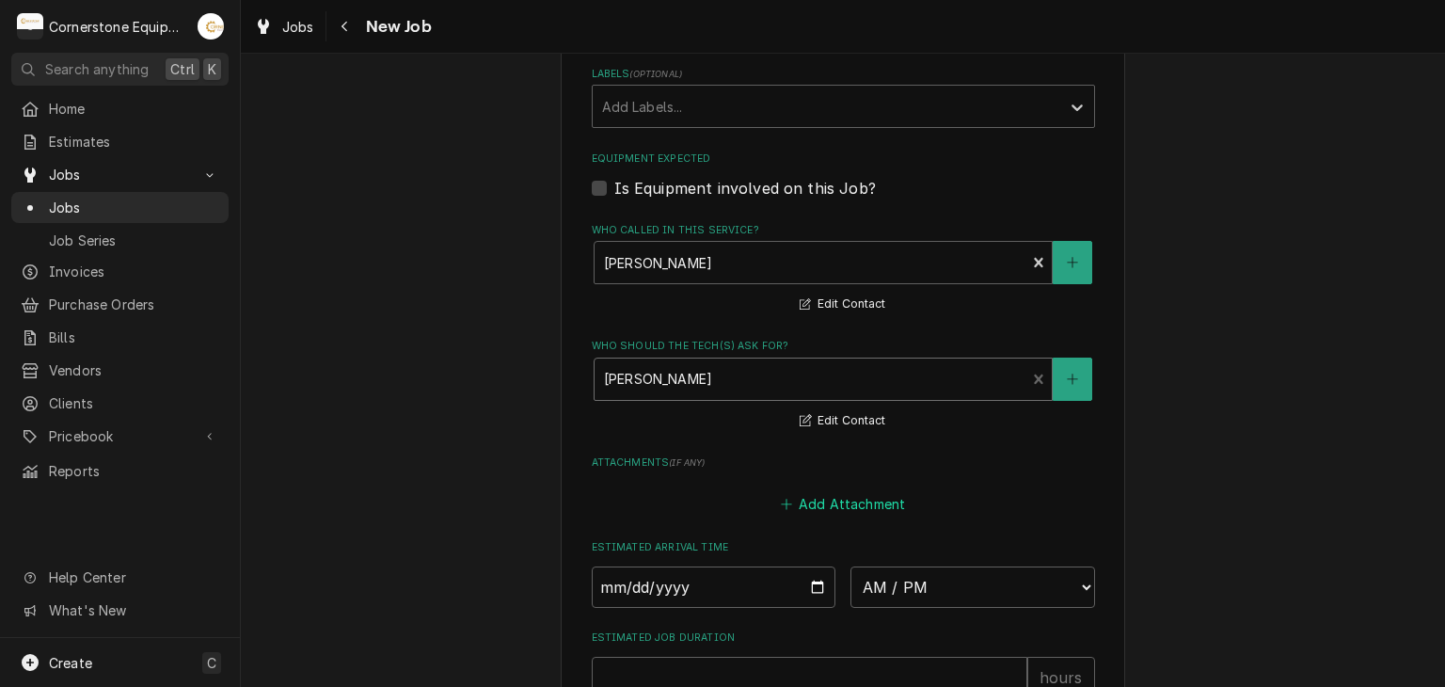
click at [843, 499] on button "Add Attachment" at bounding box center [843, 504] width 132 height 26
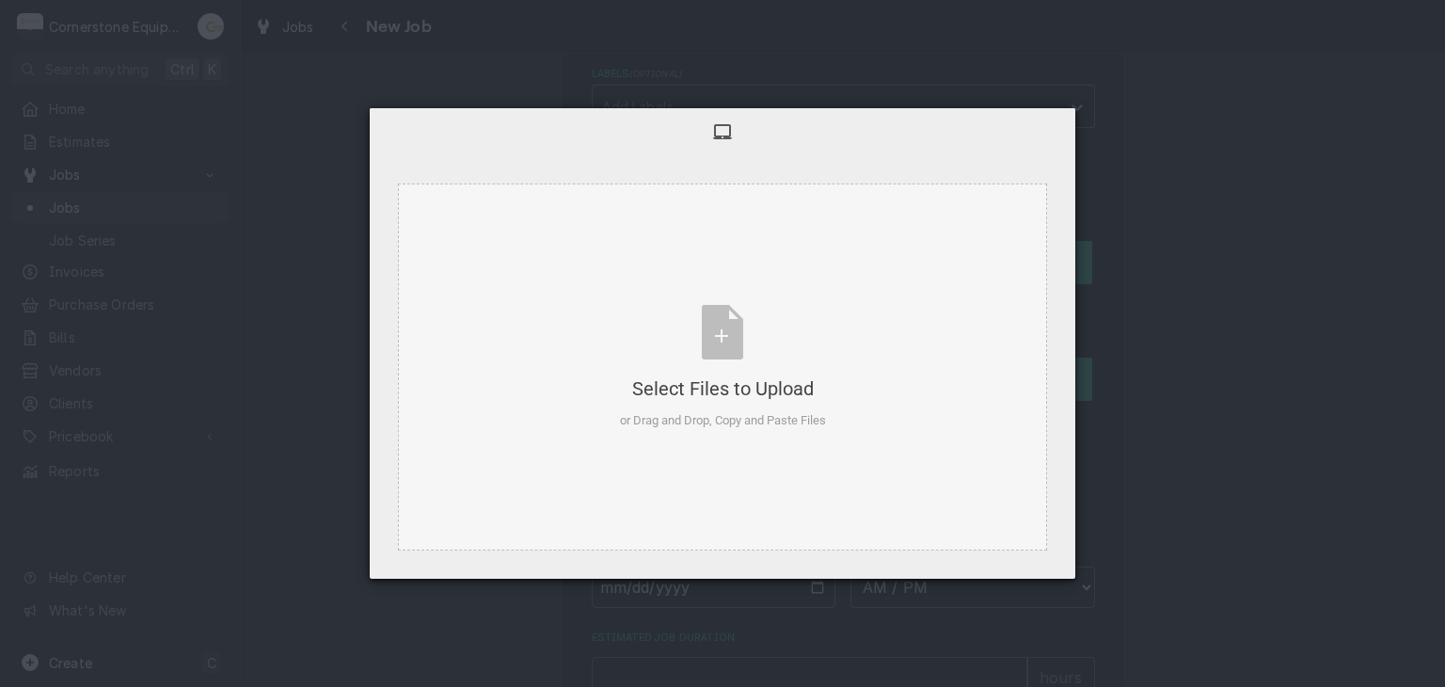
type textarea "x"
click at [1061, 136] on span at bounding box center [1055, 130] width 21 height 21
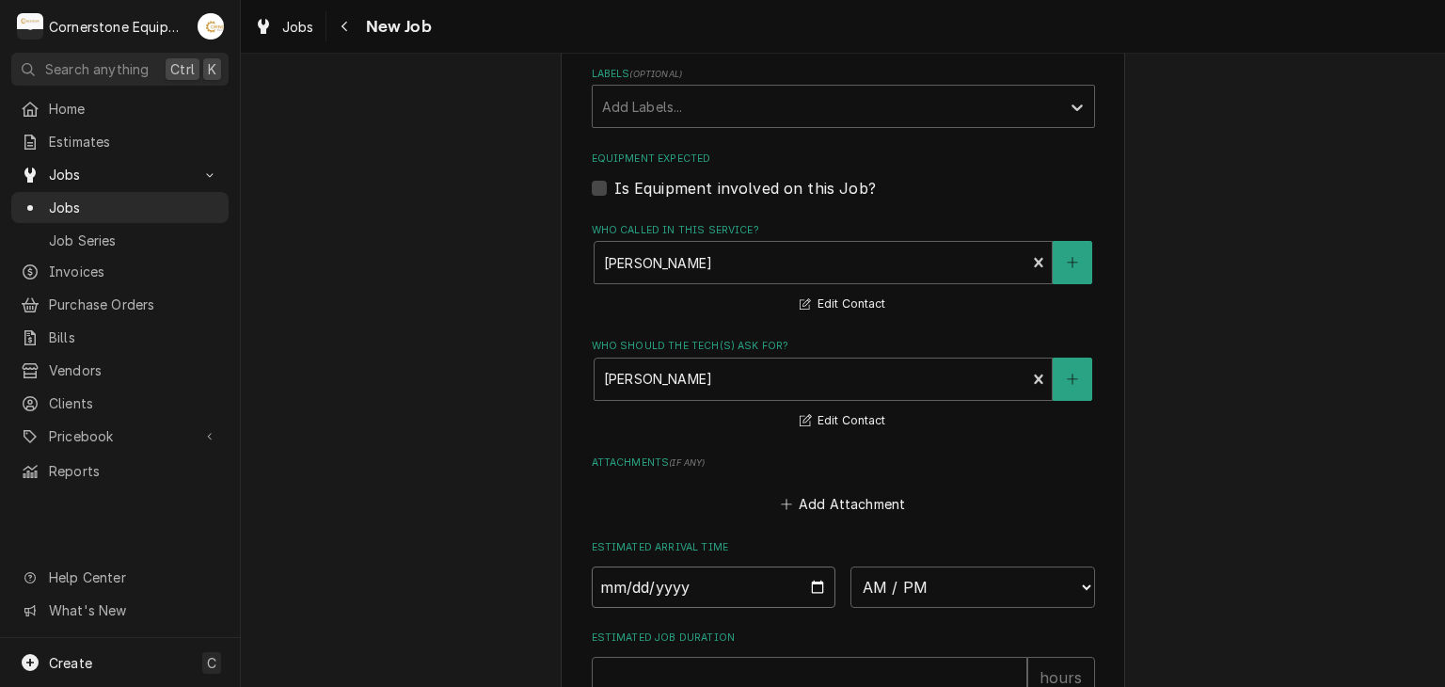
click at [802, 586] on input "Date" at bounding box center [714, 586] width 245 height 41
click at [815, 587] on input "Date" at bounding box center [714, 586] width 245 height 41
type input "2025-09-23"
type textarea "x"
click at [866, 566] on select "AM / PM 6:00 AM 6:15 AM 6:30 AM 6:45 AM 7:00 AM 7:15 AM 7:30 AM 7:45 AM 8:00 AM…" at bounding box center [973, 586] width 245 height 41
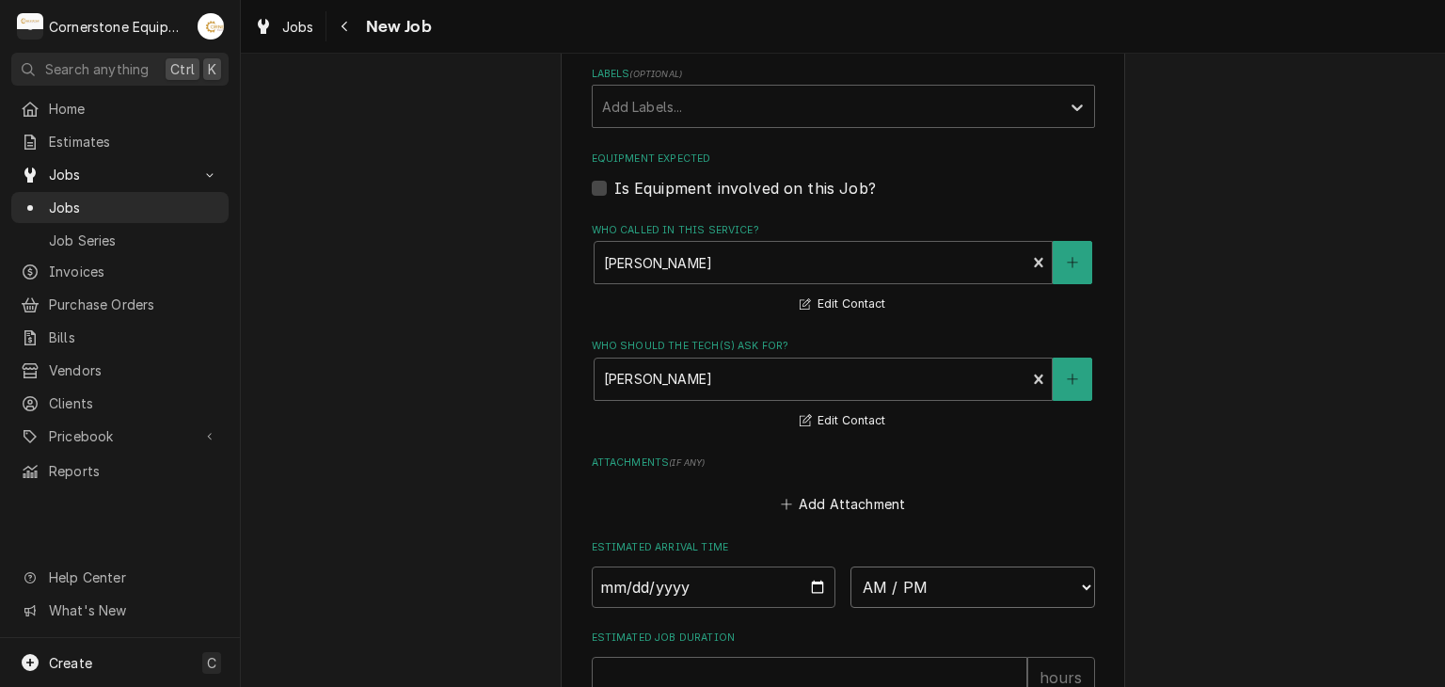
select select "08:30:00"
type textarea "x"
click at [910, 544] on label "Estimated Arrival Time" at bounding box center [843, 547] width 503 height 15
click at [919, 572] on select "AM / PM 6:00 AM 6:15 AM 6:30 AM 6:45 AM 7:00 AM 7:15 AM 7:30 AM 7:45 AM 8:00 AM…" at bounding box center [973, 586] width 245 height 41
select select "09:00:00"
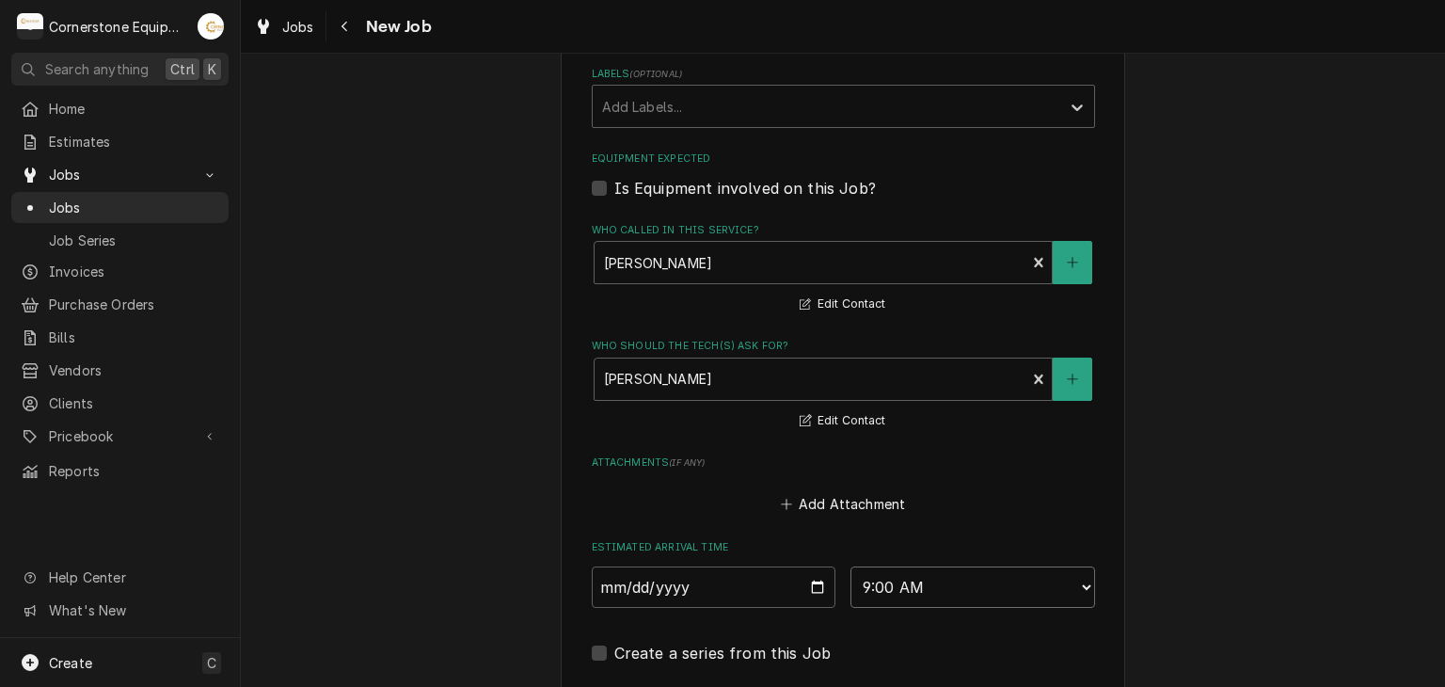
click at [851, 566] on select "AM / PM 6:00 AM 6:15 AM 6:30 AM 6:45 AM 7:00 AM 7:15 AM 7:30 AM 7:45 AM 8:00 AM…" at bounding box center [973, 586] width 245 height 41
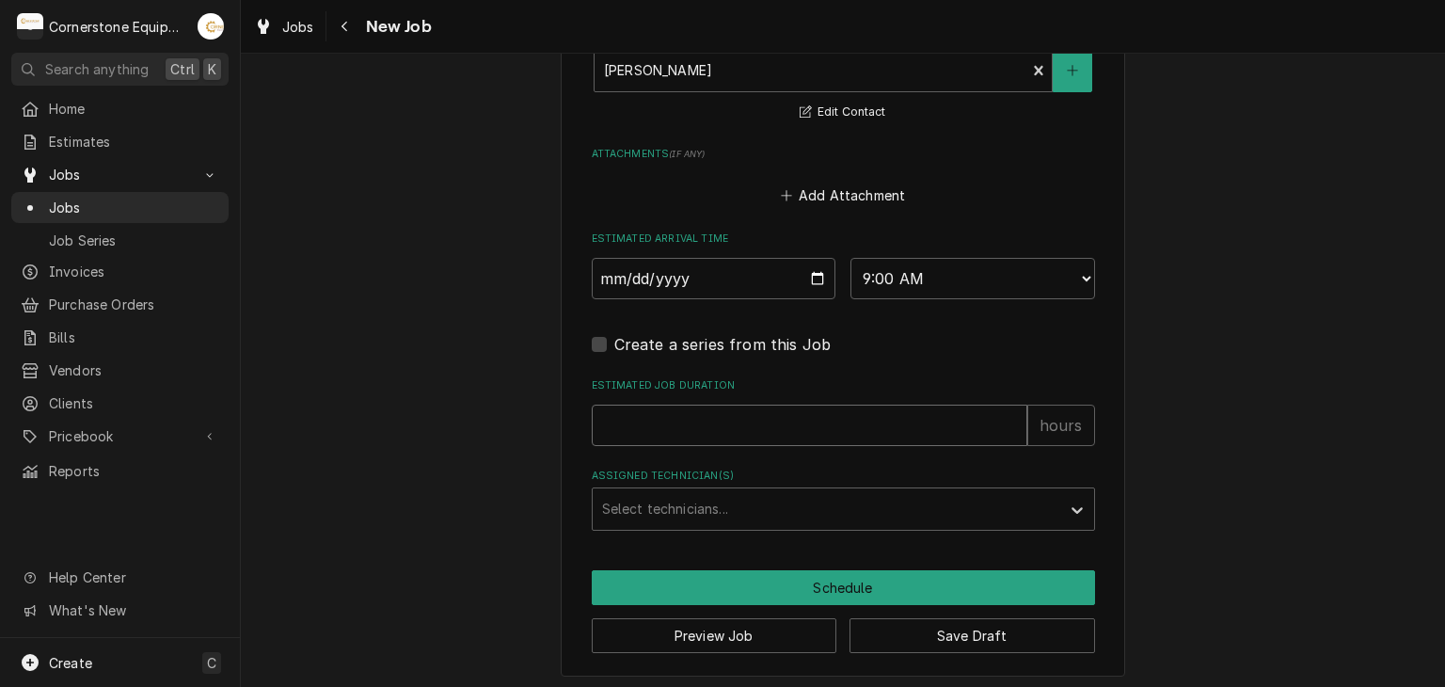
click at [817, 421] on input "Estimated Job Duration" at bounding box center [810, 425] width 436 height 41
type textarea "x"
type input "4"
click at [647, 502] on div "Assigned Technician(s)" at bounding box center [826, 509] width 449 height 34
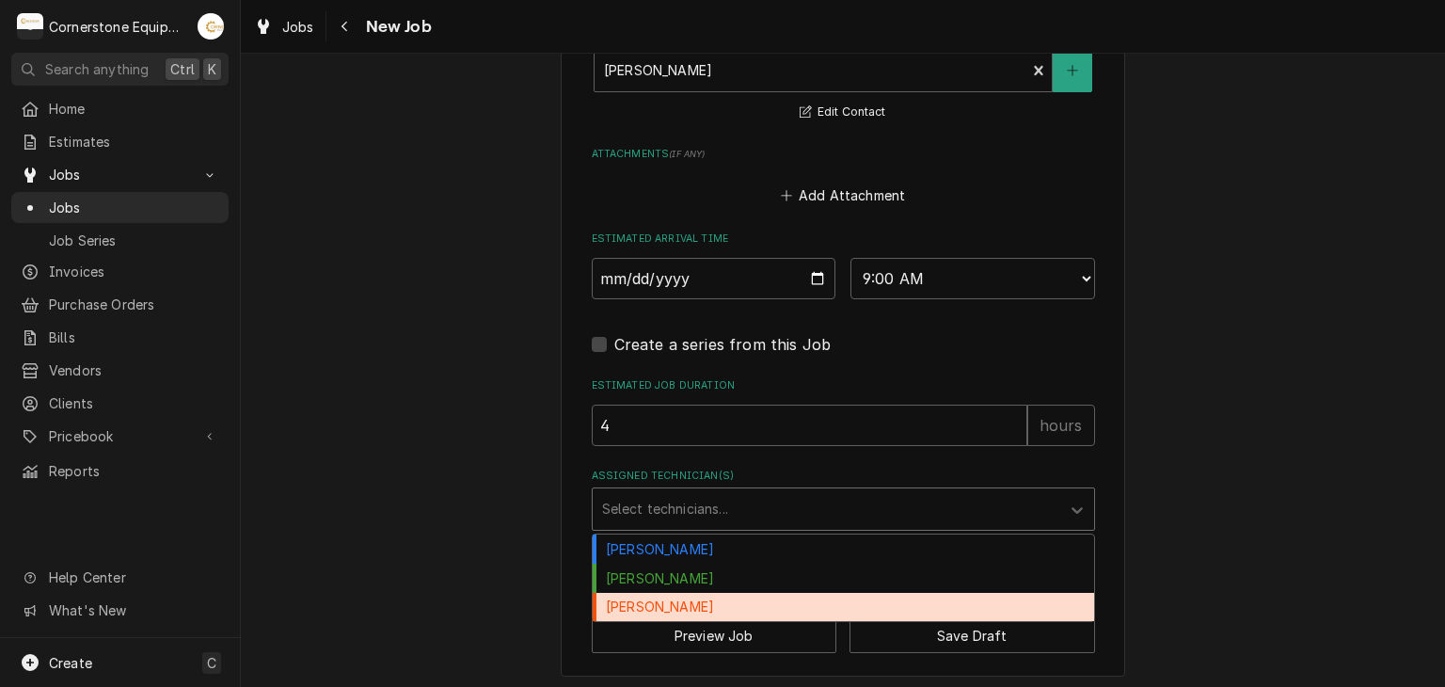
click at [662, 596] on div "Roberto Martinez" at bounding box center [844, 607] width 502 height 29
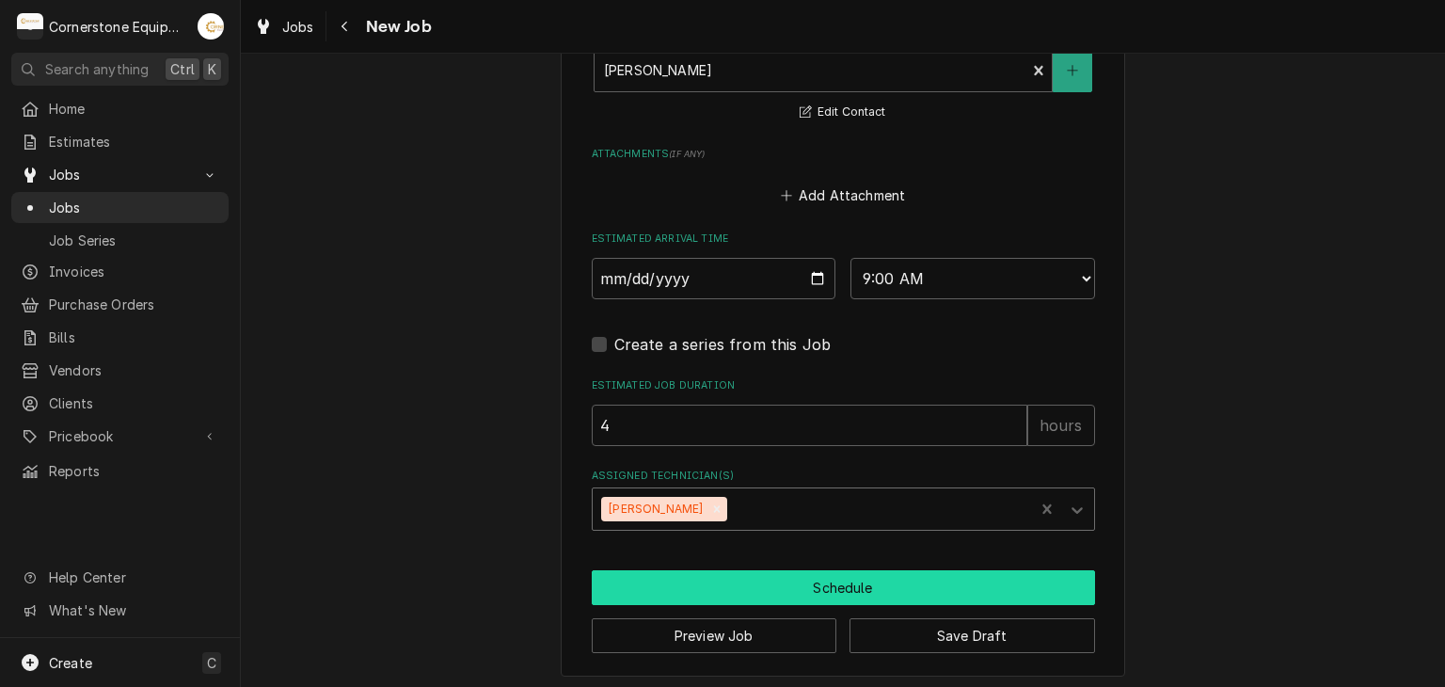
click at [677, 575] on button "Schedule" at bounding box center [843, 587] width 503 height 35
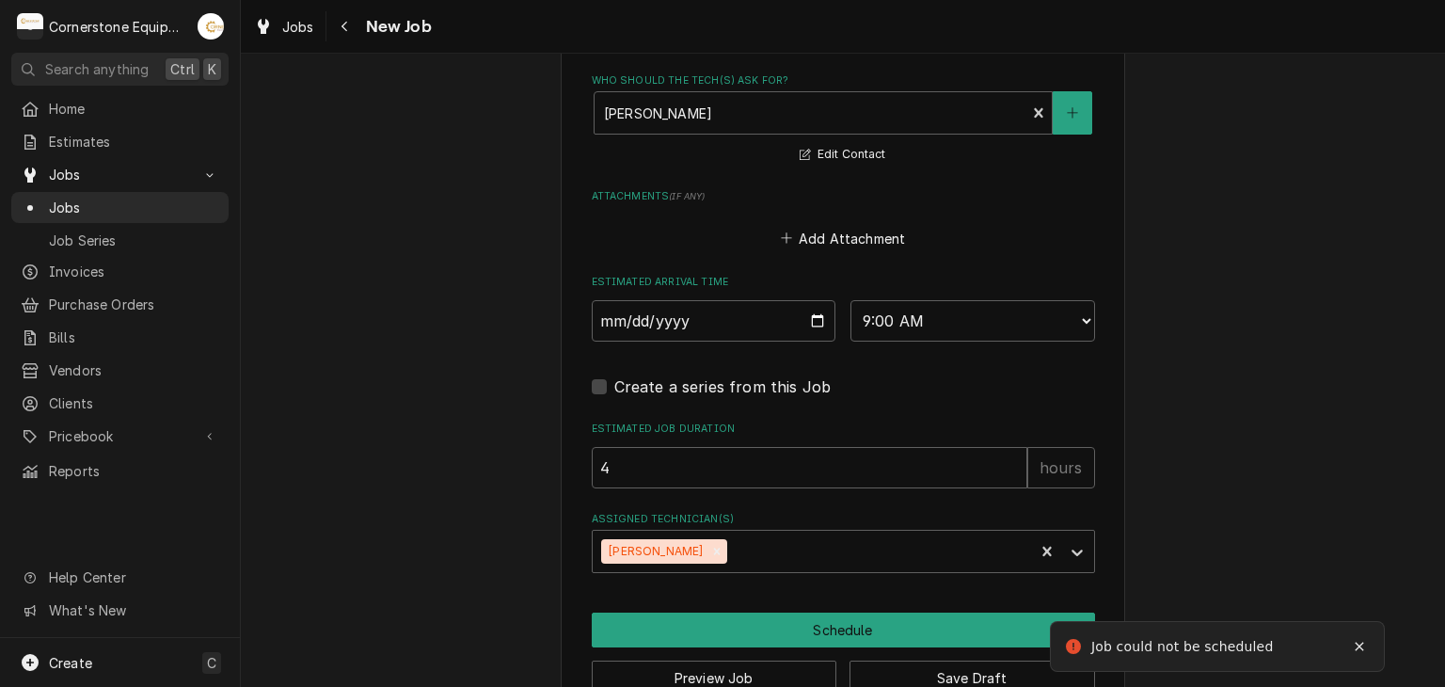
scroll to position [612, 0]
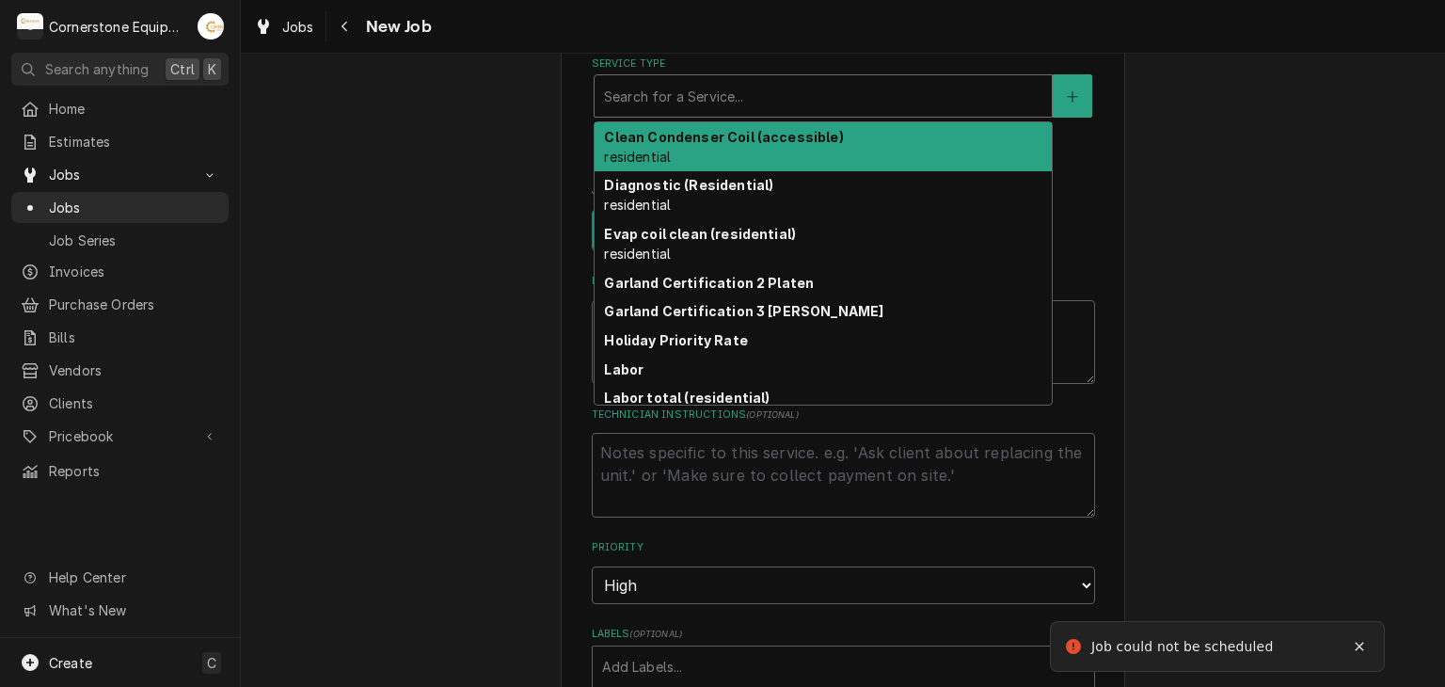
click at [730, 95] on div "Service Type" at bounding box center [823, 96] width 439 height 34
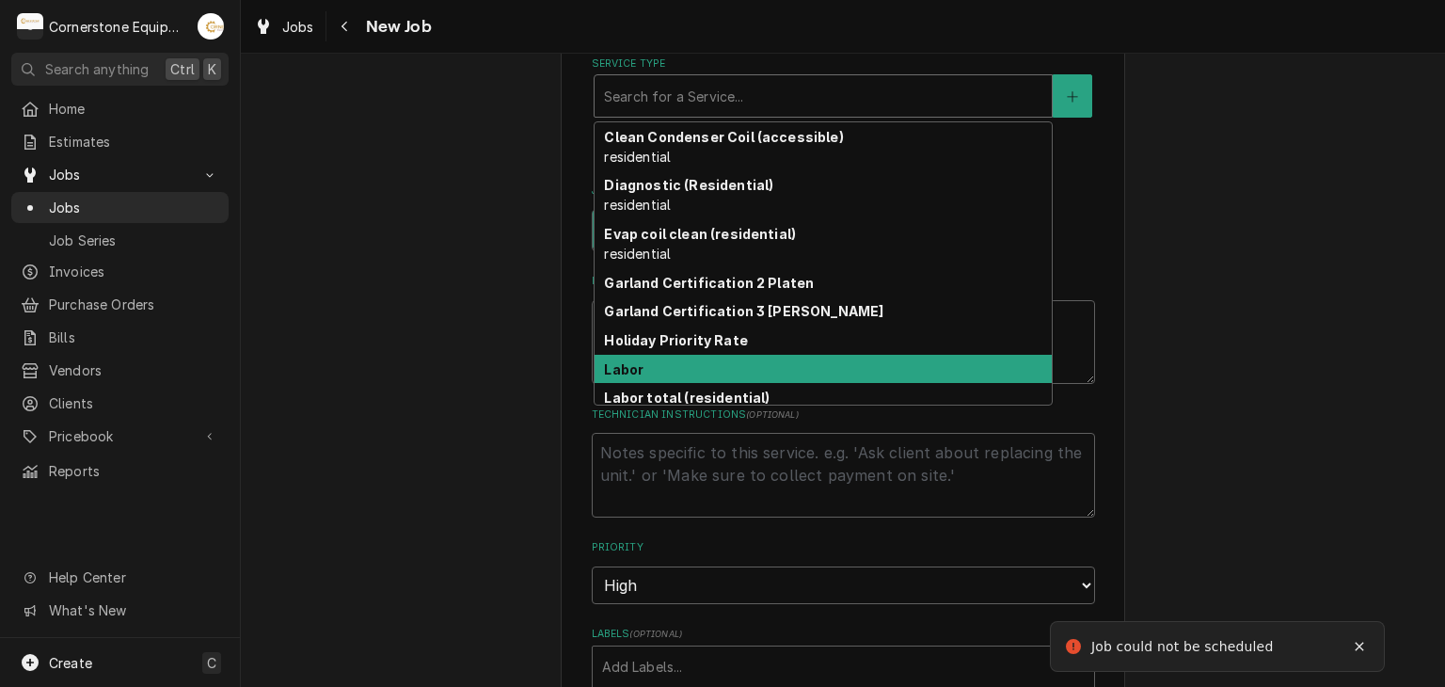
click at [678, 366] on div "Labor" at bounding box center [823, 369] width 457 height 29
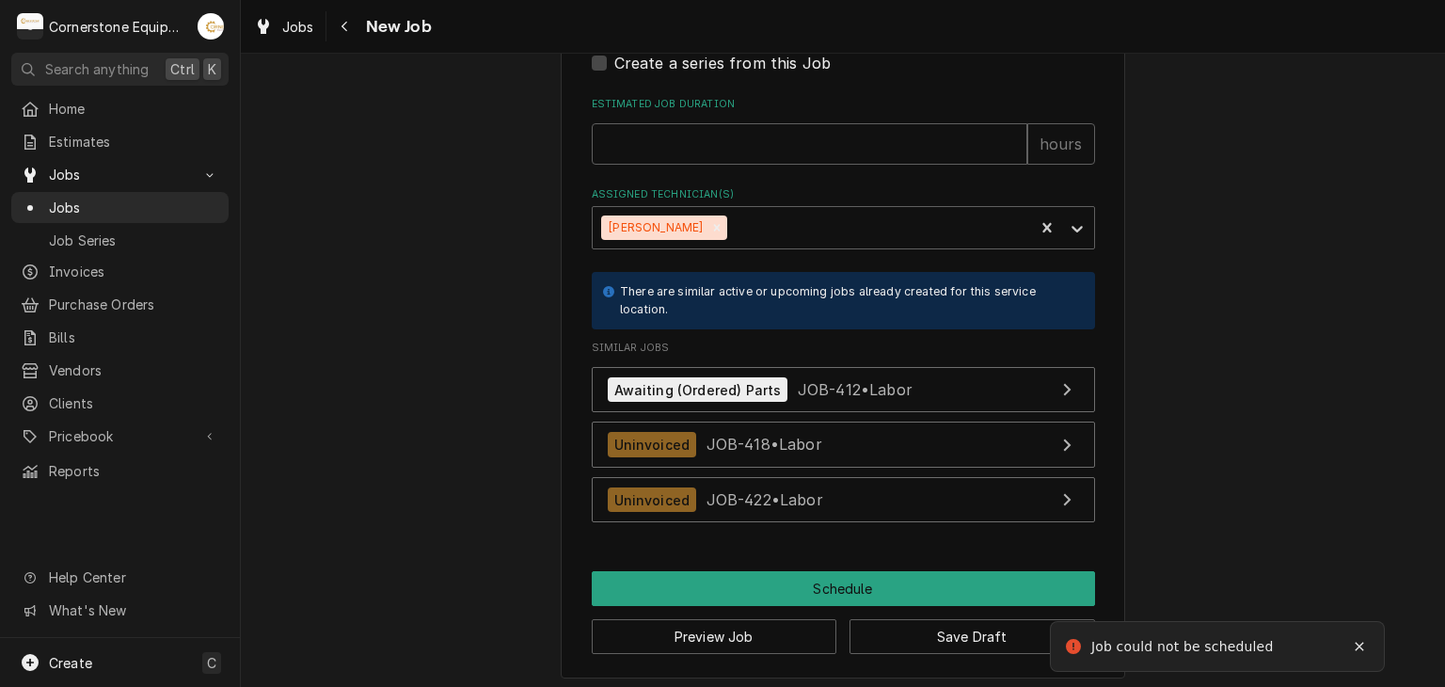
click at [753, 606] on div "Preview Job Save Draft" at bounding box center [843, 630] width 503 height 48
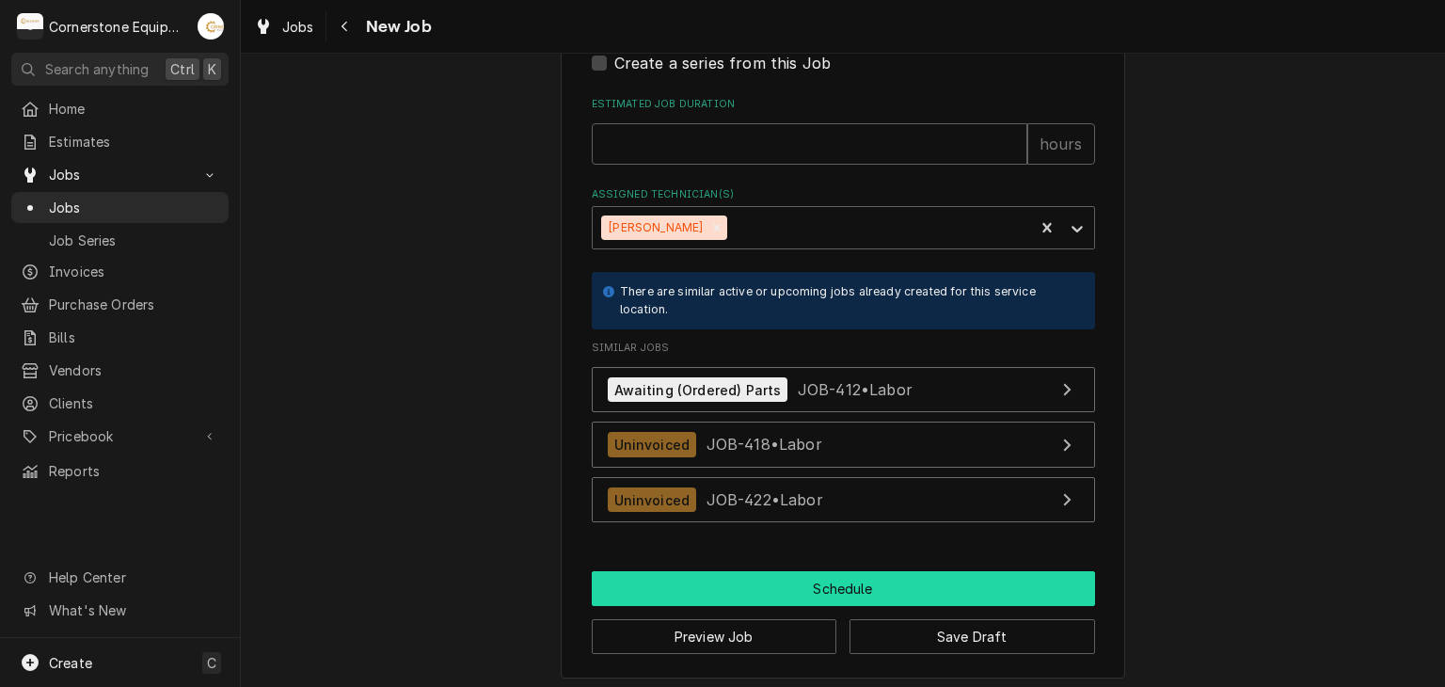
click at [748, 592] on button "Schedule" at bounding box center [843, 588] width 503 height 35
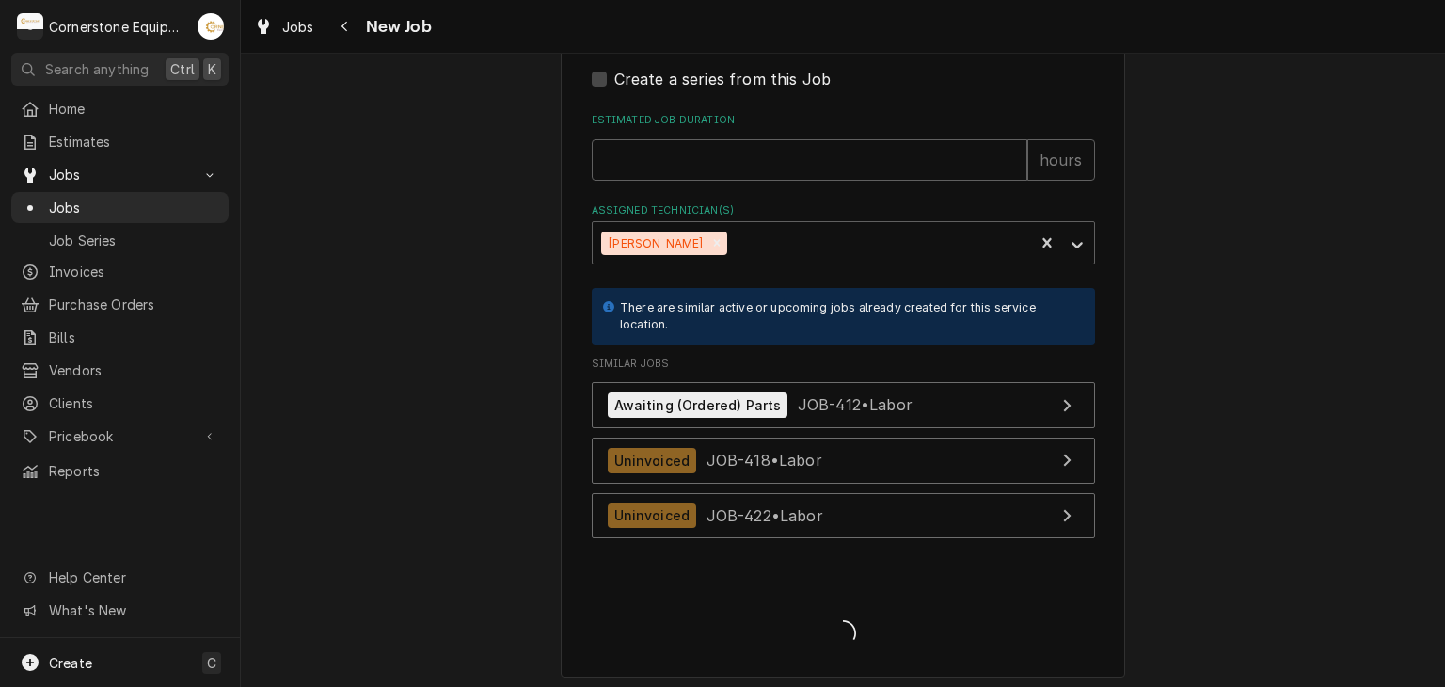
scroll to position [1750, 0]
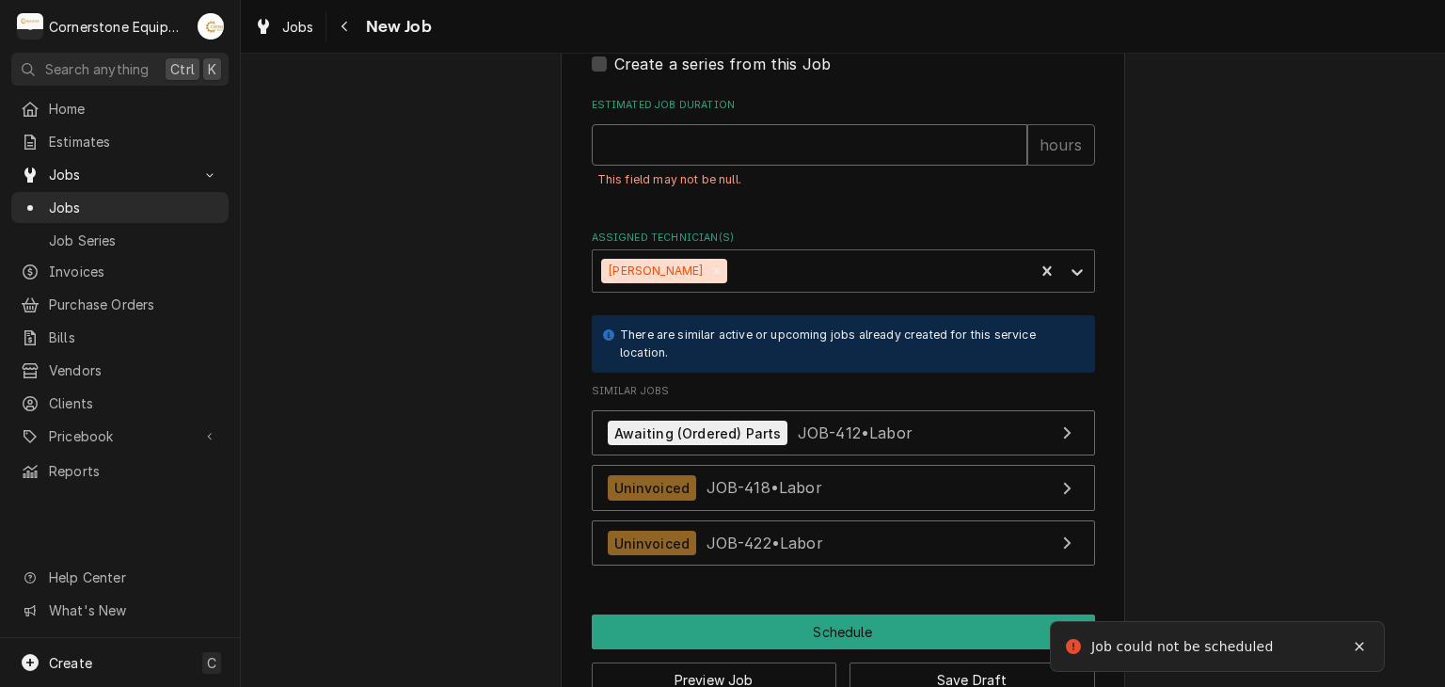
click at [720, 124] on input "Estimated Job Duration" at bounding box center [810, 144] width 436 height 41
type textarea "x"
type input "4"
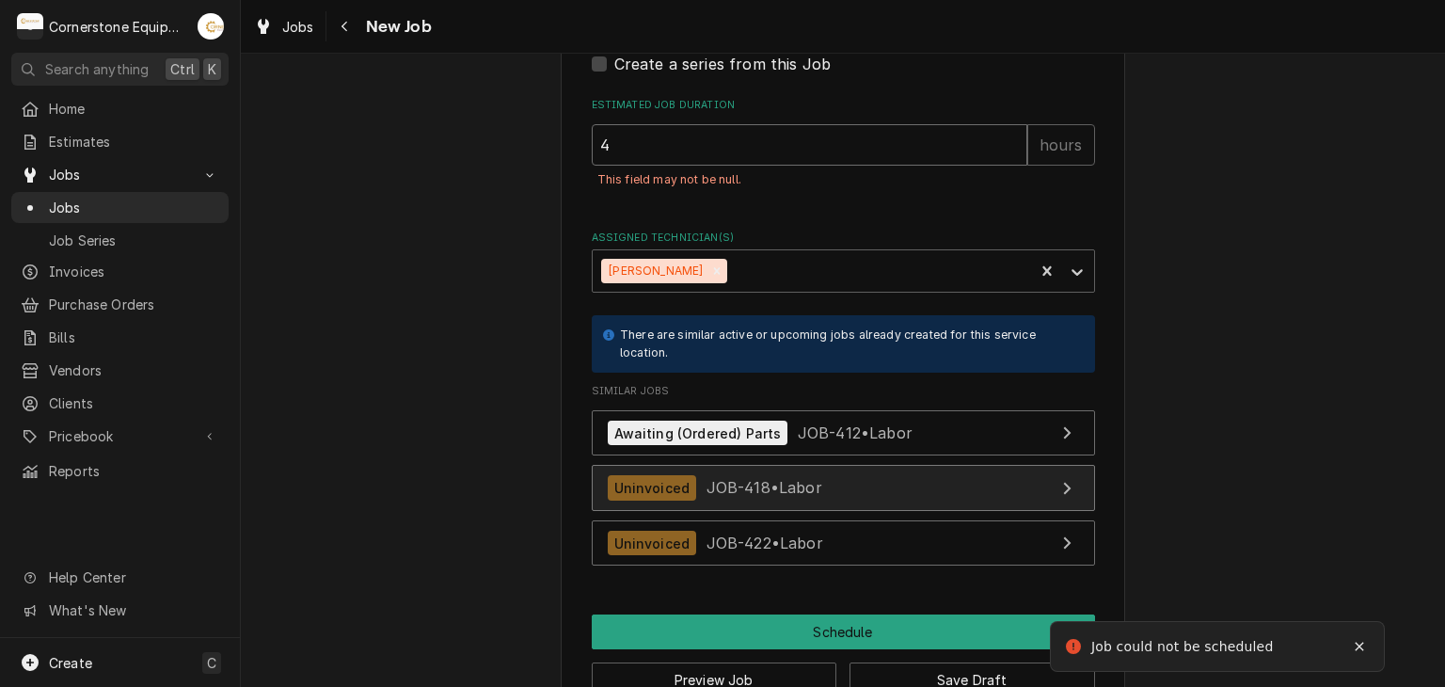
type textarea "x"
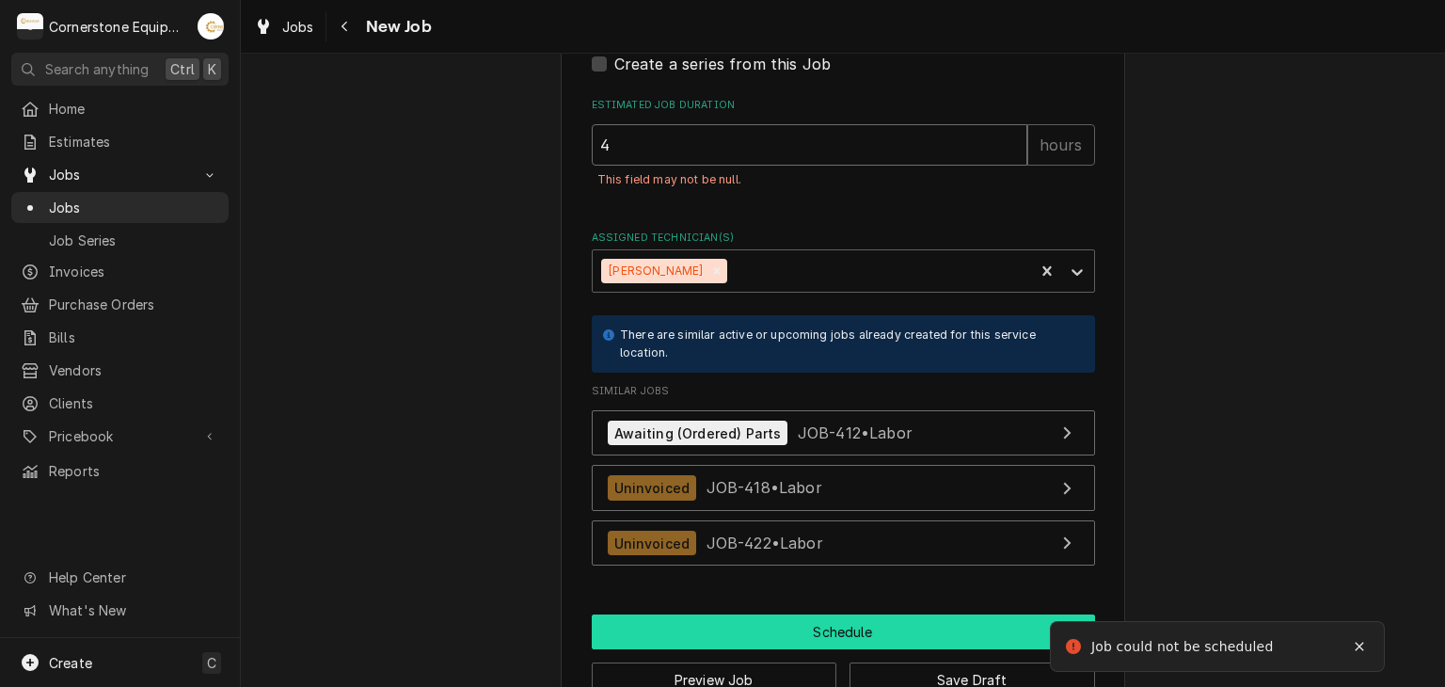
type input "4"
click at [731, 614] on button "Schedule" at bounding box center [843, 631] width 503 height 35
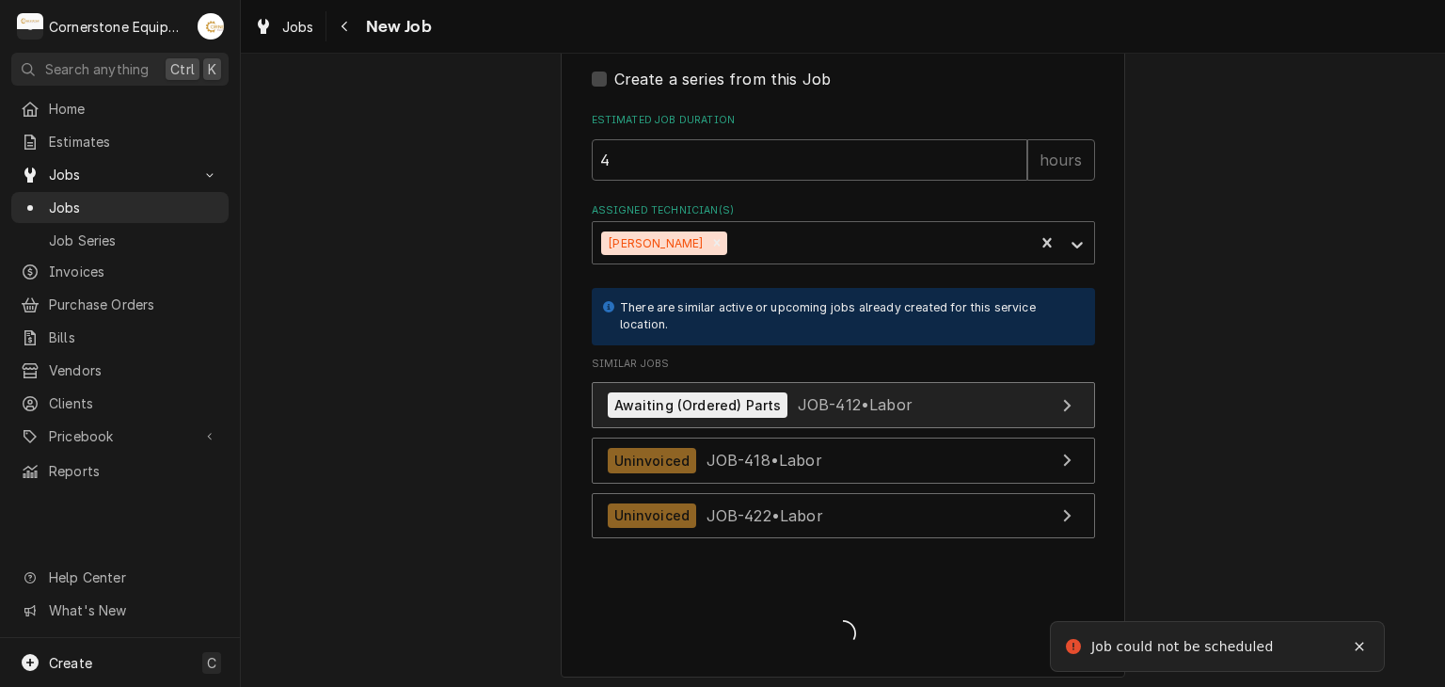
type textarea "x"
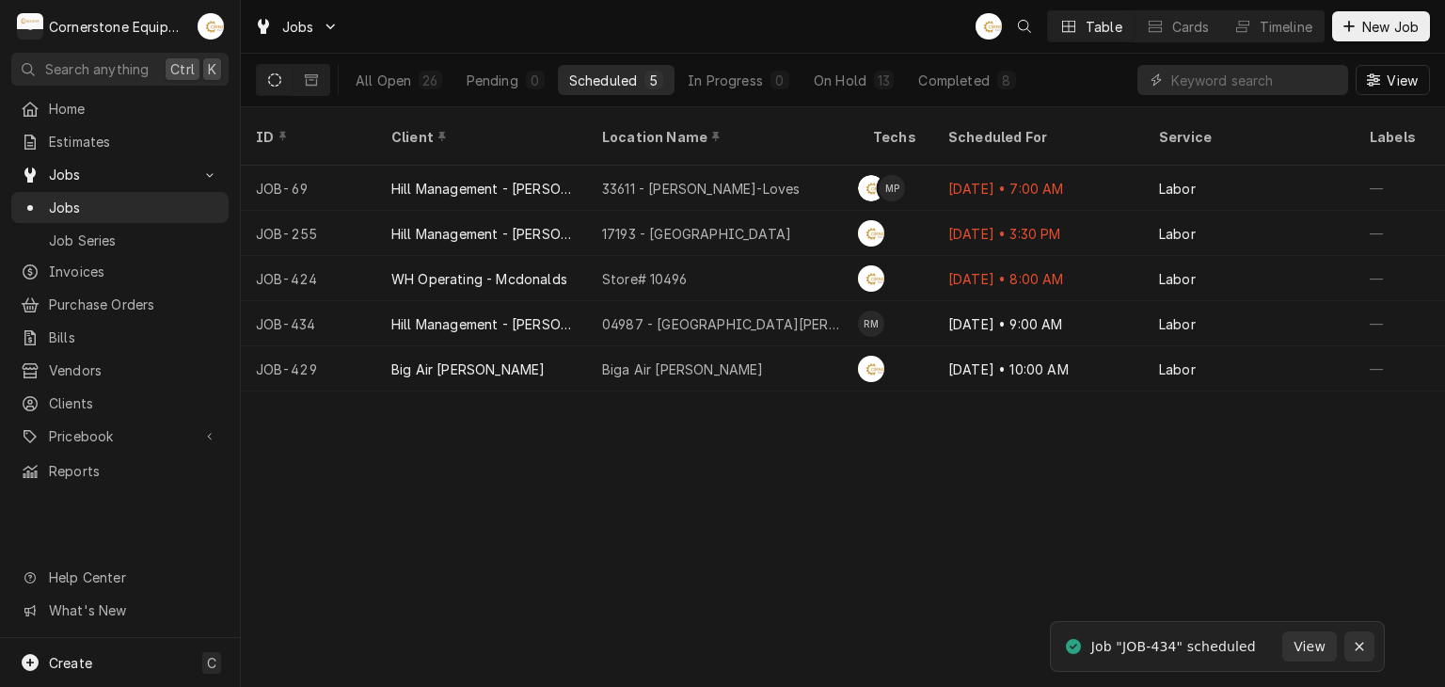
click at [1356, 645] on icon "Notifications alt+T" at bounding box center [1359, 646] width 13 height 13
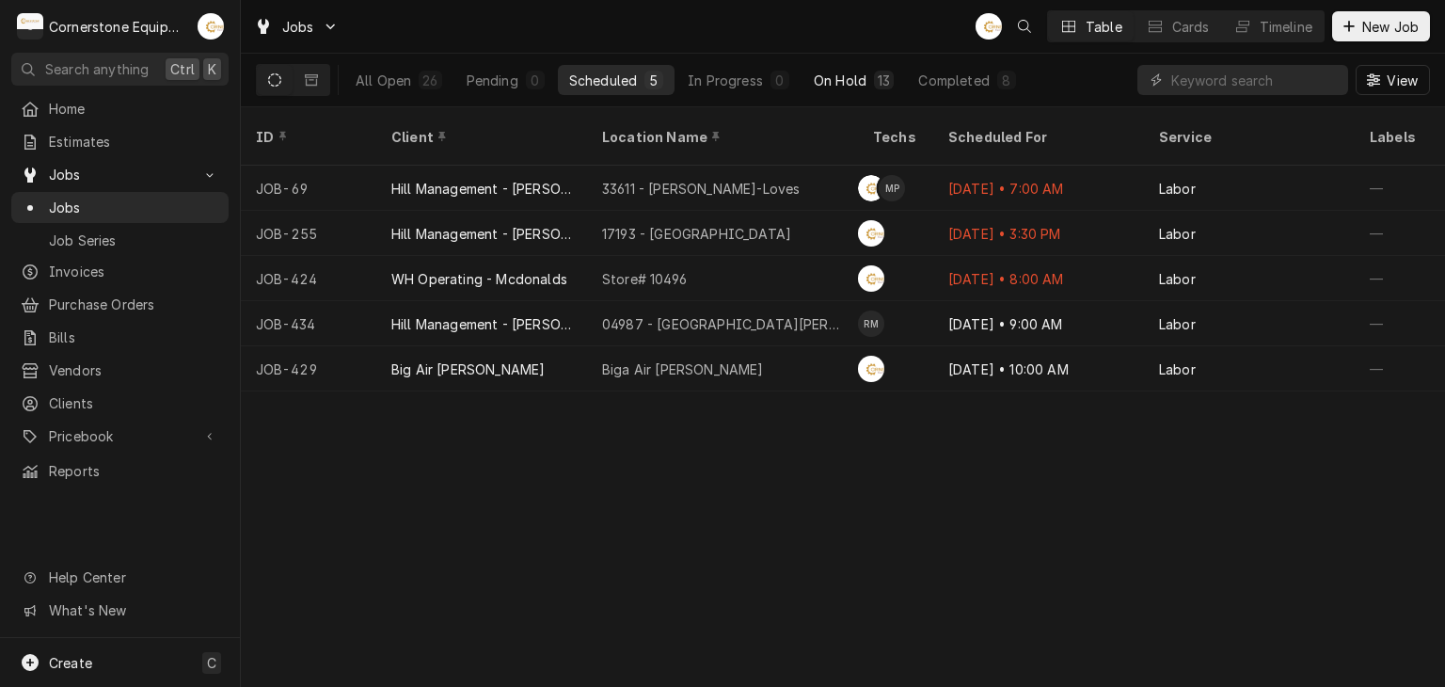
click at [887, 87] on div "13" at bounding box center [884, 81] width 12 height 20
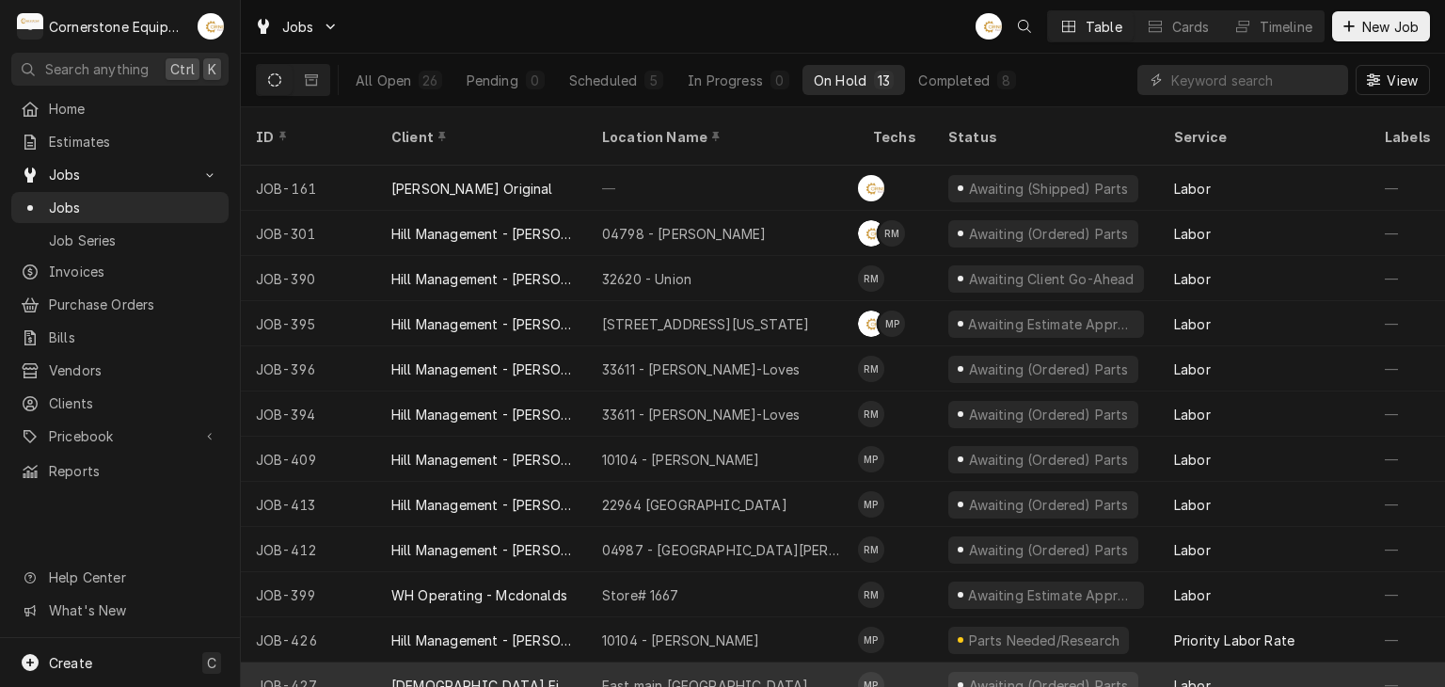
scroll to position [57, 0]
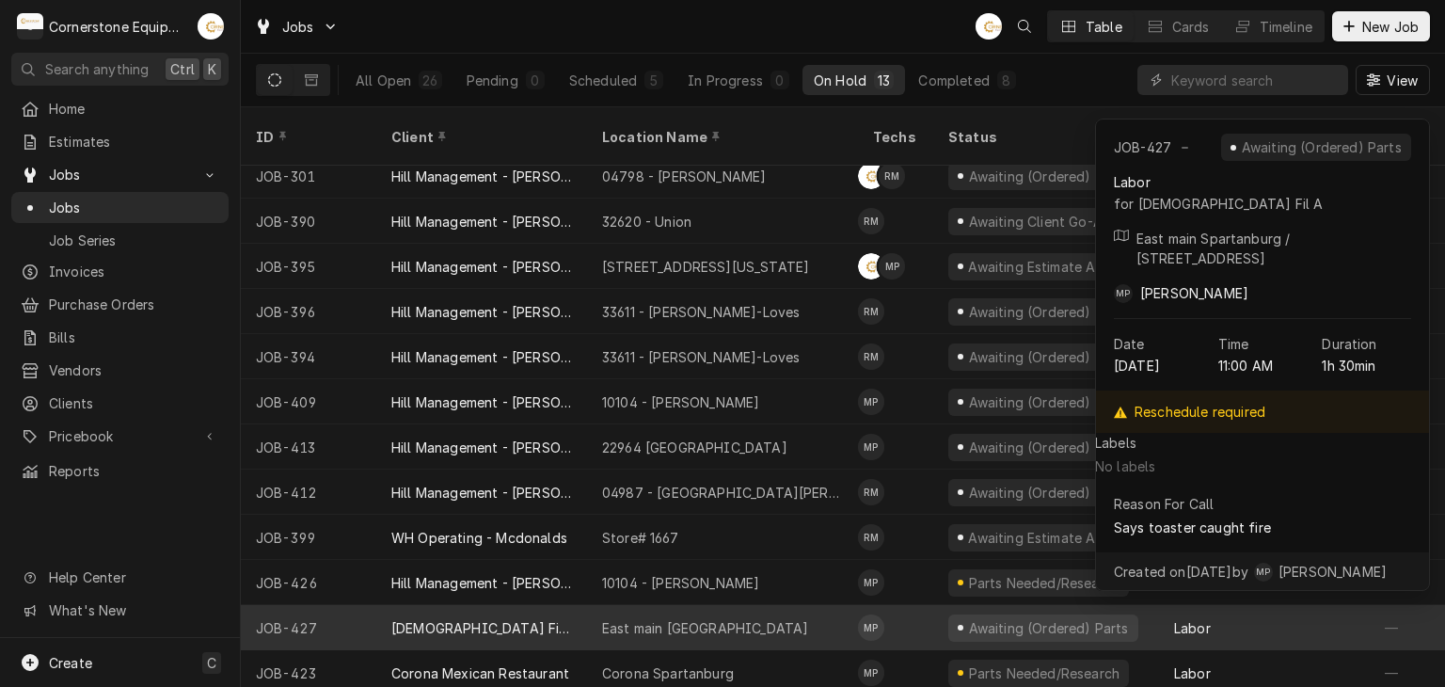
click at [670, 614] on div "East main [GEOGRAPHIC_DATA]" at bounding box center [722, 627] width 271 height 45
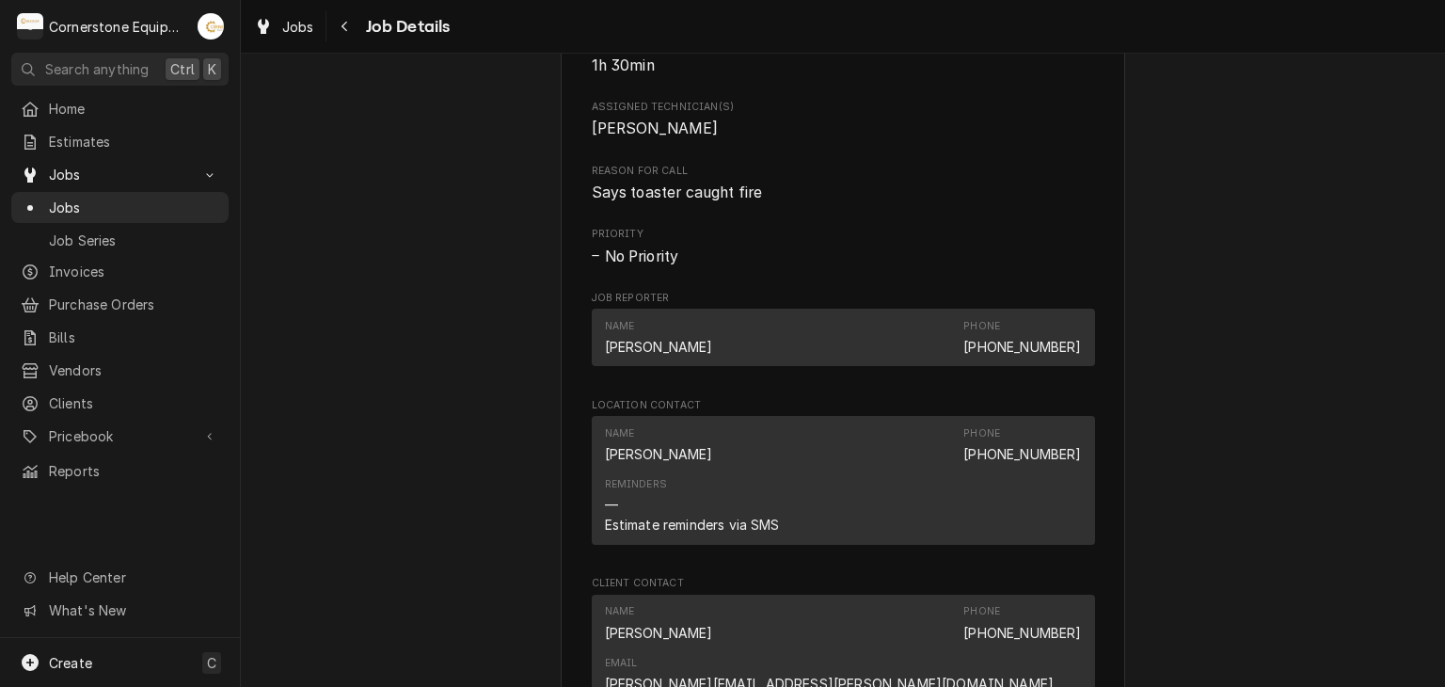
scroll to position [2010, 0]
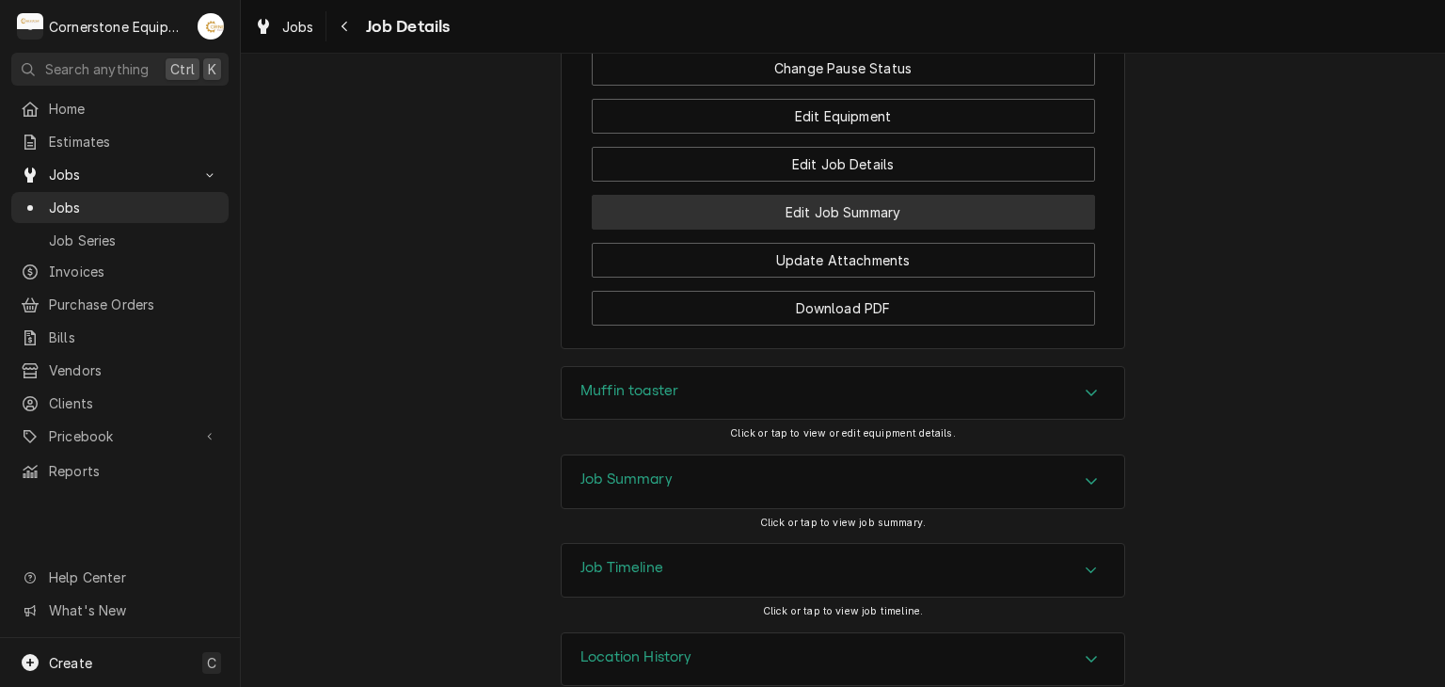
click at [838, 195] on button "Edit Job Summary" at bounding box center [843, 212] width 503 height 35
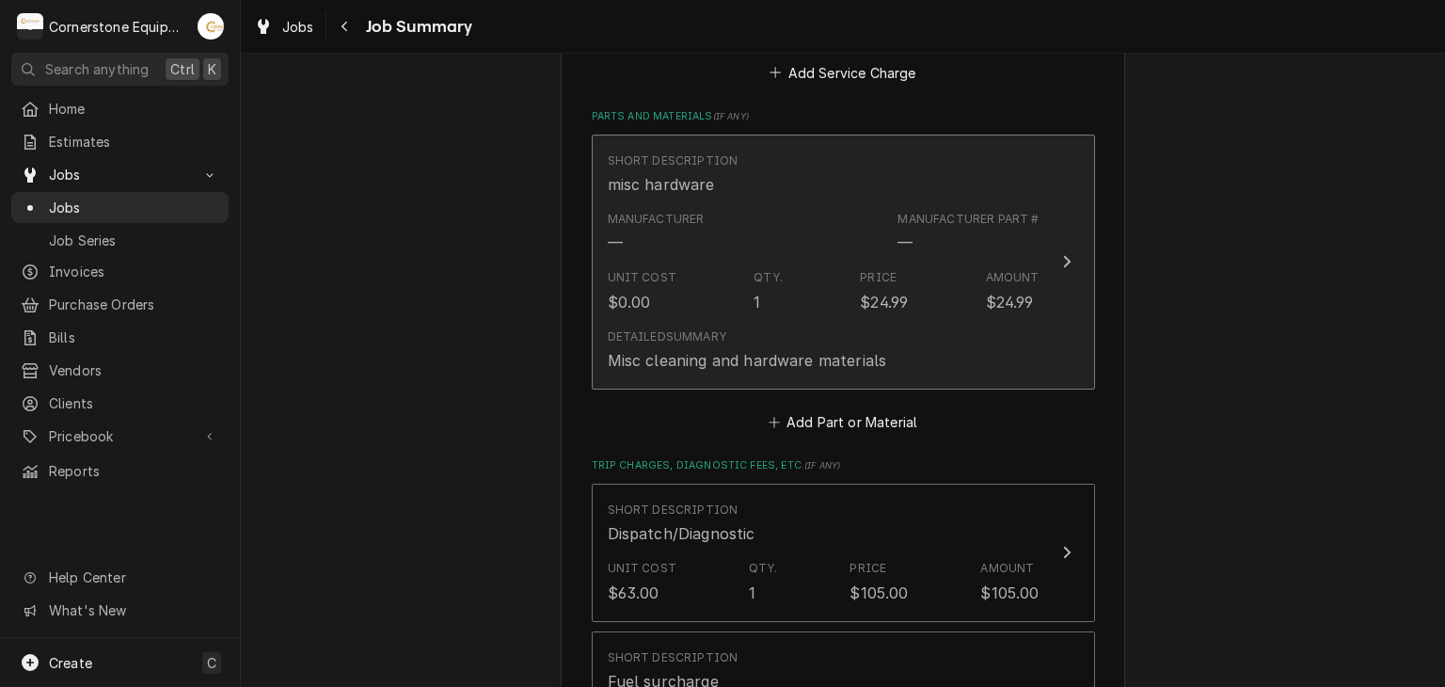
scroll to position [376, 0]
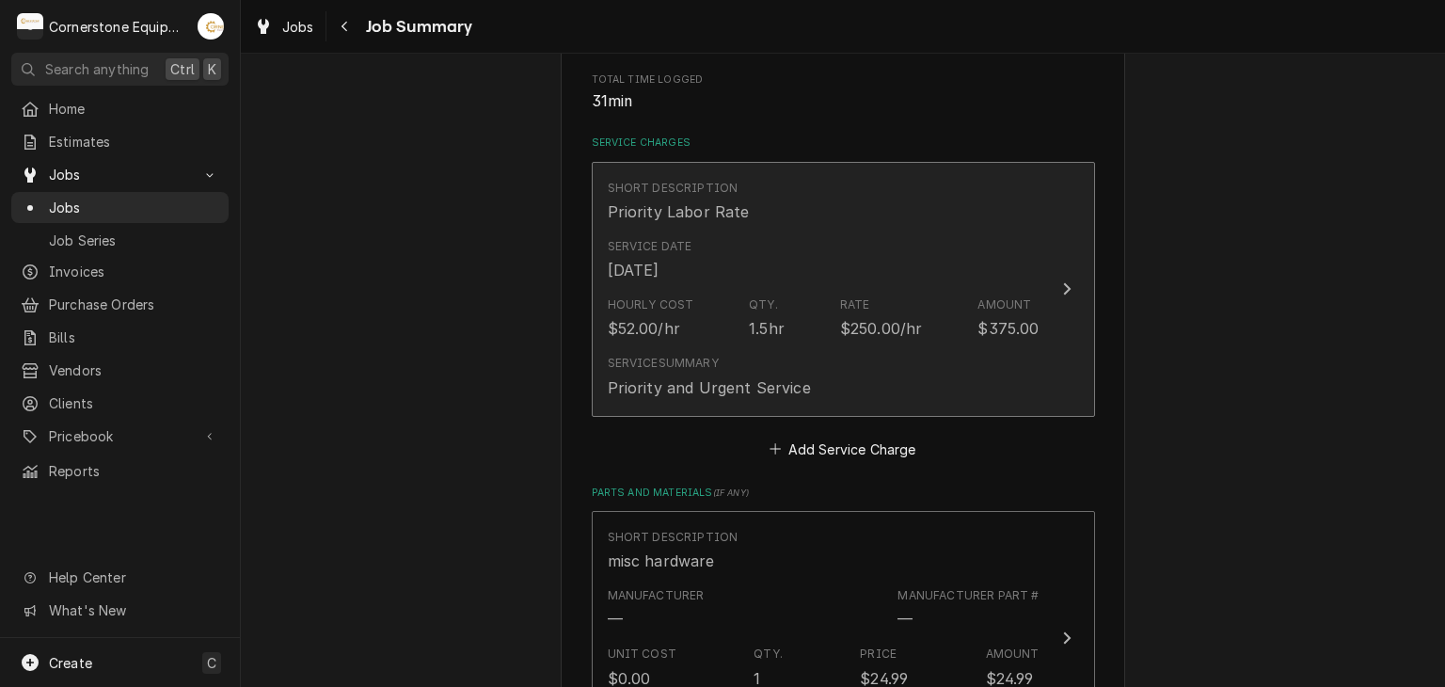
click at [840, 317] on div "$250.00/hr" at bounding box center [881, 328] width 83 height 23
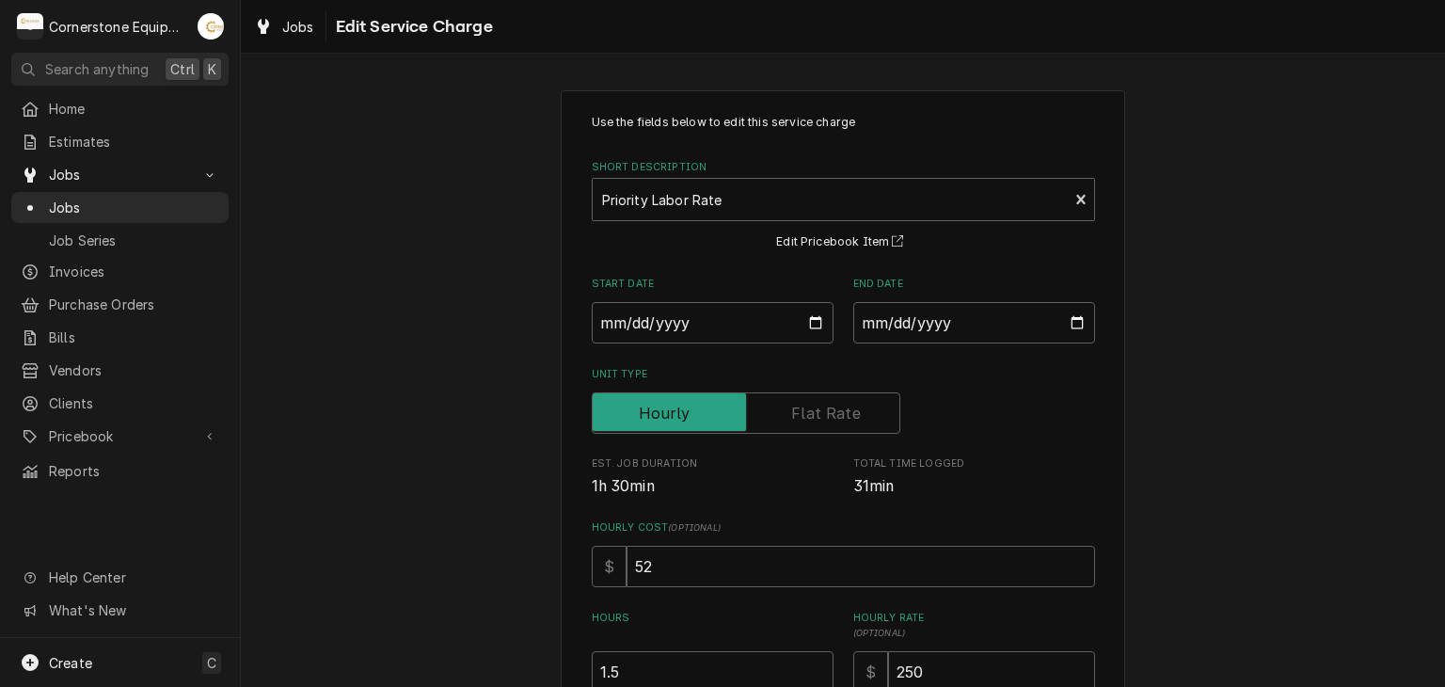
scroll to position [374, 0]
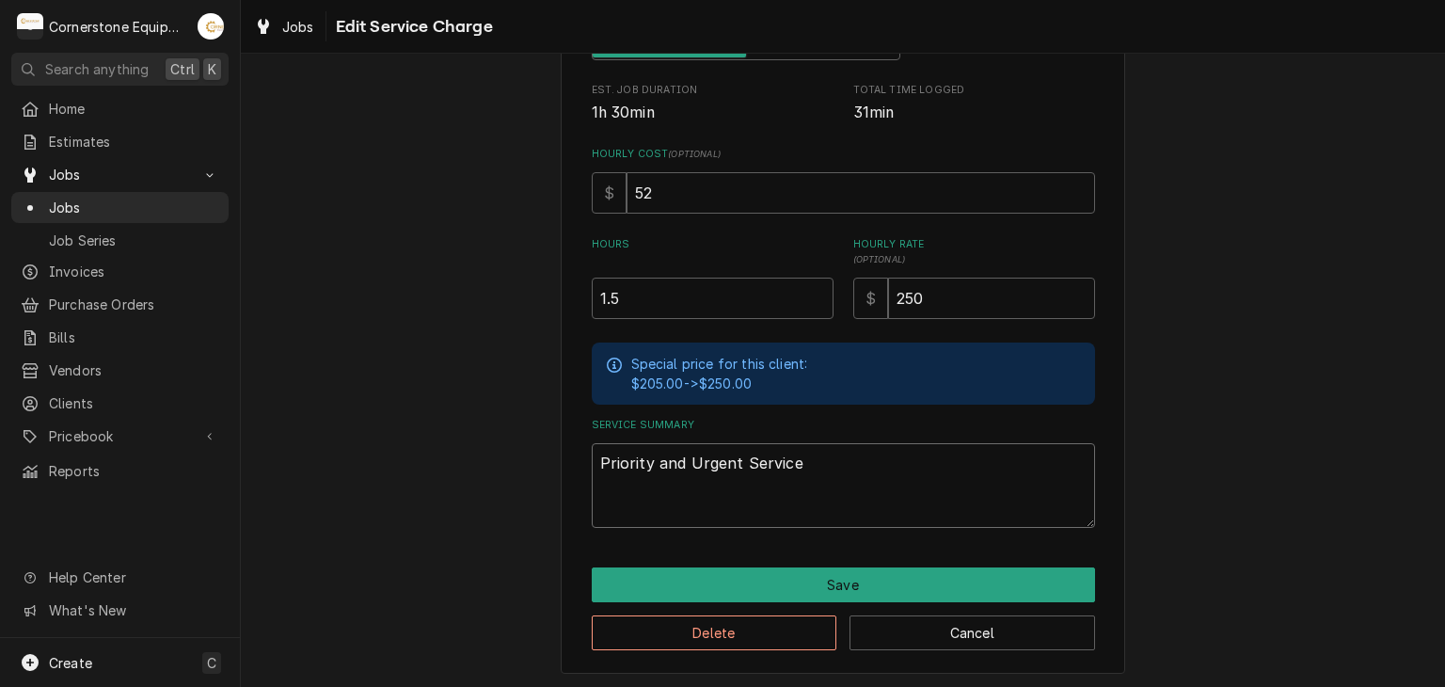
click at [817, 471] on textarea "Priority and Urgent Service" at bounding box center [843, 485] width 503 height 85
click at [869, 635] on button "Cancel" at bounding box center [973, 632] width 246 height 35
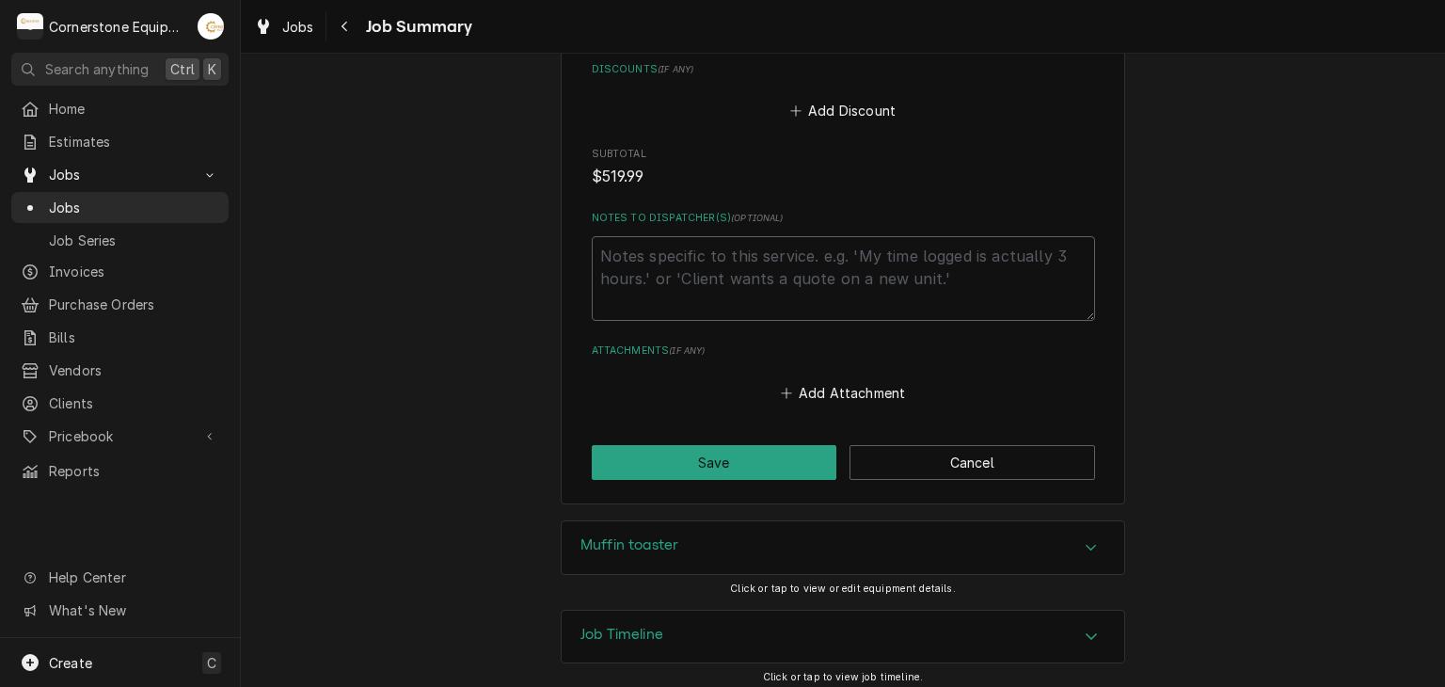
scroll to position [1537, 0]
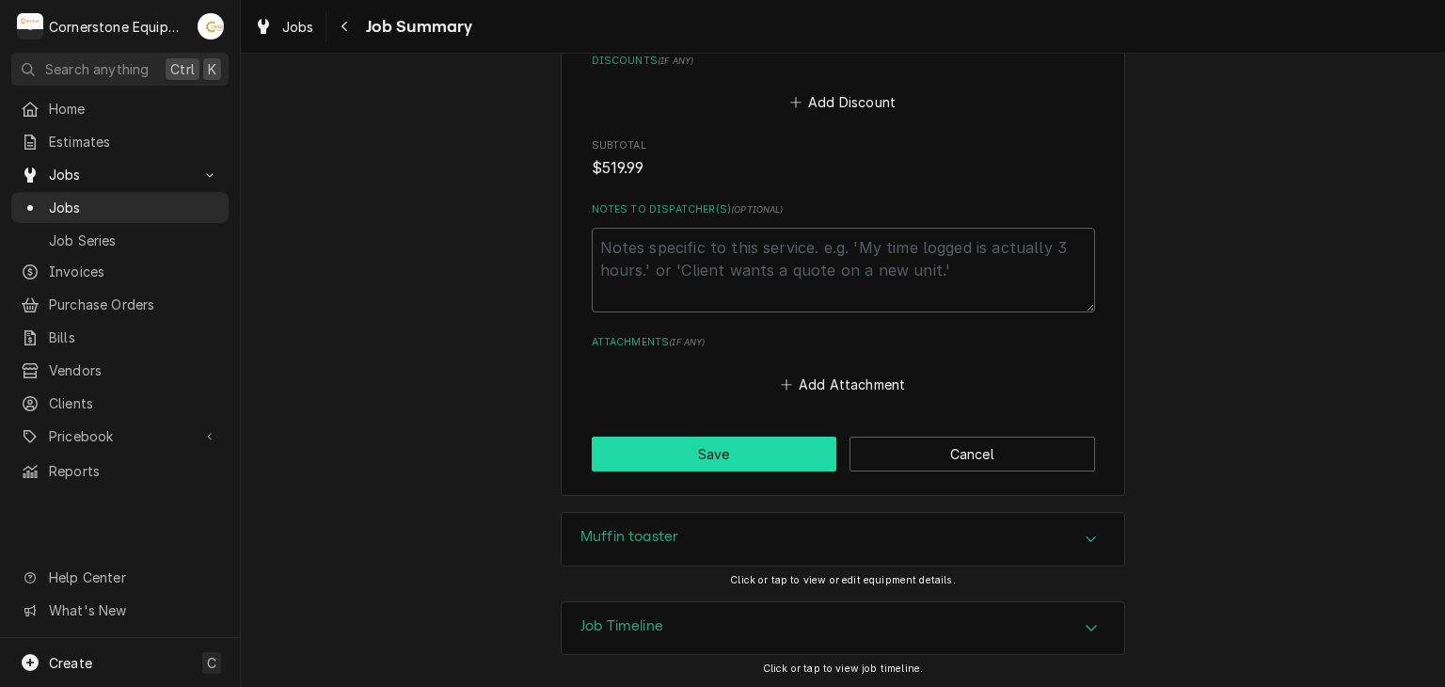
click at [785, 467] on button "Save" at bounding box center [715, 454] width 246 height 35
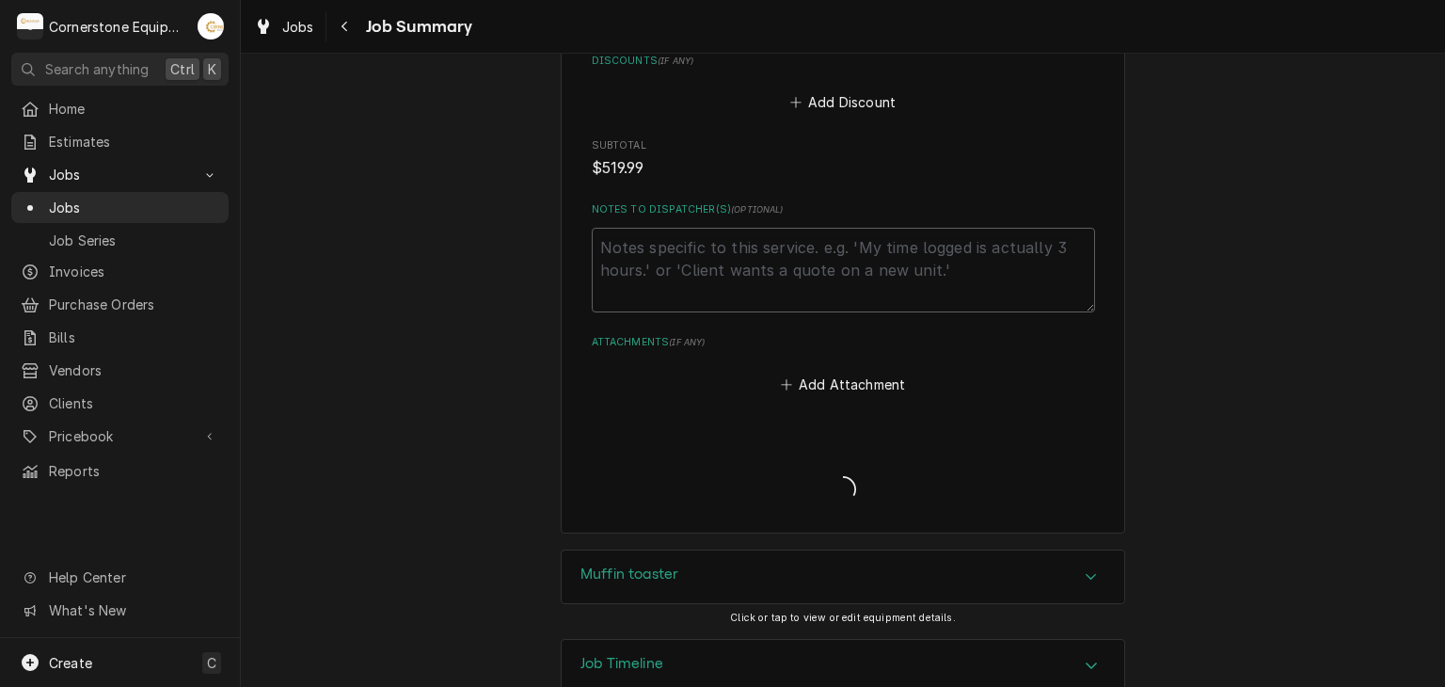
type textarea "x"
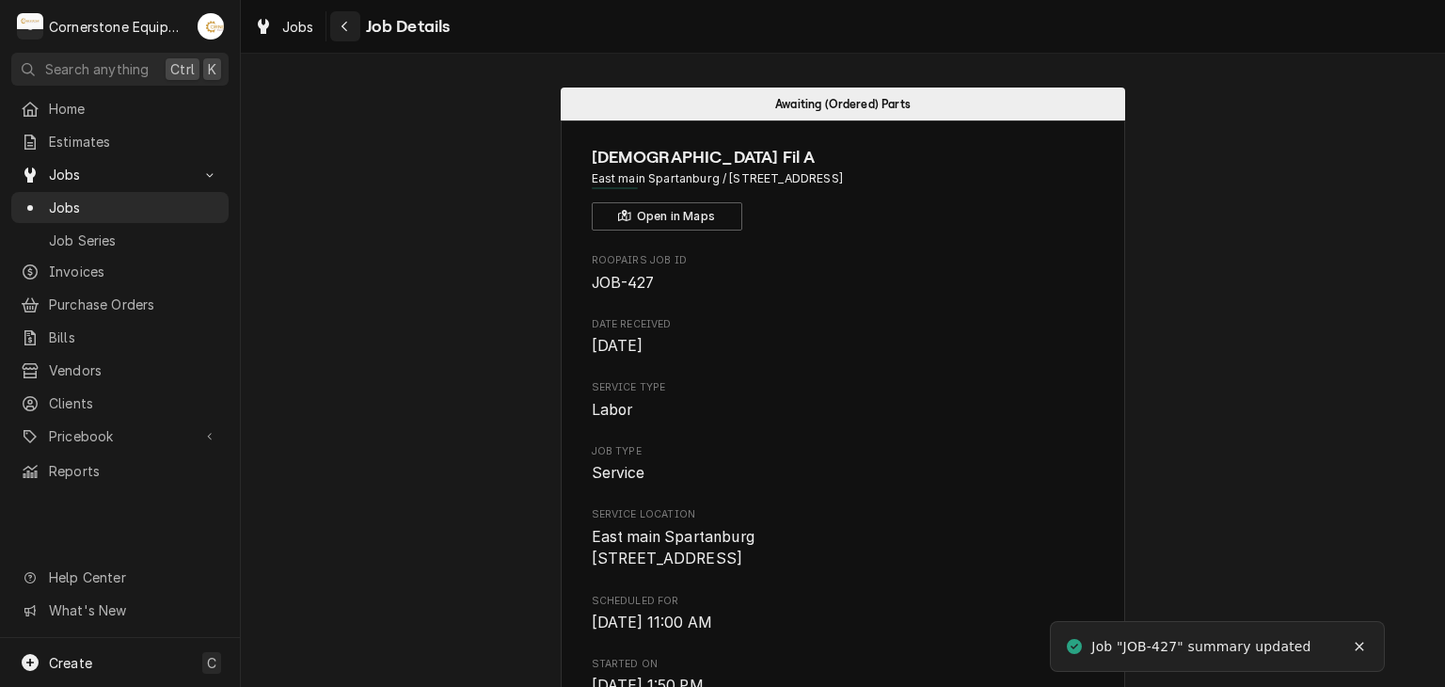
click at [341, 17] on div "Navigate back" at bounding box center [345, 26] width 19 height 19
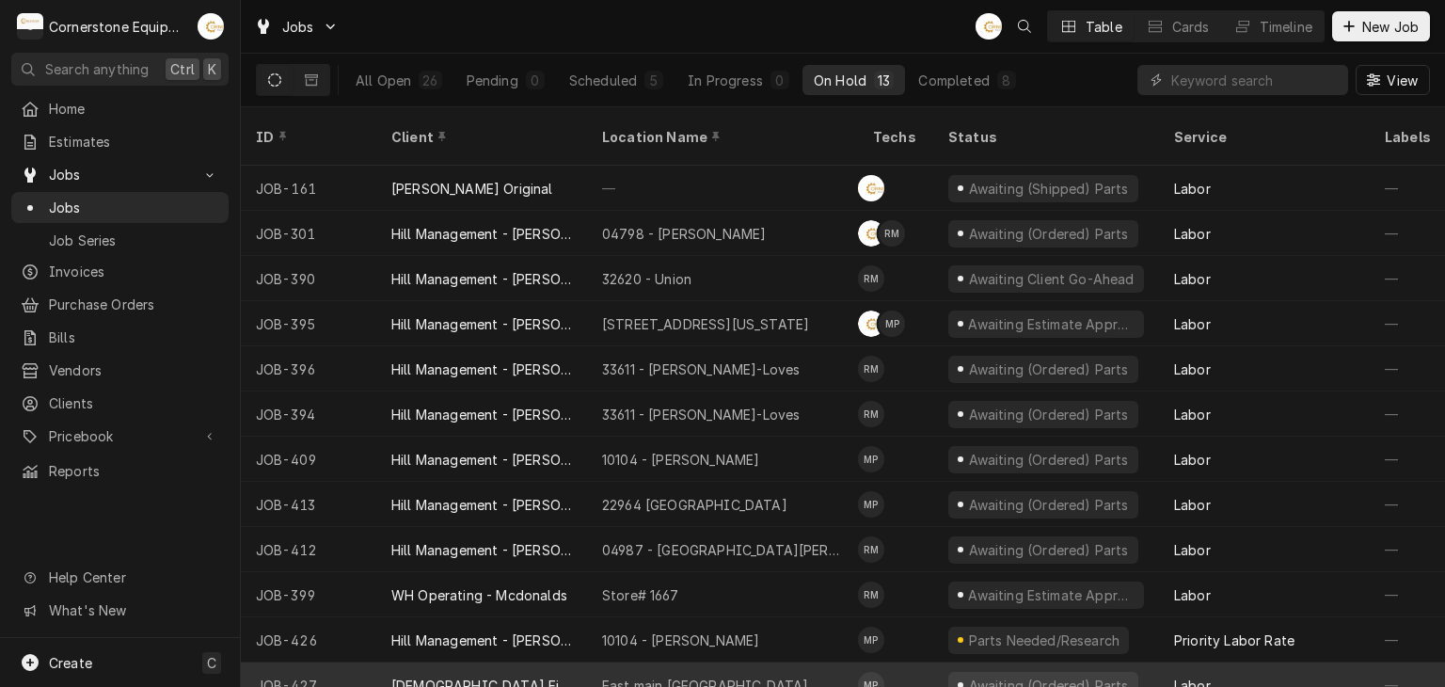
scroll to position [57, 0]
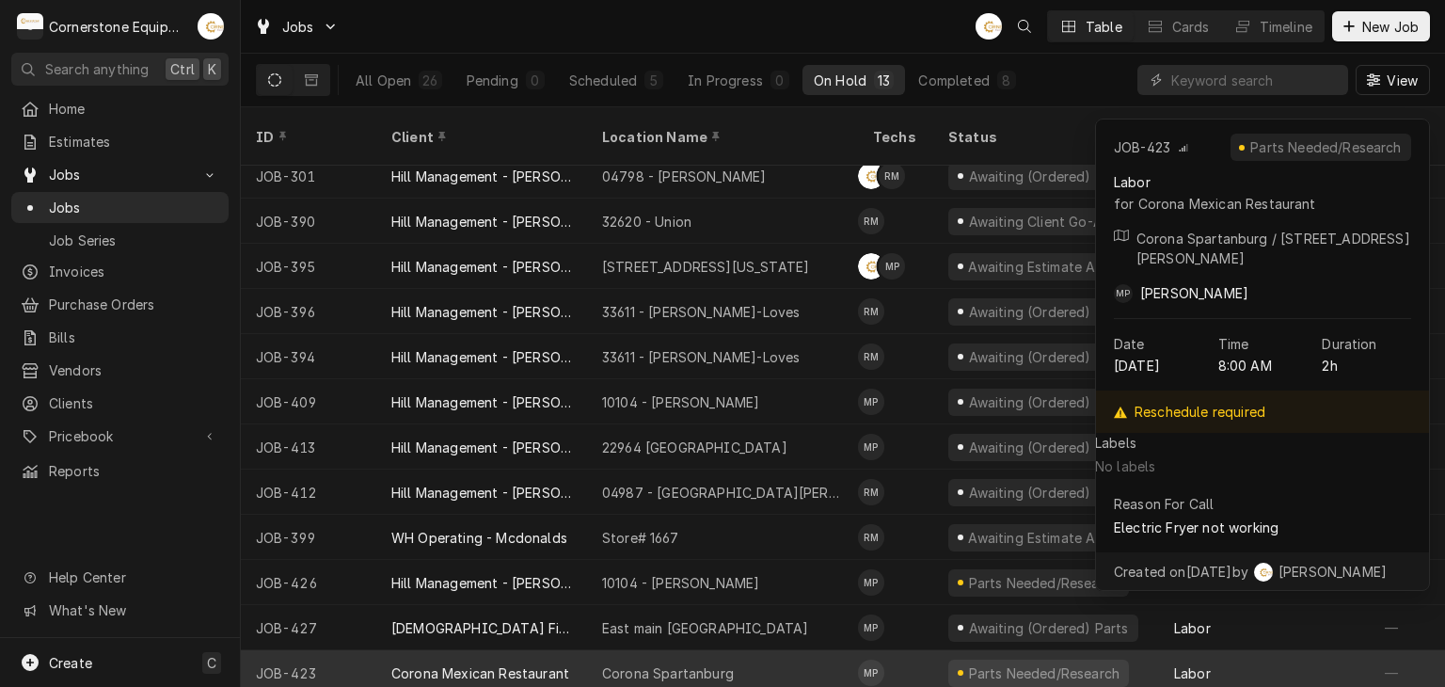
click at [699, 663] on div "Corona Spartanburg" at bounding box center [668, 673] width 132 height 20
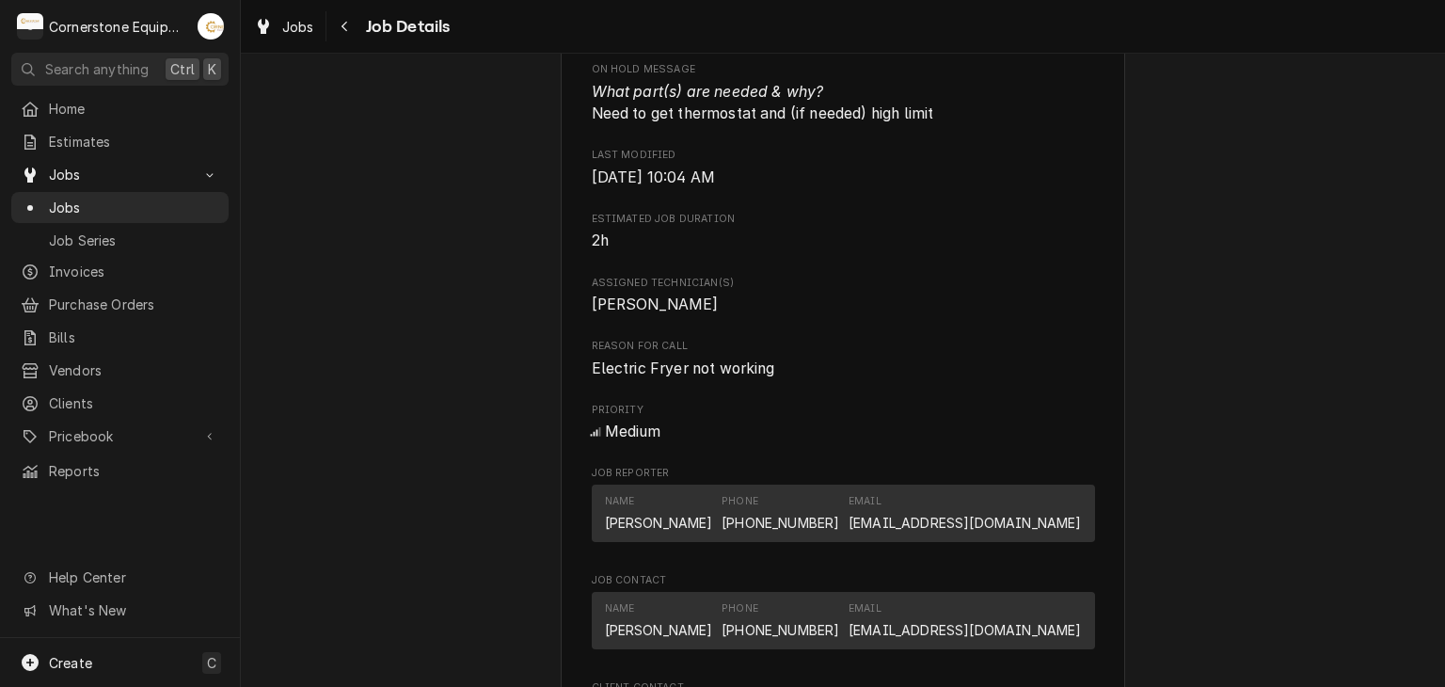
scroll to position [1453, 0]
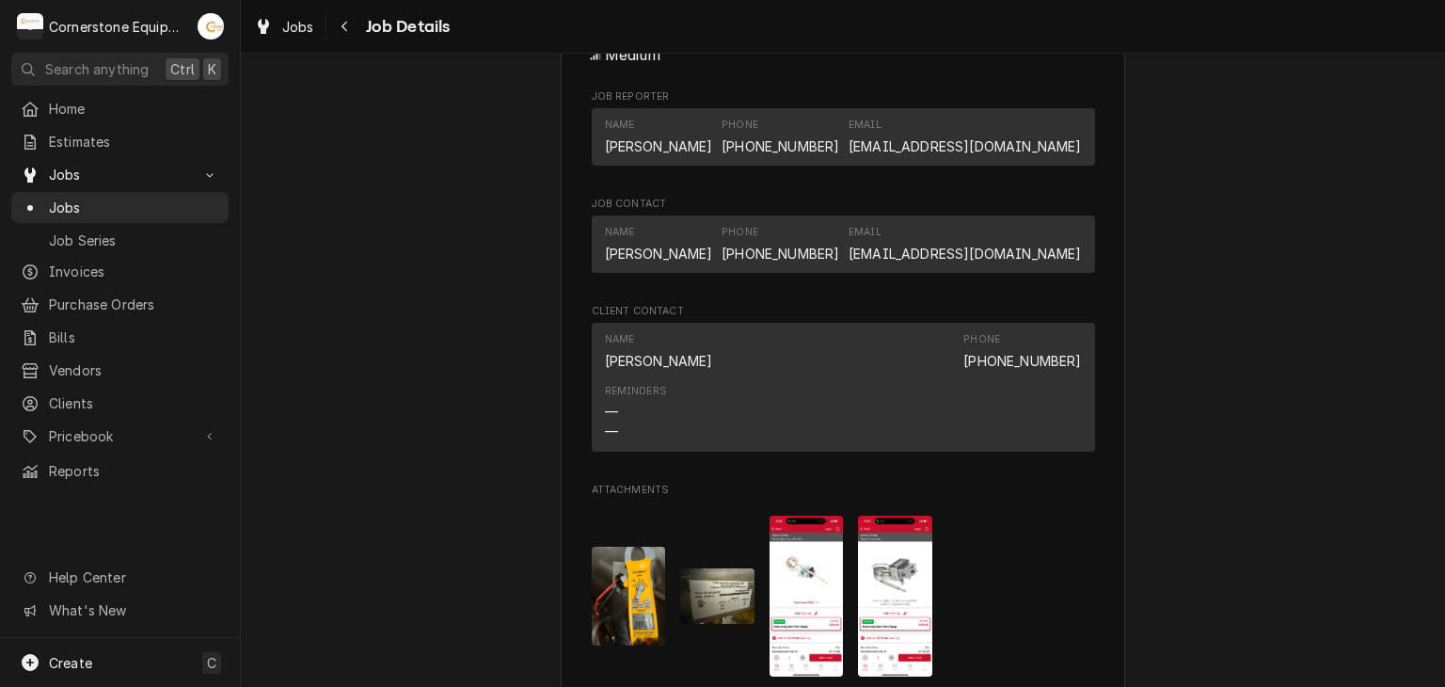
click at [813, 575] on img "Attachments" at bounding box center [807, 596] width 74 height 161
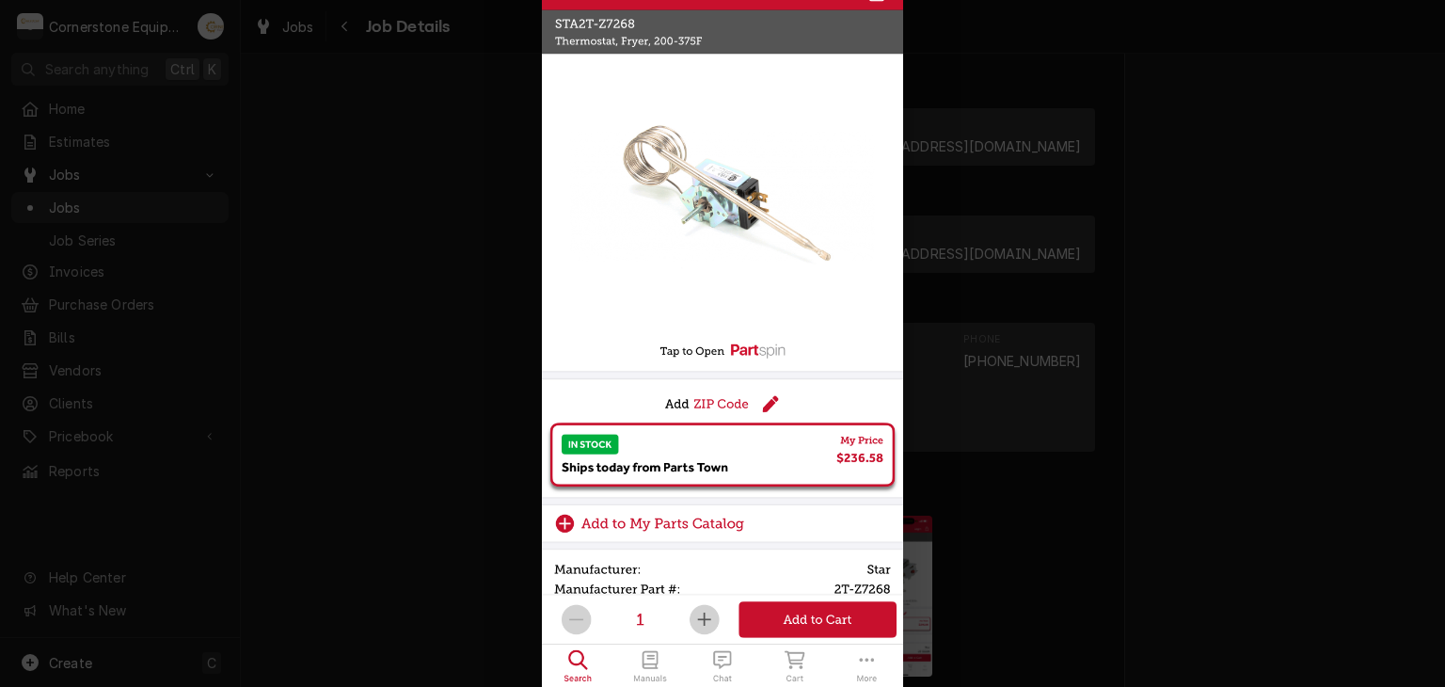
click at [424, 217] on div at bounding box center [722, 343] width 1445 height 687
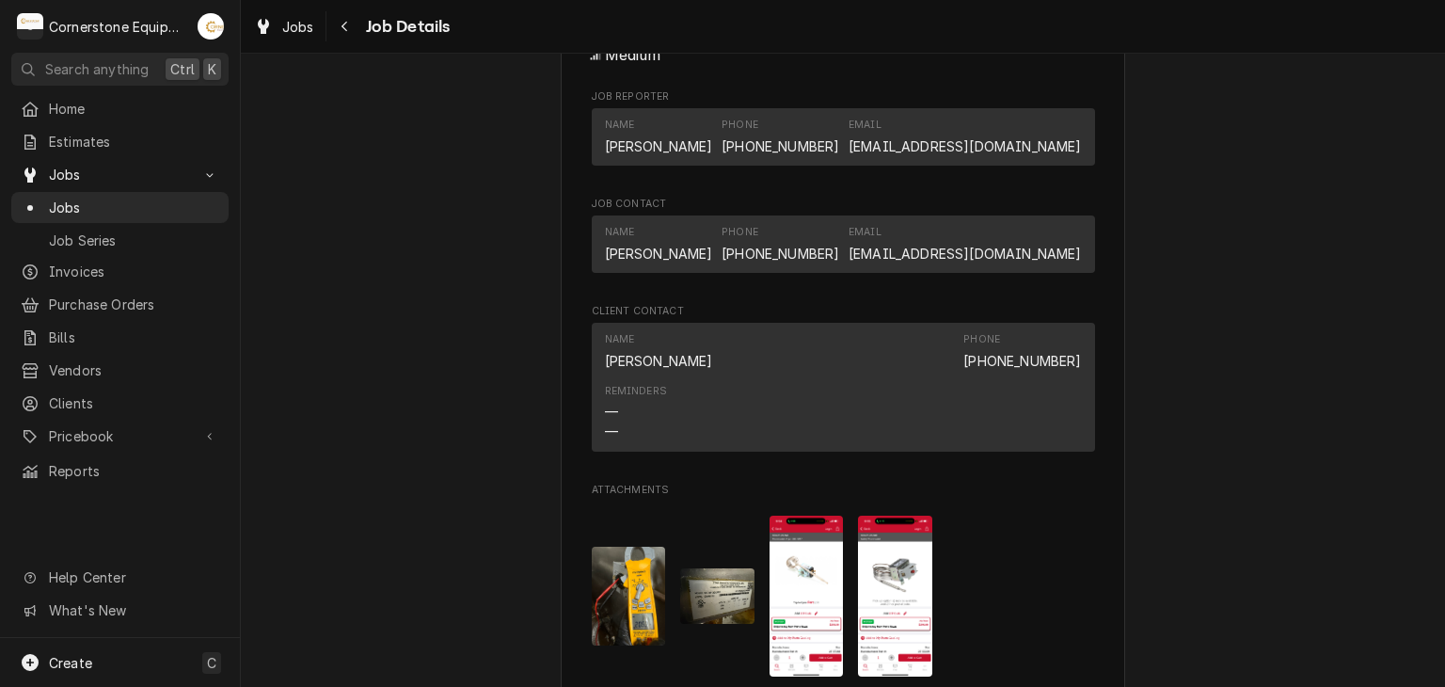
scroll to position [1829, 0]
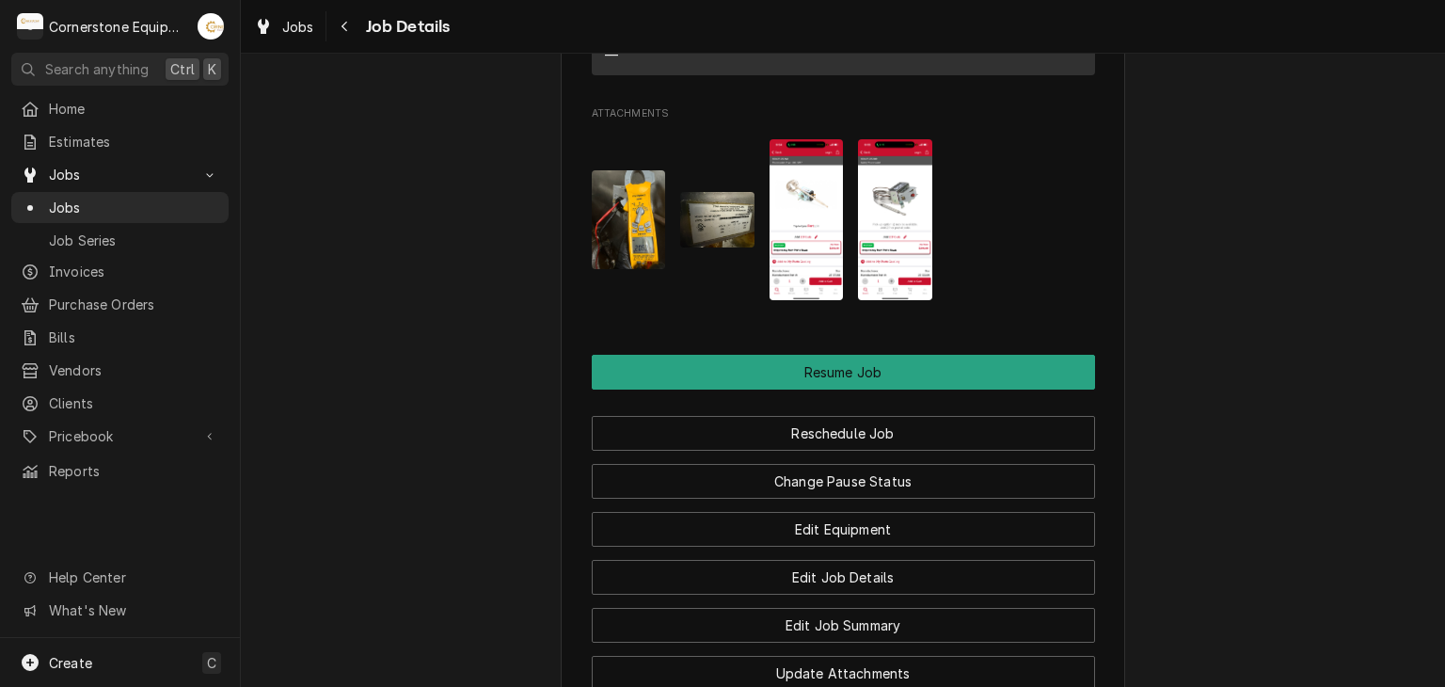
click at [706, 223] on img "Attachments" at bounding box center [717, 220] width 74 height 56
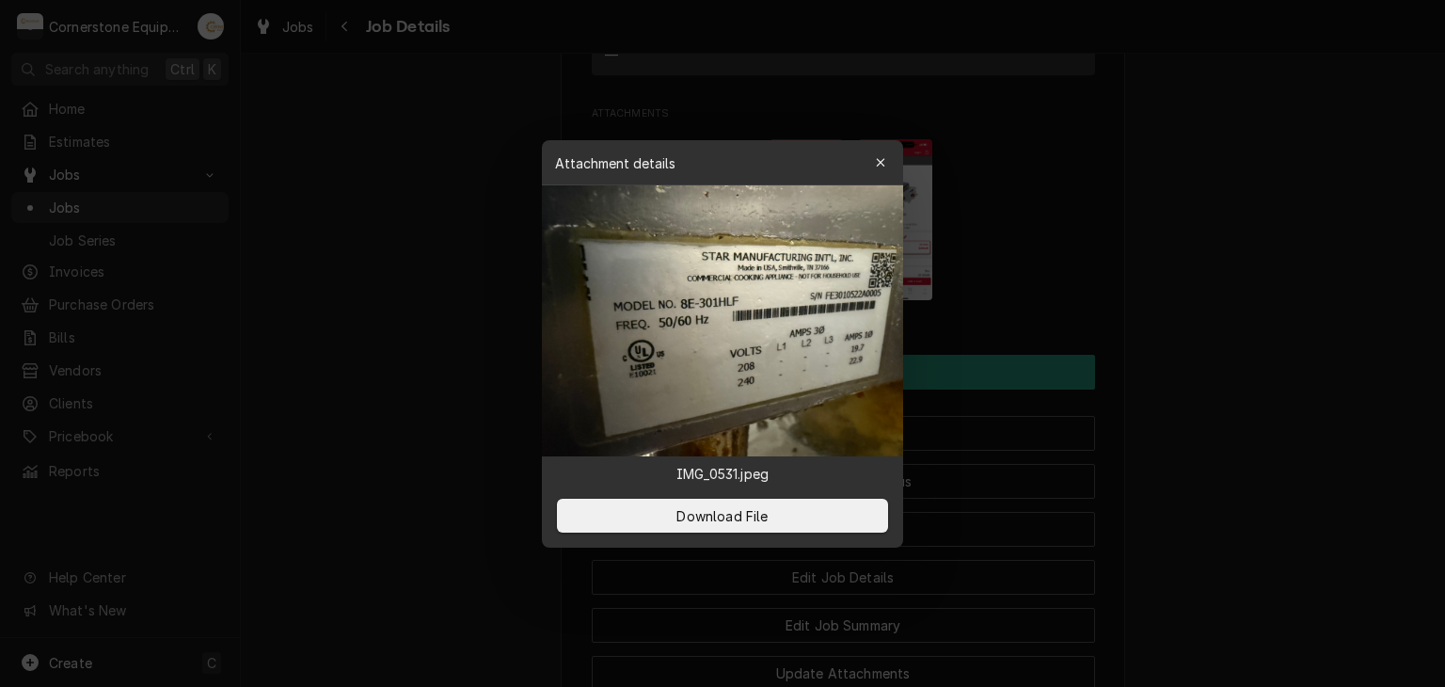
click at [1144, 348] on div at bounding box center [722, 343] width 1445 height 687
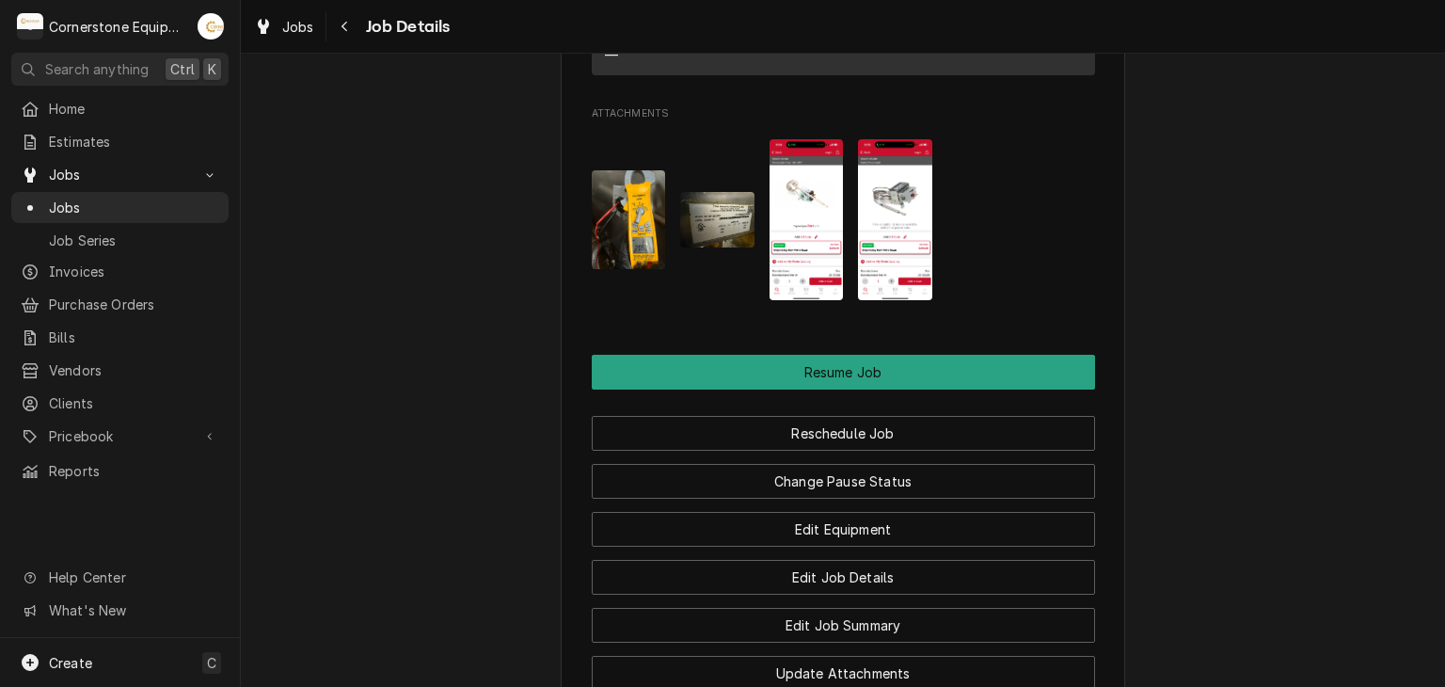
click at [805, 252] on img "Attachments" at bounding box center [807, 219] width 74 height 161
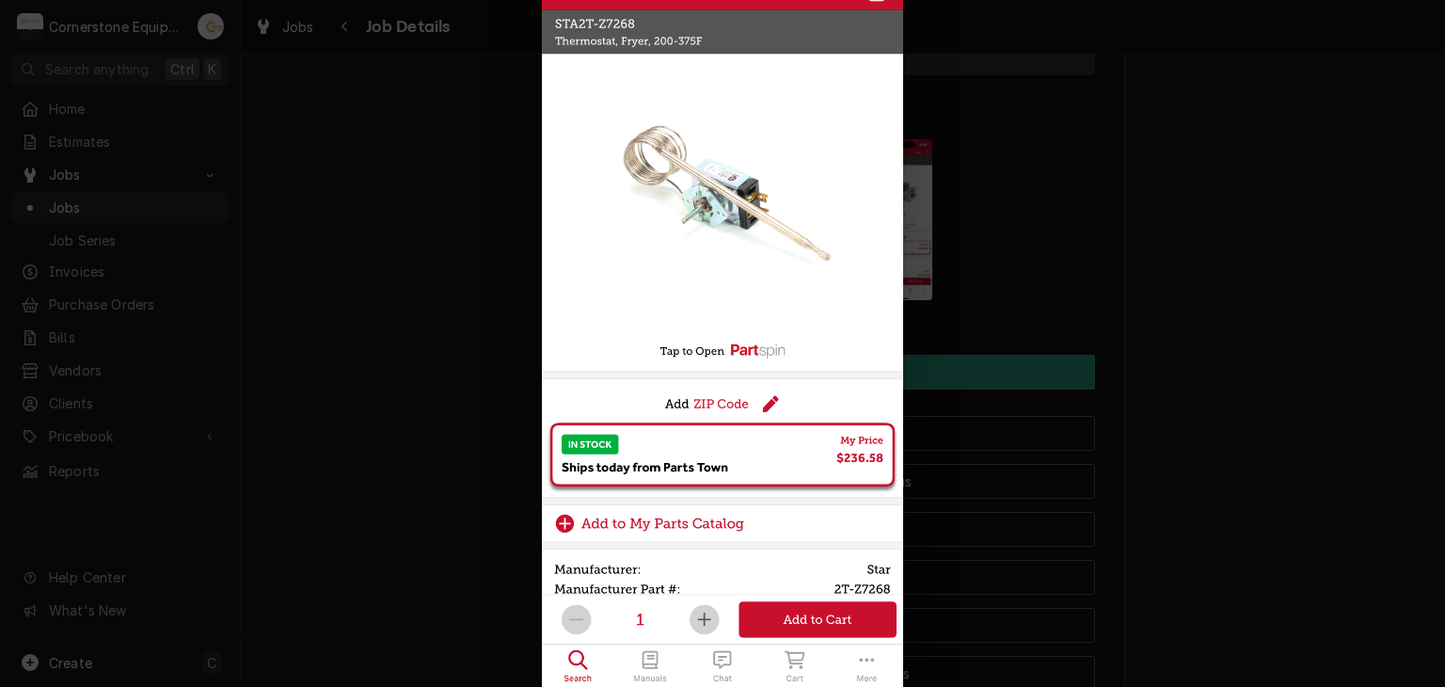
click at [444, 135] on div at bounding box center [722, 343] width 1445 height 687
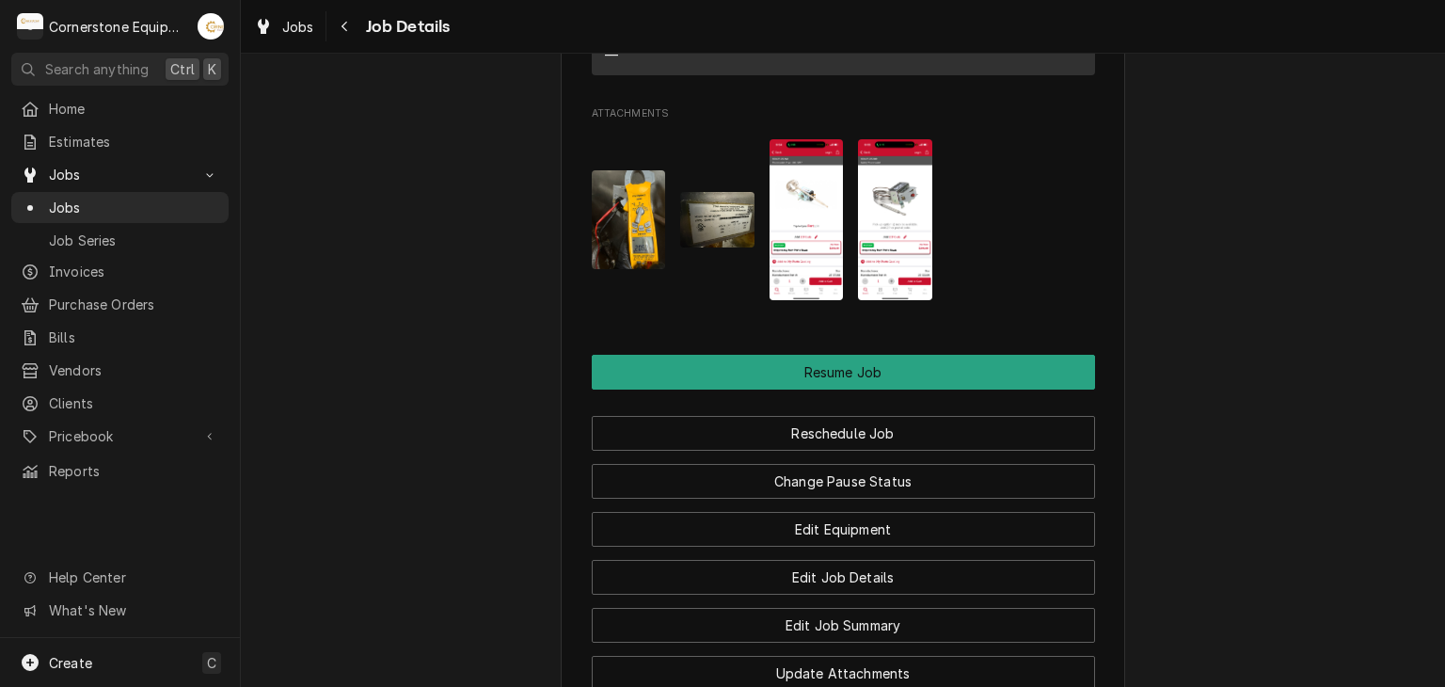
click at [905, 219] on img "Attachments" at bounding box center [895, 219] width 74 height 161
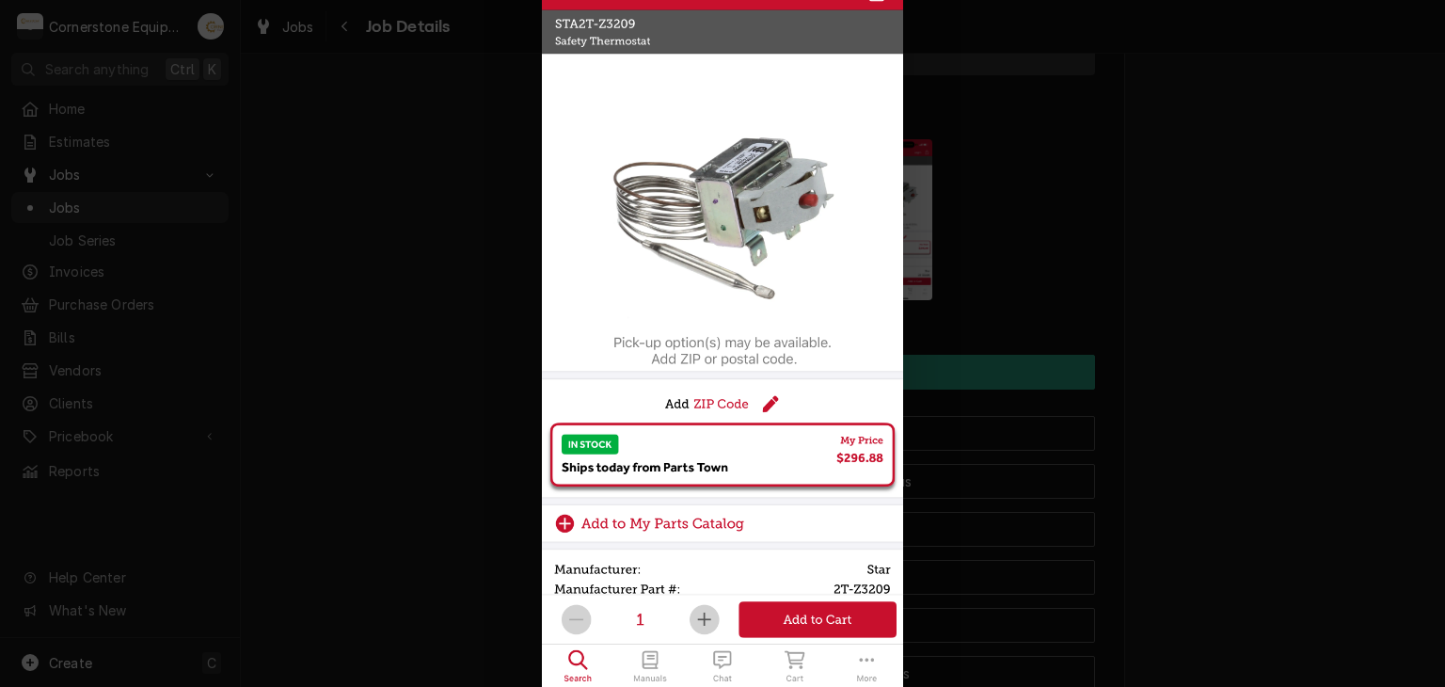
click at [433, 232] on div at bounding box center [722, 343] width 1445 height 687
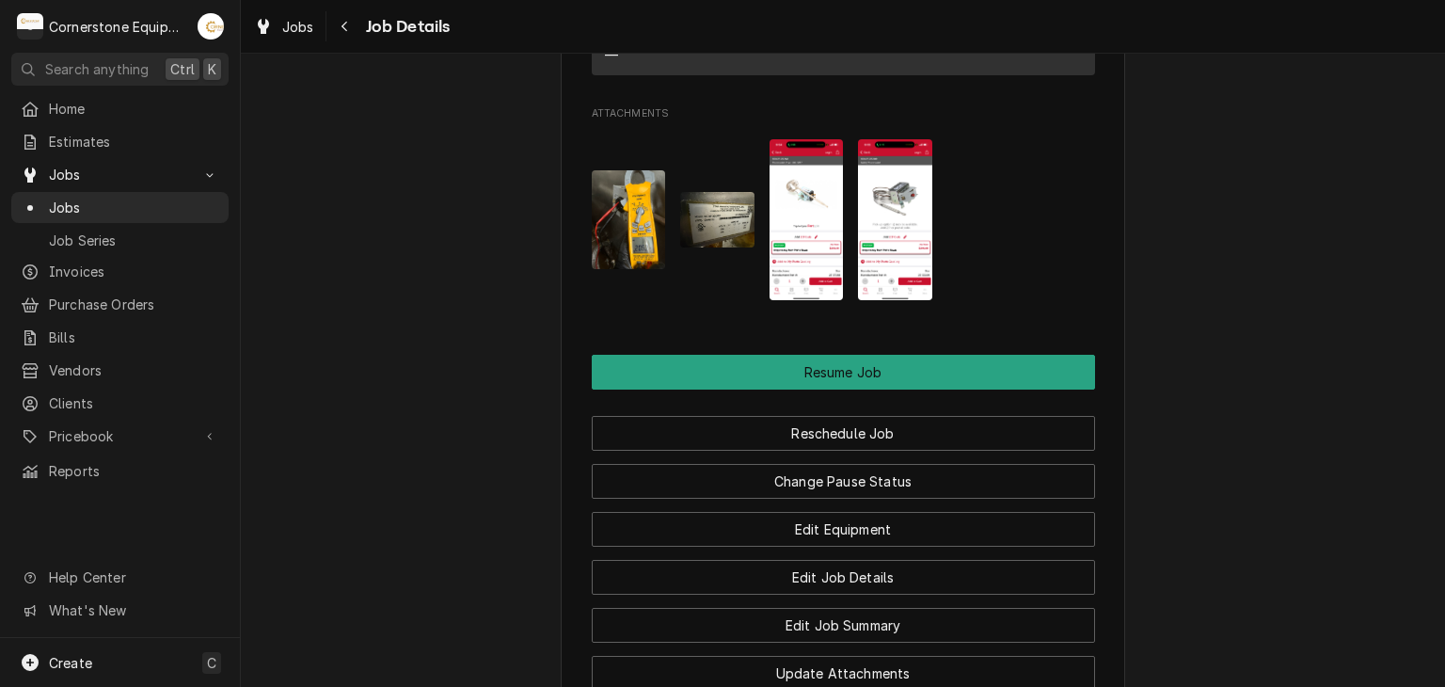
scroll to position [2206, 0]
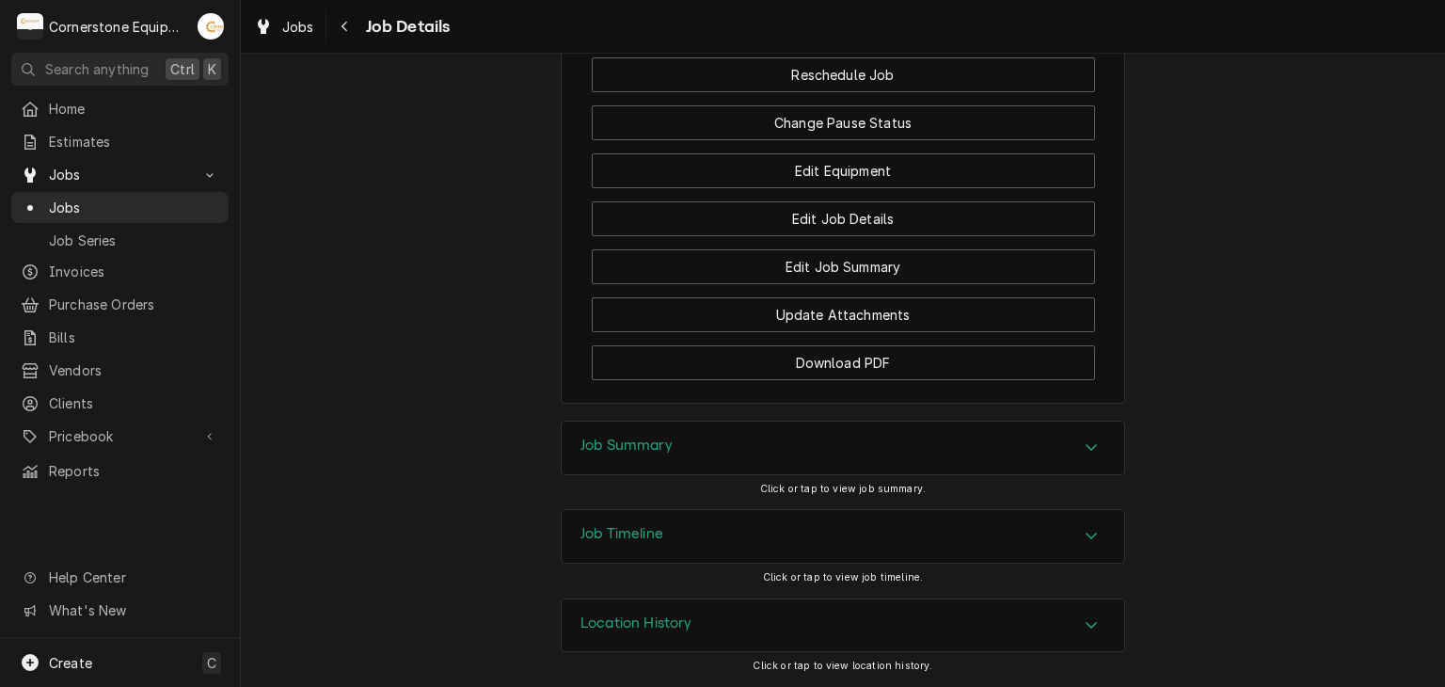
click at [640, 459] on div "Job Summary" at bounding box center [843, 448] width 563 height 53
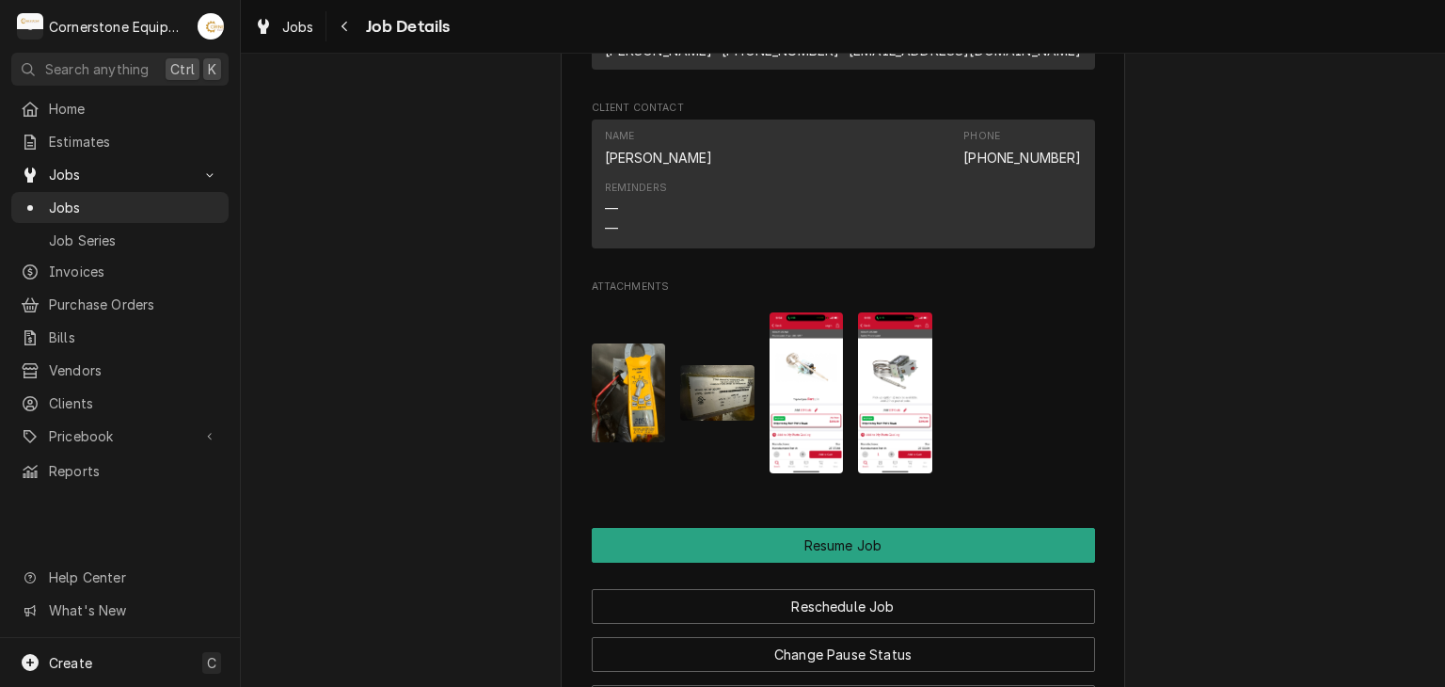
scroll to position [2033, 0]
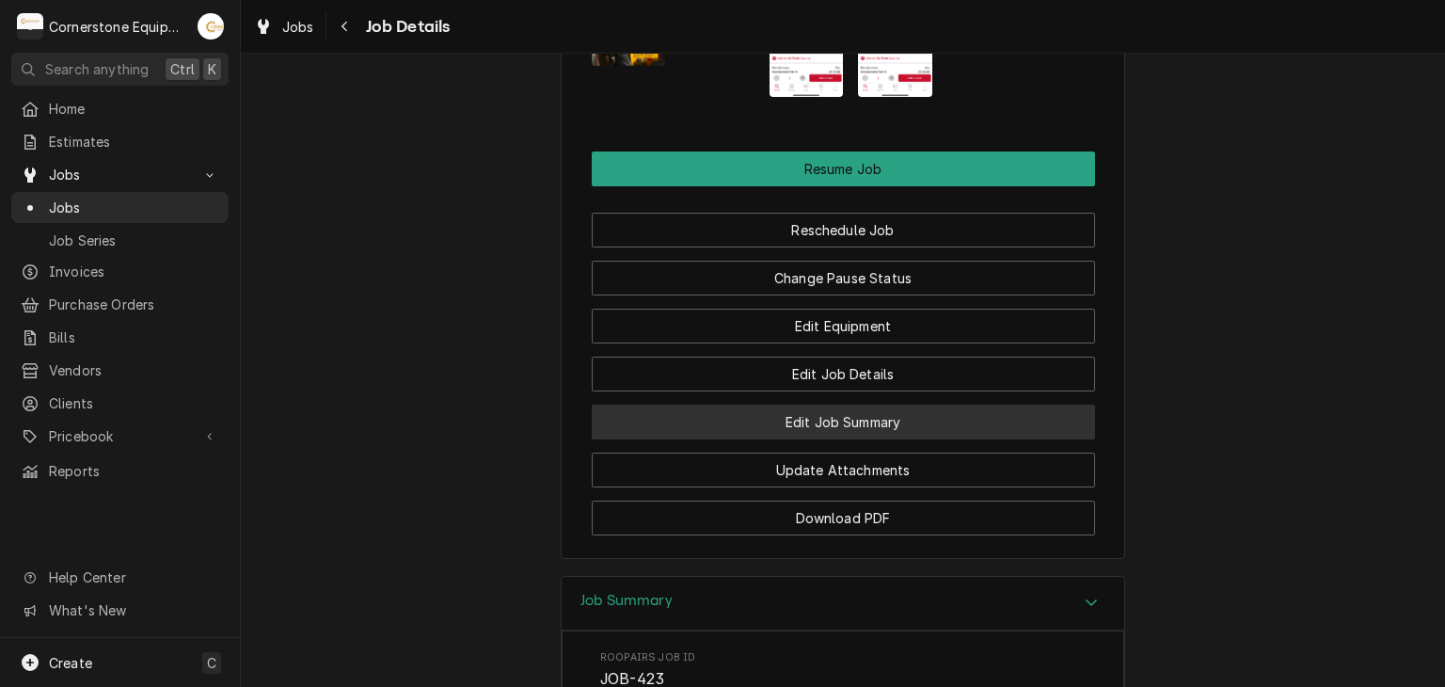
click at [696, 439] on button "Edit Job Summary" at bounding box center [843, 422] width 503 height 35
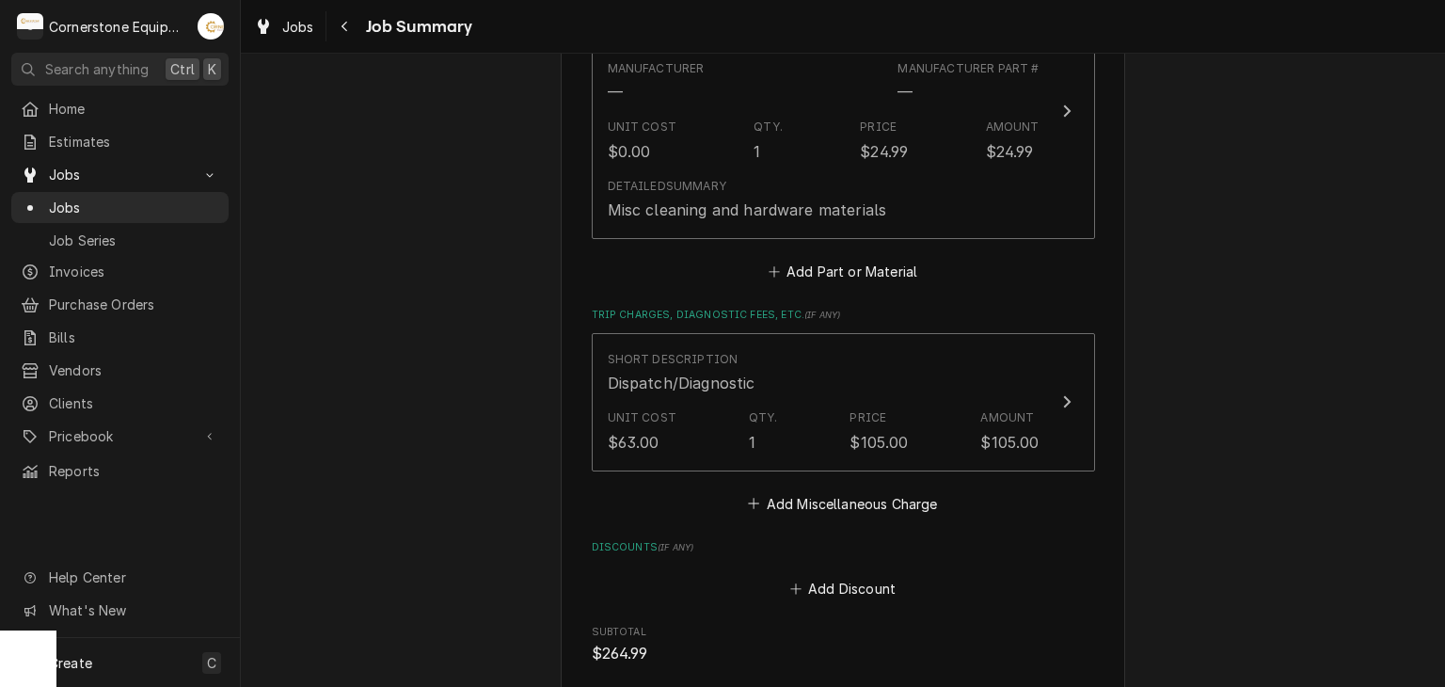
scroll to position [1506, 0]
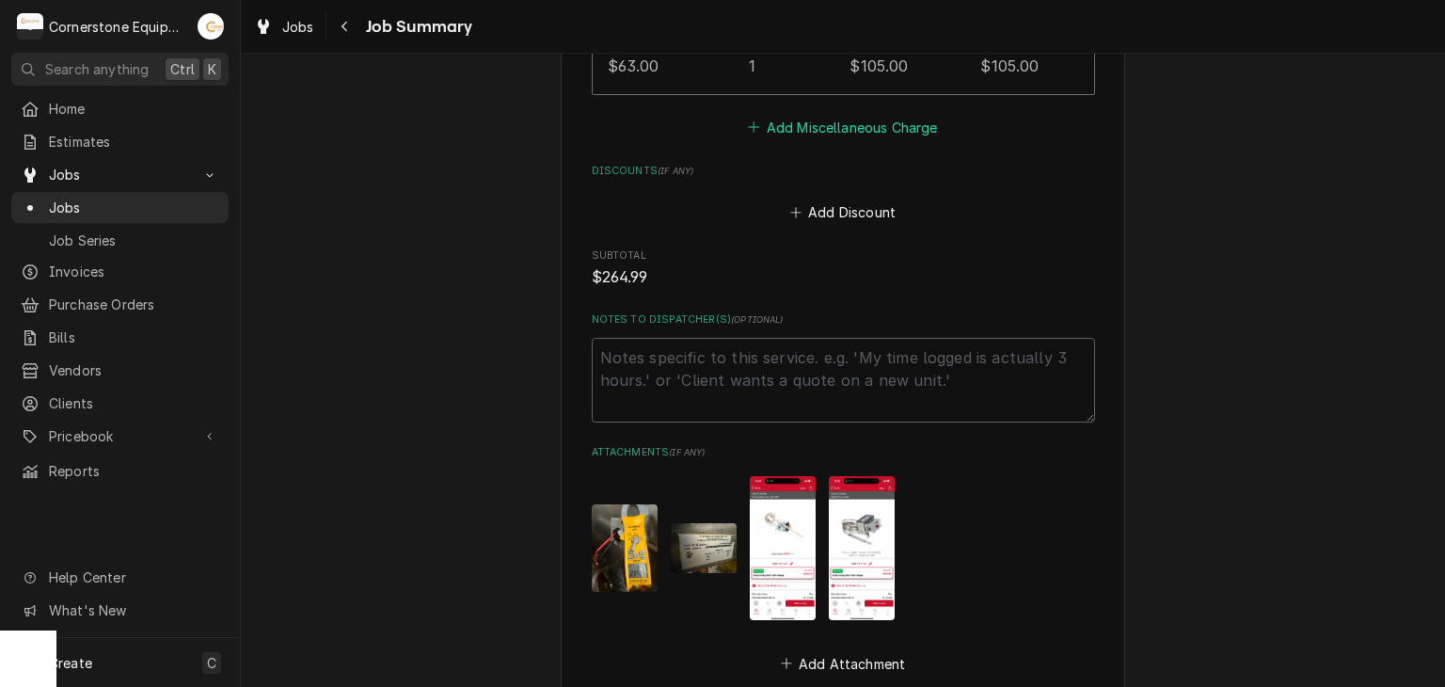
click at [802, 114] on button "Add Miscellaneous Charge" at bounding box center [843, 127] width 196 height 26
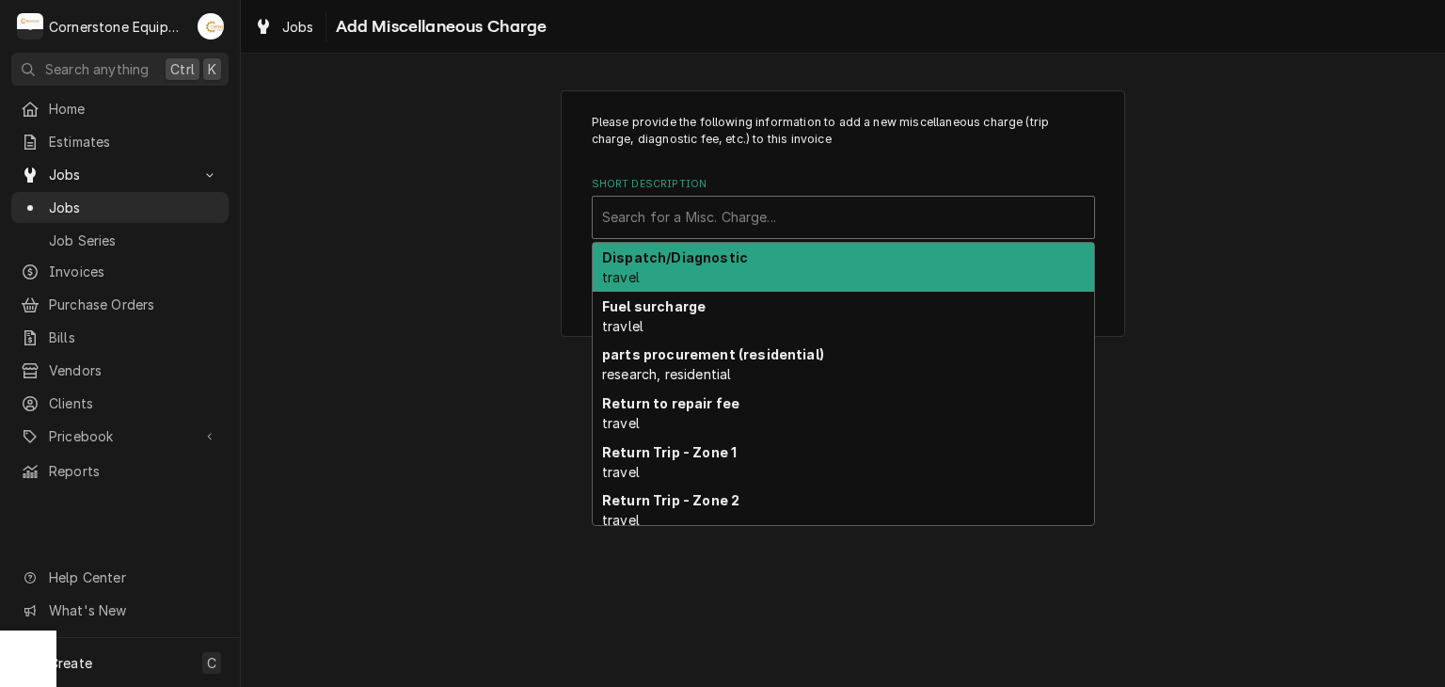
click at [774, 204] on div "Short Description" at bounding box center [843, 217] width 483 height 34
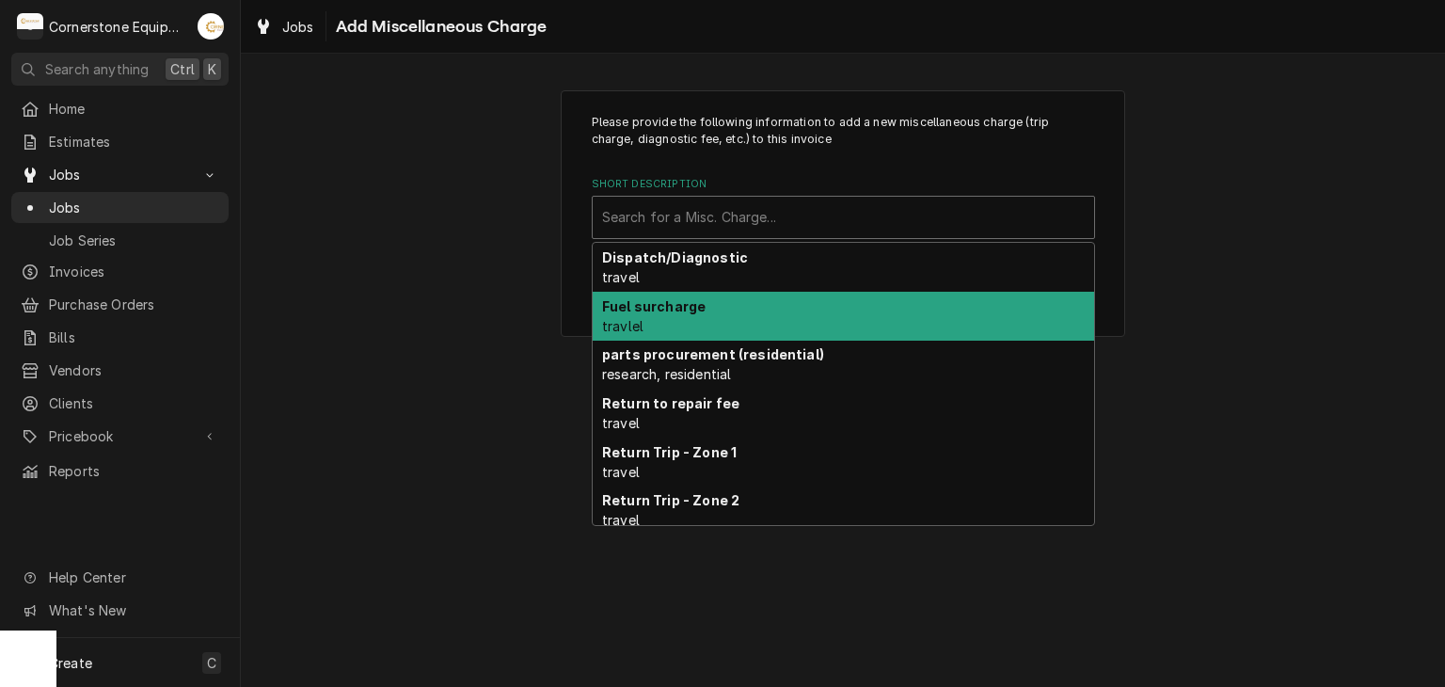
click at [733, 318] on div "Fuel surcharge travlel" at bounding box center [844, 316] width 502 height 49
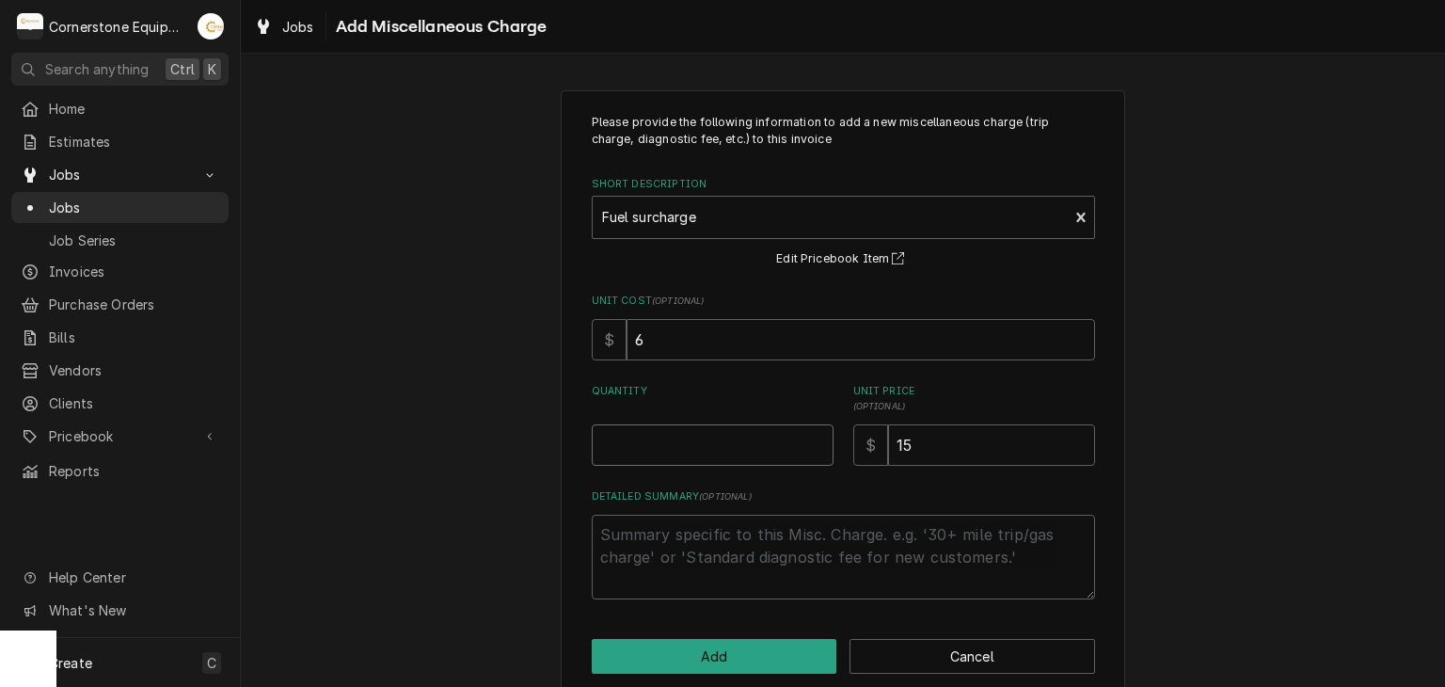
click at [702, 441] on input "Quantity" at bounding box center [713, 444] width 242 height 41
type textarea "x"
type input "1"
click at [647, 639] on button "Add" at bounding box center [715, 656] width 246 height 35
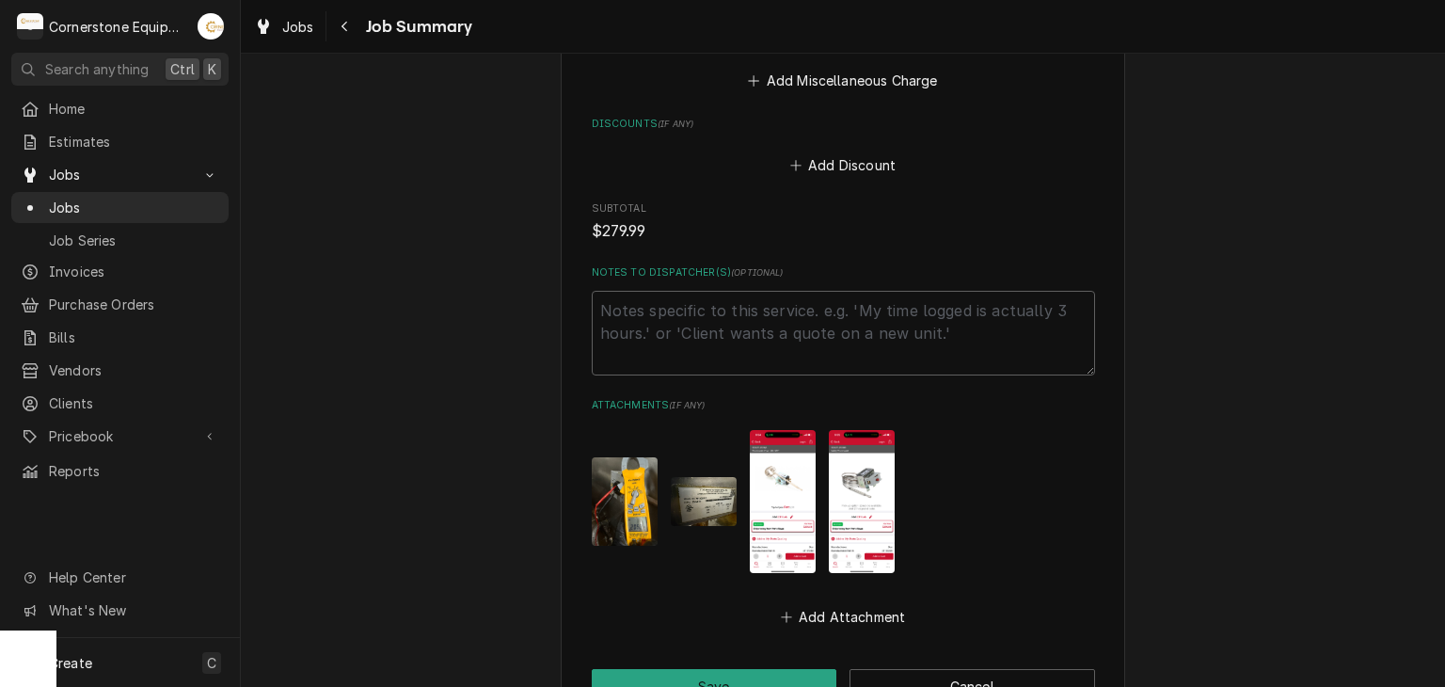
scroll to position [1843, 0]
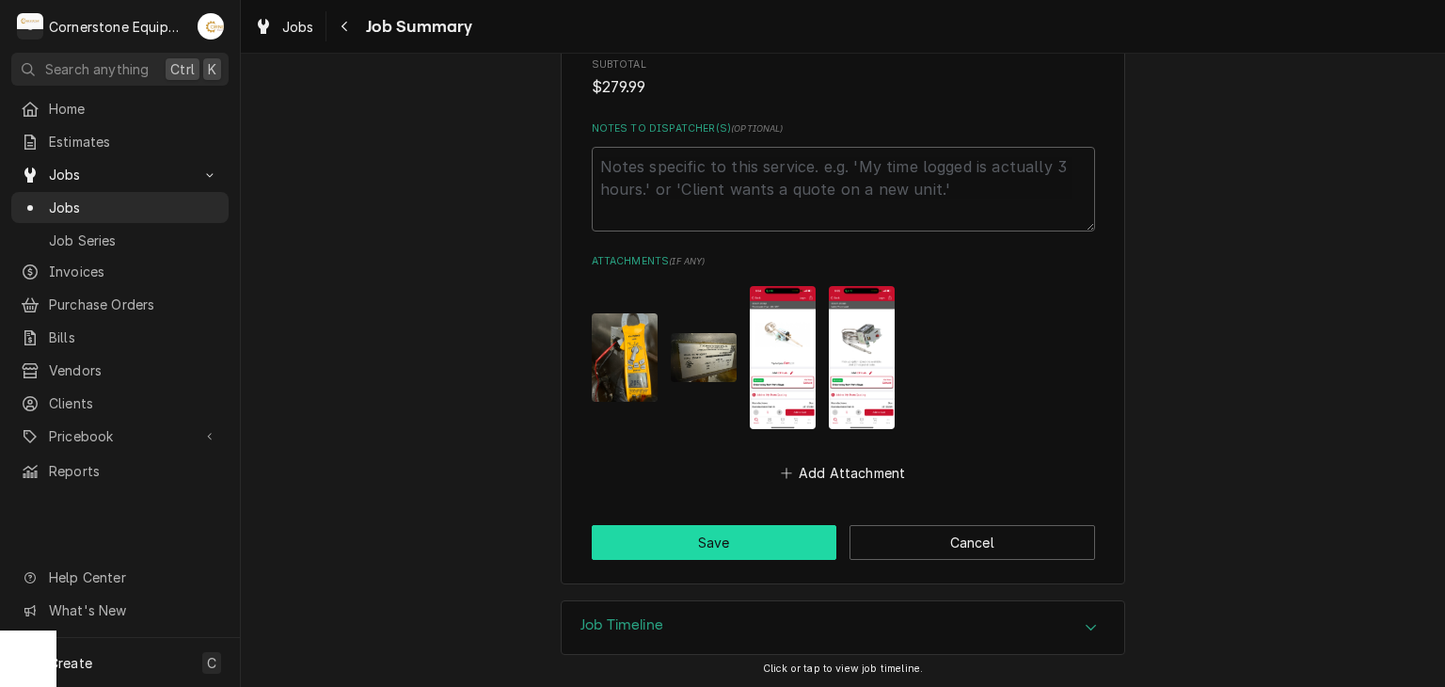
click at [693, 547] on button "Save" at bounding box center [715, 542] width 246 height 35
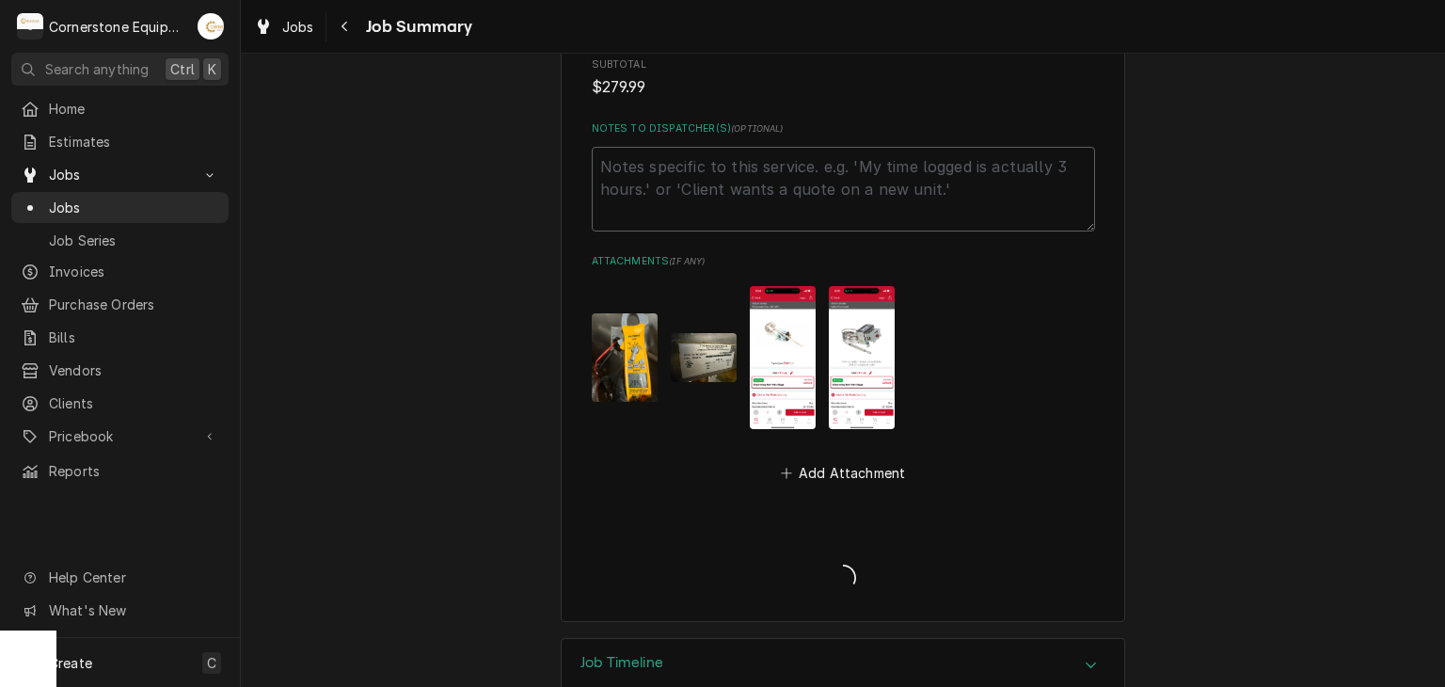
type textarea "x"
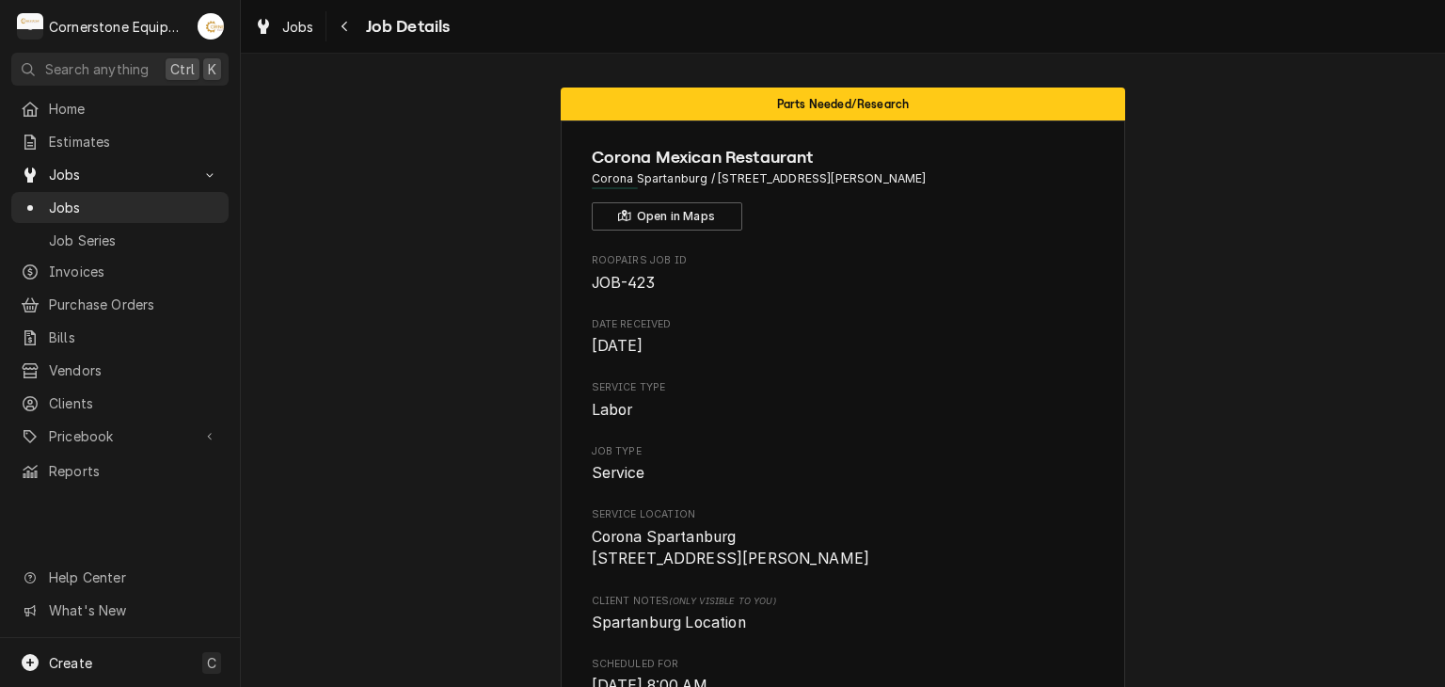
scroll to position [376, 0]
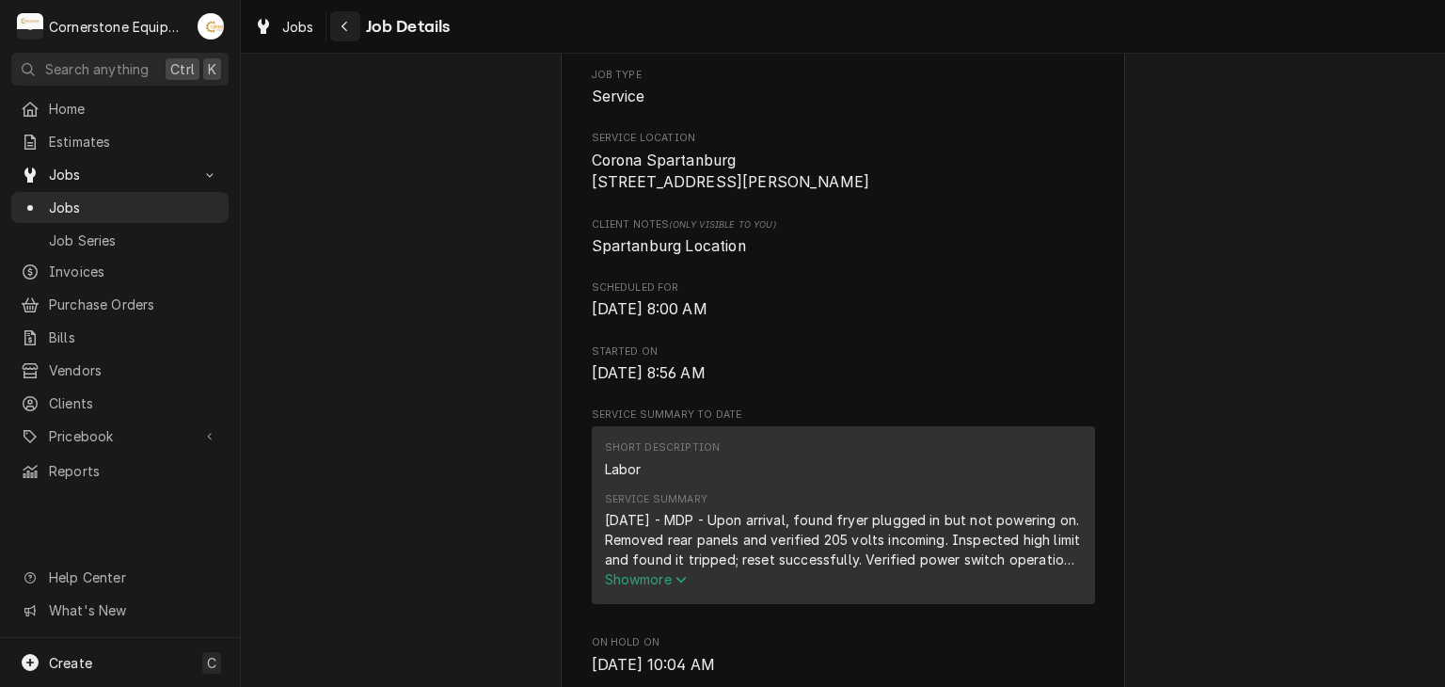
click at [346, 39] on button "Navigate back" at bounding box center [345, 26] width 30 height 30
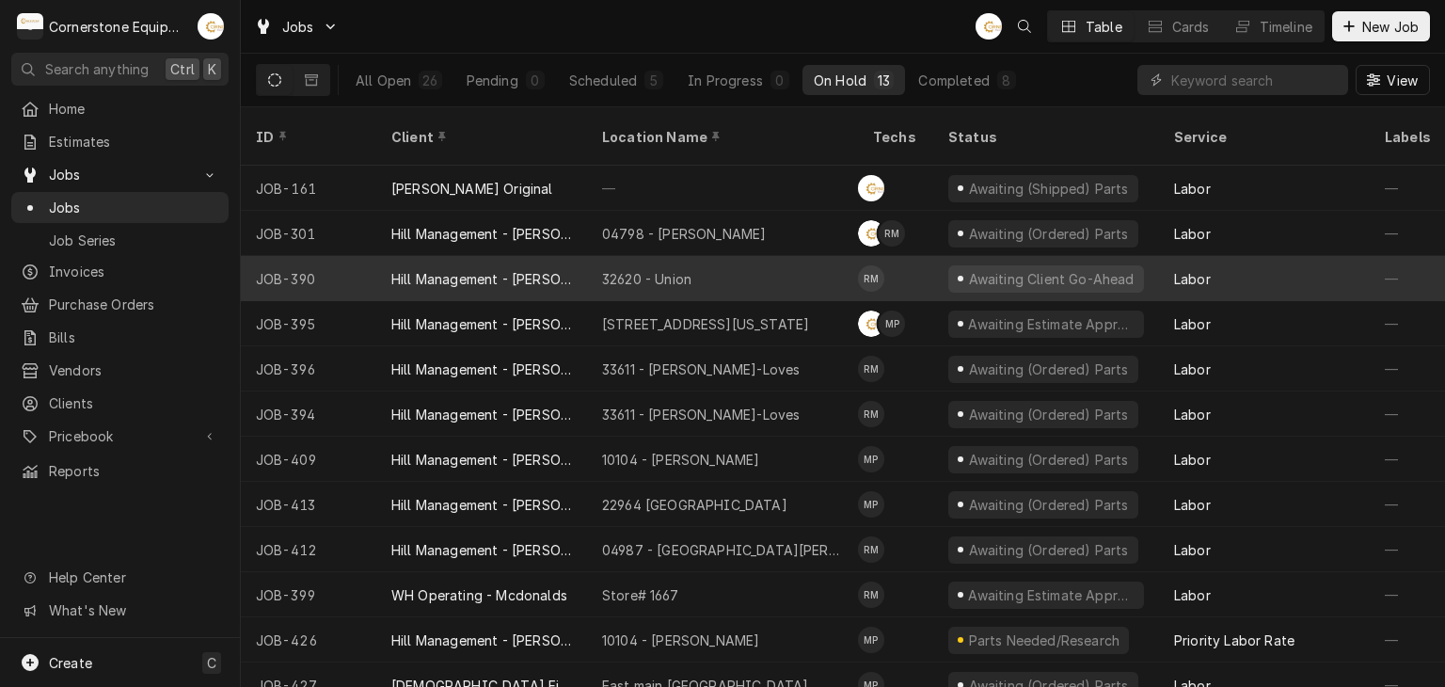
scroll to position [57, 0]
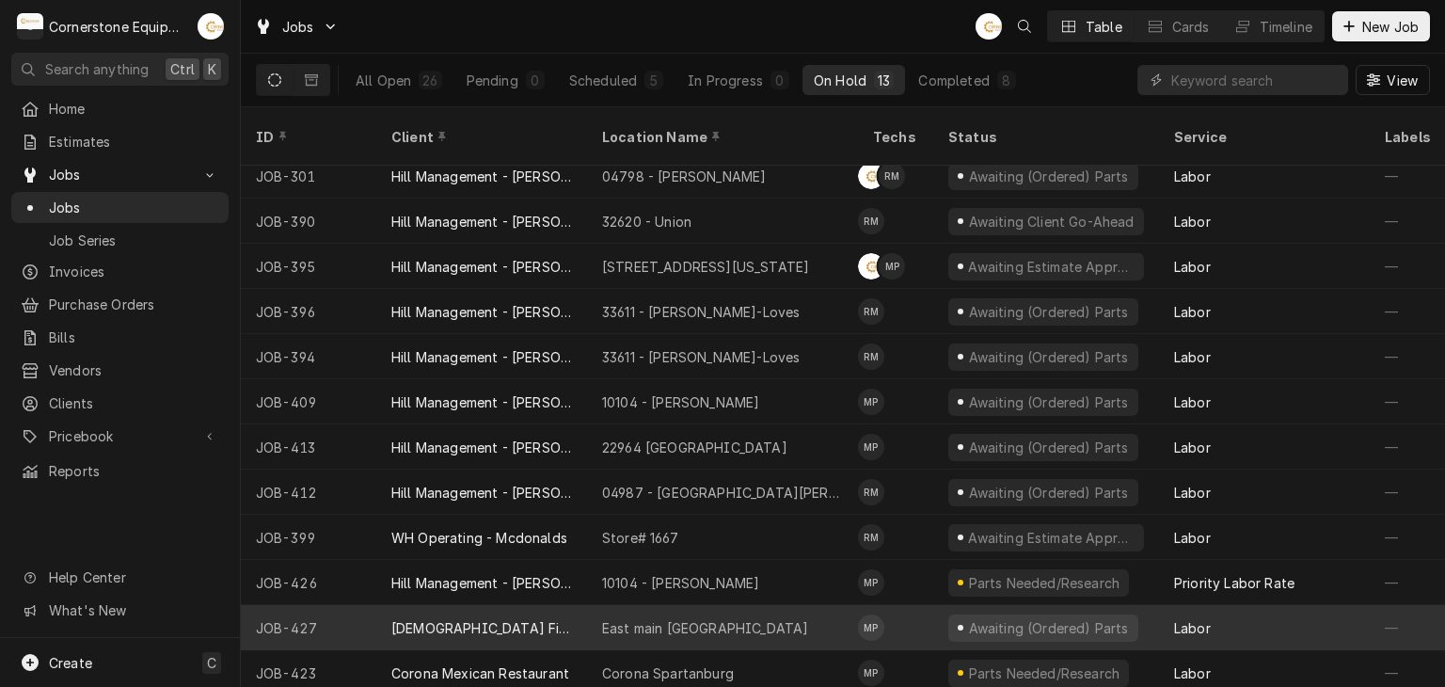
click at [601, 618] on div "East main [GEOGRAPHIC_DATA]" at bounding box center [722, 627] width 271 height 45
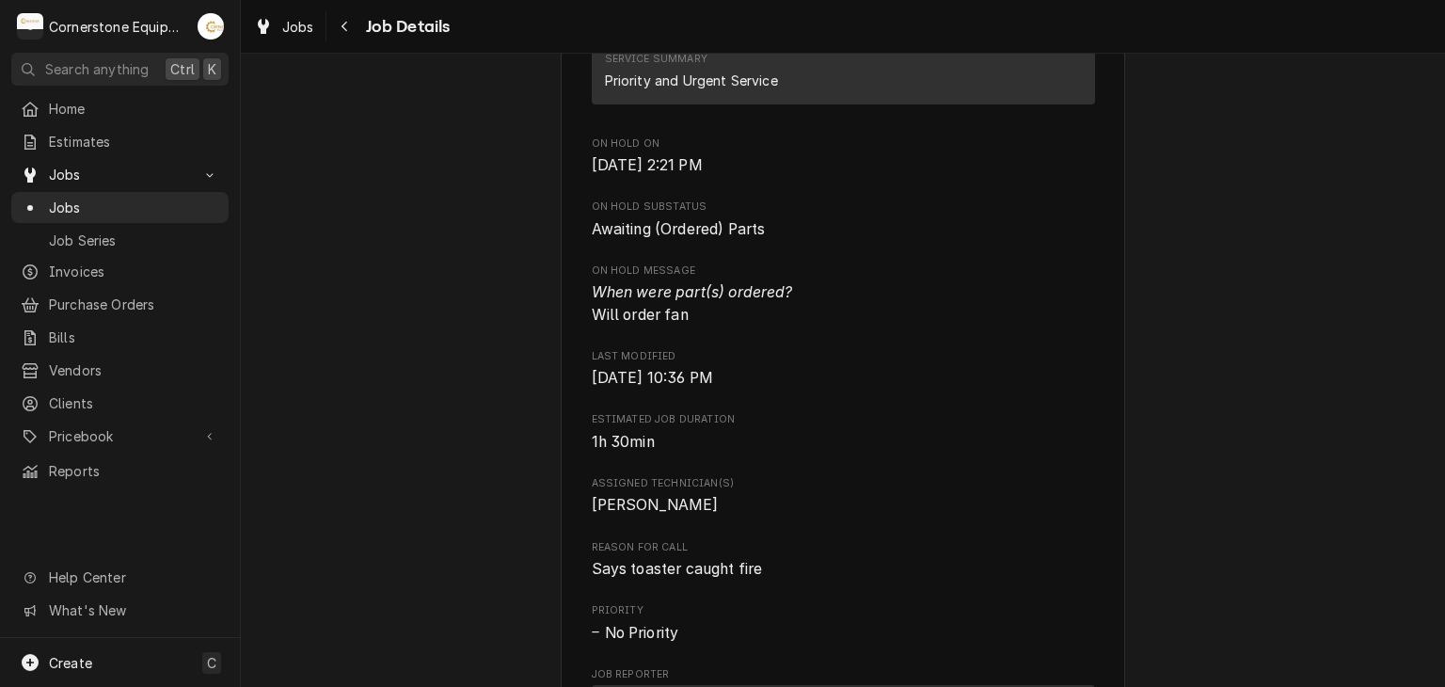
scroll to position [1129, 0]
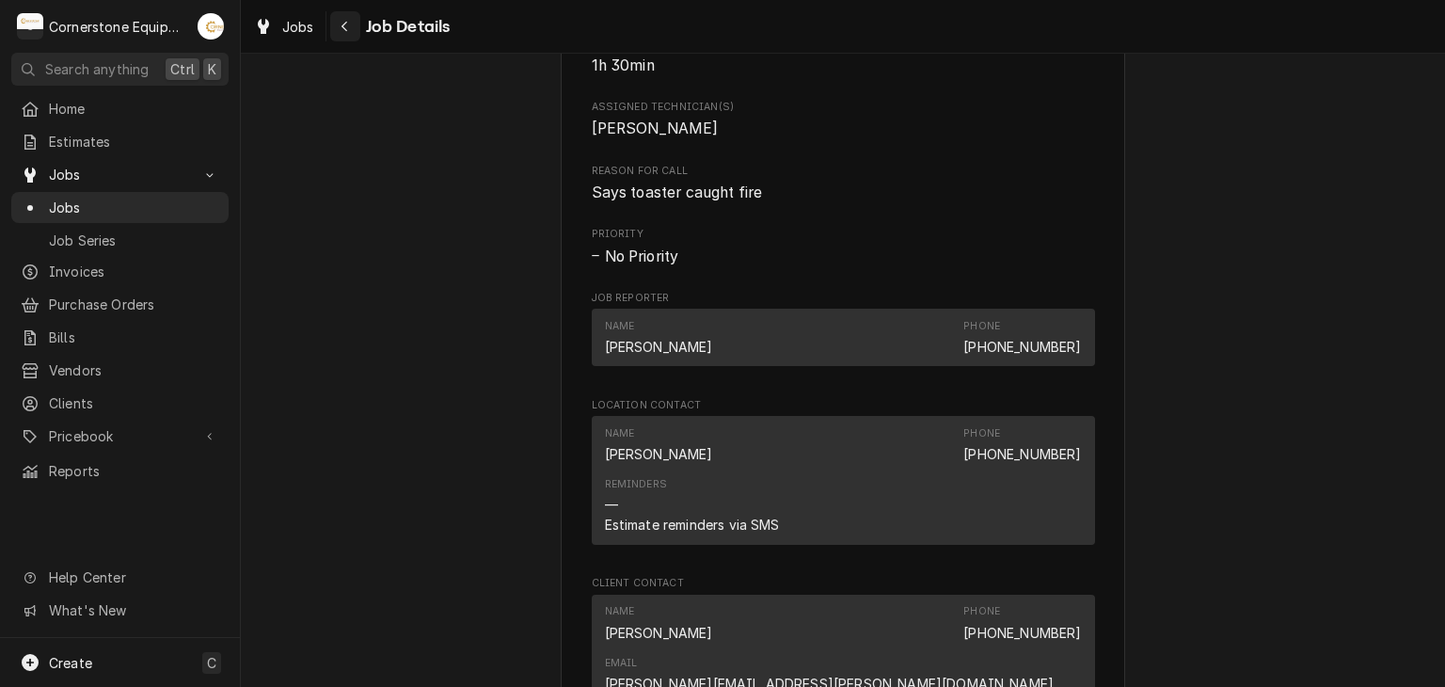
click at [339, 24] on div "Navigate back" at bounding box center [345, 26] width 19 height 19
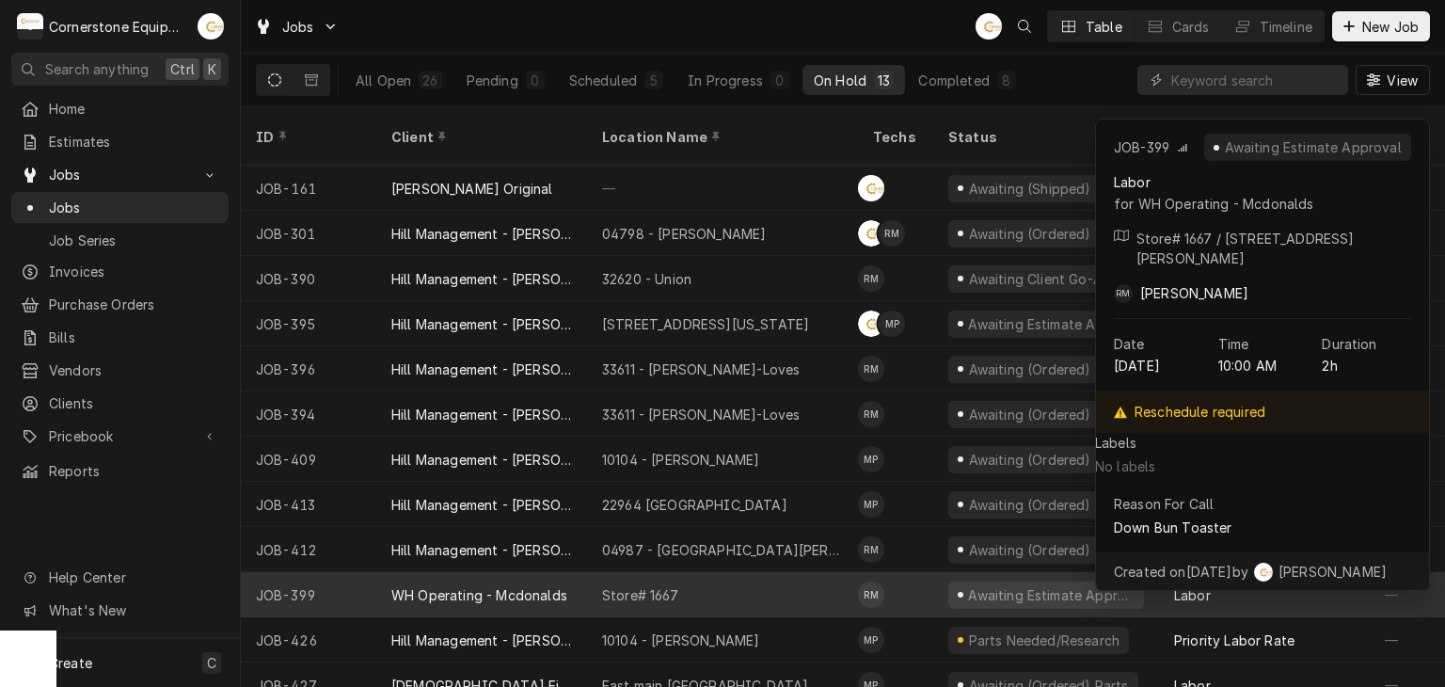
click at [527, 585] on div "WH Operating - Mcdonalds" at bounding box center [479, 595] width 176 height 20
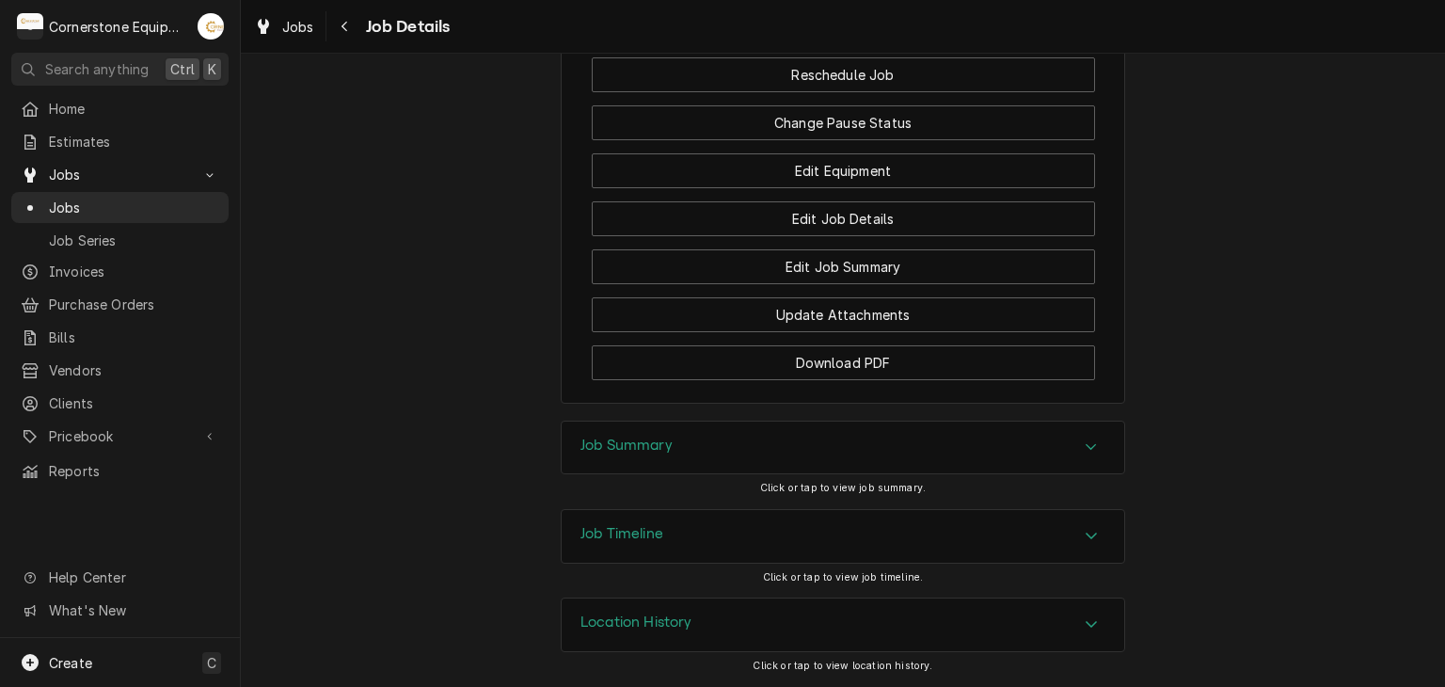
scroll to position [2153, 0]
drag, startPoint x: 712, startPoint y: 498, endPoint x: 723, endPoint y: 445, distance: 53.7
click at [713, 492] on div "Job Summary Click or tap to view job summary." at bounding box center [843, 465] width 565 height 88
click at [723, 444] on div "Job Summary" at bounding box center [843, 448] width 563 height 53
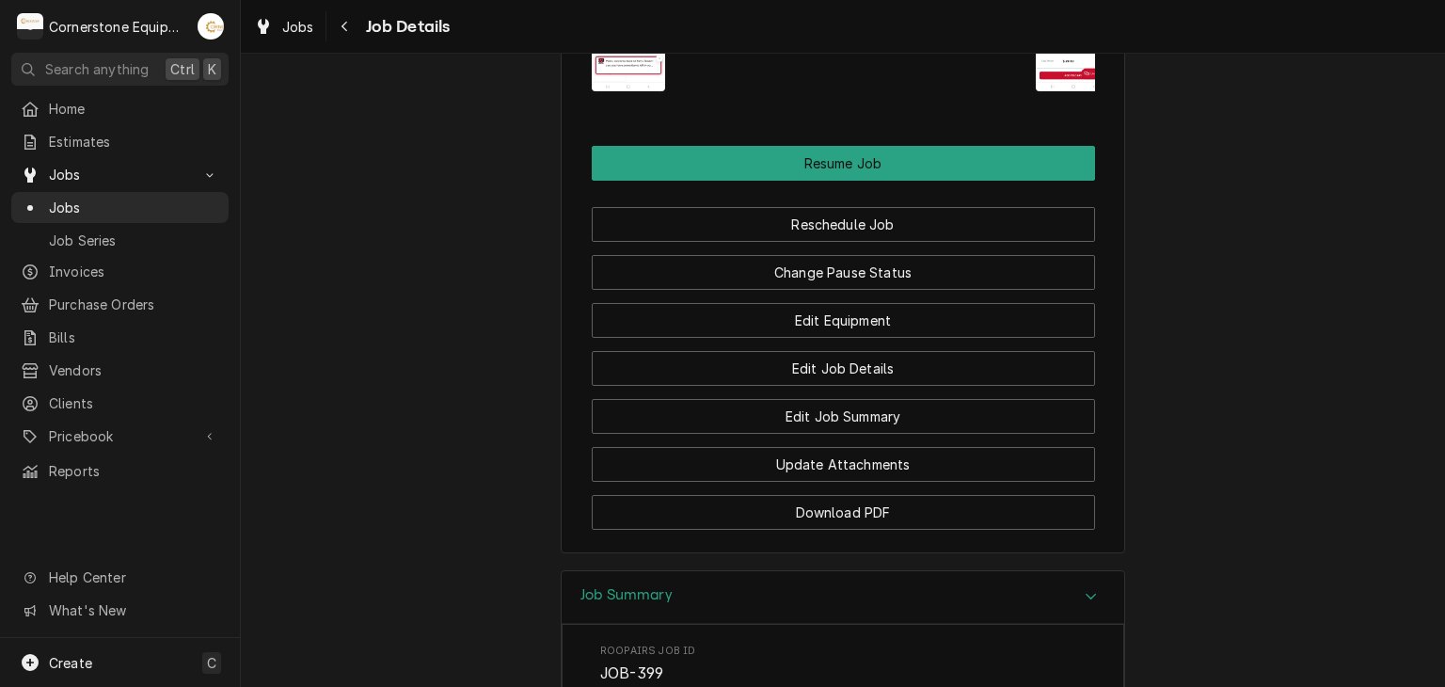
scroll to position [2187, 0]
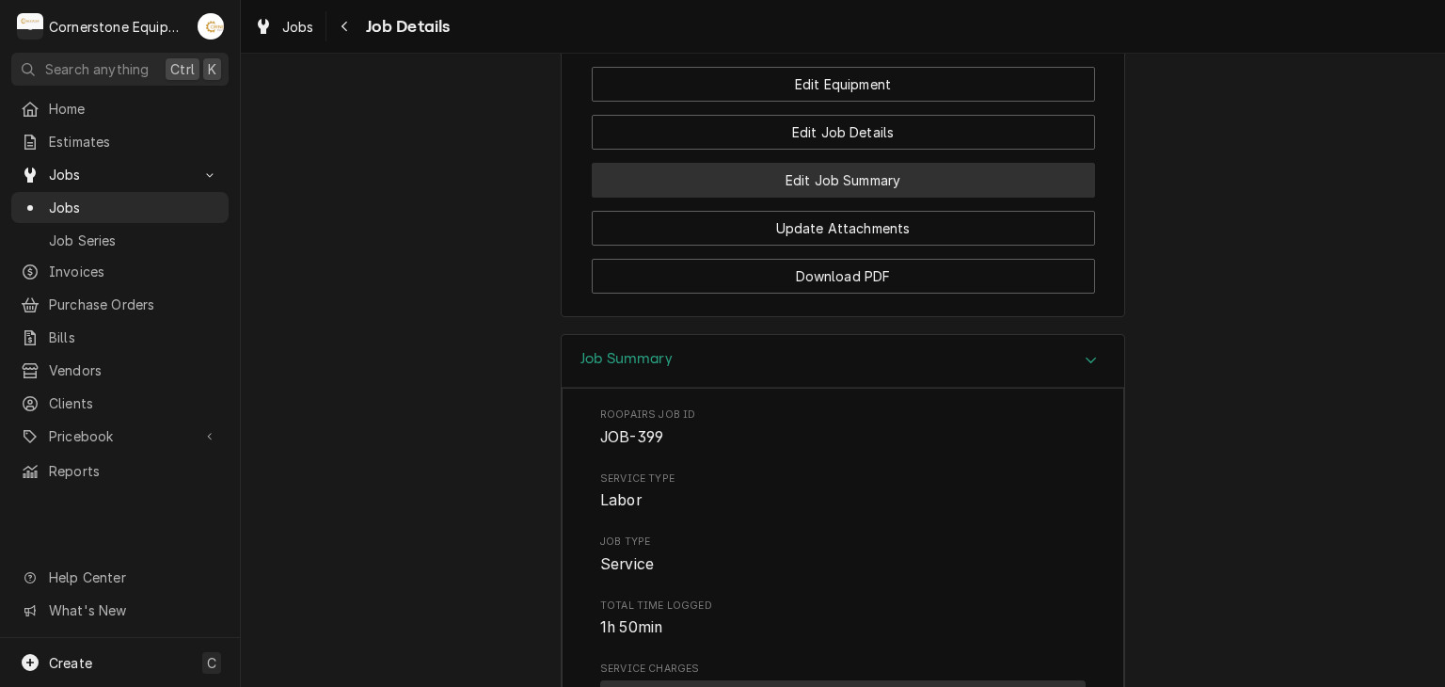
click at [795, 198] on button "Edit Job Summary" at bounding box center [843, 180] width 503 height 35
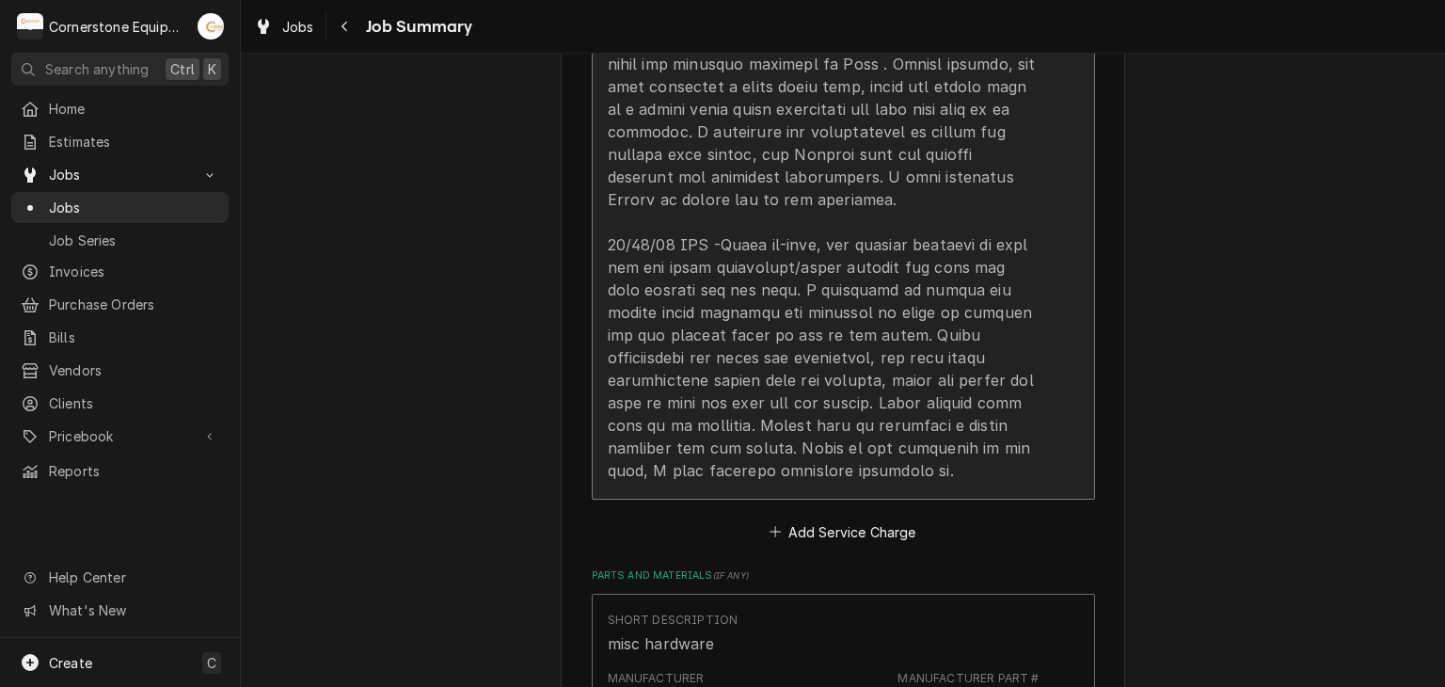
scroll to position [753, 0]
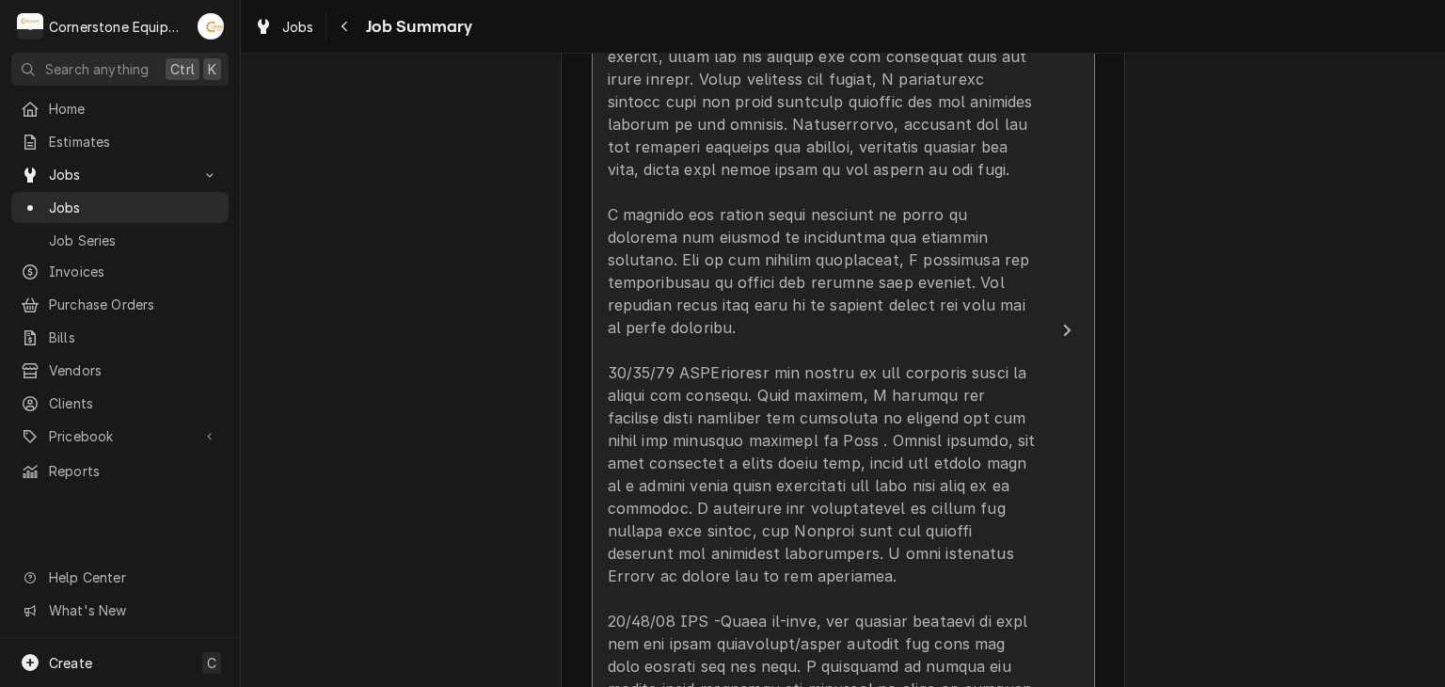
click at [718, 348] on div "Update Line Item" at bounding box center [824, 429] width 432 height 858
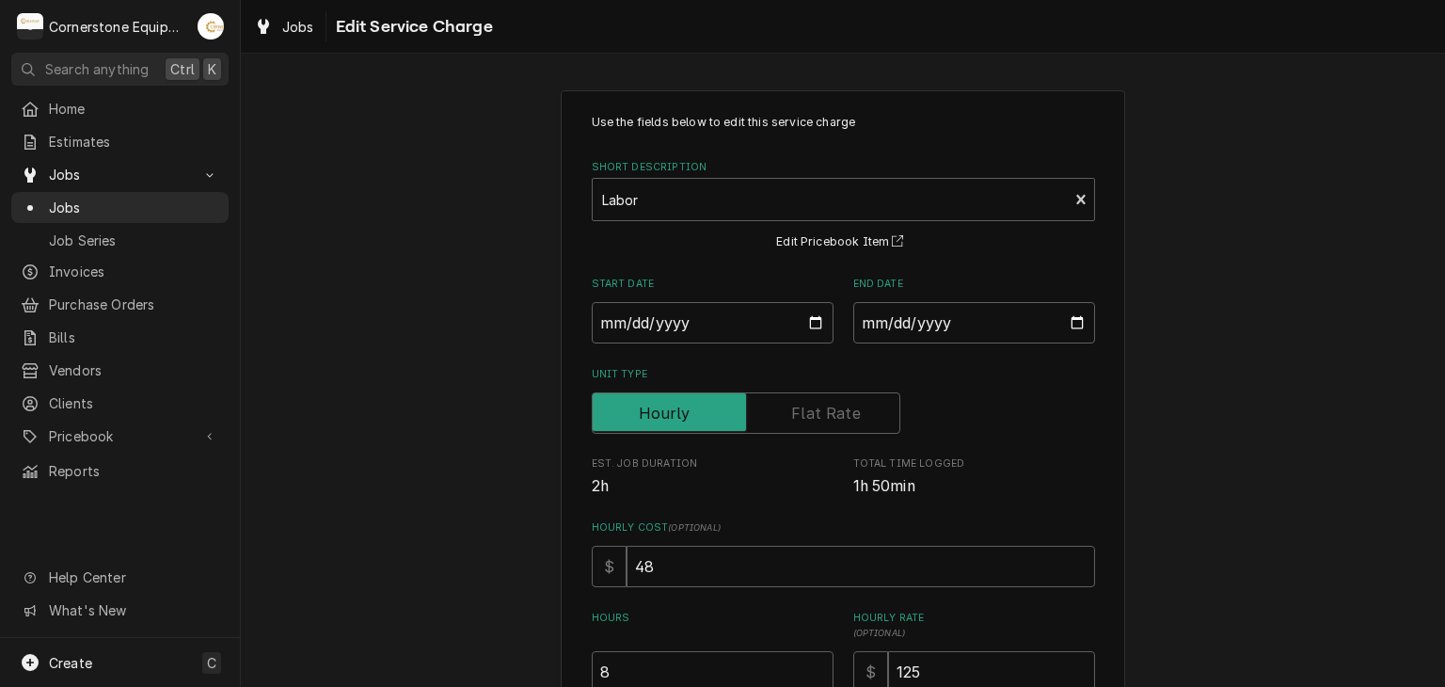
scroll to position [376, 0]
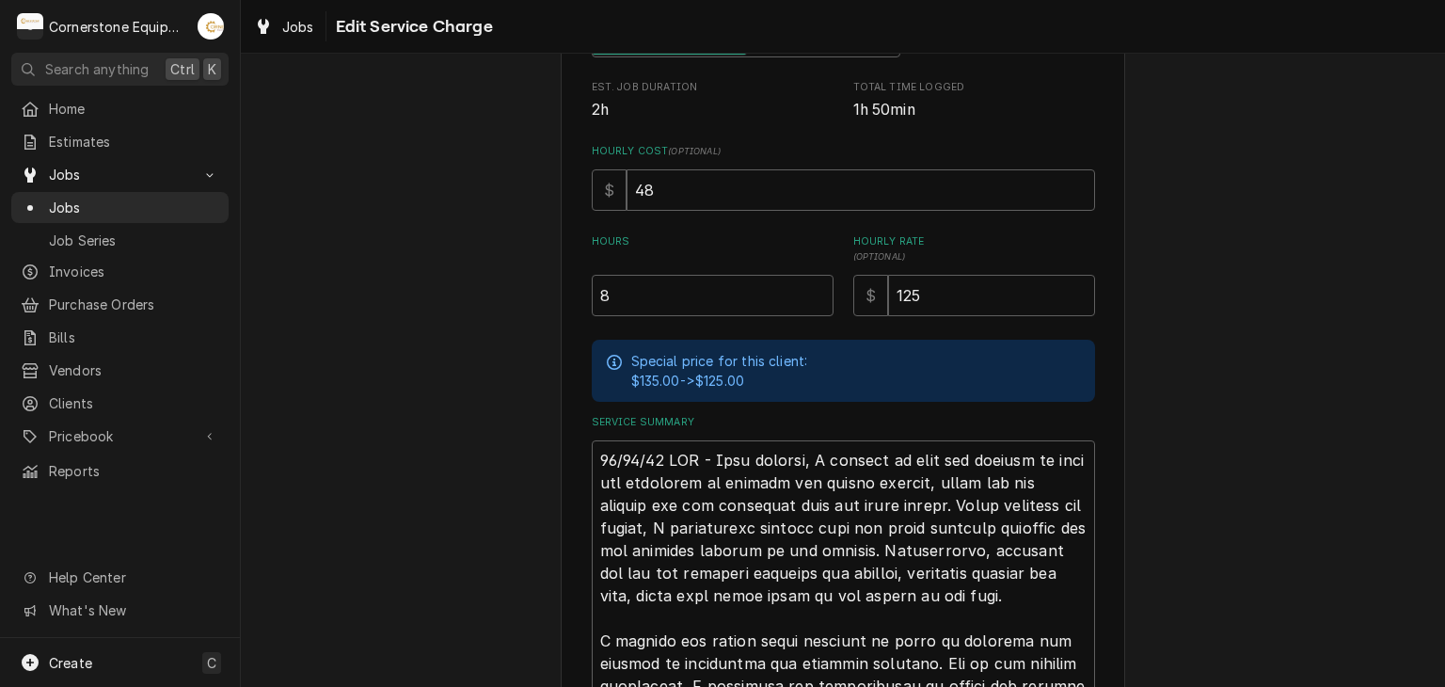
click at [689, 317] on div "Use the fields below to edit this service charge Short Description Labor Edit P…" at bounding box center [843, 492] width 503 height 1510
click at [688, 306] on input "8" at bounding box center [713, 295] width 242 height 41
type textarea "x"
type input "6"
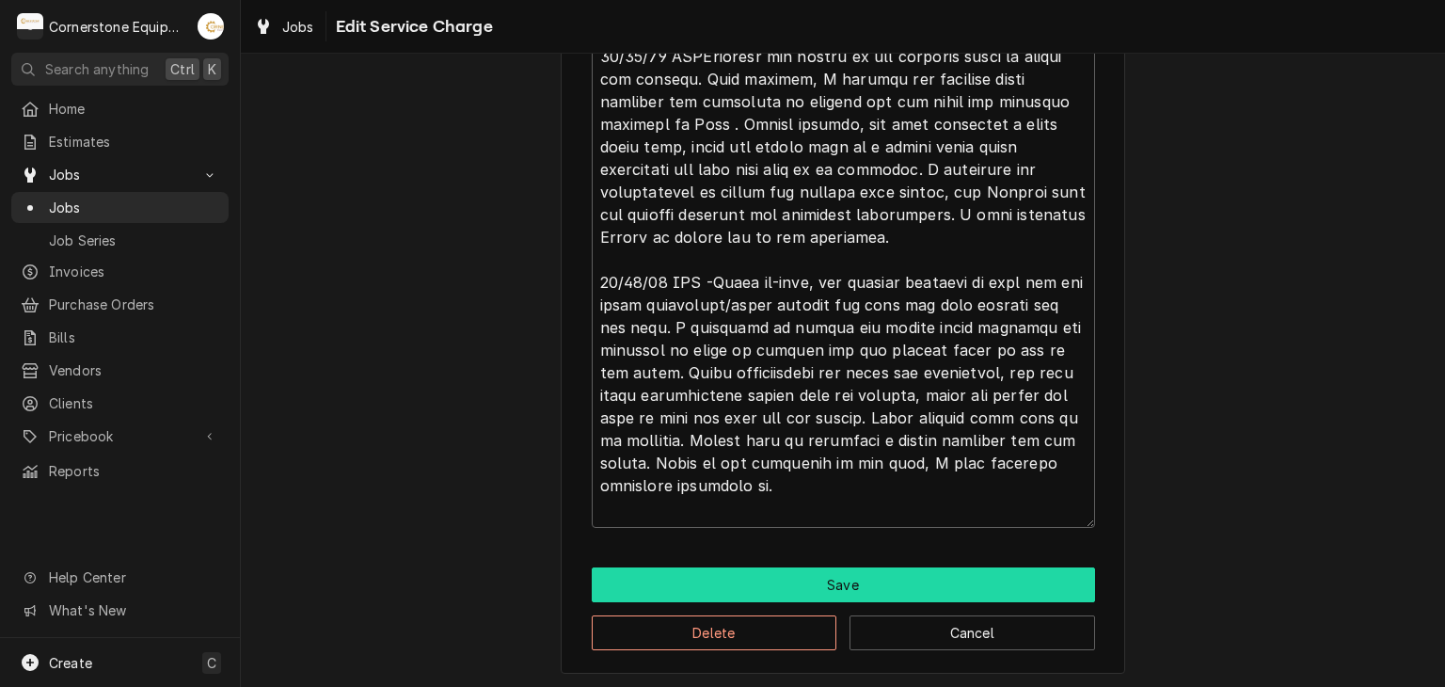
click at [785, 567] on button "Save" at bounding box center [843, 584] width 503 height 35
type textarea "x"
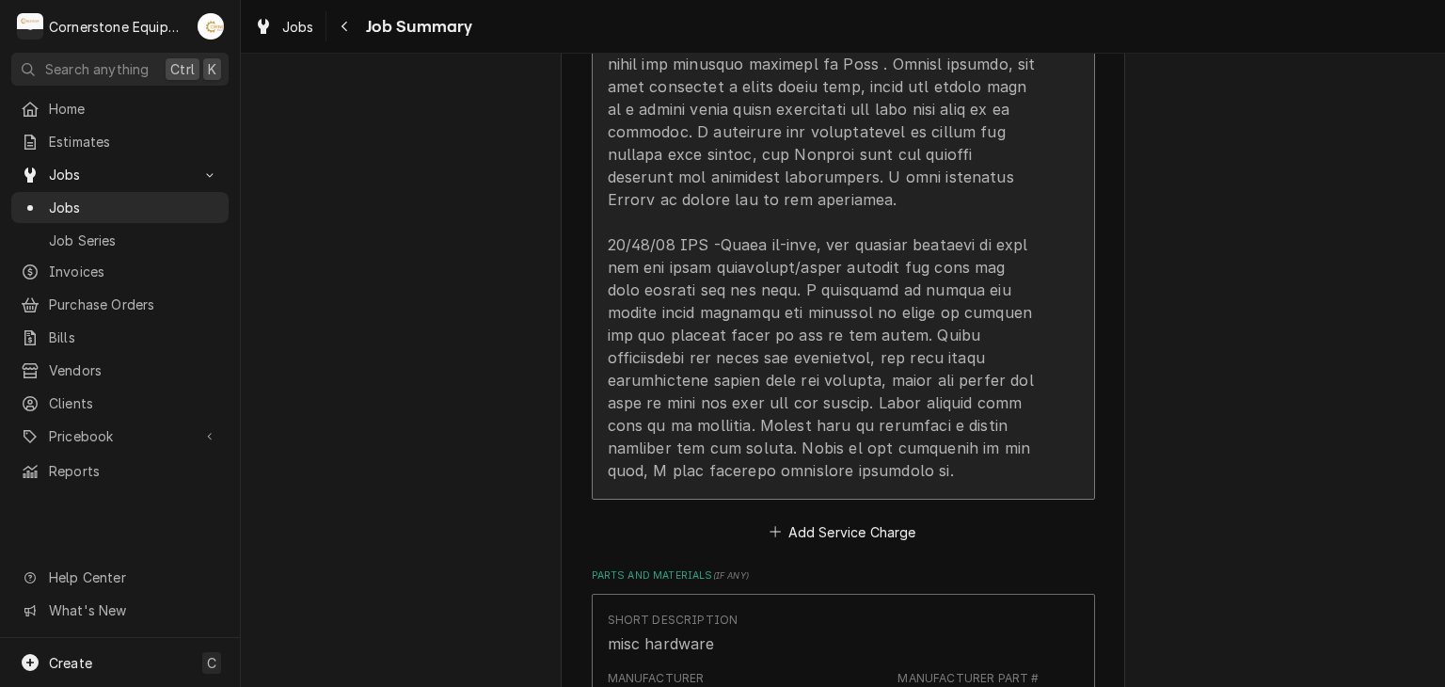
scroll to position [1506, 0]
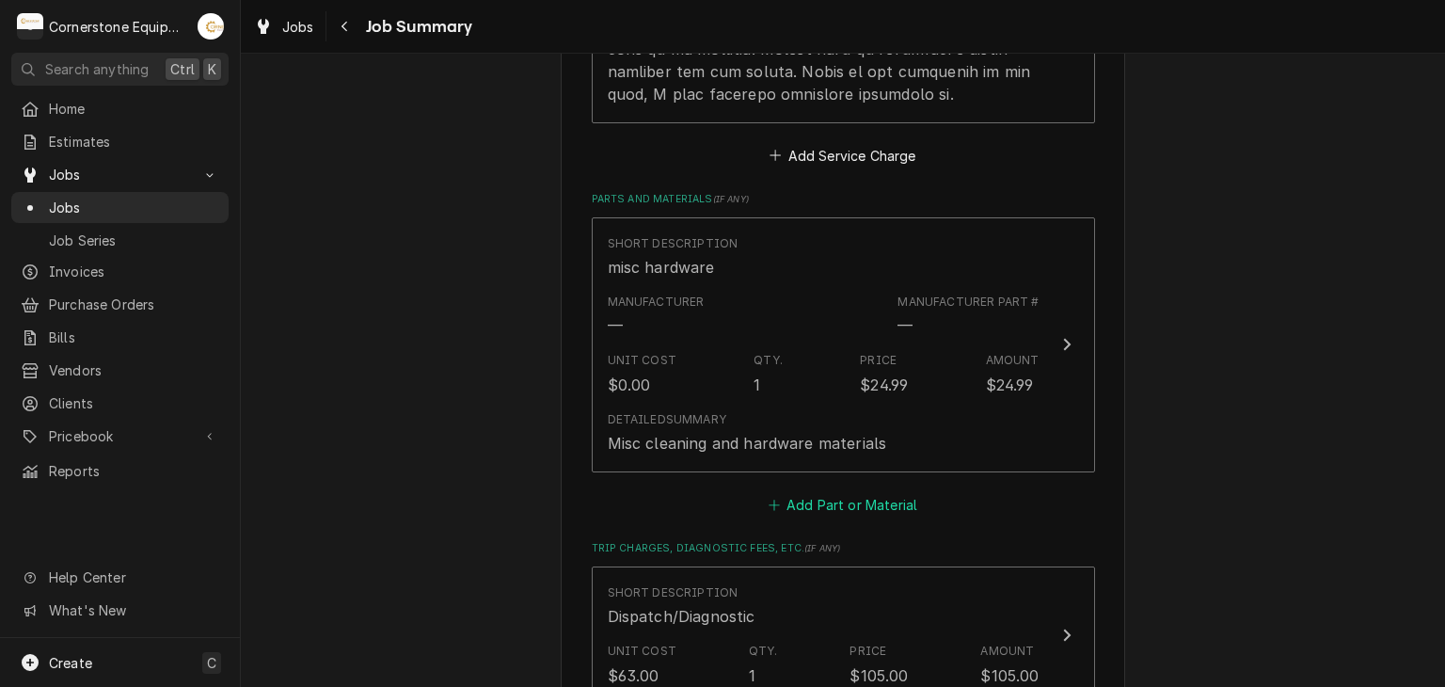
click at [864, 491] on button "Add Part or Material" at bounding box center [842, 504] width 155 height 26
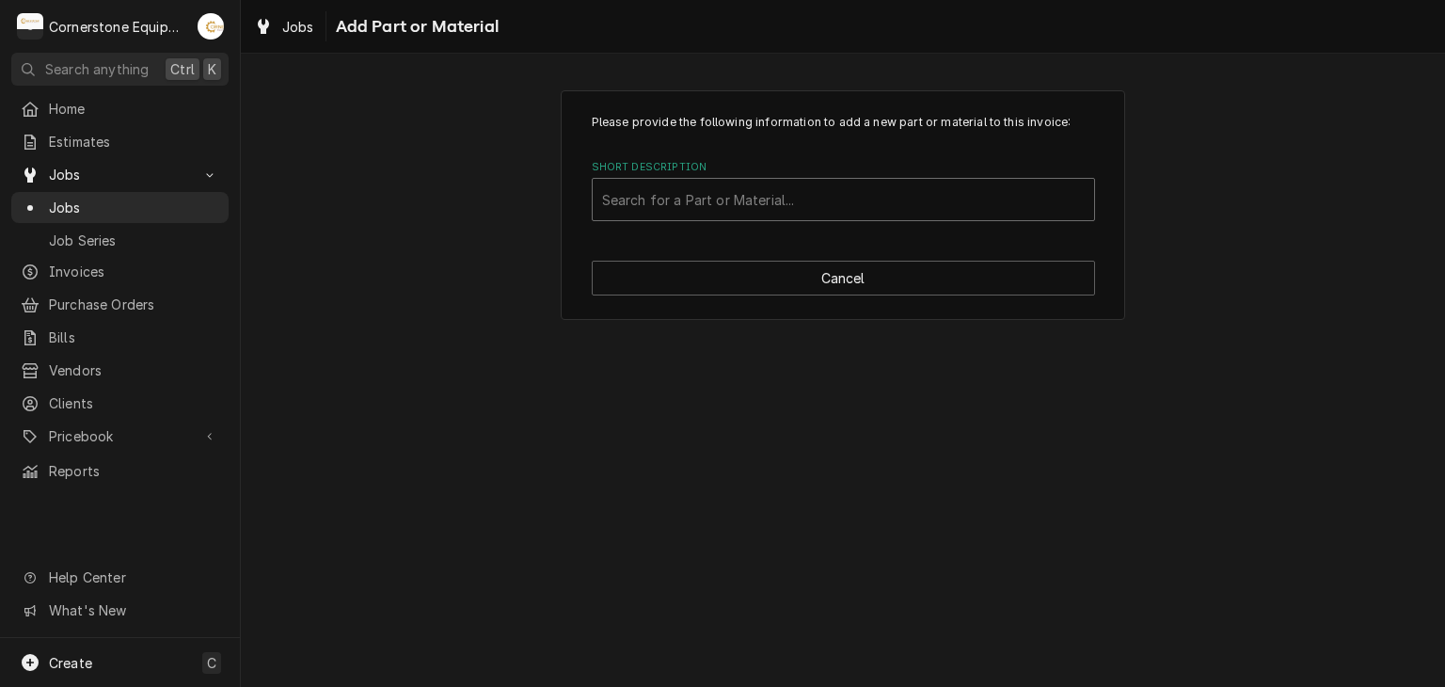
click at [800, 182] on div "Search for a Part or Material..." at bounding box center [844, 199] width 502 height 41
type input "m"
type input "a"
click at [384, 405] on div "Please provide the following information to add a new part or material to this …" at bounding box center [843, 370] width 1205 height 633
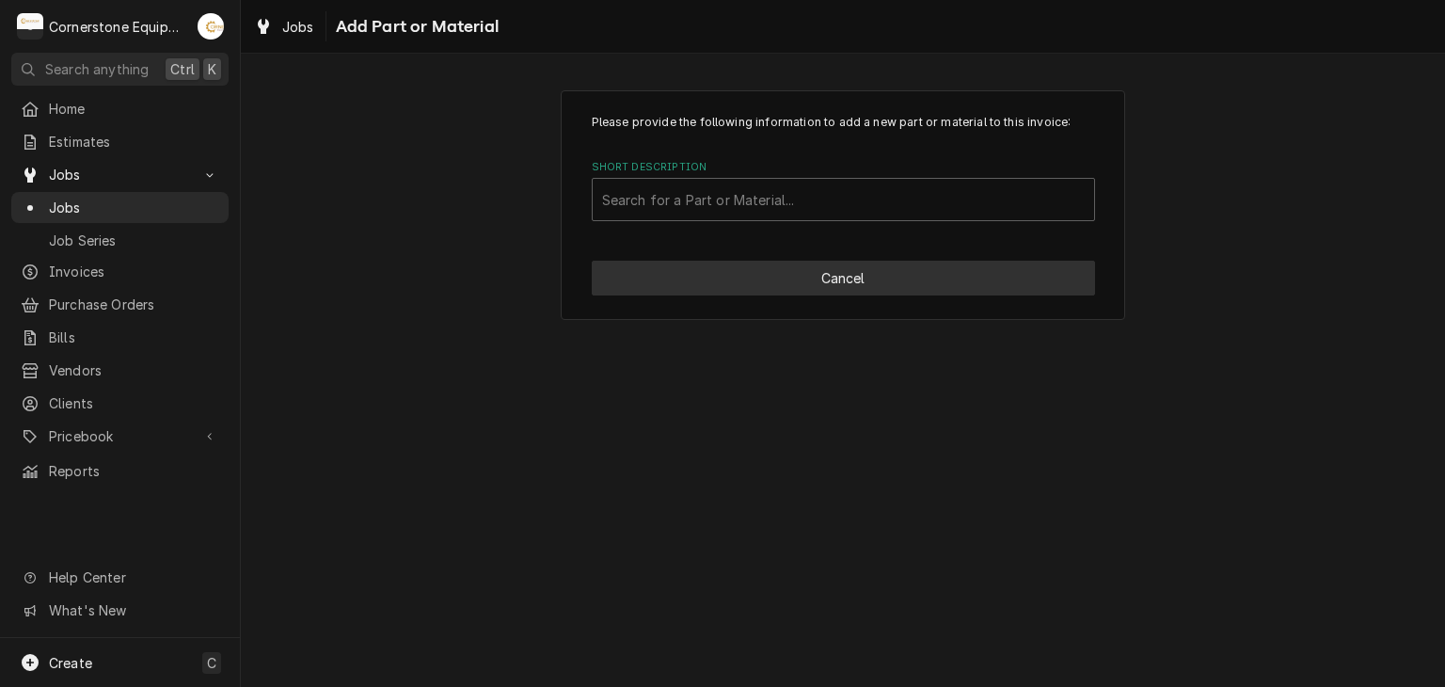
click at [797, 270] on button "Cancel" at bounding box center [843, 278] width 503 height 35
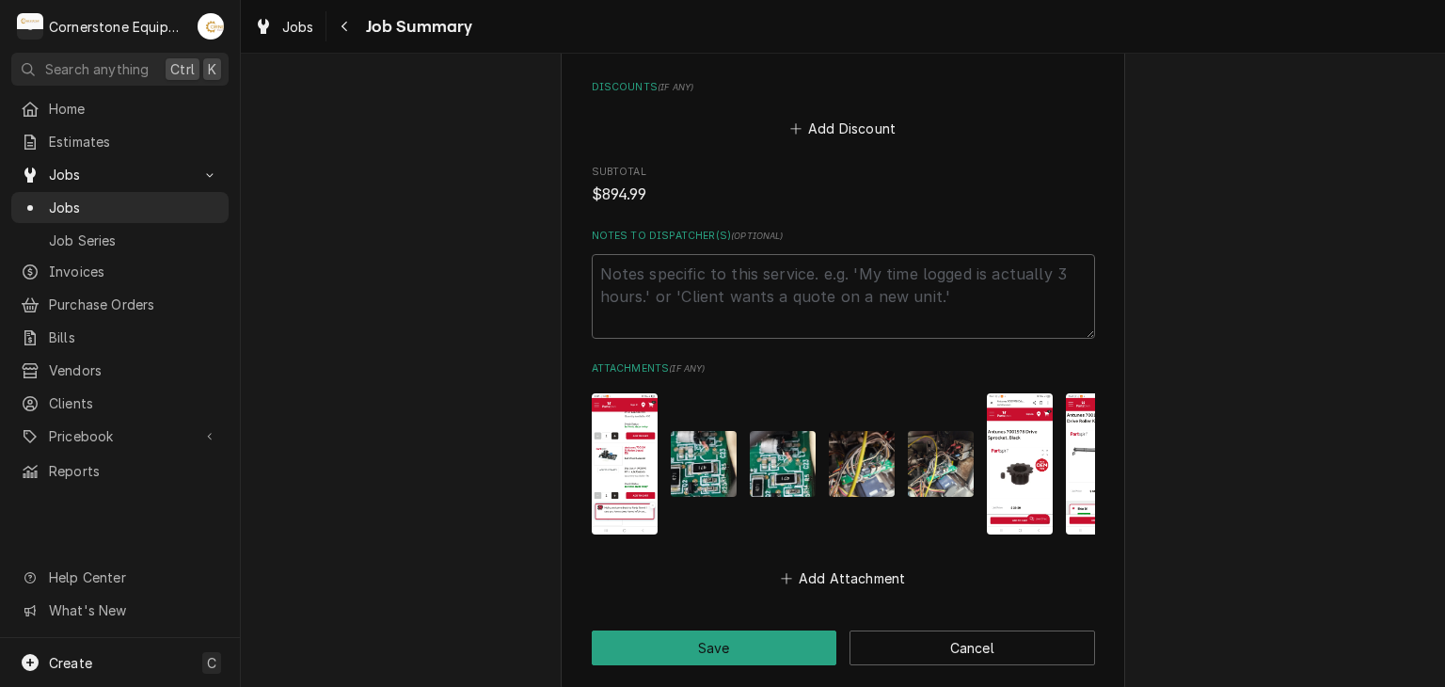
scroll to position [2443, 0]
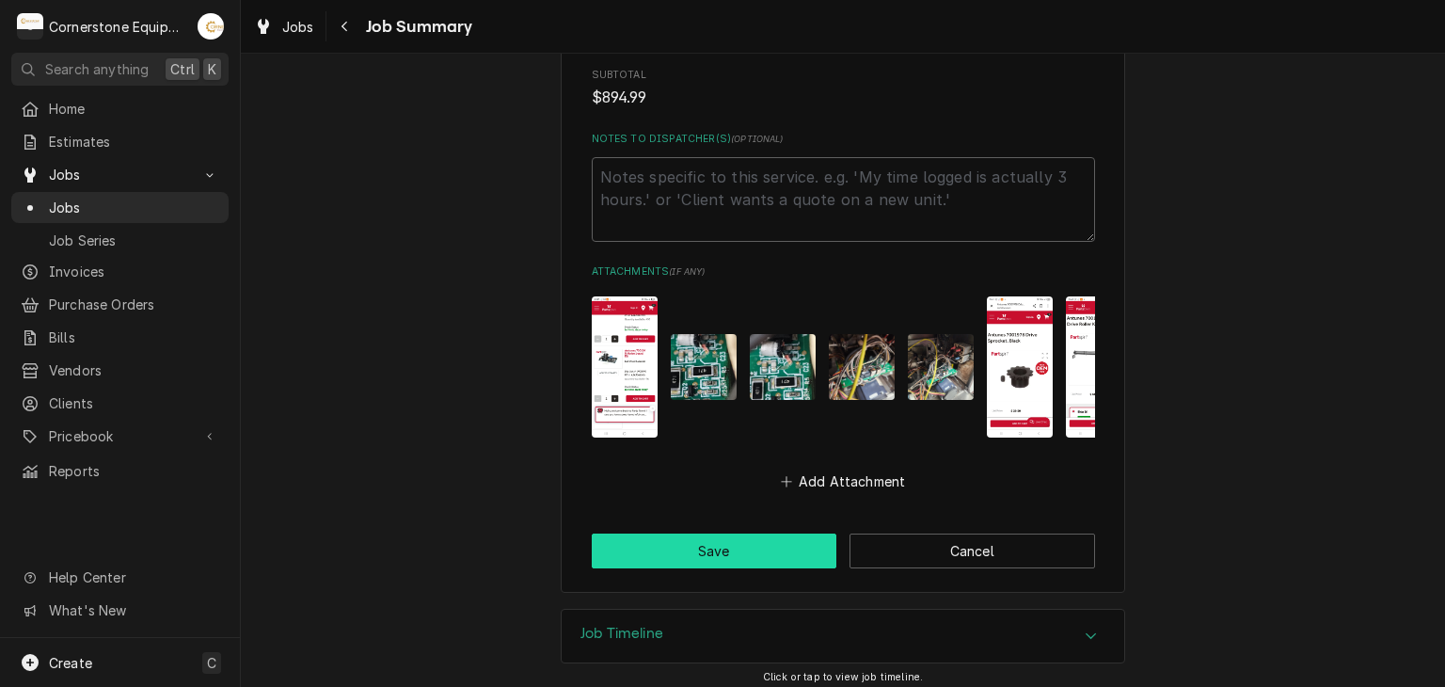
click at [690, 547] on button "Save" at bounding box center [715, 551] width 246 height 35
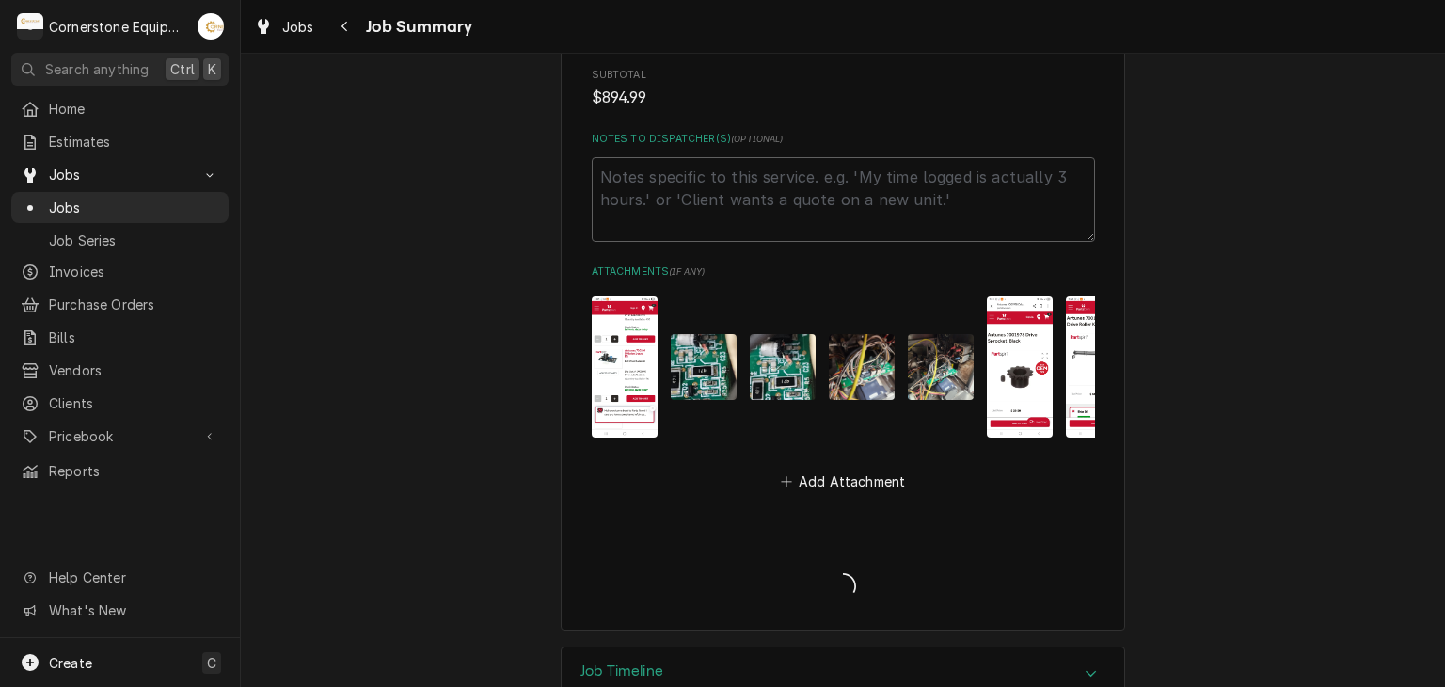
type textarea "x"
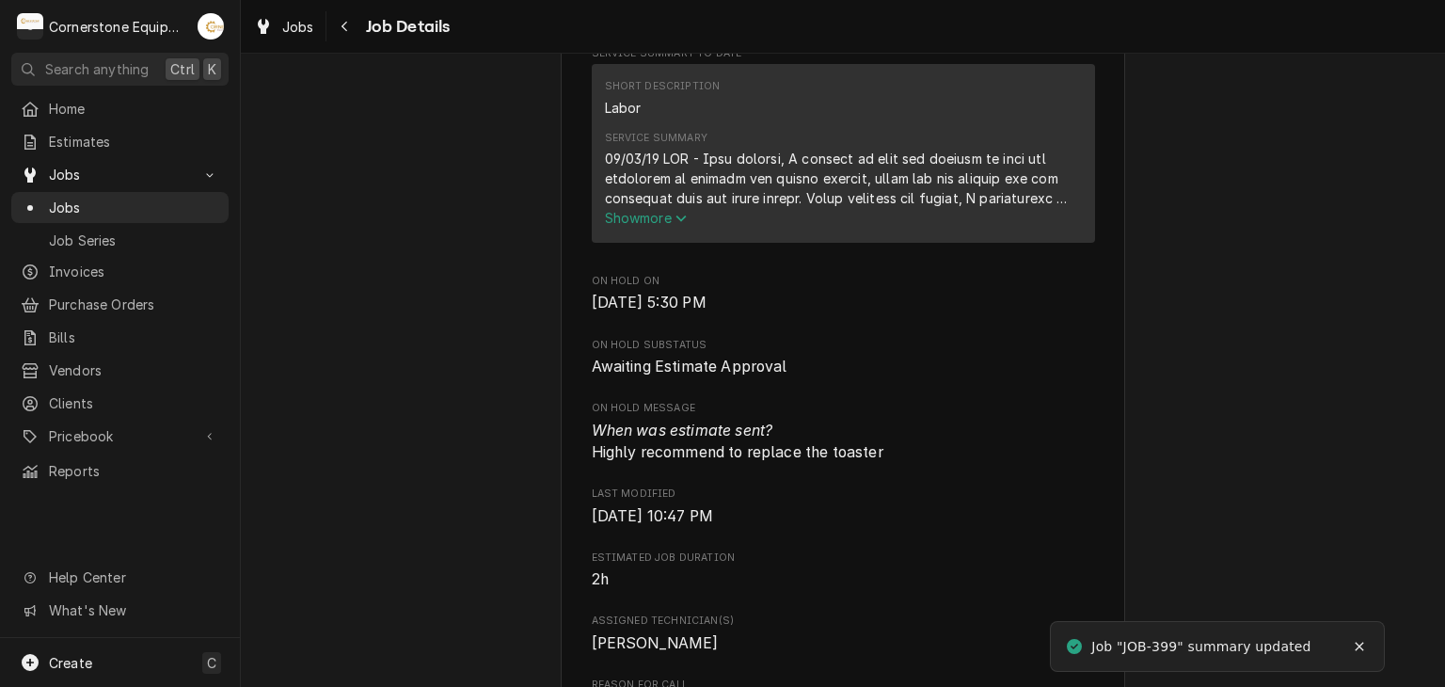
scroll to position [647, 0]
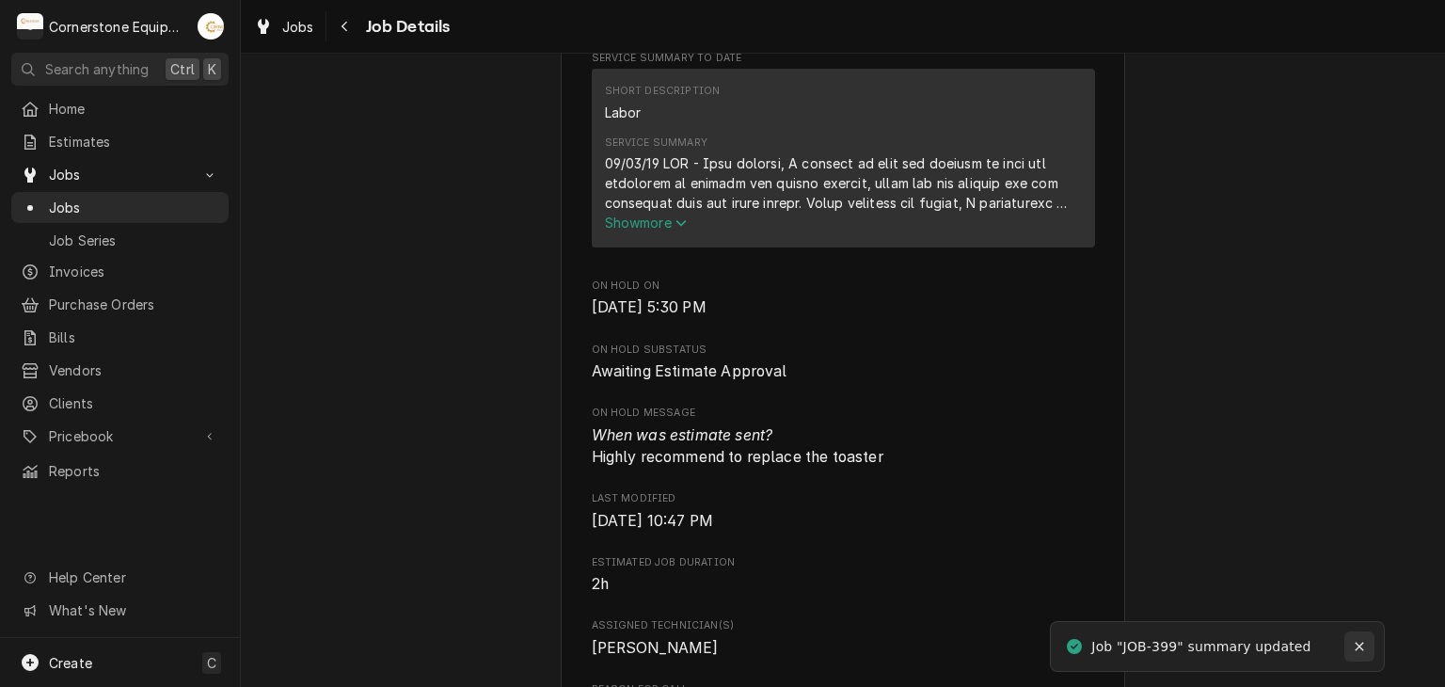
click at [1365, 641] on icon "Notifications alt+T" at bounding box center [1359, 646] width 13 height 13
click at [41, 198] on div "Jobs" at bounding box center [120, 208] width 199 height 20
